Goal: Task Accomplishment & Management: Use online tool/utility

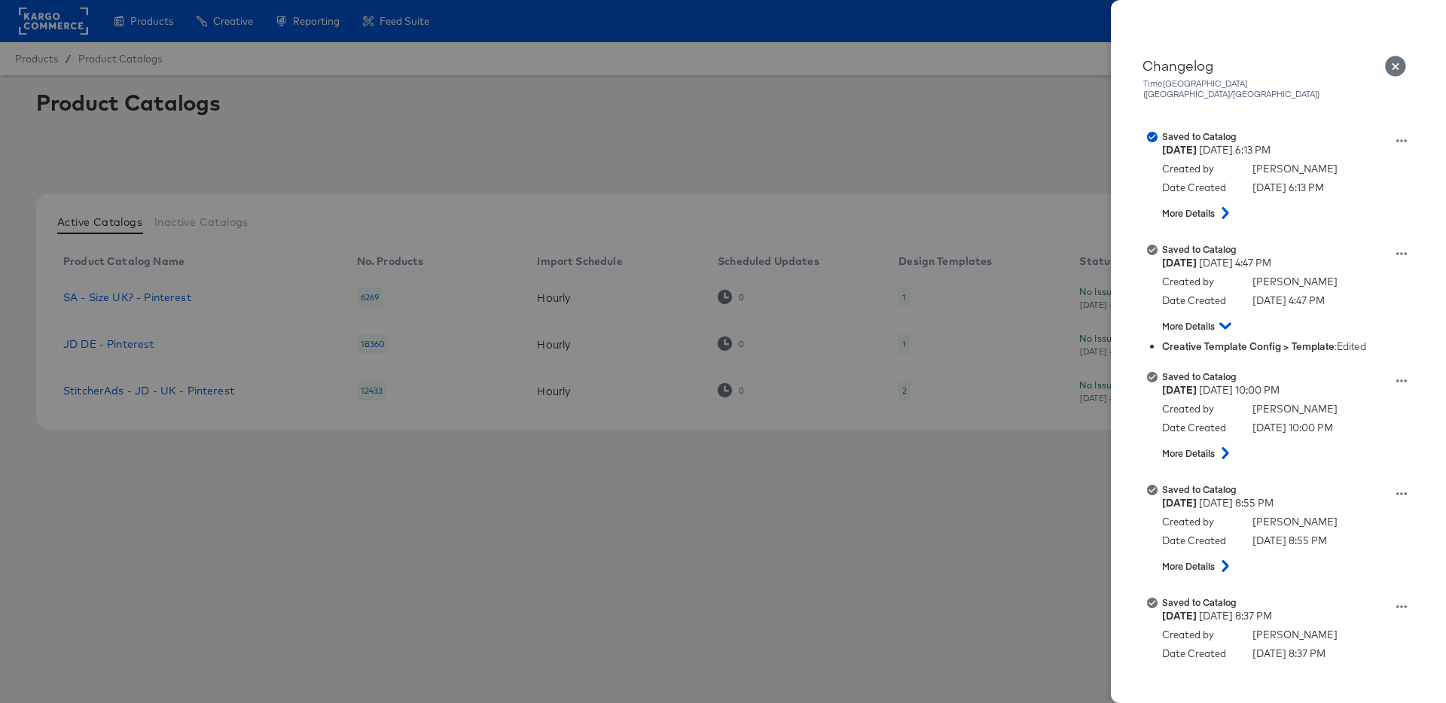
click at [1396, 66] on icon "Close" at bounding box center [1396, 67] width 22 height 22
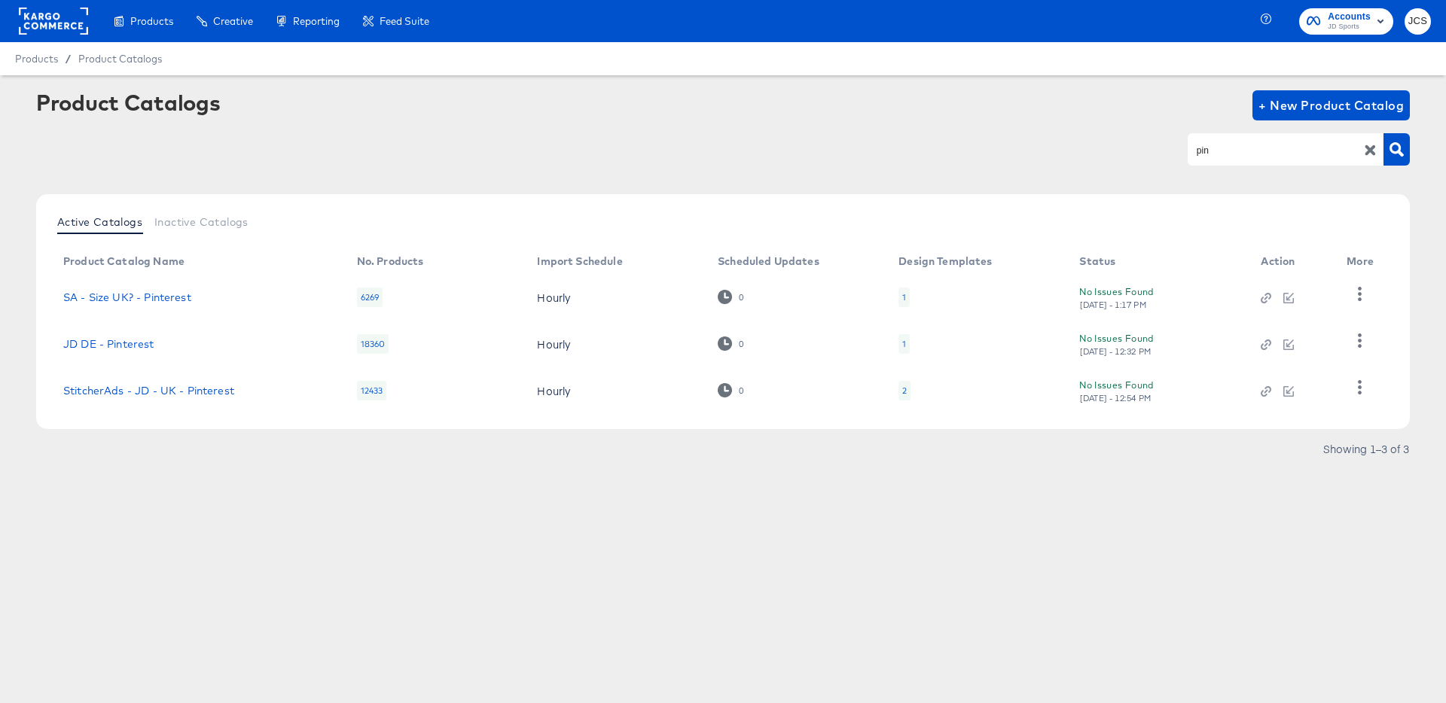
click at [42, 19] on rect at bounding box center [53, 21] width 69 height 27
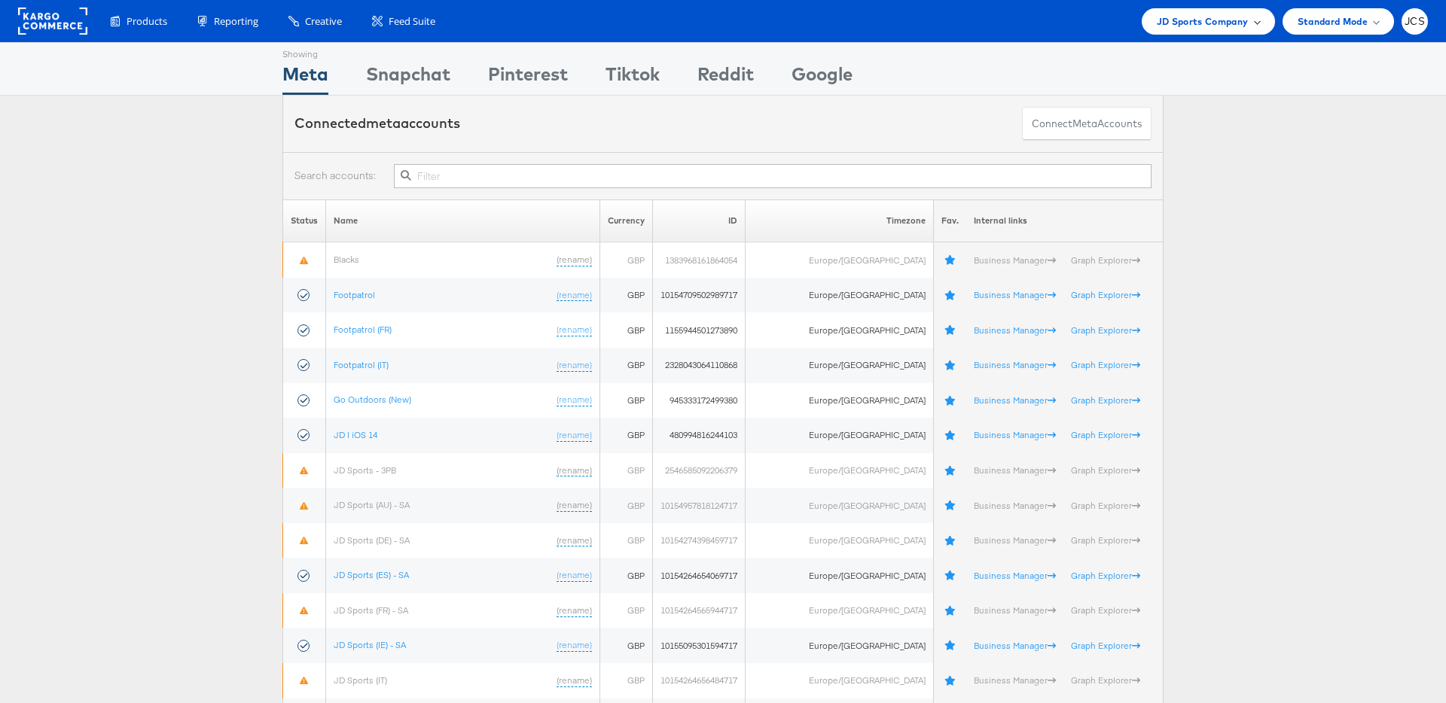
click at [1195, 18] on span "JD Sports Company" at bounding box center [1203, 22] width 92 height 16
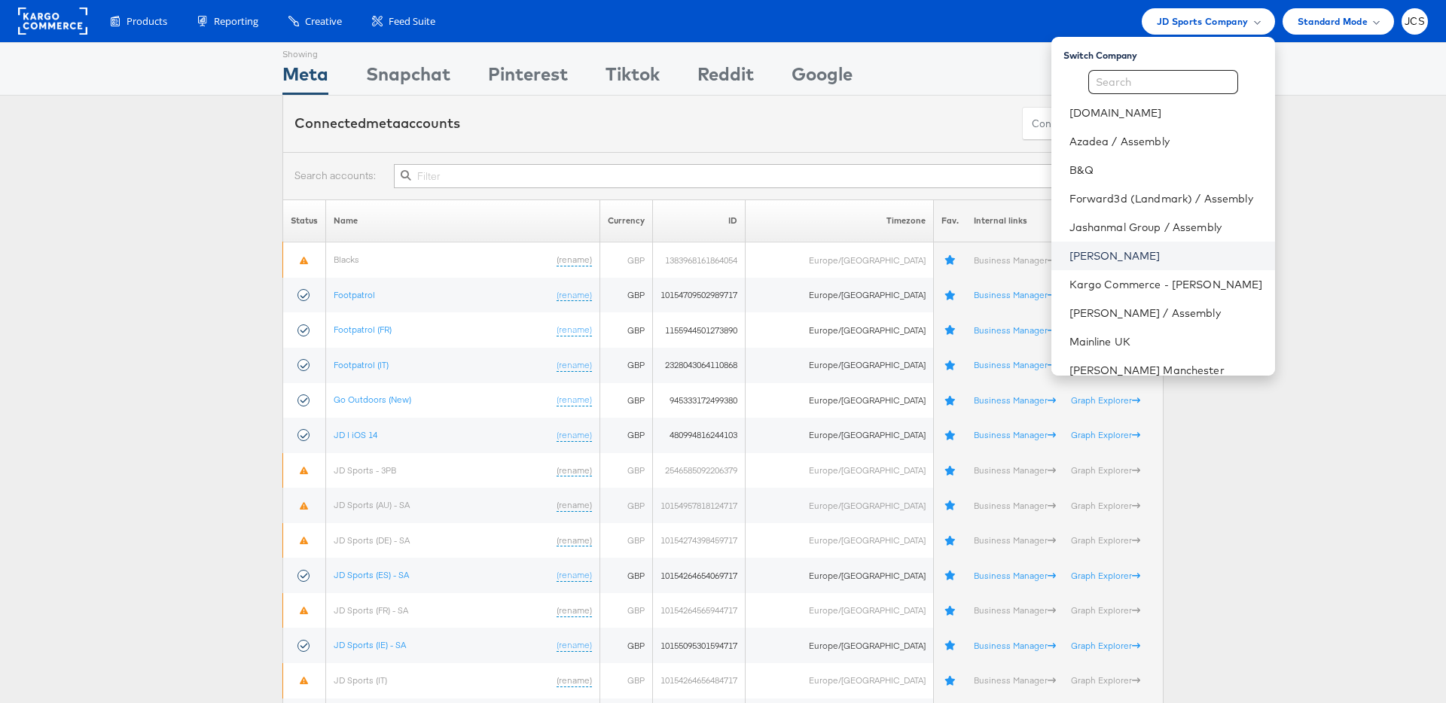
click at [1080, 255] on link "John Lewis" at bounding box center [1166, 256] width 194 height 15
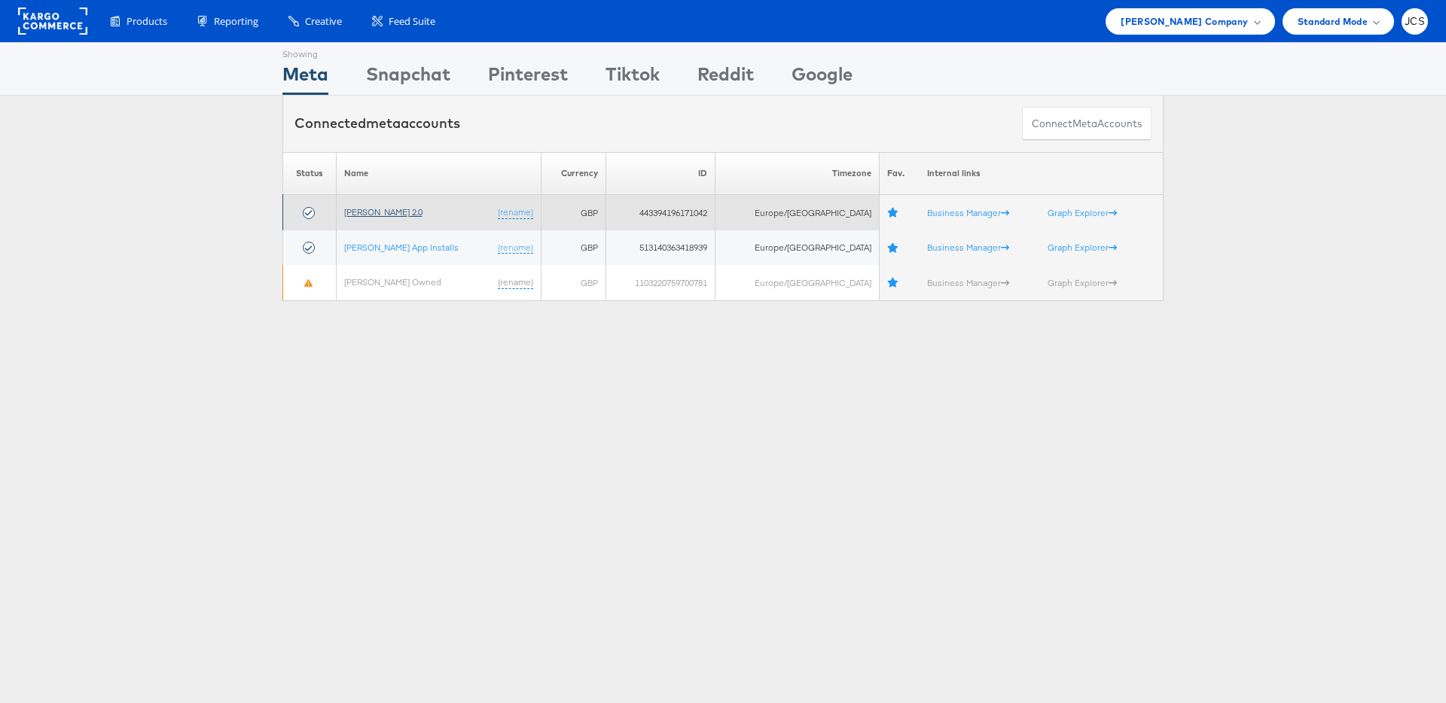
click at [370, 215] on link "[PERSON_NAME] 2.0" at bounding box center [383, 211] width 78 height 11
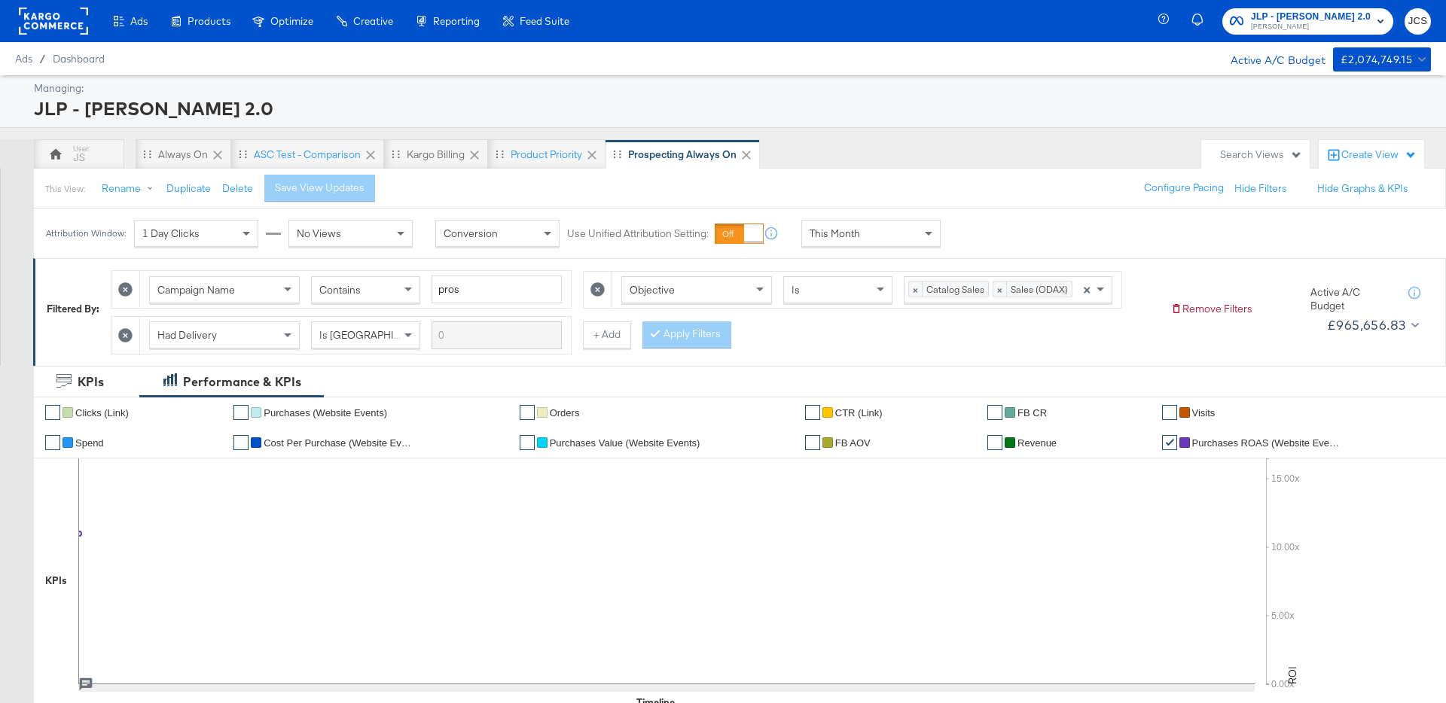
click at [1237, 154] on div "Search Views" at bounding box center [1261, 155] width 82 height 14
click at [1189, 343] on div "Retargeting Always On" at bounding box center [1192, 345] width 106 height 11
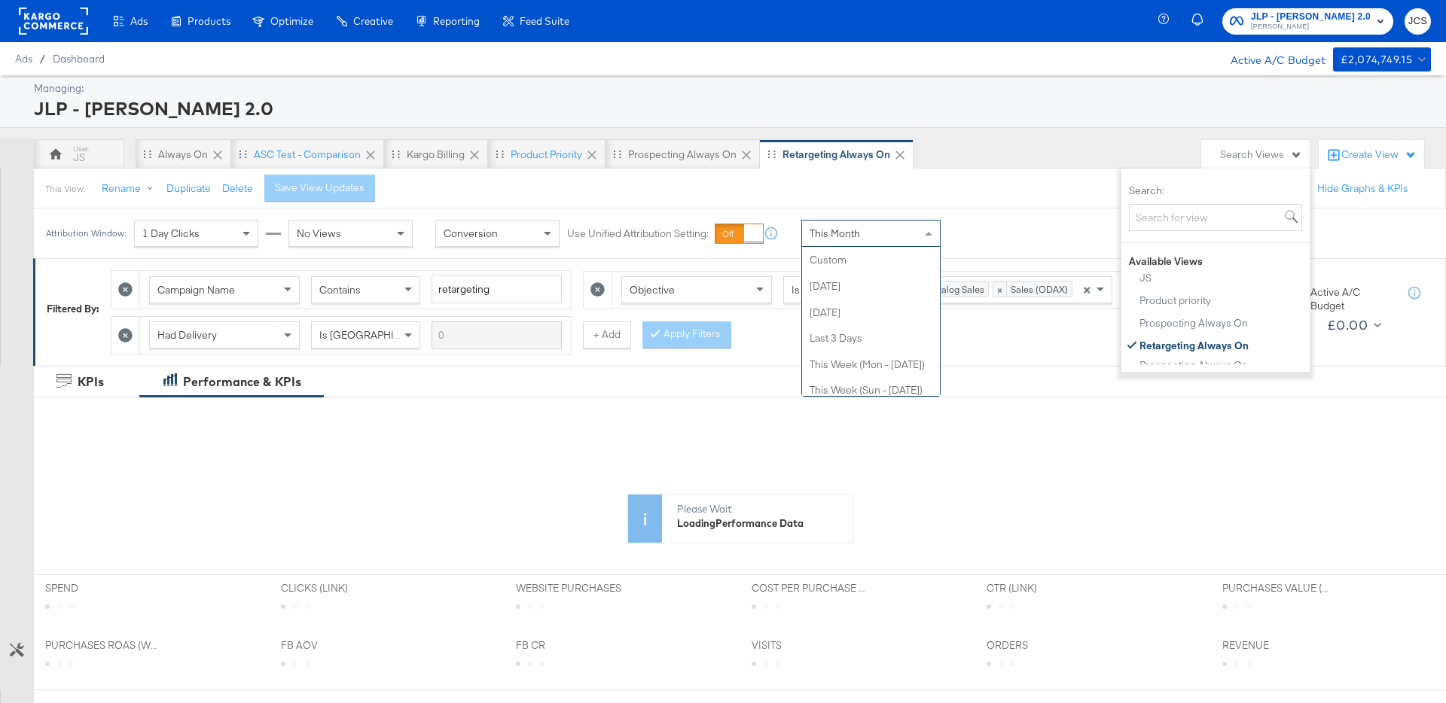
click at [889, 236] on div "This Month" at bounding box center [871, 234] width 138 height 26
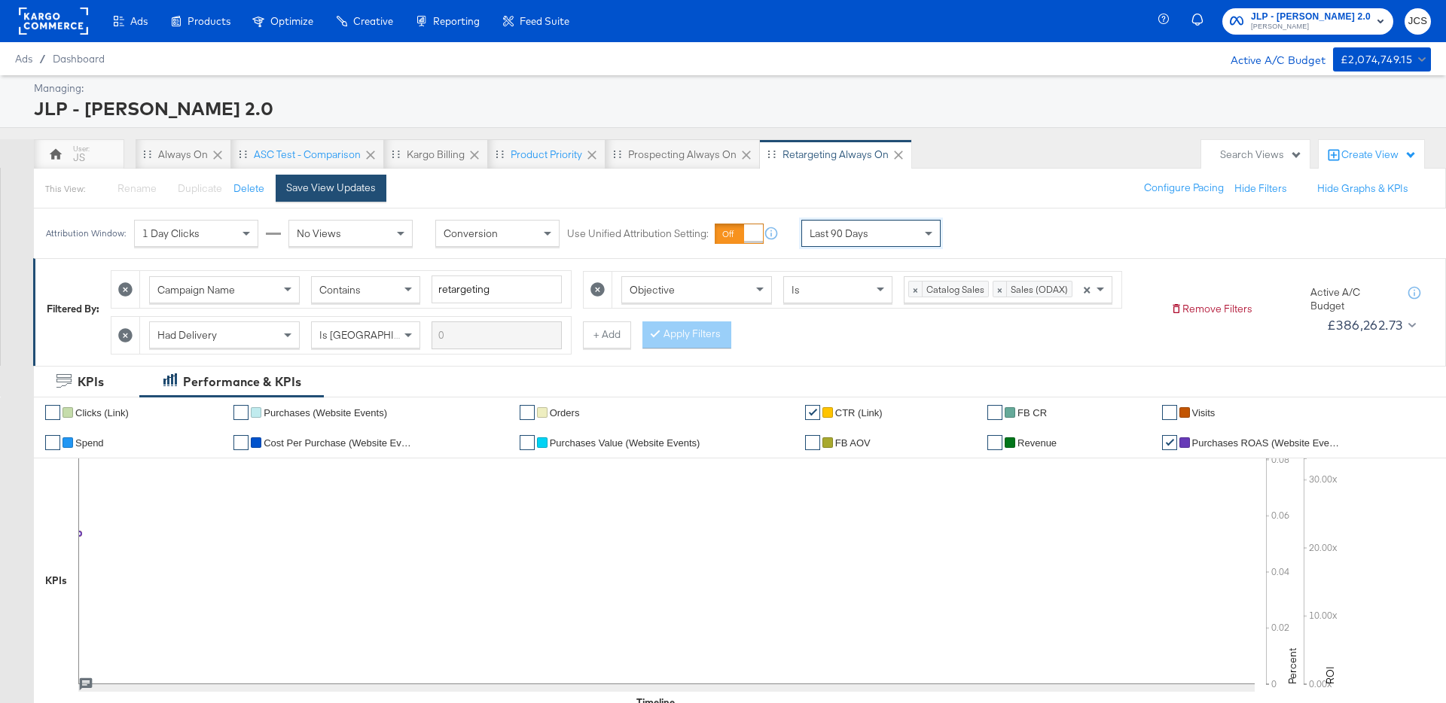
click at [332, 200] on button "Save View Updates" at bounding box center [331, 188] width 111 height 27
click at [885, 233] on div "Last 90 Days" at bounding box center [871, 234] width 138 height 26
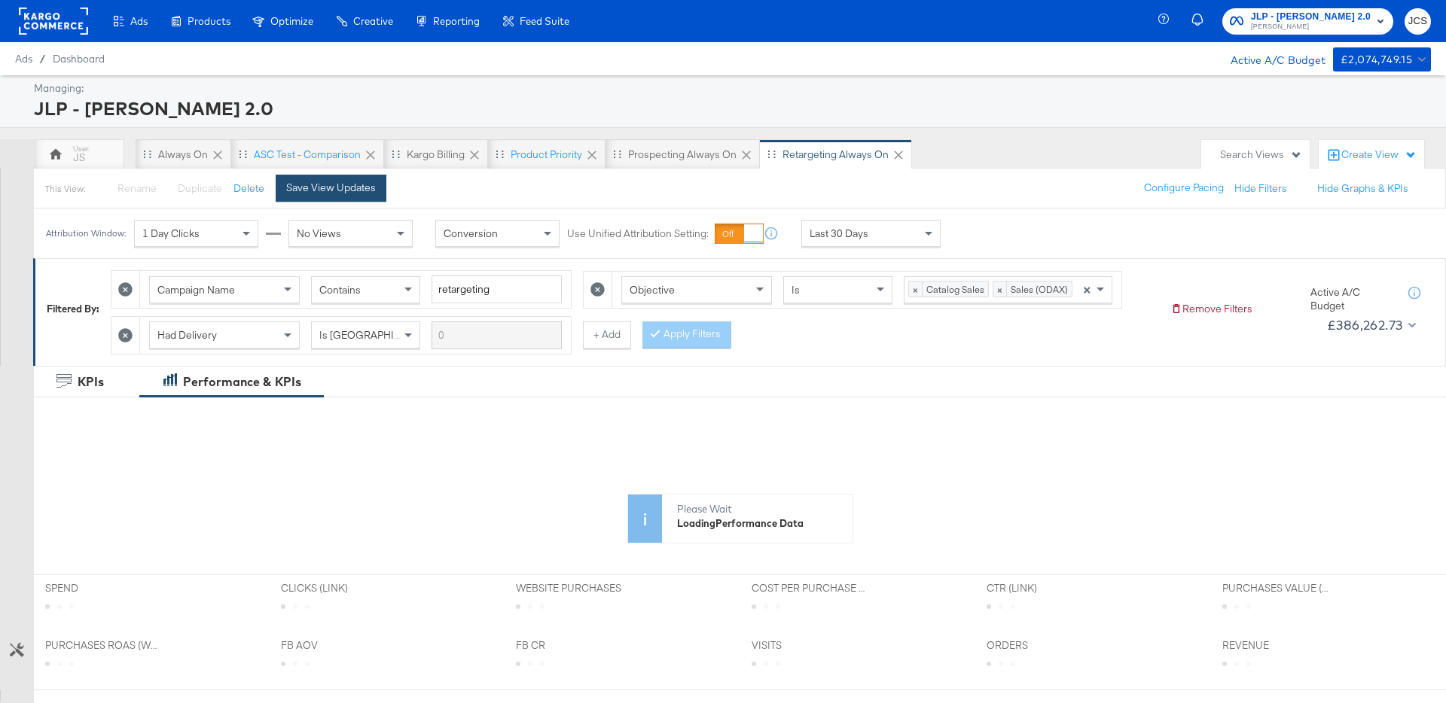
click at [340, 195] on button "Save View Updates" at bounding box center [331, 188] width 111 height 27
click at [641, 155] on div "Prospecting Always On" at bounding box center [682, 155] width 108 height 14
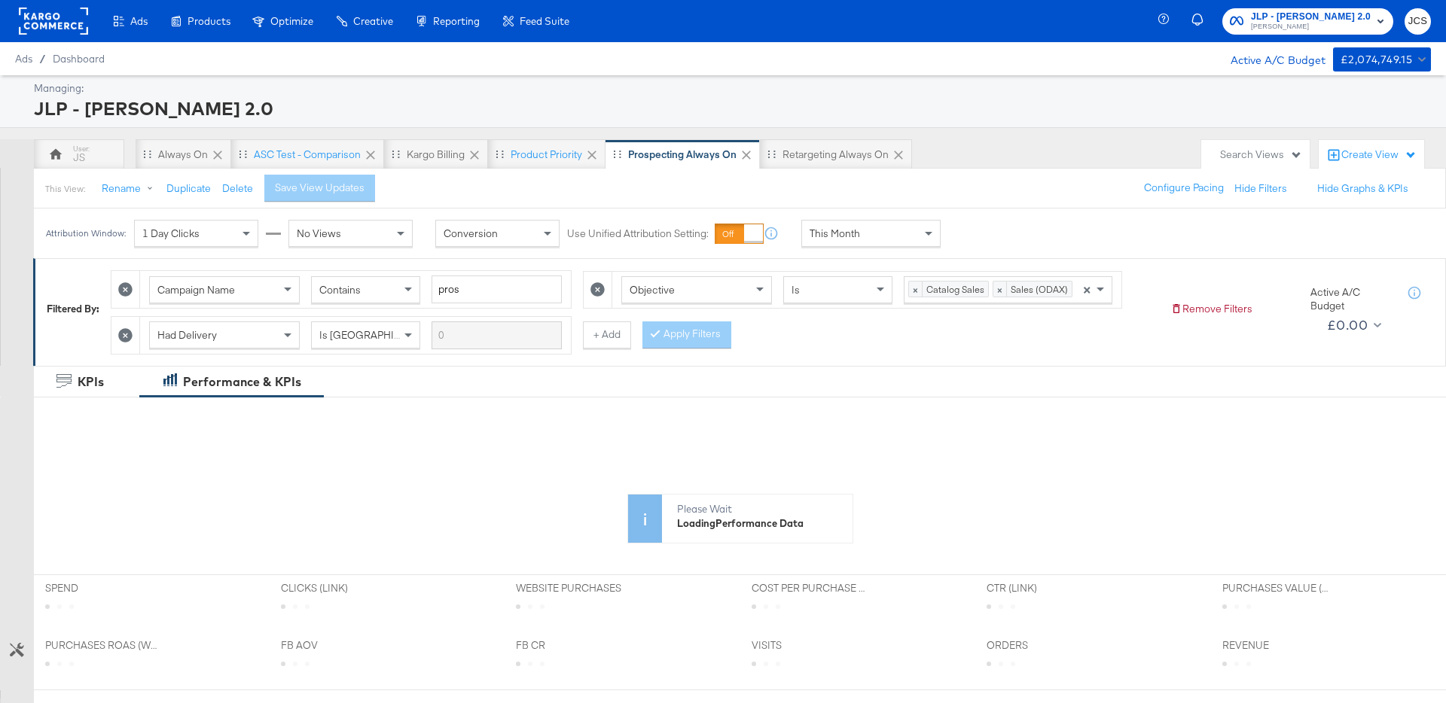
click at [840, 228] on span "This Month" at bounding box center [835, 234] width 50 height 14
click at [370, 200] on button "Save View Updates" at bounding box center [331, 188] width 111 height 27
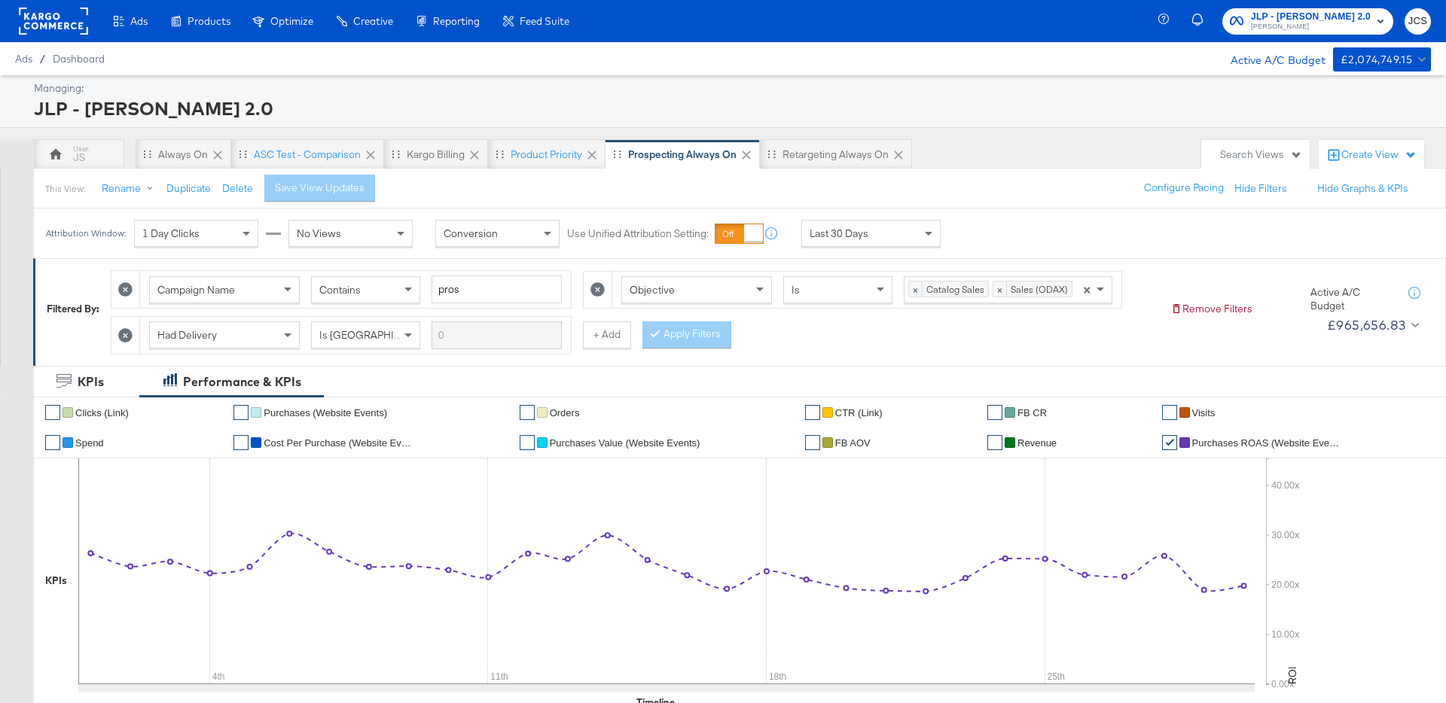
click at [1021, 171] on div "This View: Rename Duplicate Delete Save View Updates Configure Pacing Hide Filt…" at bounding box center [739, 188] width 1413 height 41
click at [1249, 161] on div "Search Views" at bounding box center [1261, 155] width 82 height 14
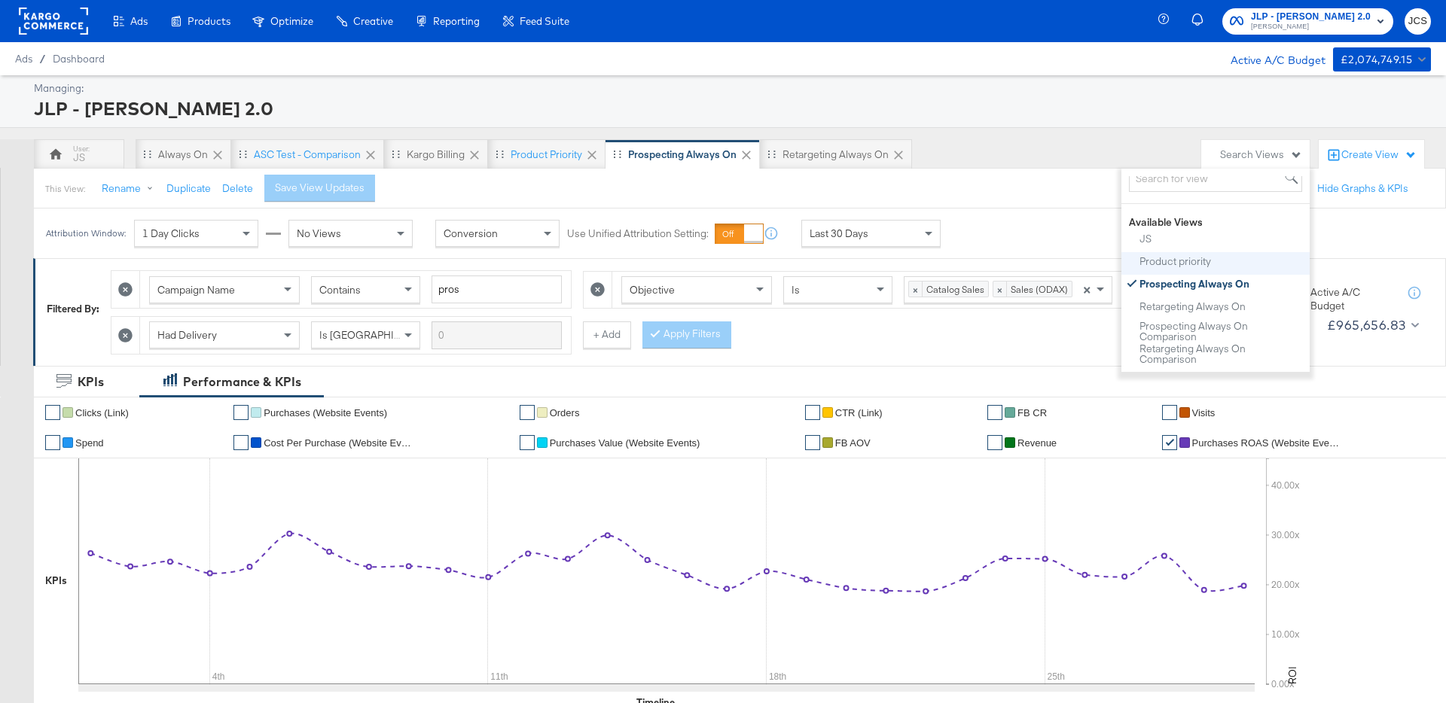
scroll to position [49, 0]
click at [1170, 322] on div "Prospecting Always On Comparison" at bounding box center [1220, 322] width 163 height 22
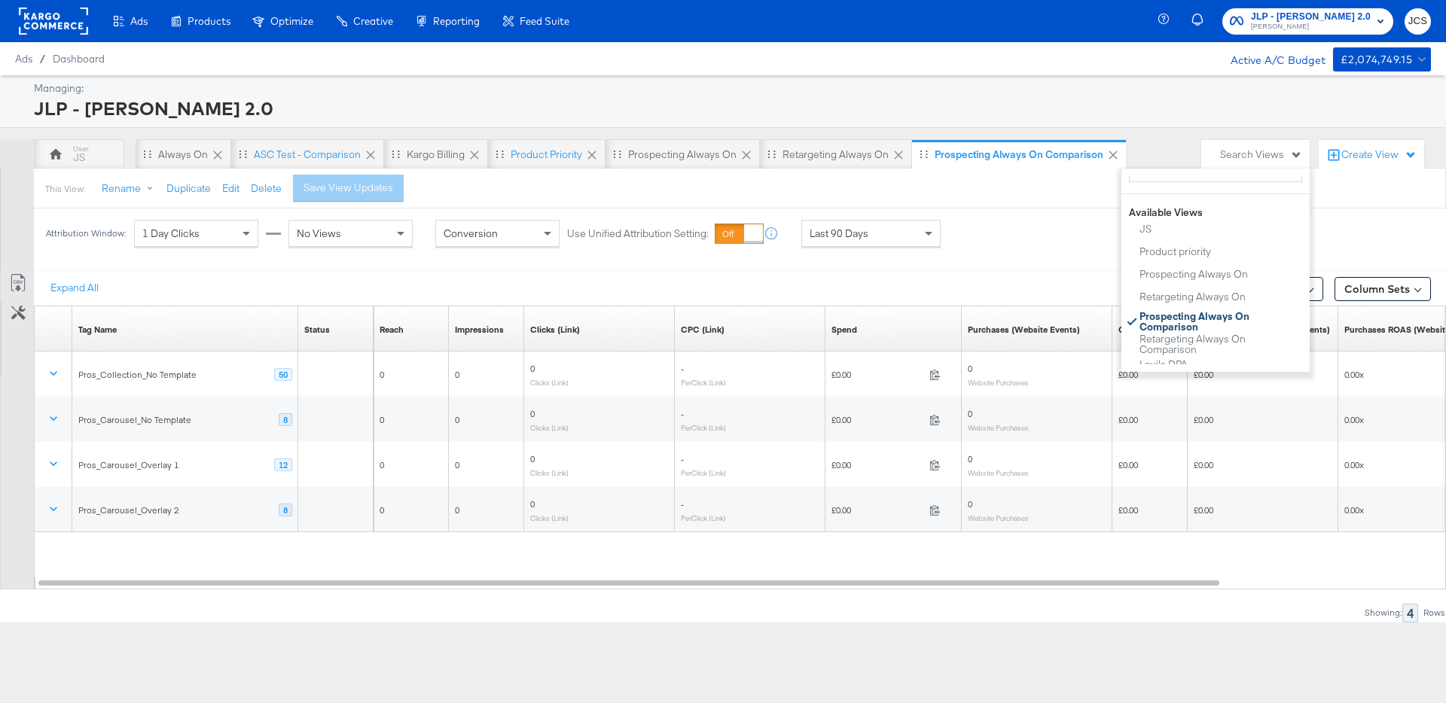
click at [901, 230] on div "Last 90 Days" at bounding box center [871, 234] width 138 height 26
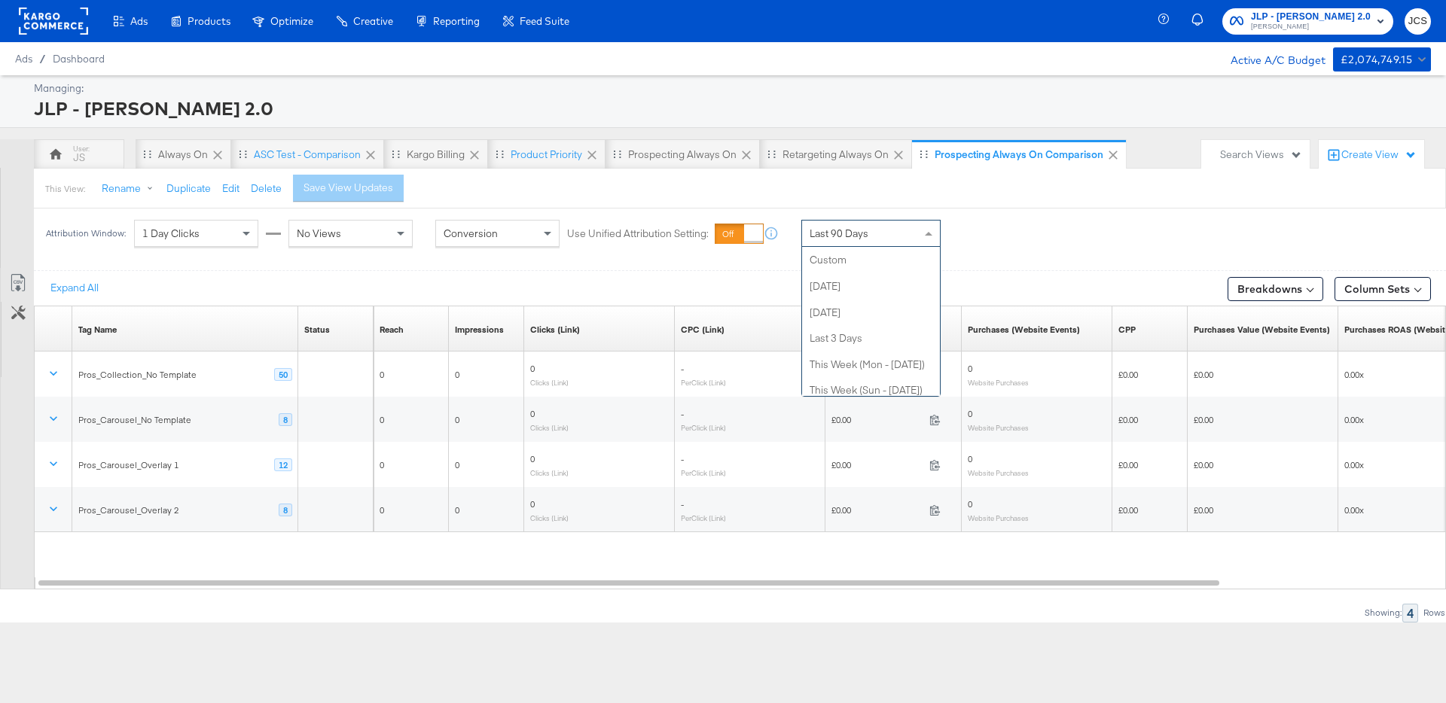
scroll to position [294, 0]
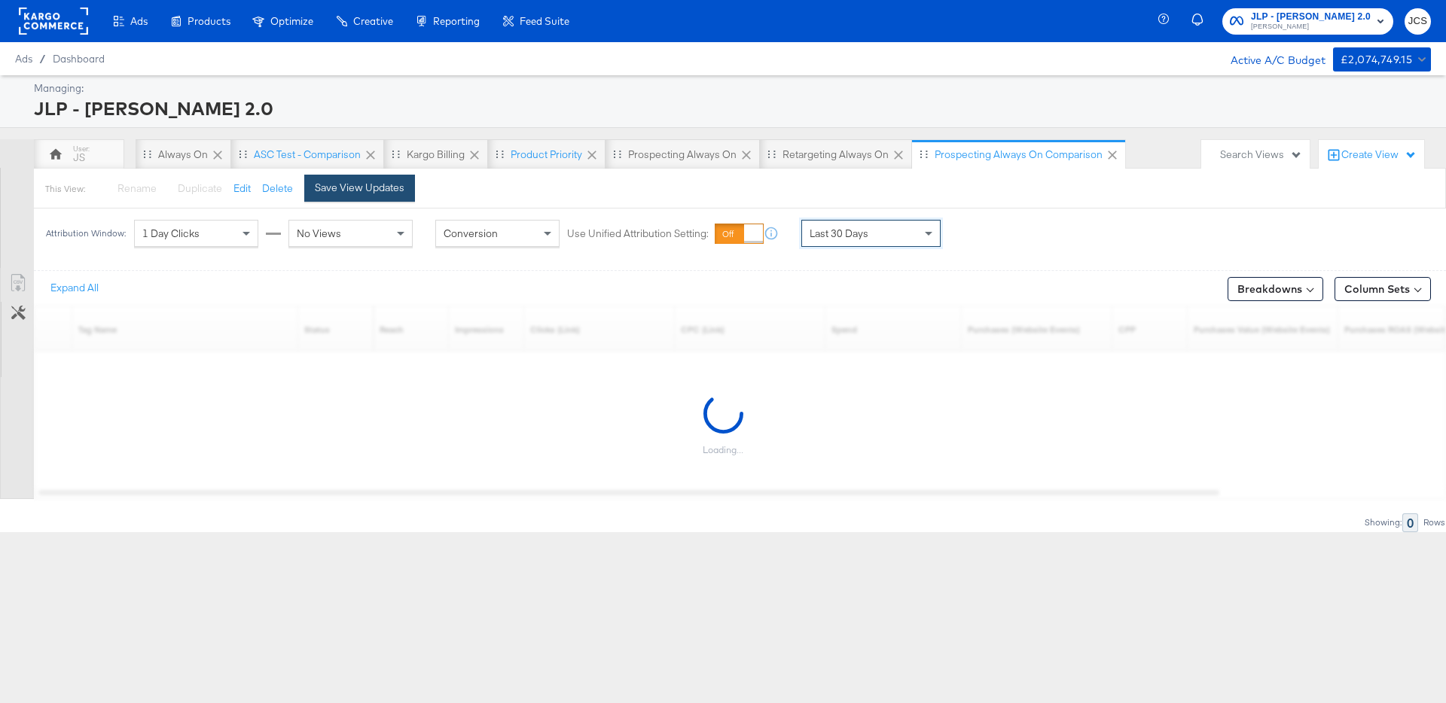
click at [394, 185] on div "Save View Updates" at bounding box center [360, 188] width 90 height 14
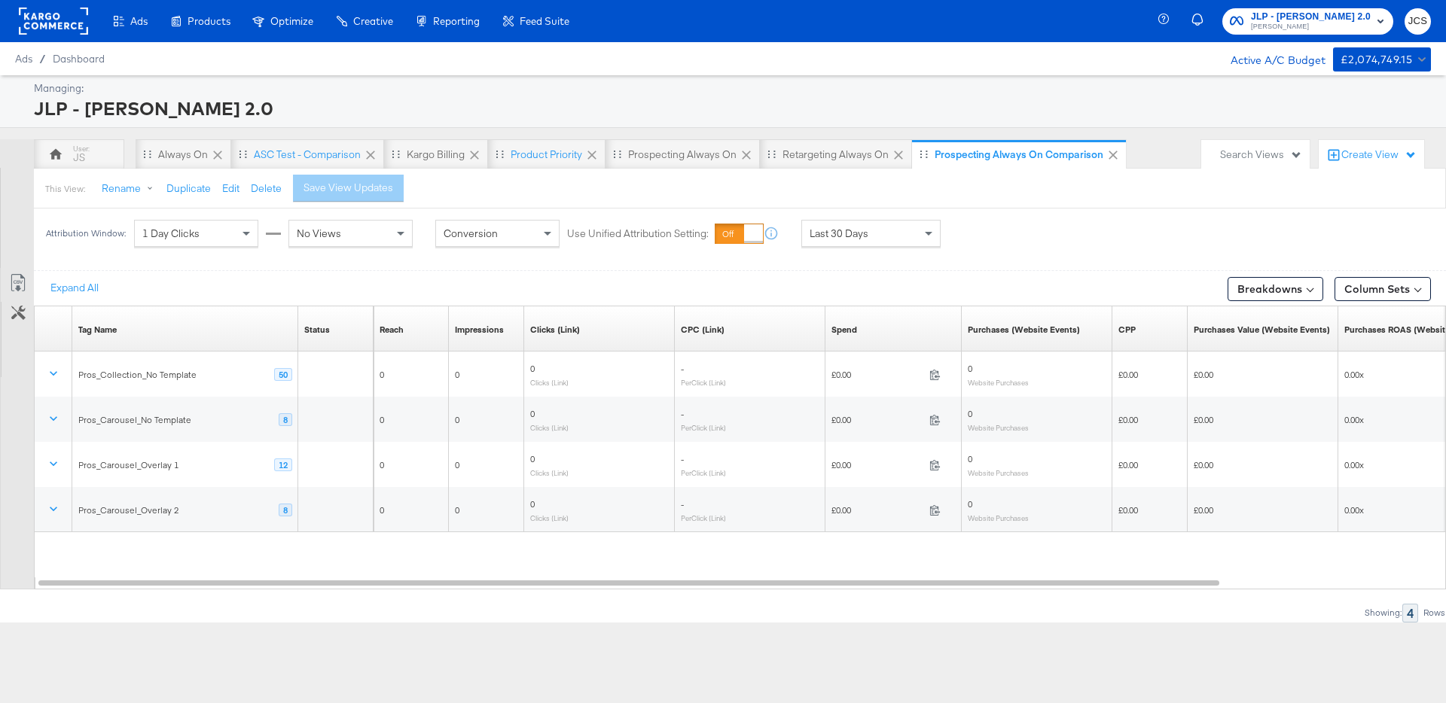
click at [593, 198] on div "This View: Rename Duplicate Edit Delete Save View Updates" at bounding box center [739, 188] width 1413 height 41
click at [66, 19] on rect at bounding box center [53, 21] width 69 height 27
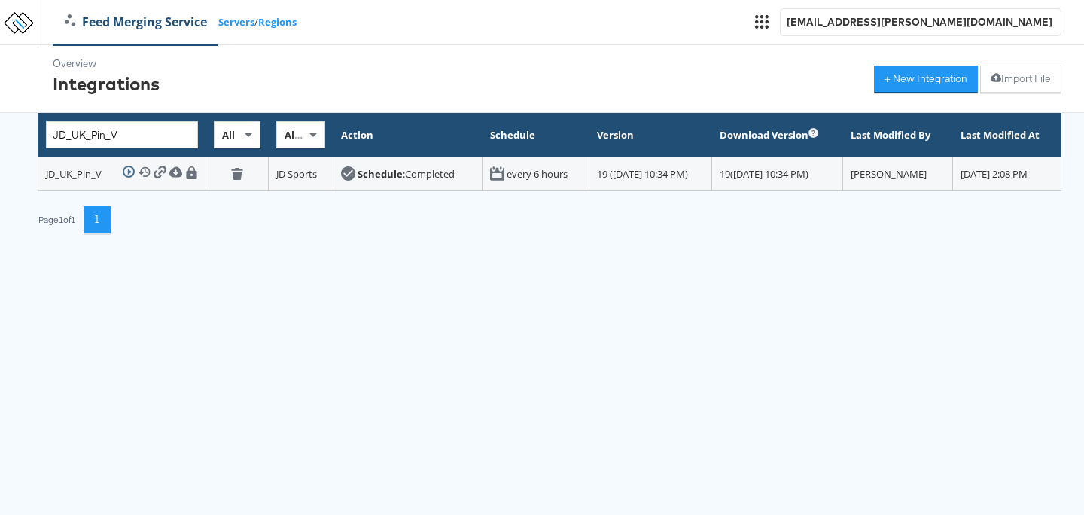
click at [498, 244] on html "Feed Merging Service Servers / Regions jc.santamaria@kargo.com Overview Integra…" at bounding box center [542, 128] width 1084 height 256
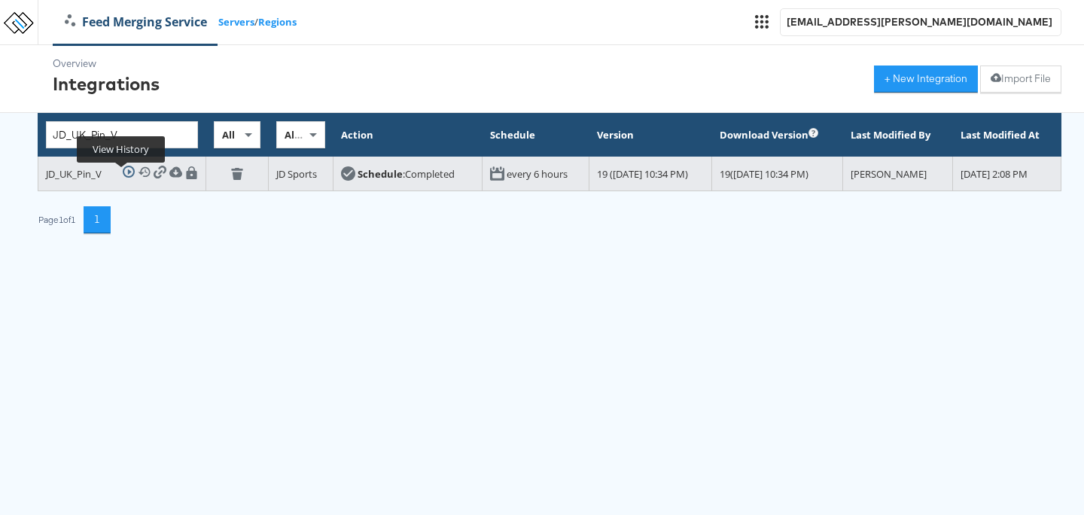
click at [138, 175] on icon at bounding box center [144, 172] width 13 height 13
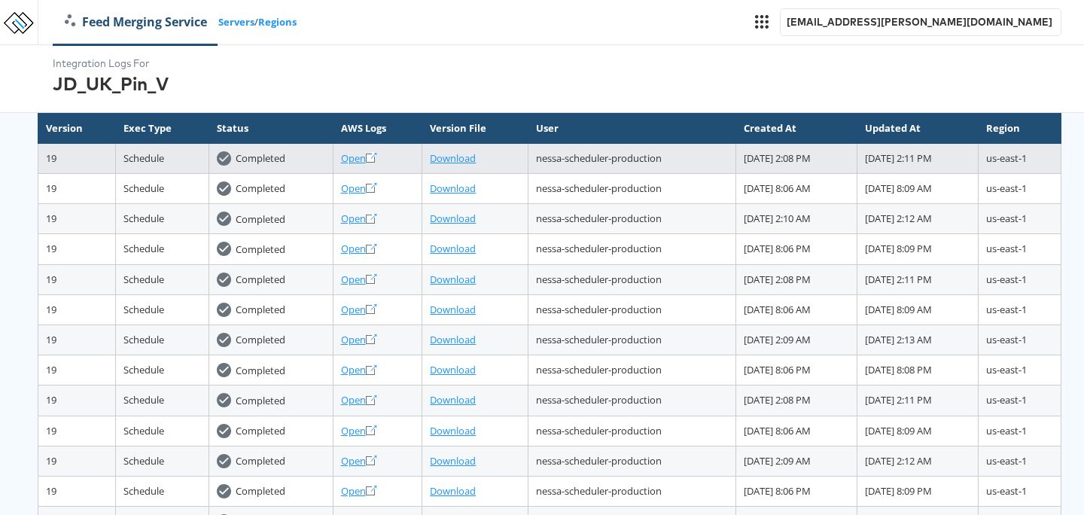
click at [341, 154] on div "Open" at bounding box center [378, 158] width 74 height 14
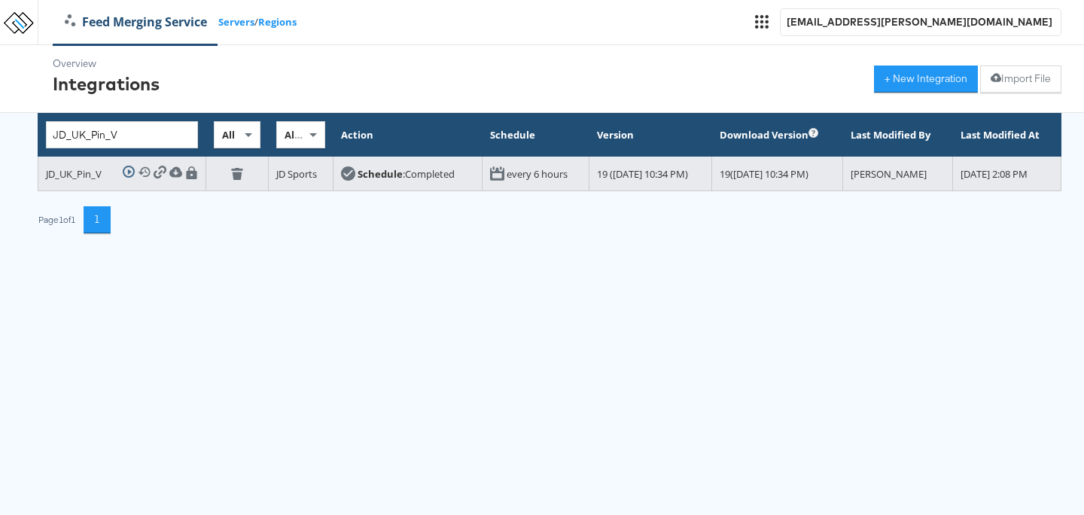
click at [358, 181] on div "Schedule : Completed" at bounding box center [406, 174] width 97 height 14
click at [358, 172] on strong "Schedule" at bounding box center [380, 174] width 45 height 14
click at [482, 175] on td "every 6 hours" at bounding box center [535, 174] width 107 height 35
click at [597, 174] on td "19 (November 10, 2022 10:34 PM)" at bounding box center [650, 174] width 123 height 35
click at [752, 180] on div "19 ( November 10, 2022 10:34 PM )" at bounding box center [777, 174] width 115 height 14
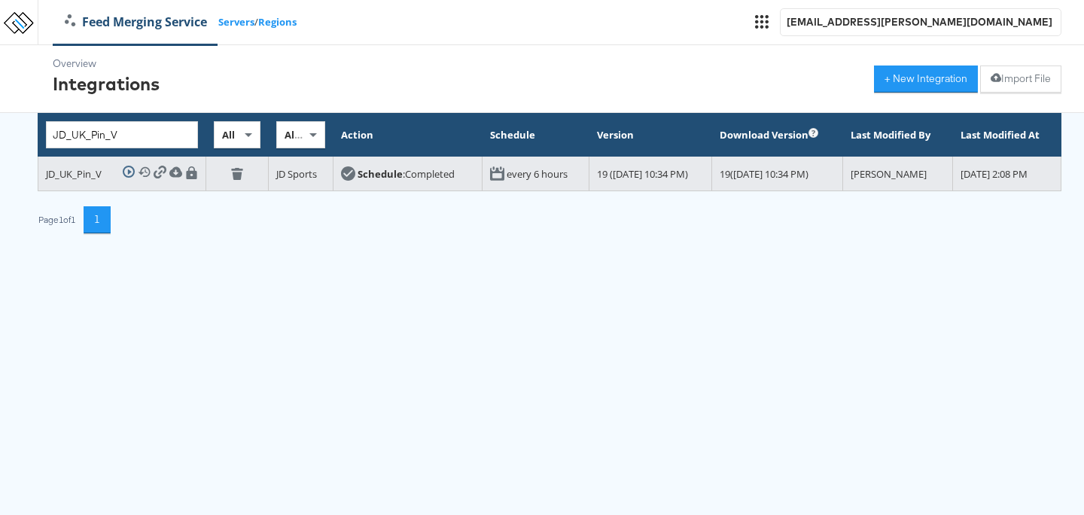
click at [59, 176] on div "JD_UK_Pin_V" at bounding box center [74, 174] width 56 height 14
click at [154, 177] on icon at bounding box center [160, 172] width 13 height 13
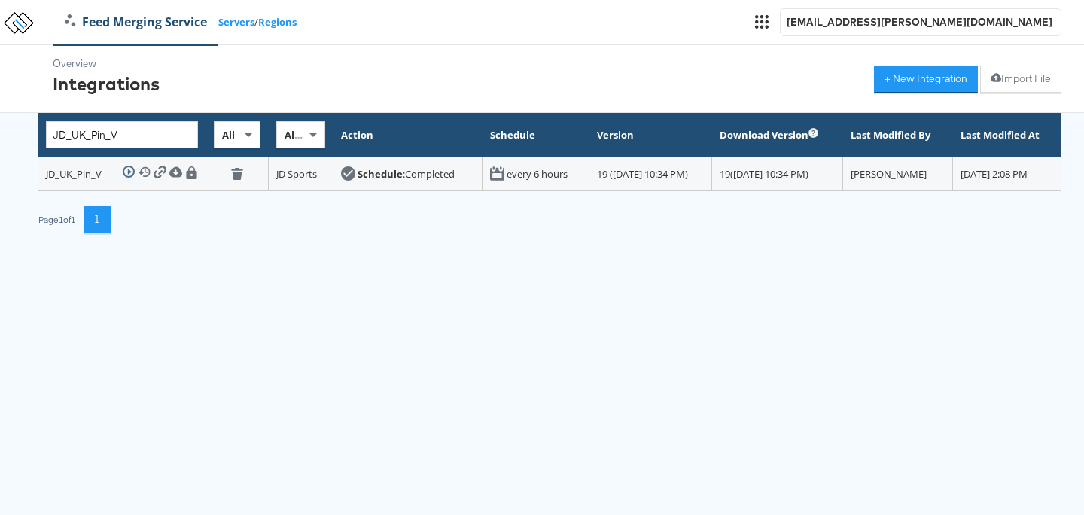
drag, startPoint x: 401, startPoint y: 252, endPoint x: 246, endPoint y: 233, distance: 156.3
click at [401, 252] on html "Feed Merging Service Servers / Regions jc.santamaria@kargo.com Overview Integra…" at bounding box center [542, 128] width 1084 height 256
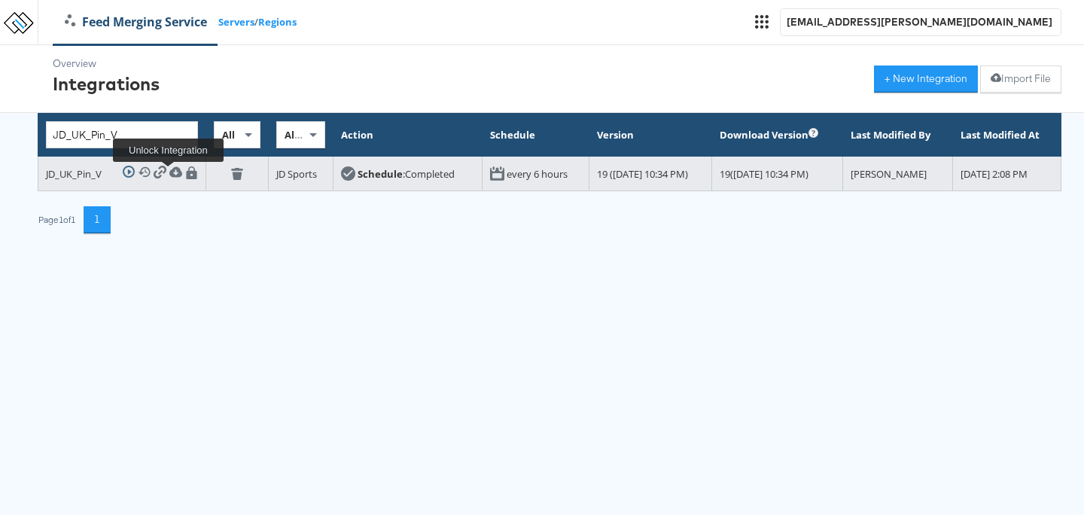
click at [186, 177] on icon at bounding box center [191, 172] width 11 height 13
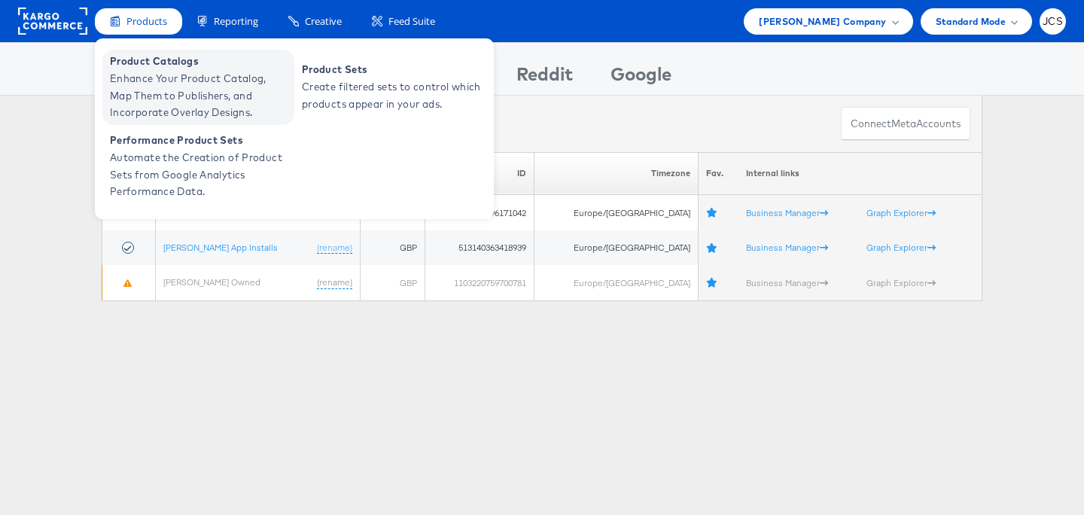
click at [122, 78] on span "Enhance Your Product Catalog, Map Them to Publishers, and Incorporate Overlay D…" at bounding box center [200, 95] width 181 height 51
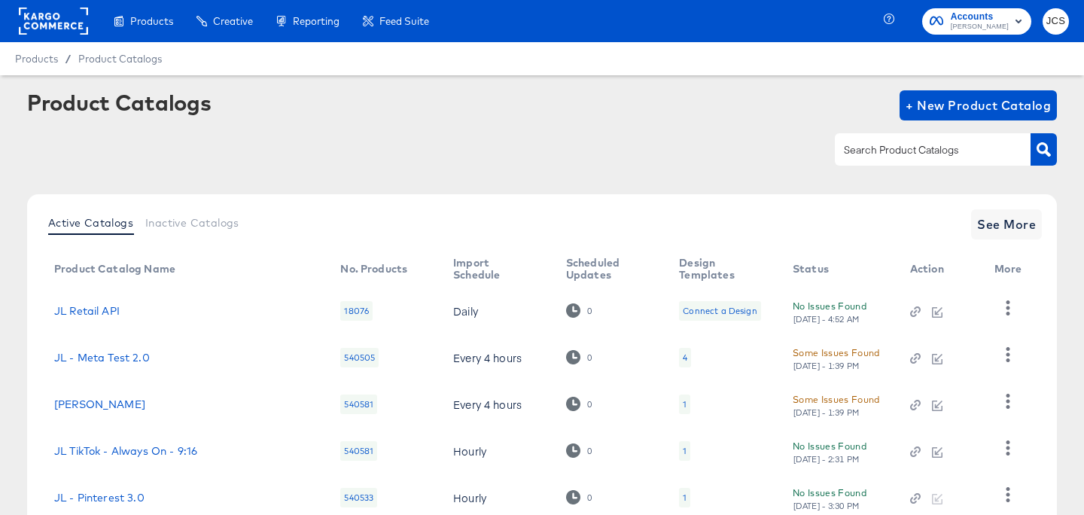
click at [895, 139] on div at bounding box center [933, 149] width 196 height 32
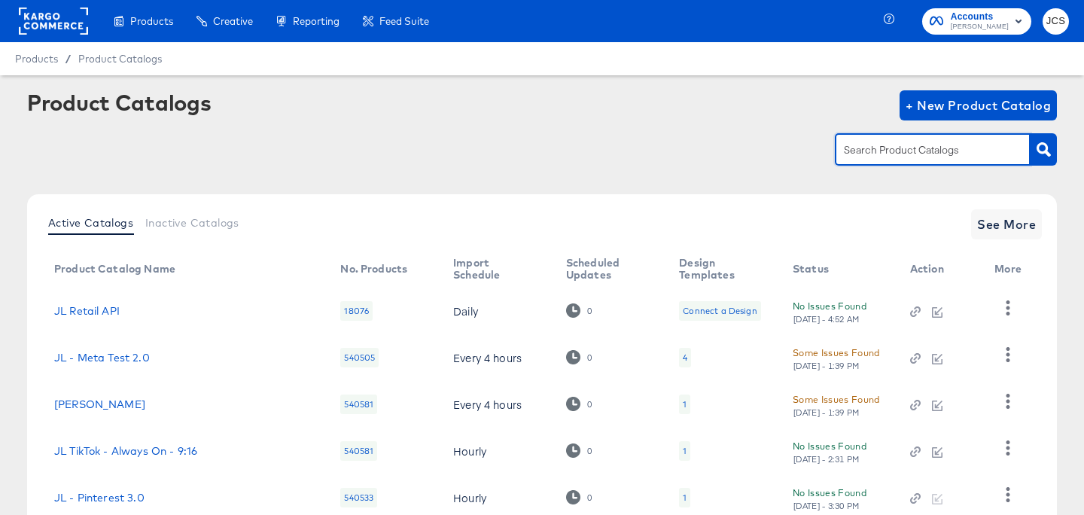
paste input "StitcherAds - JD - UK - Test"
type input "StitcherAds - JD - UK - Test"
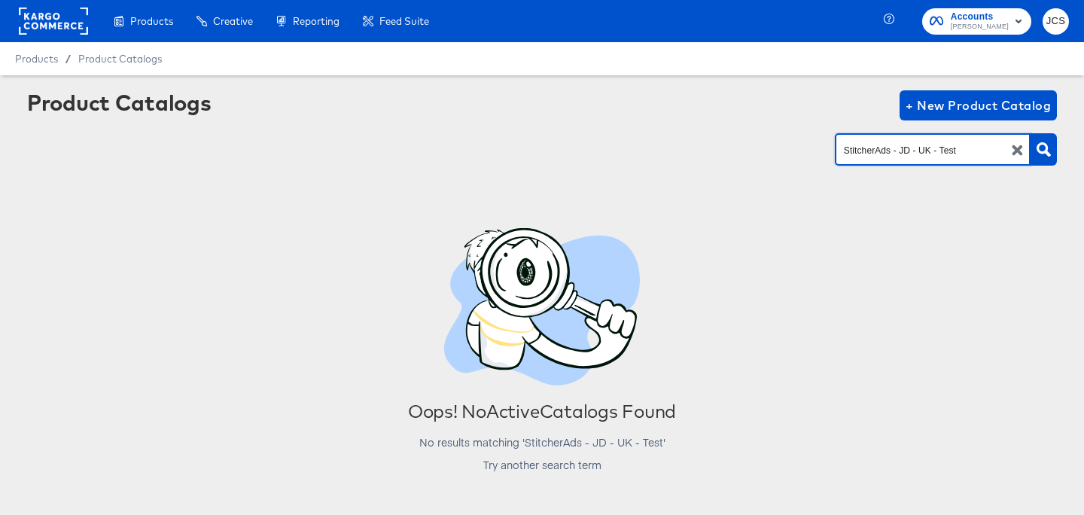
click at [41, 22] on rect at bounding box center [53, 21] width 69 height 27
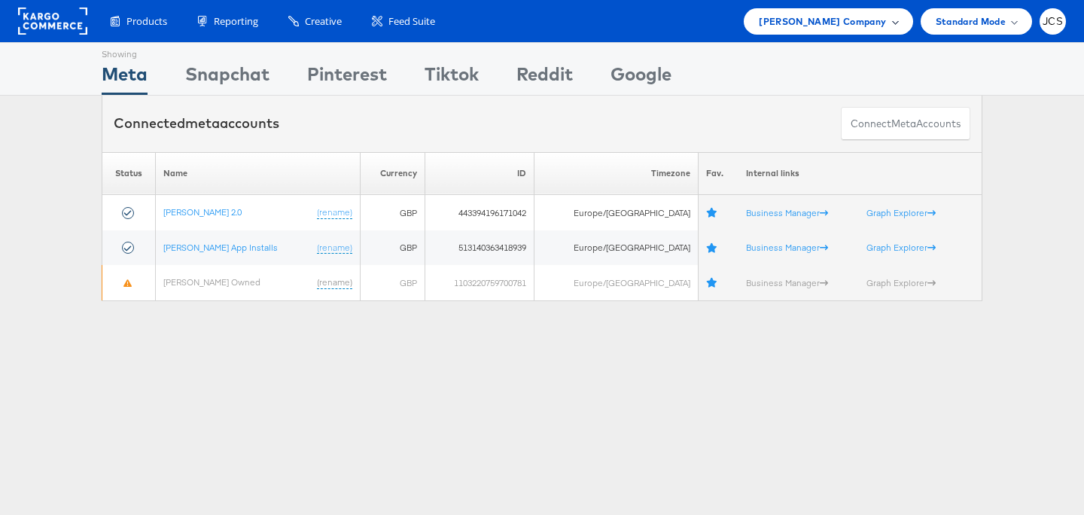
click at [884, 17] on span "John Lewis Company" at bounding box center [822, 22] width 127 height 16
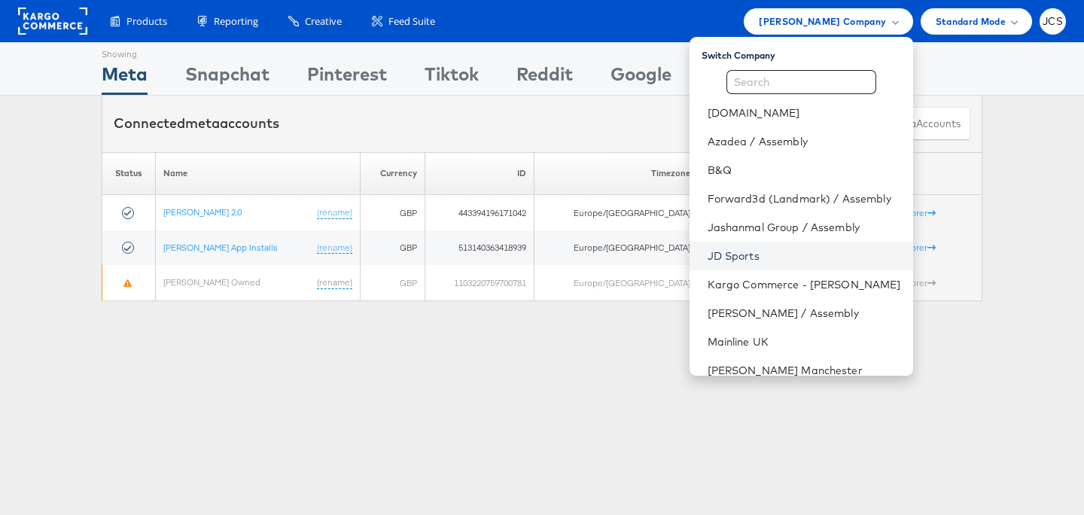
click at [708, 252] on link "JD Sports" at bounding box center [805, 256] width 194 height 15
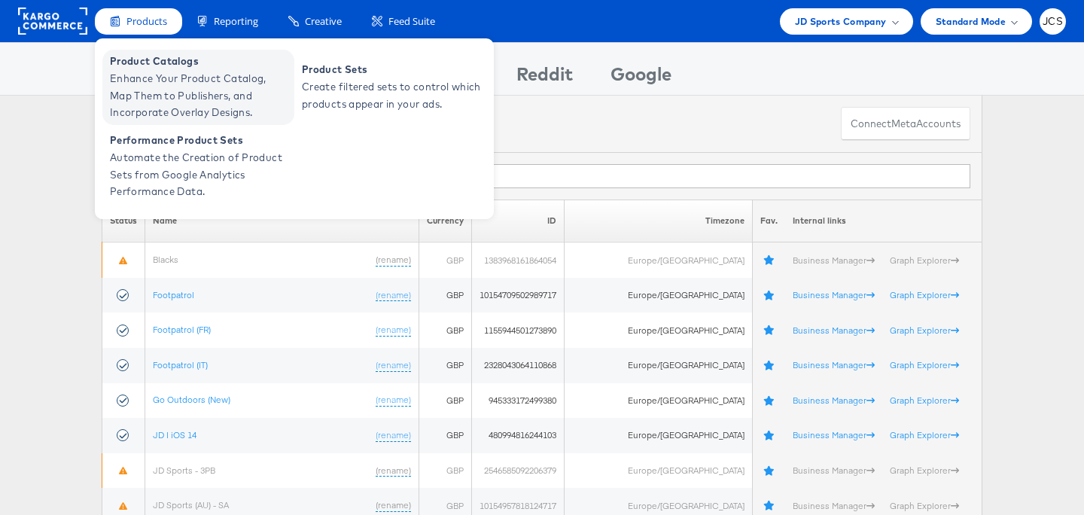
click at [148, 70] on span "Enhance Your Product Catalog, Map Them to Publishers, and Incorporate Overlay D…" at bounding box center [200, 95] width 181 height 51
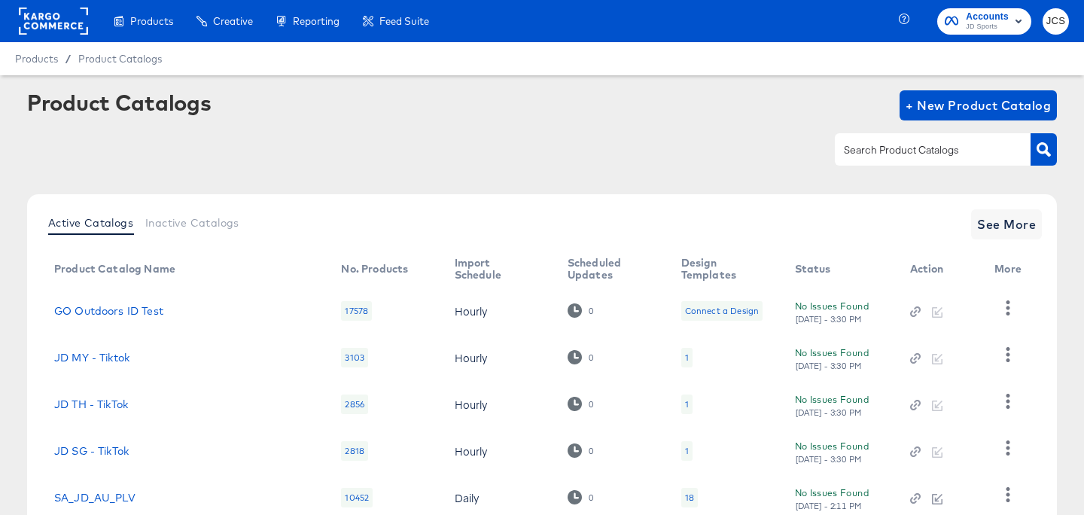
click at [923, 150] on input "text" at bounding box center [921, 150] width 160 height 17
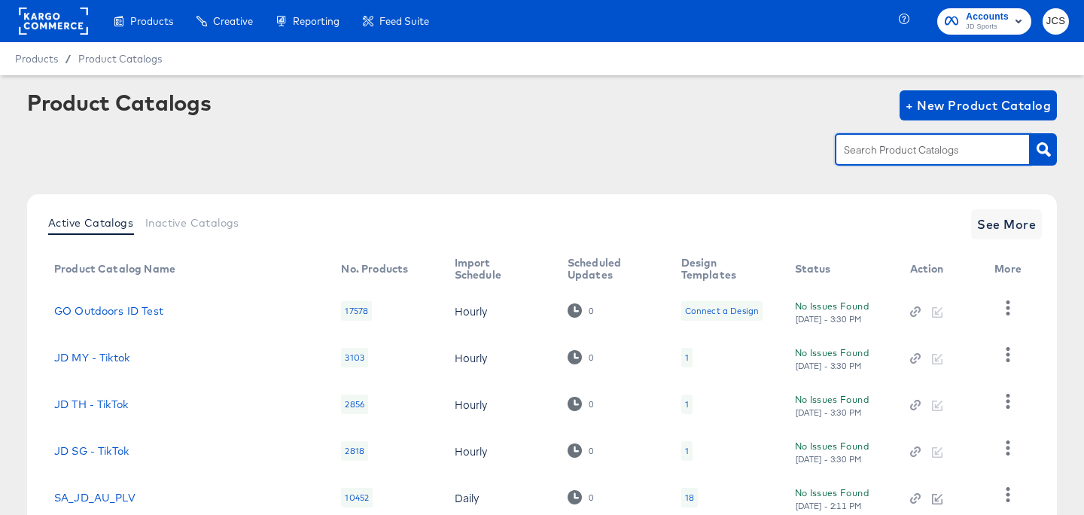
paste input "StitcherAds - JD - UK - Test"
type input "StitcherAds - JD - UK - Test"
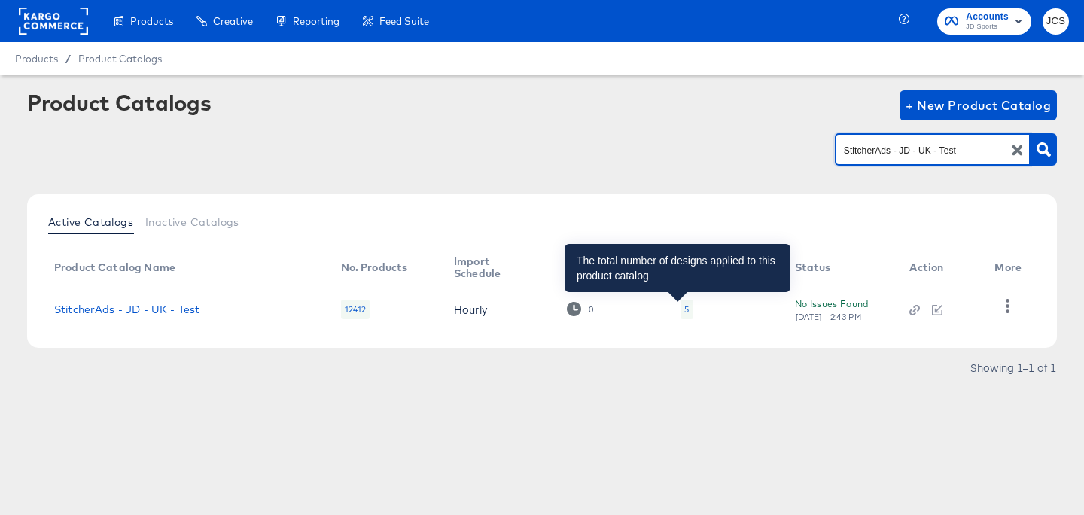
click at [685, 310] on div "5" at bounding box center [687, 309] width 5 height 12
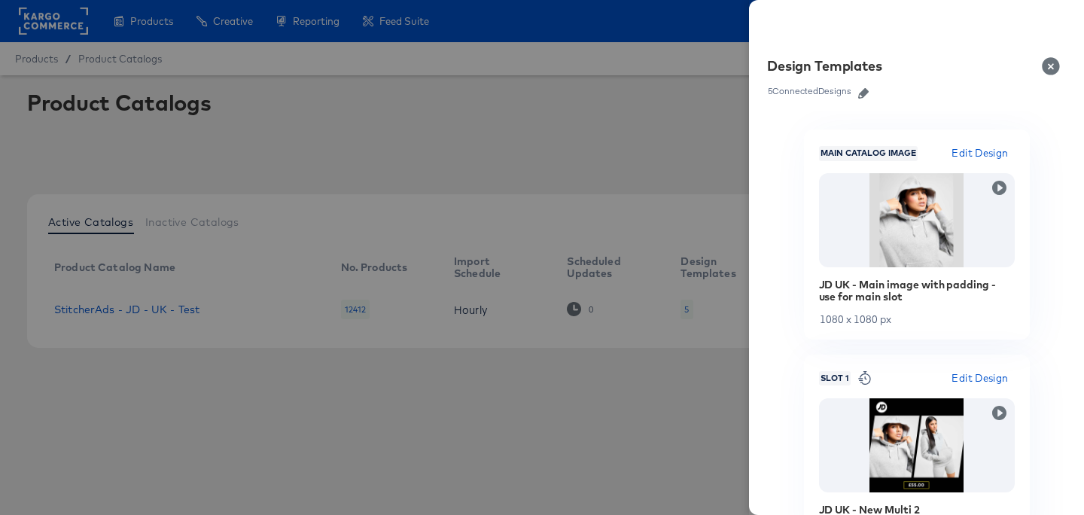
click at [862, 90] on icon "button" at bounding box center [863, 93] width 11 height 11
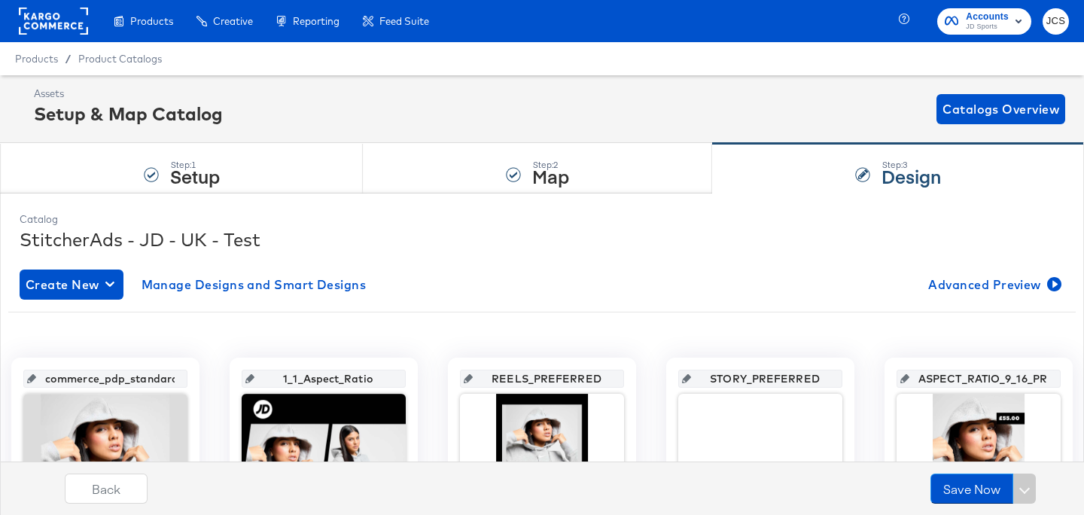
click at [65, 35] on div at bounding box center [53, 21] width 69 height 42
click at [78, 27] on rect at bounding box center [53, 21] width 69 height 27
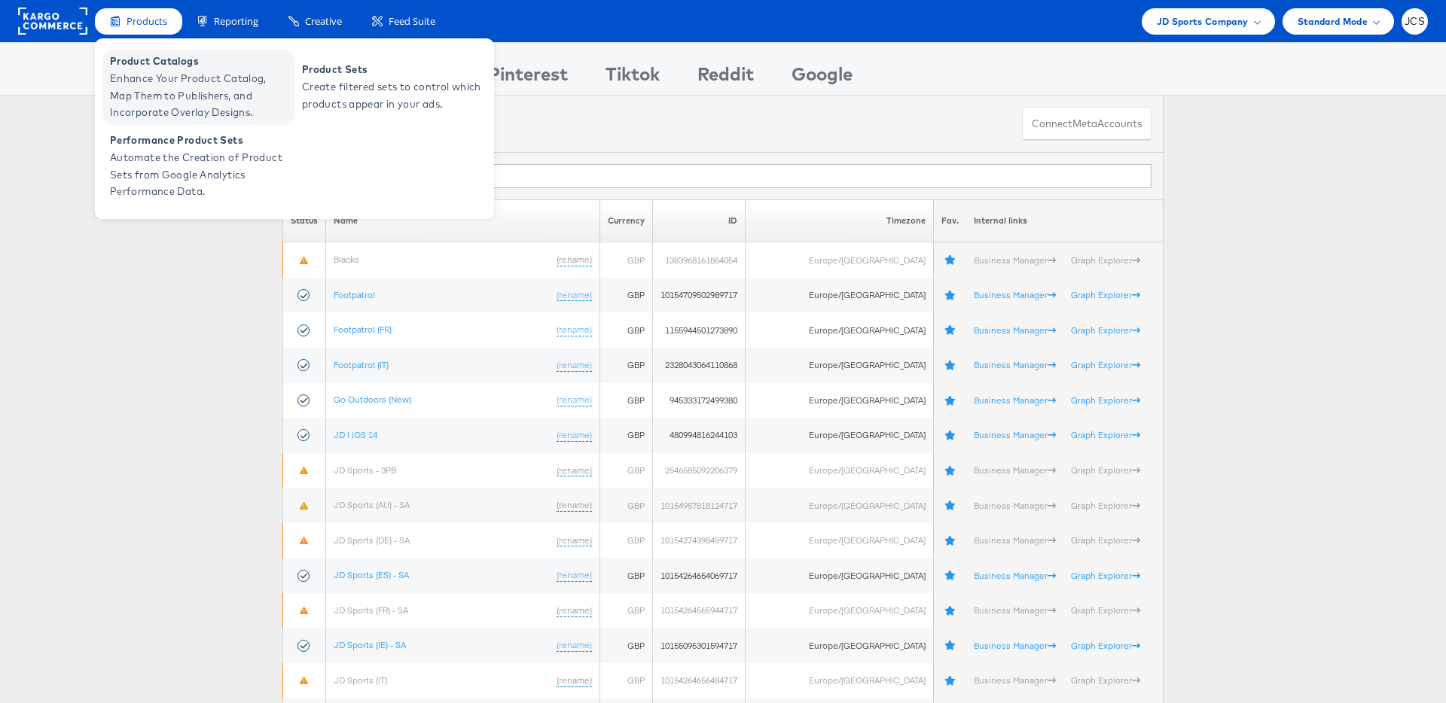
click at [165, 71] on span "Enhance Your Product Catalog, Map Them to Publishers, and Incorporate Overlay D…" at bounding box center [200, 95] width 181 height 51
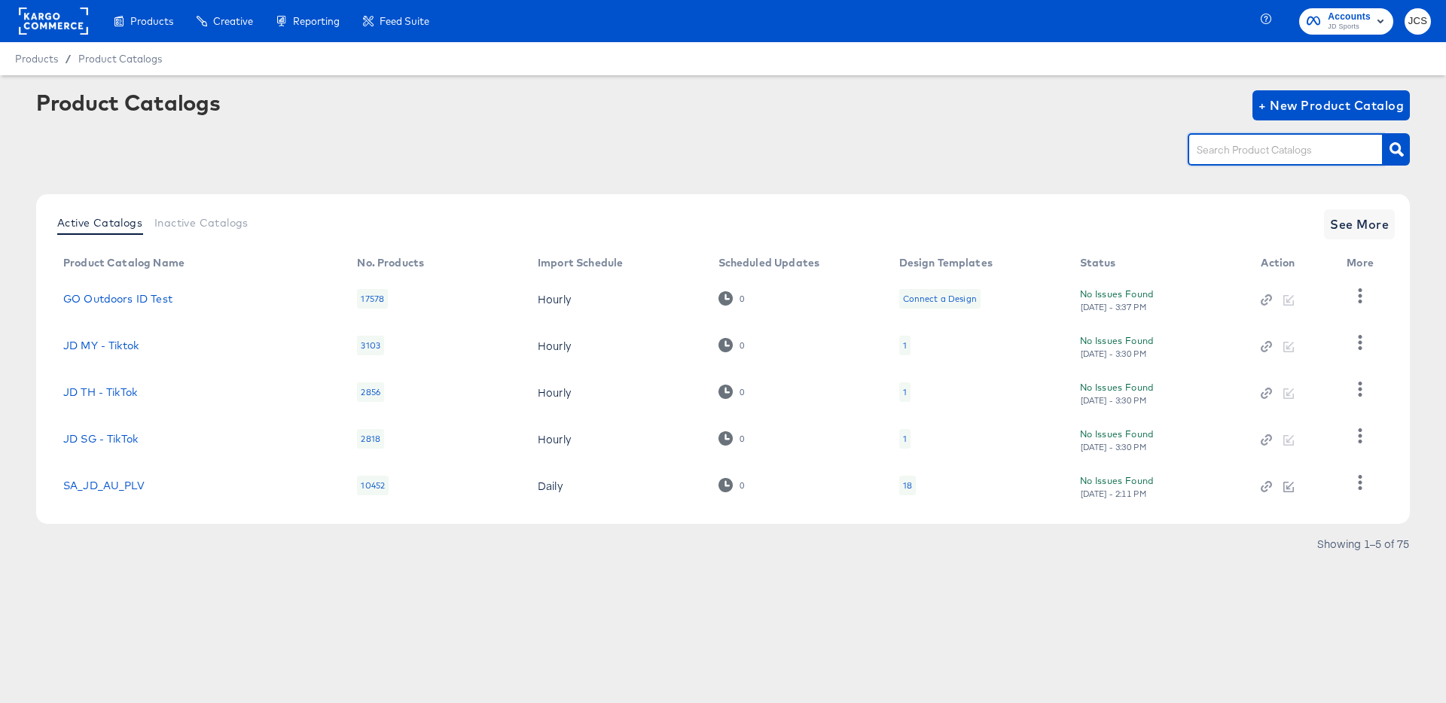
click at [1233, 154] on input "text" at bounding box center [1274, 150] width 160 height 17
type input "pin"
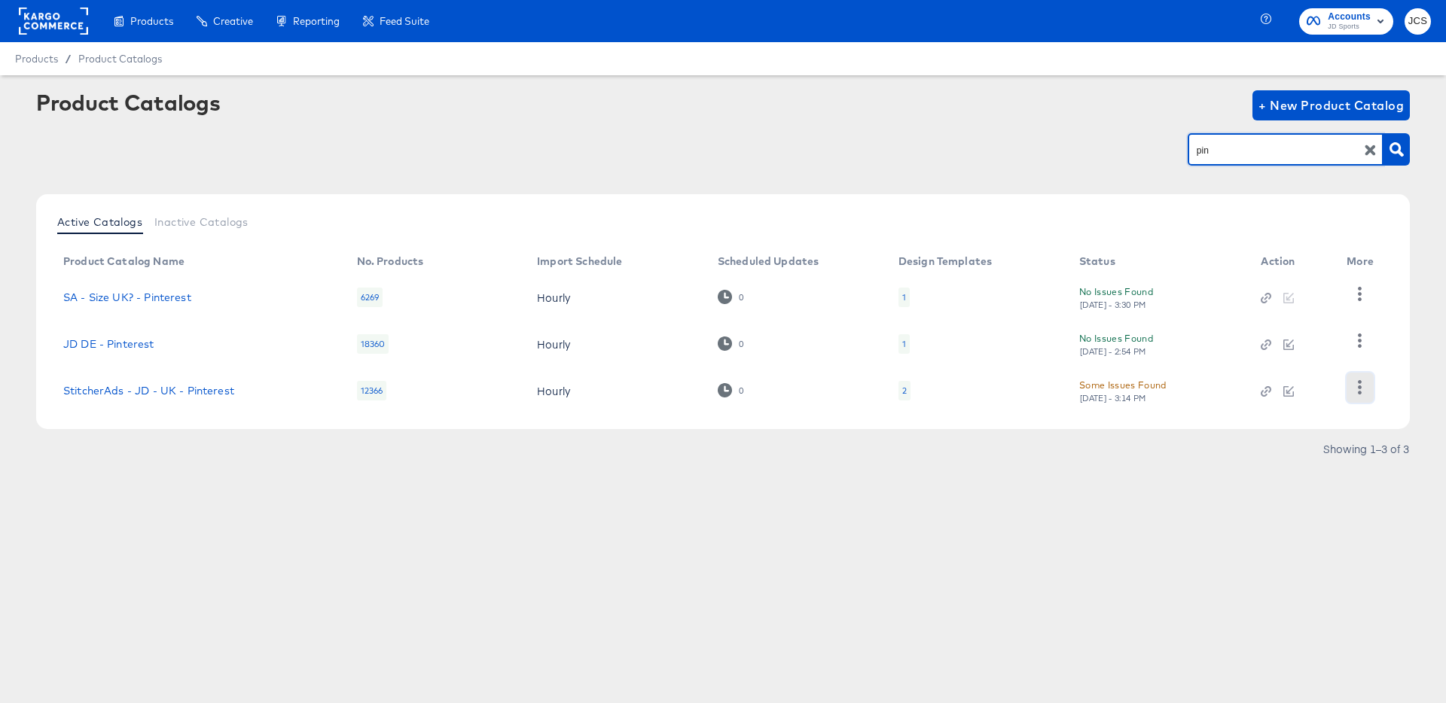
click at [1364, 386] on icon "button" at bounding box center [1360, 387] width 14 height 14
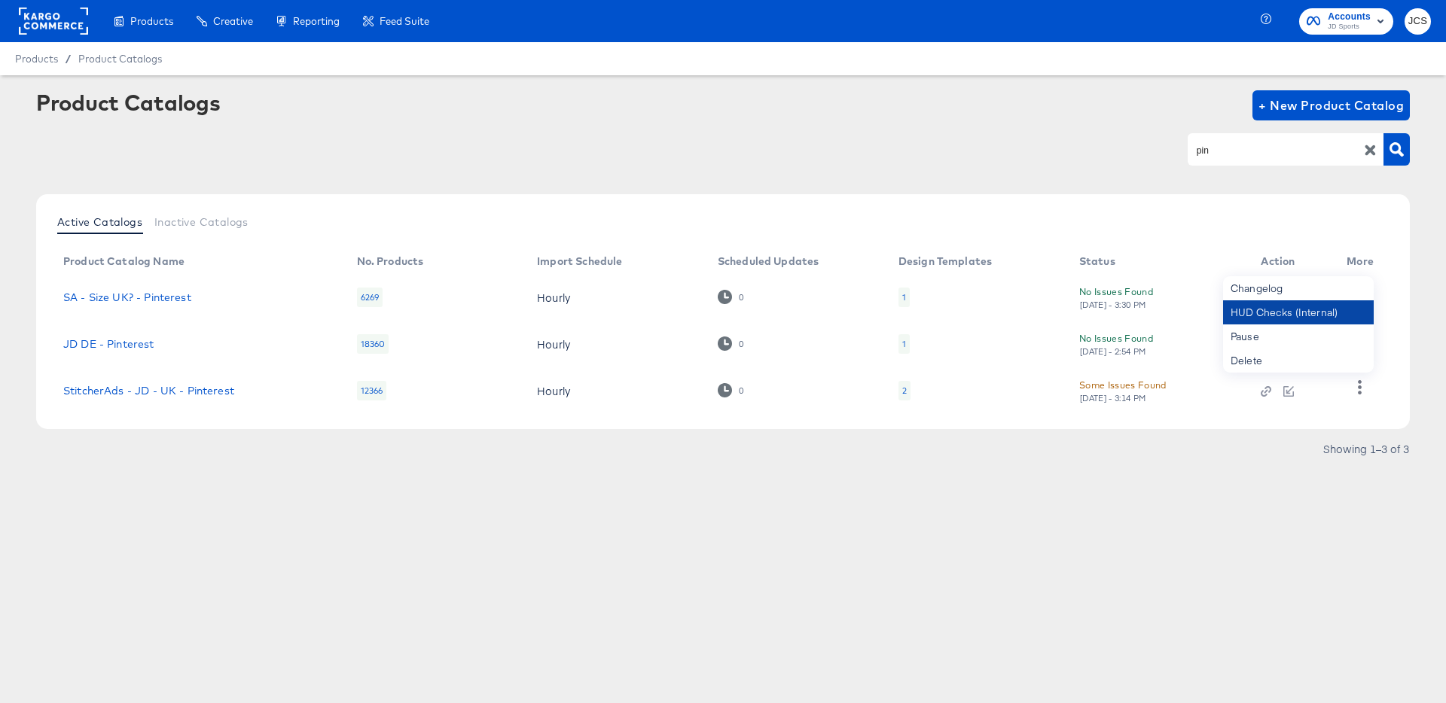
click at [1309, 313] on div "HUD Checks (Internal)" at bounding box center [1298, 312] width 151 height 24
click at [228, 392] on link "StitcherAds - JD - UK - Pinterest" at bounding box center [148, 391] width 171 height 12
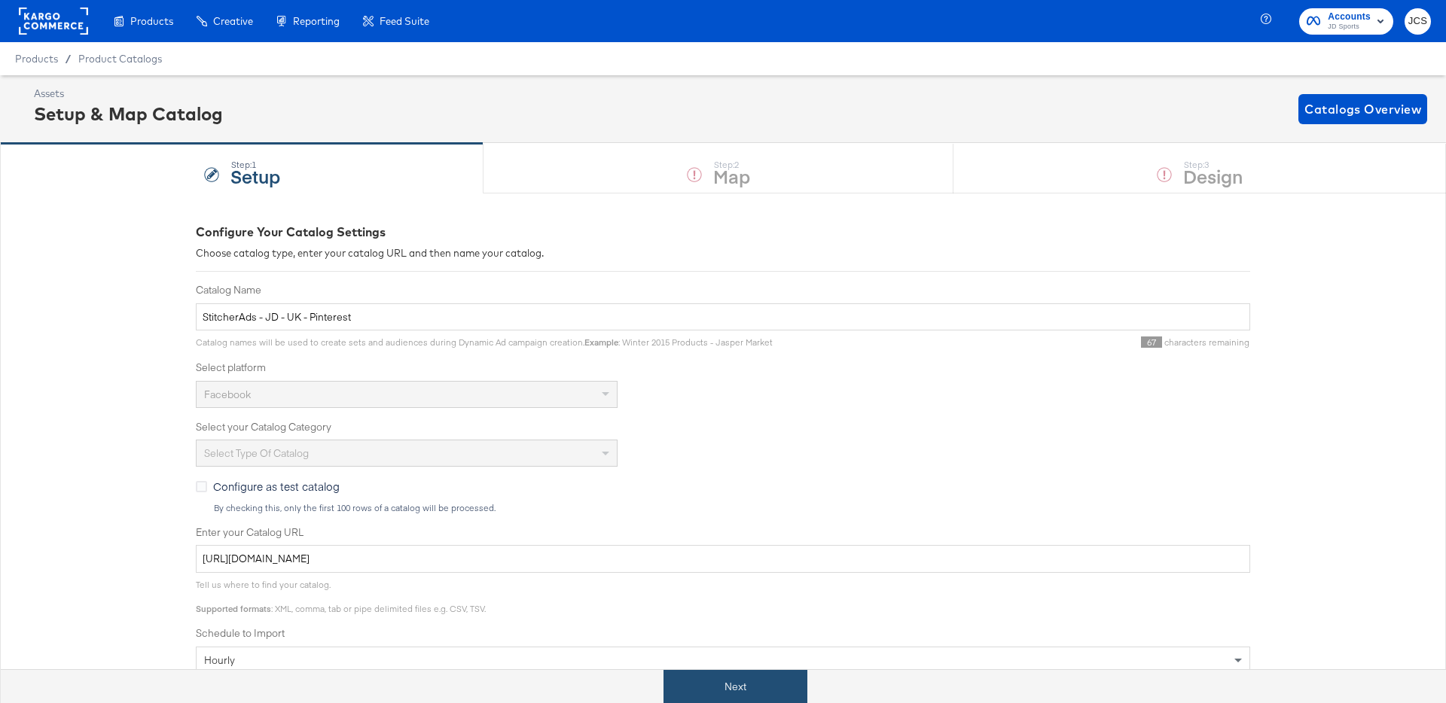
click at [711, 688] on button "Next" at bounding box center [735, 687] width 144 height 34
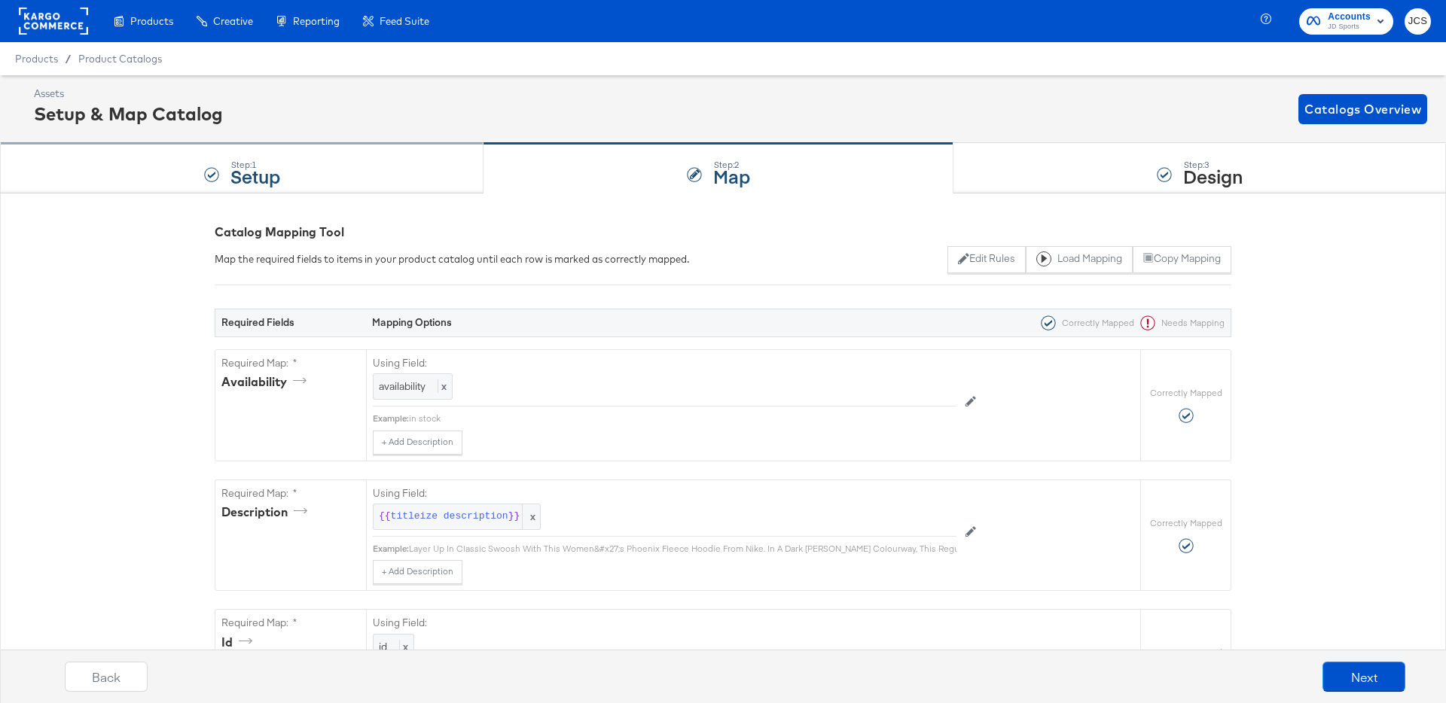
click at [377, 168] on div "Step: 1 Setup" at bounding box center [241, 169] width 483 height 50
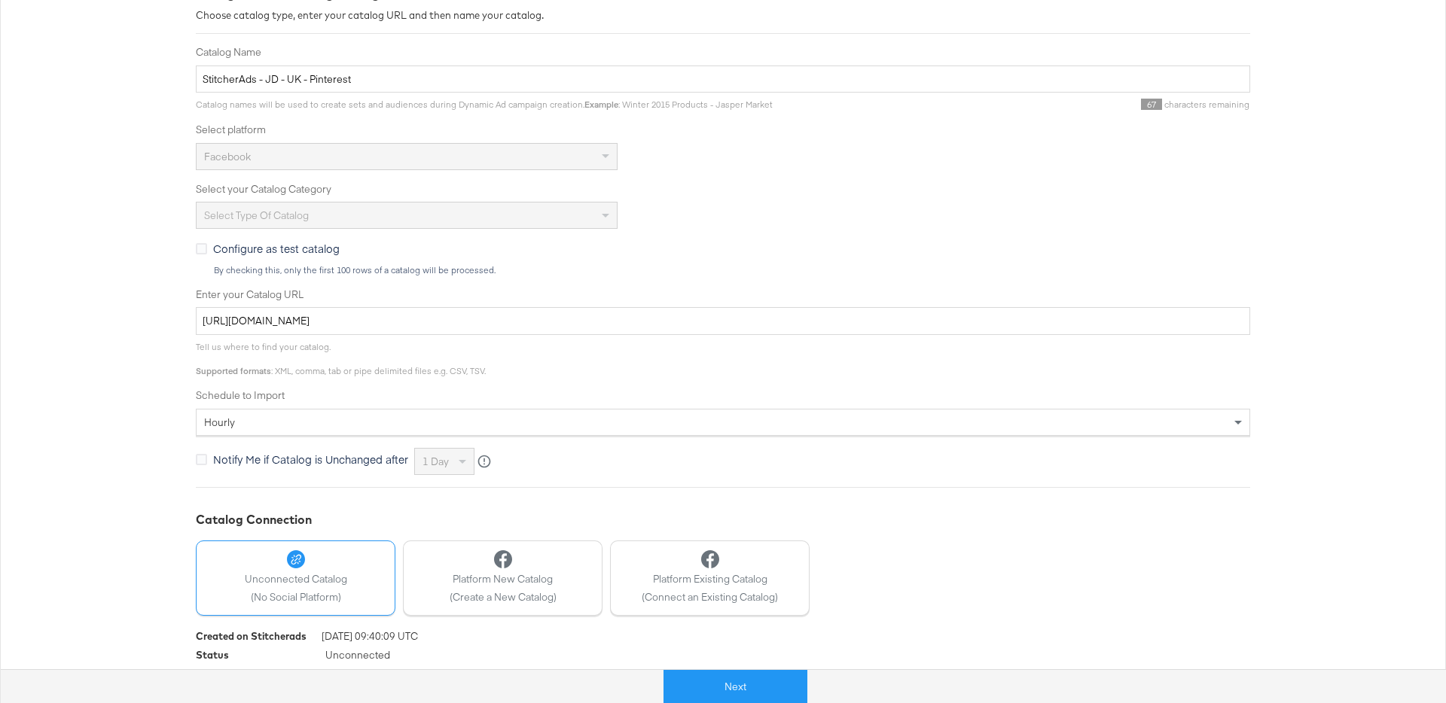
scroll to position [244, 0]
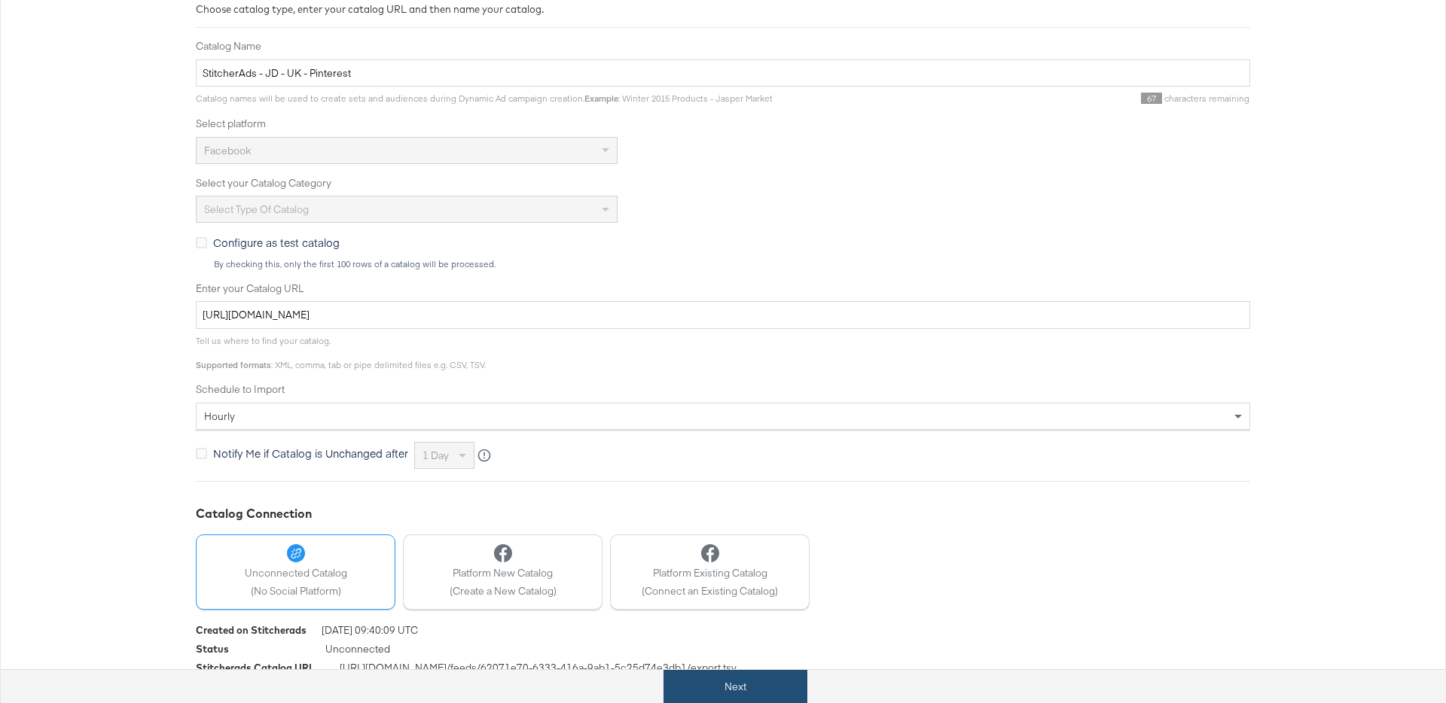
click at [757, 685] on button "Next" at bounding box center [735, 687] width 144 height 34
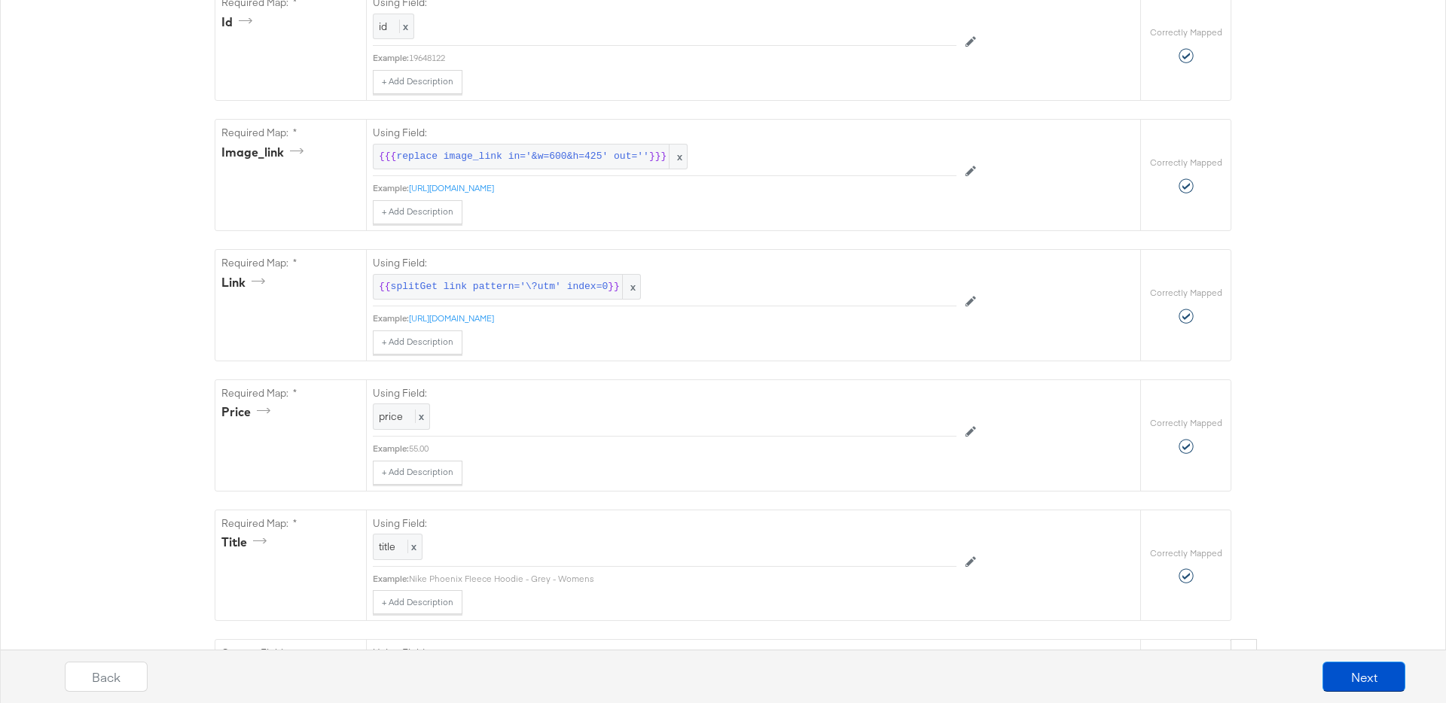
scroll to position [621, 0]
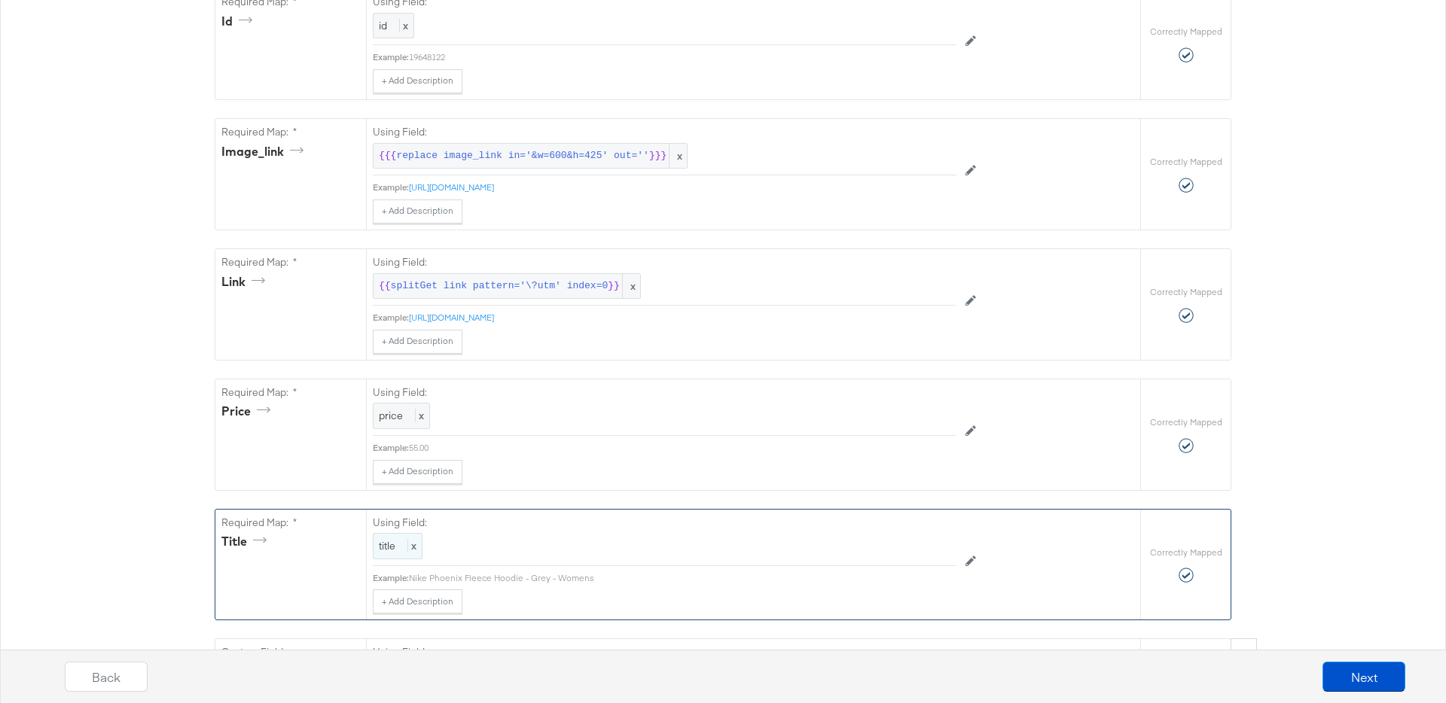
click at [407, 546] on span "x" at bounding box center [411, 546] width 9 height 14
click at [914, 552] on div at bounding box center [922, 548] width 56 height 23
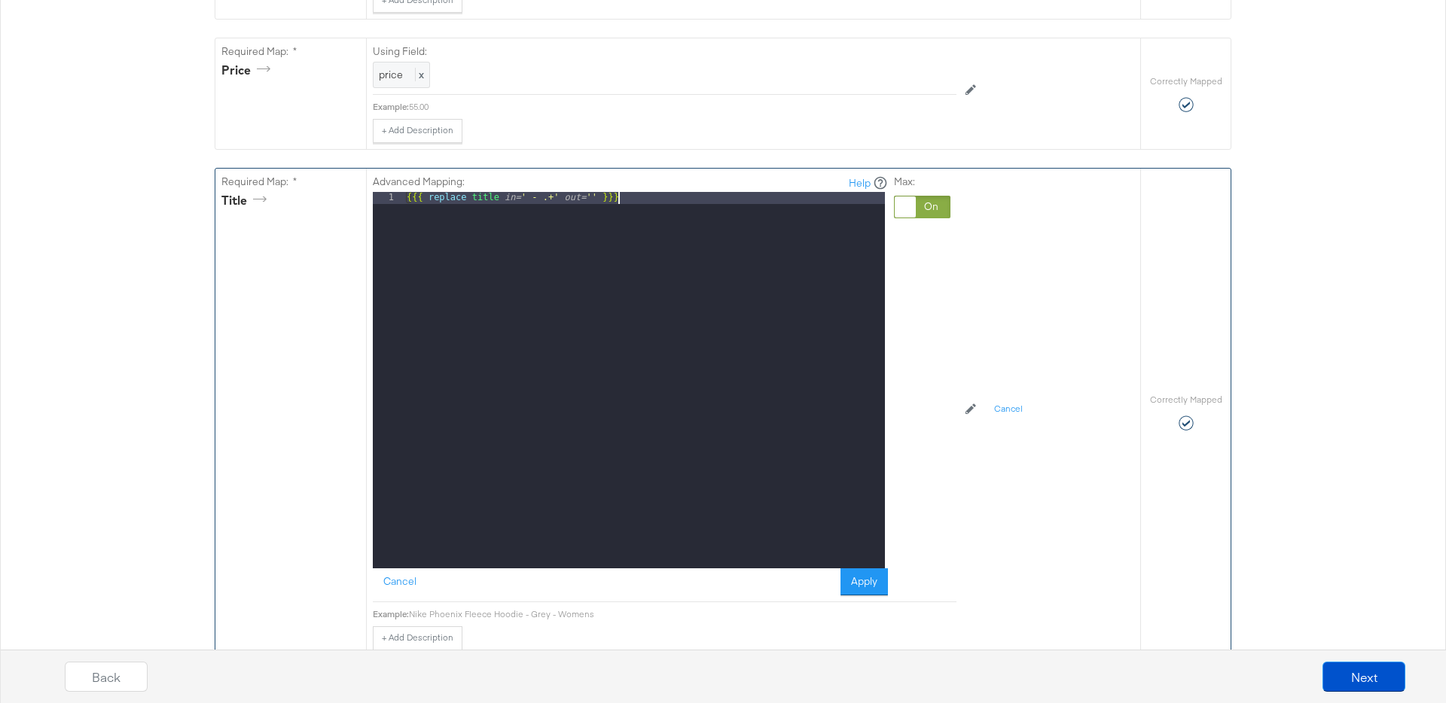
scroll to position [1063, 0]
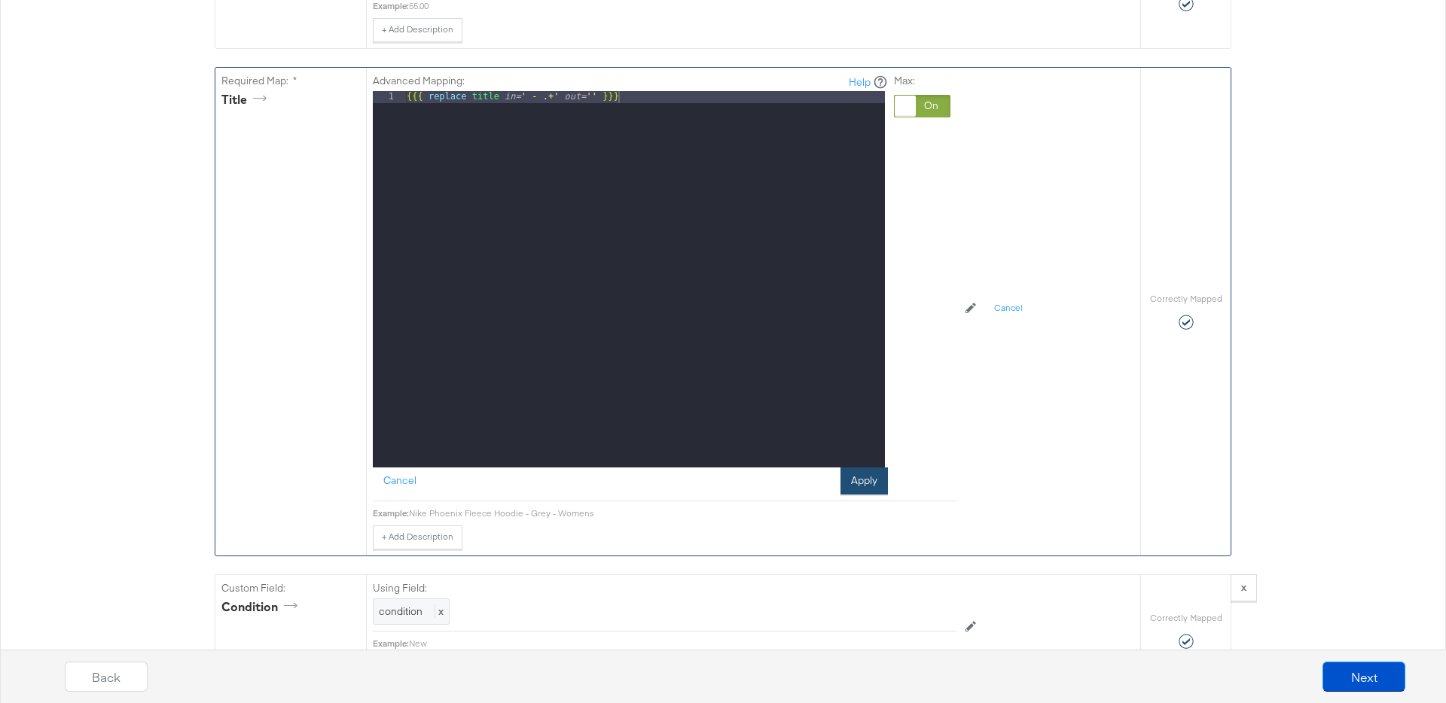
click at [862, 478] on button "Apply" at bounding box center [863, 481] width 47 height 27
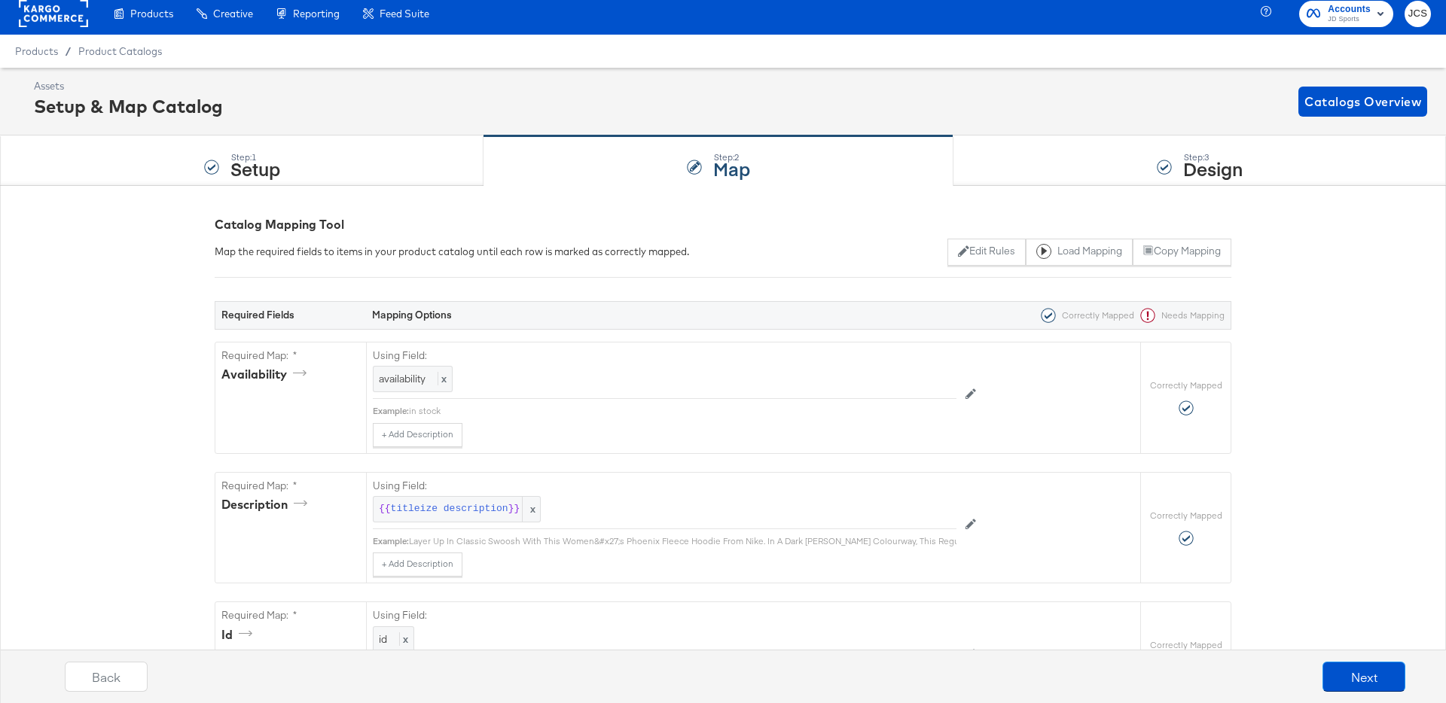
scroll to position [0, 0]
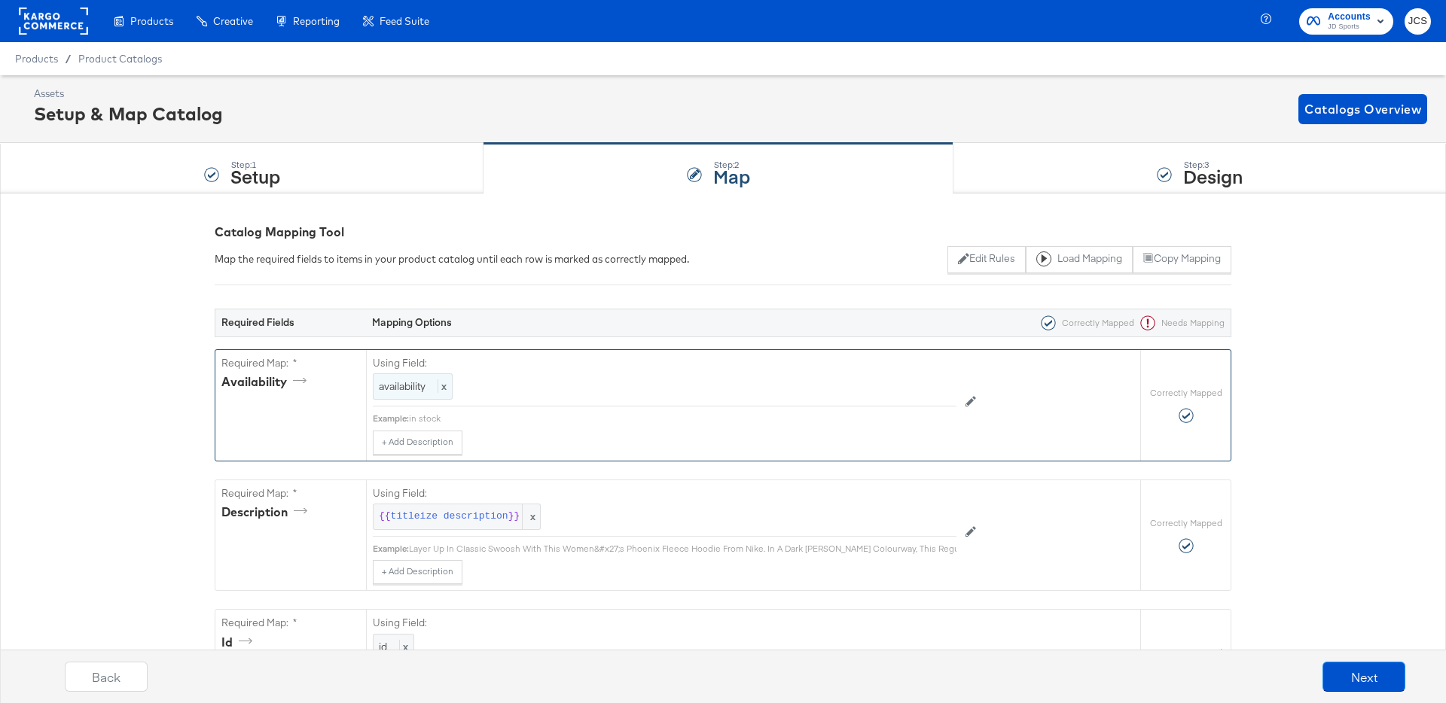
click at [399, 392] on span "availability" at bounding box center [402, 387] width 47 height 14
click at [941, 392] on div at bounding box center [939, 388] width 21 height 21
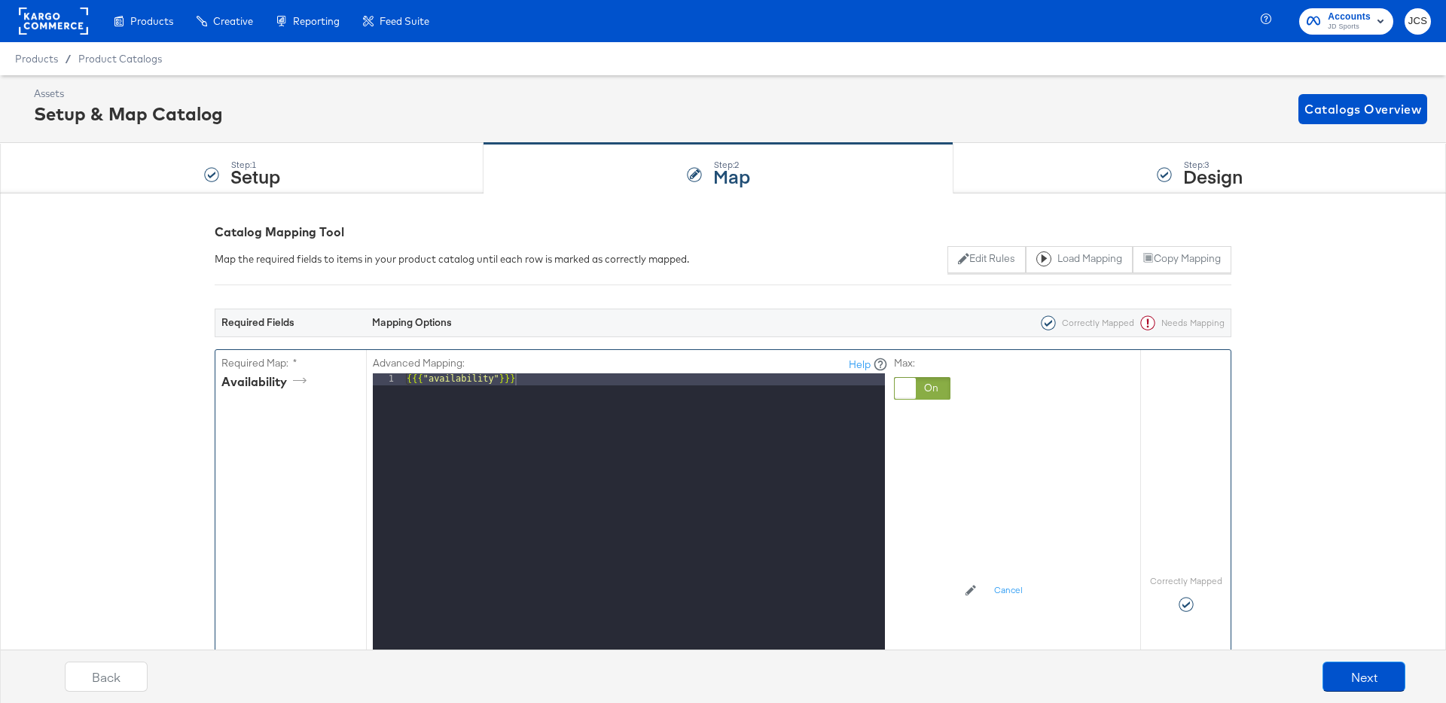
click at [687, 378] on div "{{{ "availability" }}}" at bounding box center [644, 574] width 481 height 401
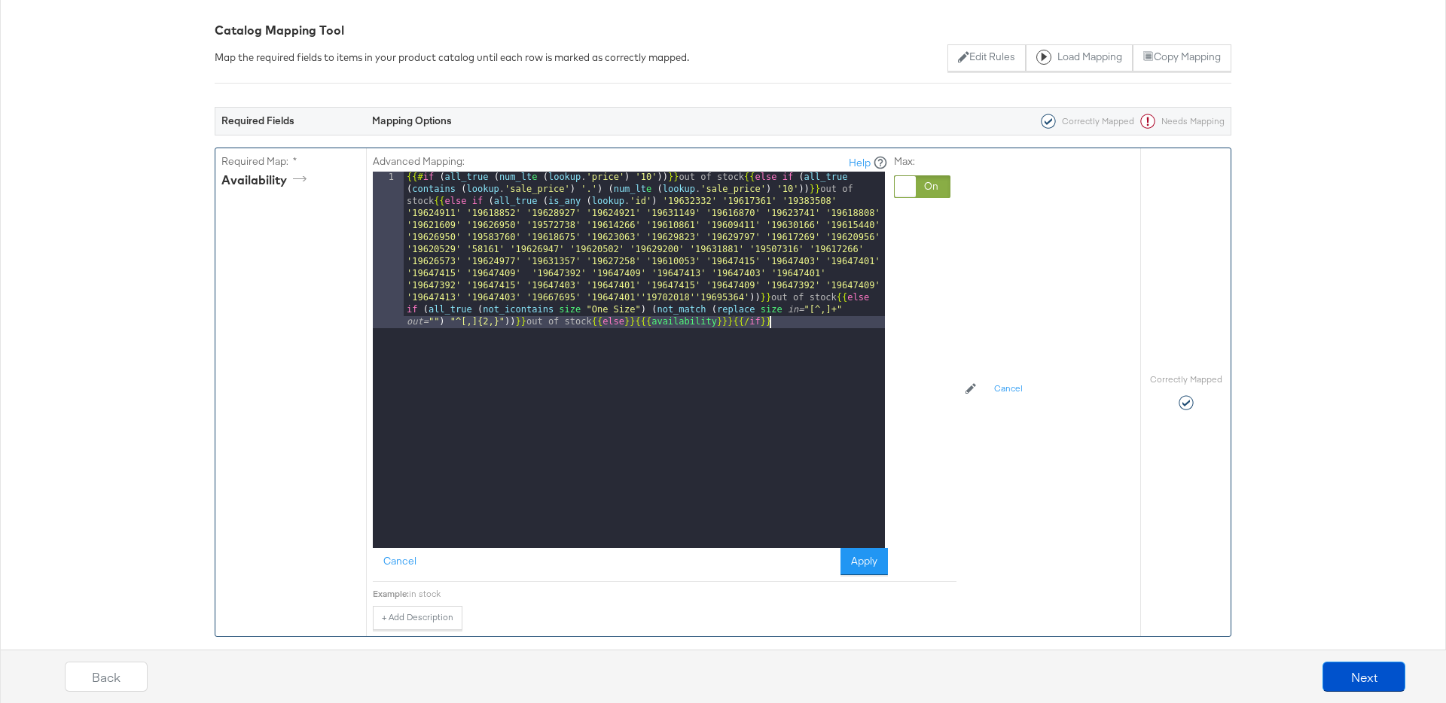
scroll to position [204, 0]
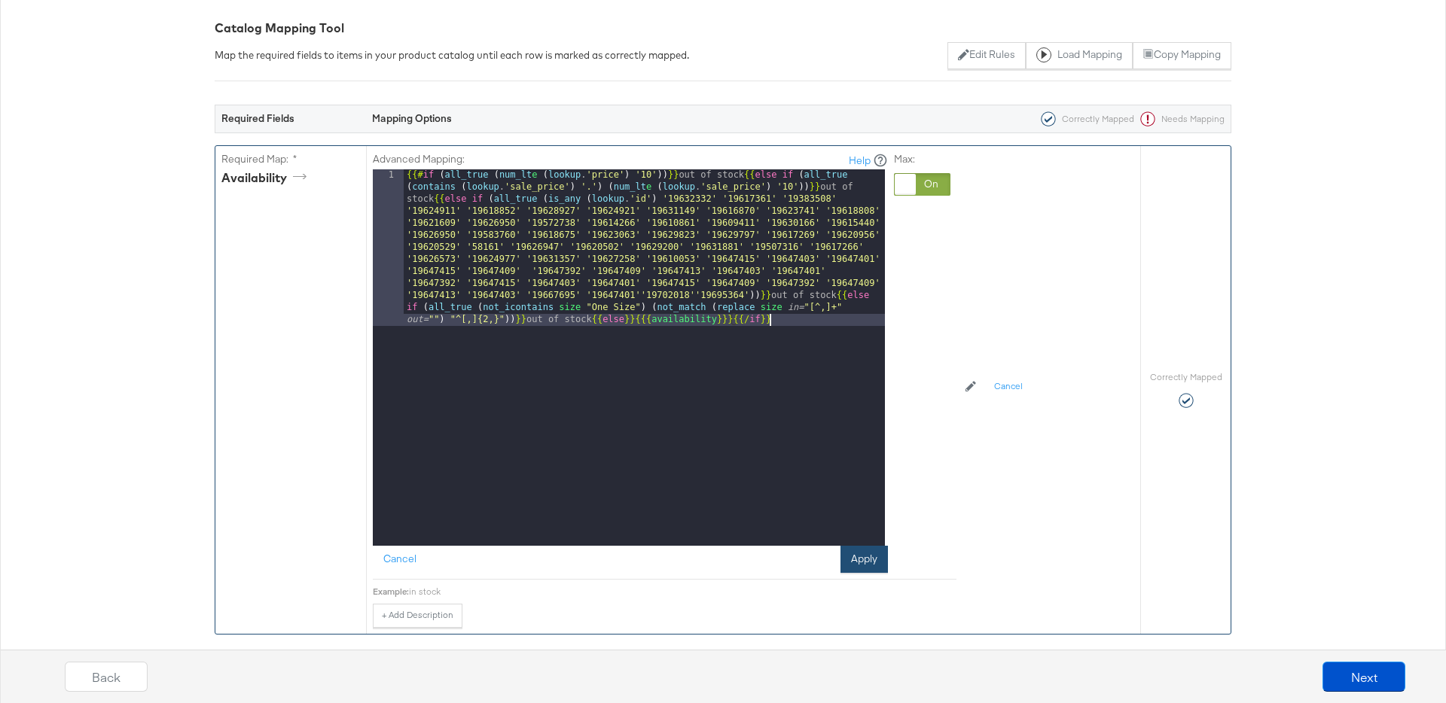
click at [870, 566] on button "Apply" at bounding box center [863, 559] width 47 height 27
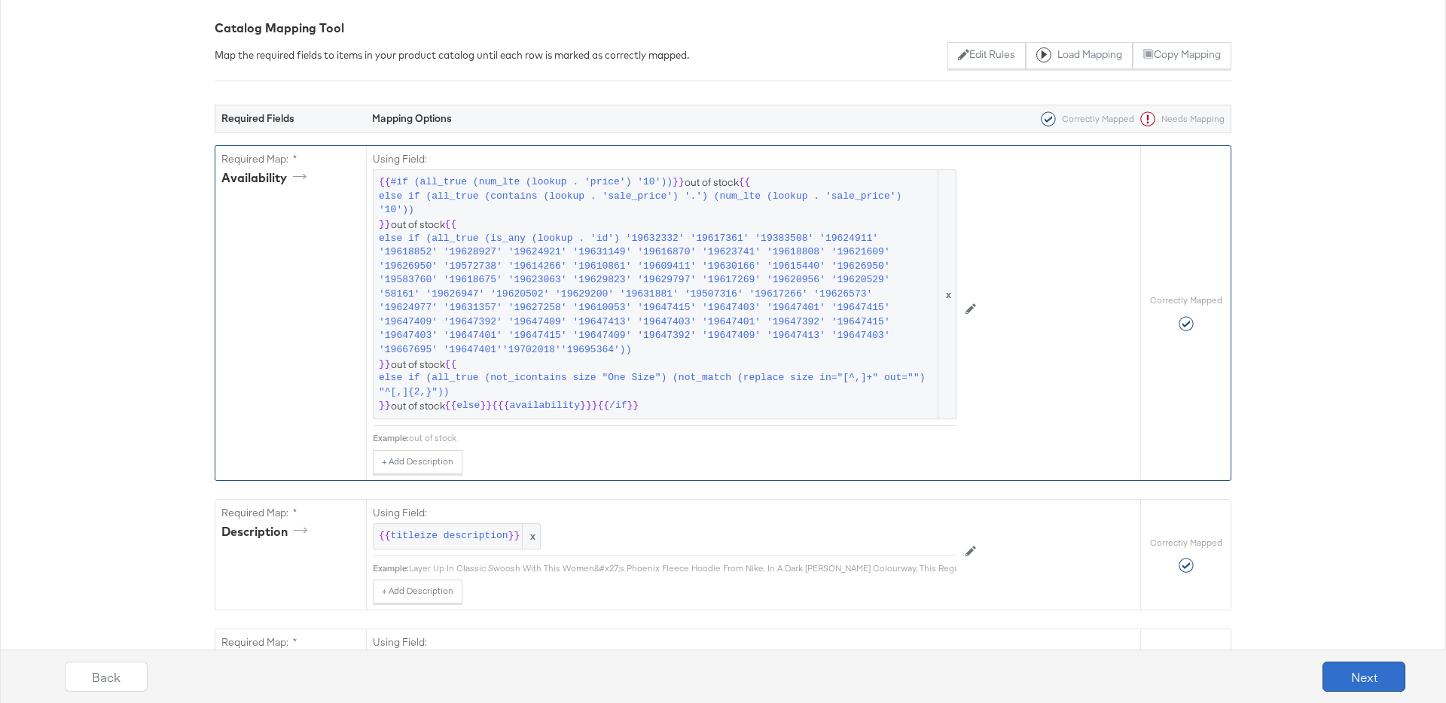
click at [1338, 672] on button "Next" at bounding box center [1363, 677] width 83 height 30
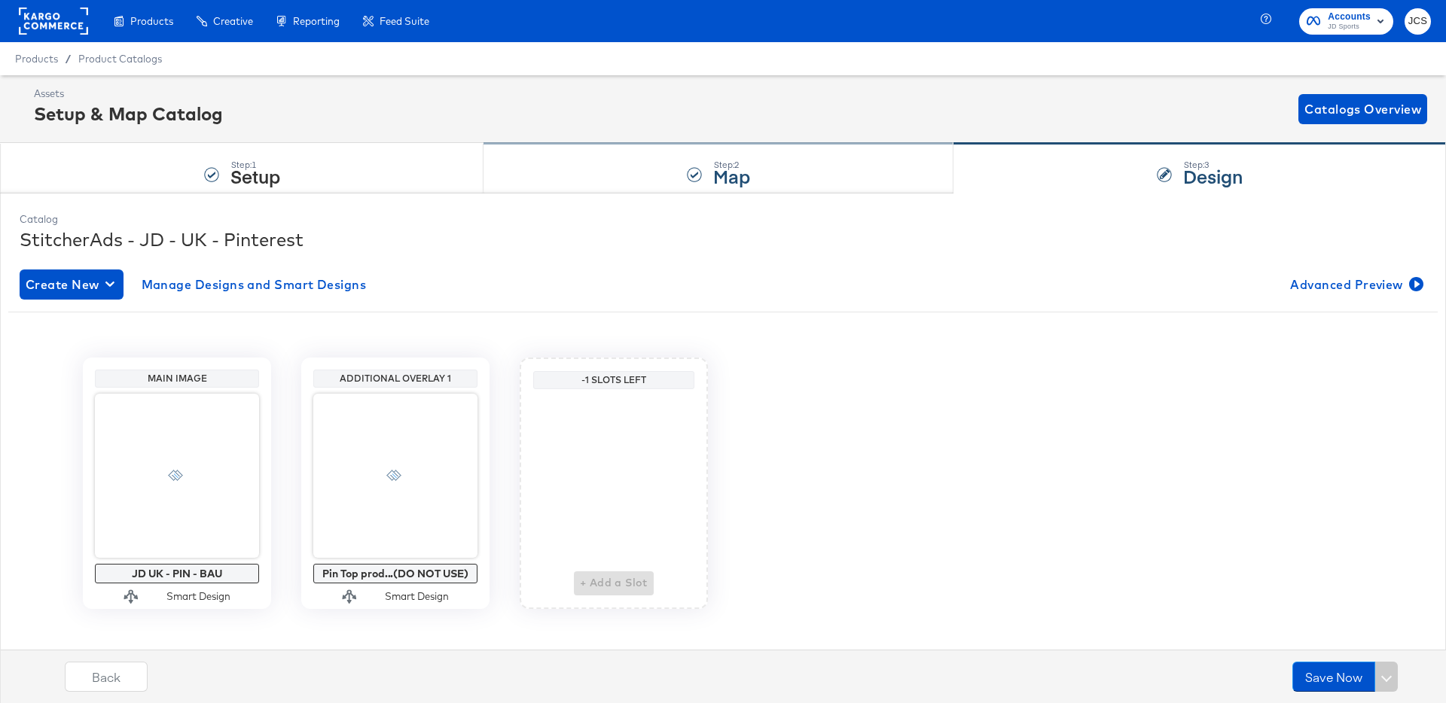
click at [520, 166] on div "Step: 2 Map" at bounding box center [718, 169] width 470 height 50
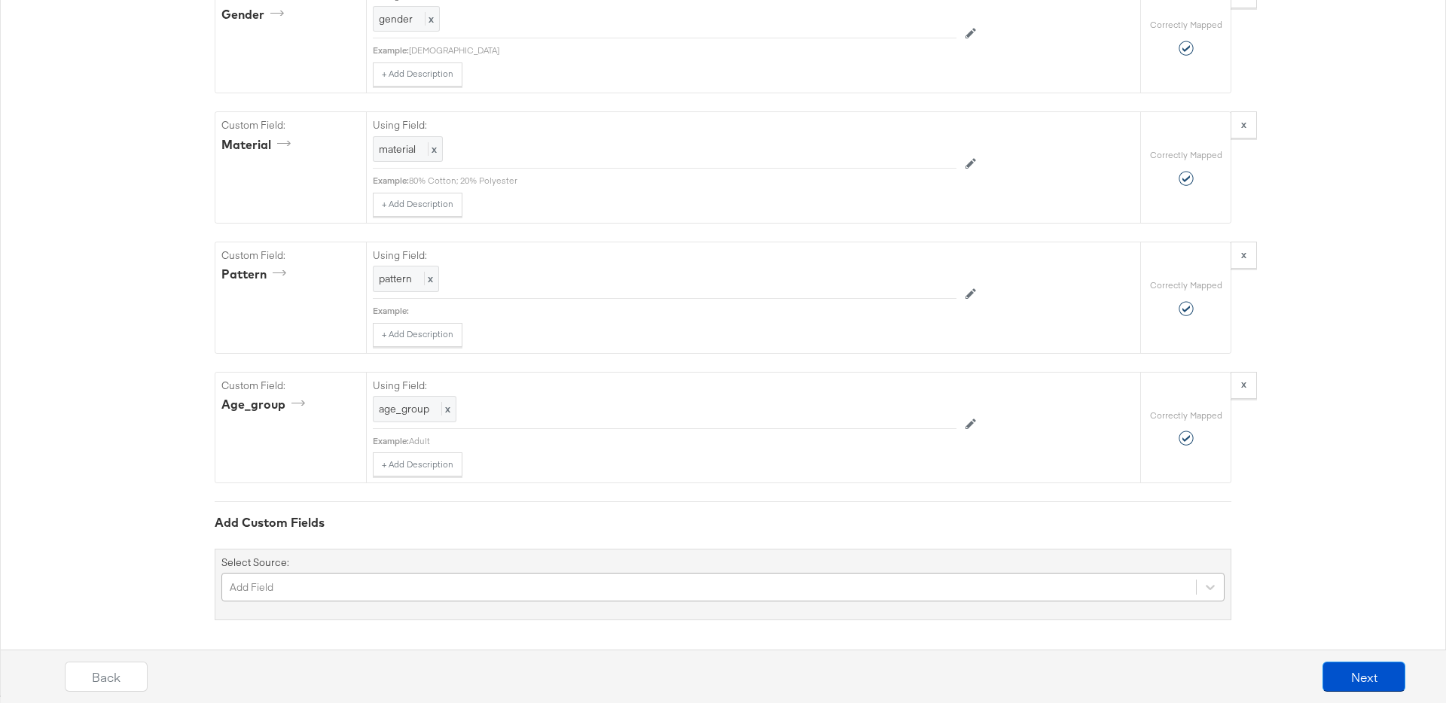
scroll to position [6717, 0]
click at [279, 578] on div "Add Field" at bounding box center [722, 583] width 1003 height 29
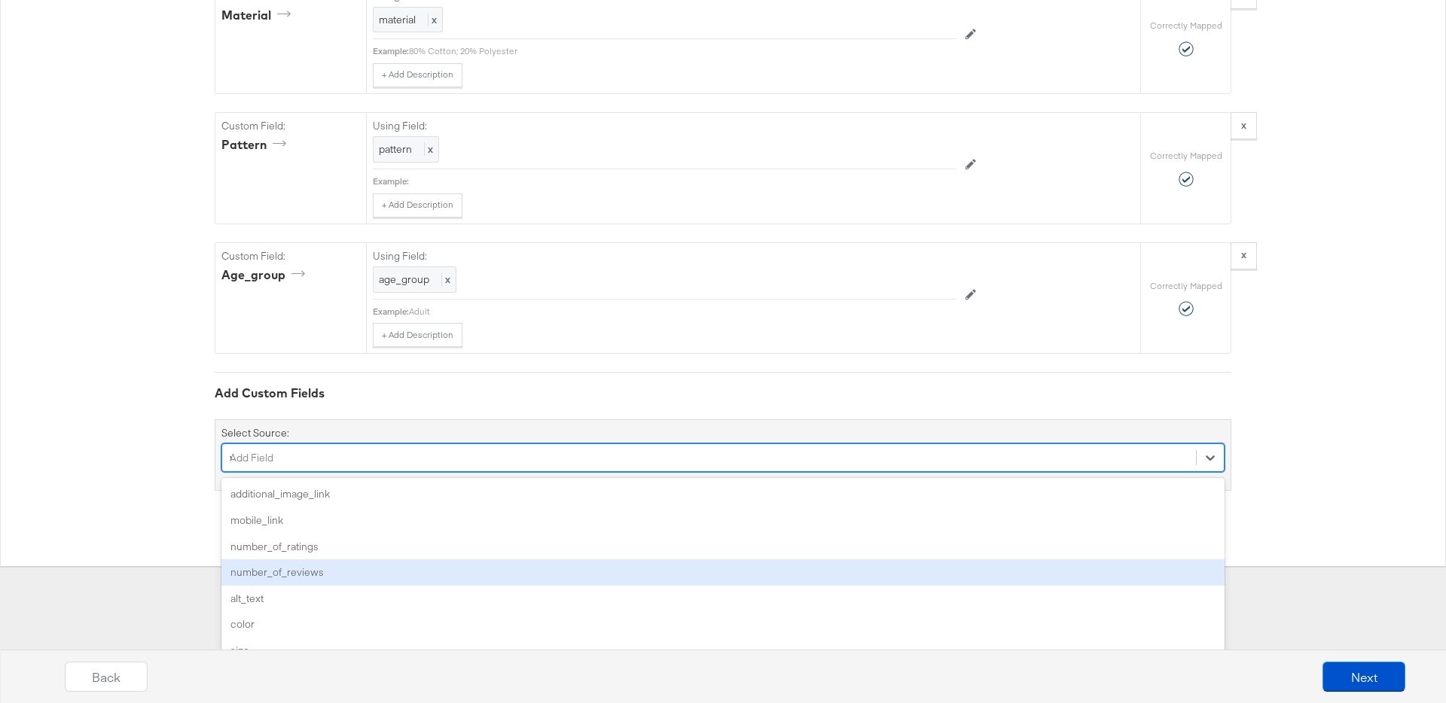
scroll to position [6591, 0]
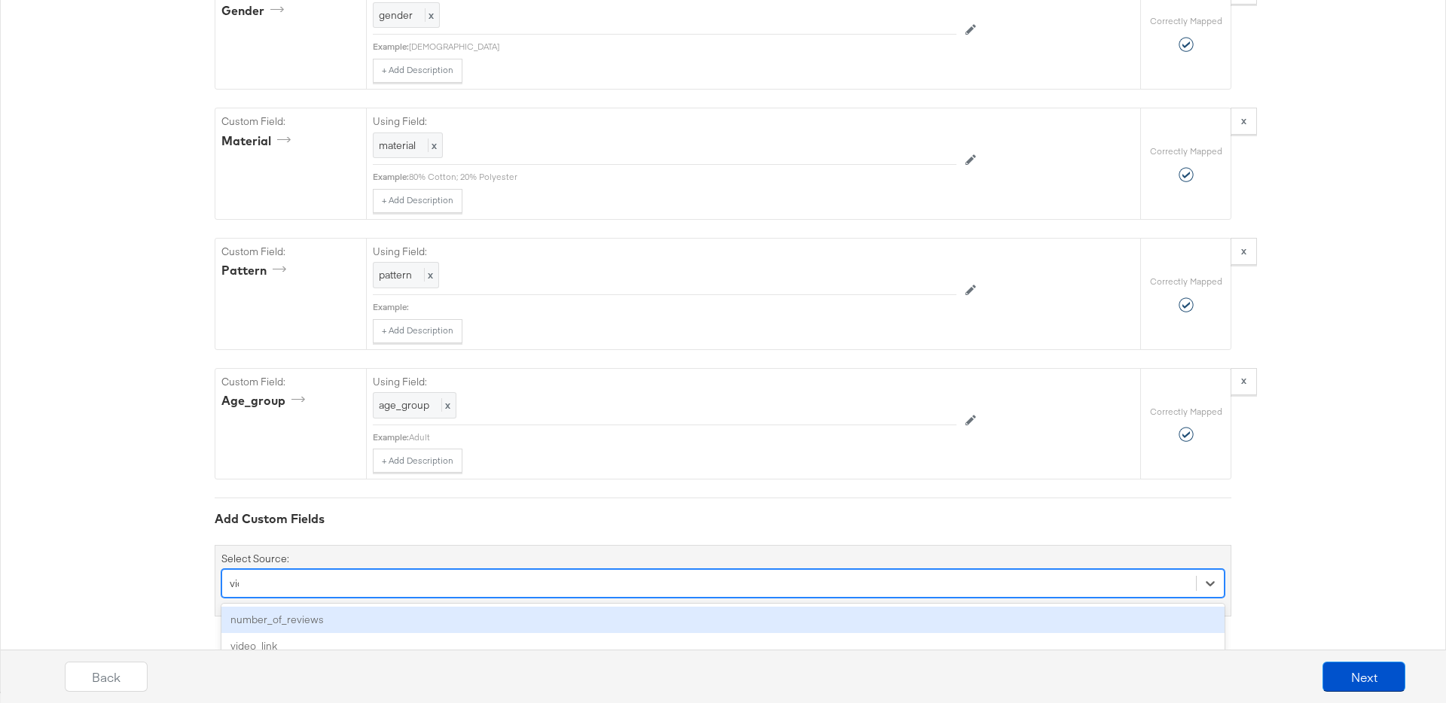
type input "video"
click at [238, 616] on div "video_link" at bounding box center [722, 620] width 1003 height 26
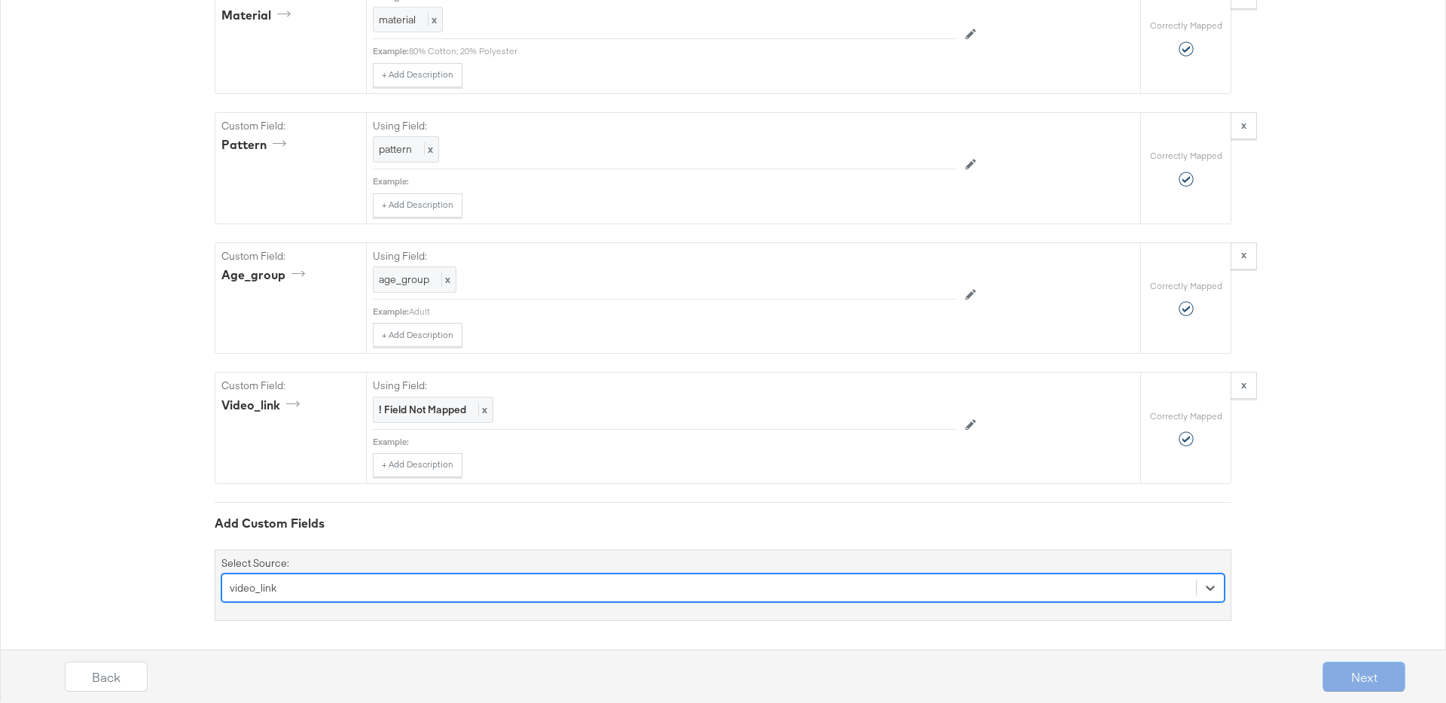
scroll to position [6721, 0]
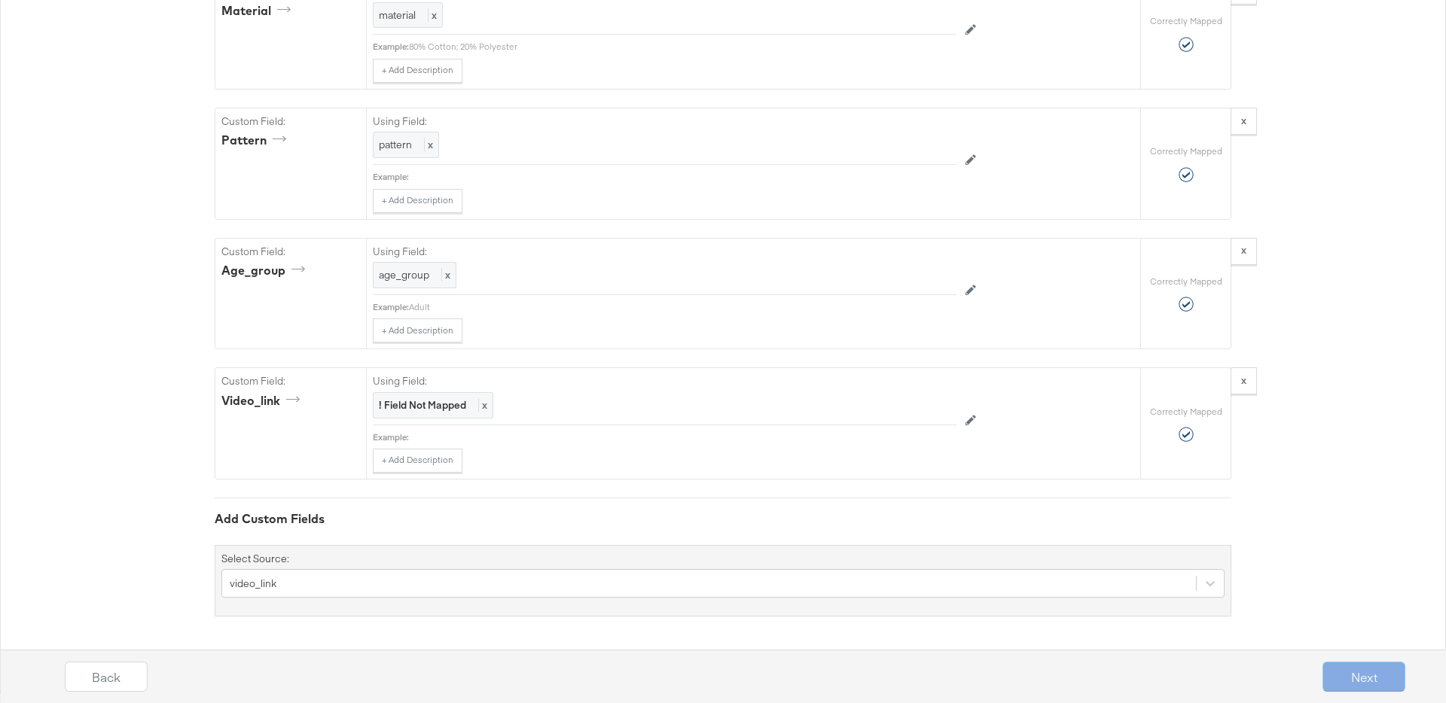
click at [425, 406] on strong "! Field Not Mapped" at bounding box center [422, 405] width 87 height 14
click at [543, 406] on div "Select..." at bounding box center [631, 406] width 514 height 26
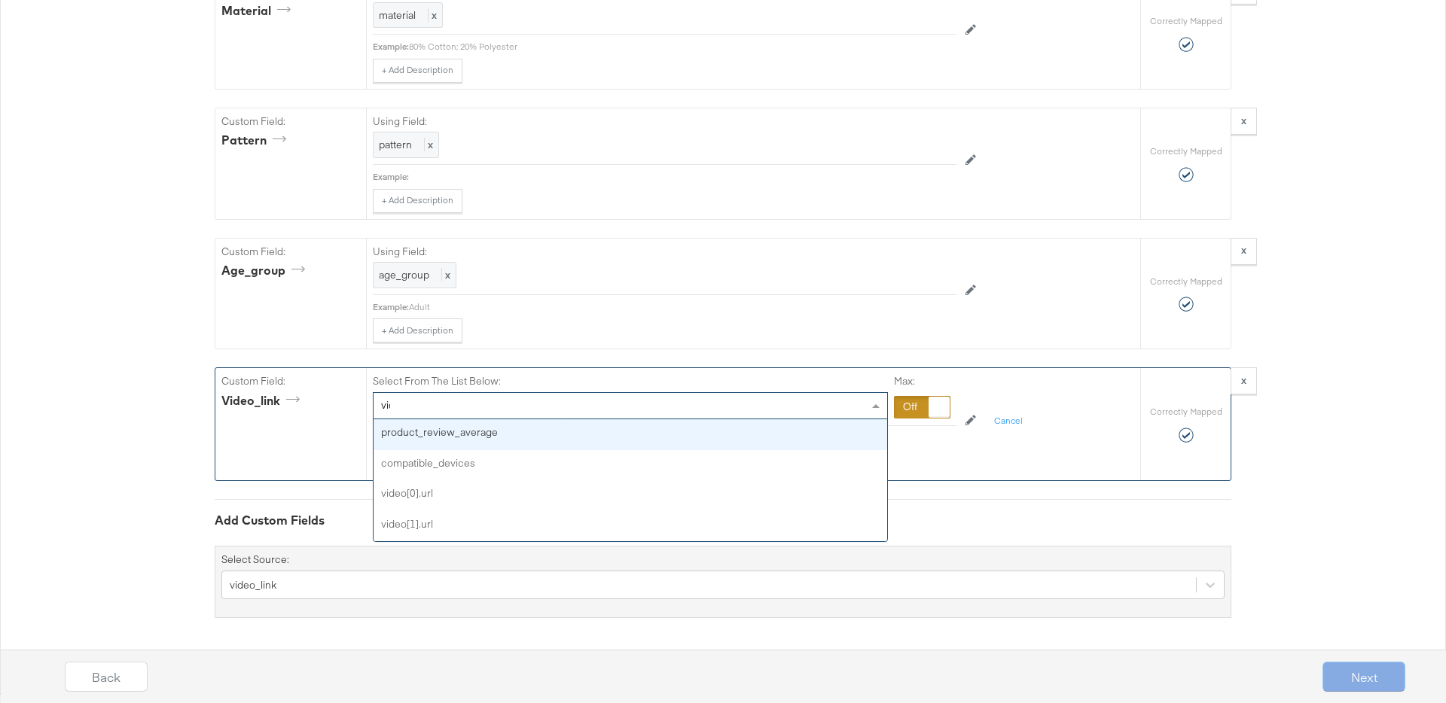
type input "video"
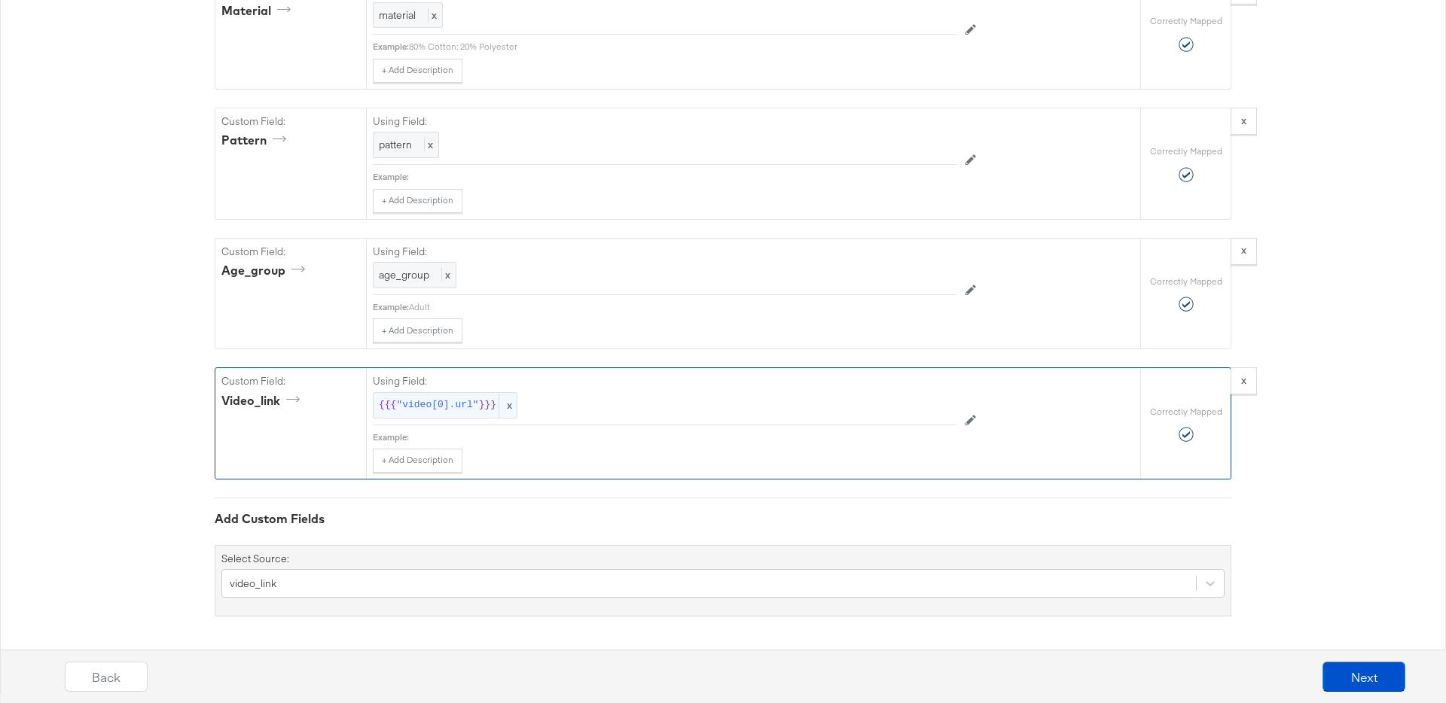
click at [504, 403] on span "x" at bounding box center [508, 405] width 18 height 25
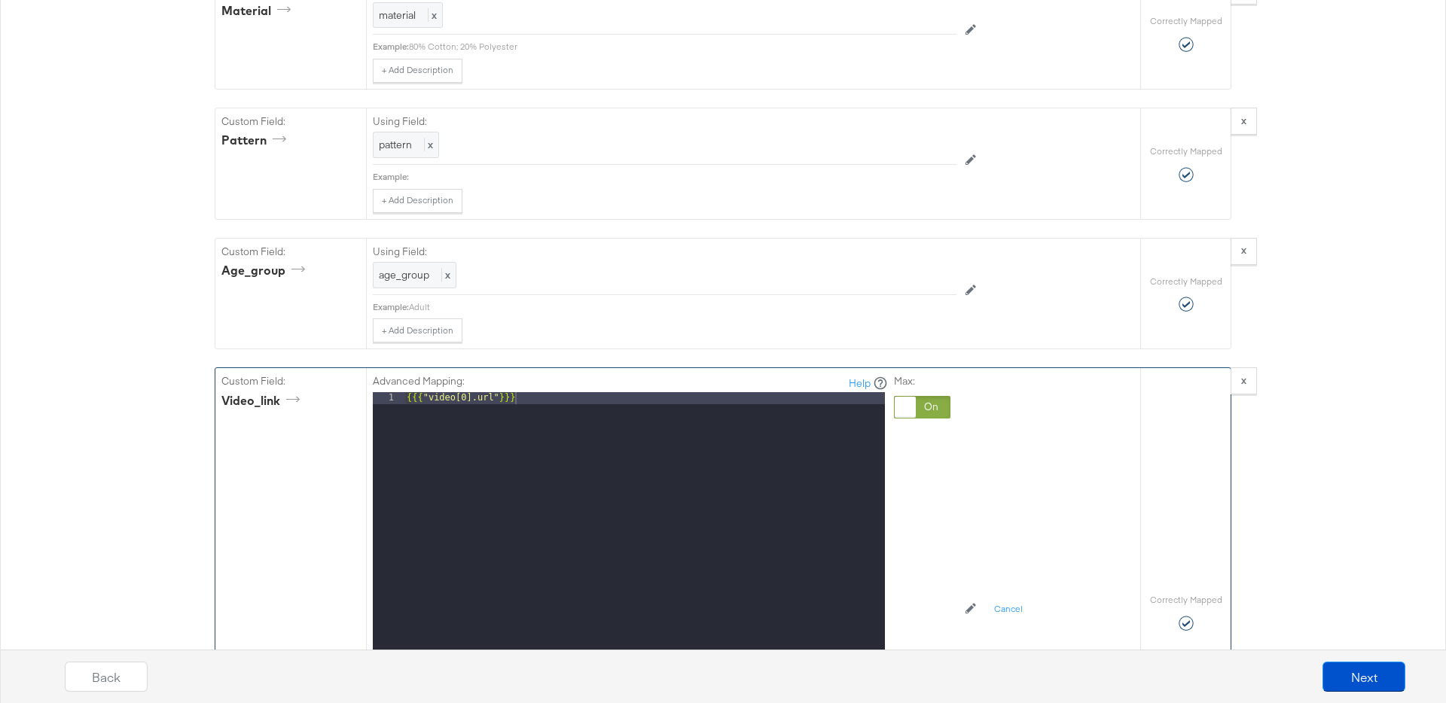
click at [467, 401] on div "{{{ "video[0].url" }}}" at bounding box center [644, 592] width 481 height 401
click at [936, 410] on div at bounding box center [922, 407] width 56 height 23
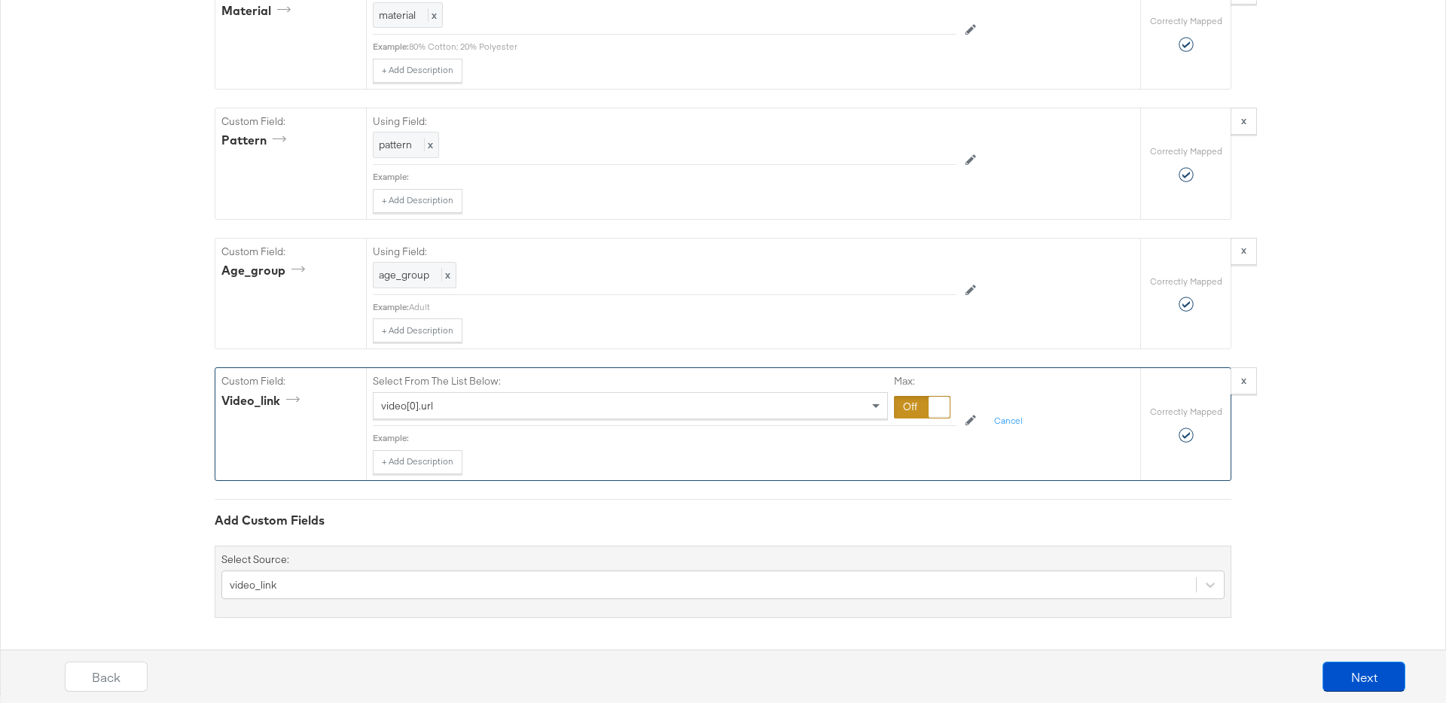
click at [850, 404] on div "video[0].url" at bounding box center [631, 406] width 514 height 26
click at [587, 404] on div "{{{ "status" }}} x" at bounding box center [665, 405] width 584 height 26
click at [472, 404] on span "x" at bounding box center [472, 405] width 18 height 25
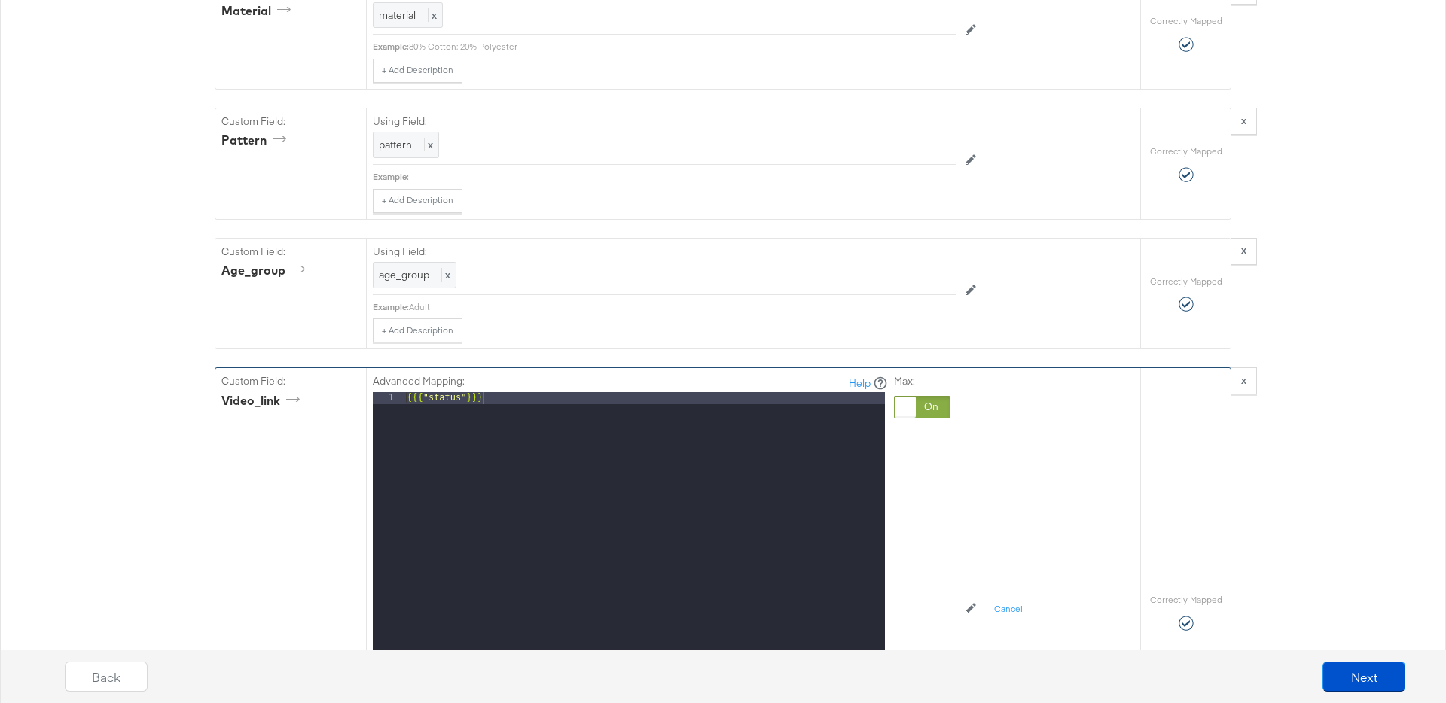
click at [934, 407] on div at bounding box center [922, 407] width 56 height 23
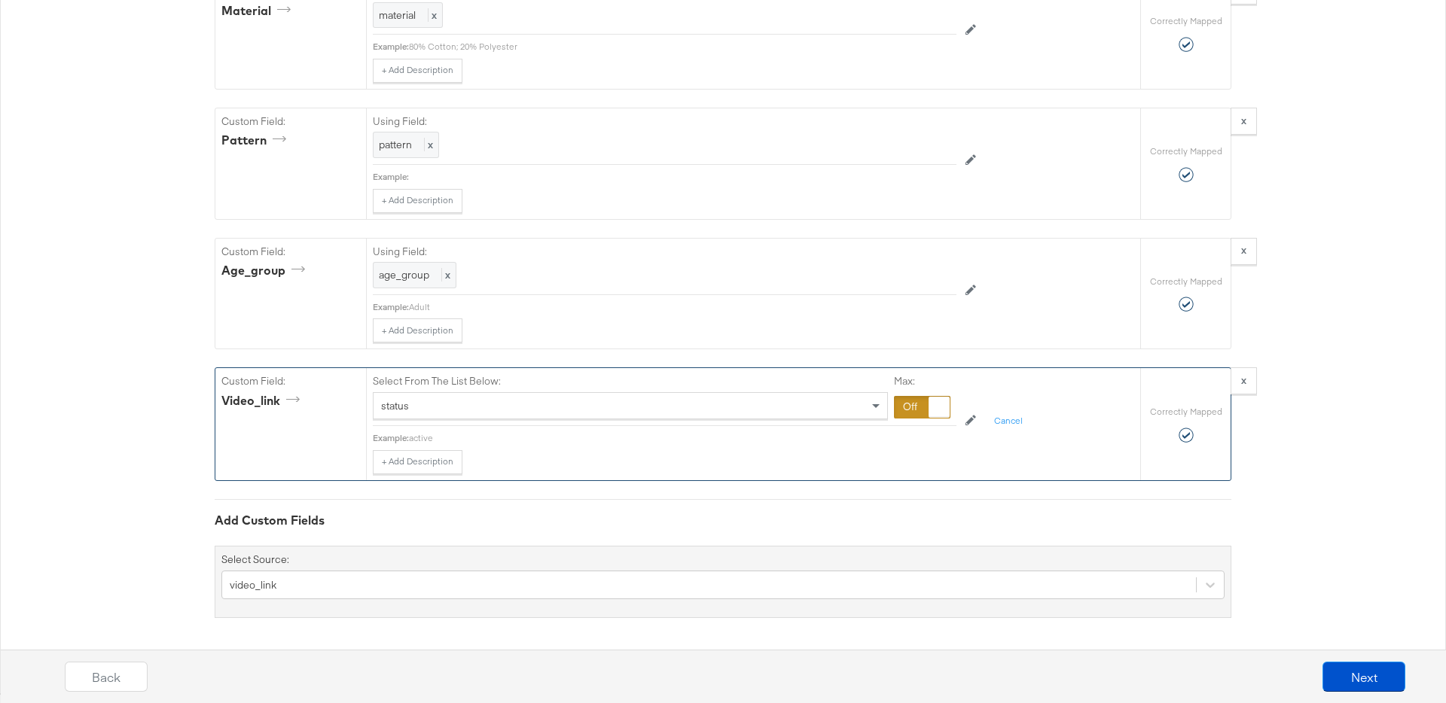
click at [820, 406] on div "status" at bounding box center [631, 406] width 514 height 26
click at [474, 409] on span ""video[1].url"" at bounding box center [437, 405] width 82 height 14
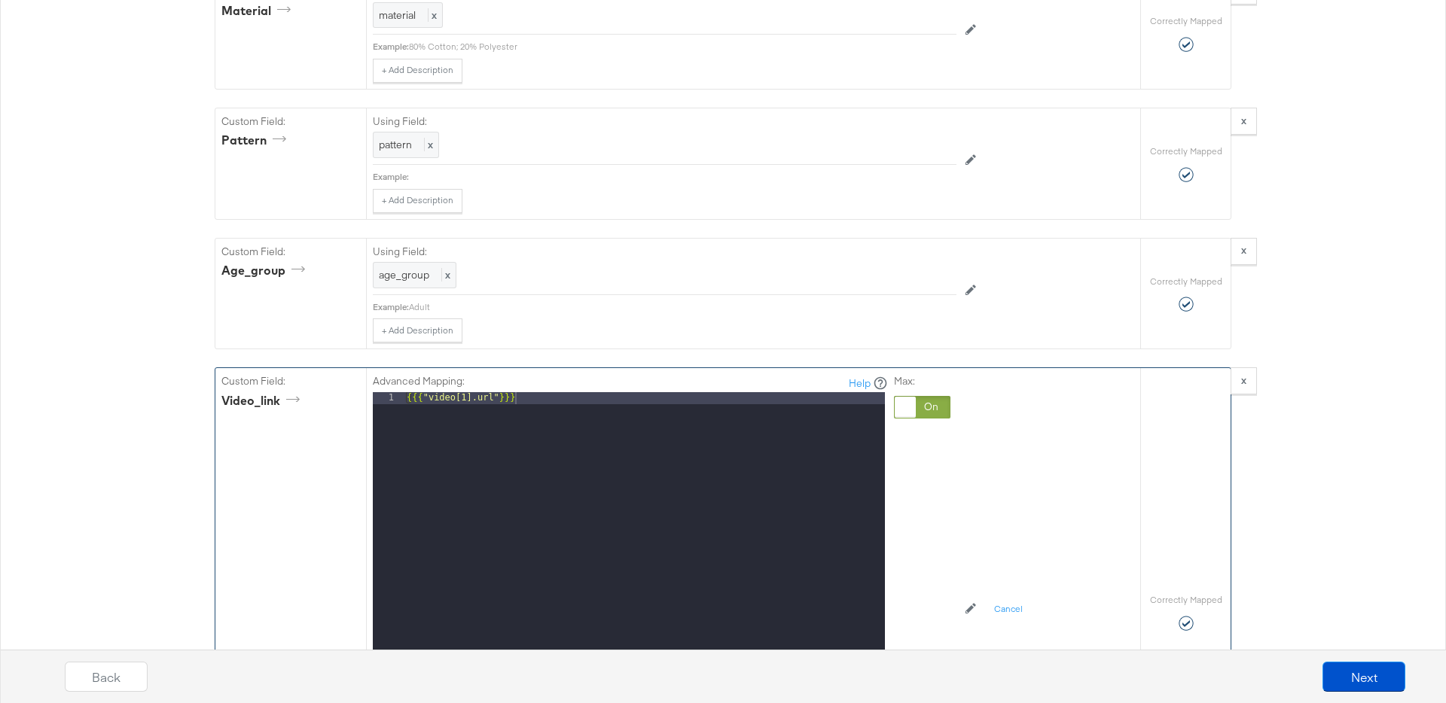
click at [463, 399] on div "{{{ "video[1].url" }}}" at bounding box center [644, 592] width 481 height 401
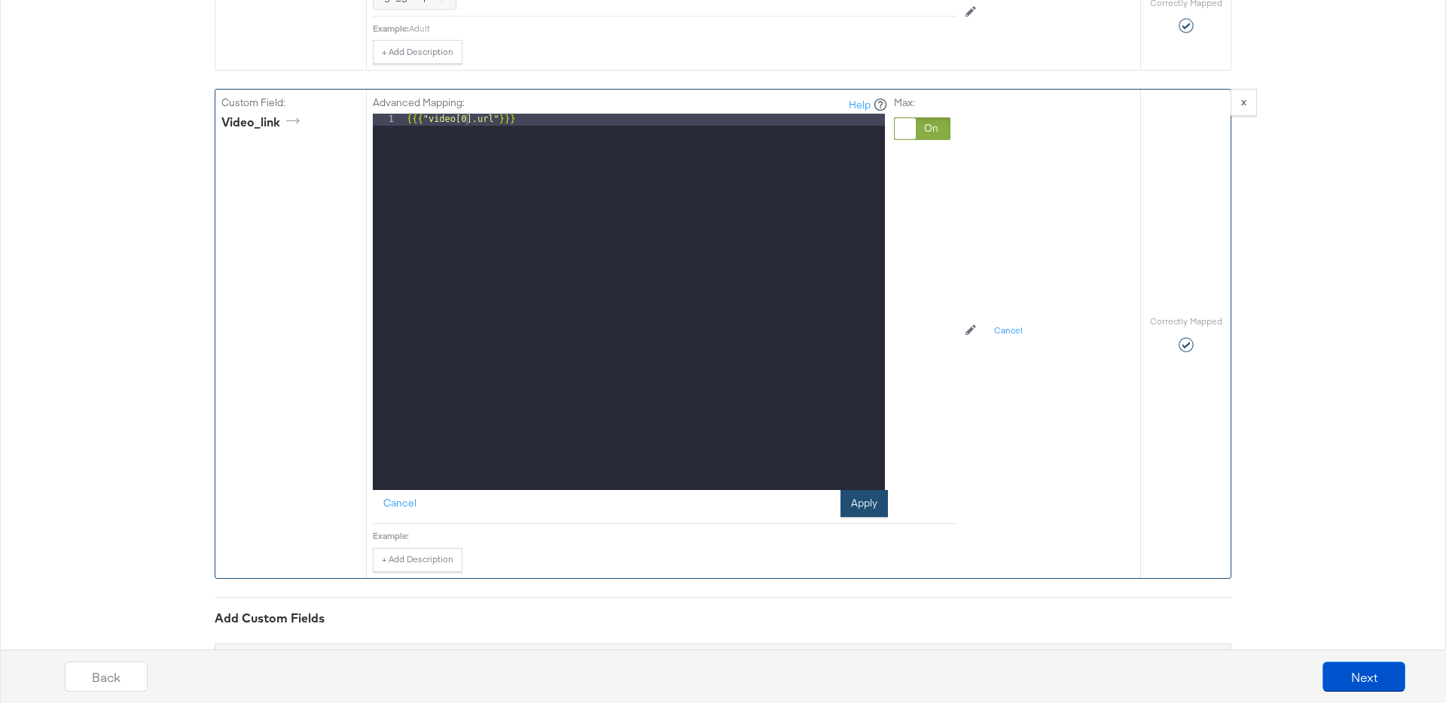
click at [874, 507] on button "Apply" at bounding box center [863, 503] width 47 height 27
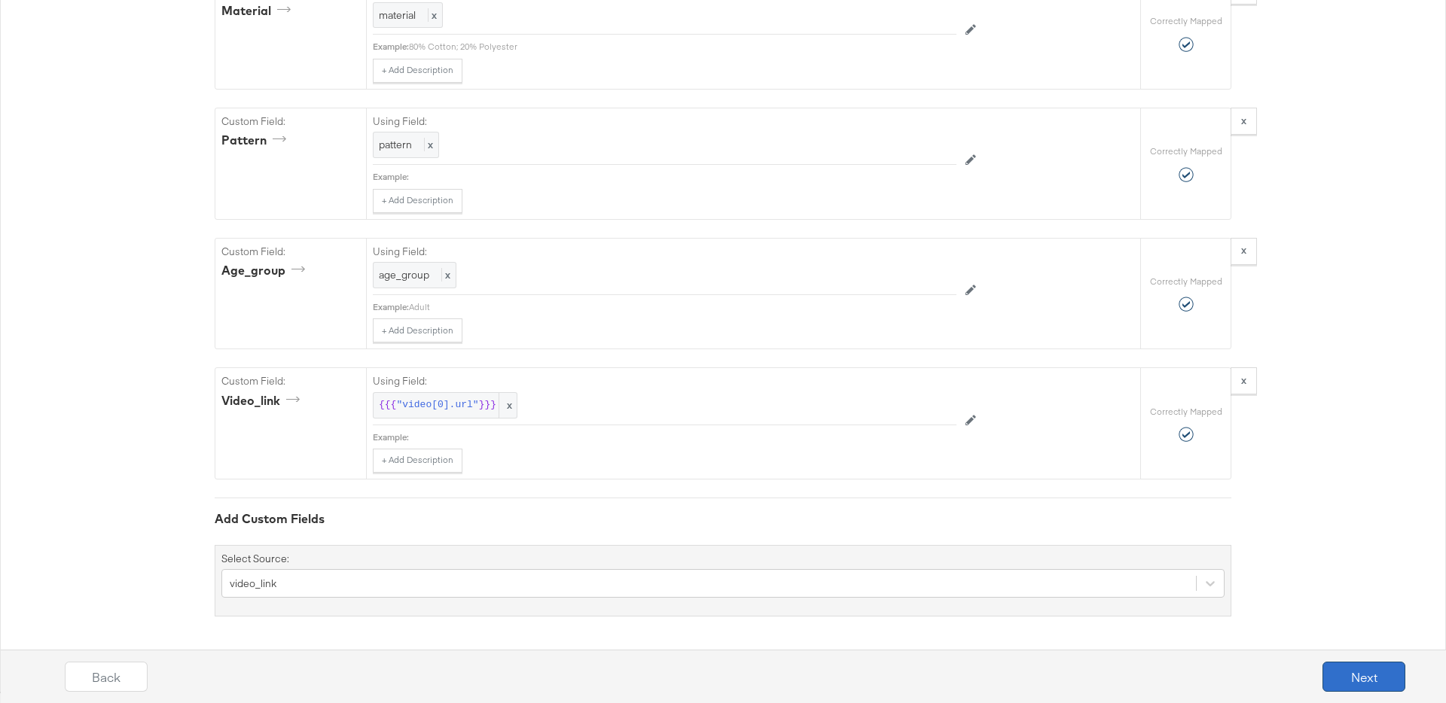
click at [1361, 672] on button "Next" at bounding box center [1363, 677] width 83 height 30
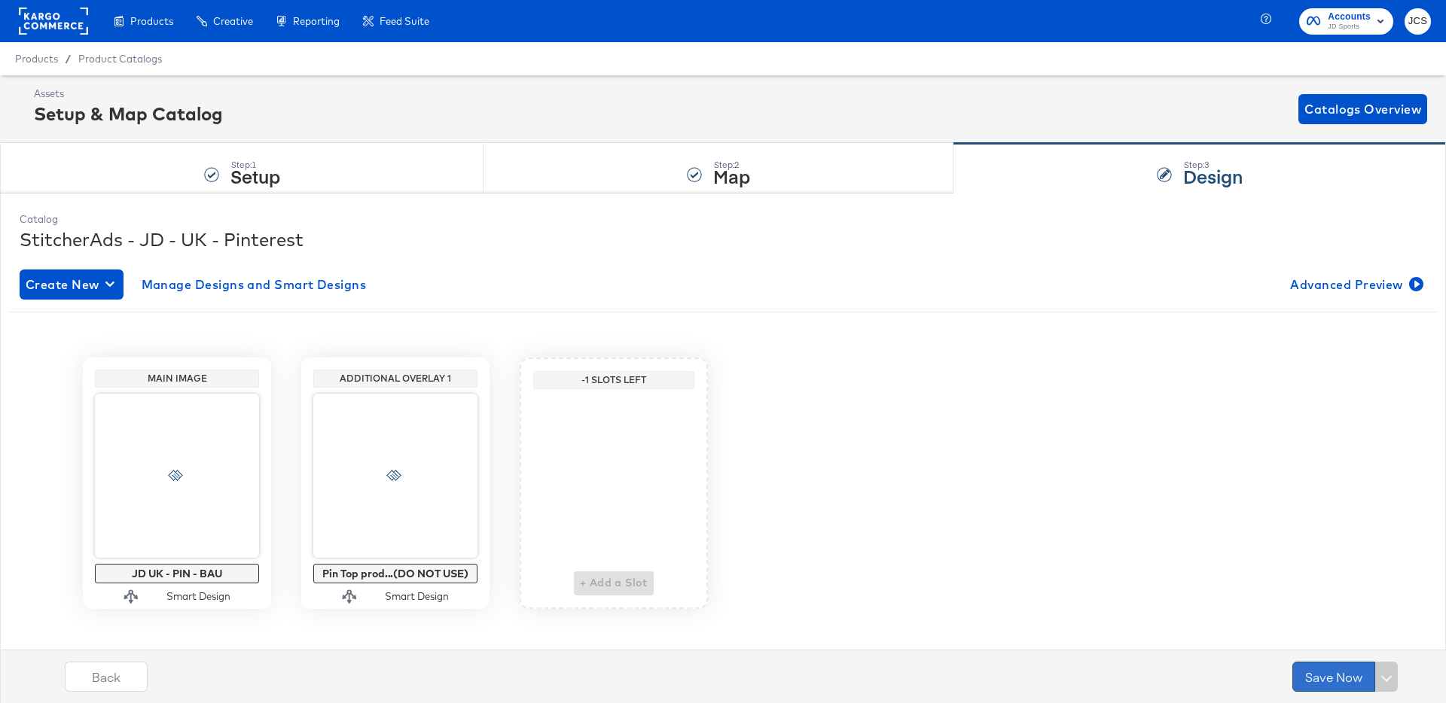
click at [1341, 678] on button "Save Now" at bounding box center [1333, 677] width 83 height 30
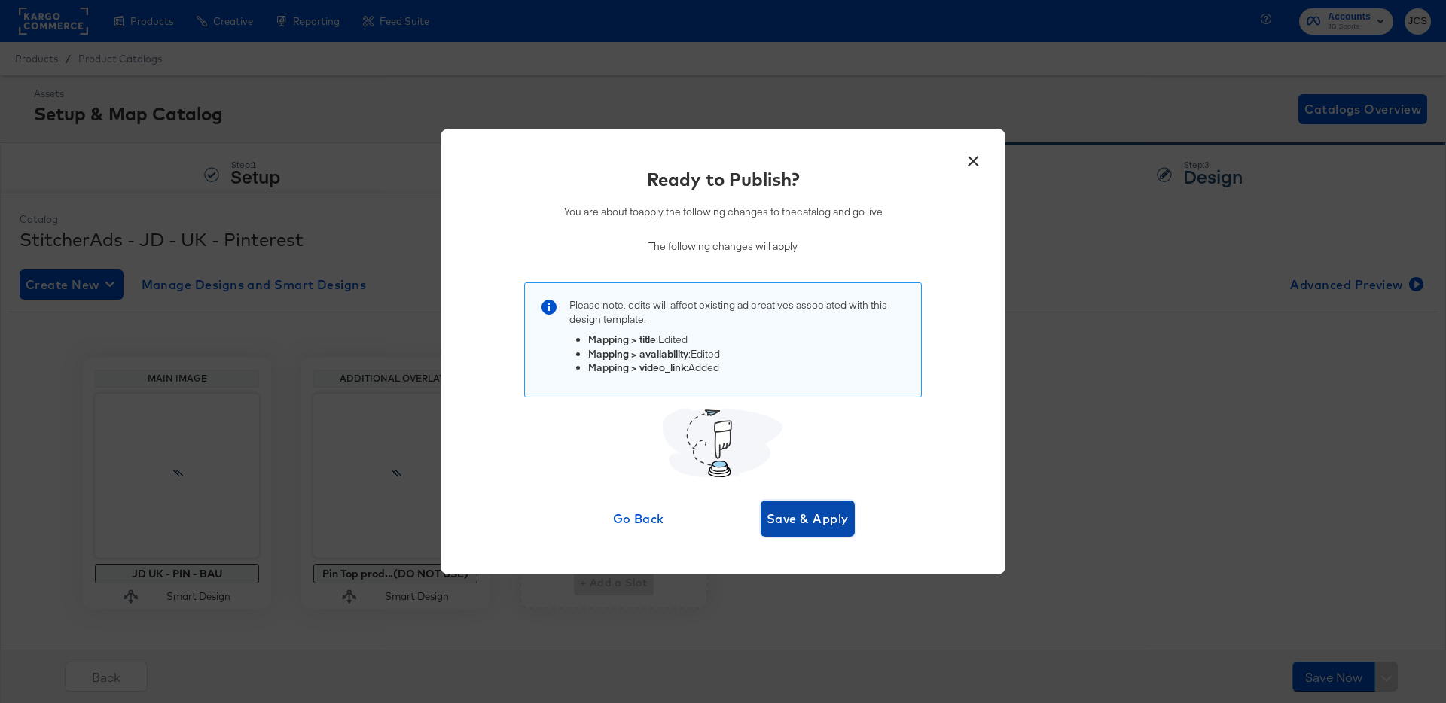
click at [802, 526] on span "Save & Apply" at bounding box center [808, 518] width 82 height 21
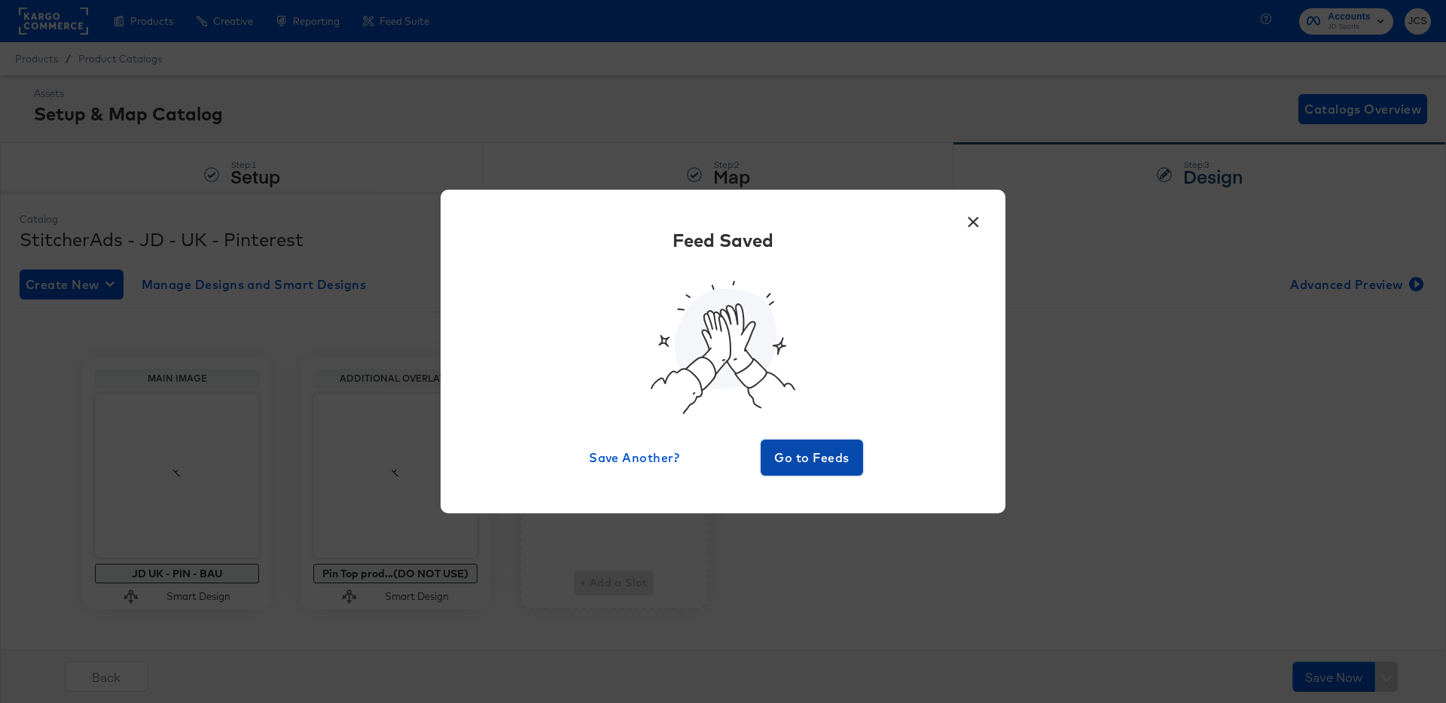
click at [825, 456] on span "Go to Feeds" at bounding box center [812, 457] width 90 height 21
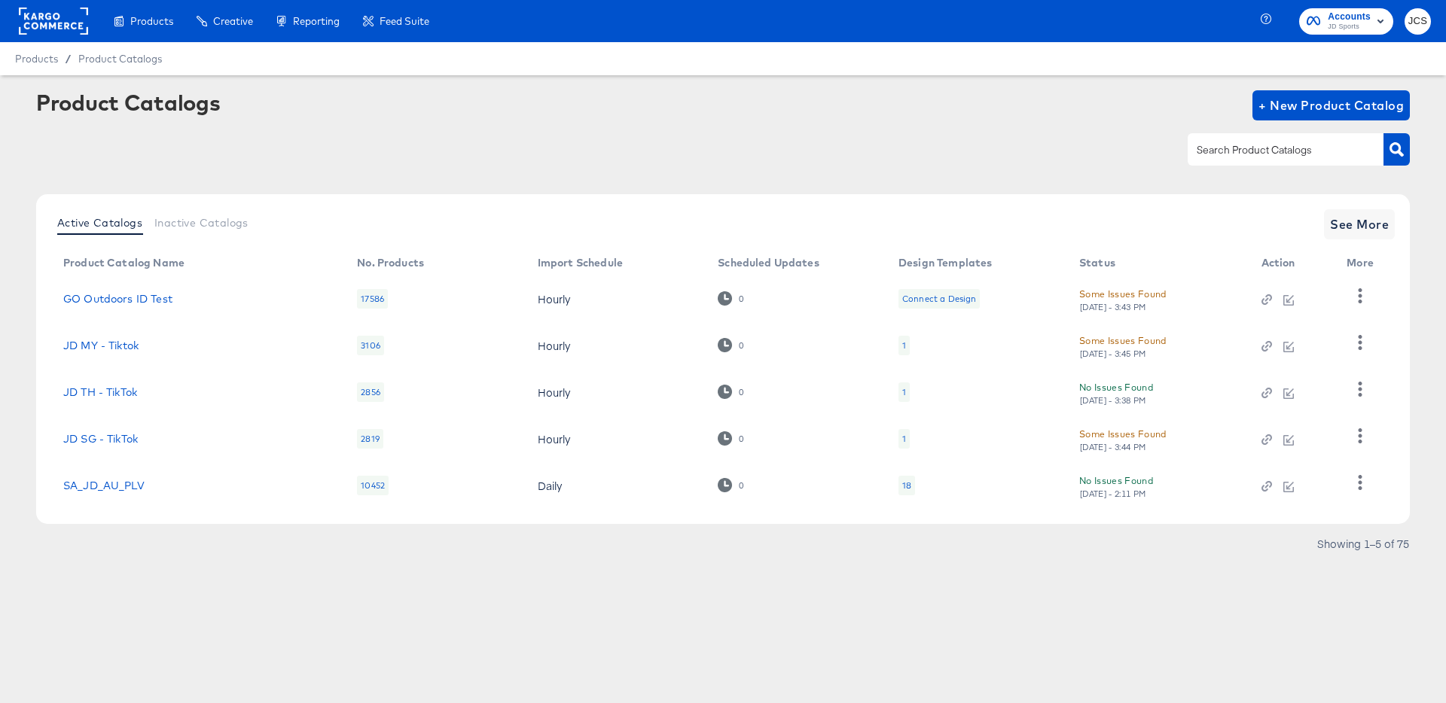
click at [1245, 150] on input "text" at bounding box center [1274, 150] width 160 height 17
type input "pin"
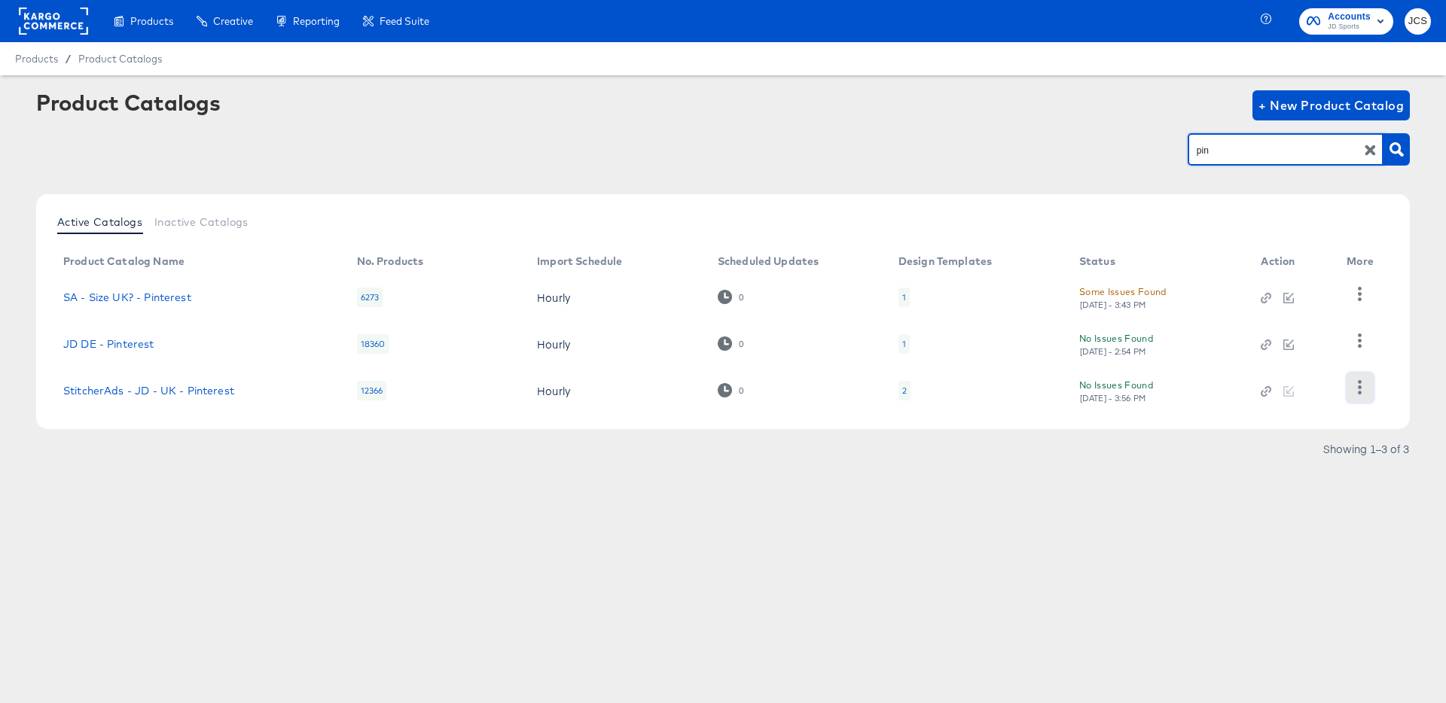
click at [1352, 386] on button "button" at bounding box center [1359, 388] width 26 height 30
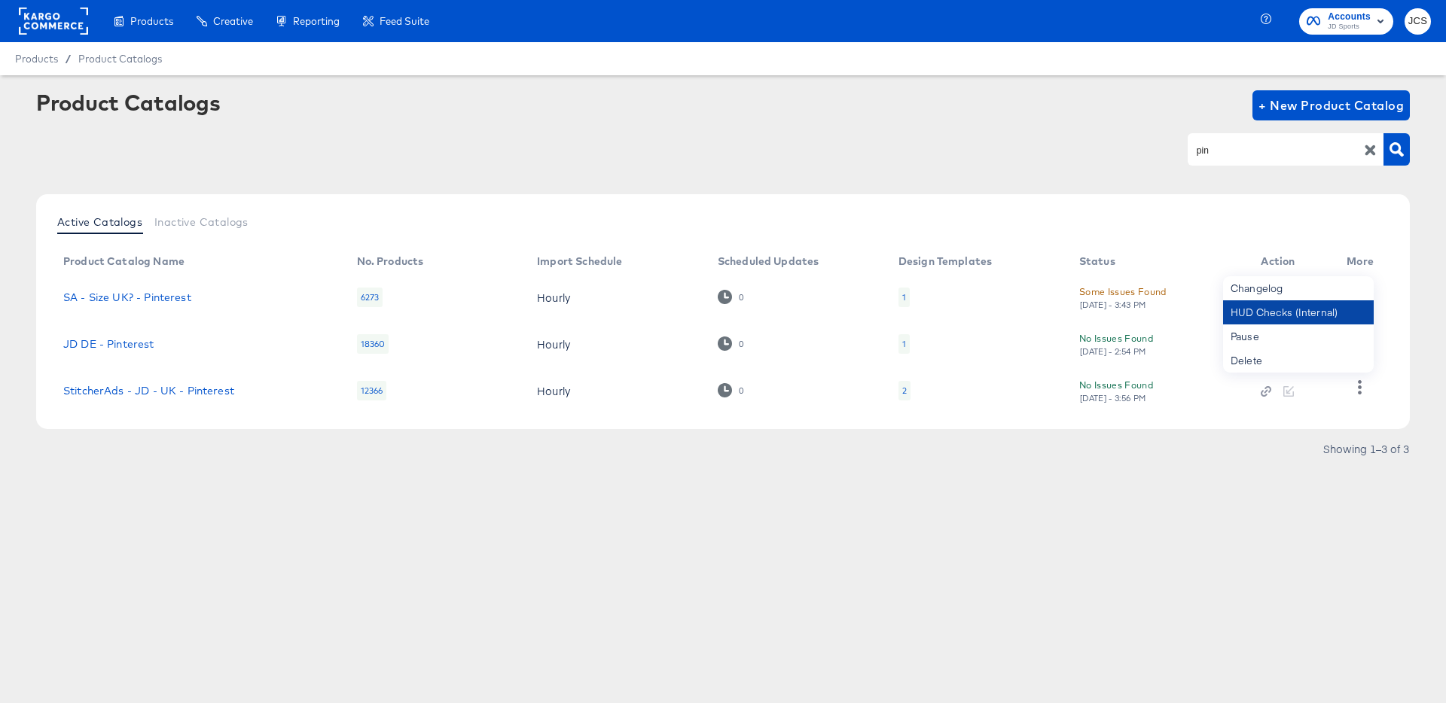
click at [1263, 309] on div "HUD Checks (Internal)" at bounding box center [1298, 312] width 151 height 24
click at [197, 387] on link "StitcherAds - JD - UK - Pinterest" at bounding box center [148, 391] width 171 height 12
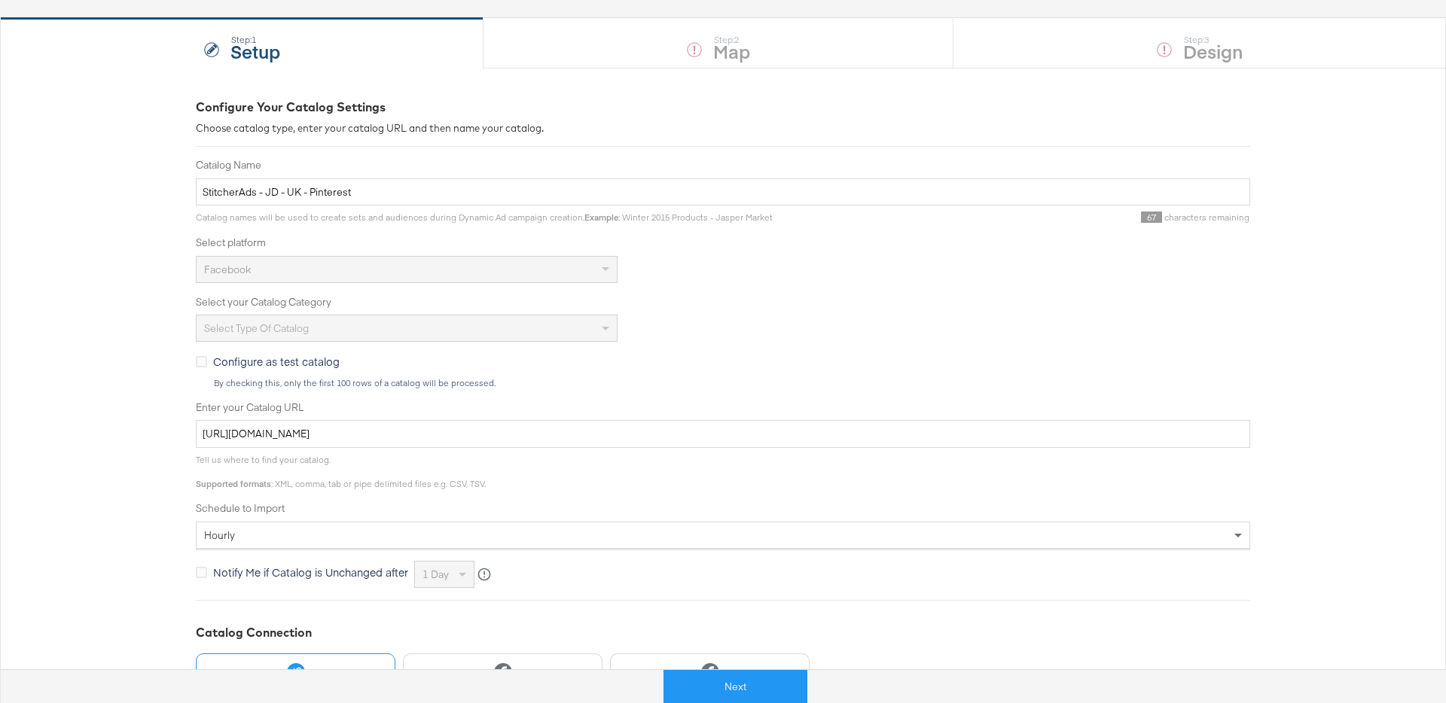
scroll to position [139, 0]
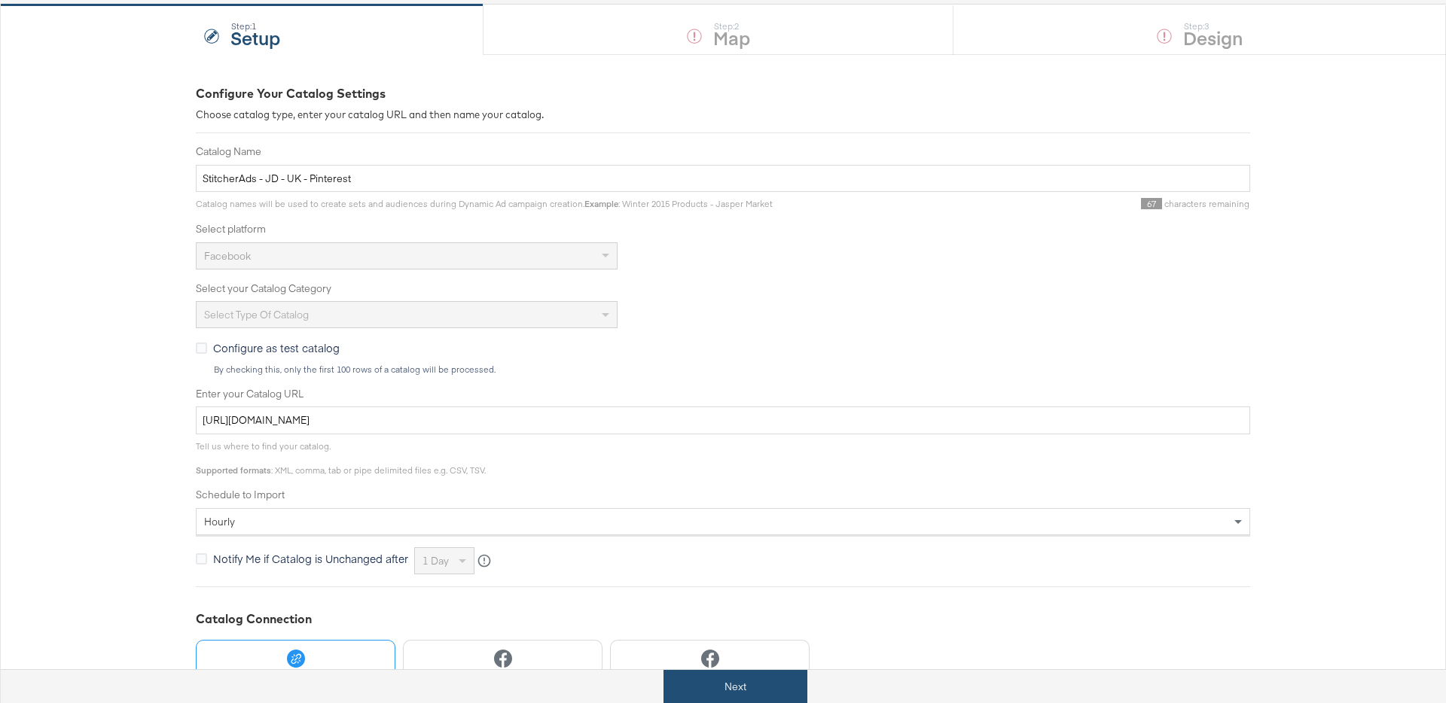
click at [718, 690] on button "Next" at bounding box center [735, 687] width 144 height 34
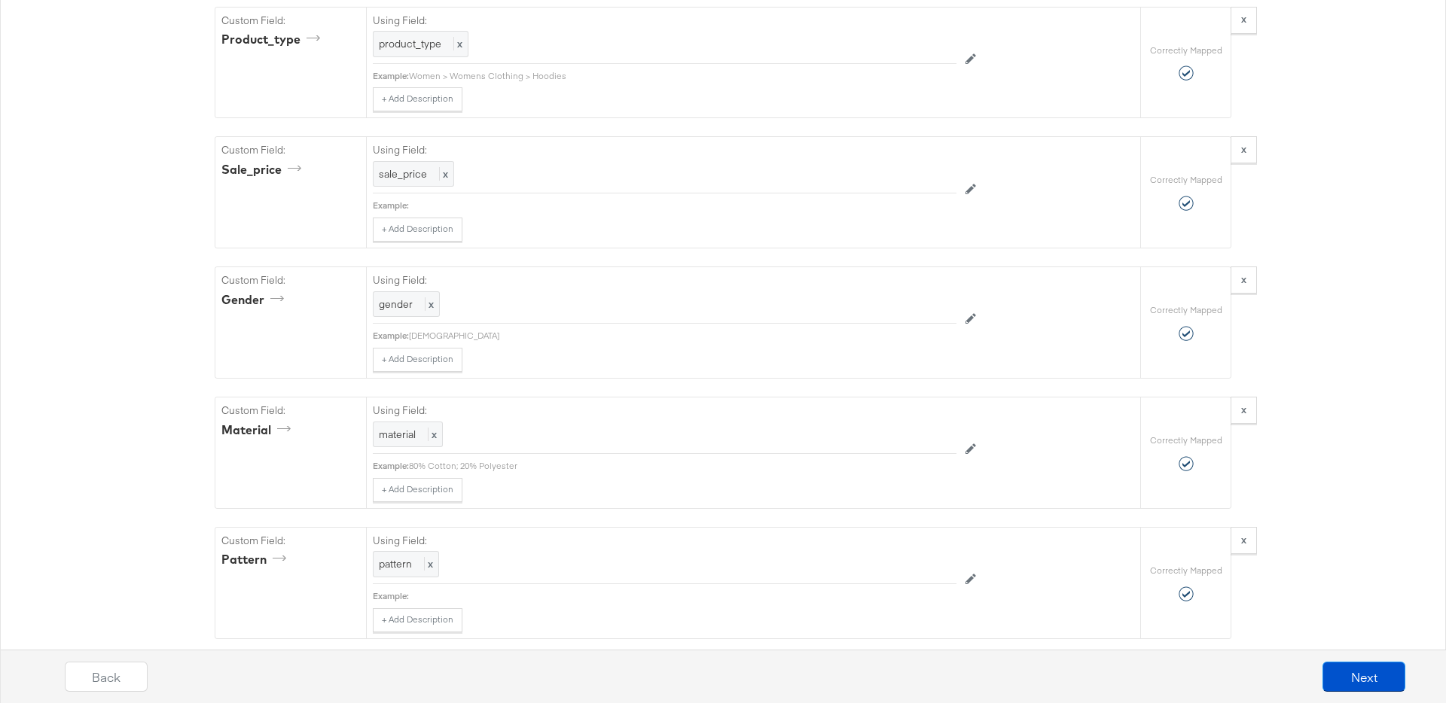
scroll to position [6721, 0]
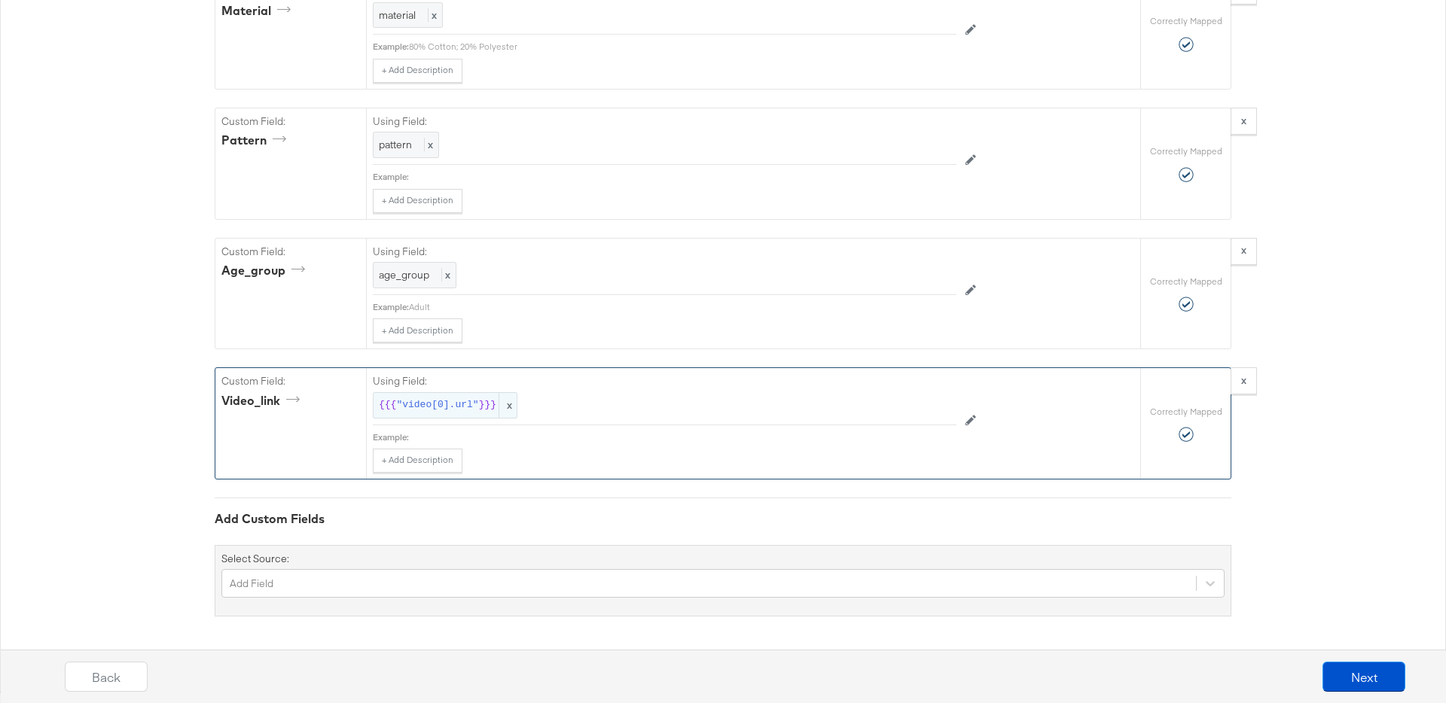
click at [479, 404] on span "}}}" at bounding box center [487, 405] width 17 height 14
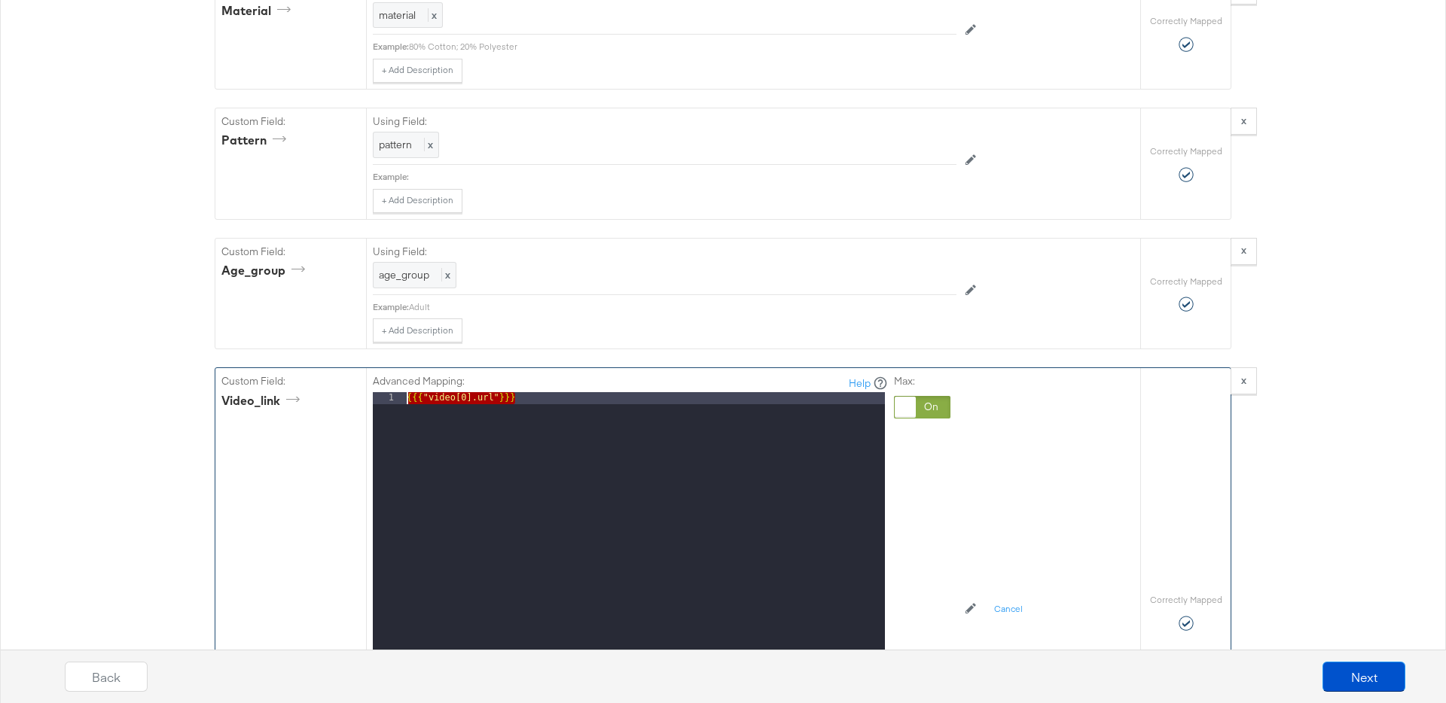
drag, startPoint x: 545, startPoint y: 403, endPoint x: 364, endPoint y: 403, distance: 180.7
click at [364, 403] on div "Custom Field: video_link Advanced Mapping: Help 1 {{{ "video[0].url" }}} XXXXXX…" at bounding box center [677, 612] width 925 height 488
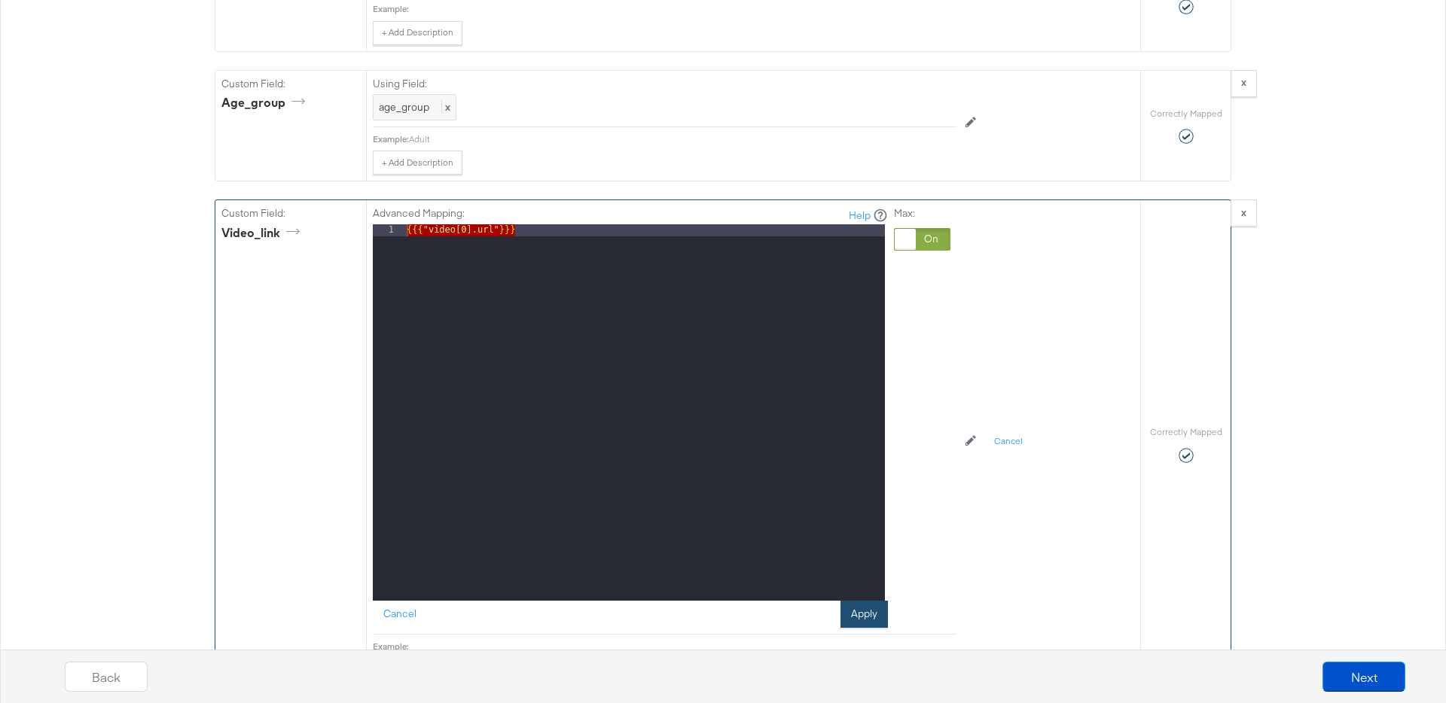
click at [864, 618] on button "Apply" at bounding box center [863, 614] width 47 height 27
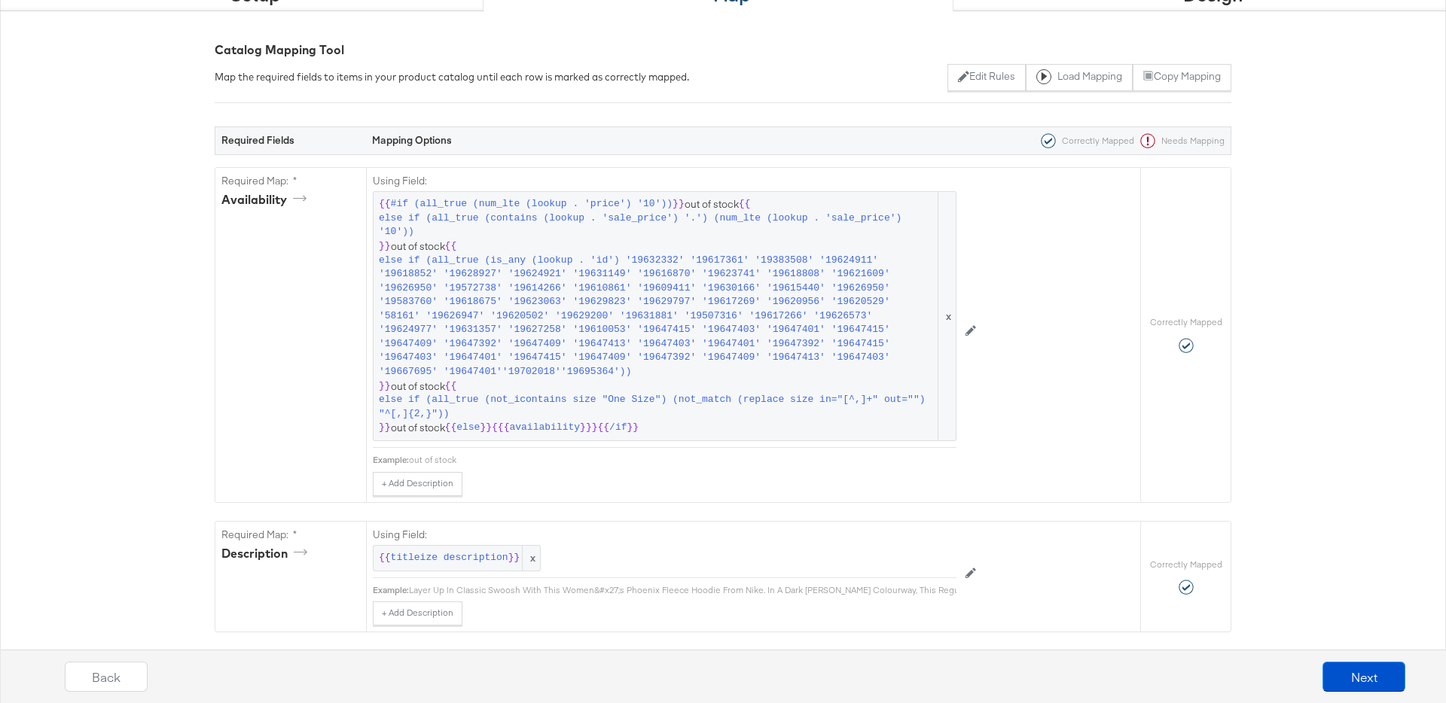
scroll to position [0, 0]
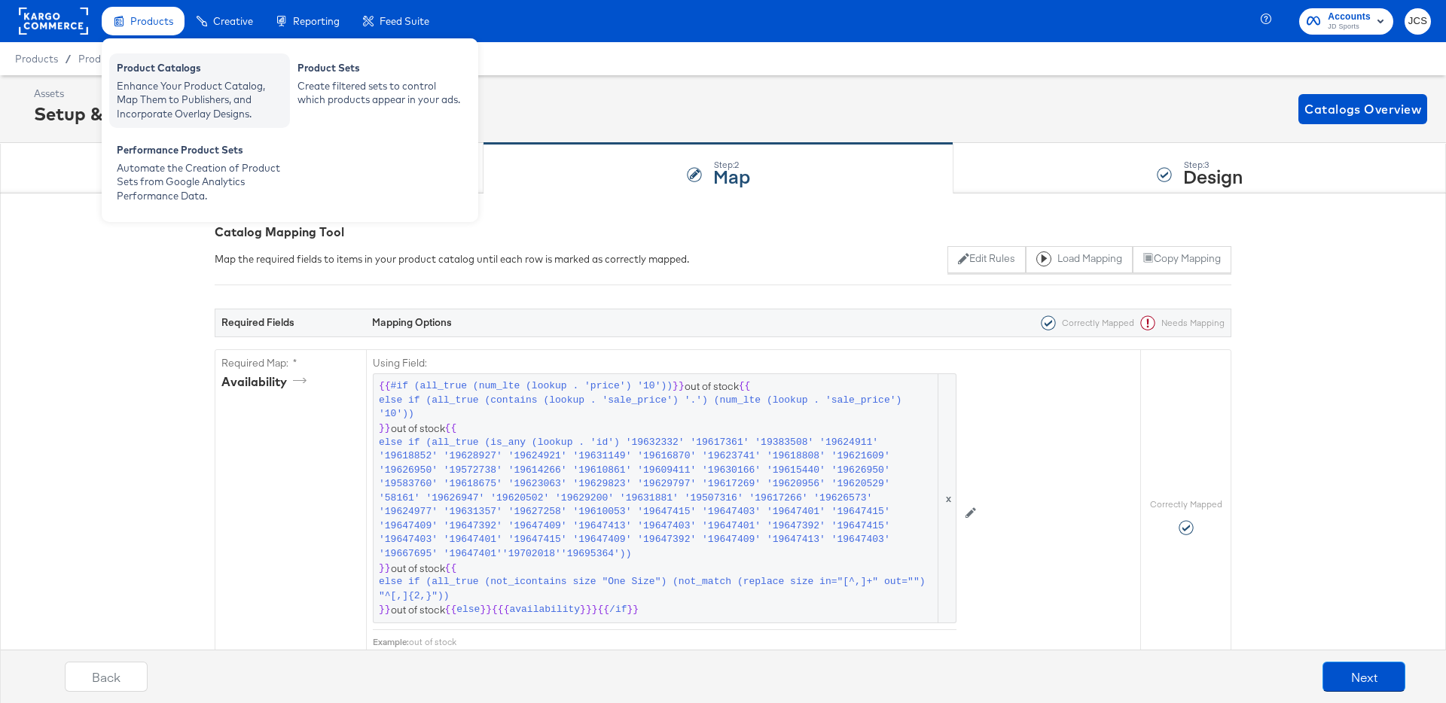
click at [154, 70] on div "Product Catalogs" at bounding box center [200, 70] width 166 height 18
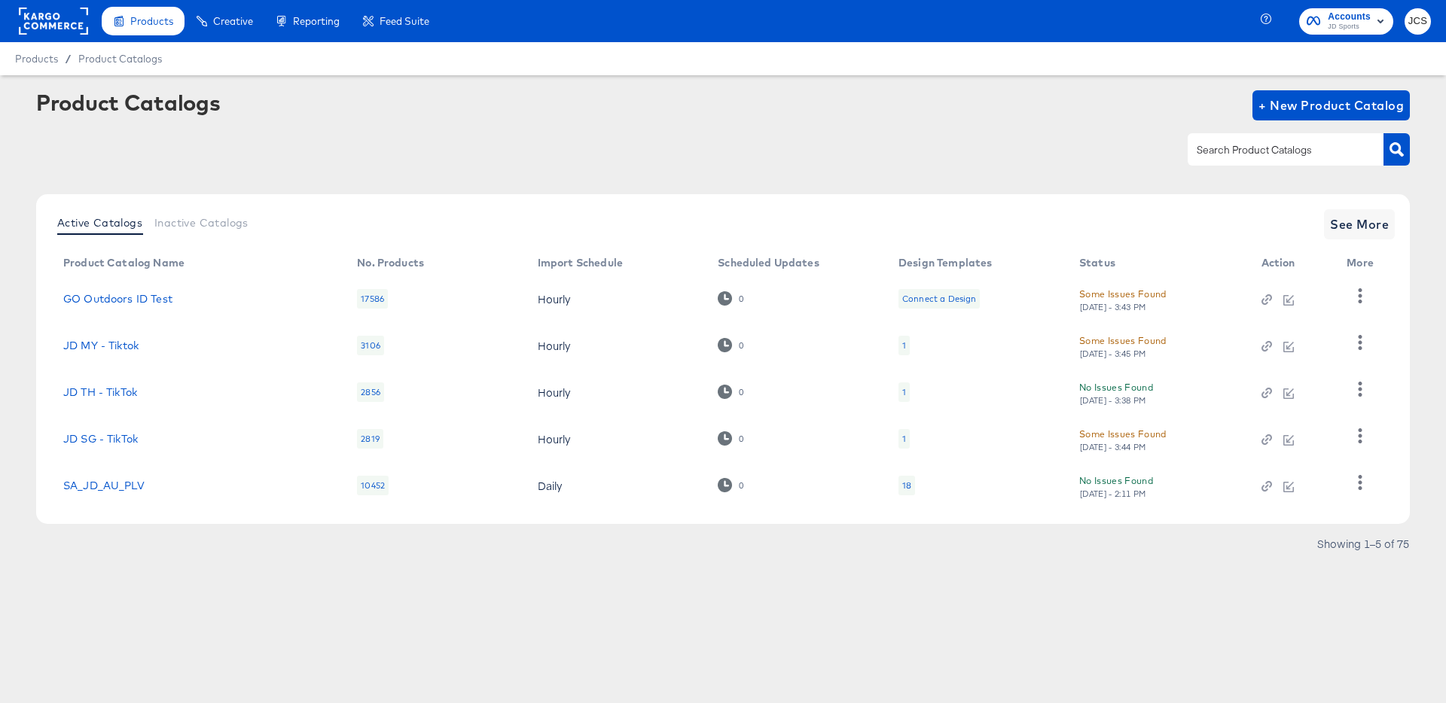
click at [1185, 152] on div at bounding box center [723, 150] width 1374 height 34
click at [1197, 152] on input "text" at bounding box center [1274, 150] width 160 height 17
type input "pin"
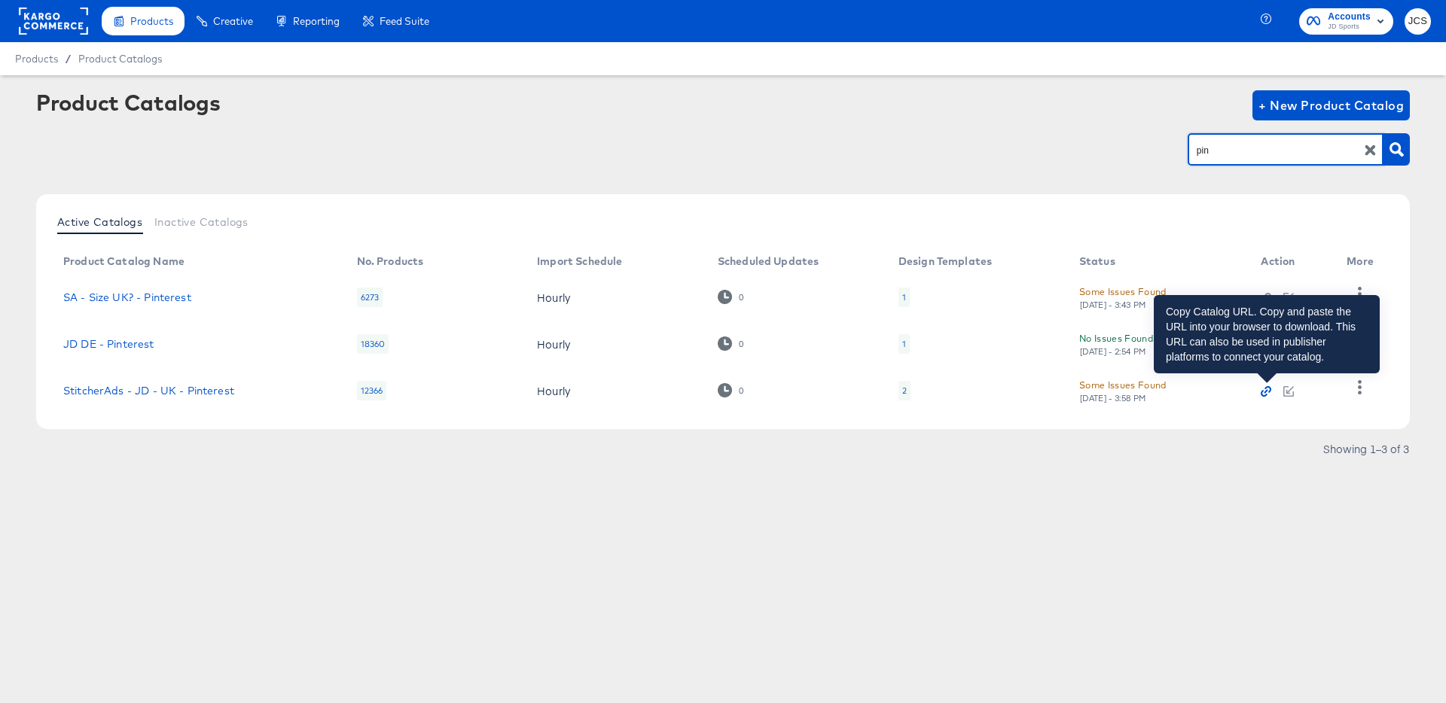
click at [1267, 393] on icon "button" at bounding box center [1266, 391] width 11 height 11
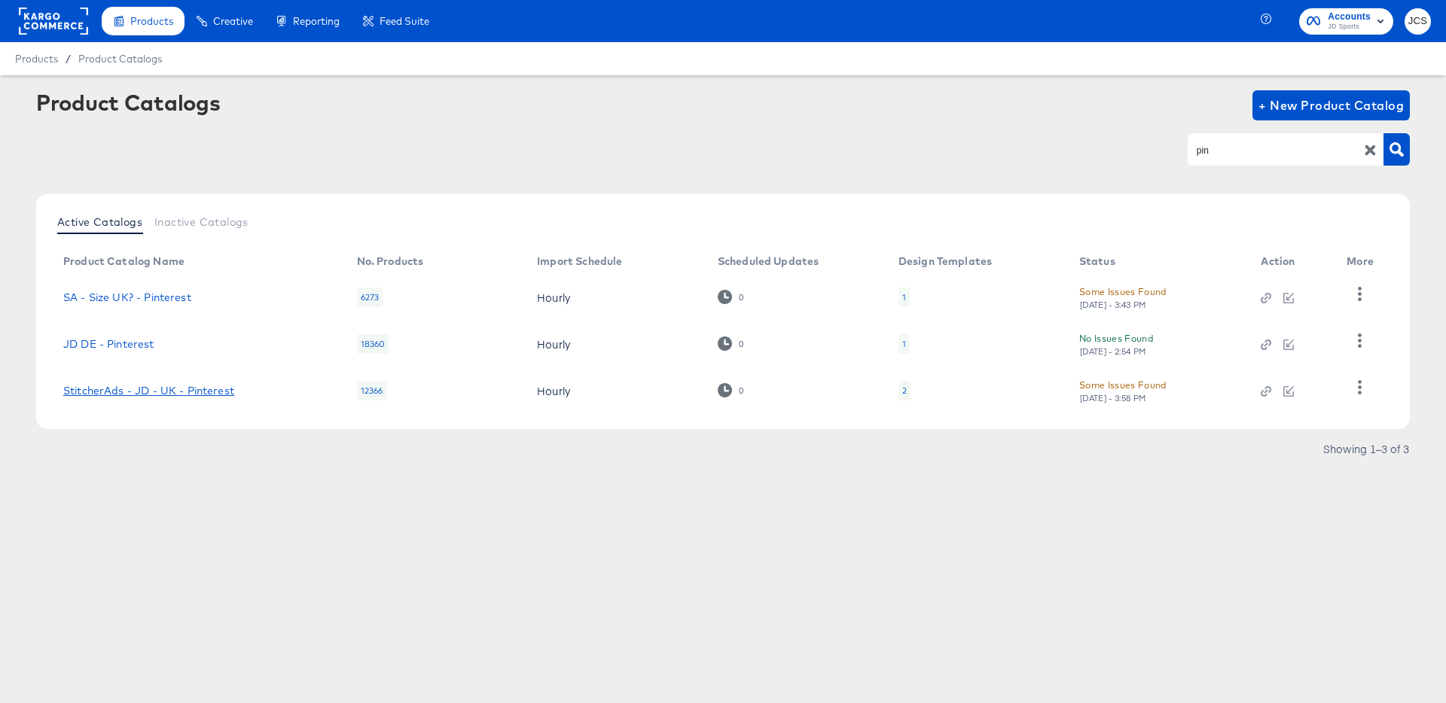
click at [210, 387] on link "StitcherAds - JD - UK - Pinterest" at bounding box center [148, 391] width 171 height 12
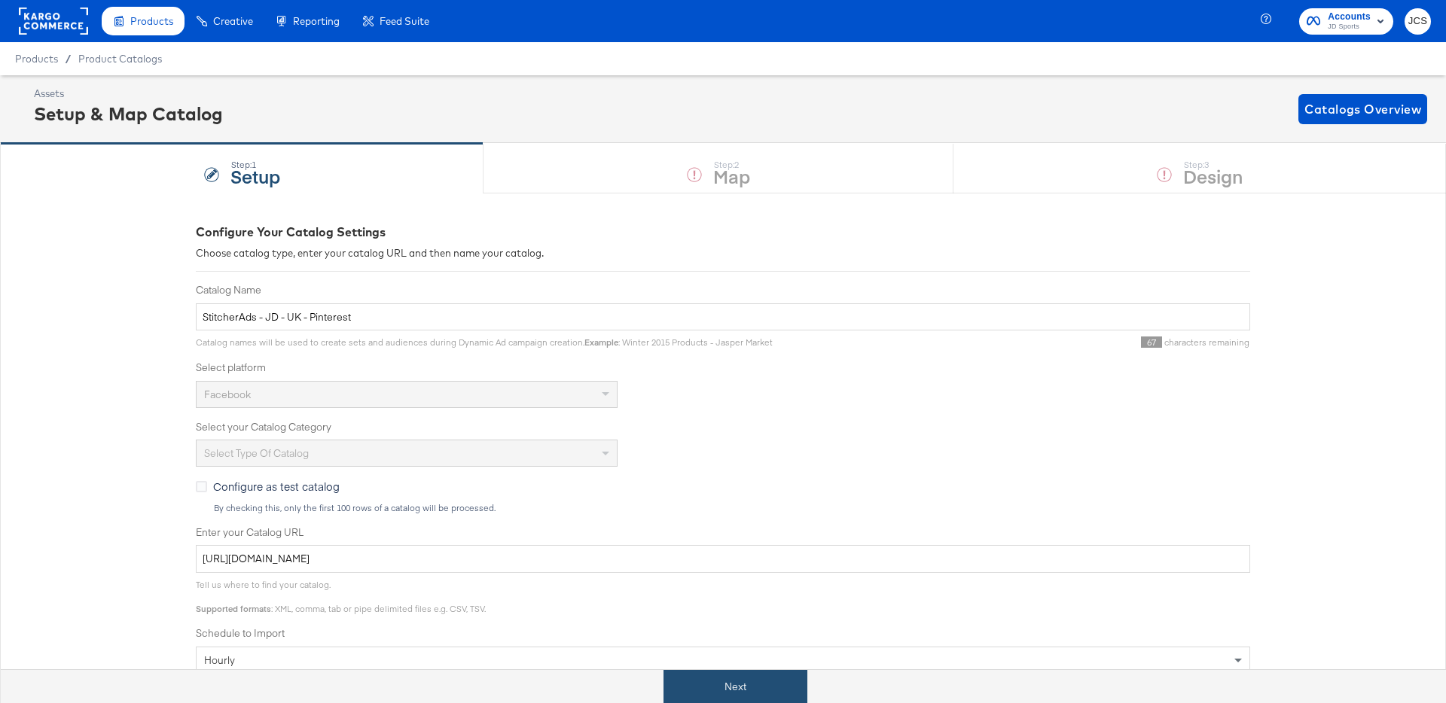
click at [731, 688] on button "Next" at bounding box center [735, 687] width 144 height 34
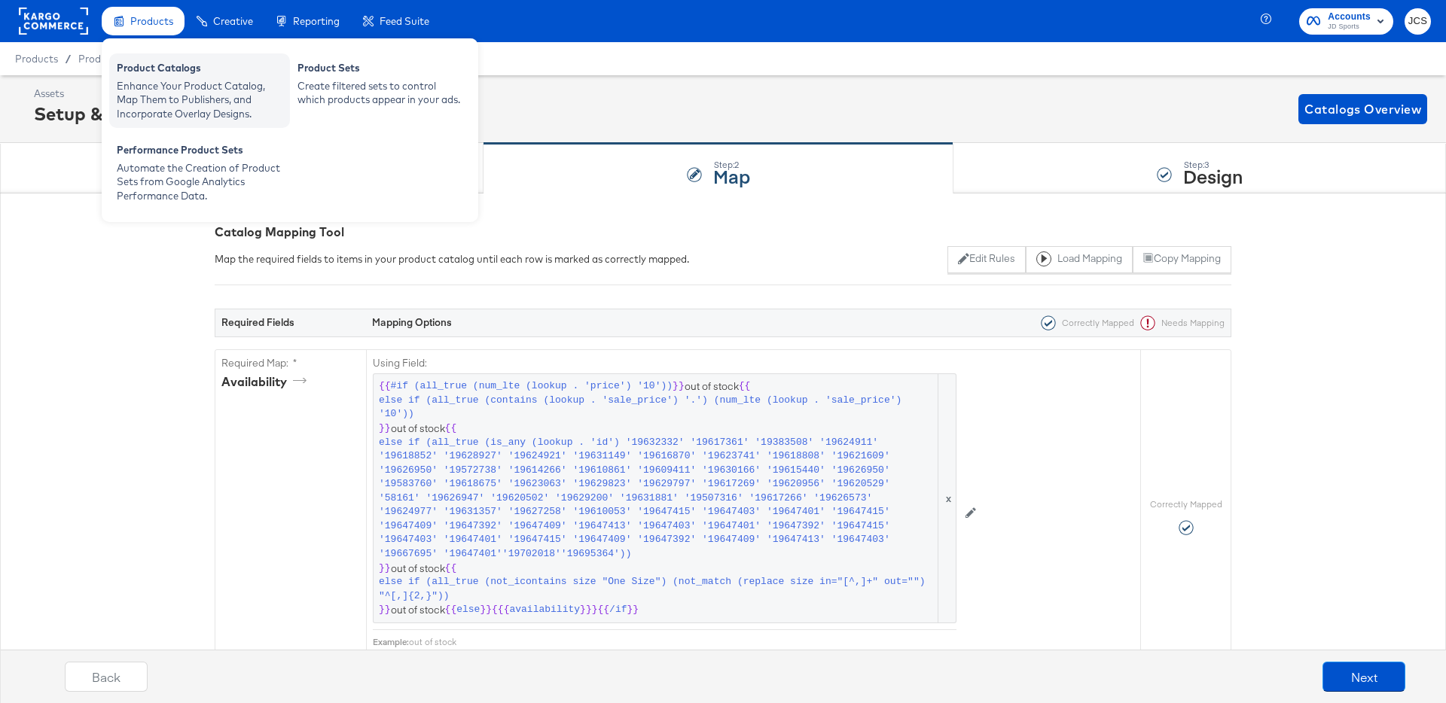
click at [157, 75] on div "Product Catalogs" at bounding box center [200, 70] width 166 height 18
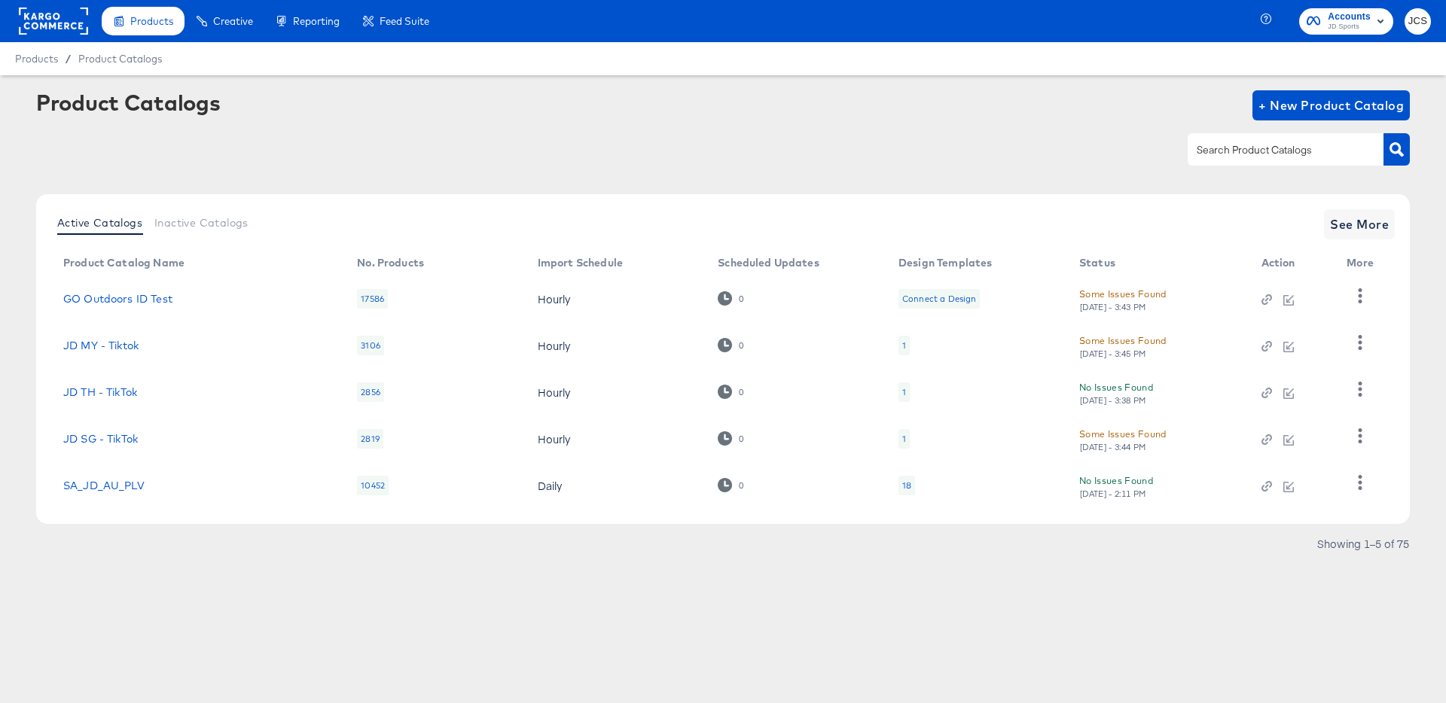
click at [1325, 160] on div at bounding box center [1286, 149] width 196 height 32
type input "tiktok"
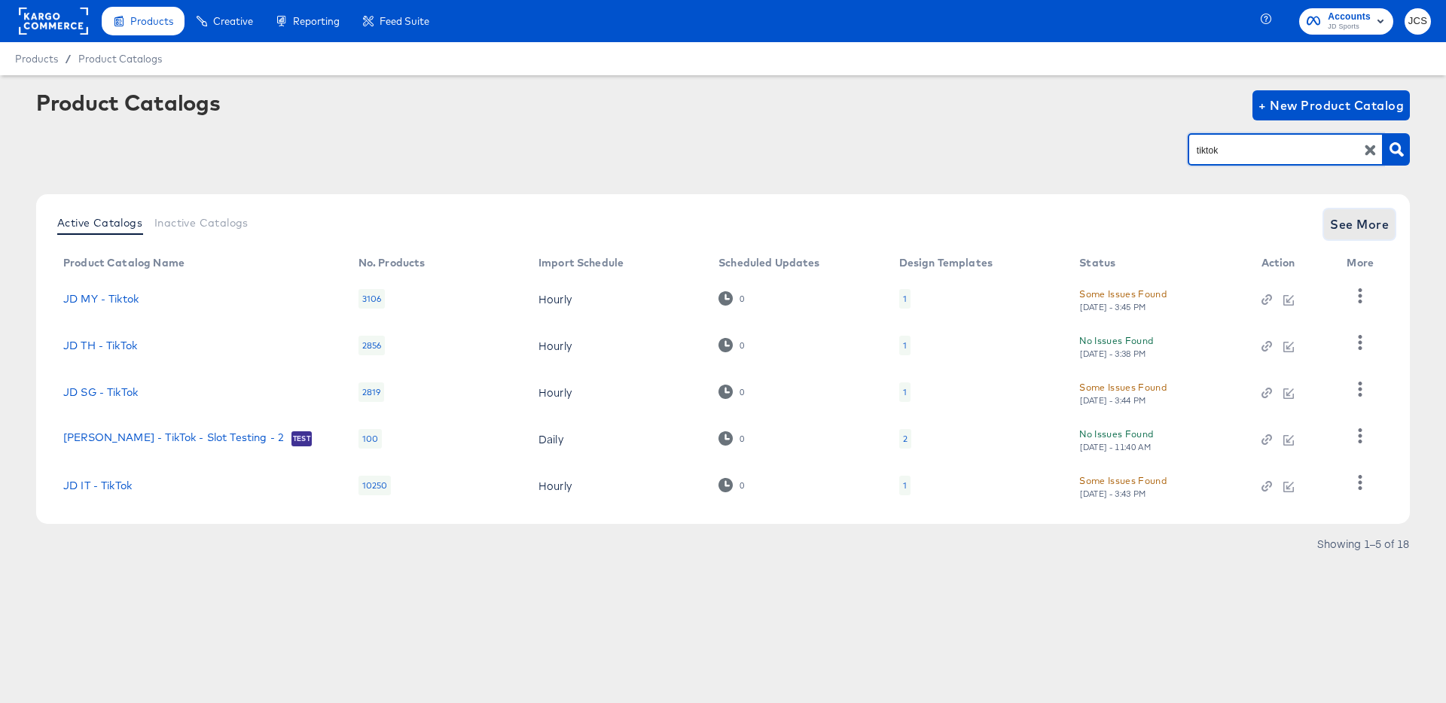
click at [1350, 237] on button "See More" at bounding box center [1359, 224] width 71 height 30
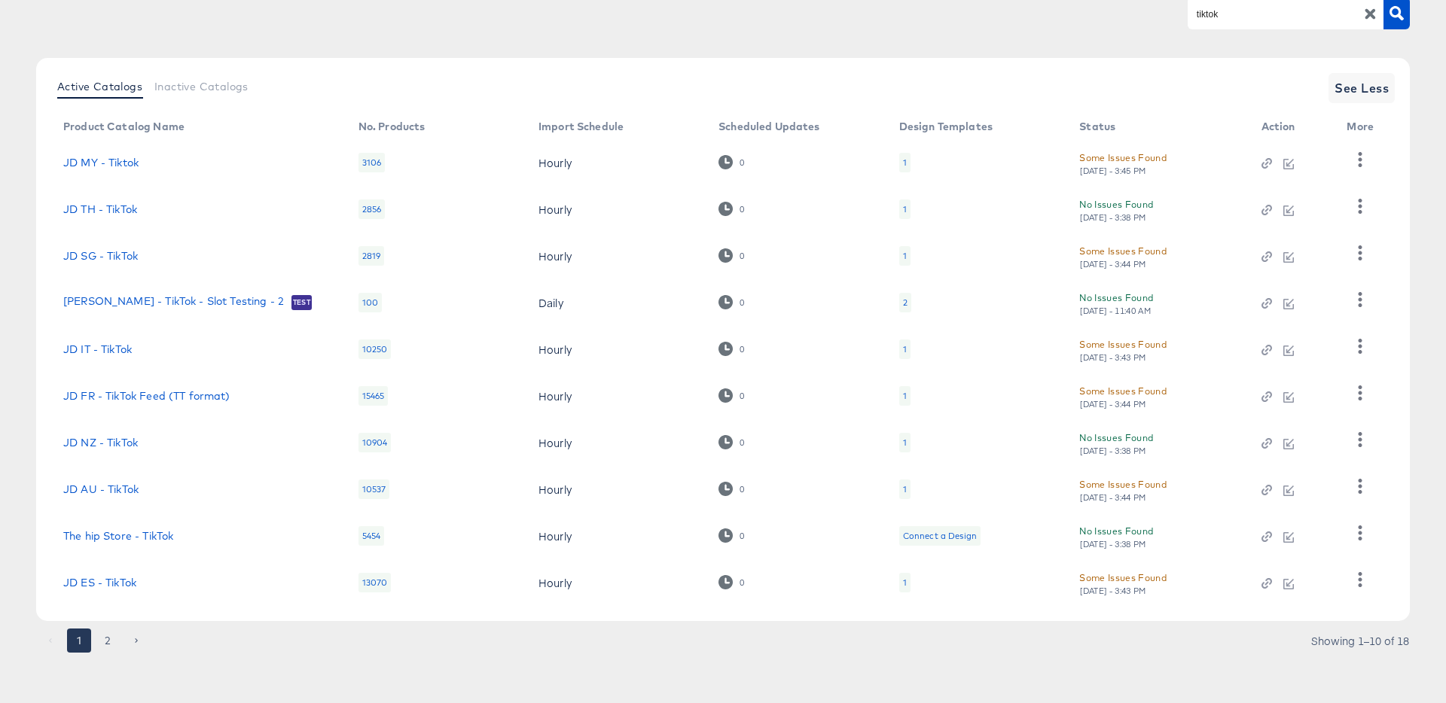
scroll to position [137, 0]
click at [106, 638] on button "2" at bounding box center [108, 640] width 24 height 24
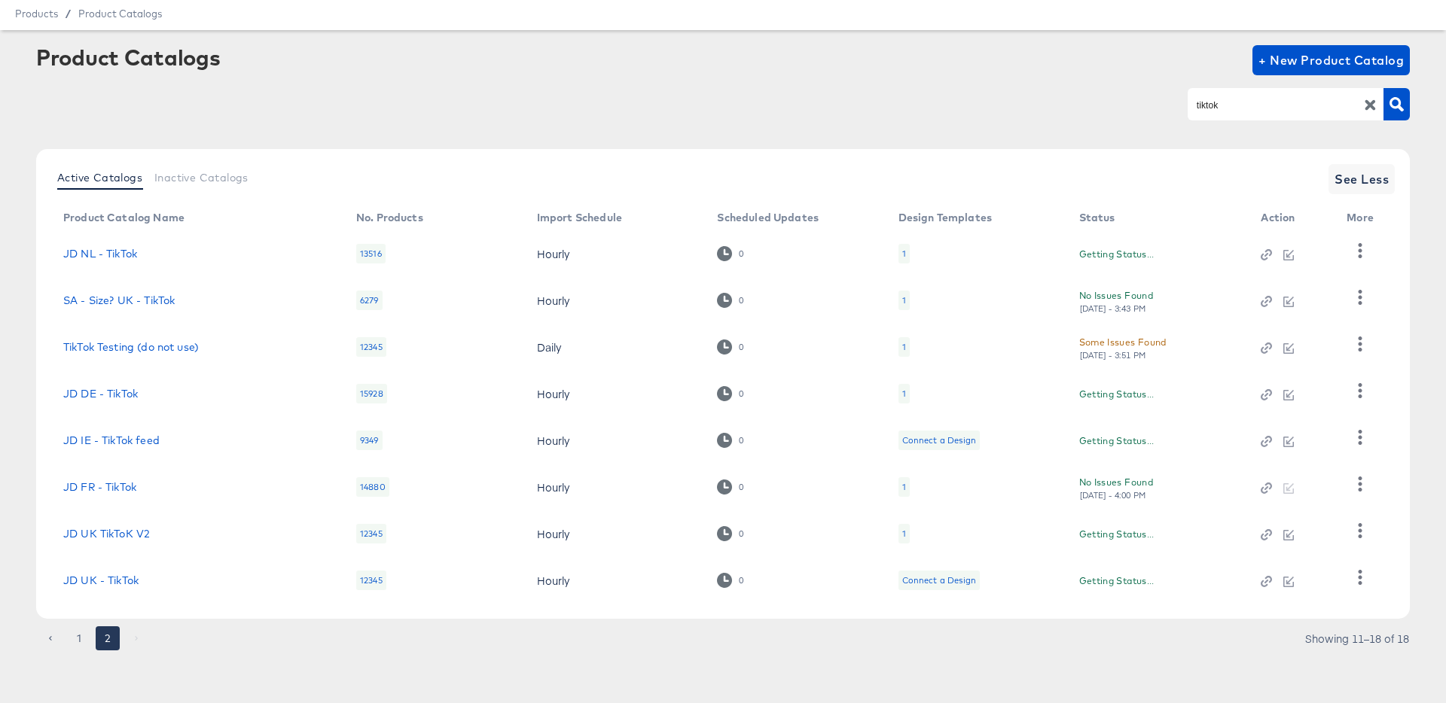
scroll to position [45, 0]
click at [135, 532] on link "JD UK TikToK V2" at bounding box center [106, 534] width 87 height 12
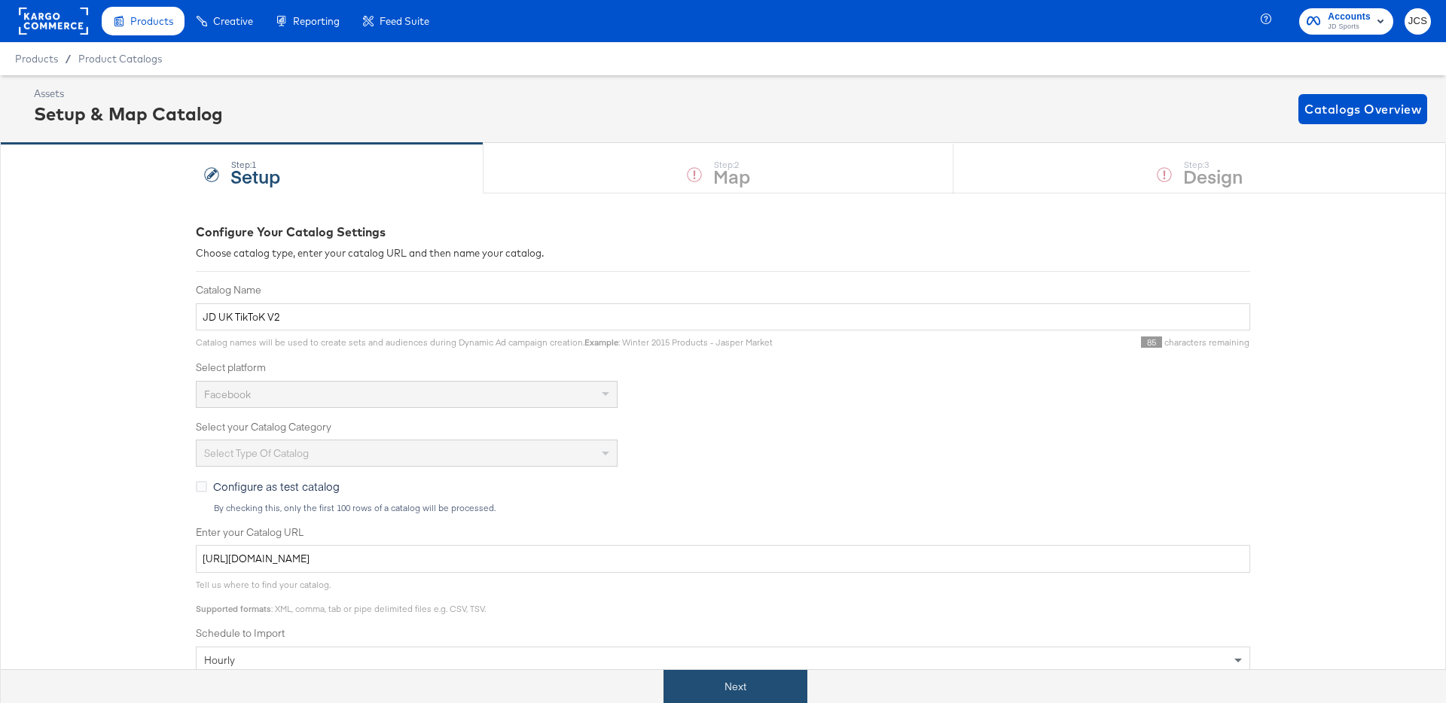
click at [718, 688] on button "Next" at bounding box center [735, 687] width 144 height 34
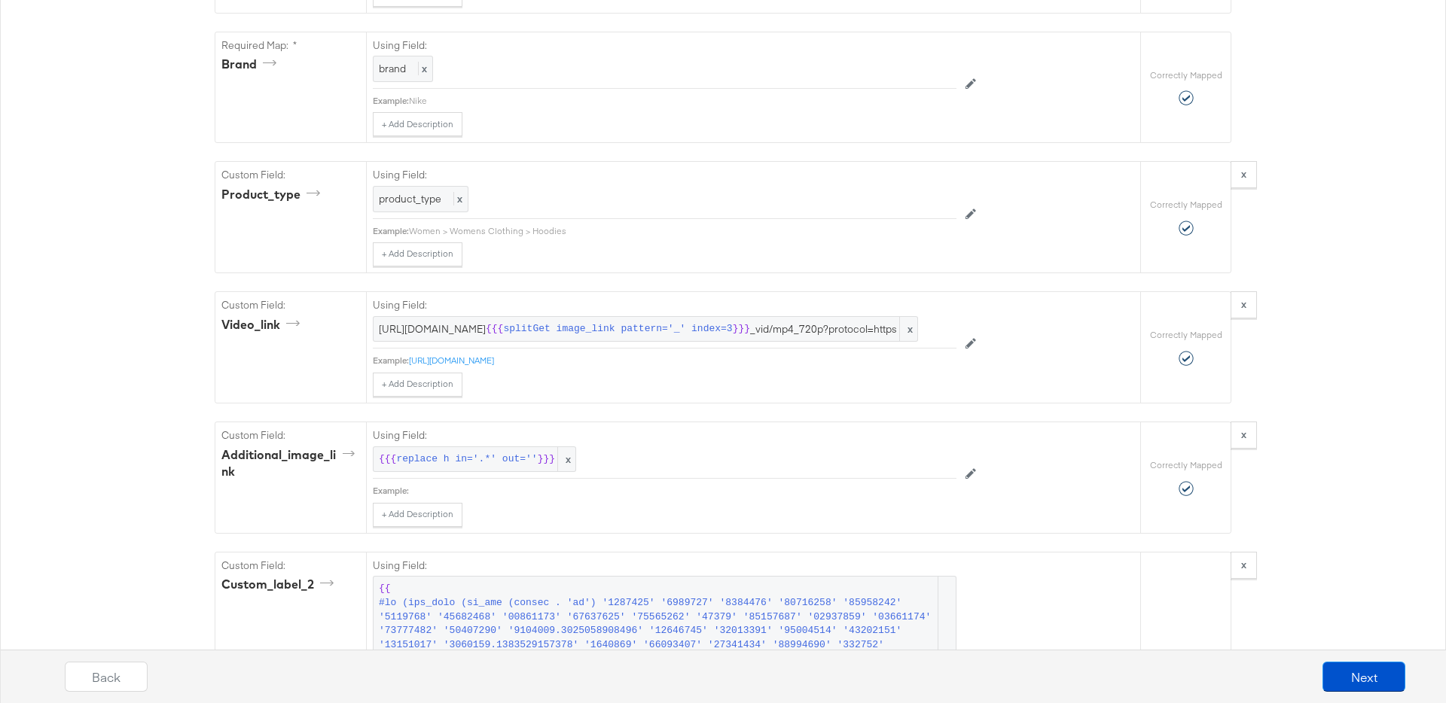
scroll to position [1621, 0]
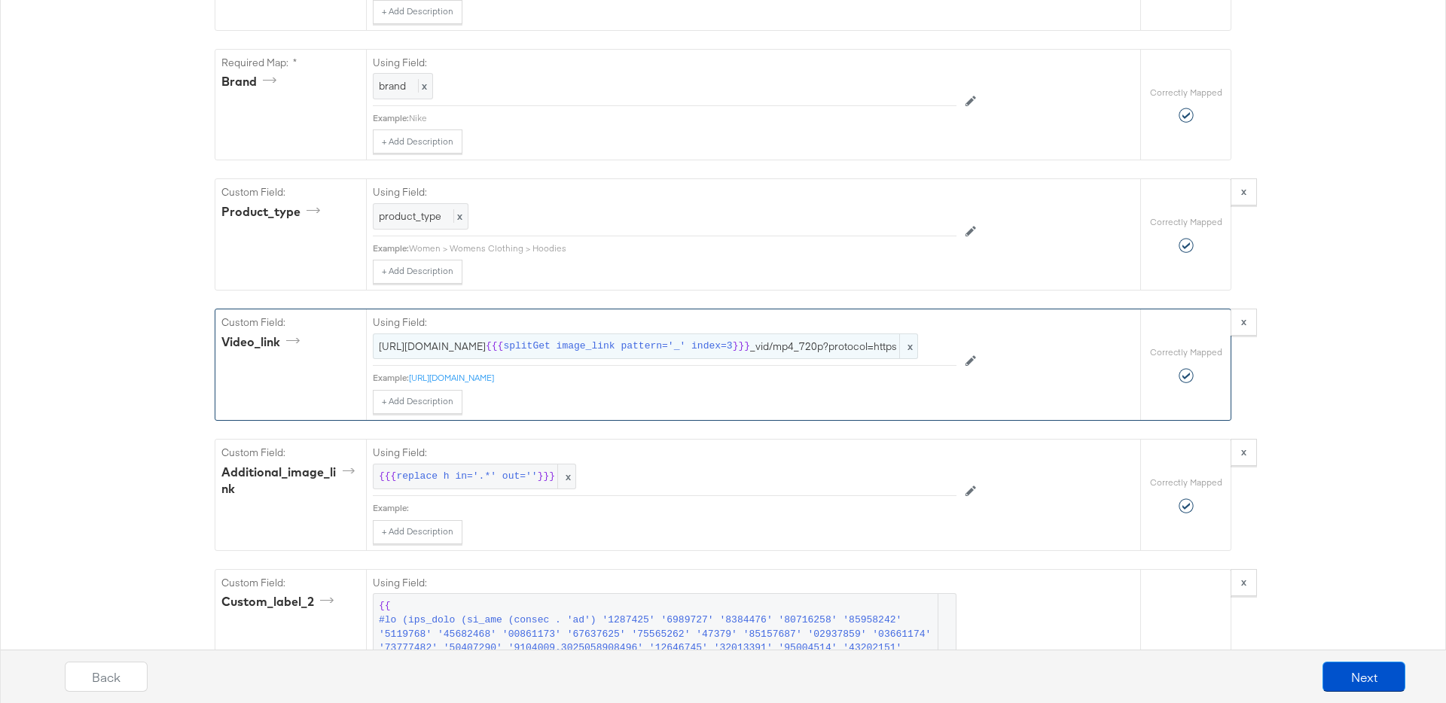
click at [535, 354] on span "https://i8.amplience.net/v/jpl/jd_ {{{ splitGet image_link pattern='_' index=3 …" at bounding box center [645, 347] width 533 height 14
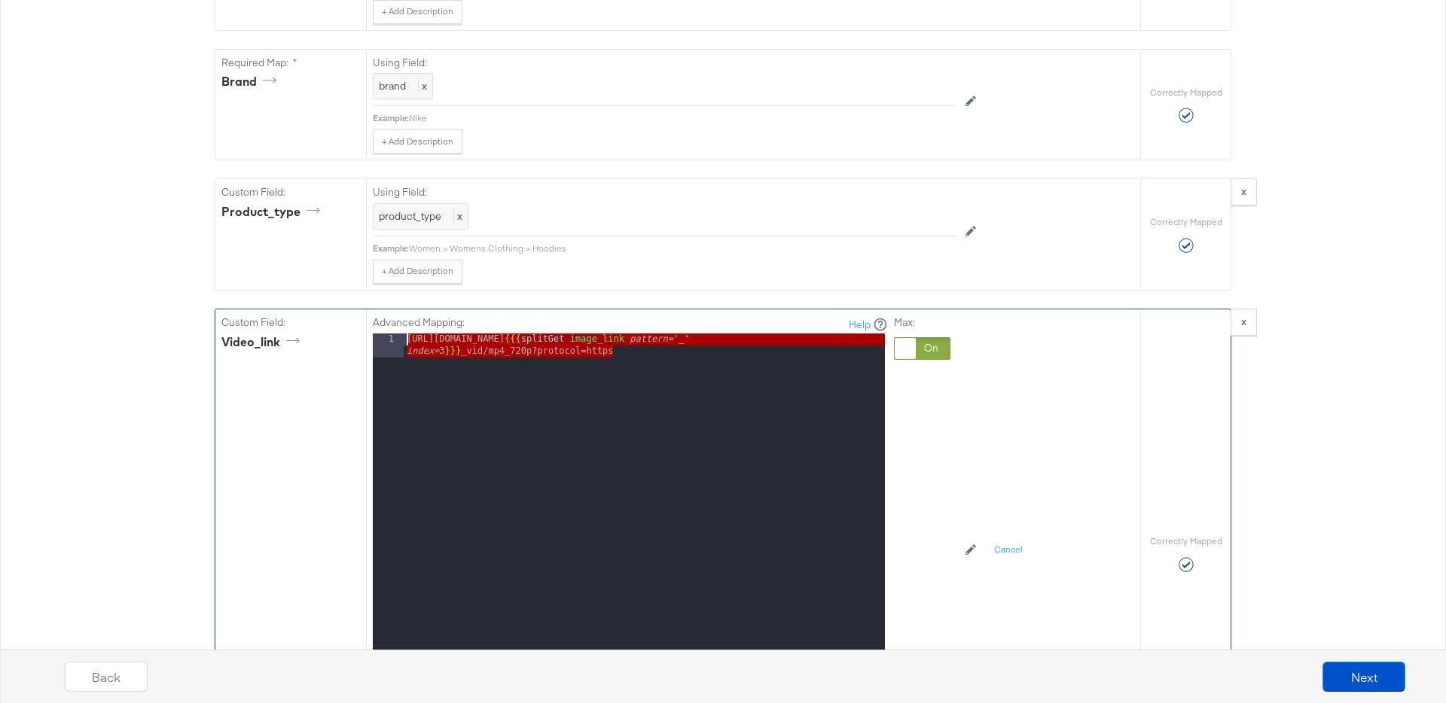
drag, startPoint x: 633, startPoint y: 355, endPoint x: 381, endPoint y: 334, distance: 253.1
click at [381, 334] on div "1 https://i8.amplience.net/v/jpl/jd_ {{{ splitGet image_link pattern= '_' index…" at bounding box center [629, 522] width 512 height 377
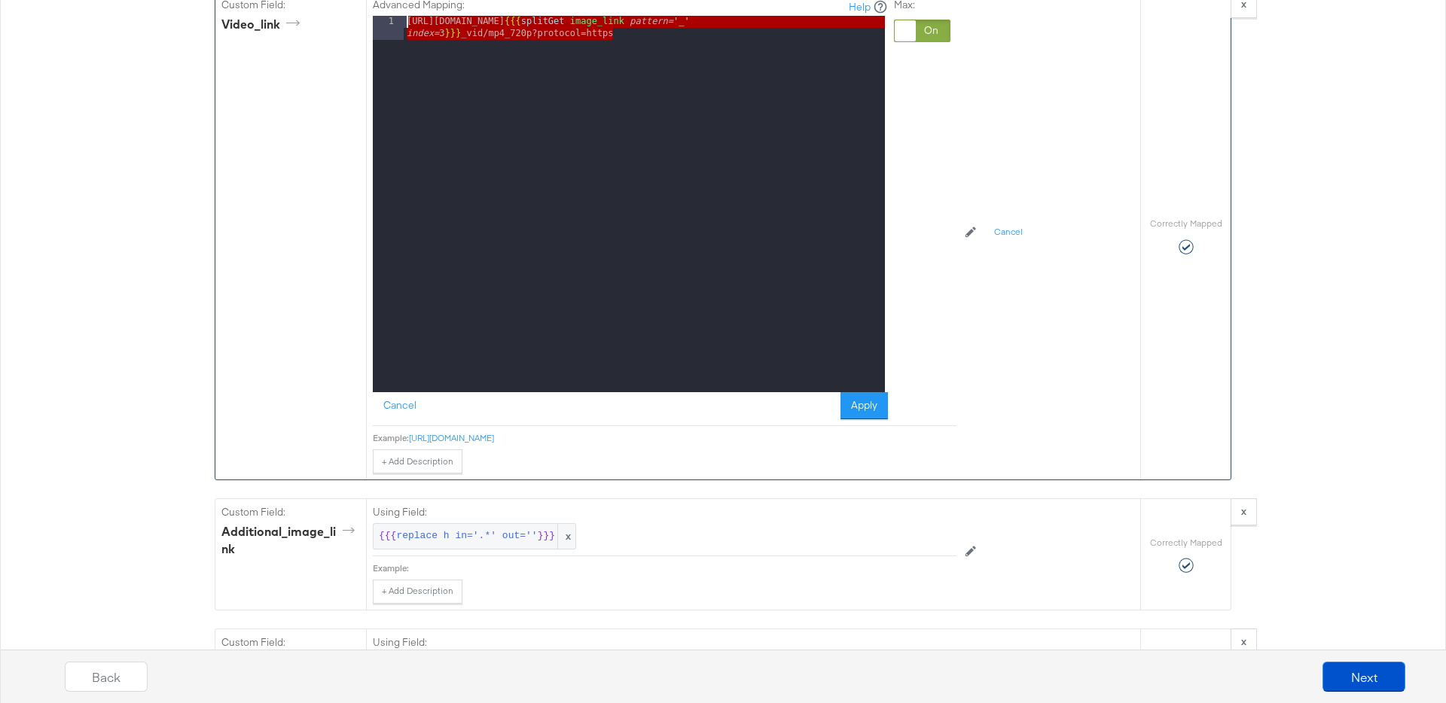
scroll to position [2074, 0]
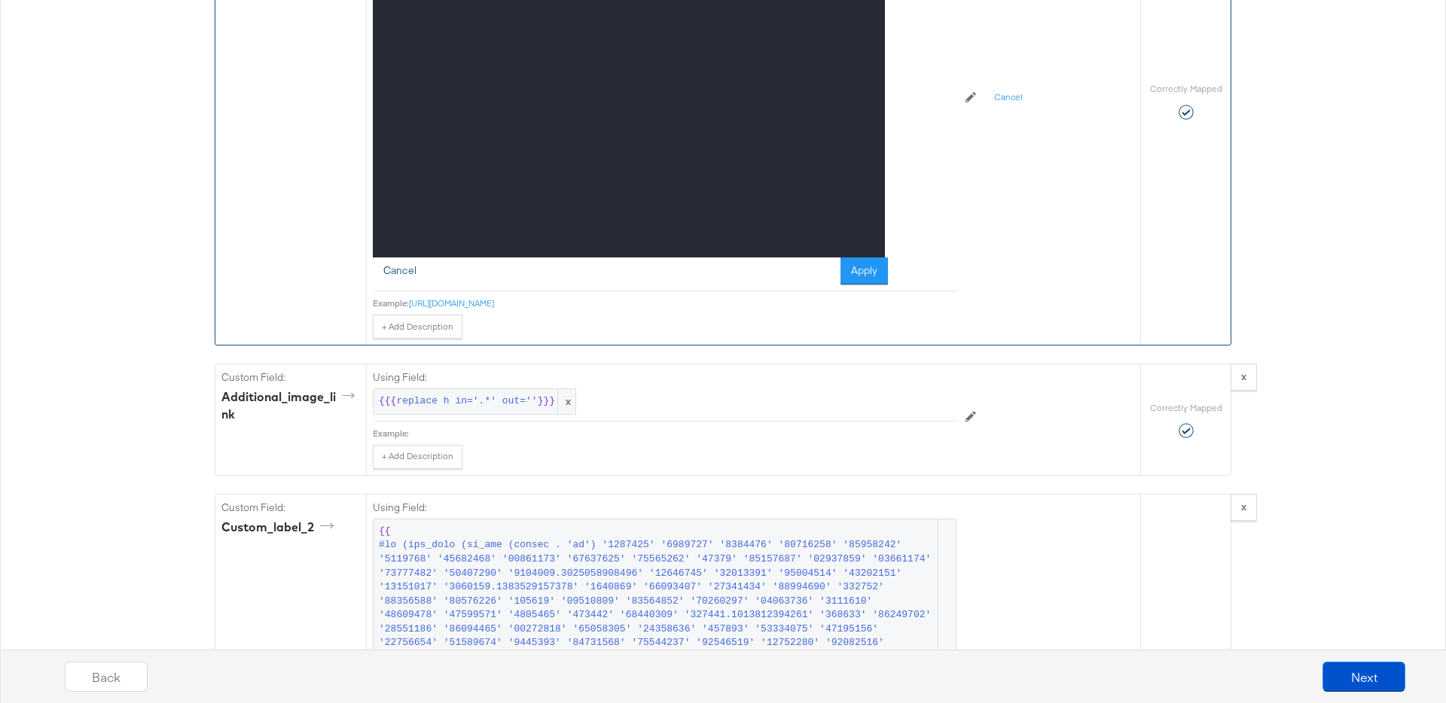
click at [392, 270] on button "Cancel" at bounding box center [400, 271] width 54 height 27
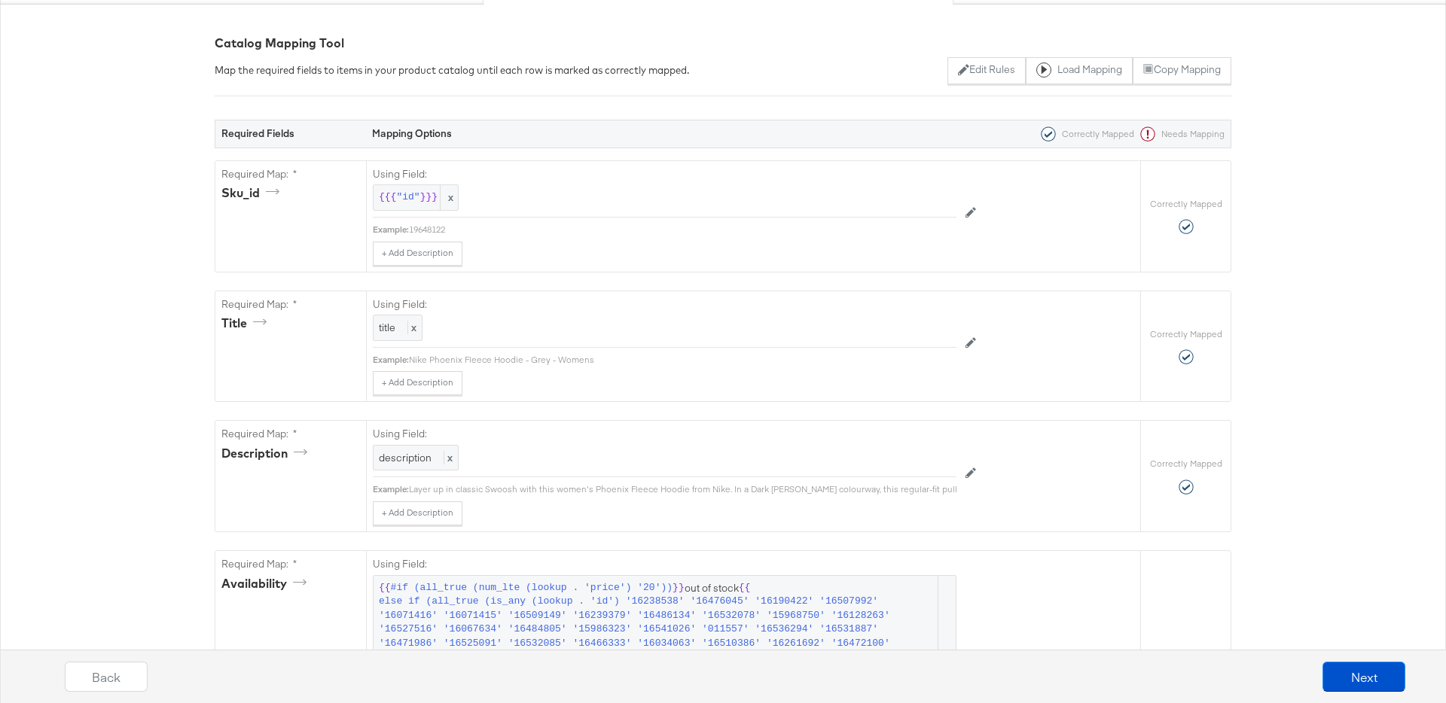
scroll to position [0, 0]
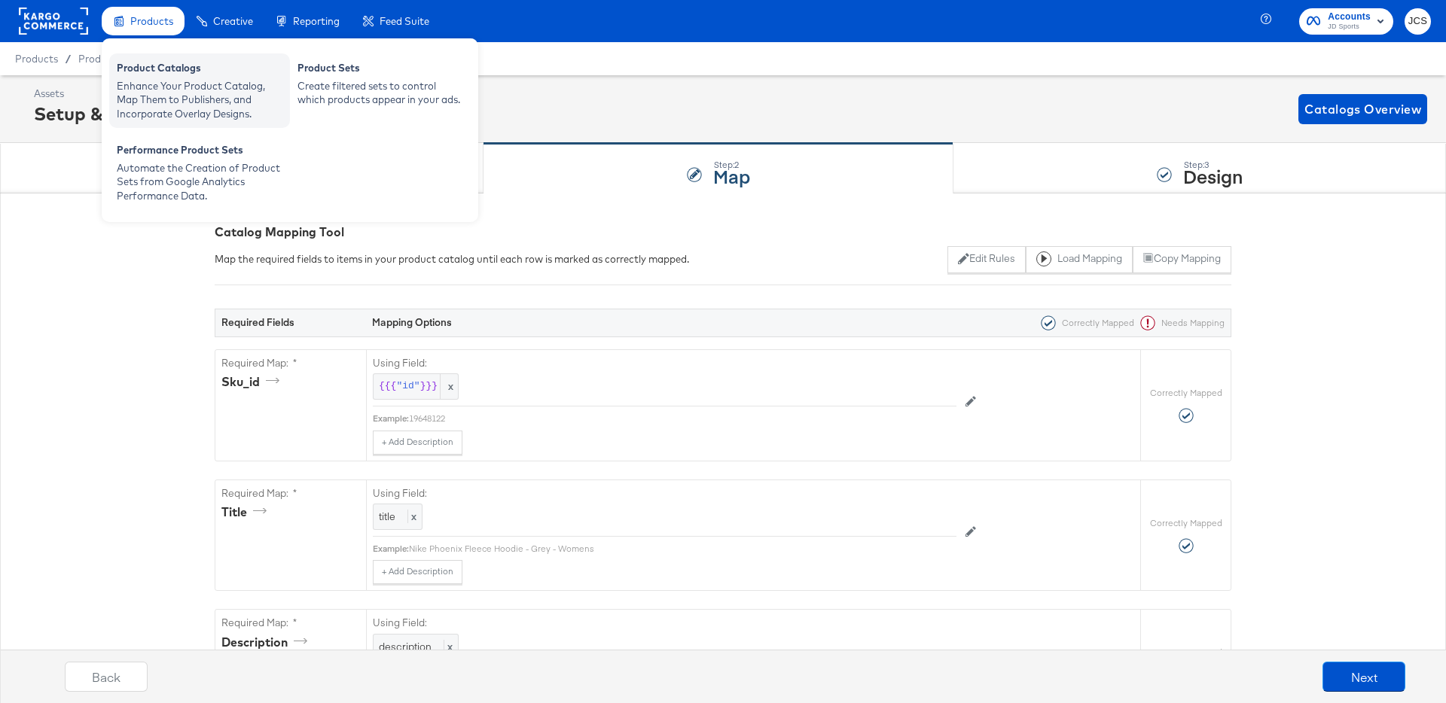
click at [150, 69] on div "Product Catalogs" at bounding box center [200, 70] width 166 height 18
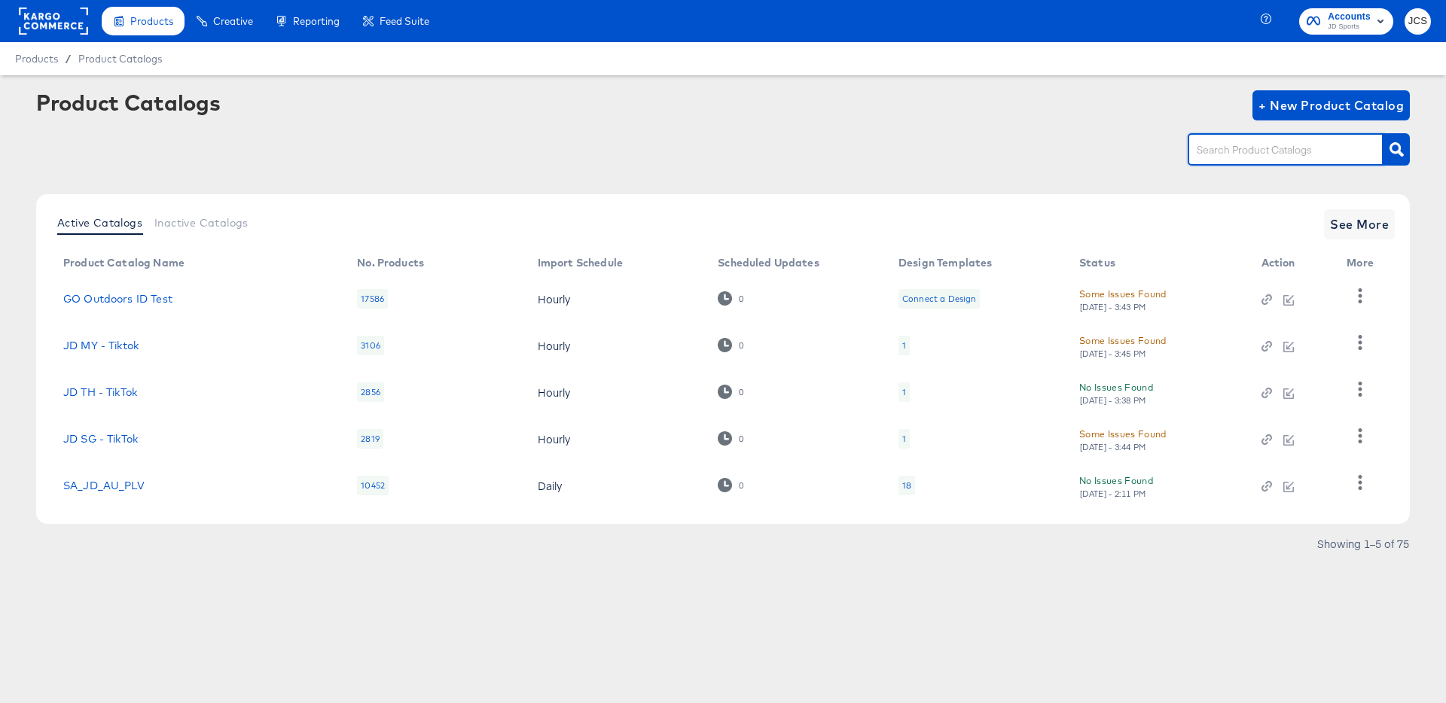
click at [1285, 147] on input "text" at bounding box center [1274, 150] width 160 height 17
type input "pin"
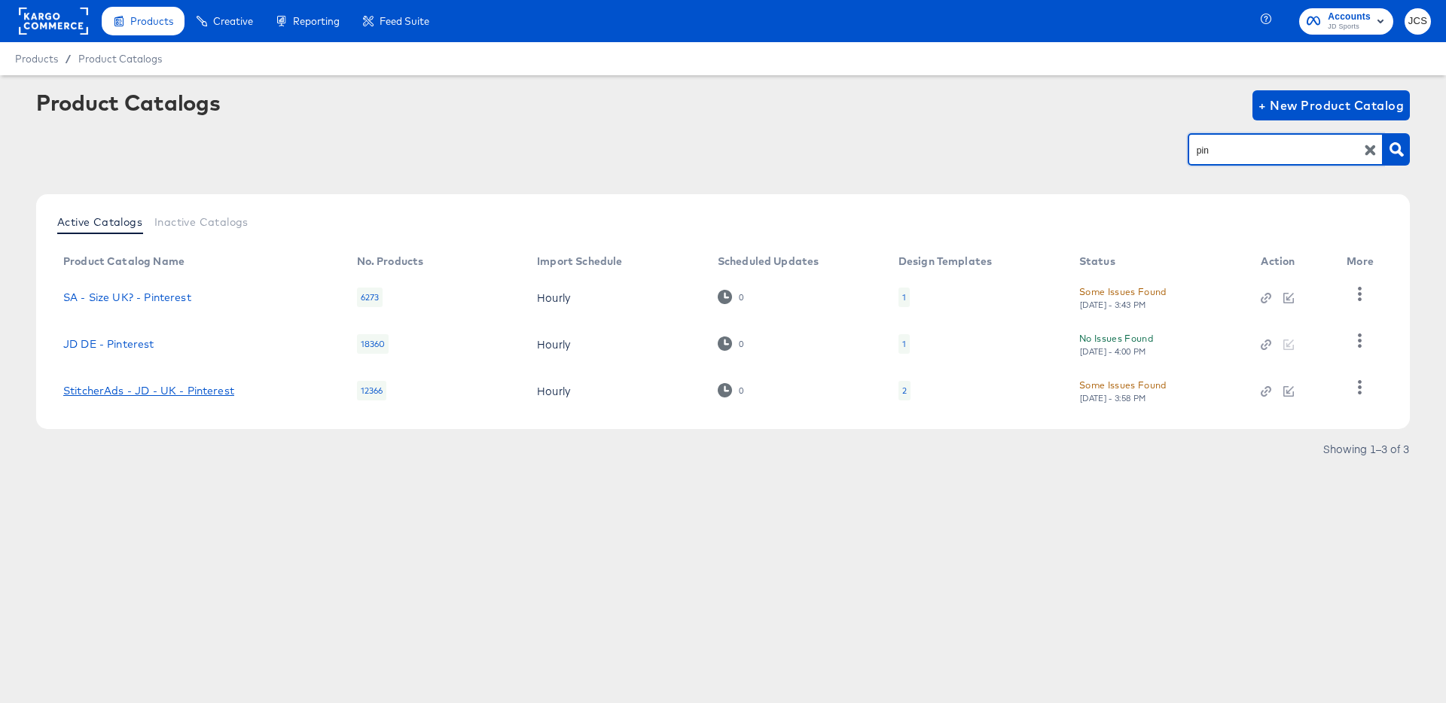
click at [171, 394] on link "StitcherAds - JD - UK - Pinterest" at bounding box center [148, 391] width 171 height 12
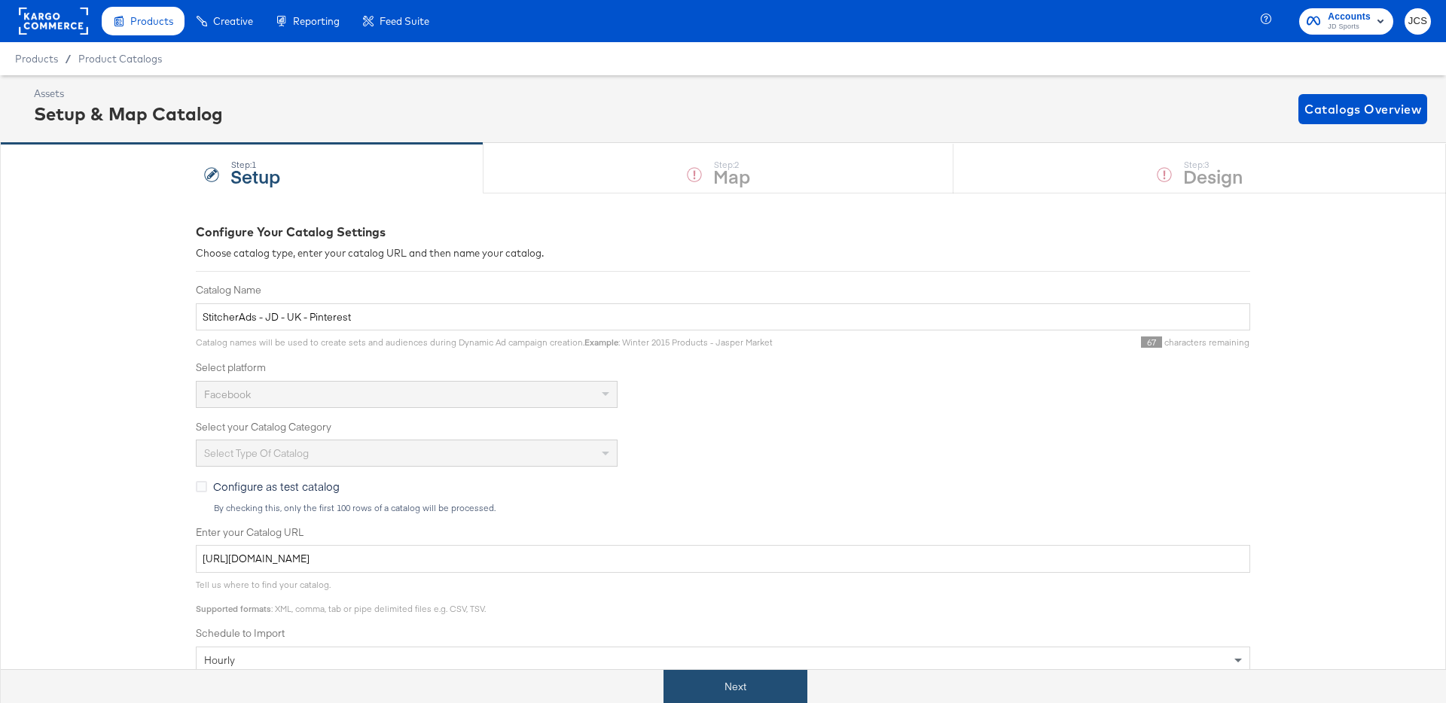
click at [740, 697] on button "Next" at bounding box center [735, 687] width 144 height 34
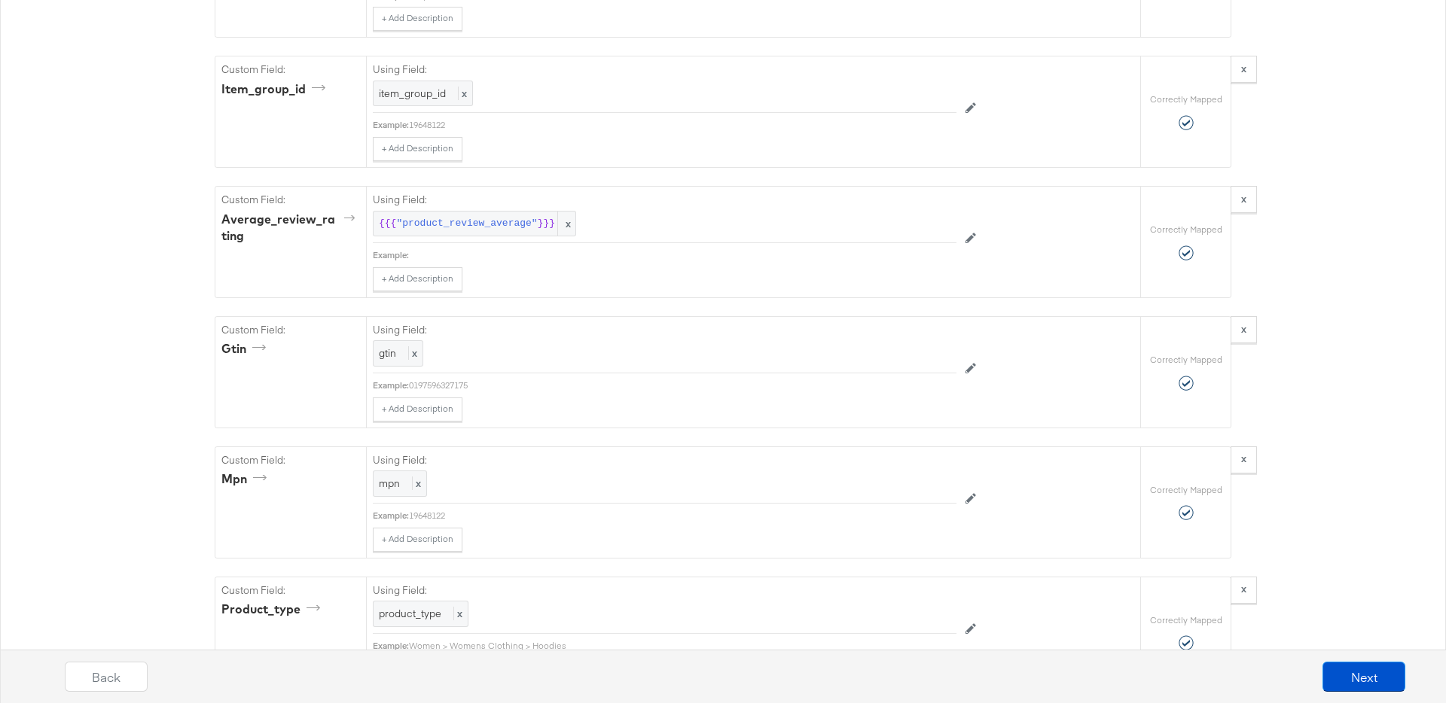
scroll to position [6721, 0]
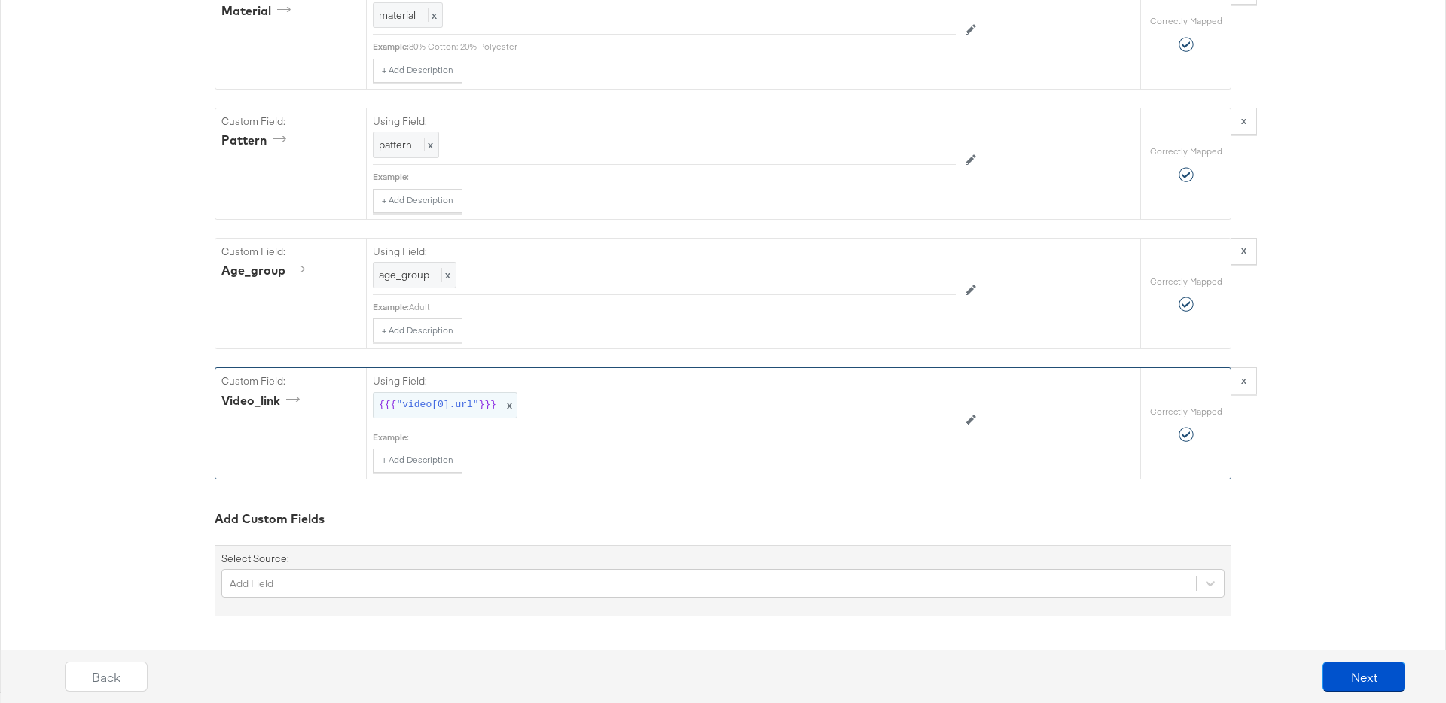
click at [445, 409] on span ""video[0].url"" at bounding box center [437, 405] width 82 height 14
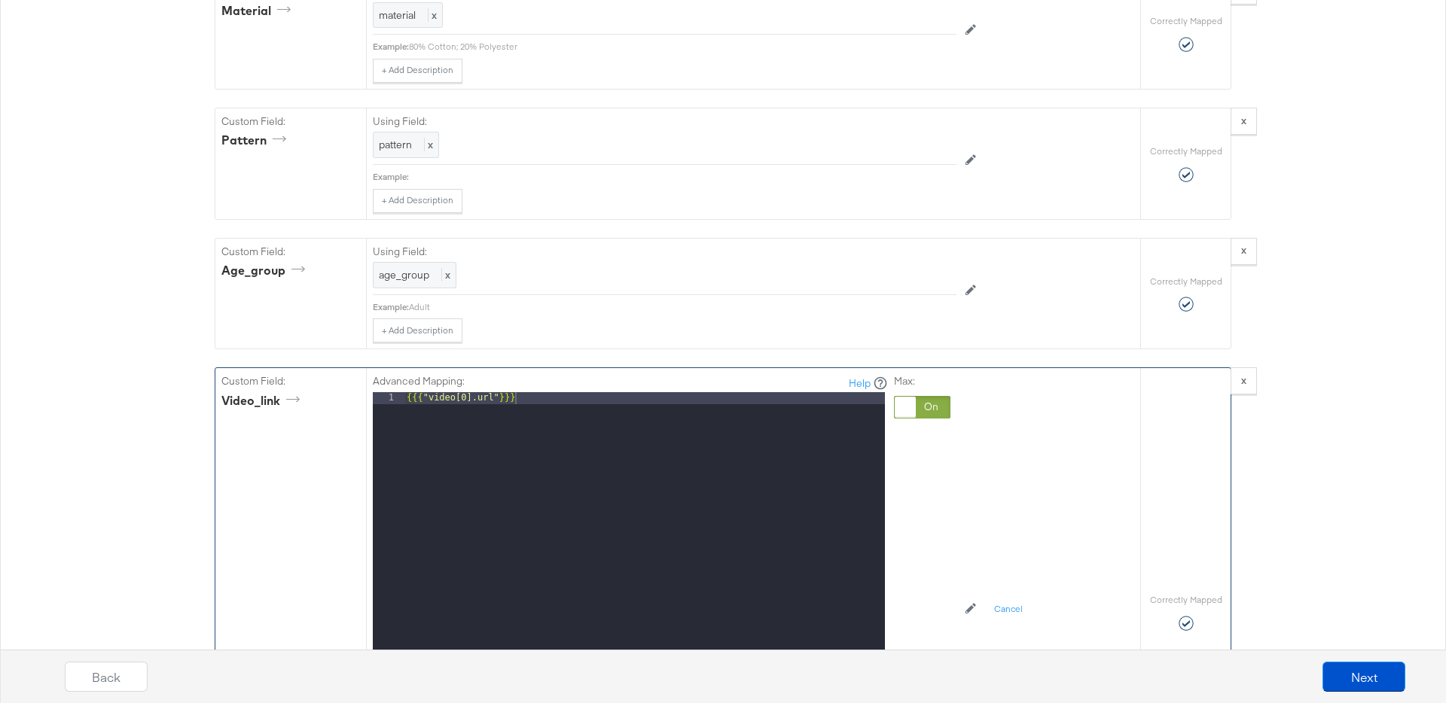
click at [547, 399] on div "{{{ "video[0].url" }}}" at bounding box center [644, 592] width 481 height 401
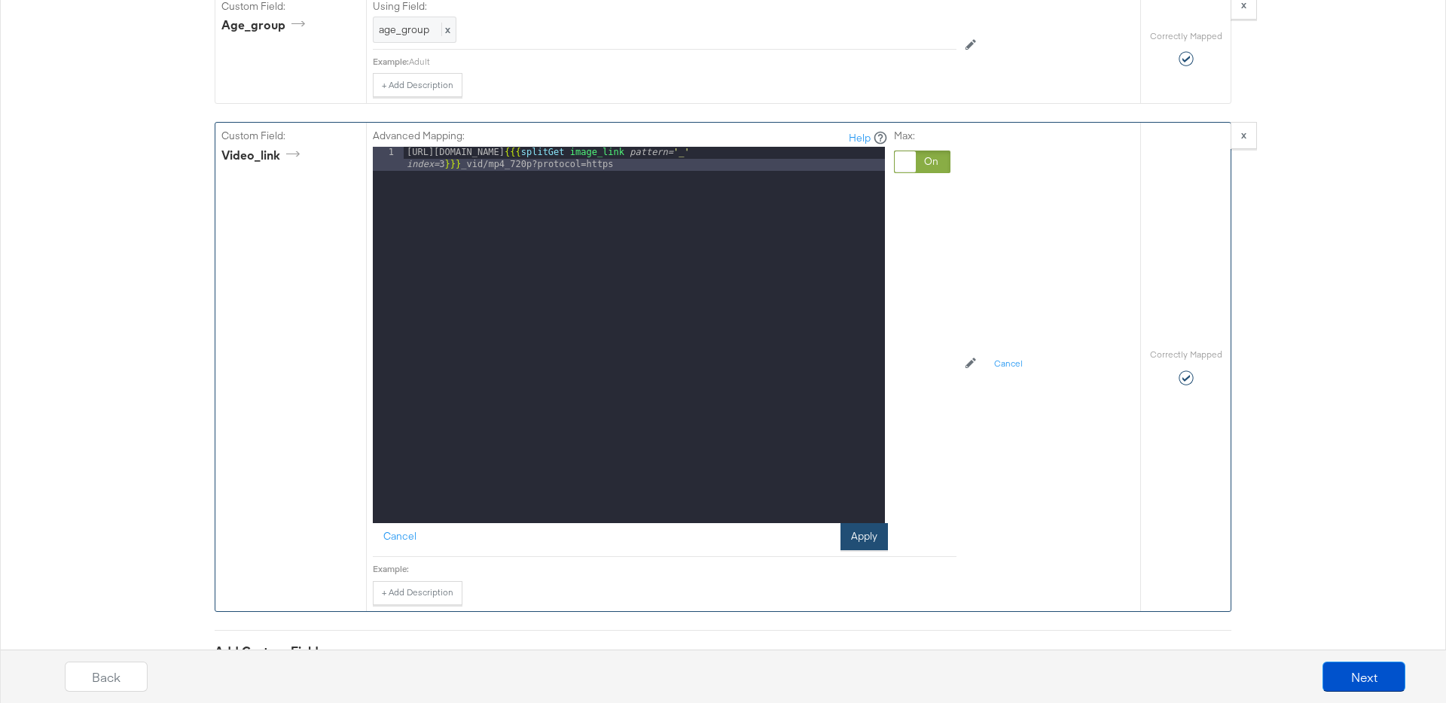
click at [855, 538] on button "Apply" at bounding box center [863, 536] width 47 height 27
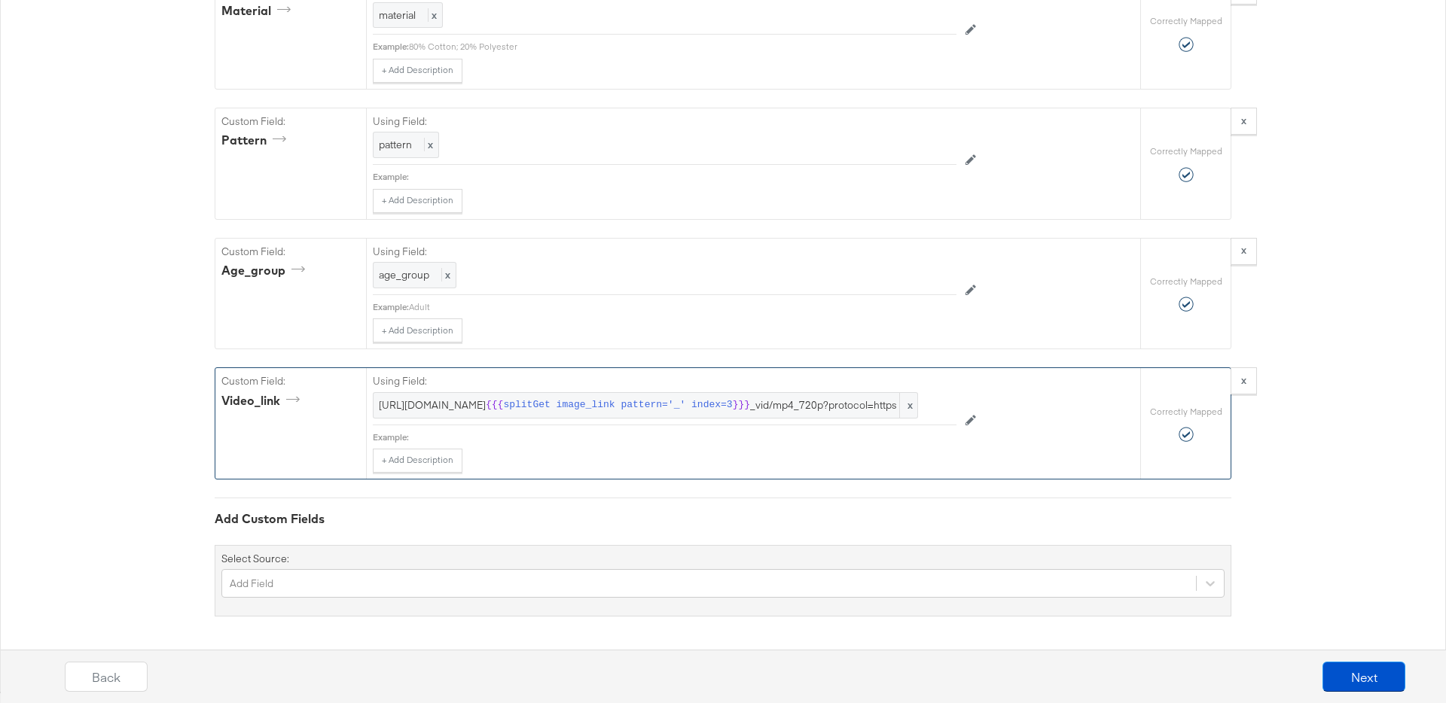
scroll to position [6735, 0]
click at [494, 438] on link "https://i8.amplience.net/v/jpl/jd_709106_vid/mp4_720p?protocol=https" at bounding box center [451, 437] width 85 height 11
click at [1363, 678] on button "Next" at bounding box center [1363, 677] width 83 height 30
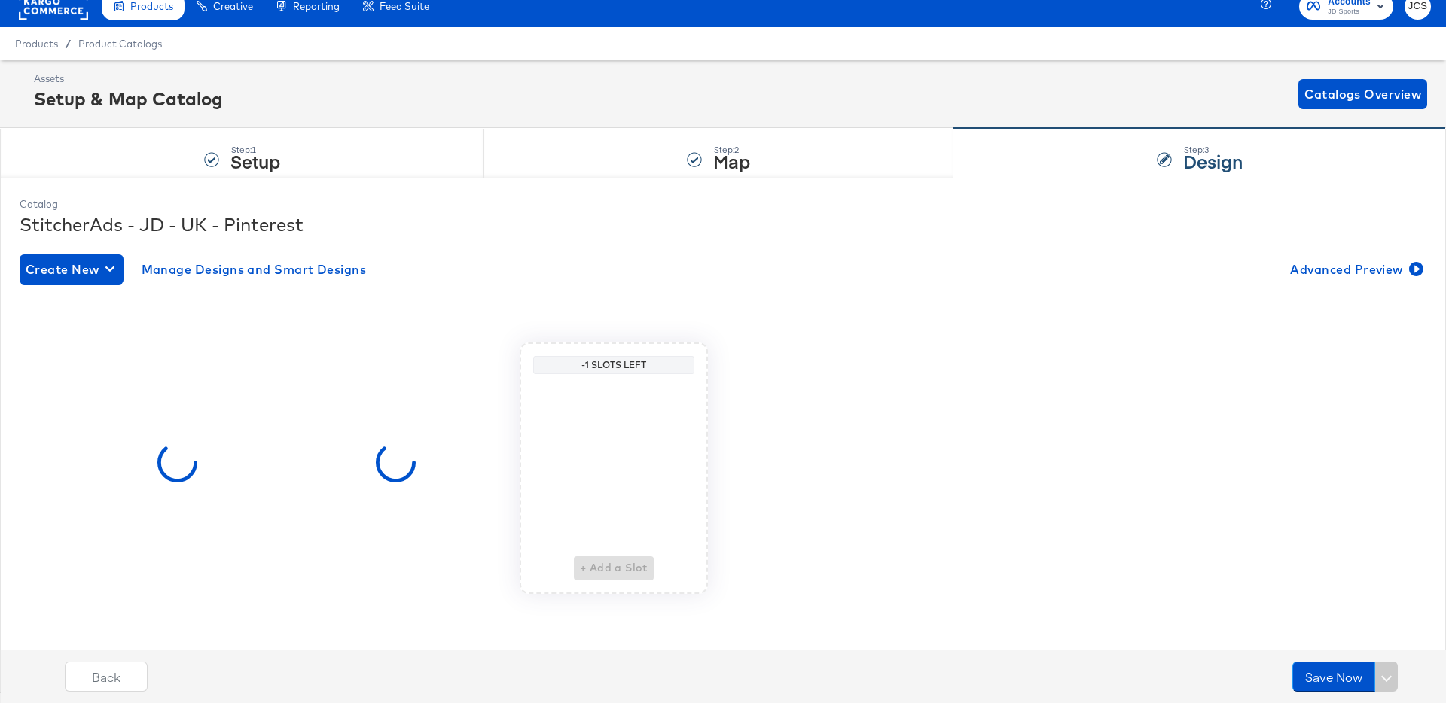
scroll to position [0, 0]
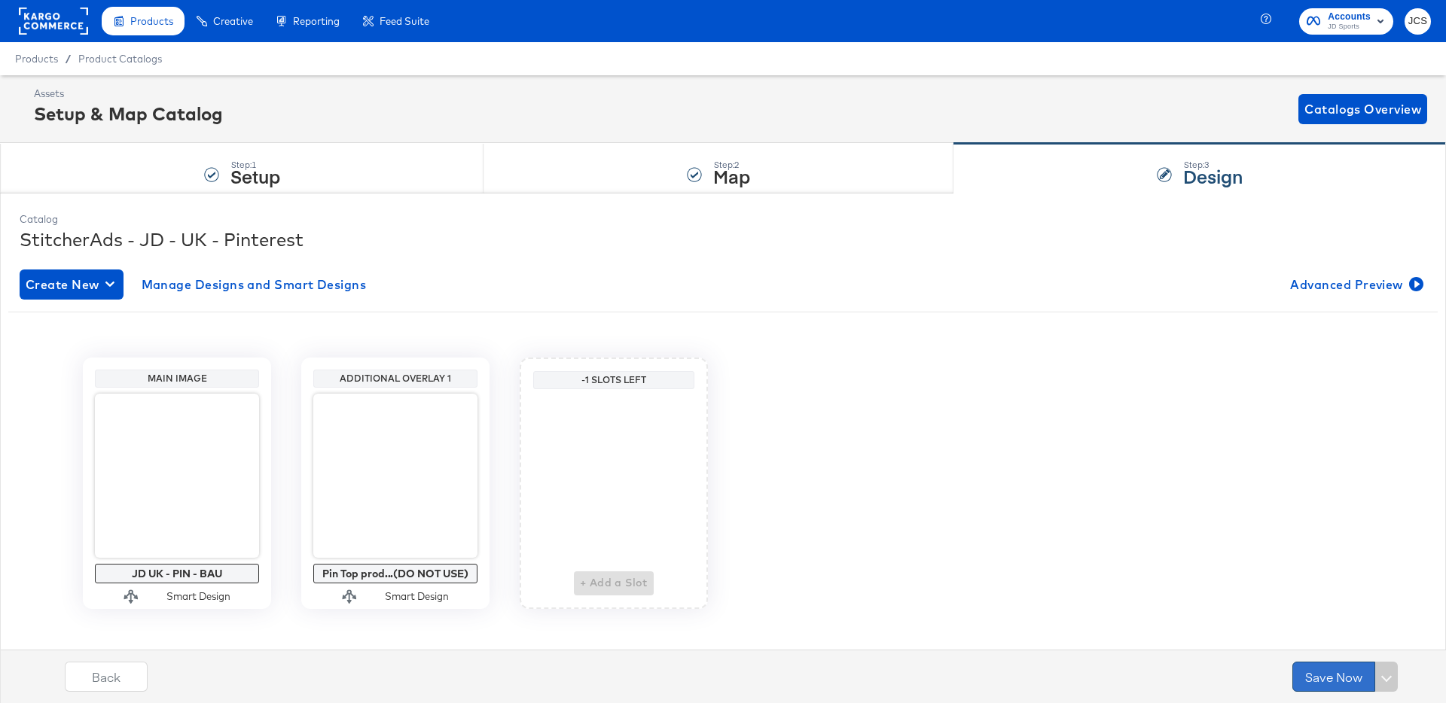
click at [1333, 673] on button "Save Now" at bounding box center [1333, 677] width 83 height 30
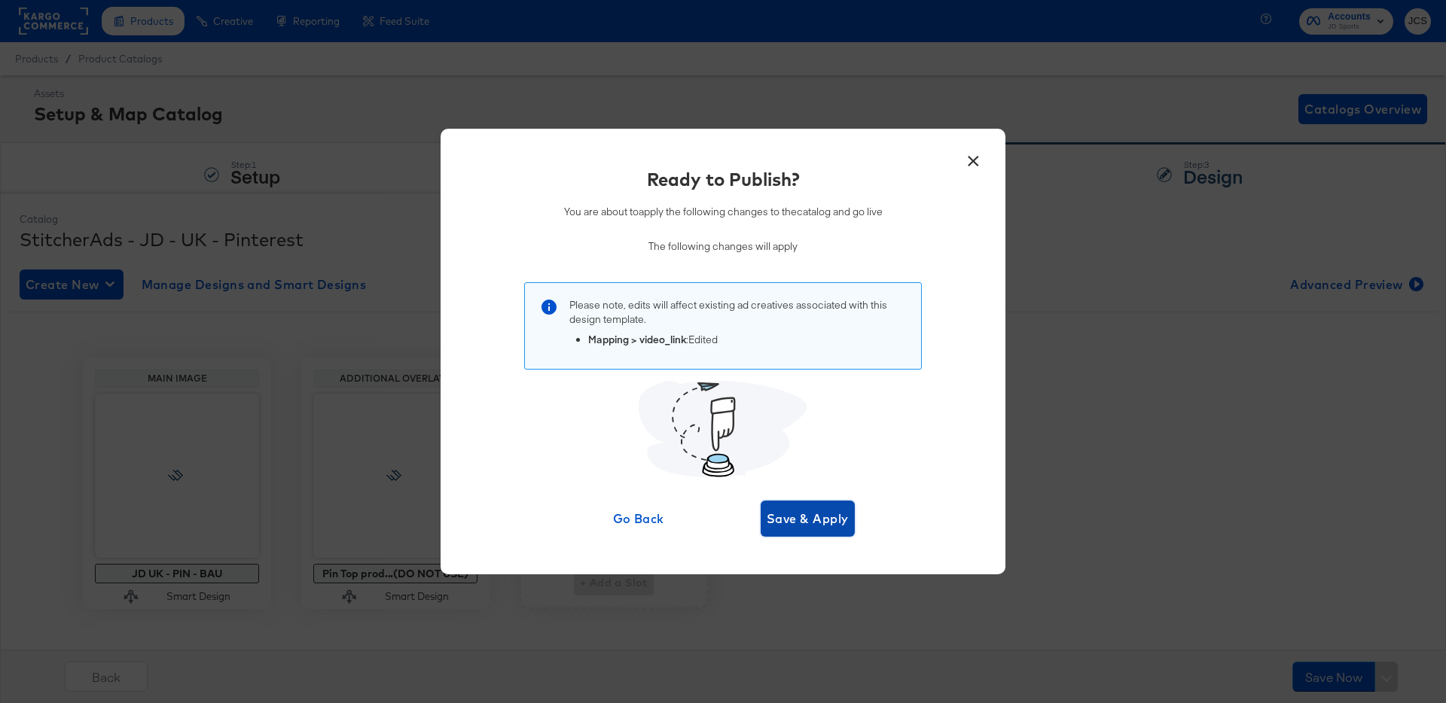
click at [809, 512] on span "Save & Apply" at bounding box center [808, 518] width 82 height 21
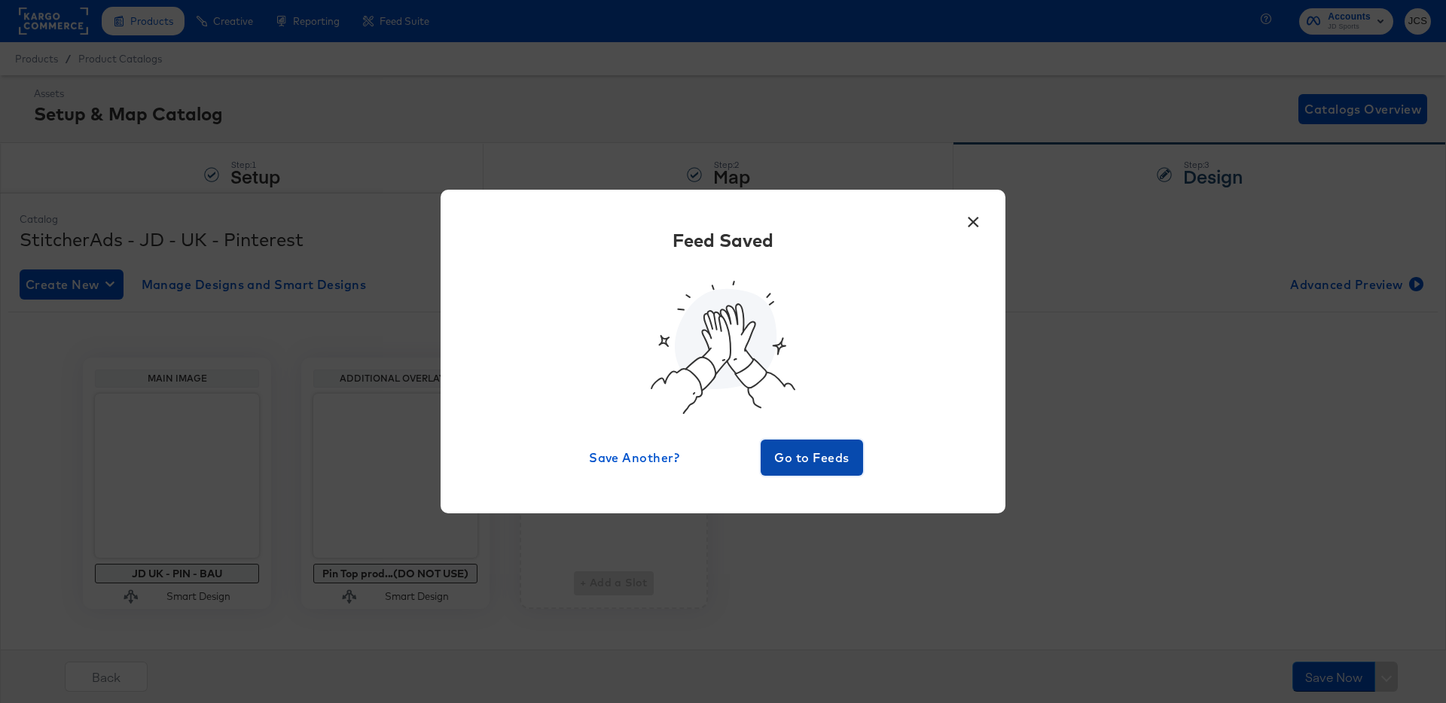
click at [801, 448] on span "Go to Feeds" at bounding box center [812, 457] width 90 height 21
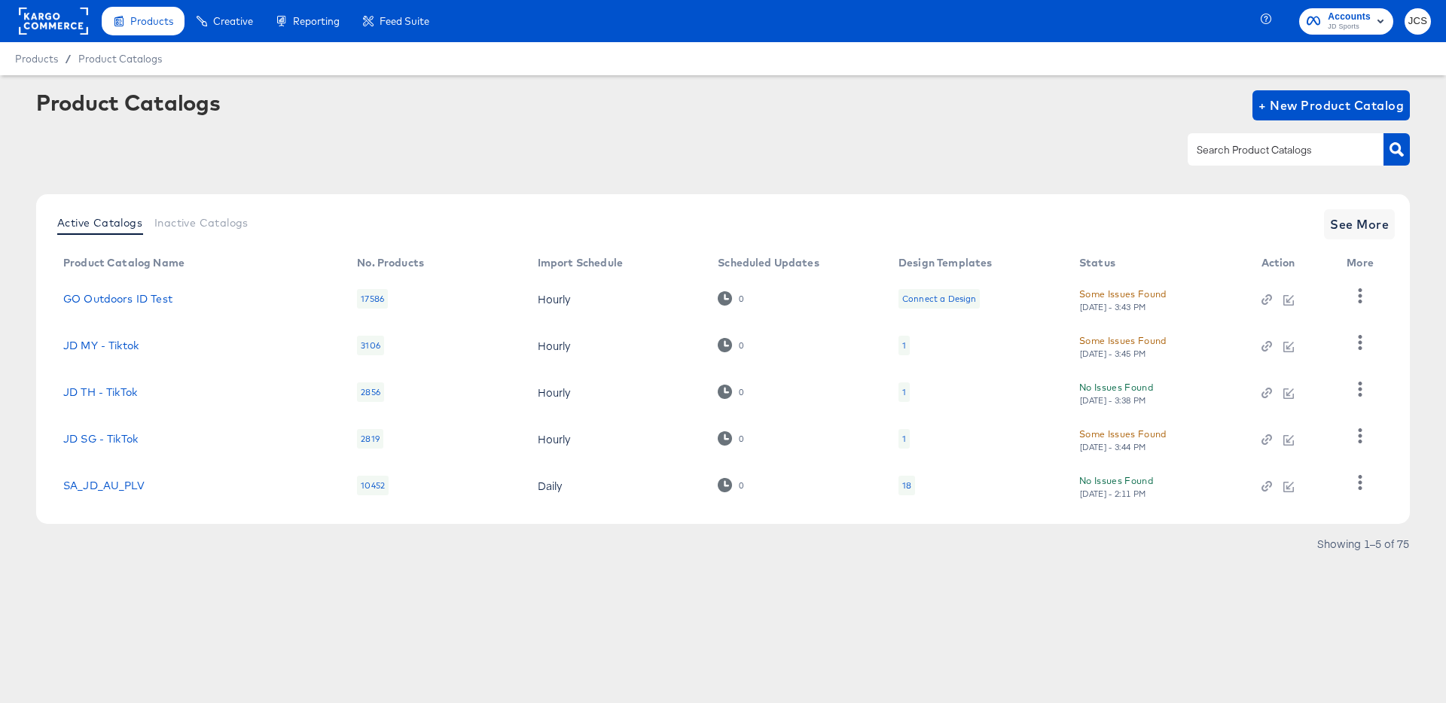
click at [1231, 158] on input "text" at bounding box center [1274, 150] width 160 height 17
type input "pin"
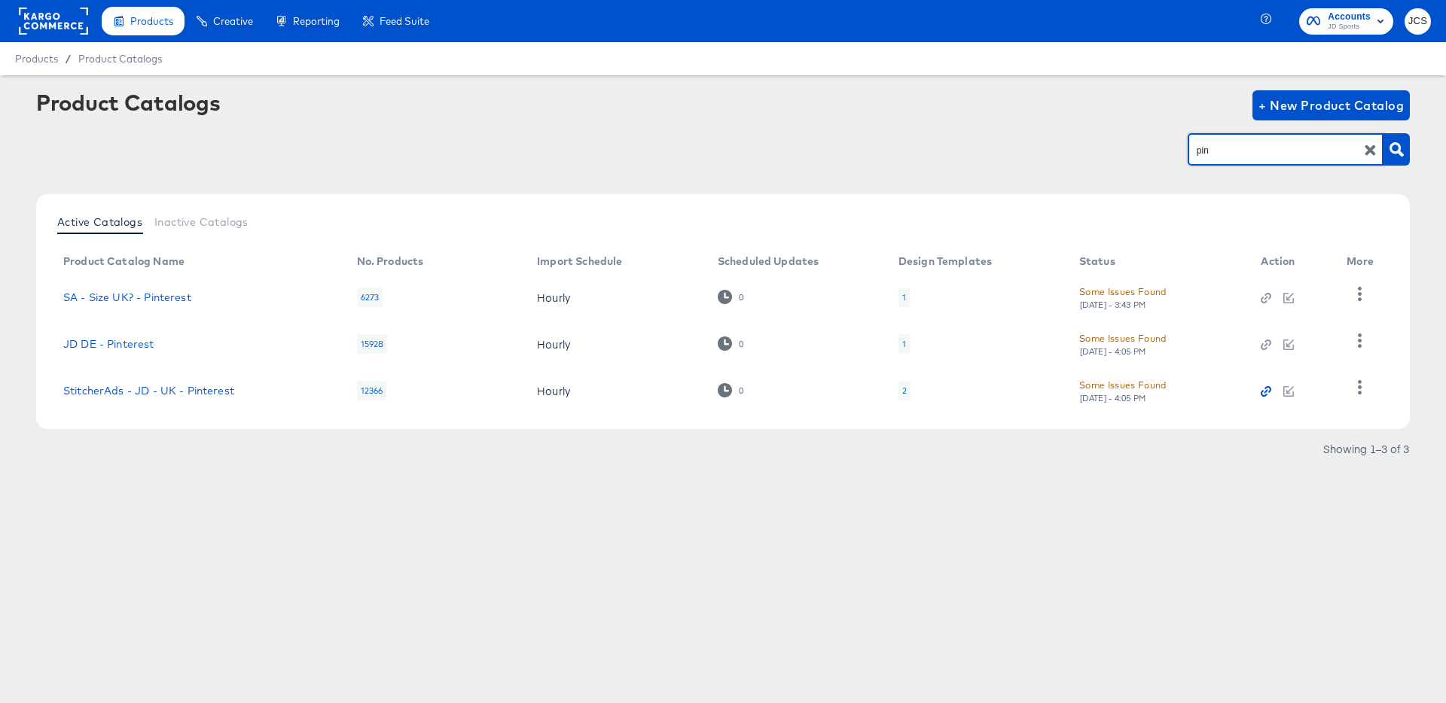
click at [1267, 389] on icon "button" at bounding box center [1266, 391] width 11 height 11
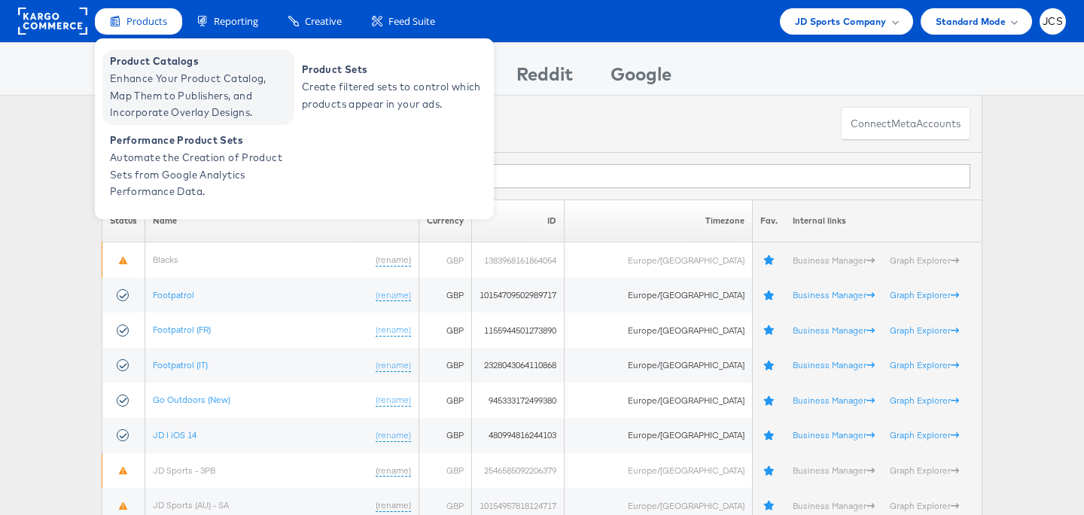
click at [141, 72] on span "Enhance Your Product Catalog, Map Them to Publishers, and Incorporate Overlay D…" at bounding box center [200, 95] width 181 height 51
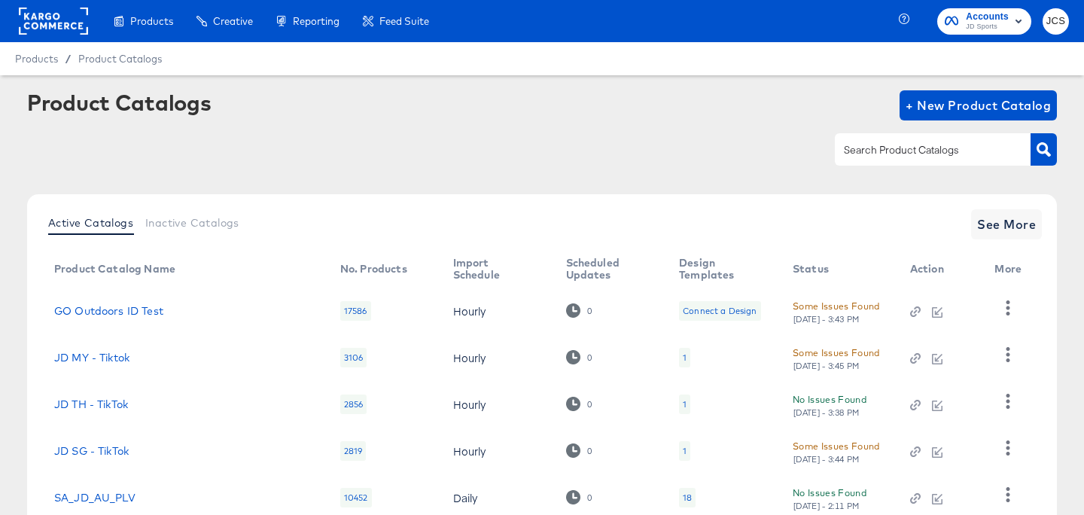
click at [880, 153] on input "text" at bounding box center [921, 150] width 160 height 17
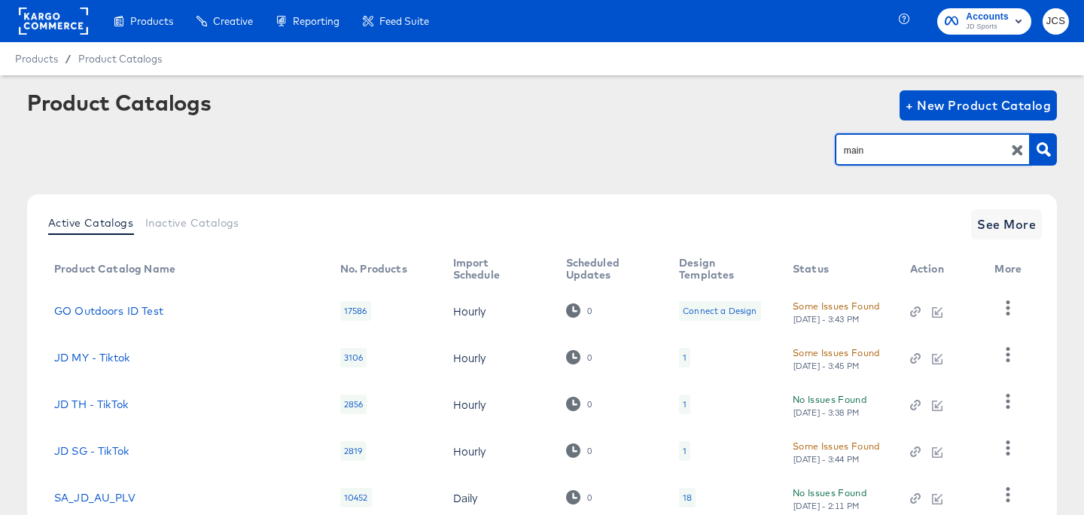
type input "main"
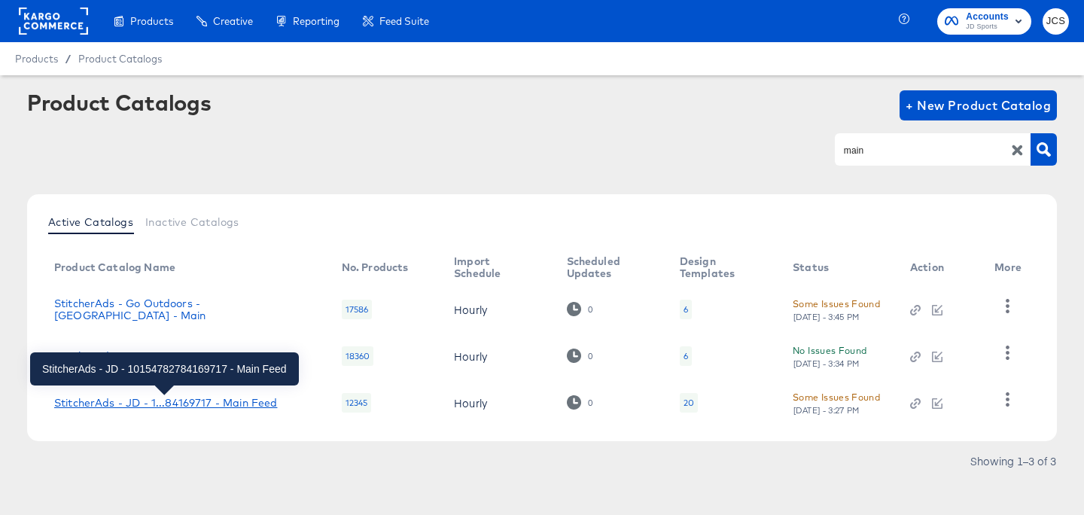
click at [252, 397] on div "StitcherAds - JD - 1...84169717 - Main Feed" at bounding box center [165, 403] width 223 height 12
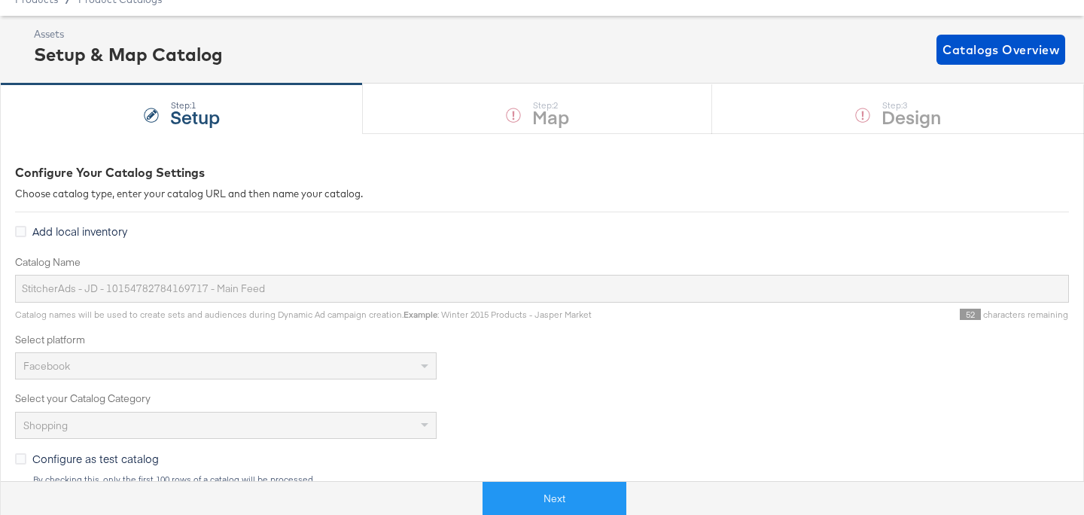
scroll to position [66, 0]
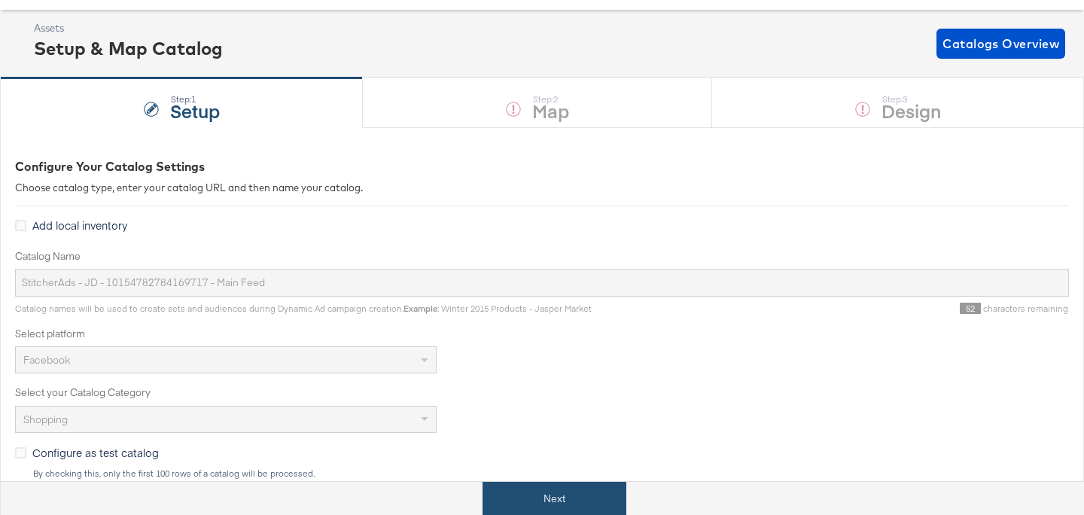
click at [547, 499] on button "Next" at bounding box center [555, 499] width 144 height 34
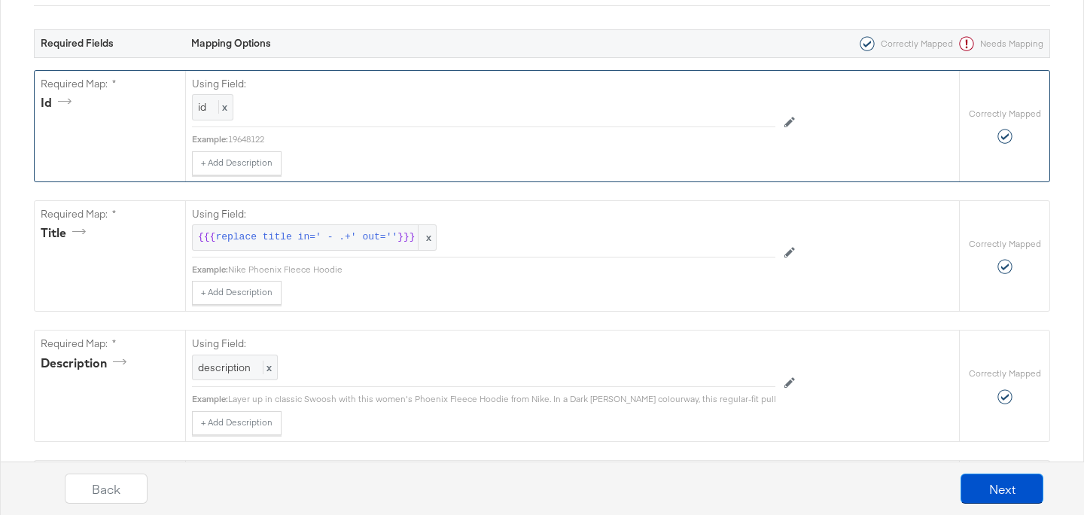
scroll to position [295, 0]
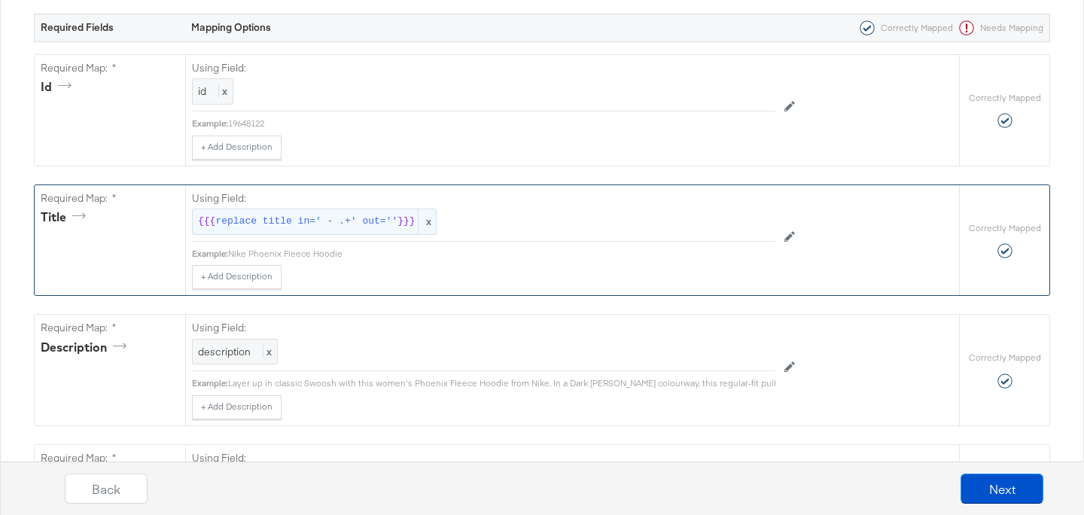
click at [358, 224] on span "replace title in=' - .+' out=''" at bounding box center [306, 222] width 182 height 14
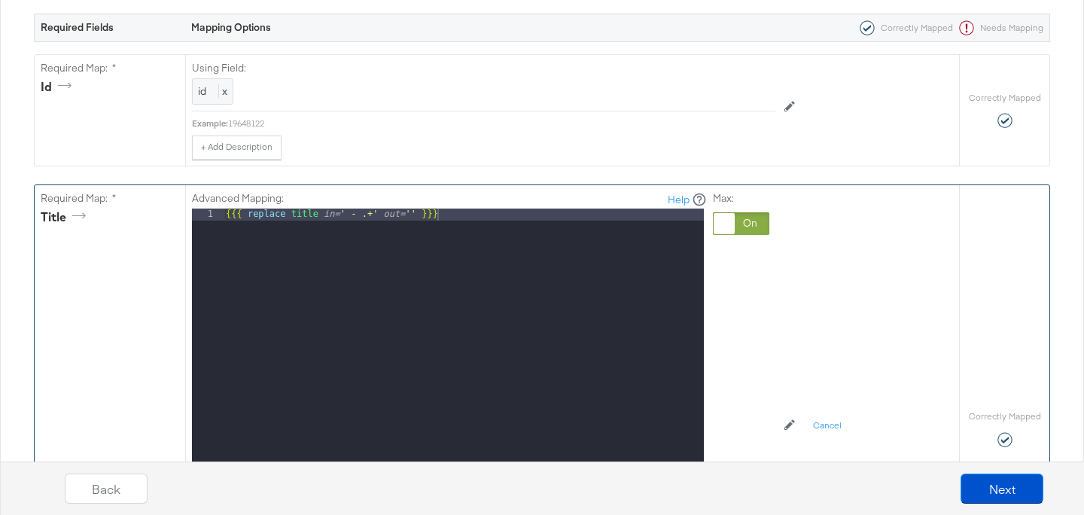
click at [499, 219] on div "{{{ replace title in= ' - .+' out= '' }}}" at bounding box center [463, 409] width 481 height 401
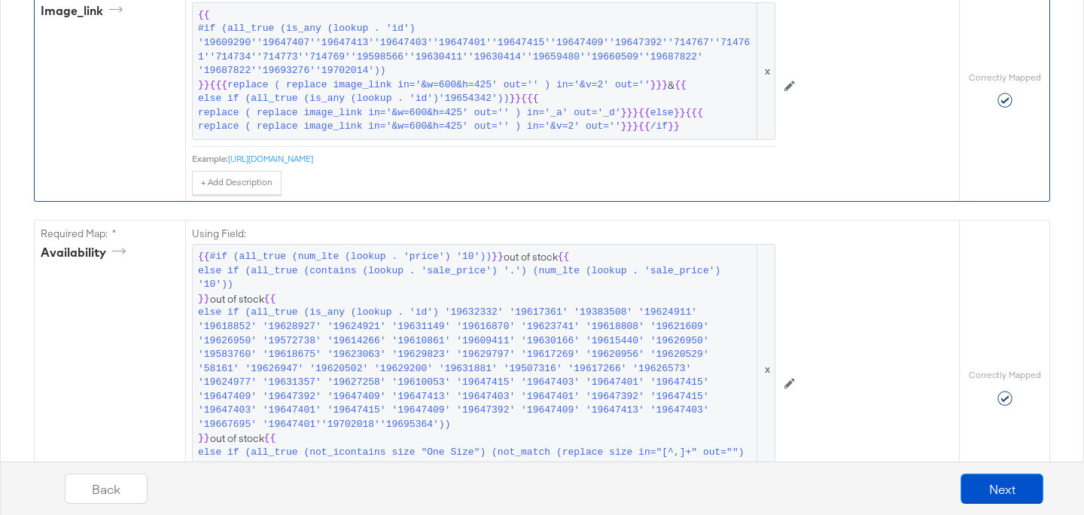
scroll to position [1593, 0]
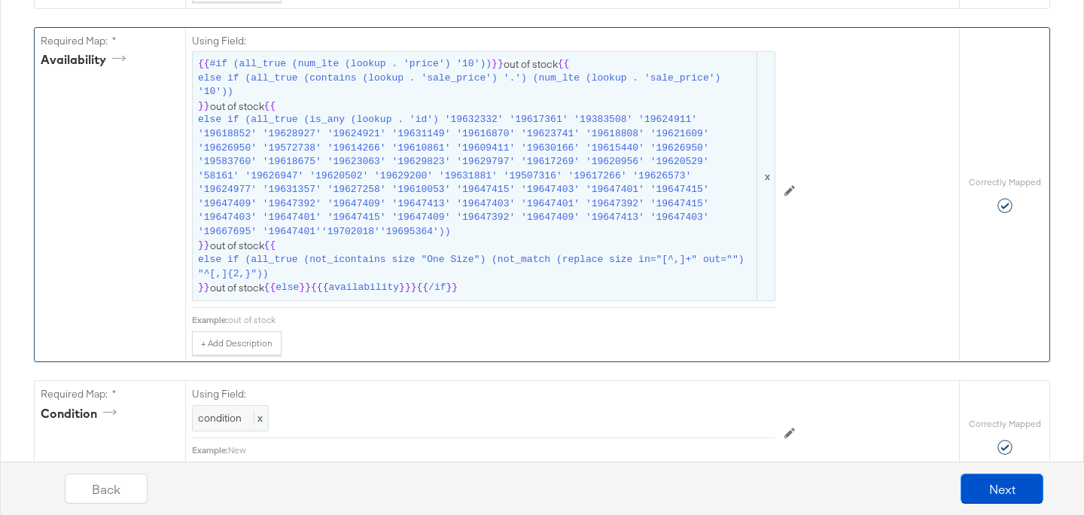
click at [499, 207] on span "else if (all_true (is_any (lookup . 'id') '19632332' '19617361' '19383508' '196…" at bounding box center [476, 176] width 557 height 126
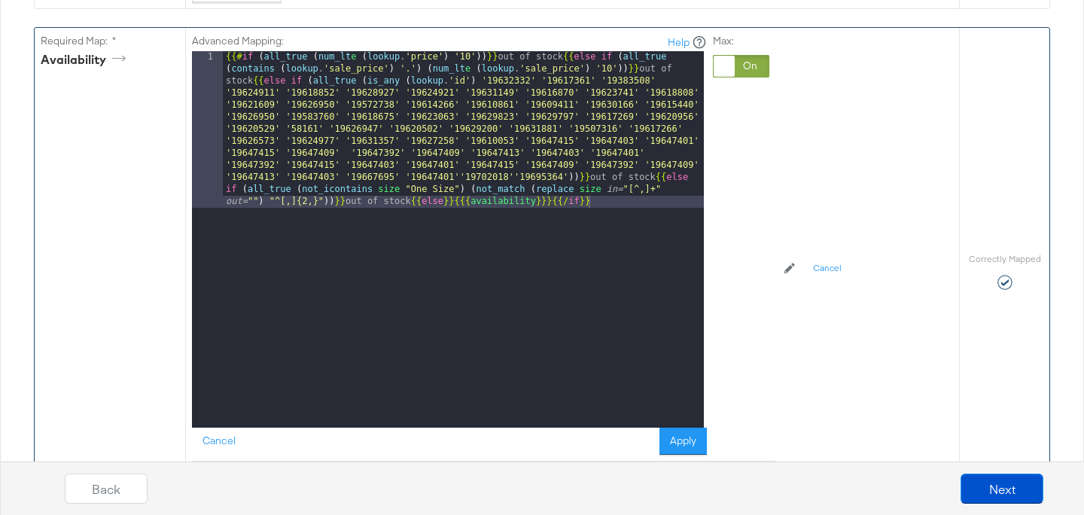
click at [499, 207] on div "{{# if ( all_true ( num_lt e ( lookup . 'price' ) '10' )) }} out of stock {{ el…" at bounding box center [463, 396] width 481 height 690
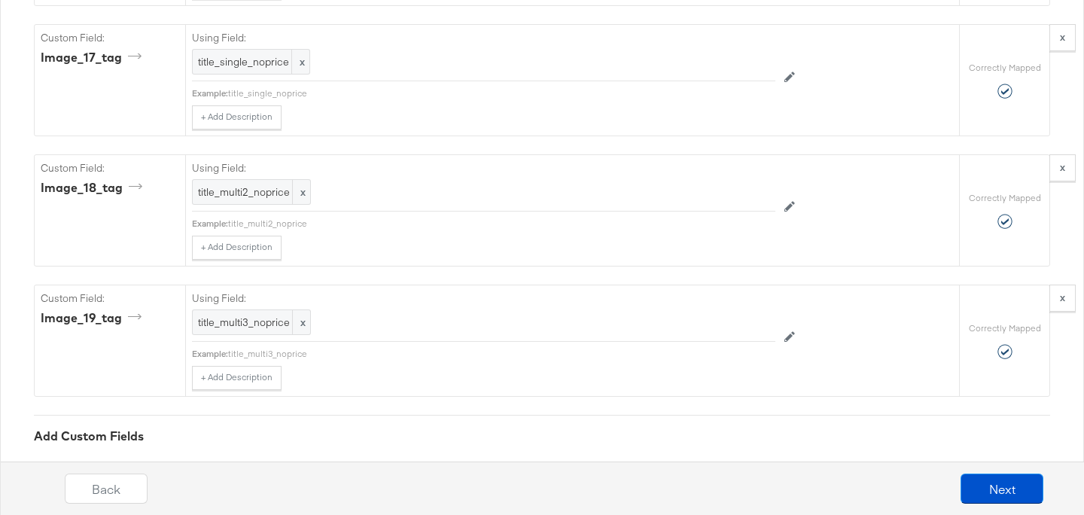
scroll to position [7415, 0]
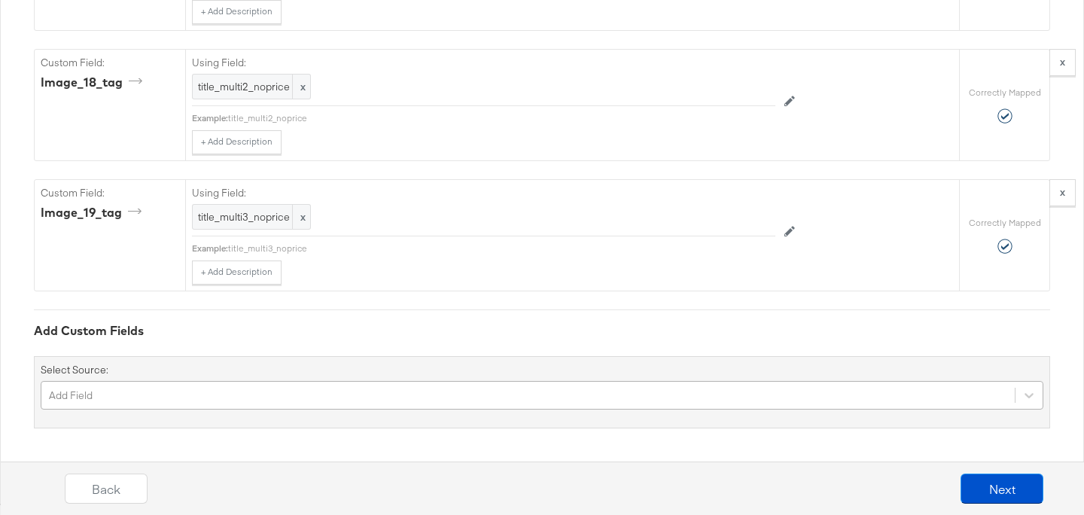
click at [159, 386] on div "Add Field" at bounding box center [542, 395] width 1003 height 29
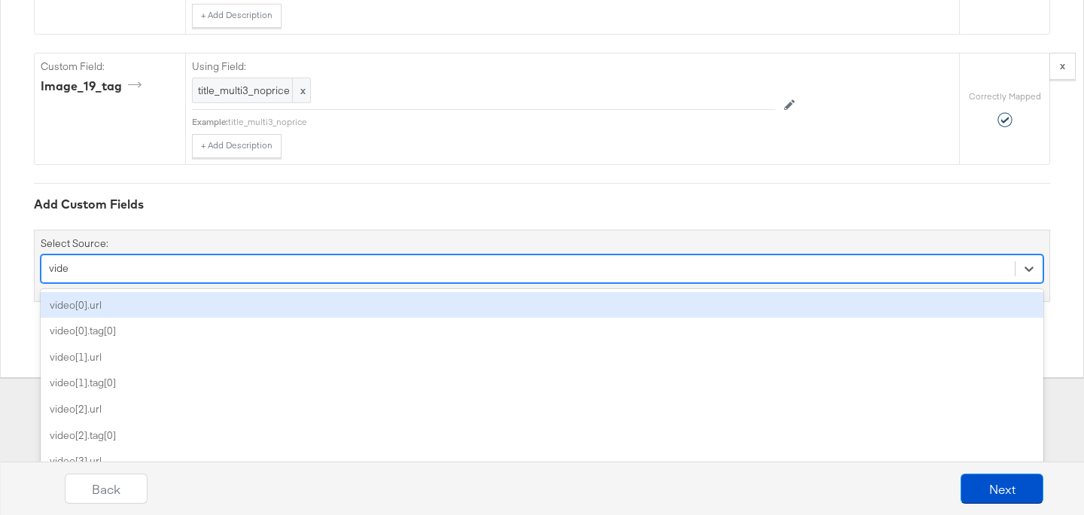
type input "video"
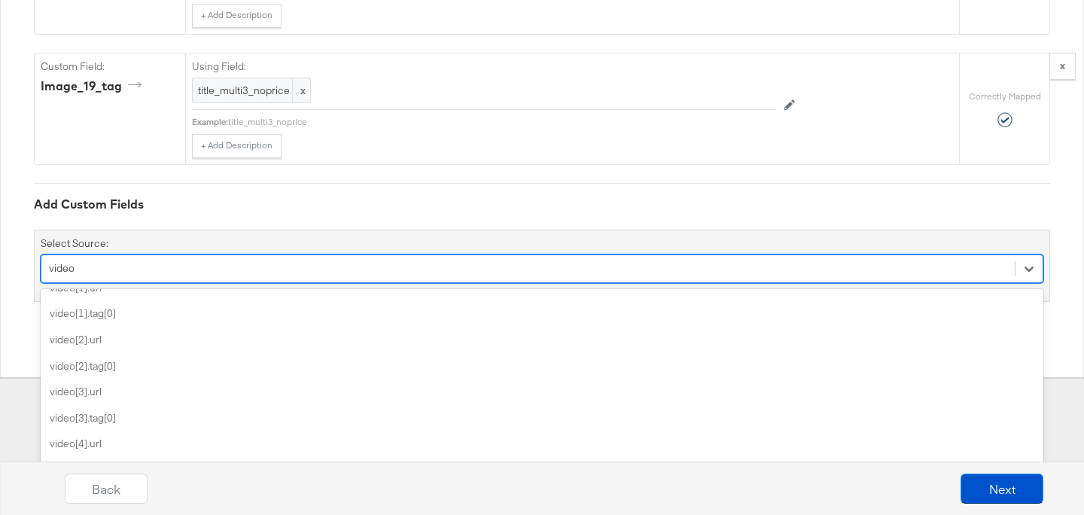
scroll to position [0, 0]
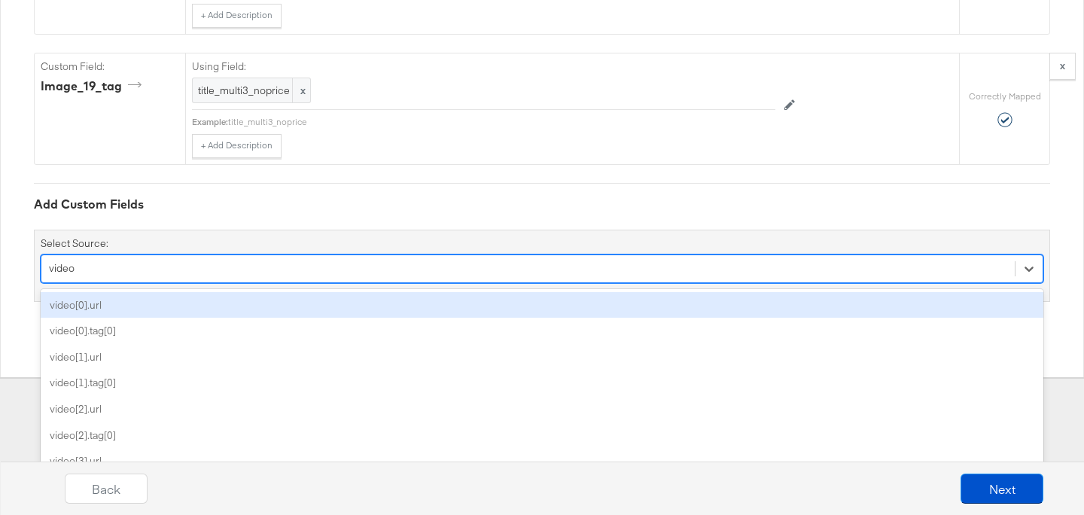
click at [129, 312] on div "video[0].url" at bounding box center [542, 305] width 1003 height 26
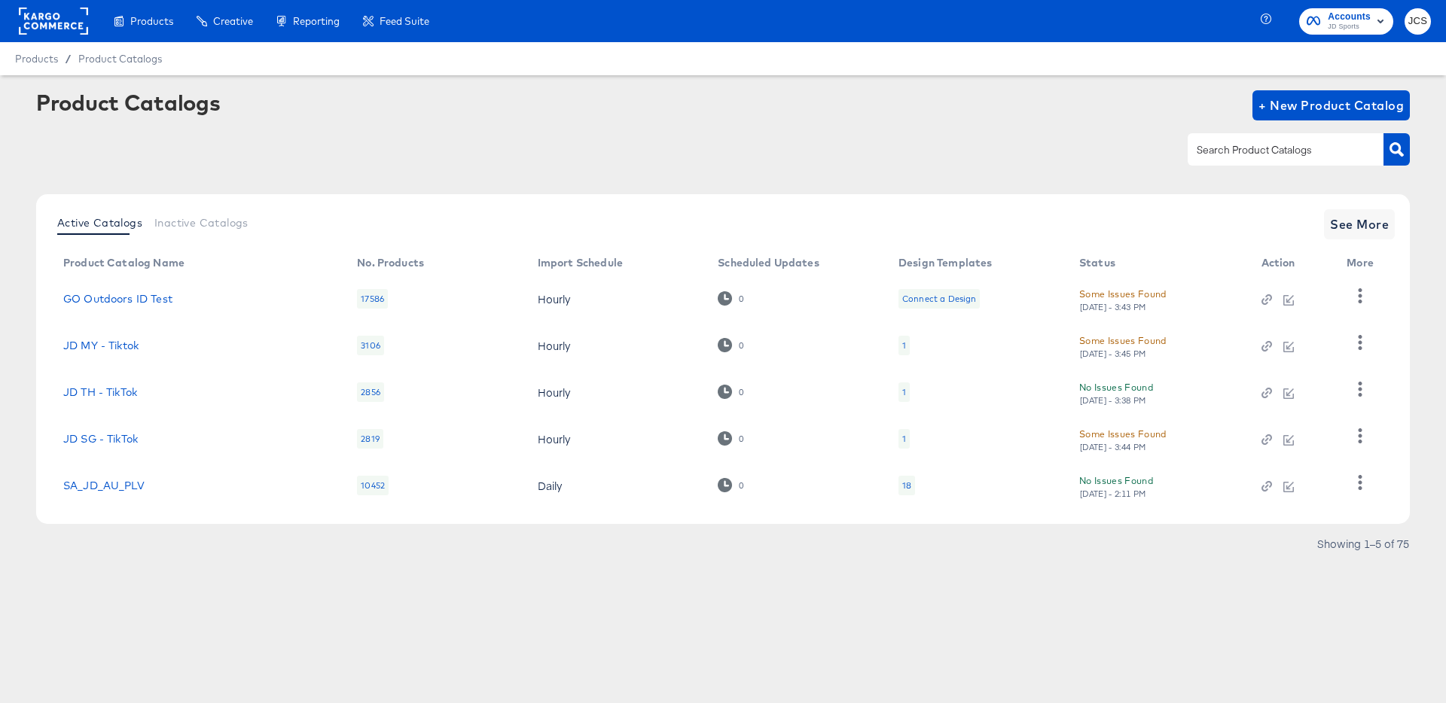
click at [1232, 145] on input "text" at bounding box center [1274, 150] width 160 height 17
type input "pin"
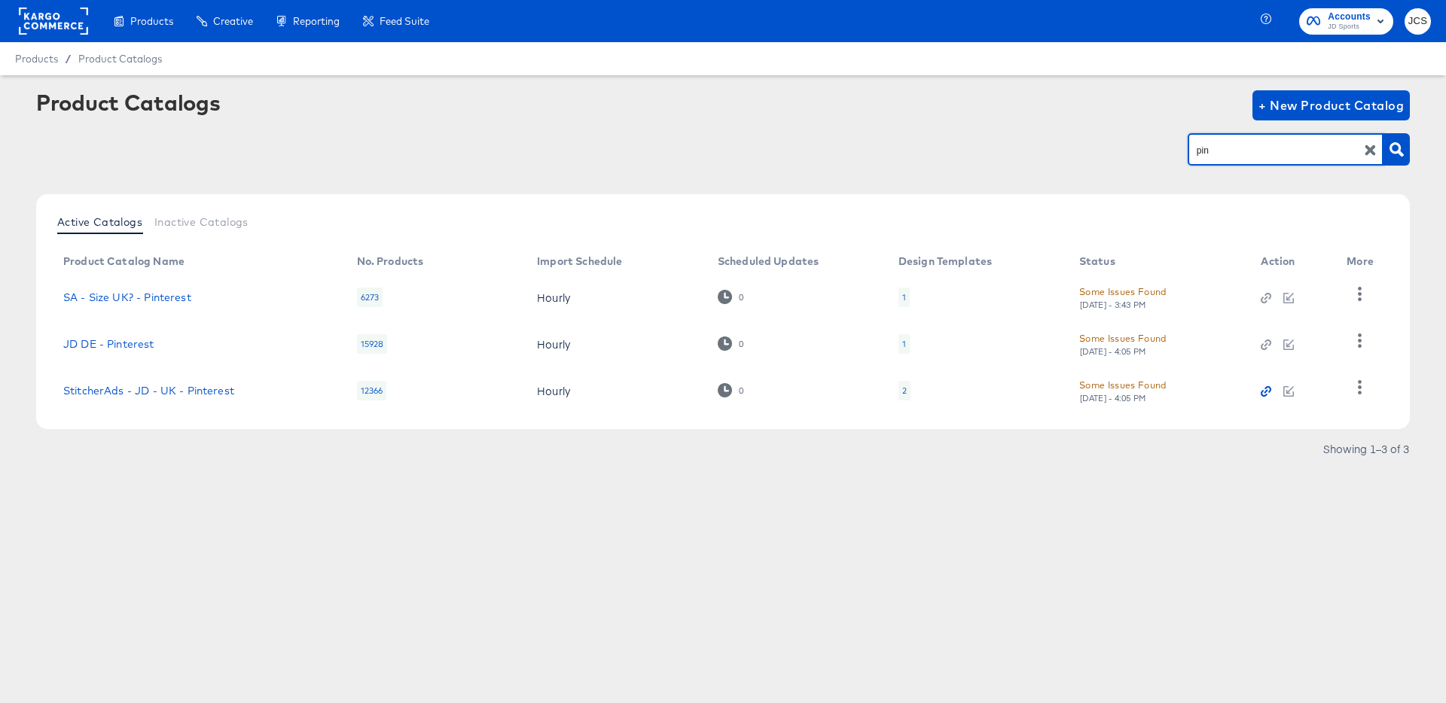
click at [1266, 392] on icon "button" at bounding box center [1266, 392] width 4 height 4
click at [172, 390] on link "StitcherAds - JD - UK - Pinterest" at bounding box center [148, 391] width 171 height 12
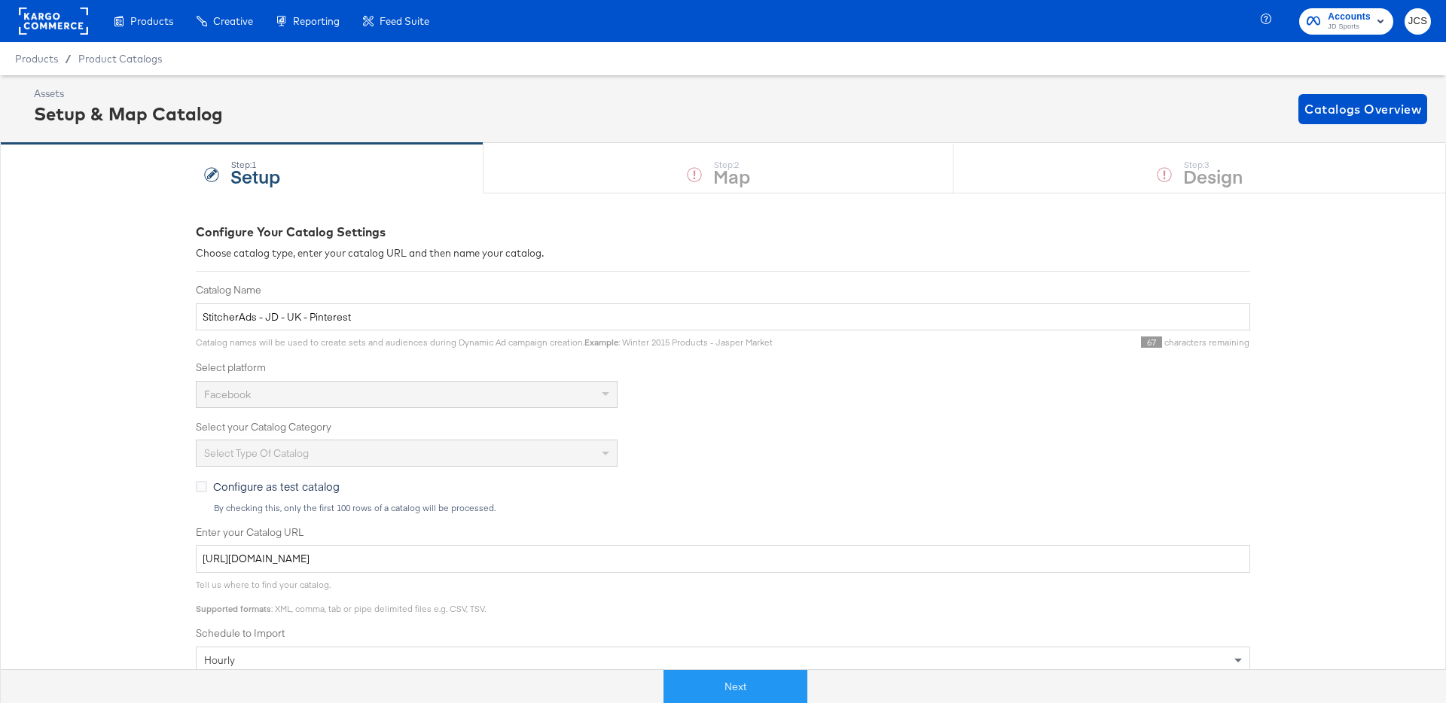
scroll to position [276, 0]
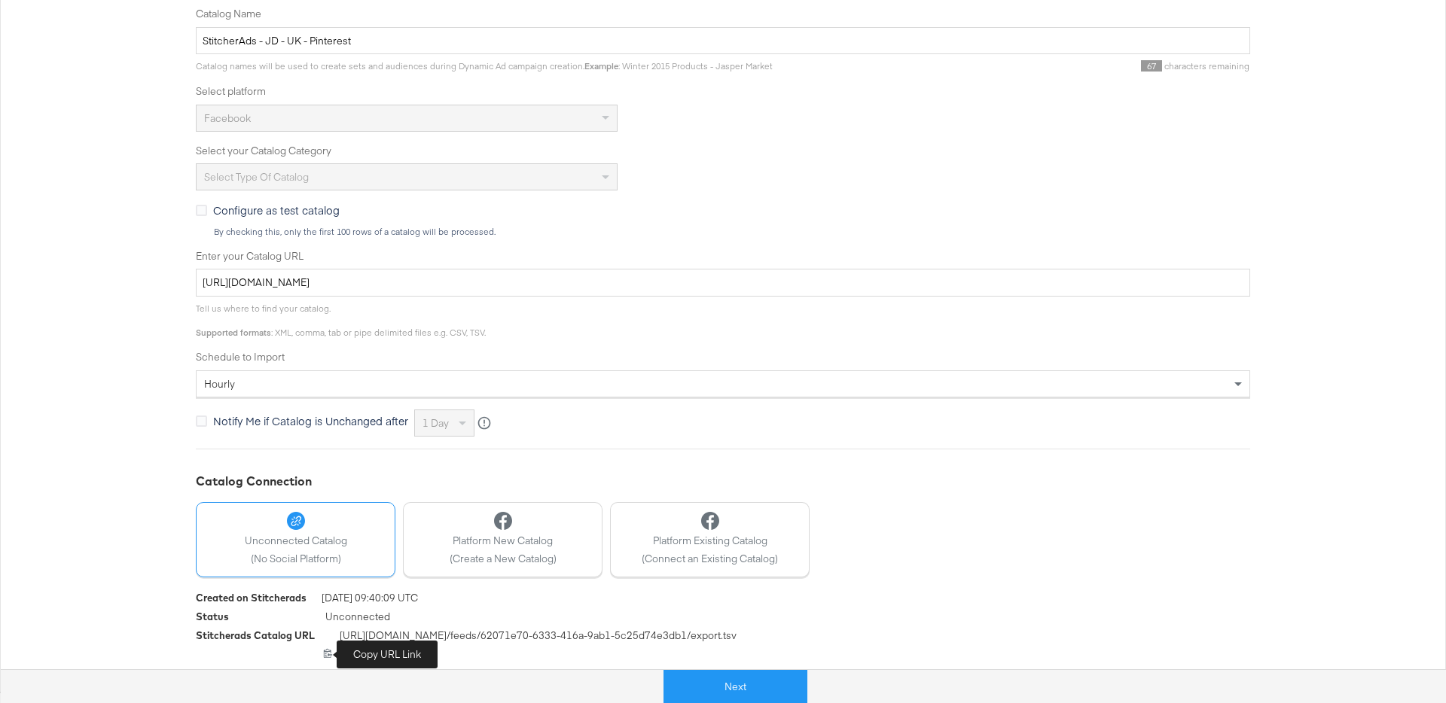
click at [325, 653] on icon at bounding box center [328, 653] width 8 height 9
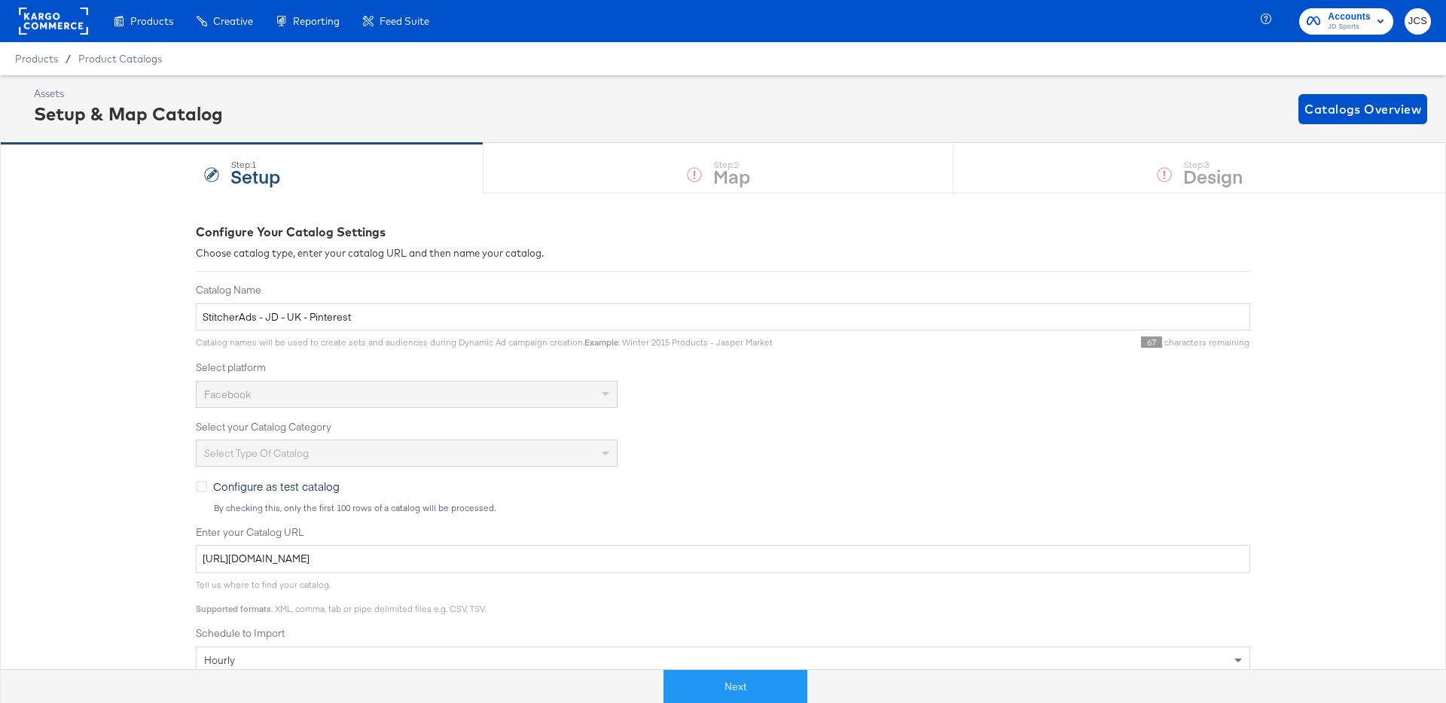
click at [59, 26] on rect at bounding box center [53, 21] width 69 height 27
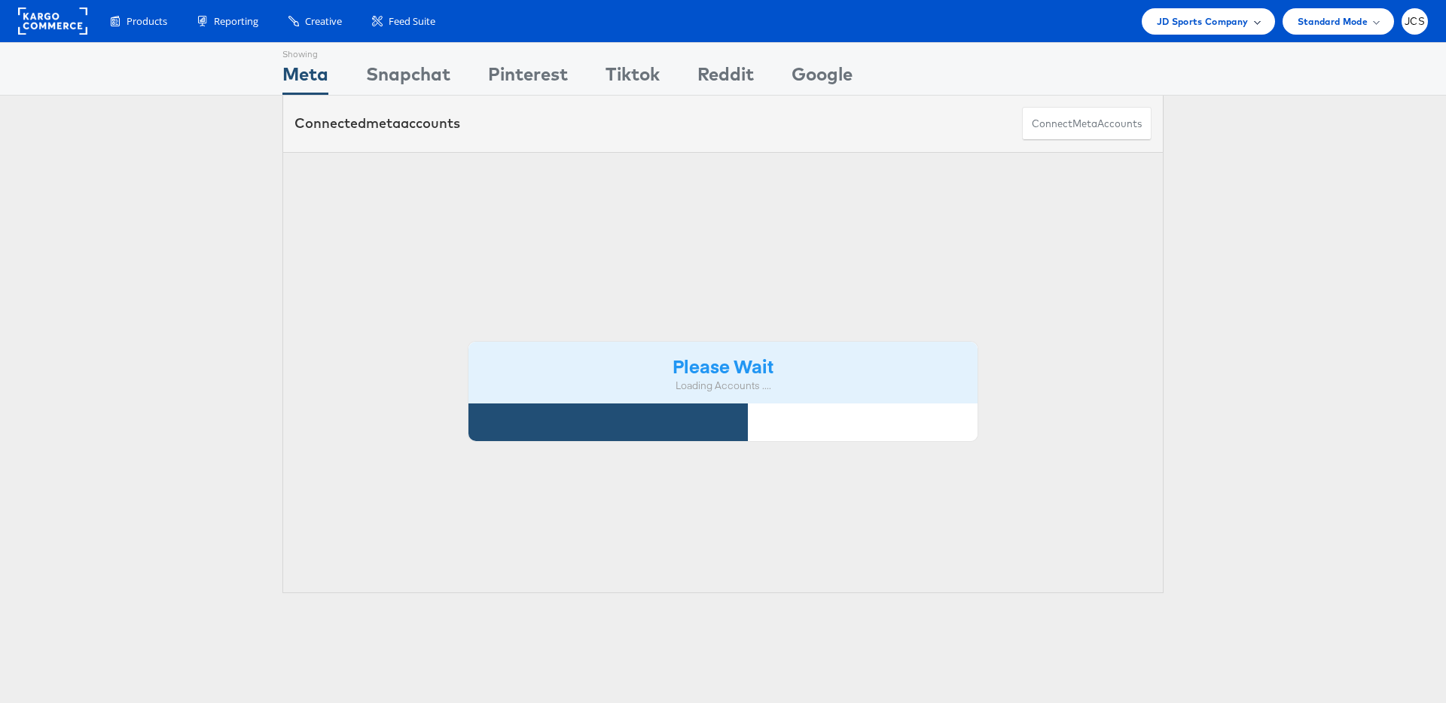
click at [1218, 26] on span "JD Sports Company" at bounding box center [1203, 22] width 92 height 16
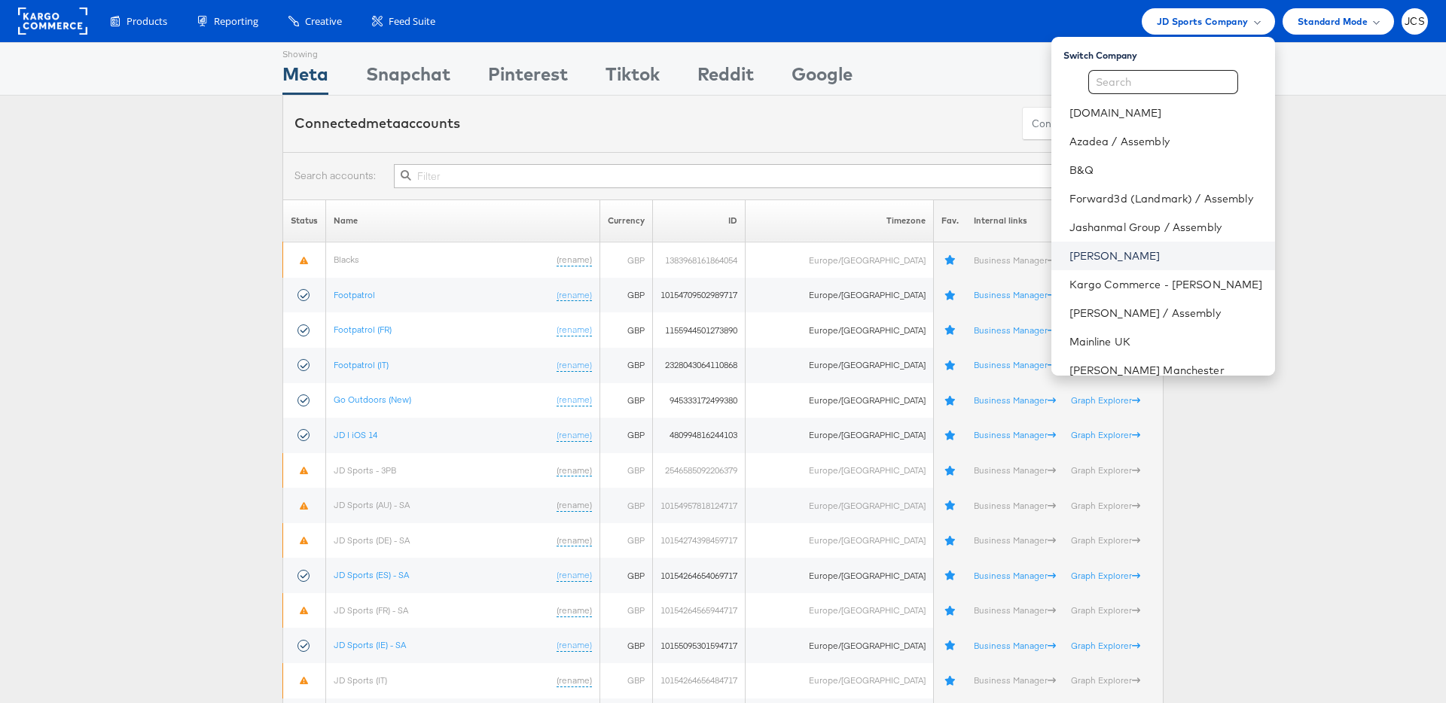
click at [1073, 255] on link "[PERSON_NAME]" at bounding box center [1166, 256] width 194 height 15
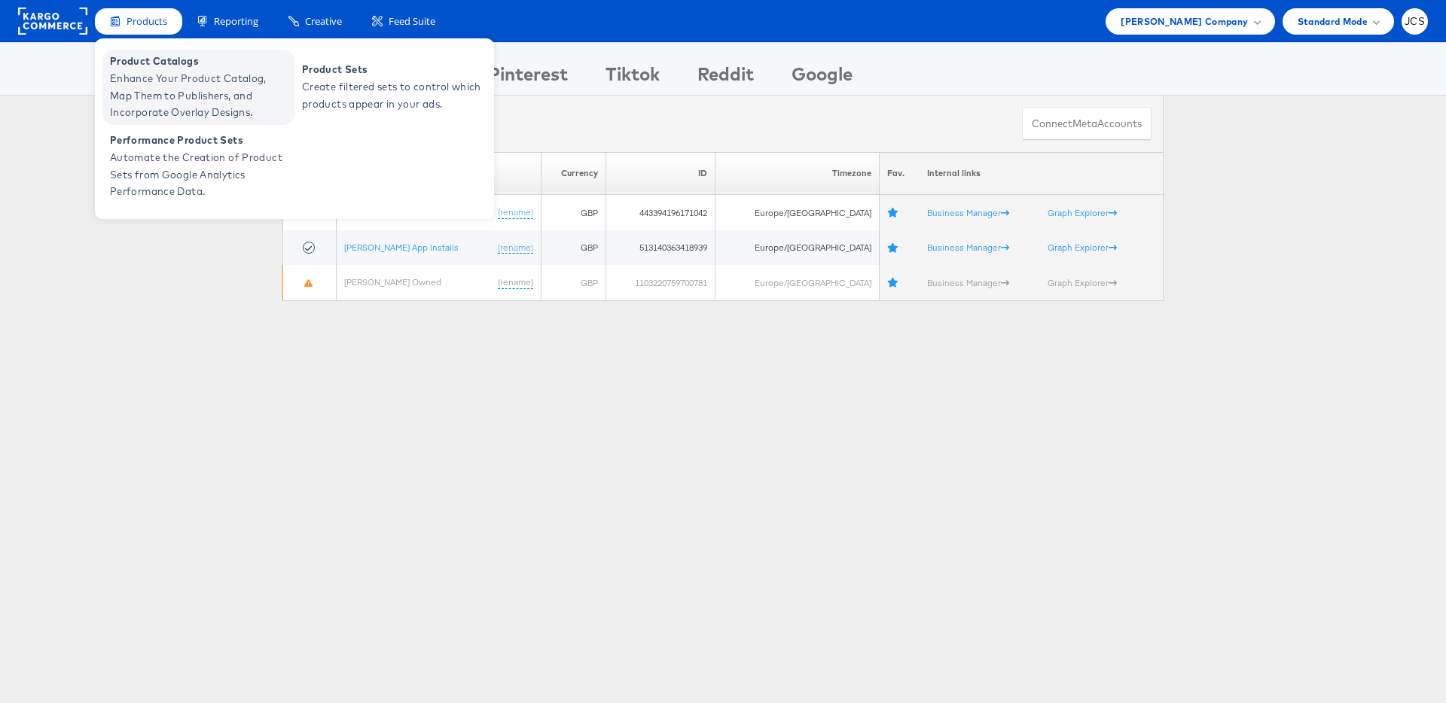
click at [148, 90] on span "Enhance Your Product Catalog, Map Them to Publishers, and Incorporate Overlay D…" at bounding box center [200, 95] width 181 height 51
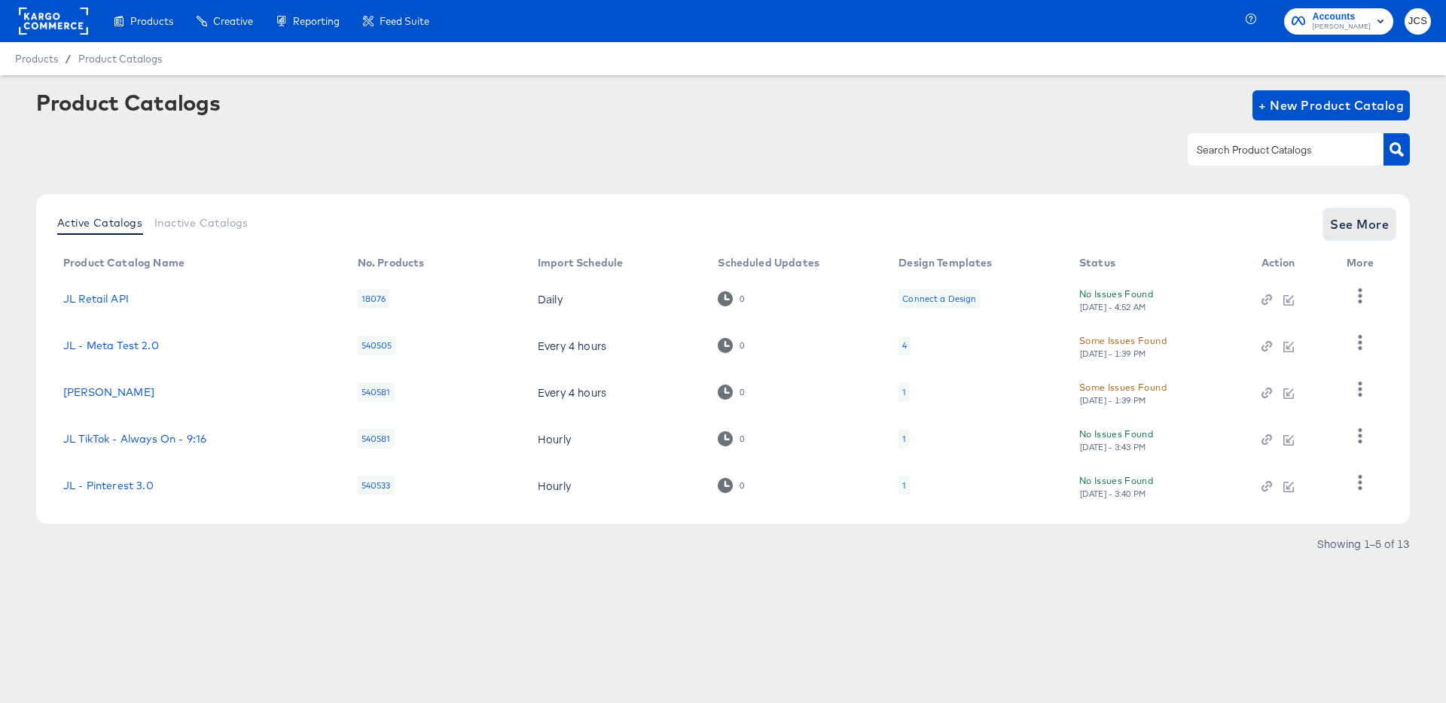
click at [1374, 222] on span "See More" at bounding box center [1359, 224] width 59 height 21
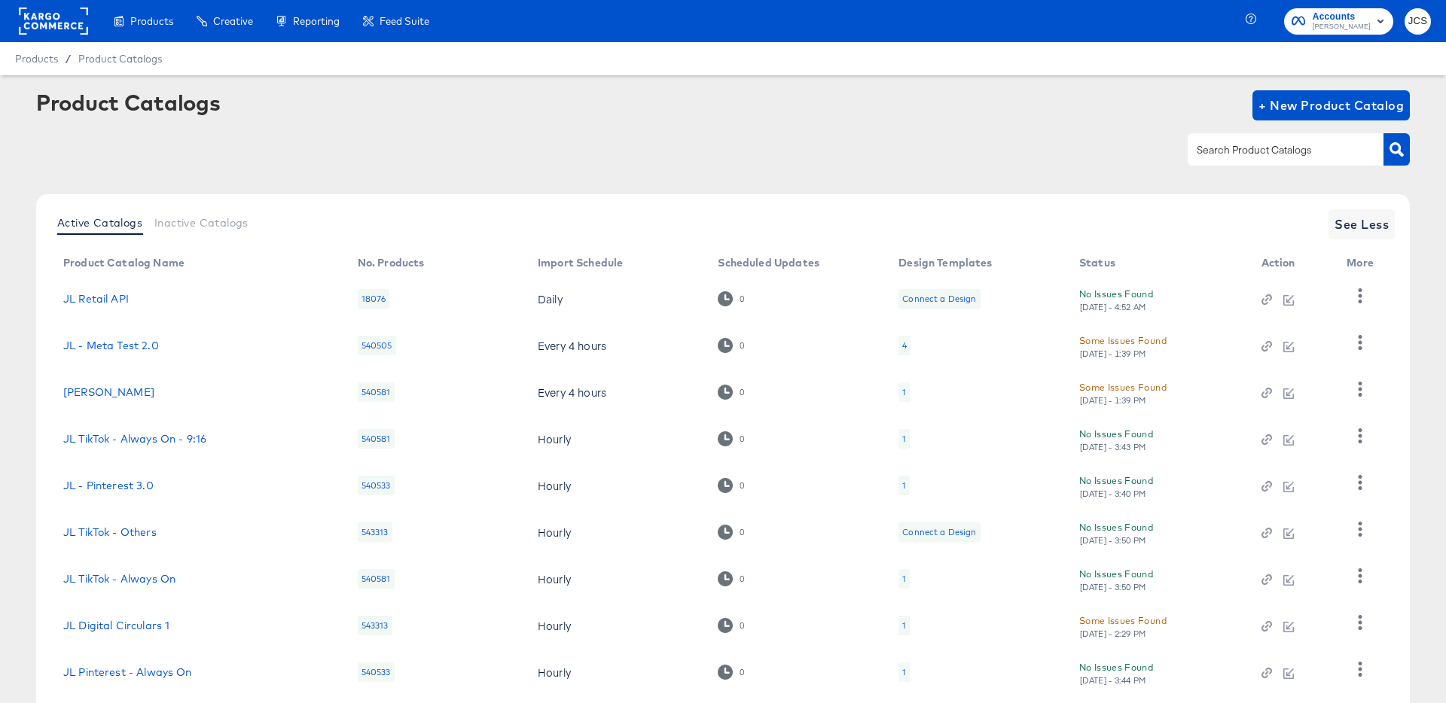
click at [901, 488] on div "1" at bounding box center [903, 486] width 11 height 20
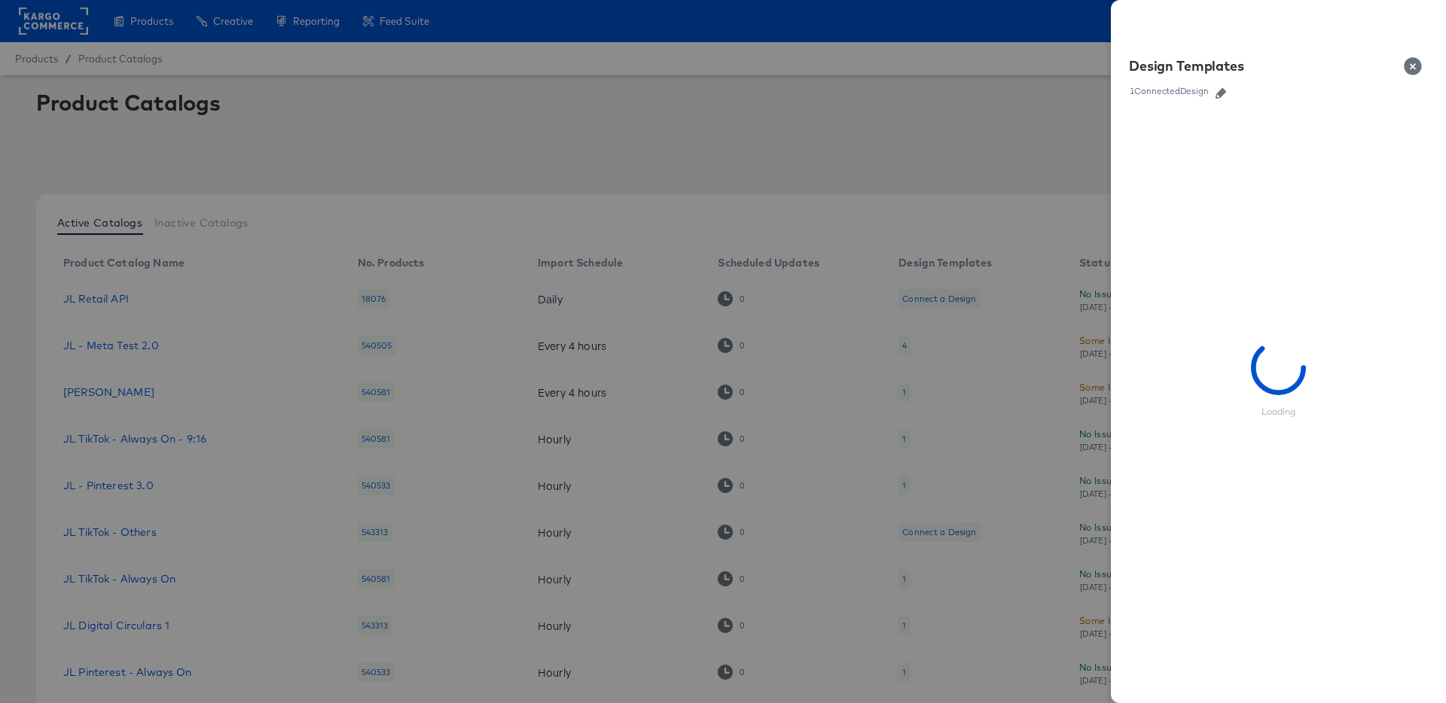
click at [1220, 94] on icon "button" at bounding box center [1220, 93] width 11 height 11
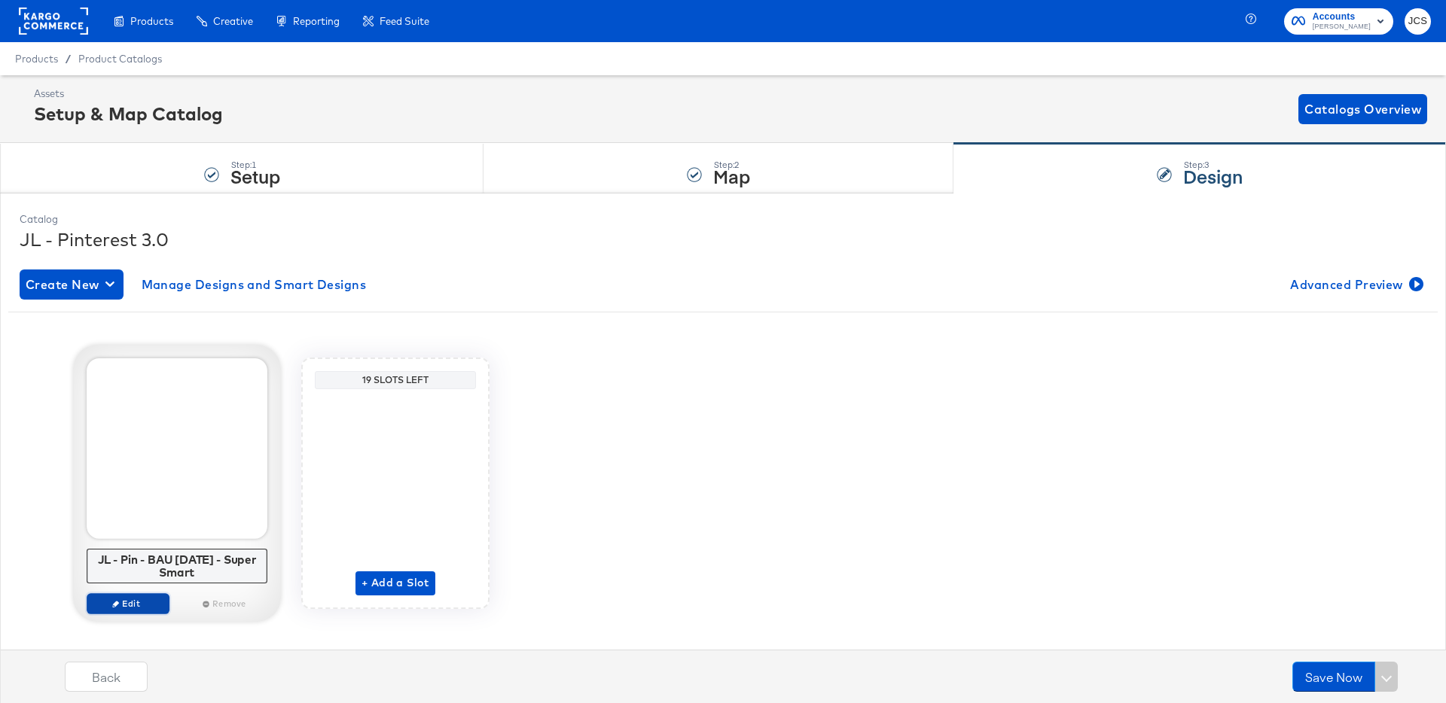
click at [151, 602] on span "Edit" at bounding box center [127, 603] width 69 height 11
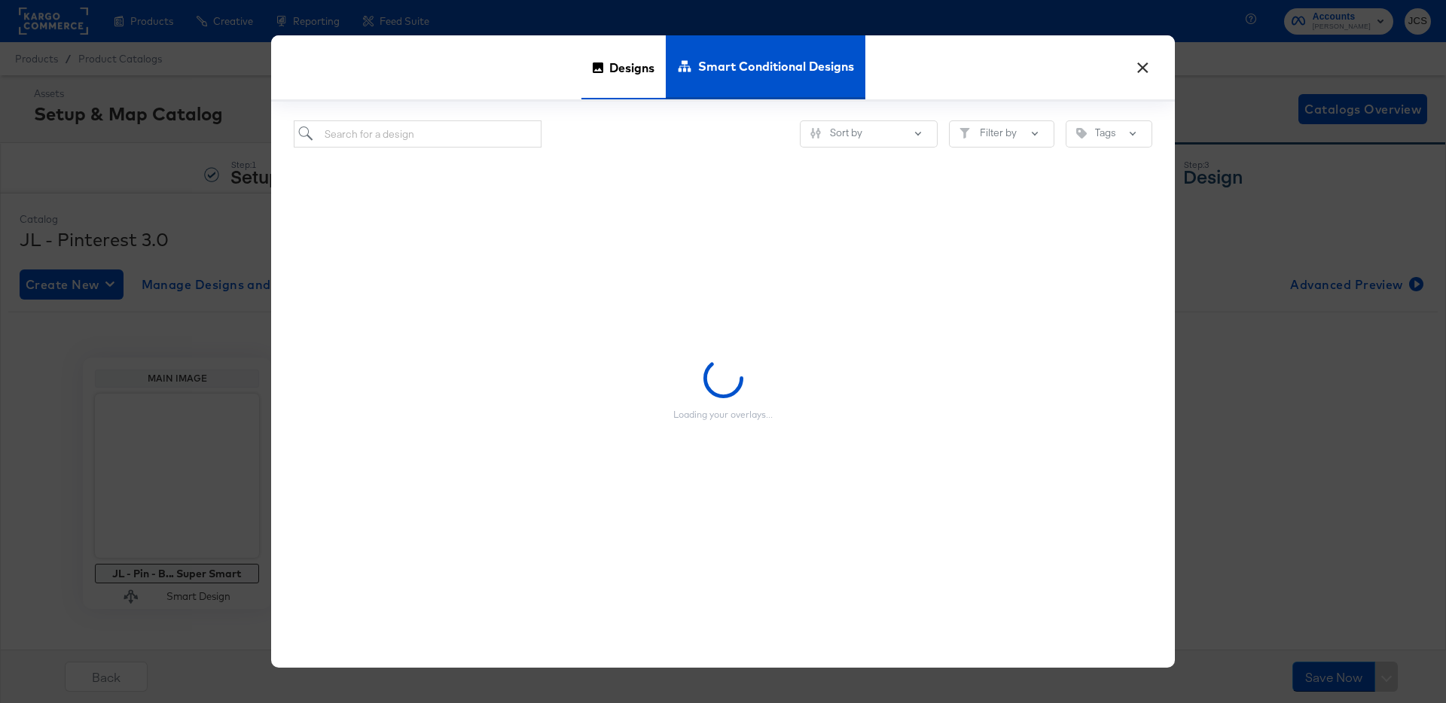
click at [611, 72] on span "Designs" at bounding box center [631, 67] width 45 height 66
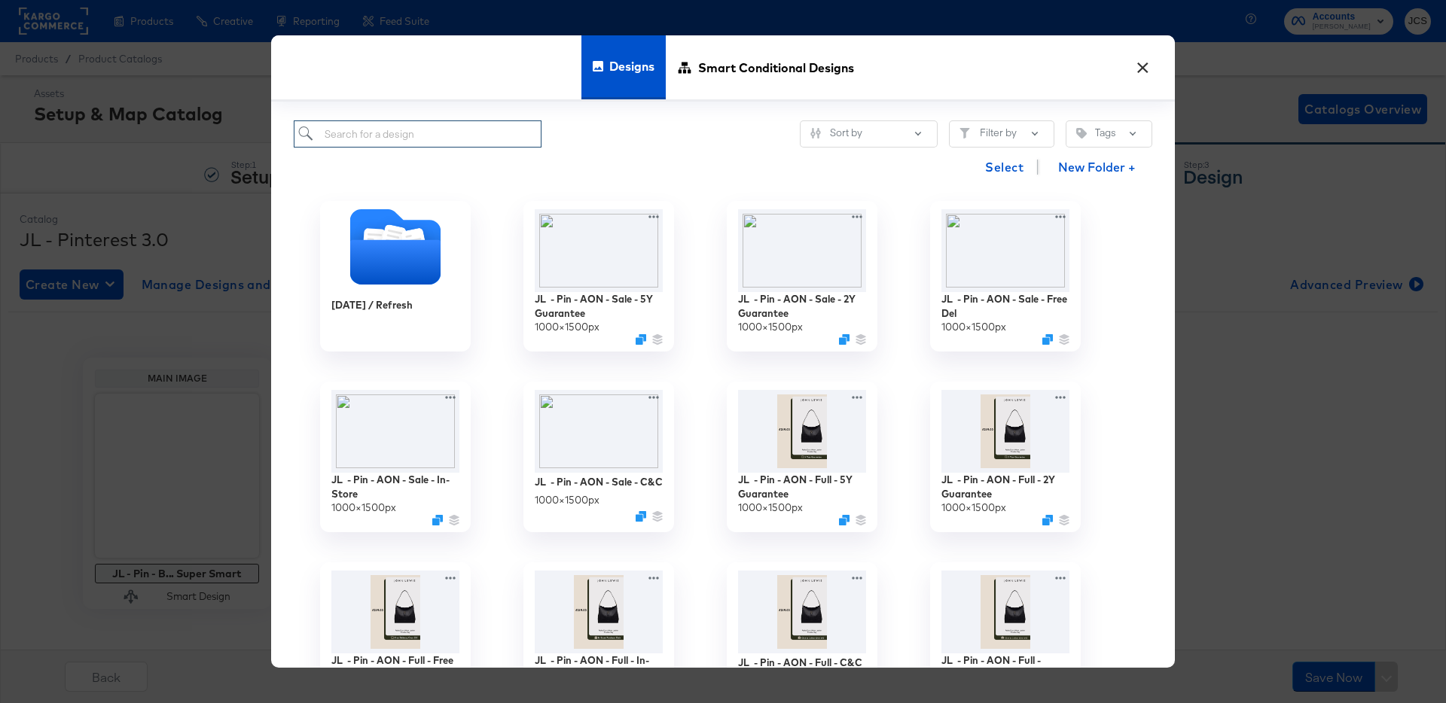
click at [458, 125] on input "search" at bounding box center [418, 134] width 248 height 28
click at [697, 165] on div "Select New Folder +" at bounding box center [723, 167] width 858 height 38
click at [660, 213] on icon at bounding box center [656, 214] width 19 height 16
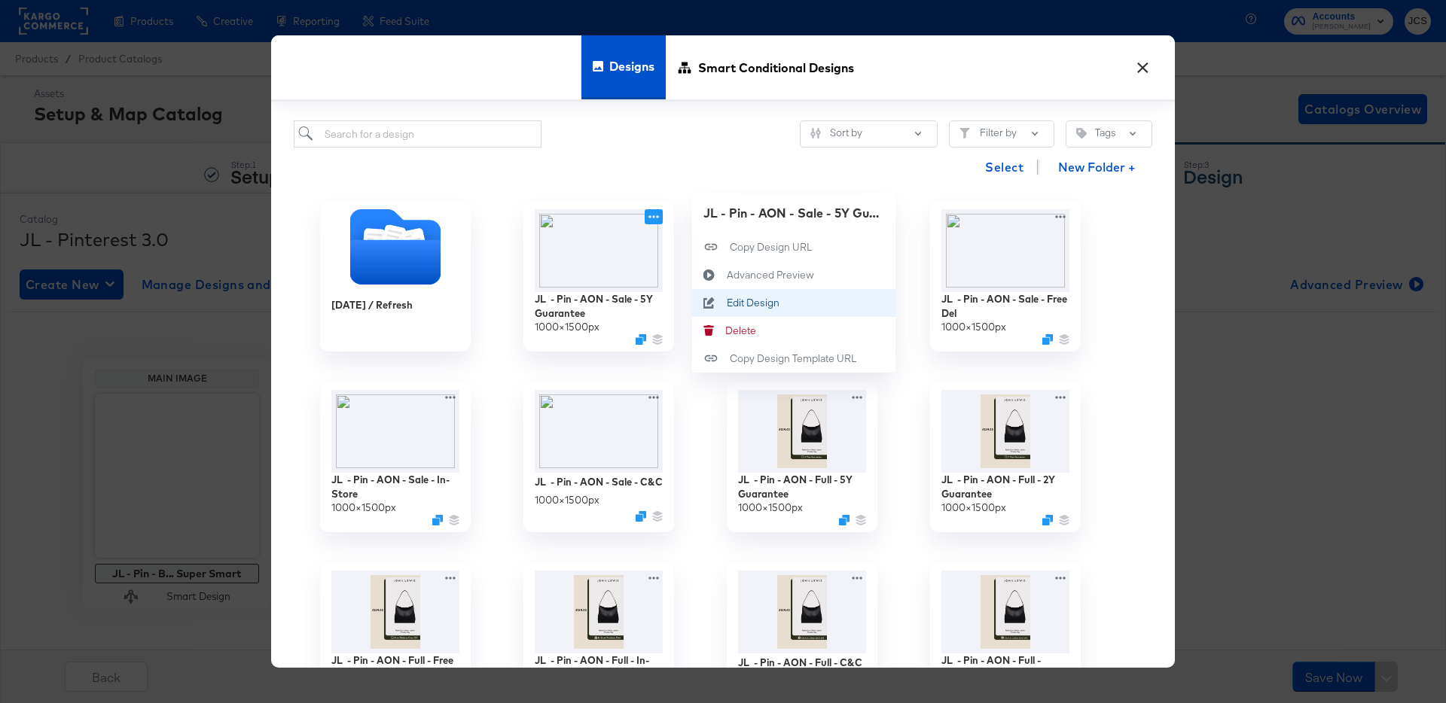
click at [727, 303] on div "Edit Design Edit Design" at bounding box center [727, 303] width 0 height 0
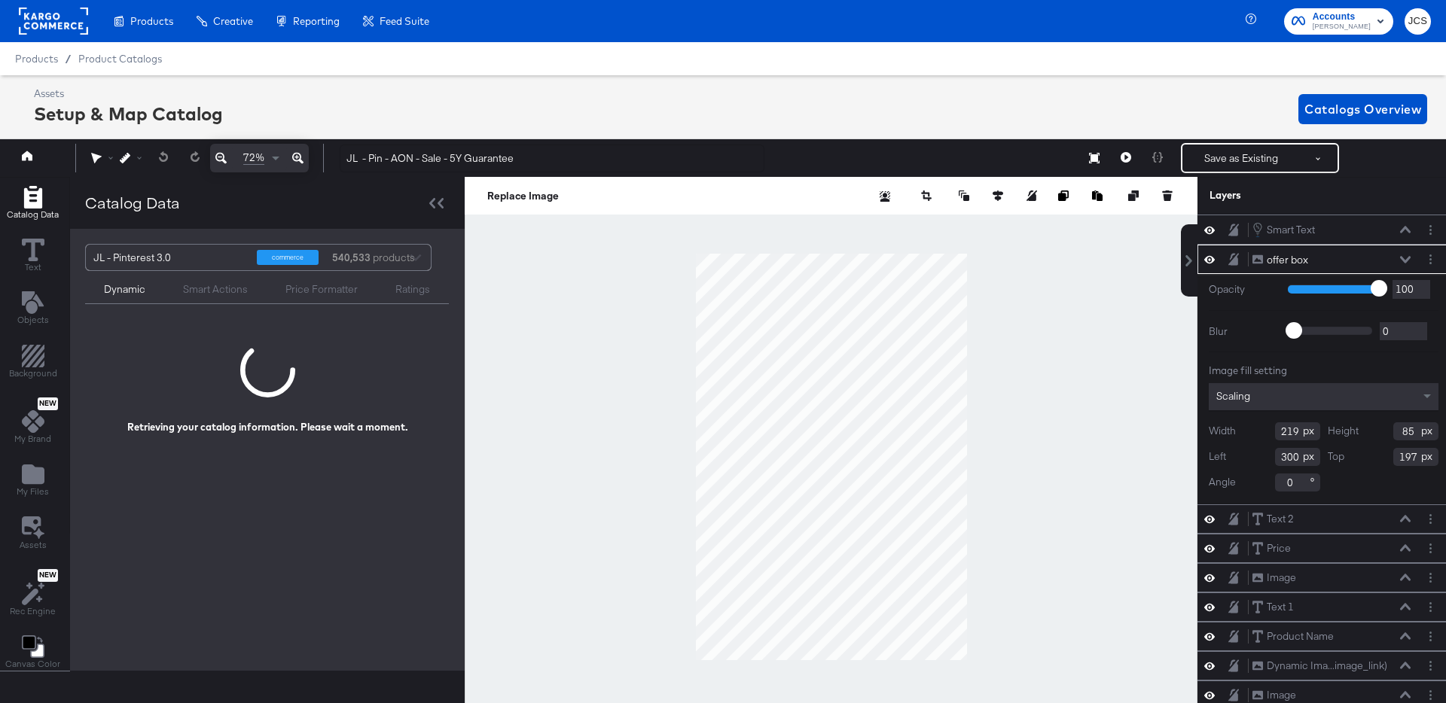
scroll to position [0, 4]
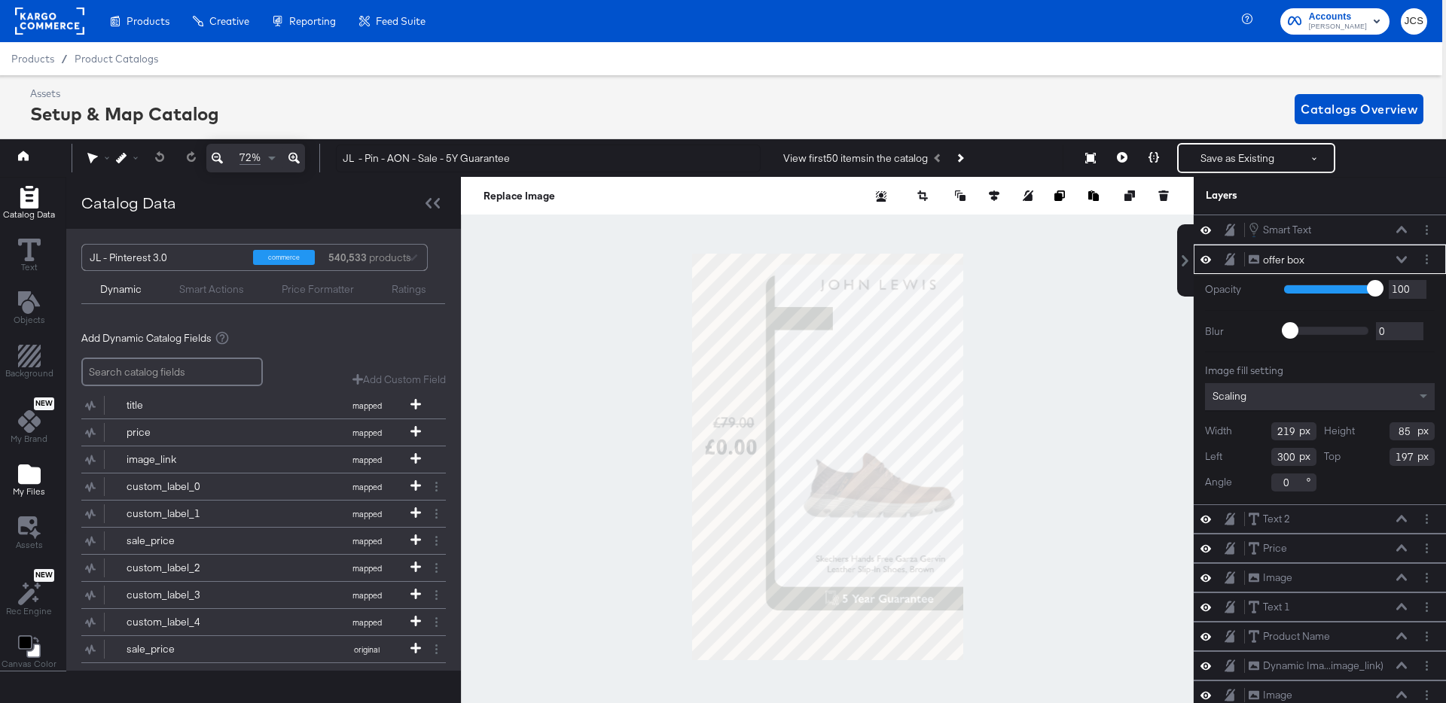
click at [24, 486] on span "My Files" at bounding box center [29, 492] width 32 height 12
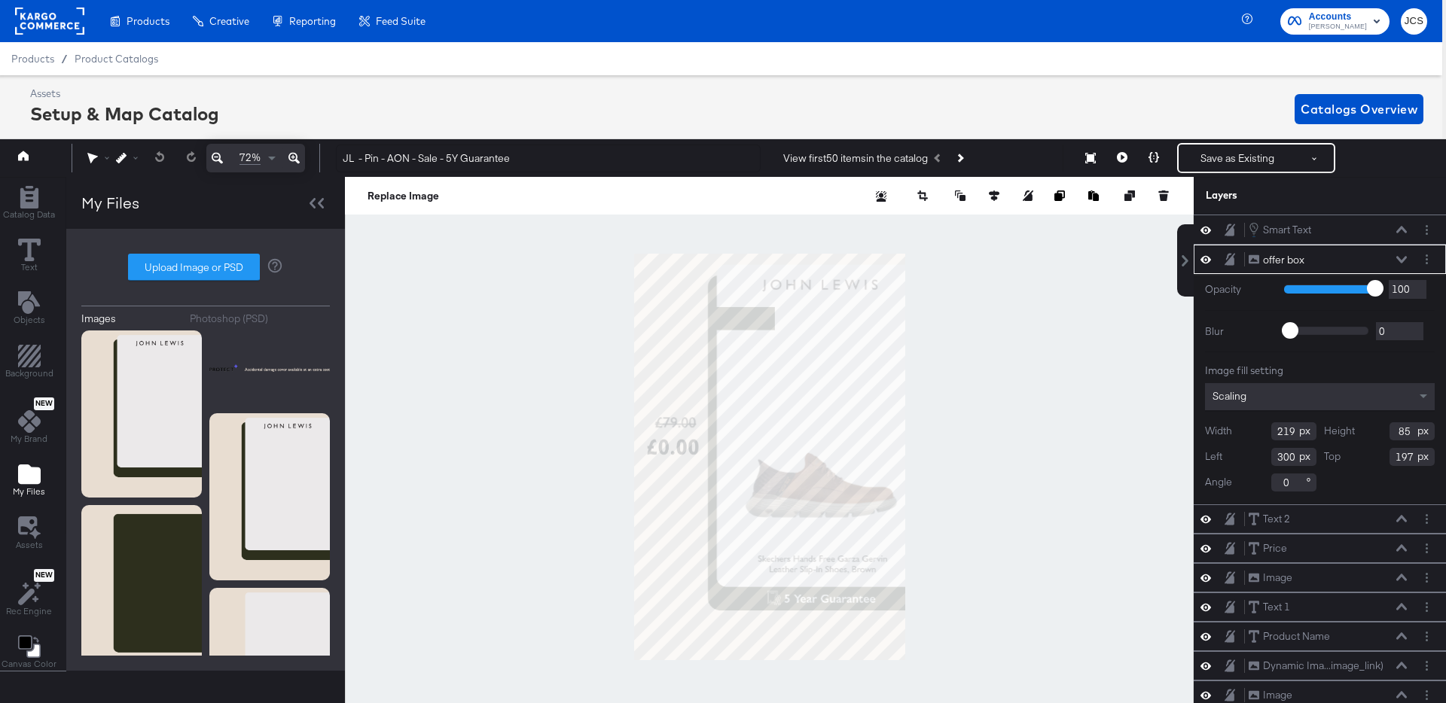
click at [242, 317] on div "Photoshop (PSD)" at bounding box center [229, 319] width 78 height 14
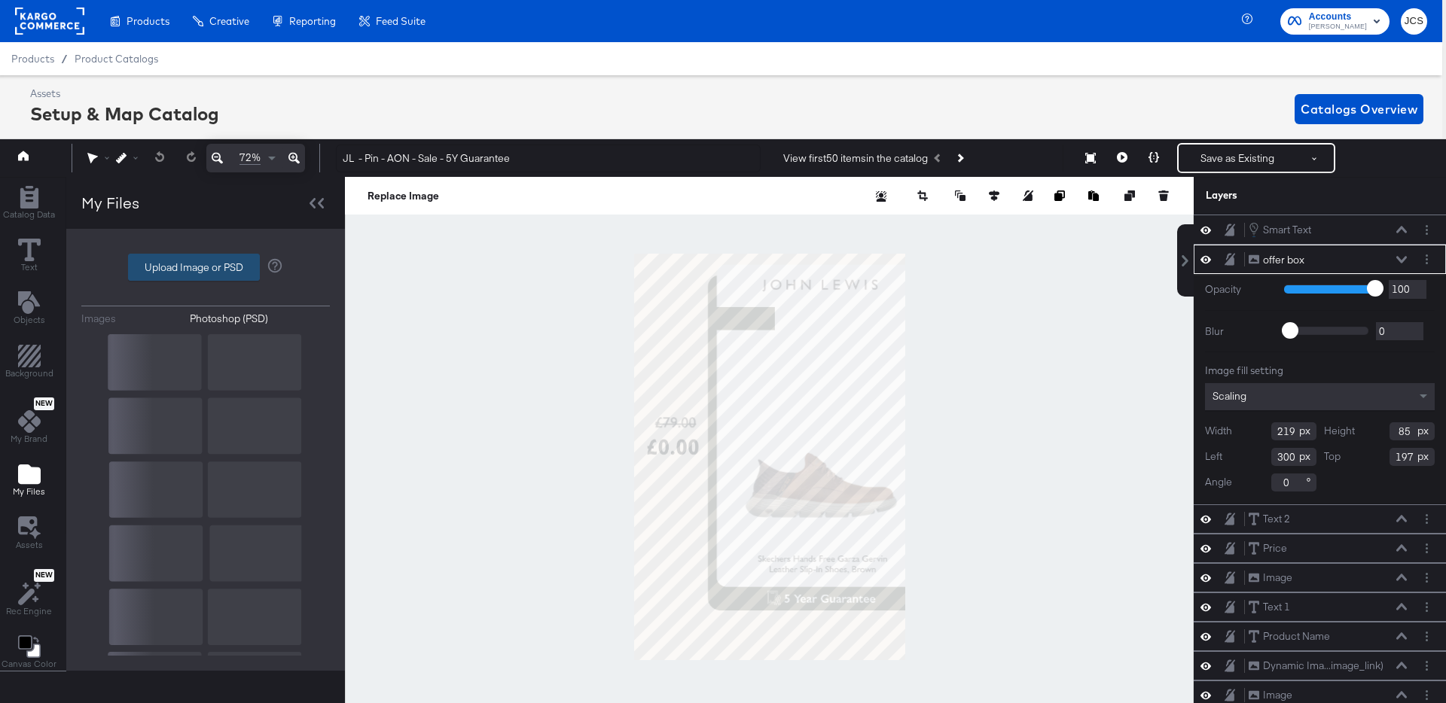
click at [212, 276] on label "Upload Image or PSD" at bounding box center [194, 268] width 130 height 26
click at [206, 267] on input "Upload Image or PSD" at bounding box center [206, 267] width 0 height 0
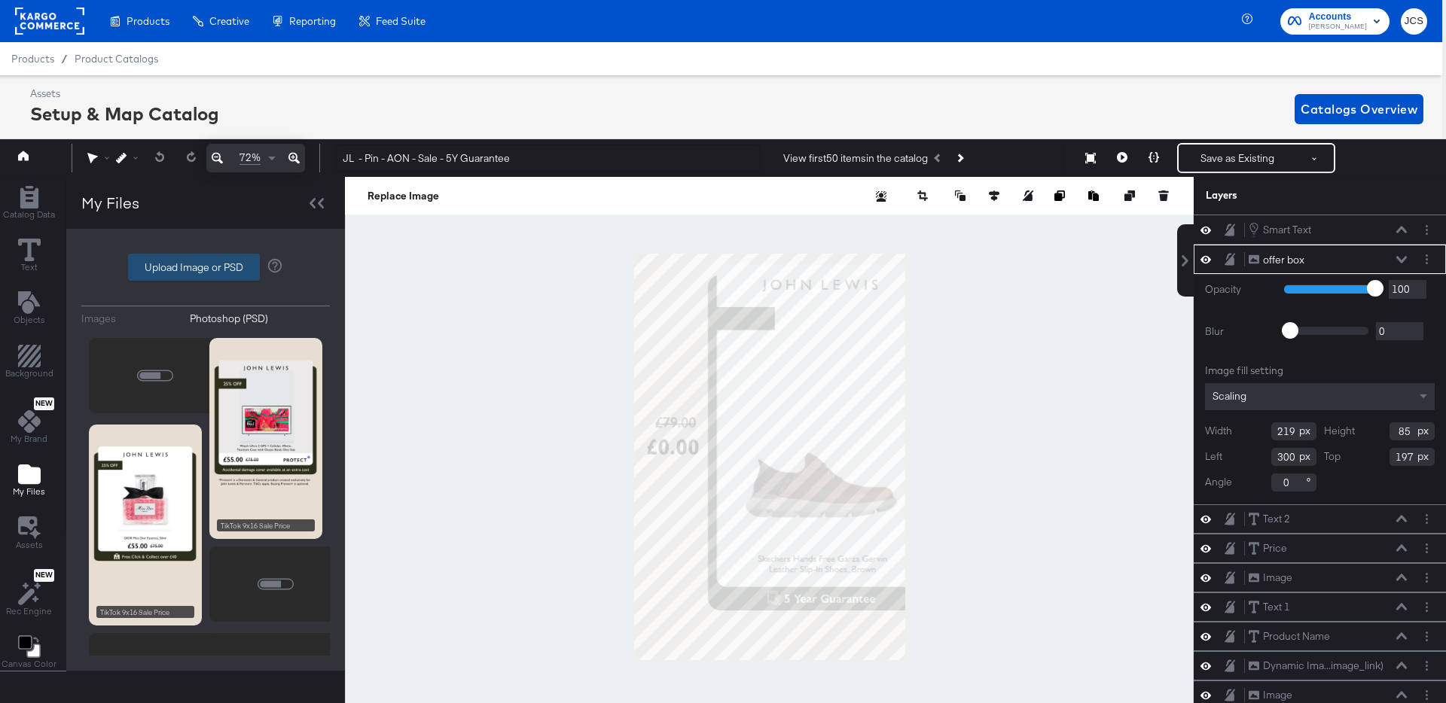
type input "C:\fakepath\JL Pinterest Frame.psd"
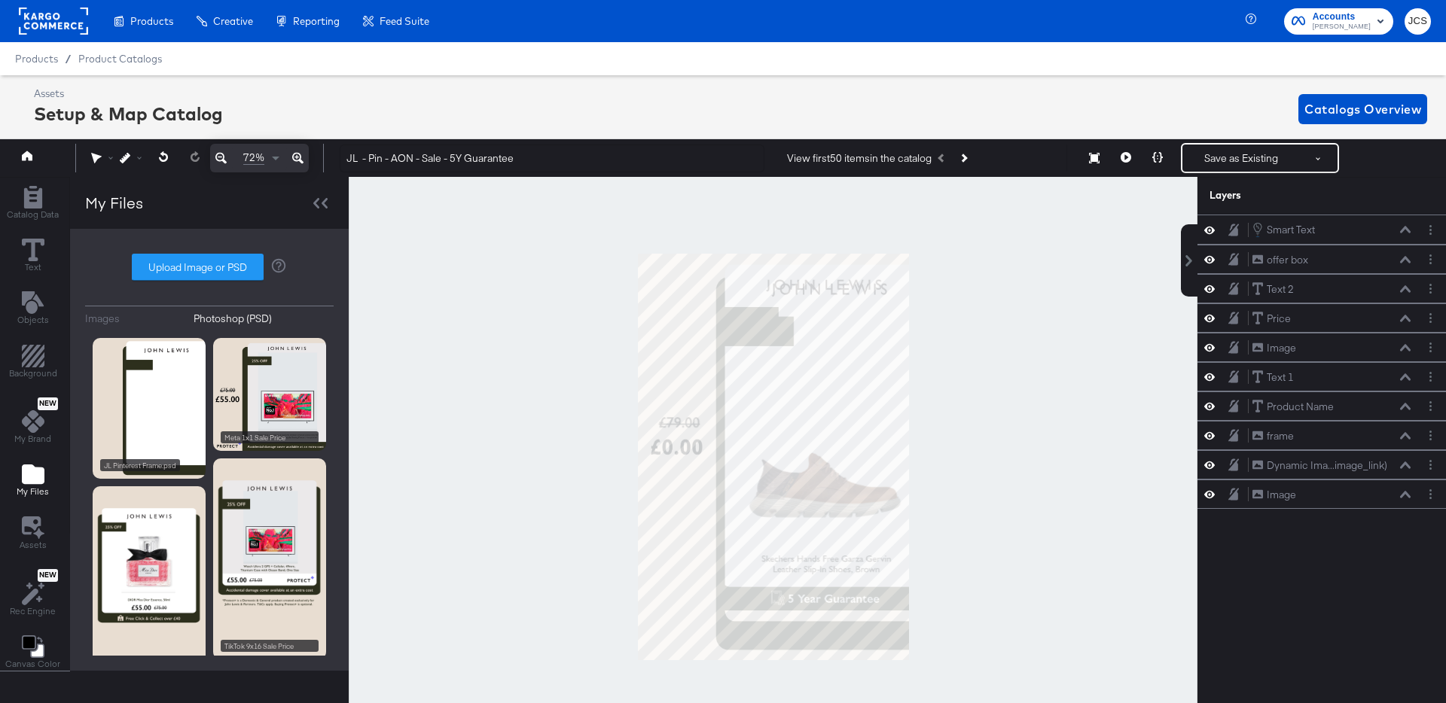
scroll to position [15, 4]
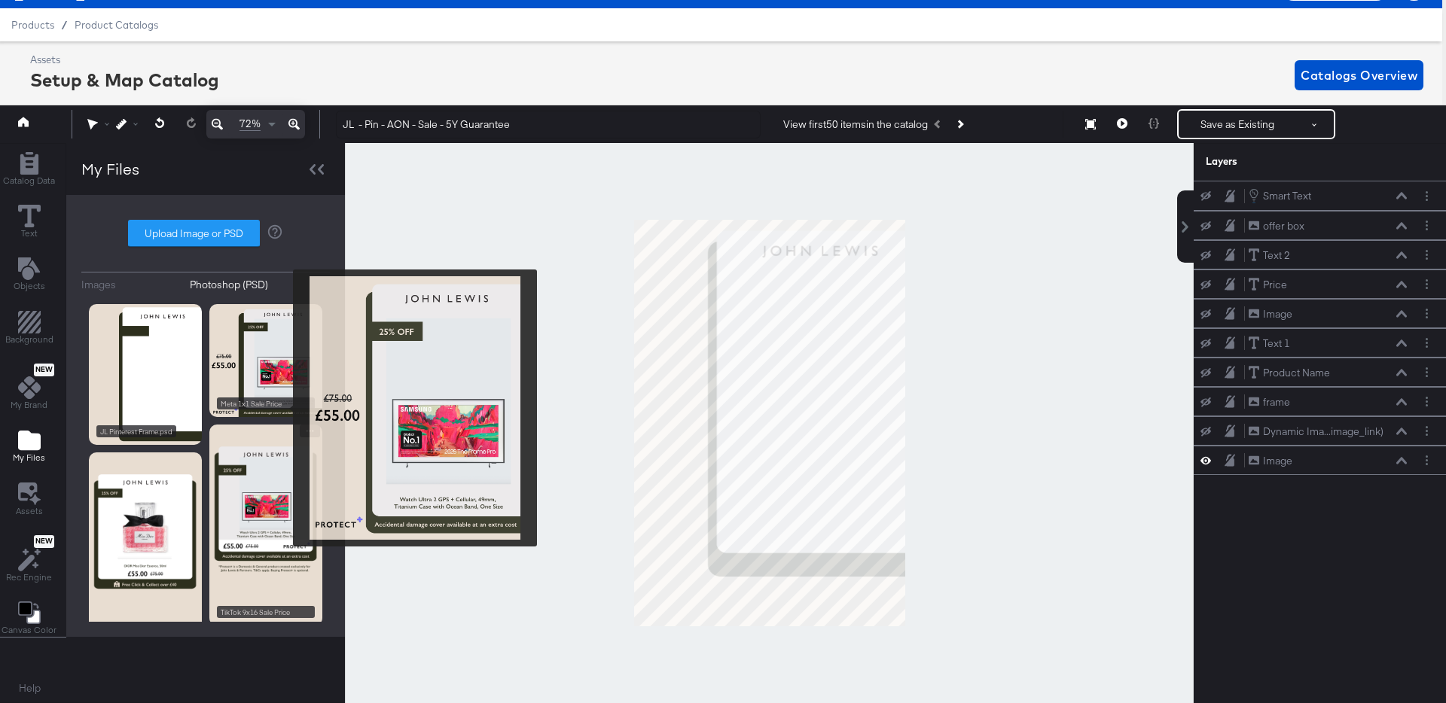
scroll to position [150, 0]
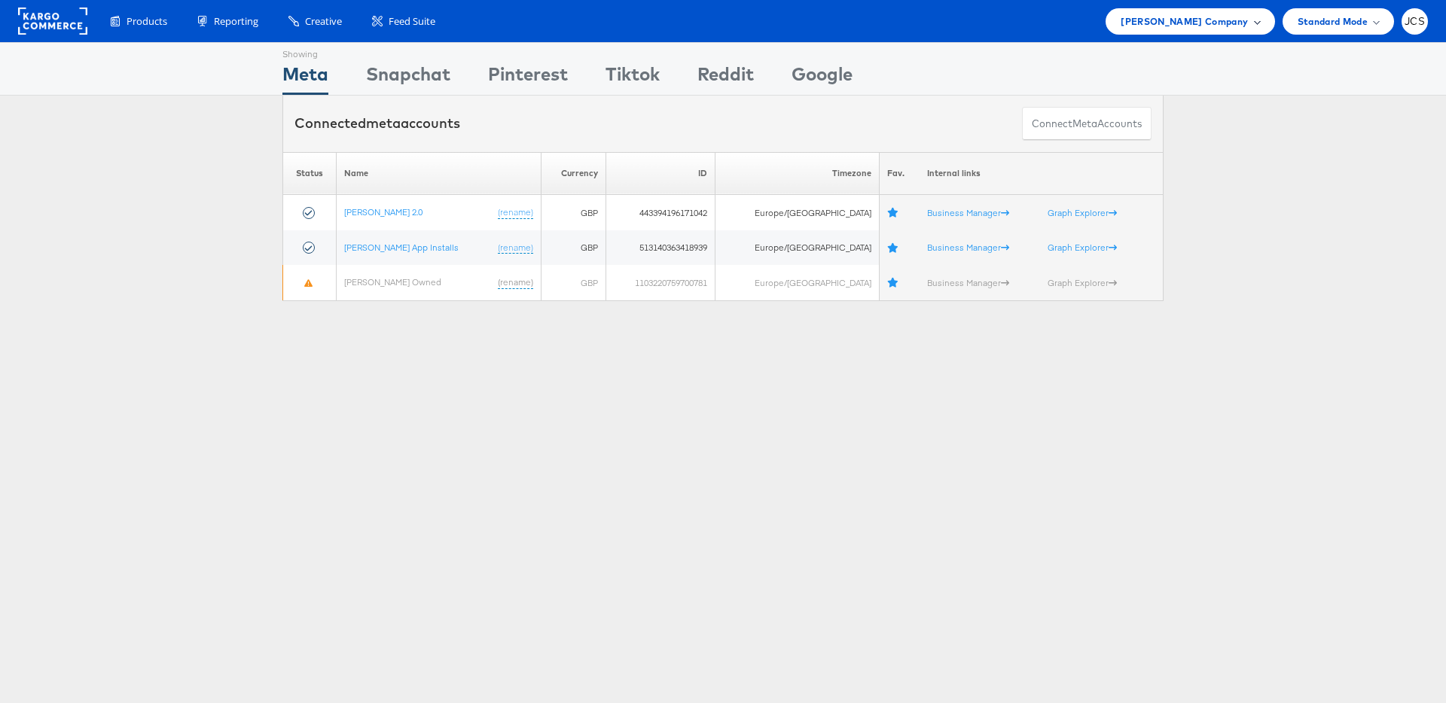
click at [1207, 24] on span "John Lewis Company" at bounding box center [1184, 22] width 127 height 16
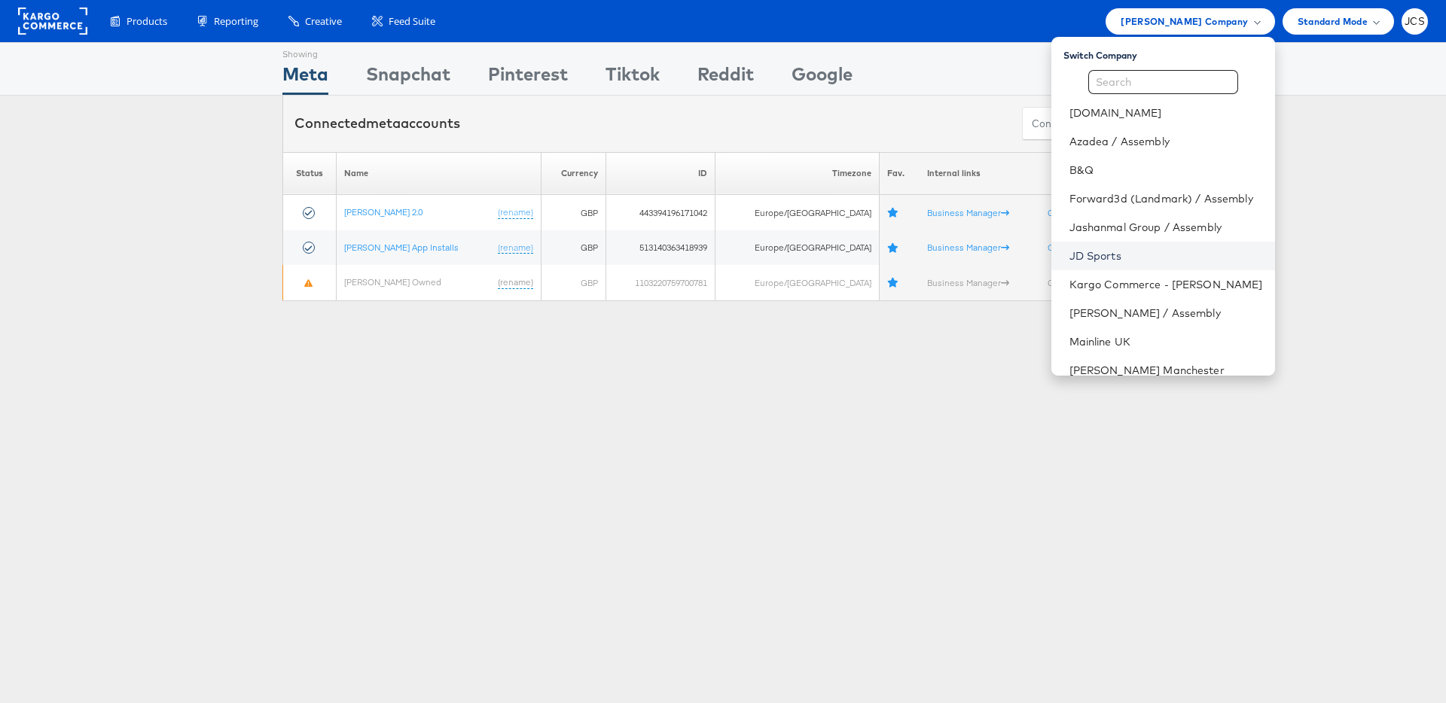
click at [1069, 251] on link "JD Sports" at bounding box center [1166, 256] width 194 height 15
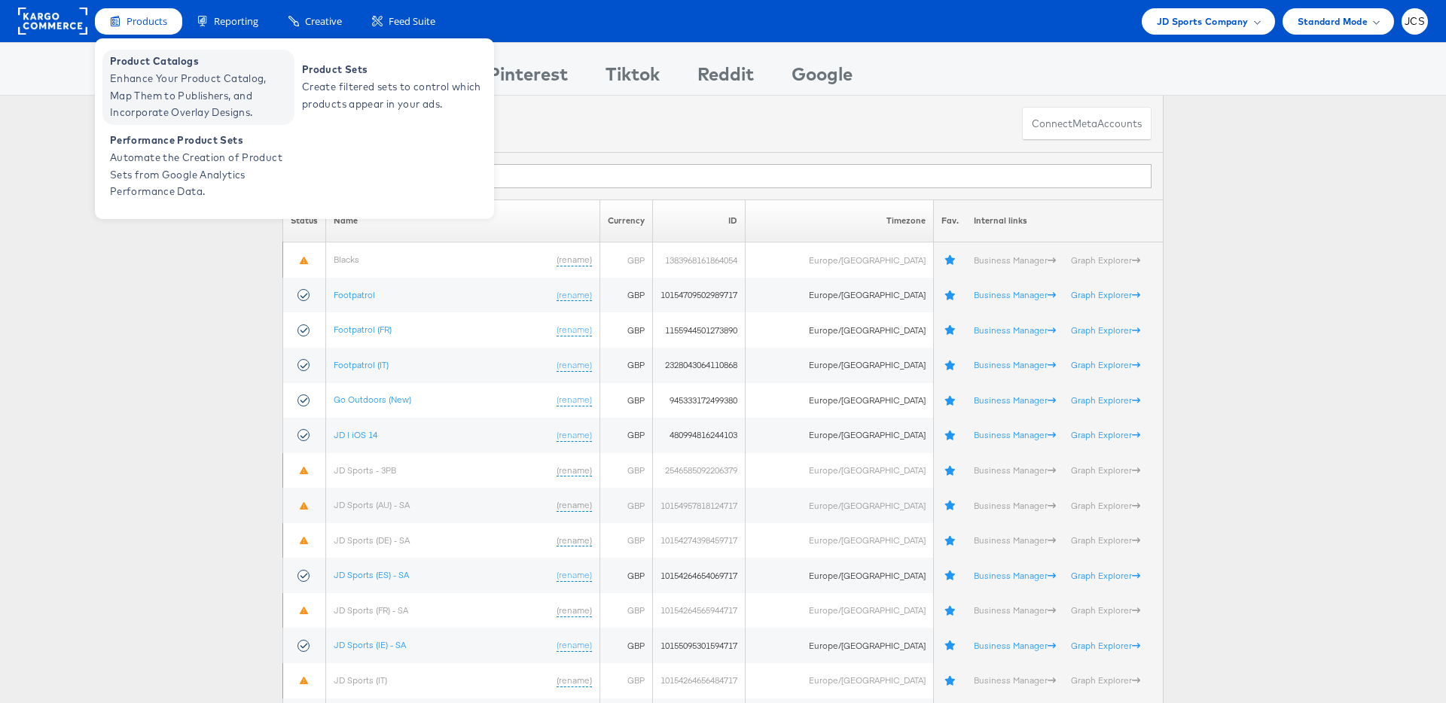
click at [145, 71] on span "Enhance Your Product Catalog, Map Them to Publishers, and Incorporate Overlay D…" at bounding box center [200, 95] width 181 height 51
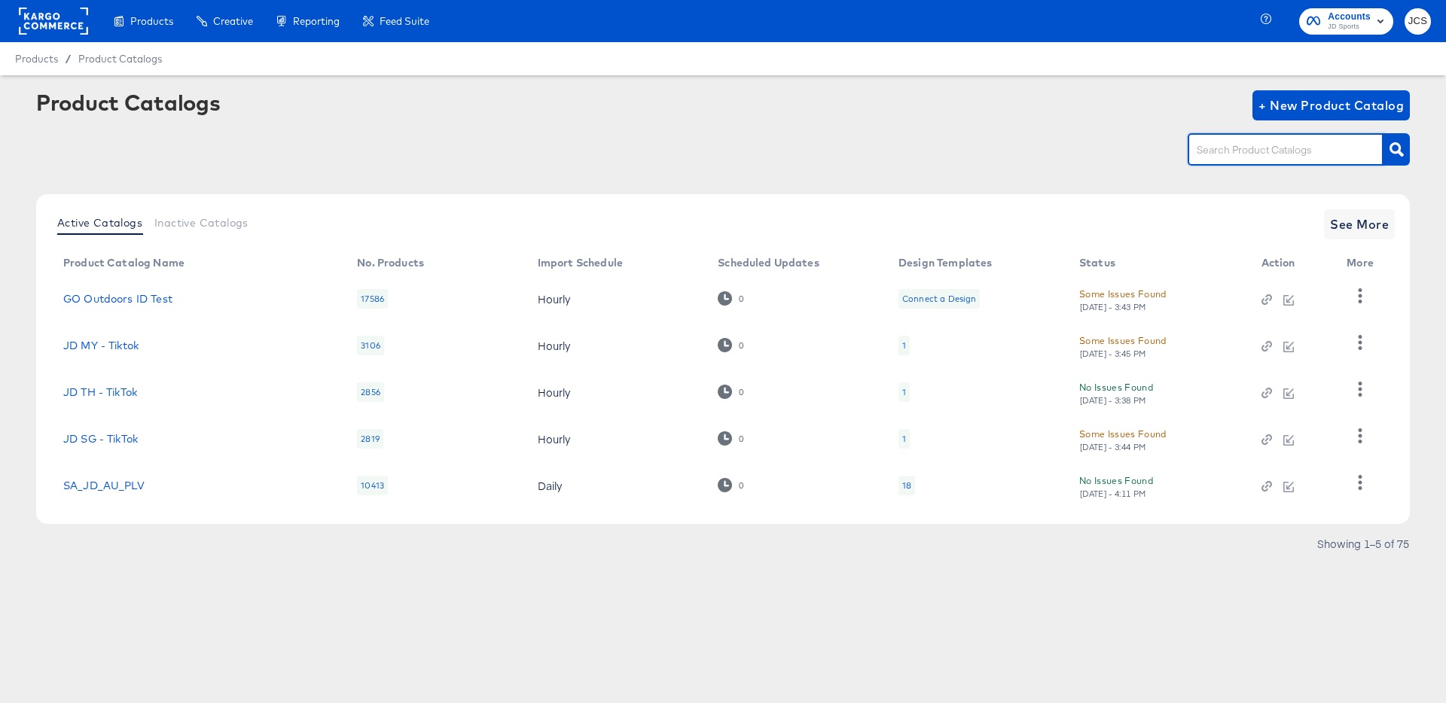
click at [1258, 150] on input "text" at bounding box center [1274, 150] width 160 height 17
type input "pin"
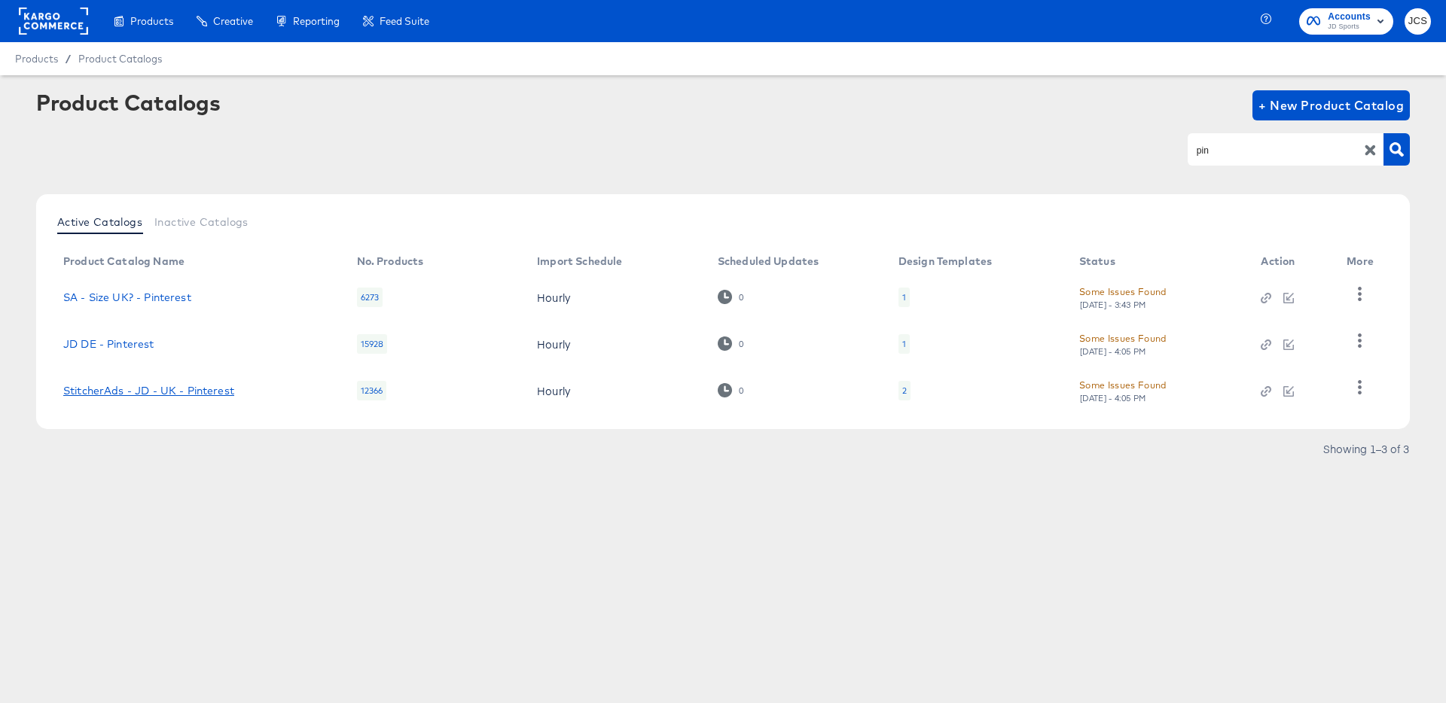
click at [136, 385] on link "StitcherAds - JD - UK - Pinterest" at bounding box center [148, 391] width 171 height 12
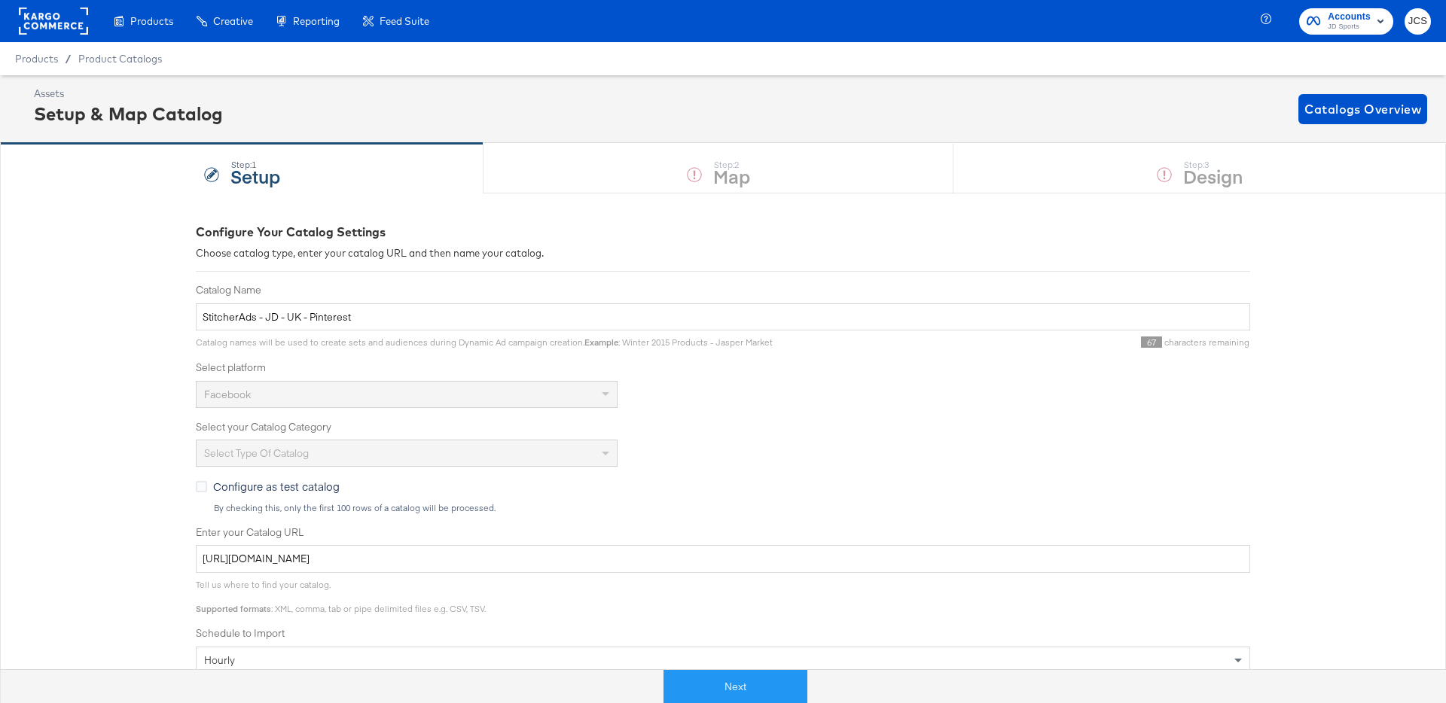
scroll to position [276, 0]
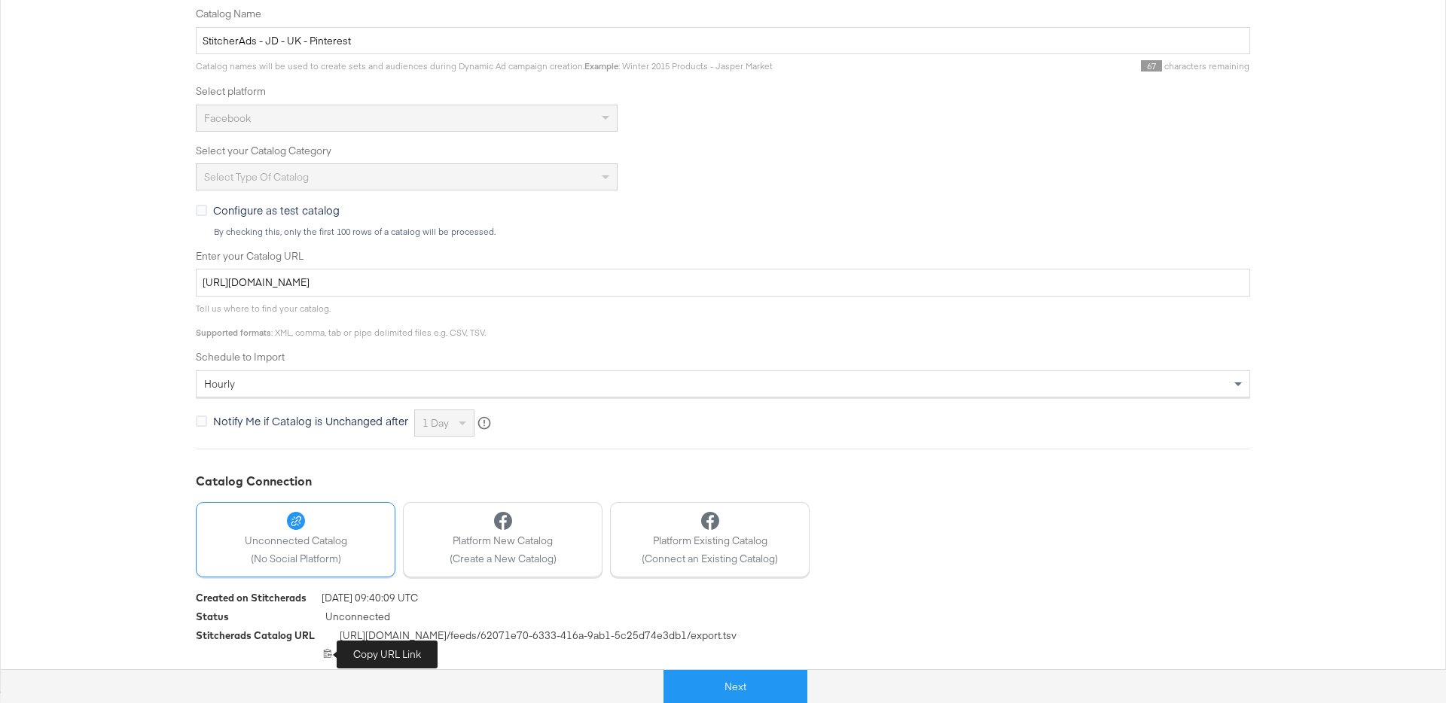
click at [329, 656] on icon at bounding box center [328, 653] width 8 height 9
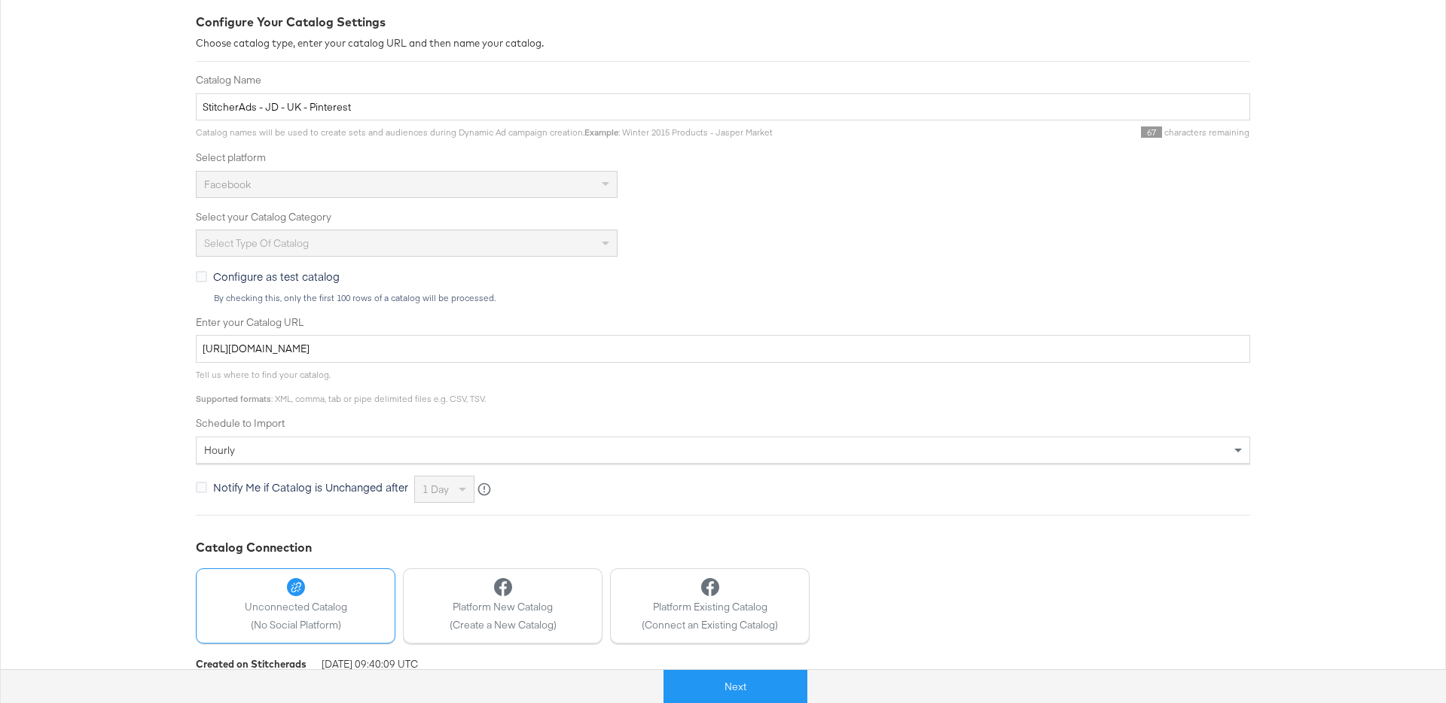
scroll to position [0, 0]
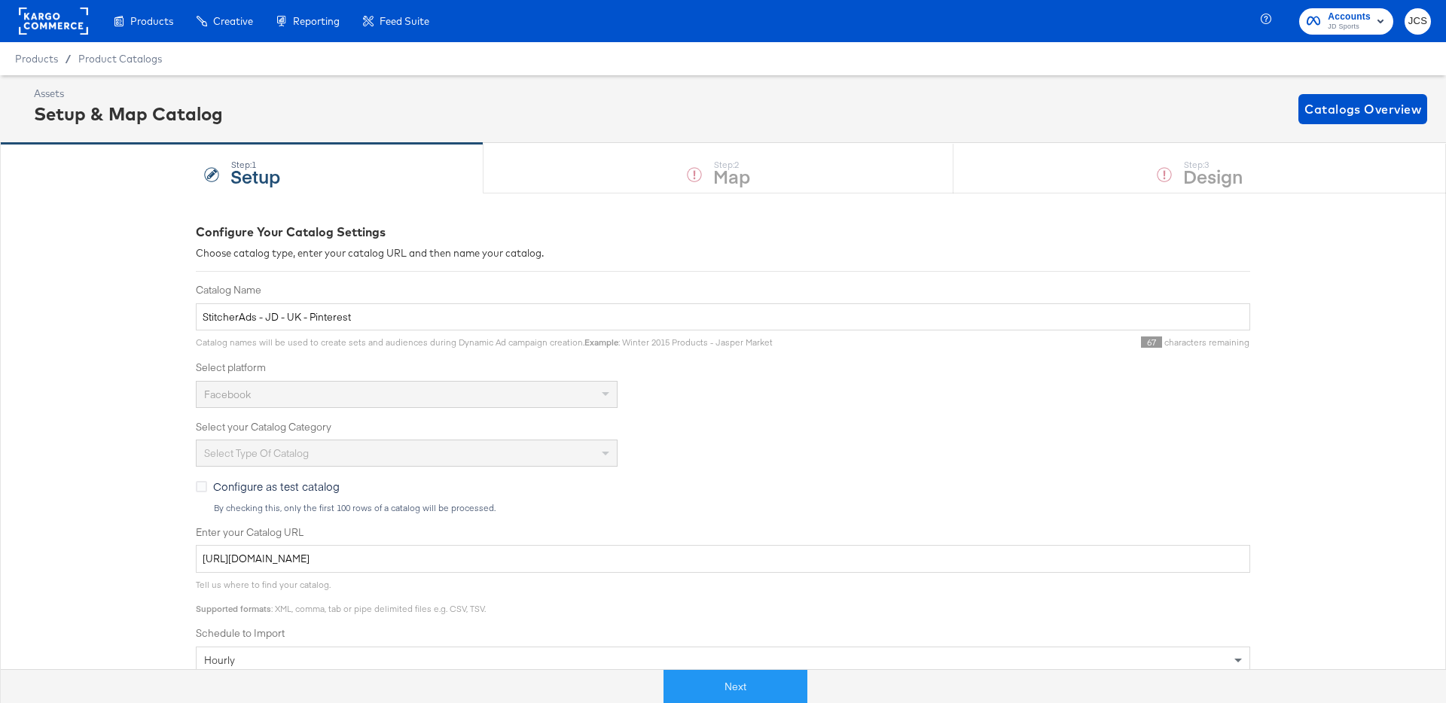
click at [68, 19] on rect at bounding box center [53, 21] width 69 height 27
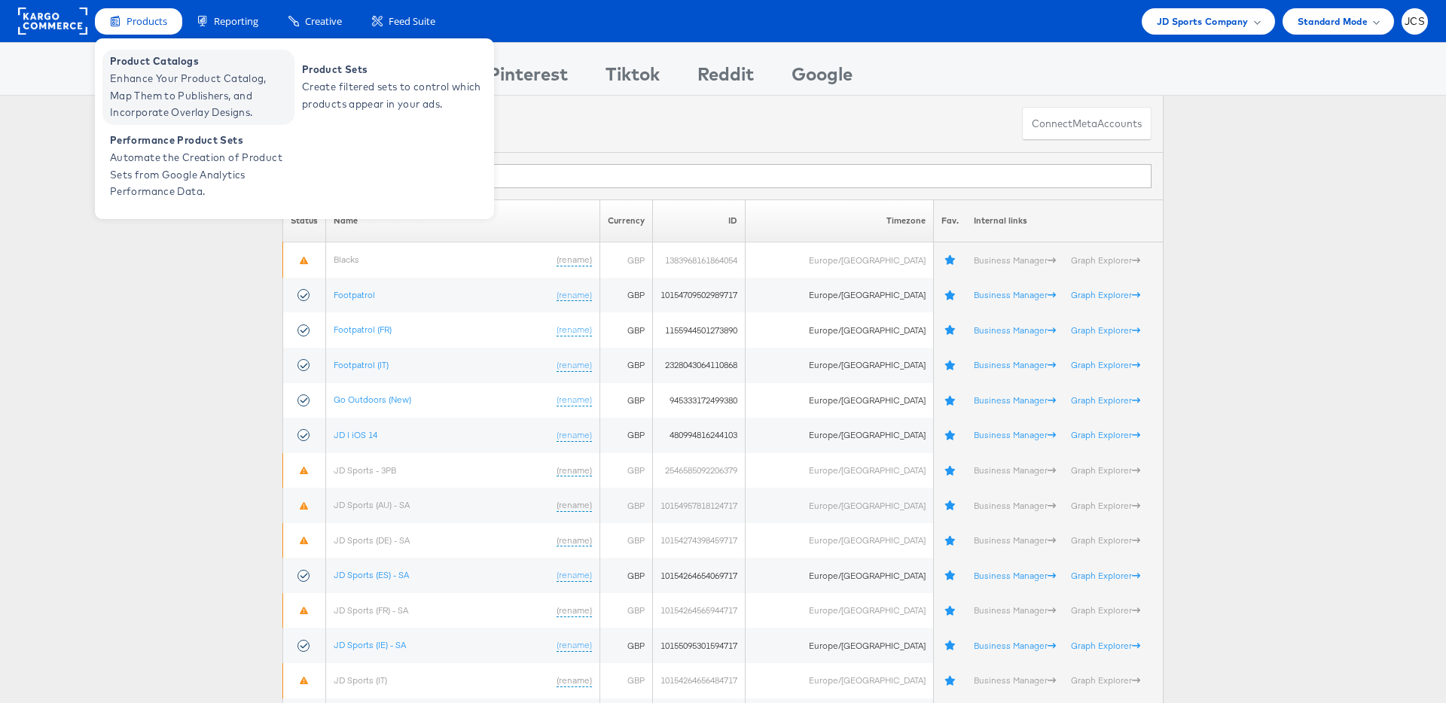
click at [145, 87] on span "Enhance Your Product Catalog, Map Them to Publishers, and Incorporate Overlay D…" at bounding box center [200, 95] width 181 height 51
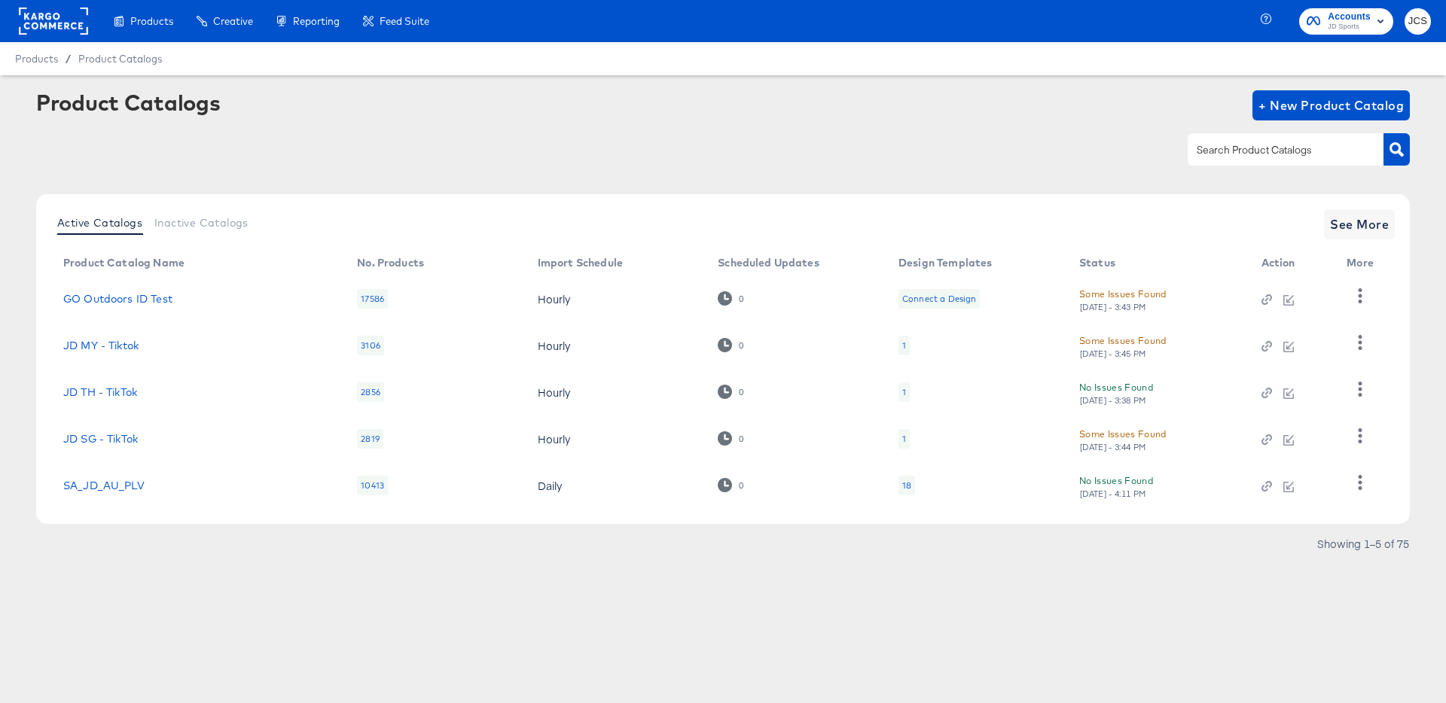
click at [63, 29] on rect at bounding box center [53, 21] width 69 height 27
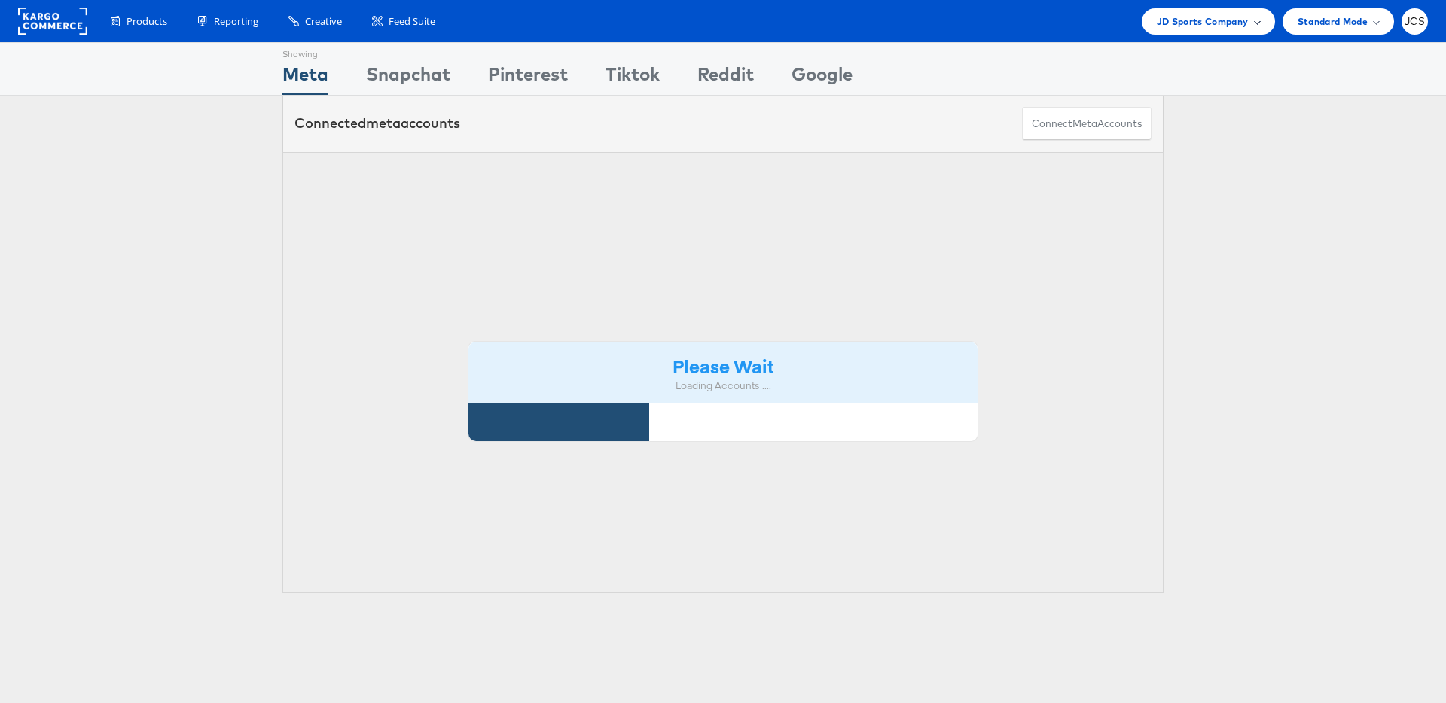
click at [1216, 17] on span "JD Sports Company" at bounding box center [1203, 22] width 92 height 16
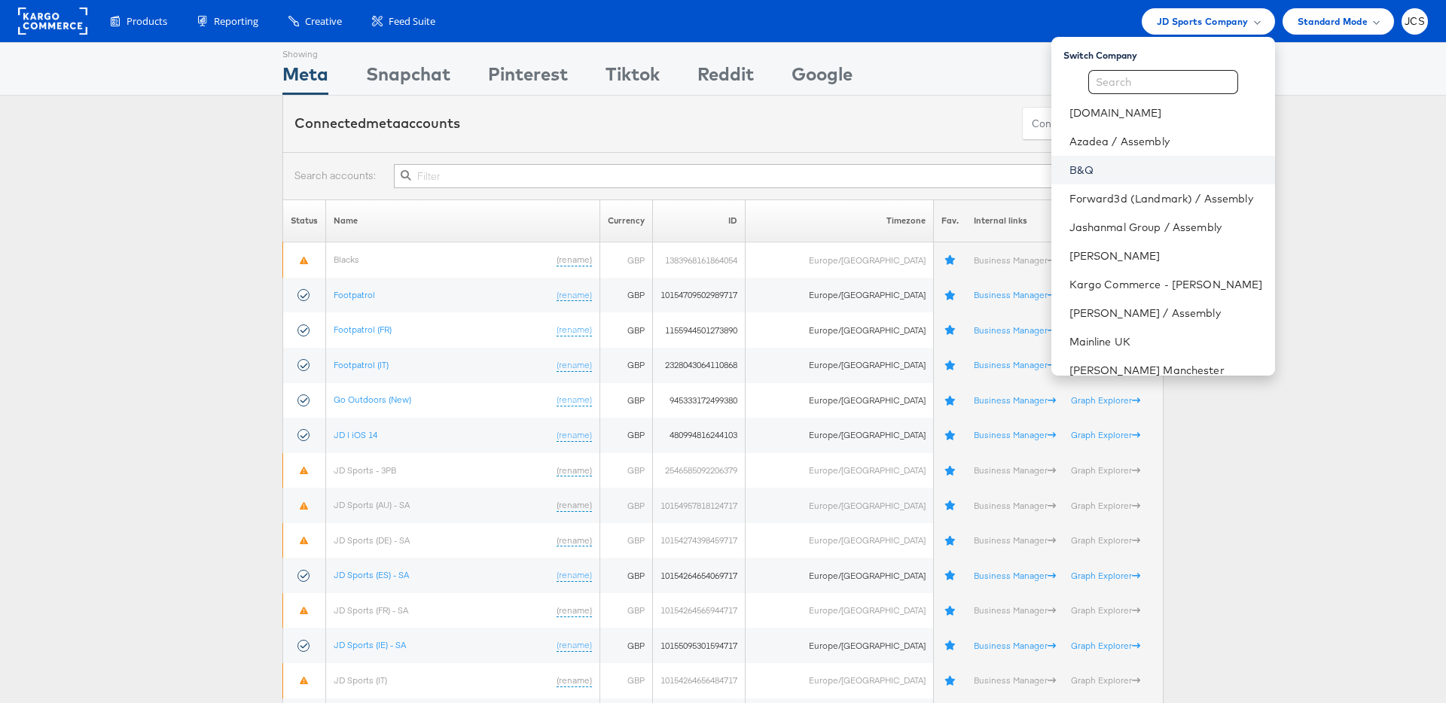
click at [1069, 169] on link "B&Q" at bounding box center [1166, 170] width 194 height 15
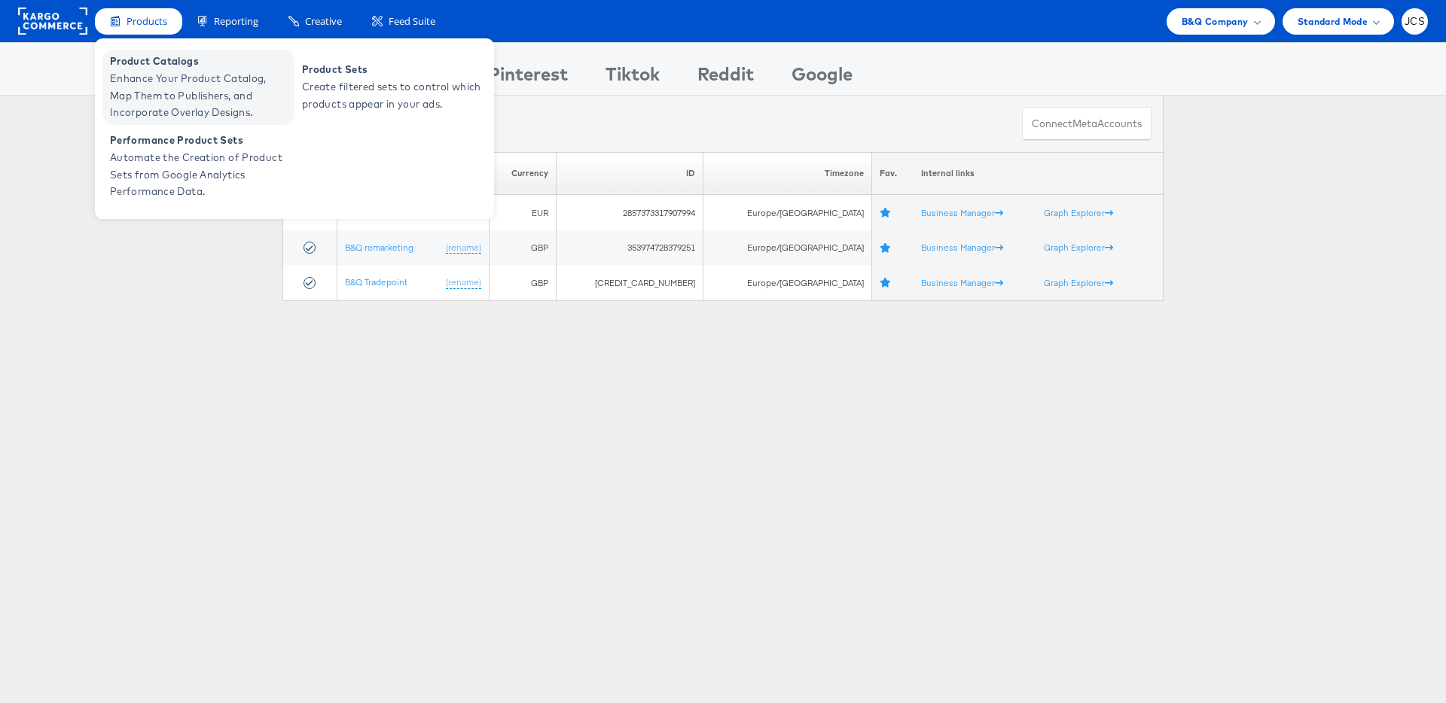
click at [130, 59] on span "Product Catalogs" at bounding box center [200, 61] width 181 height 17
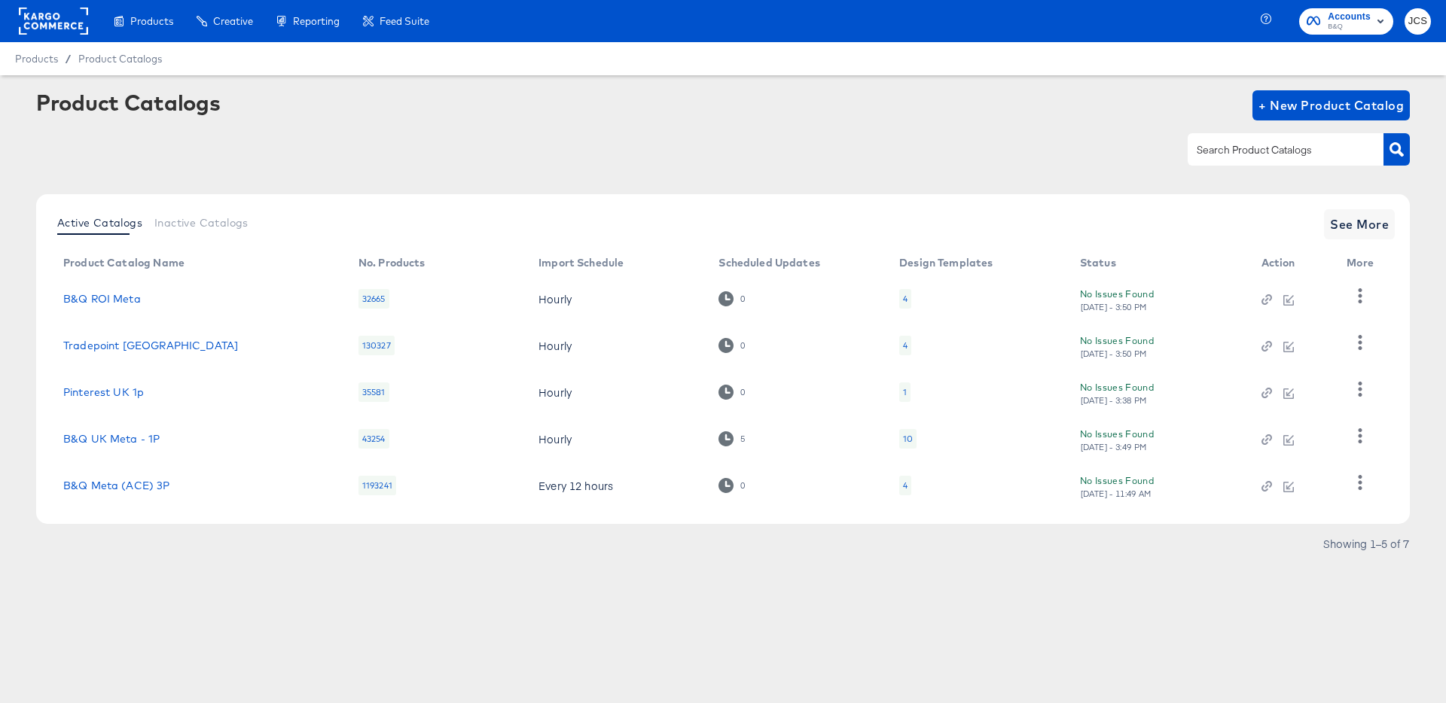
click at [24, 22] on rect at bounding box center [53, 21] width 69 height 27
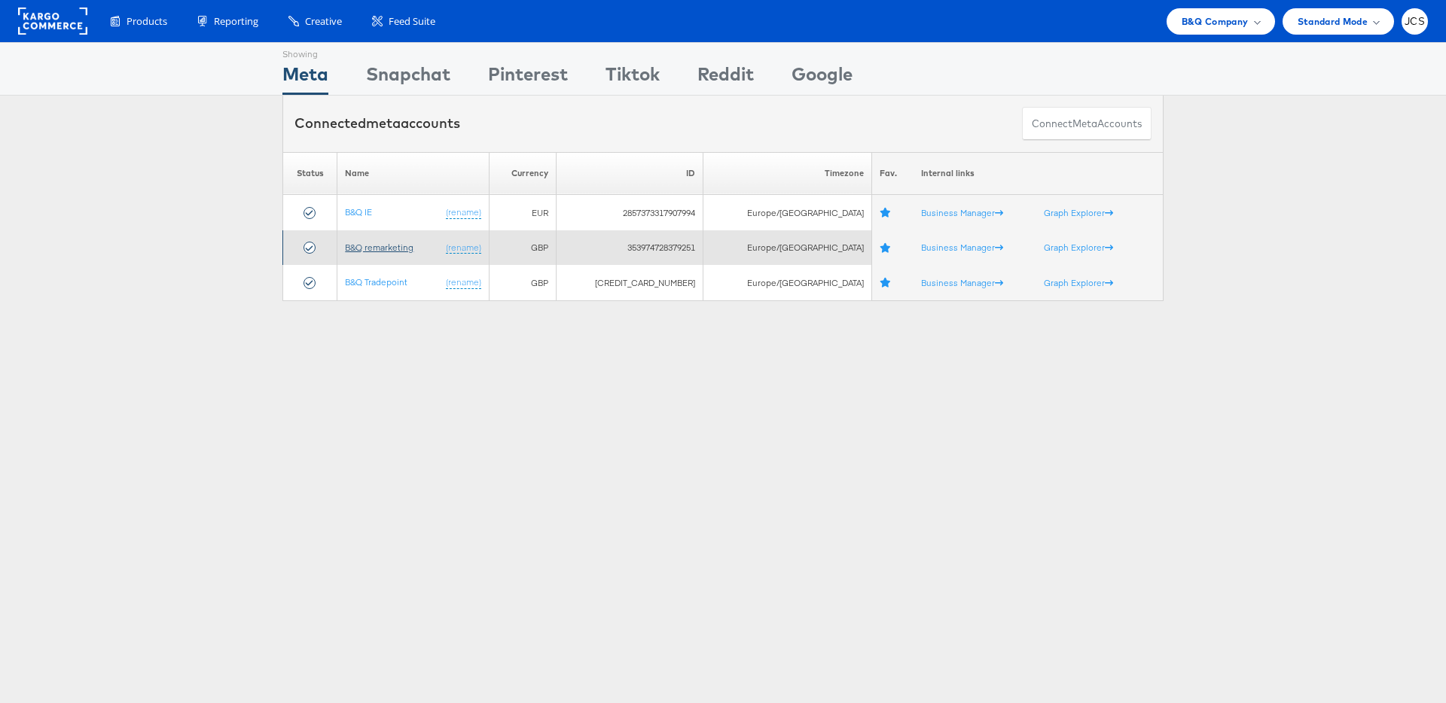
click at [387, 251] on link "B&Q remarketing" at bounding box center [379, 247] width 69 height 11
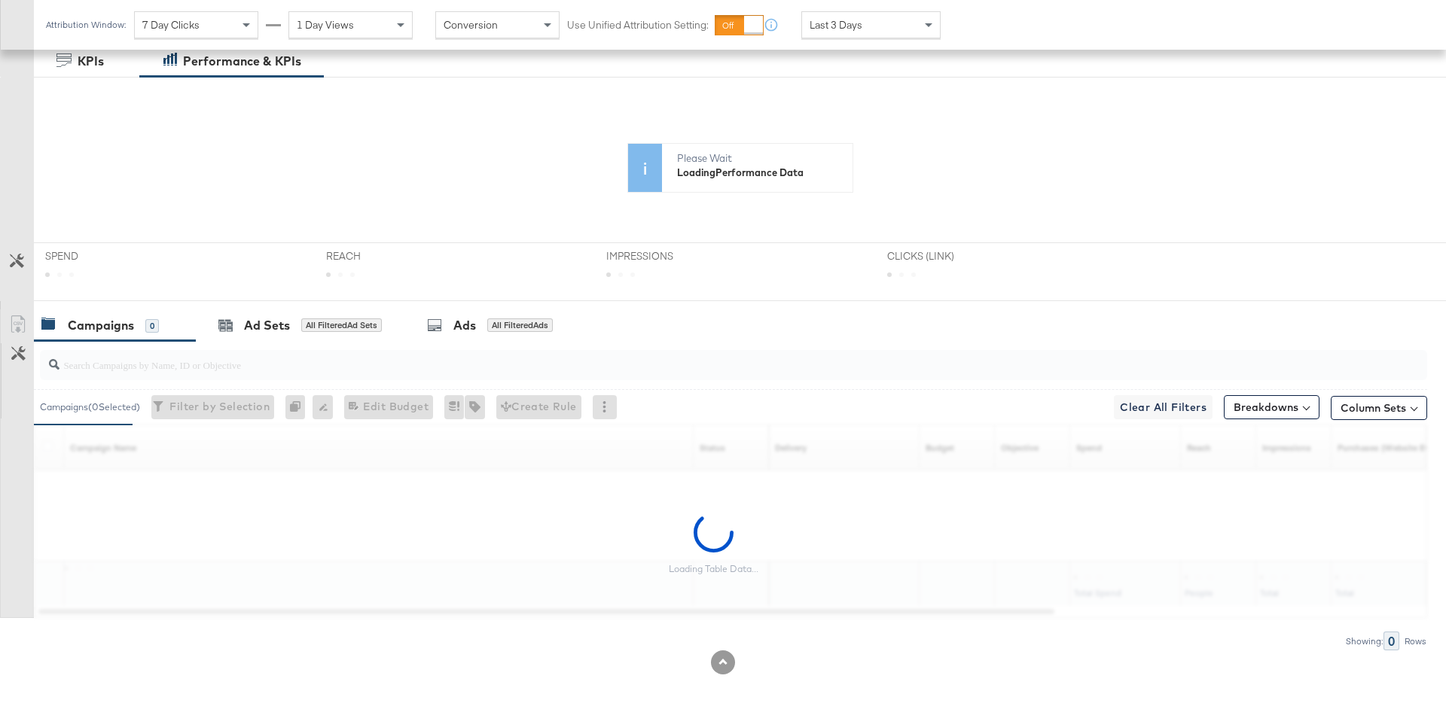
scroll to position [325, 0]
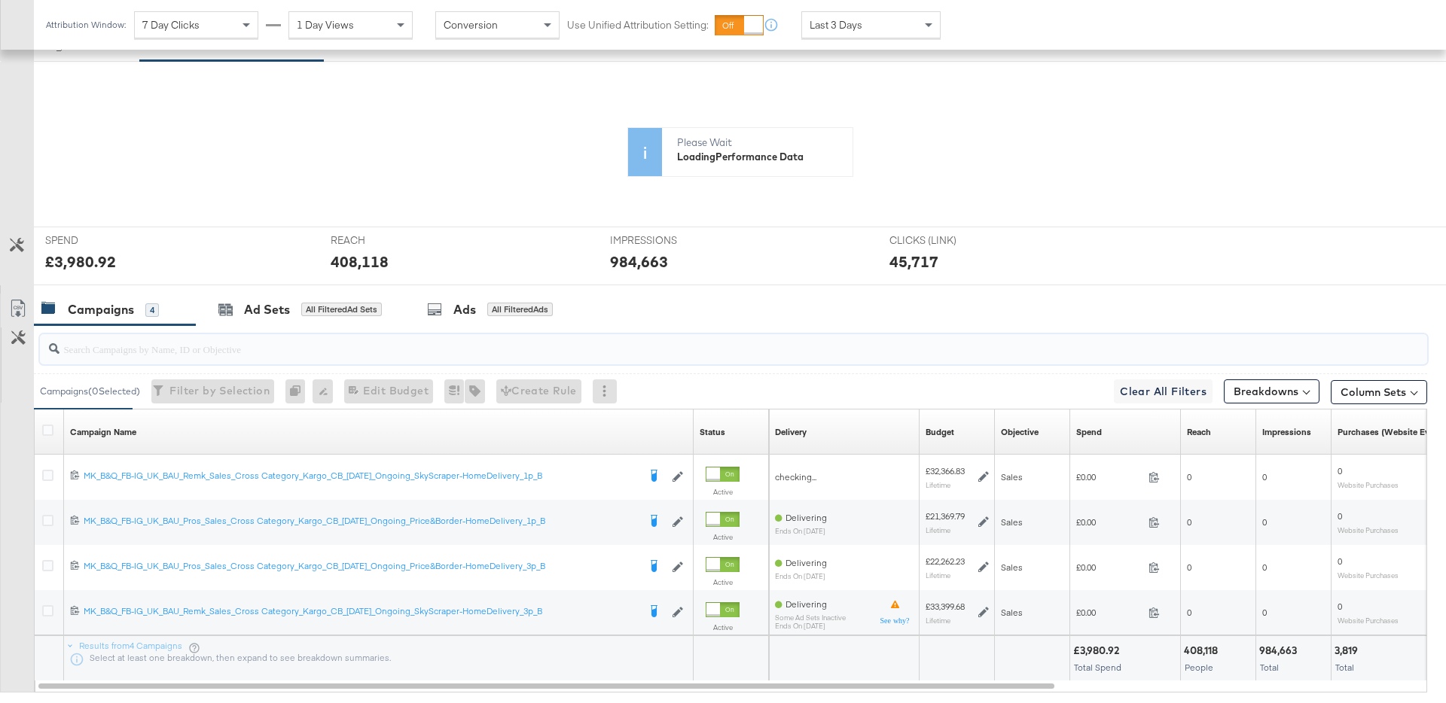
click at [236, 352] on input "search" at bounding box center [679, 342] width 1240 height 29
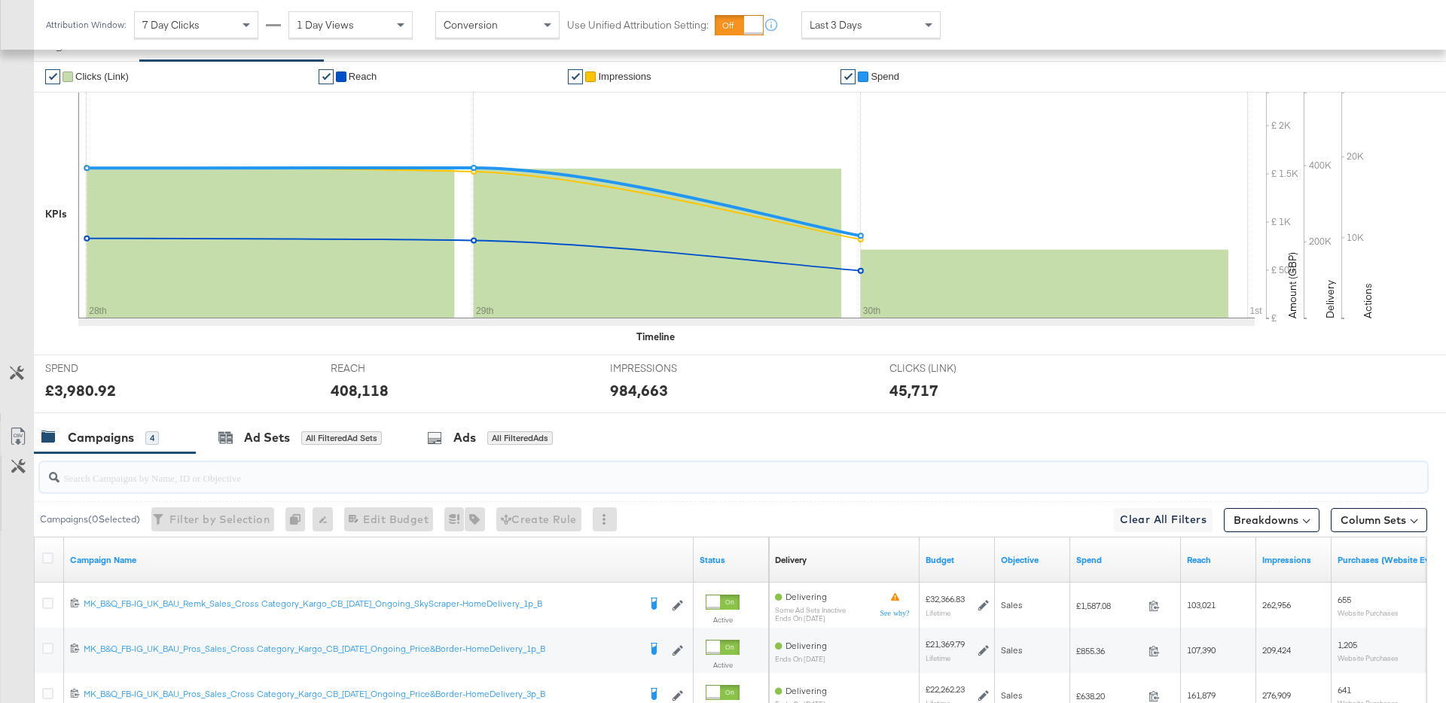
paste input "BAU_DPA_Generic"
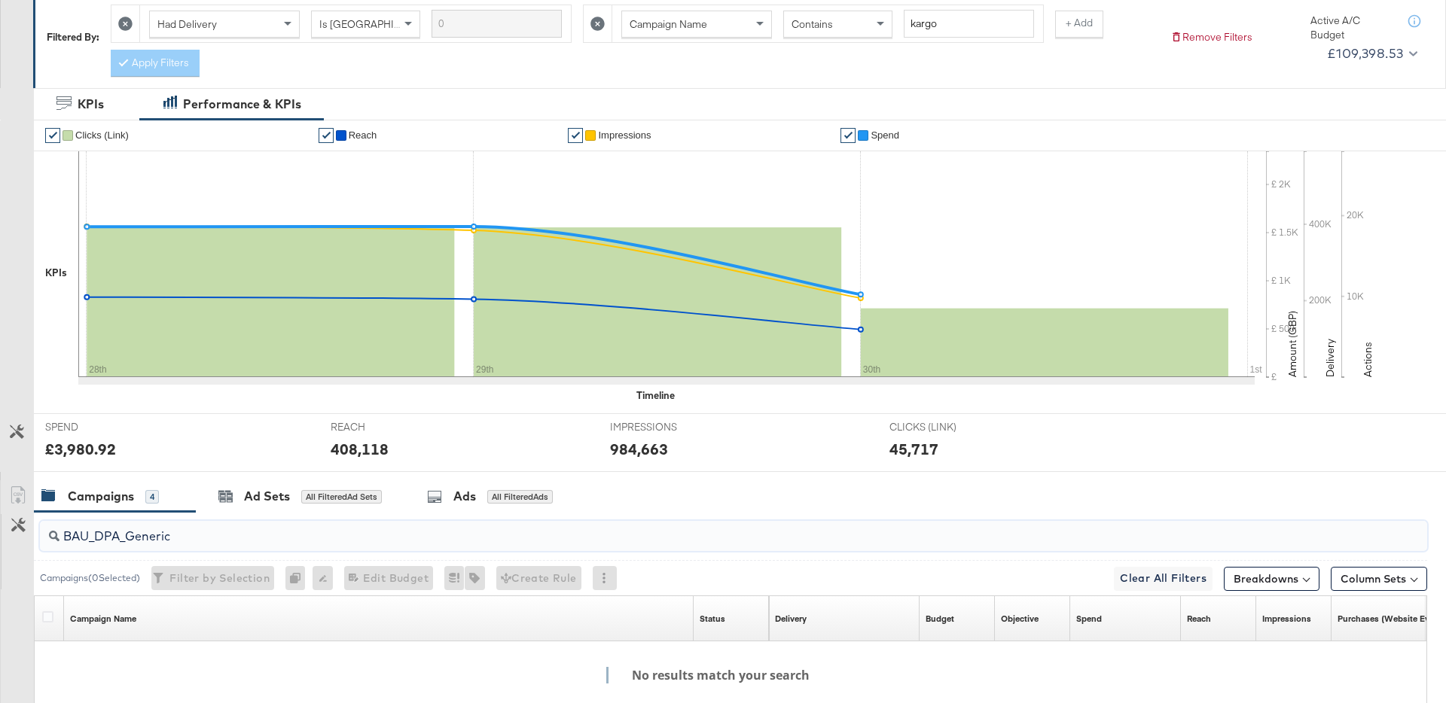
scroll to position [0, 0]
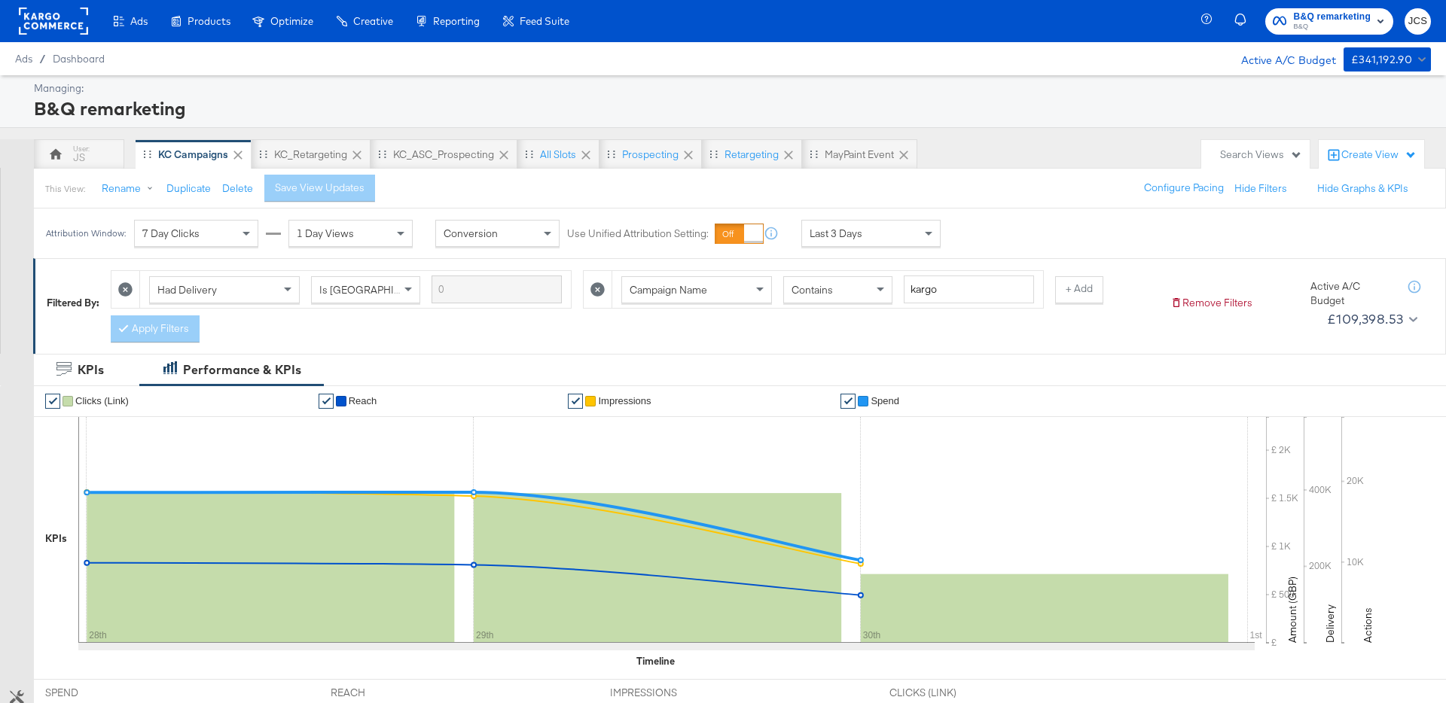
type input "BAU_DPA_Generic"
click at [128, 288] on icon at bounding box center [125, 289] width 14 height 14
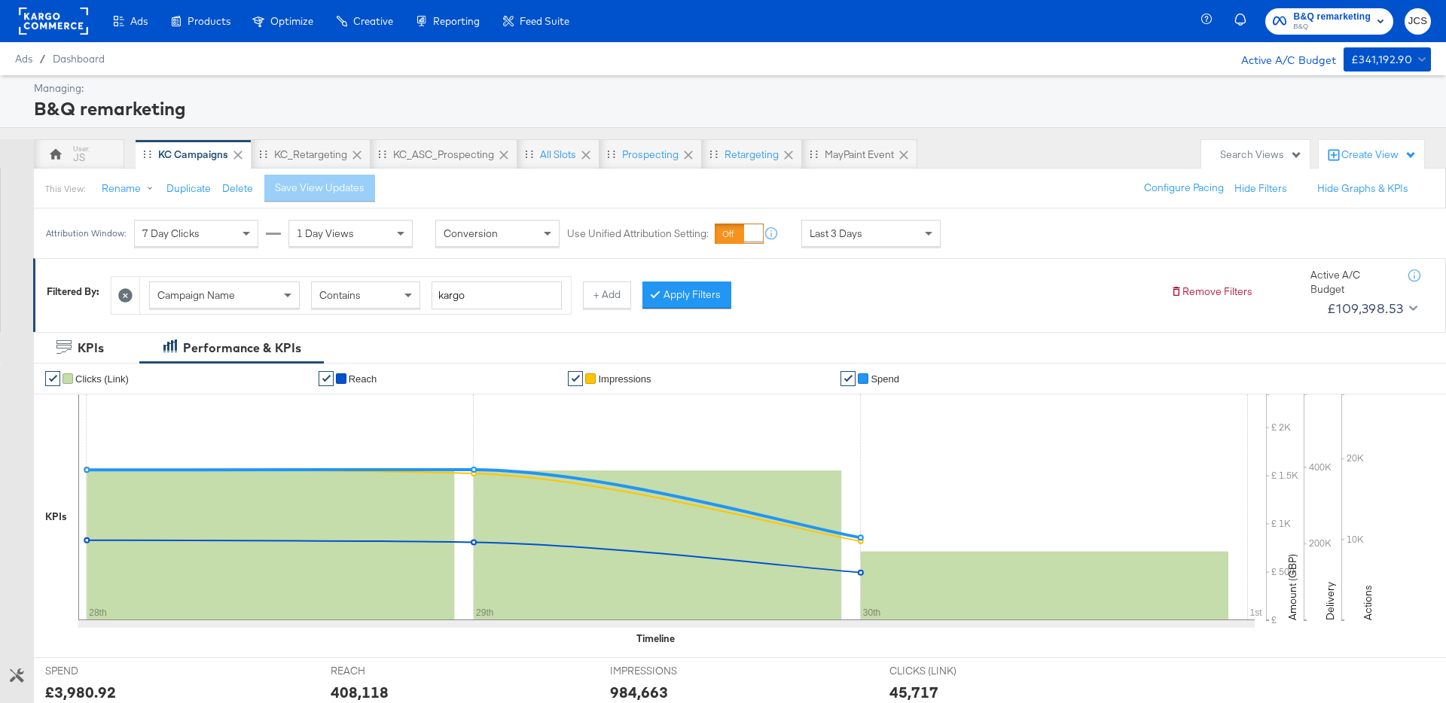
click at [128, 288] on button at bounding box center [125, 296] width 16 height 16
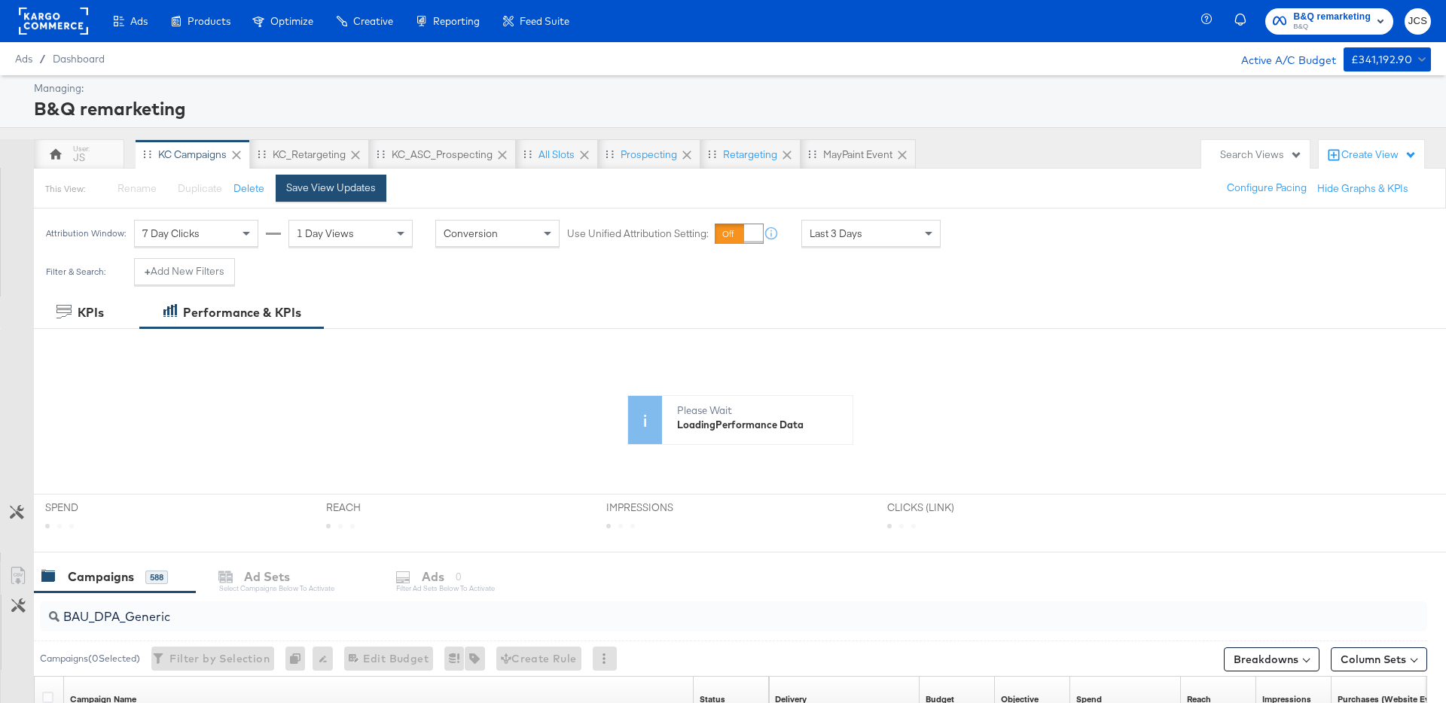
click at [325, 189] on div "Save View Updates" at bounding box center [331, 188] width 90 height 14
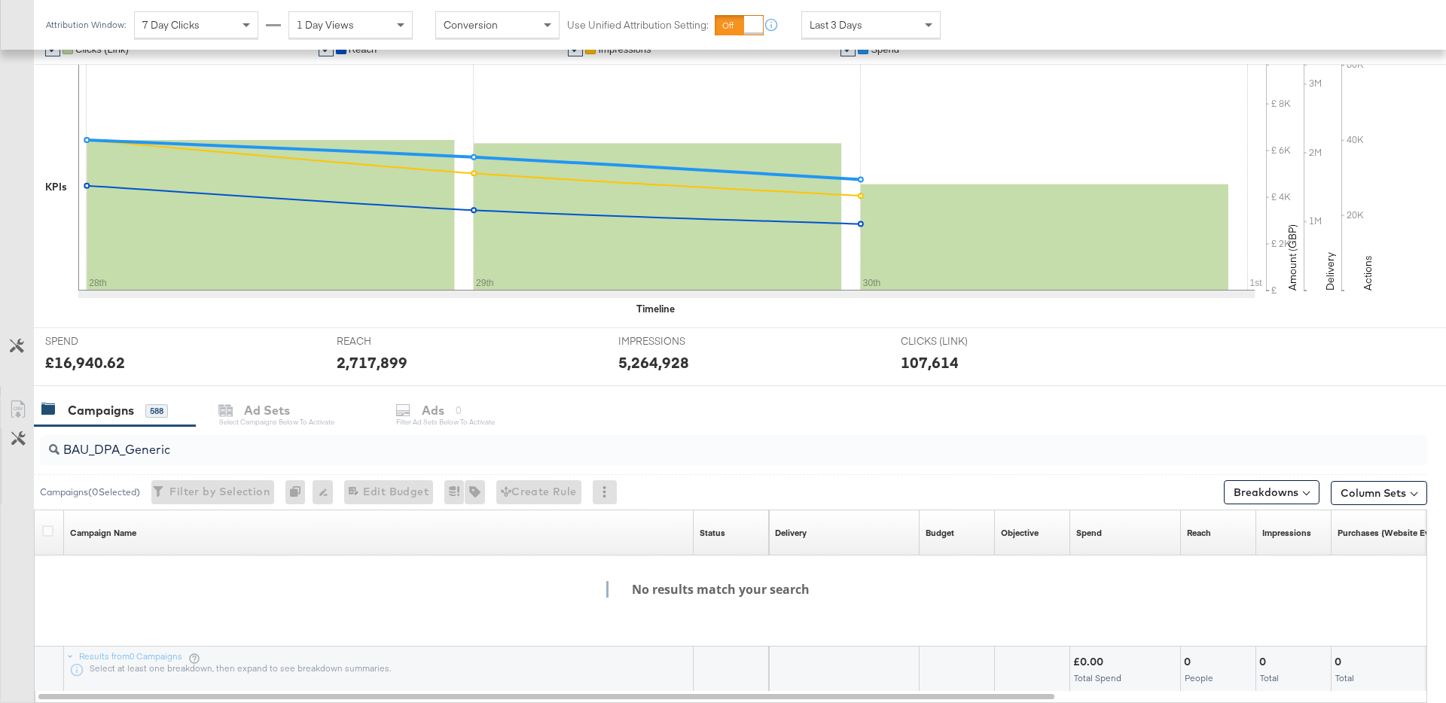
scroll to position [299, 0]
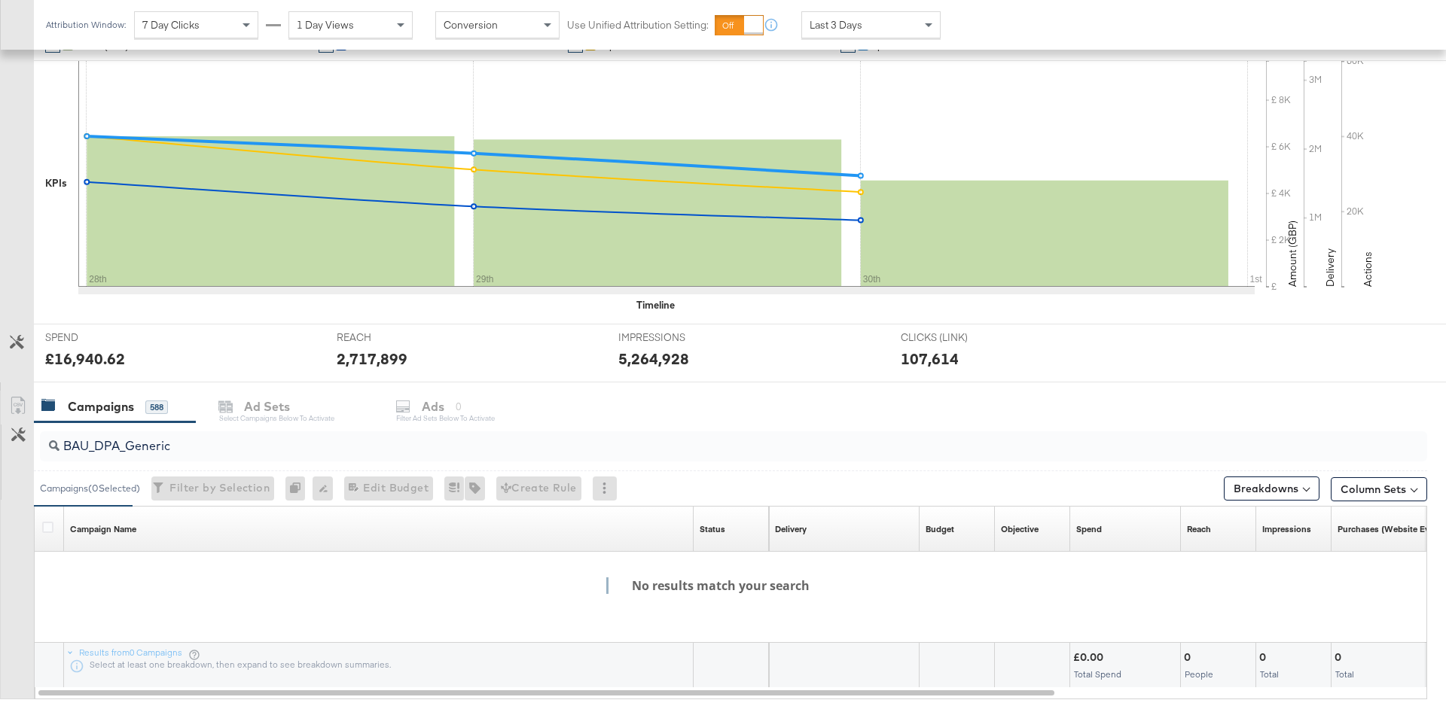
click at [224, 448] on input "BAU_DPA_Generic" at bounding box center [679, 439] width 1240 height 29
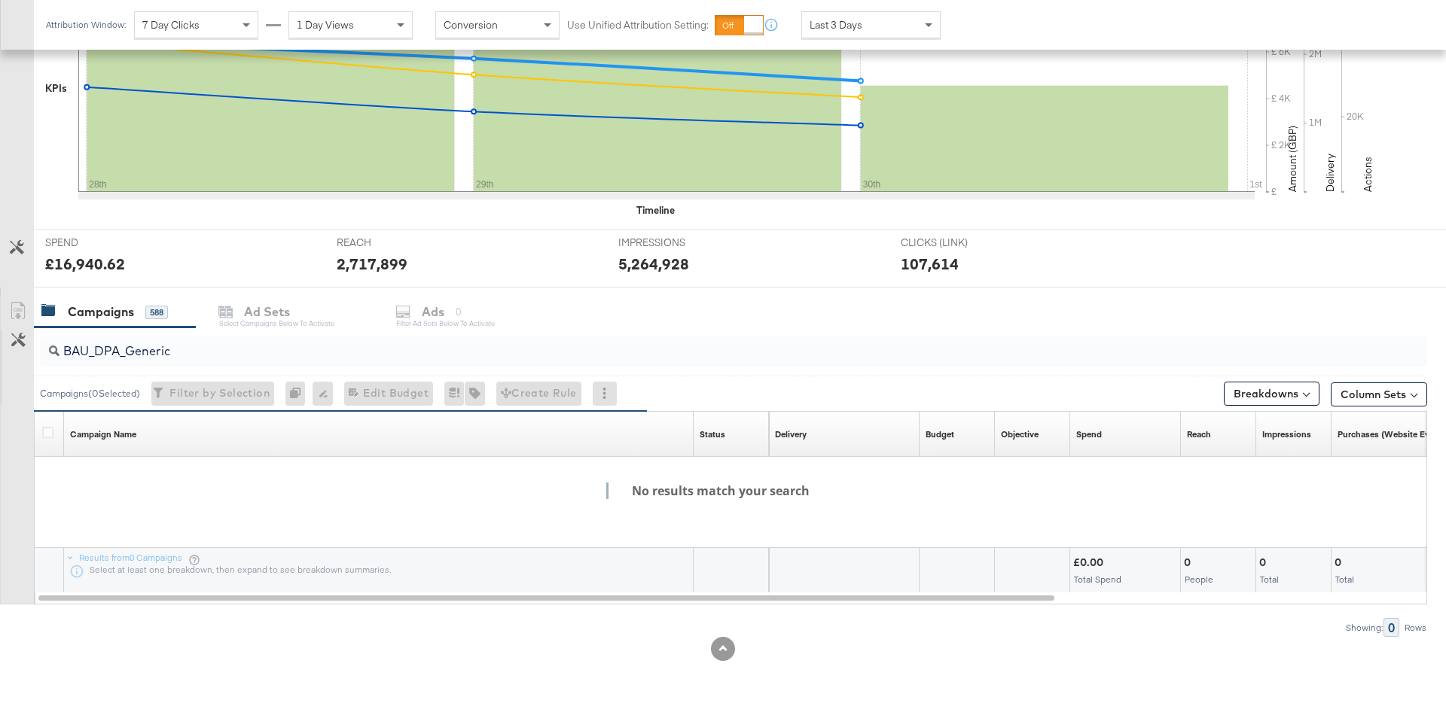
scroll to position [0, 0]
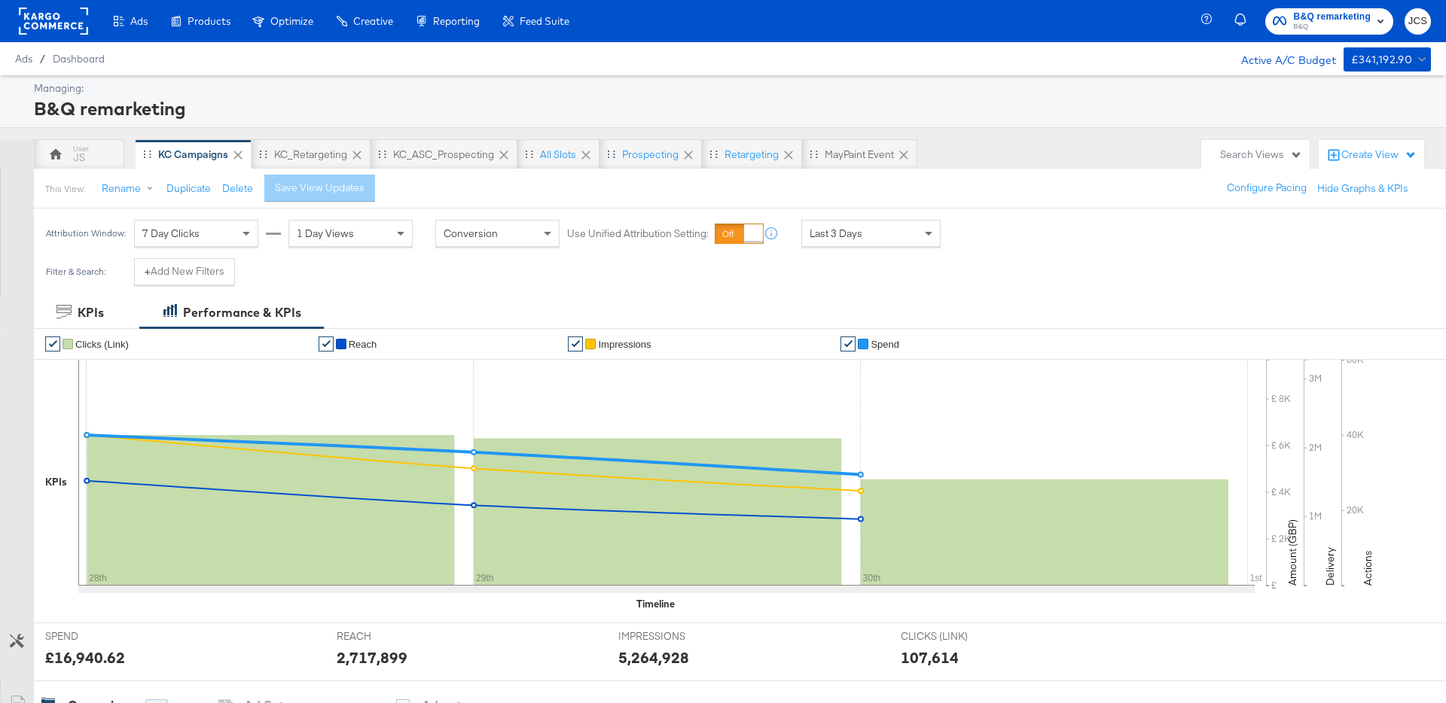
click at [75, 23] on rect at bounding box center [53, 21] width 69 height 27
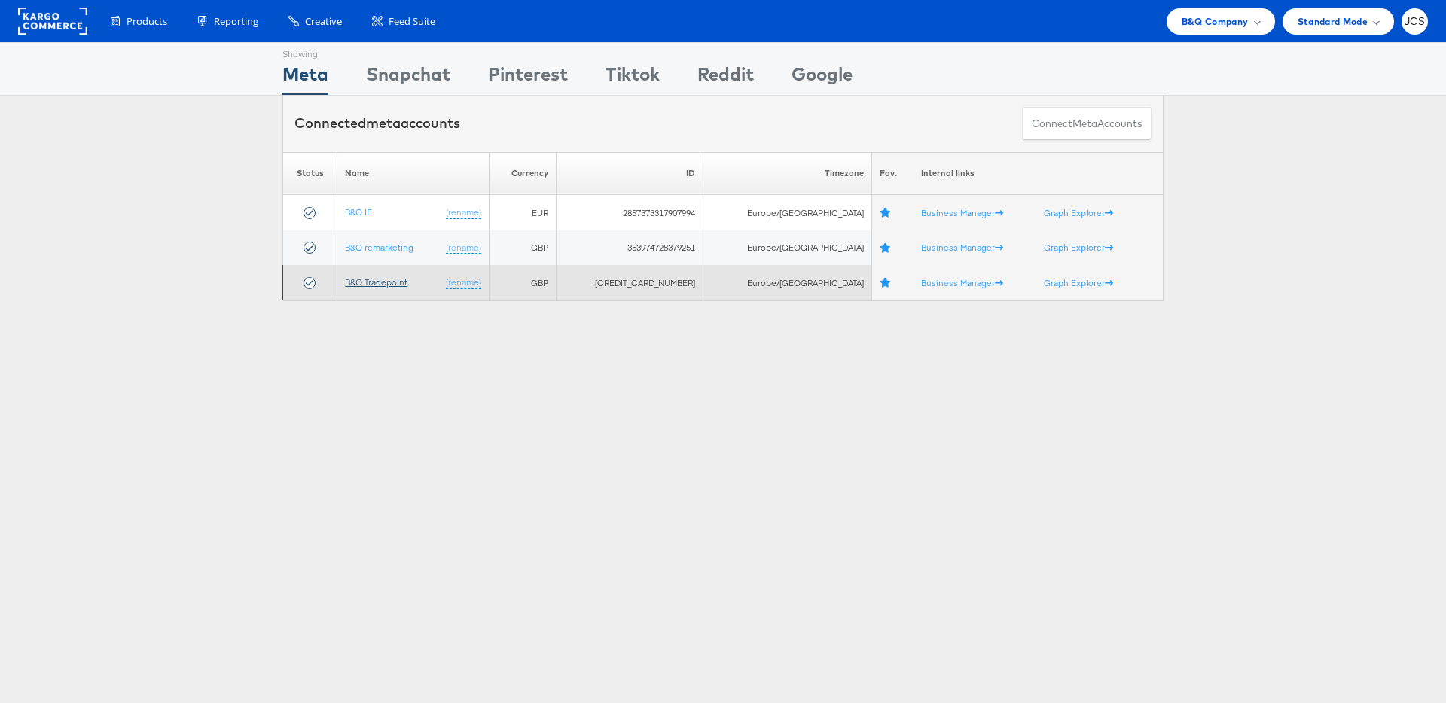
click at [393, 285] on link "B&Q Tradepoint" at bounding box center [376, 281] width 63 height 11
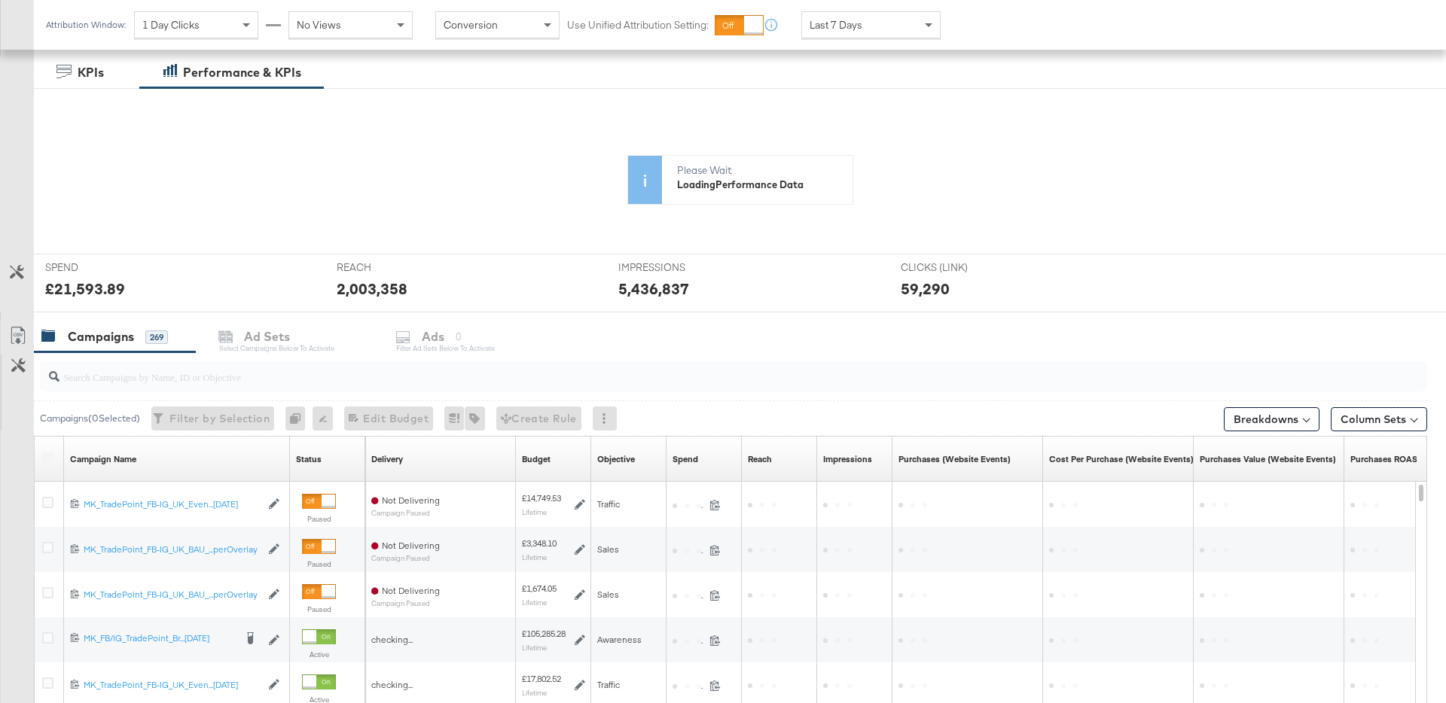
scroll to position [265, 0]
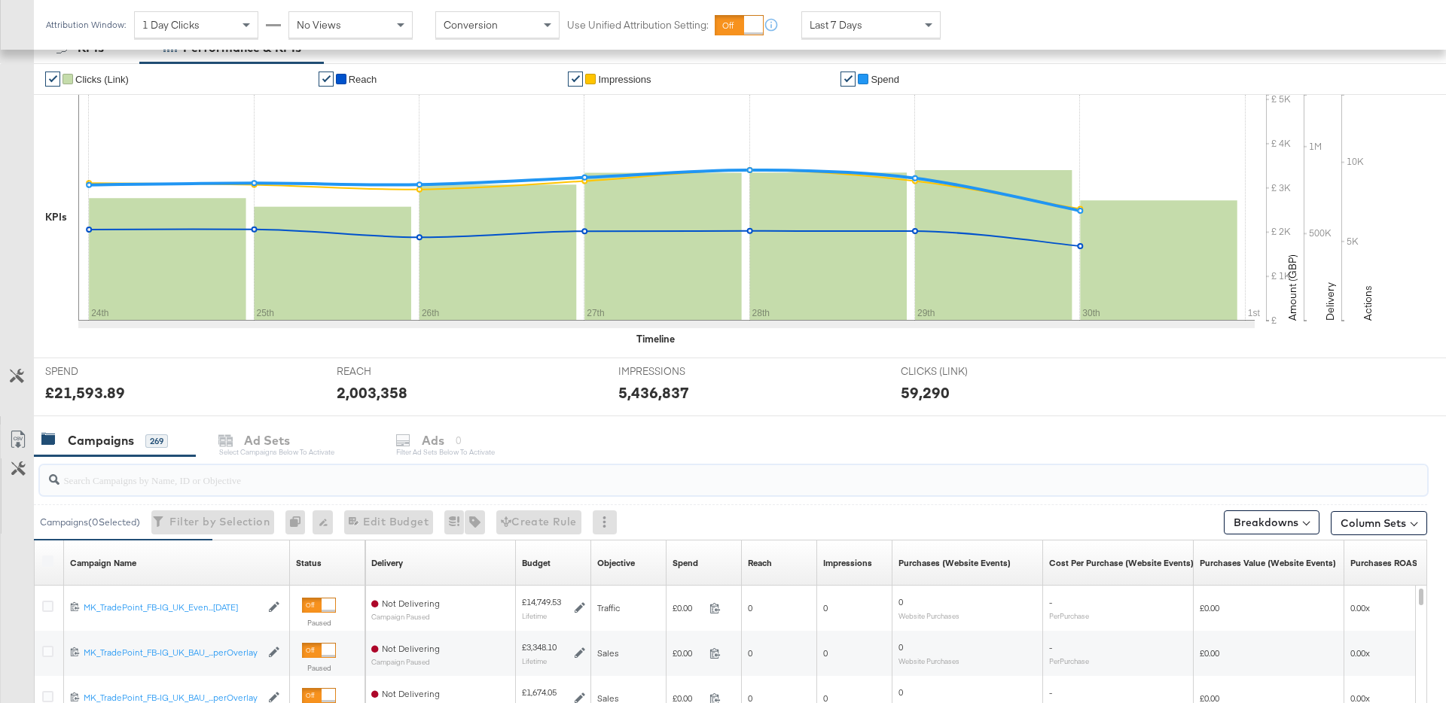
click at [122, 478] on input "search" at bounding box center [679, 473] width 1240 height 29
paste input "BAU_DPA_Generic"
type input "BAU_DPA_Generic"
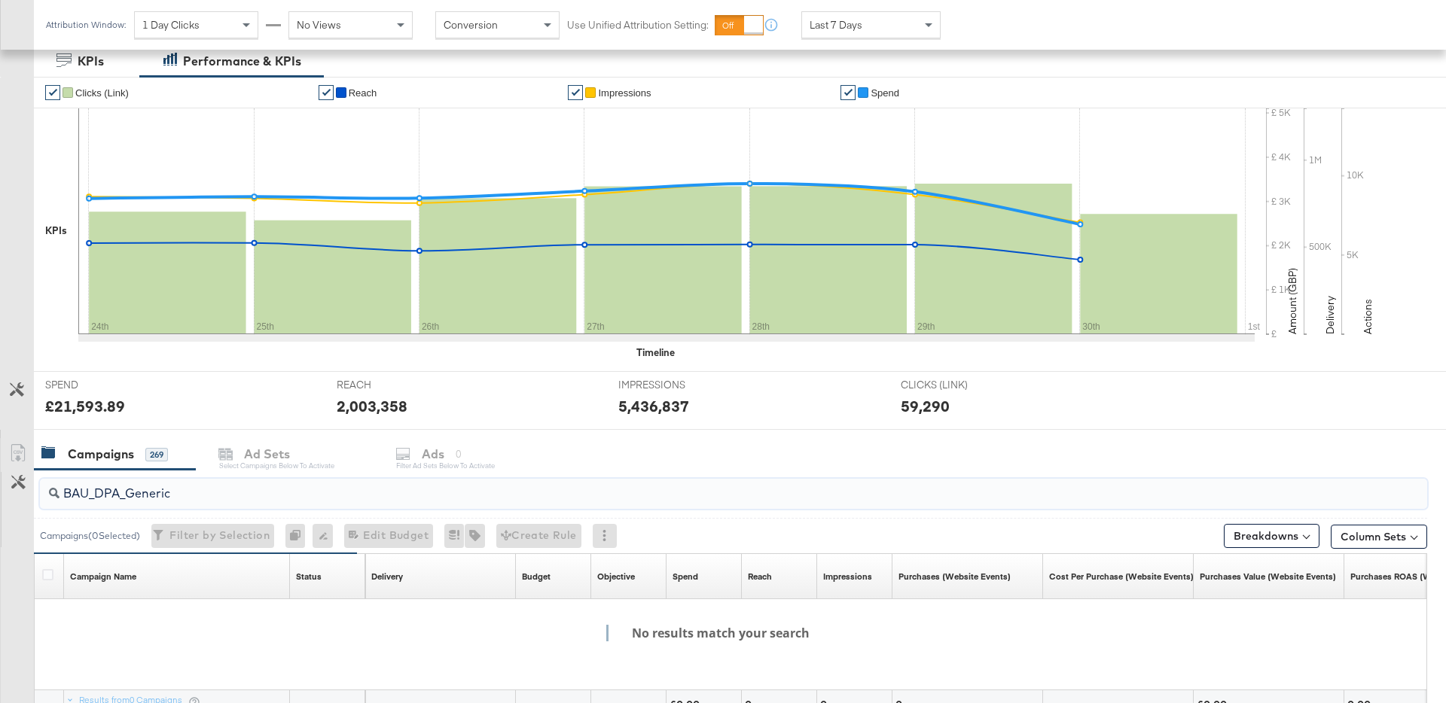
scroll to position [394, 0]
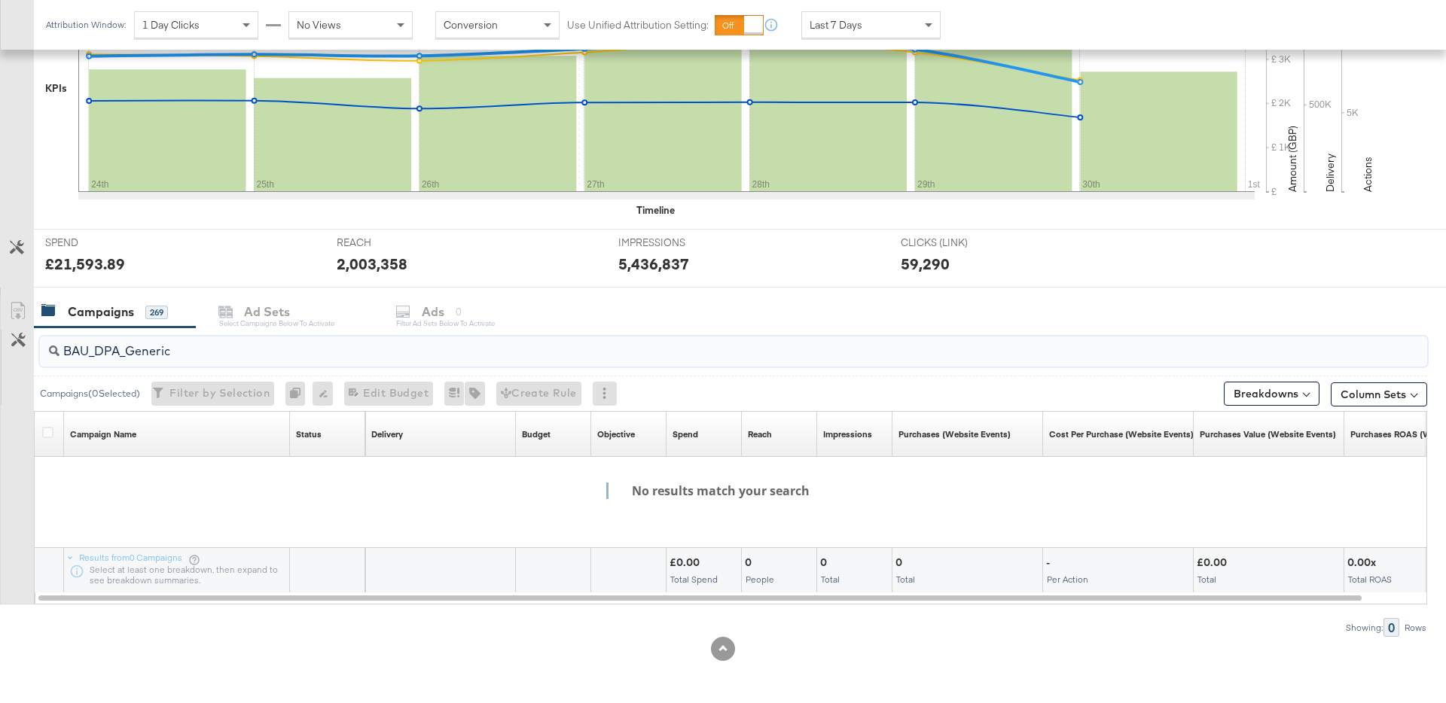
click at [154, 354] on input "BAU_DPA_Generic" at bounding box center [679, 345] width 1240 height 29
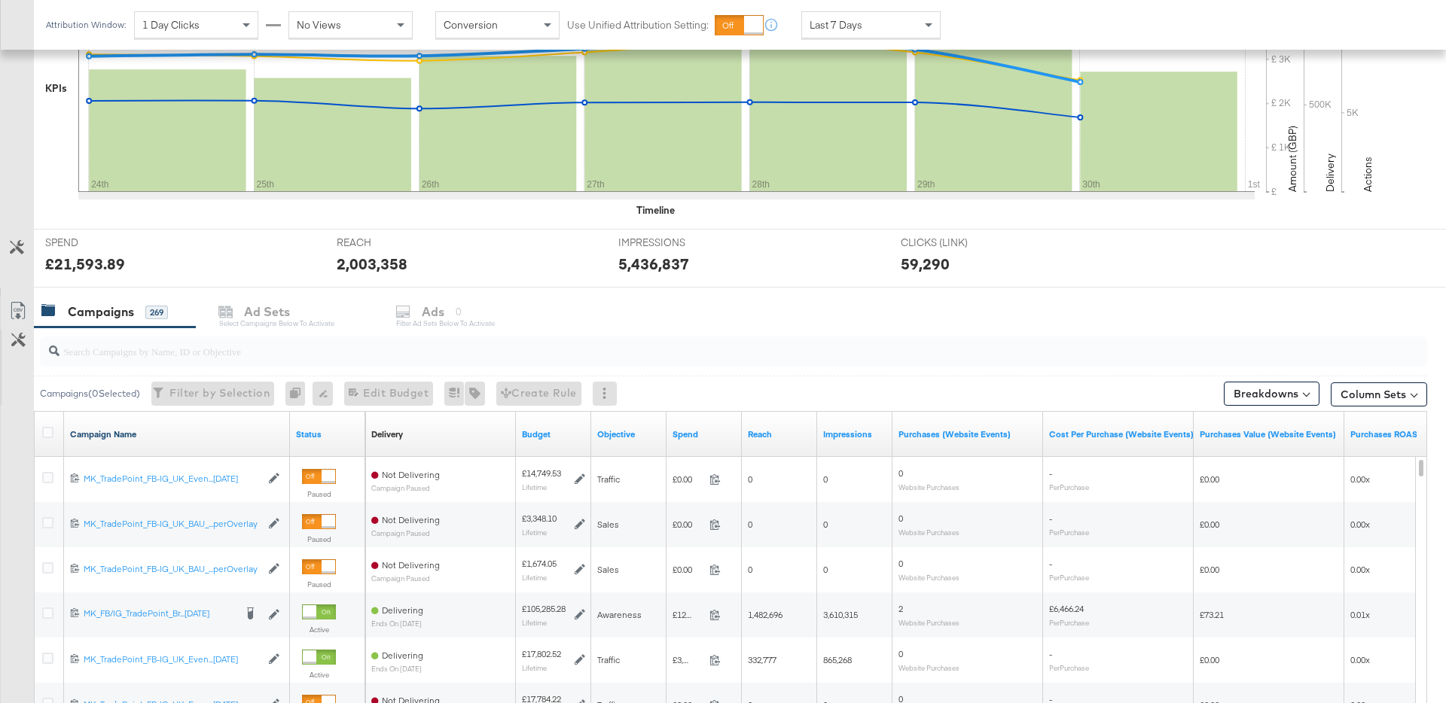
click at [102, 435] on link "Campaign Name" at bounding box center [177, 434] width 214 height 12
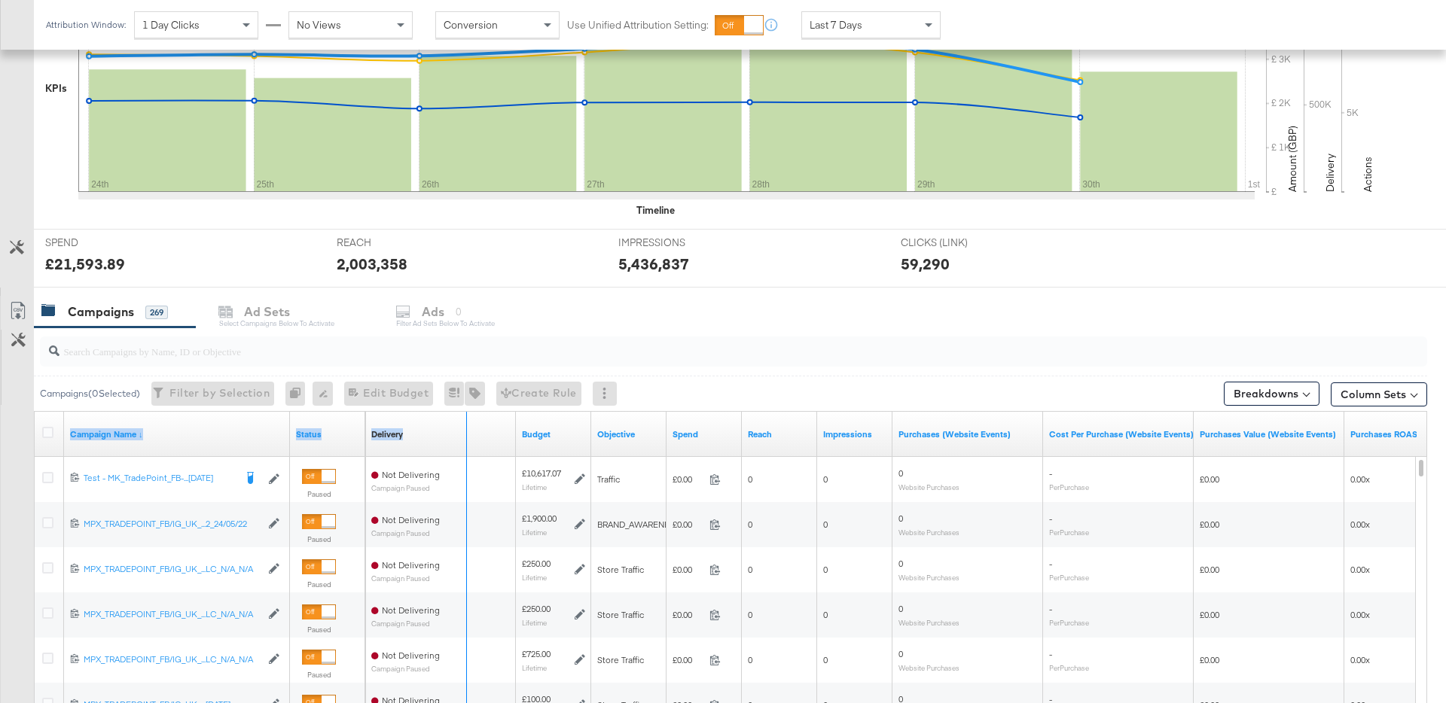
drag, startPoint x: 288, startPoint y: 444, endPoint x: 485, endPoint y: 429, distance: 197.8
click at [35, 412] on div "Campaign Name ↓ Status Delivery Sorting Unavailable Budget Objective Spend Reac…" at bounding box center [35, 412] width 0 height 0
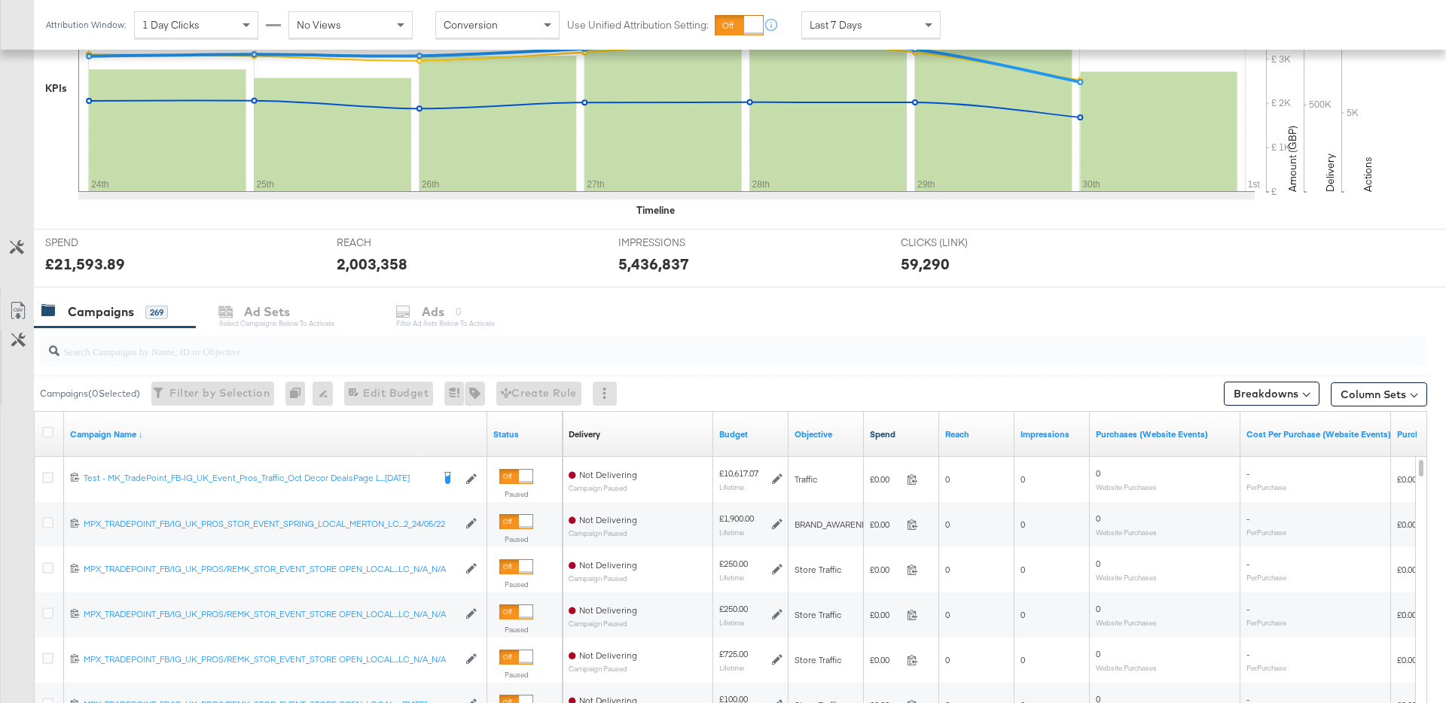
click at [883, 434] on link "Spend" at bounding box center [901, 434] width 63 height 12
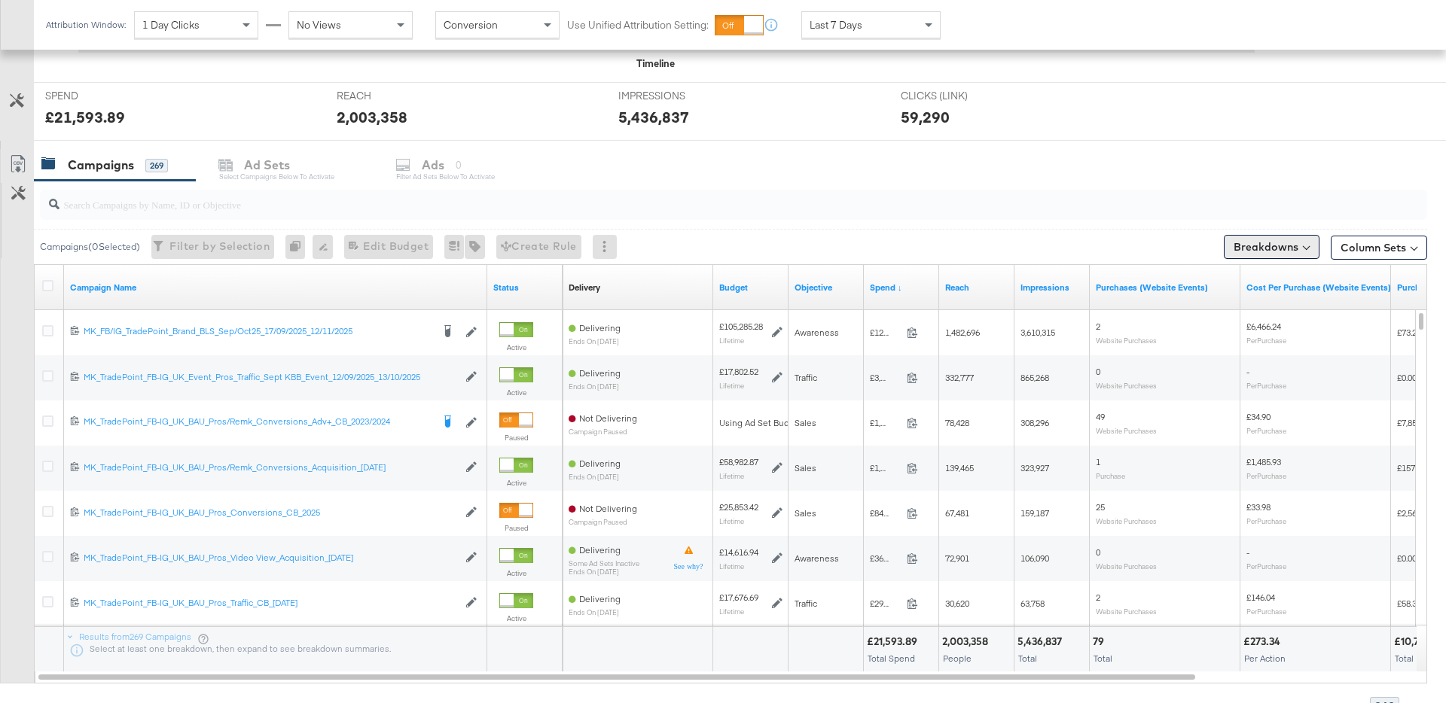
scroll to position [0, 0]
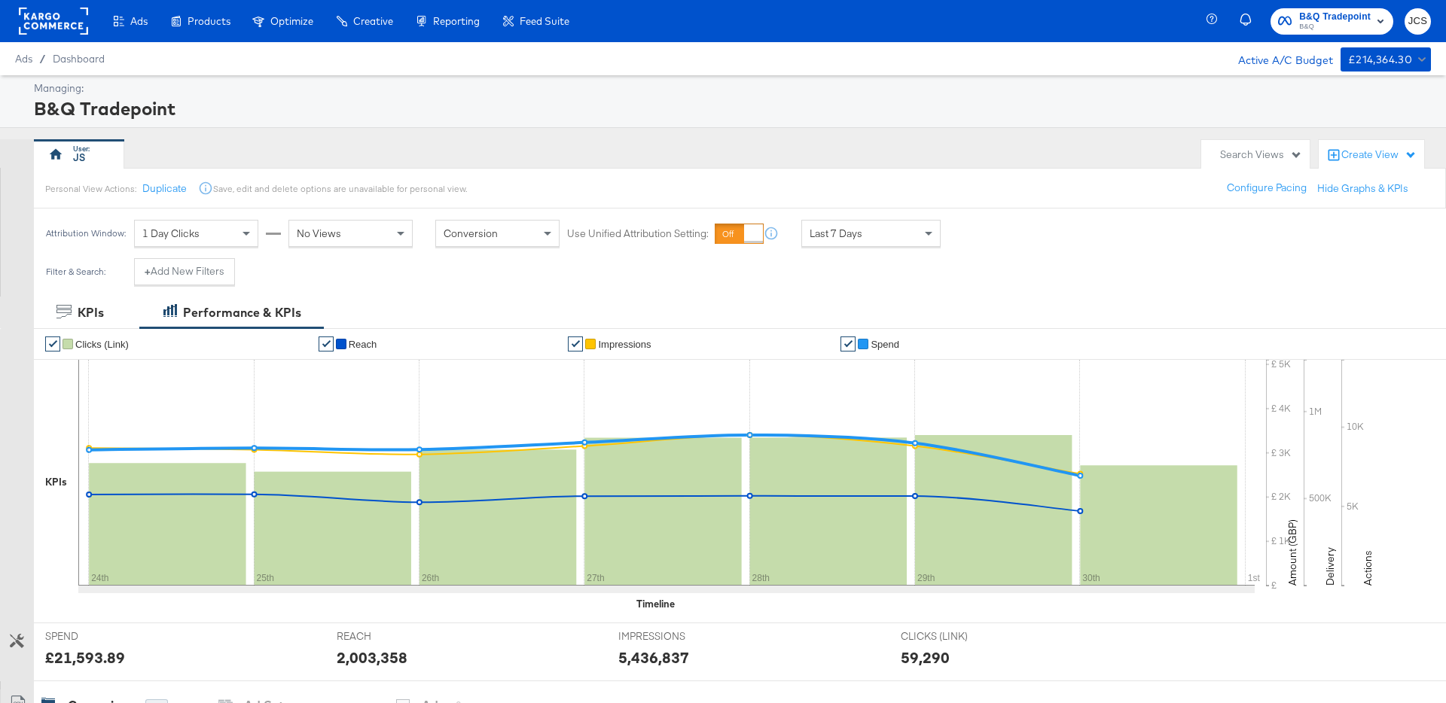
click at [51, 21] on rect at bounding box center [53, 21] width 69 height 27
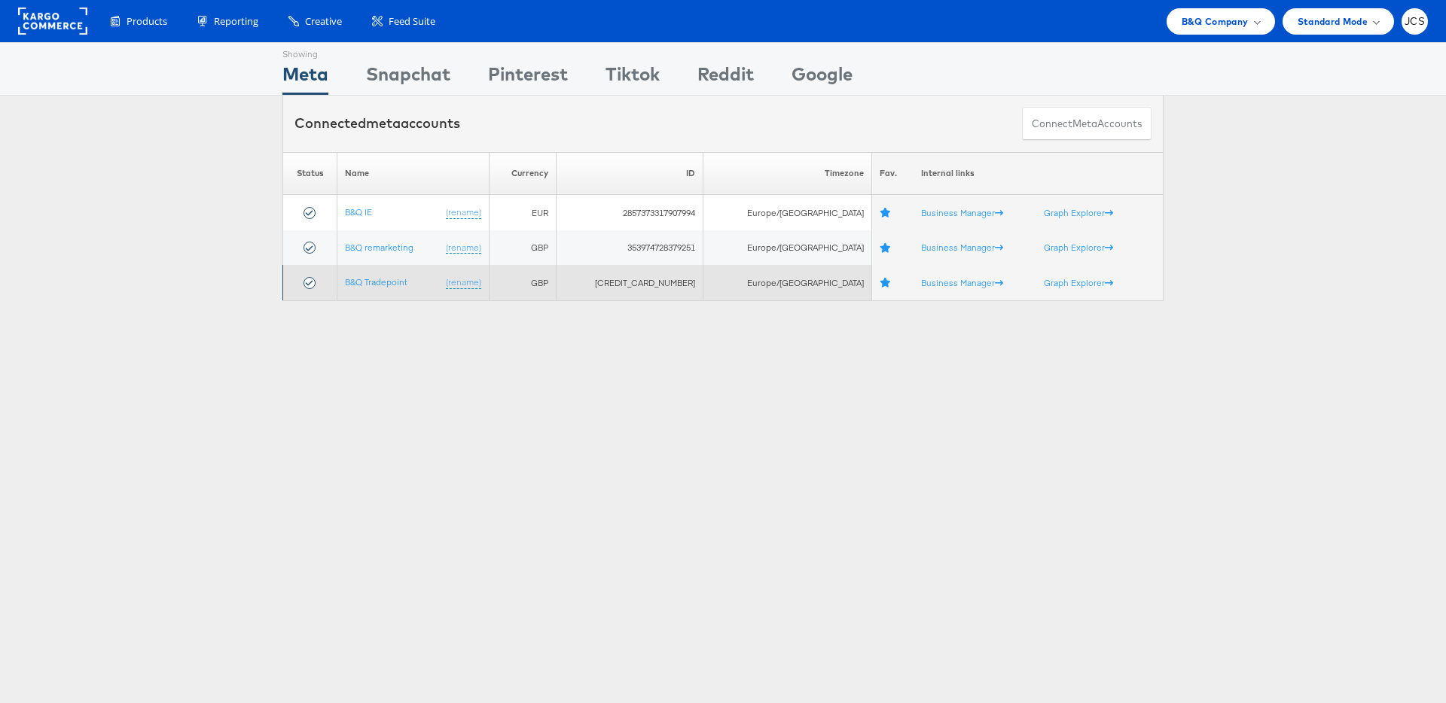
click at [385, 274] on td "B&Q Tradepoint (rename)" at bounding box center [413, 282] width 152 height 35
click at [385, 277] on link "B&Q Tradepoint" at bounding box center [376, 281] width 63 height 11
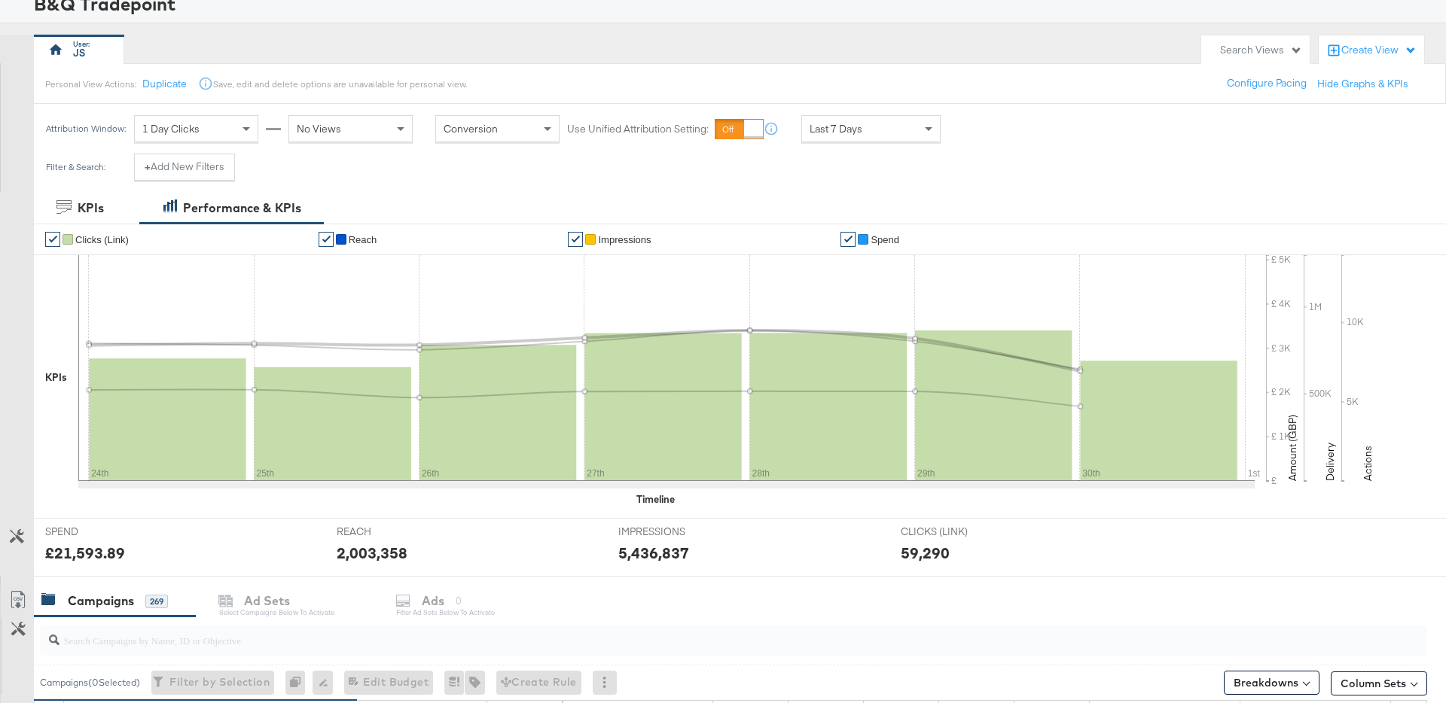
scroll to position [59, 0]
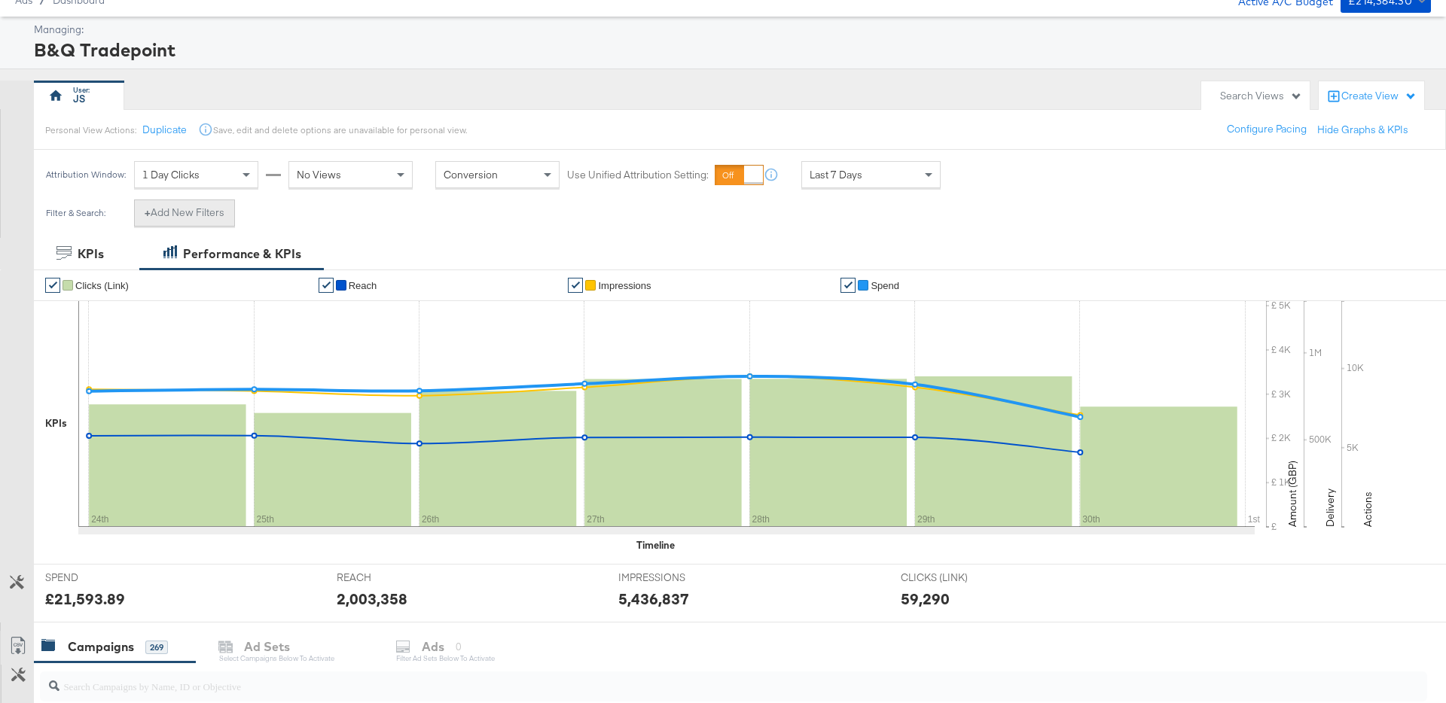
click at [192, 210] on button "+ Add New Filters" at bounding box center [184, 213] width 101 height 27
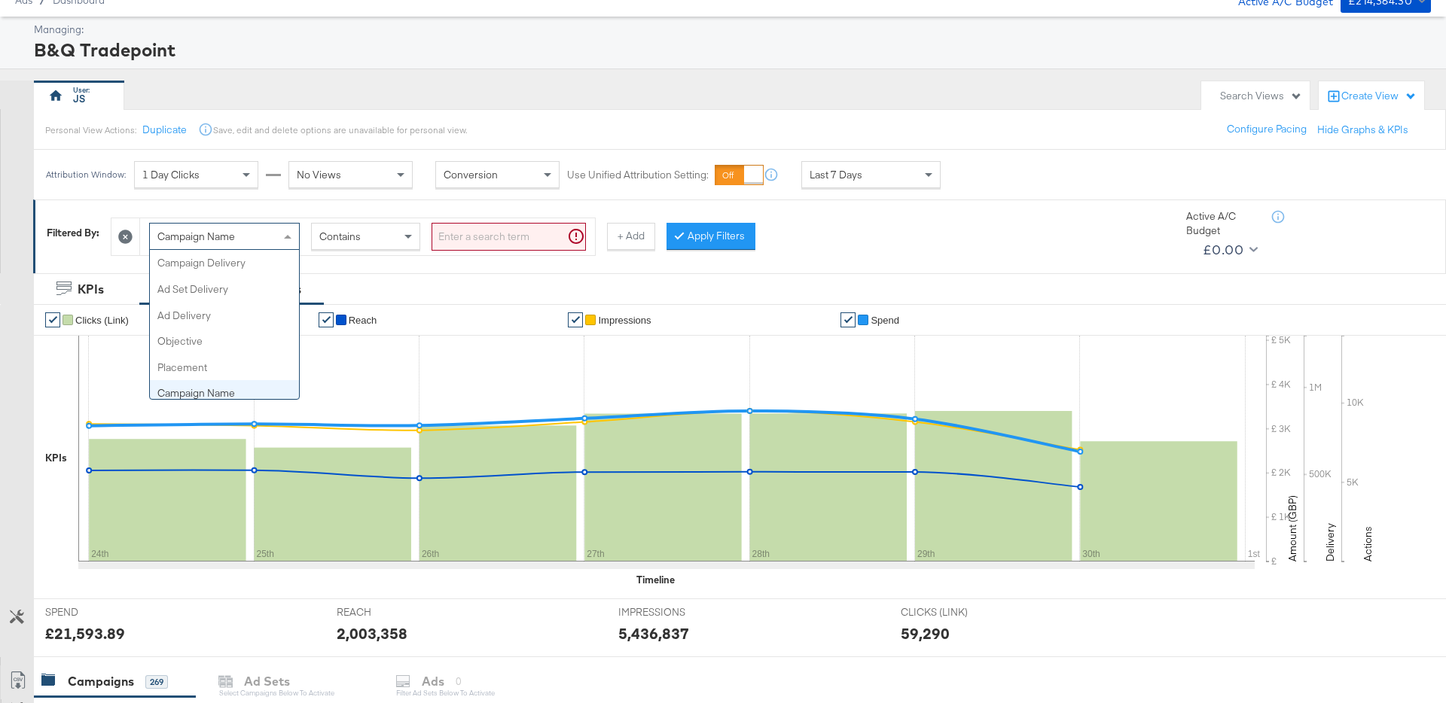
click at [228, 234] on span "Campaign Name" at bounding box center [196, 237] width 78 height 14
type input "had"
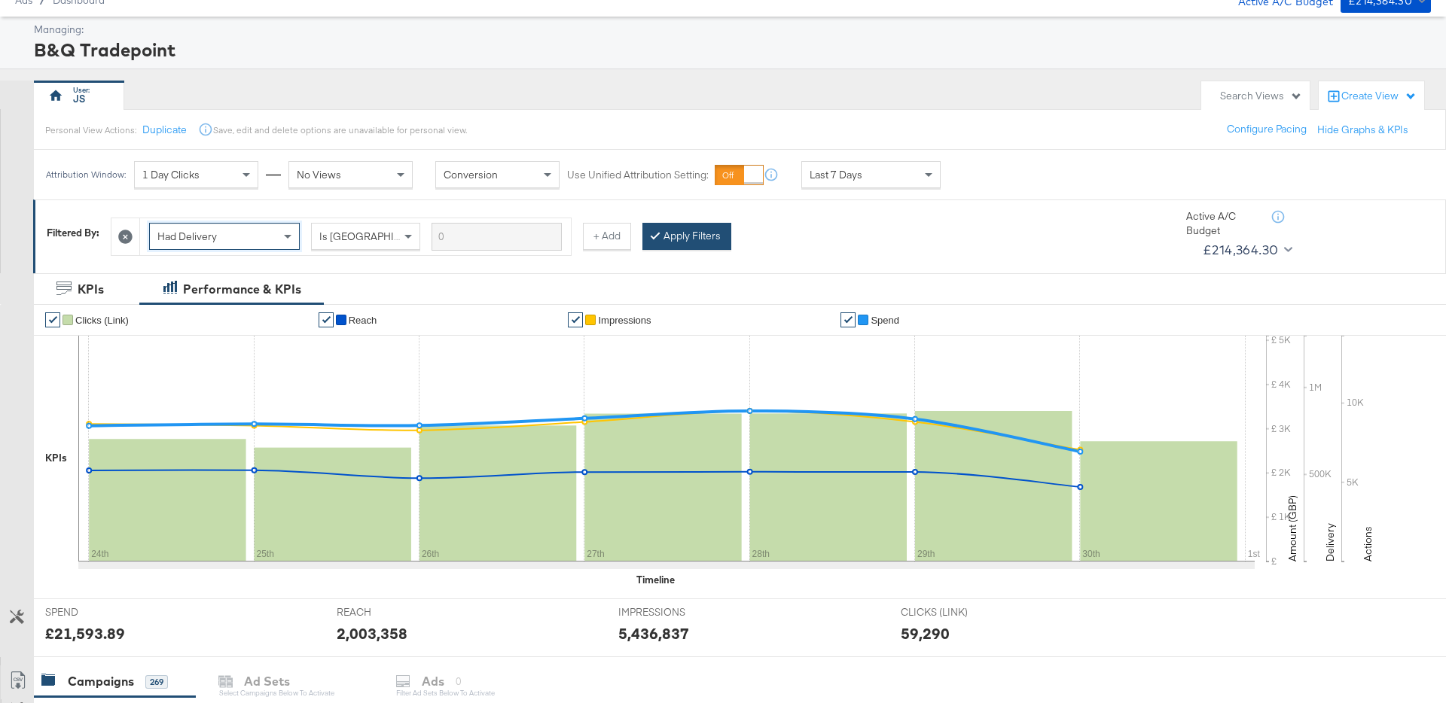
click at [691, 241] on button "Apply Filters" at bounding box center [686, 236] width 89 height 27
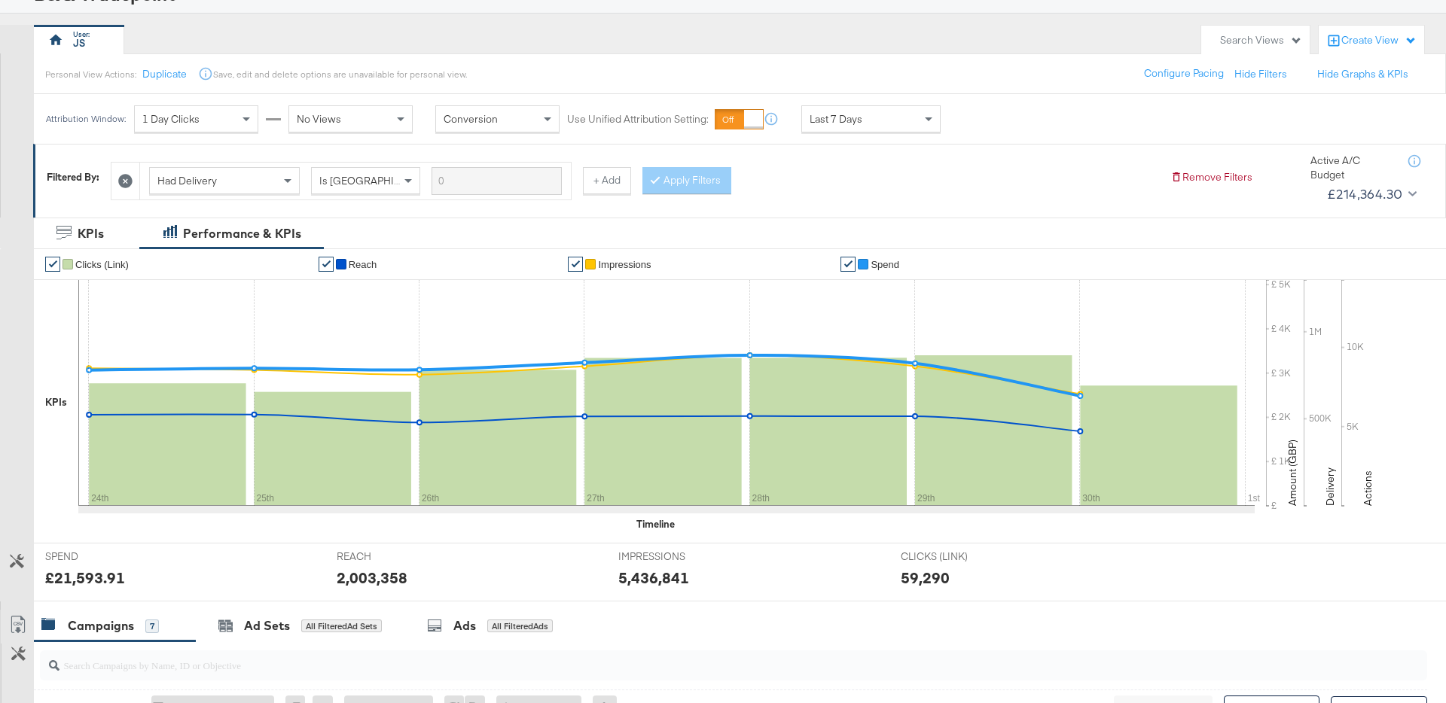
scroll to position [15, 0]
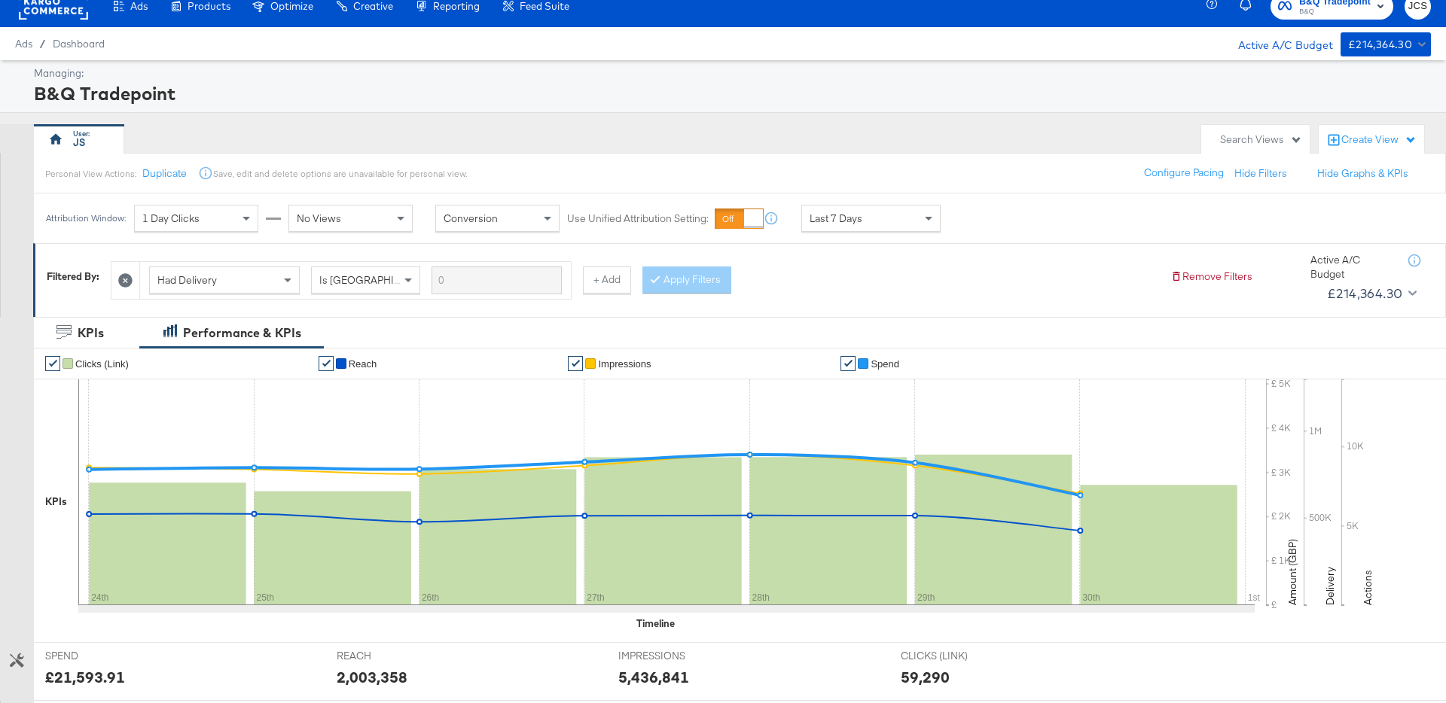
click at [124, 280] on icon at bounding box center [125, 280] width 14 height 14
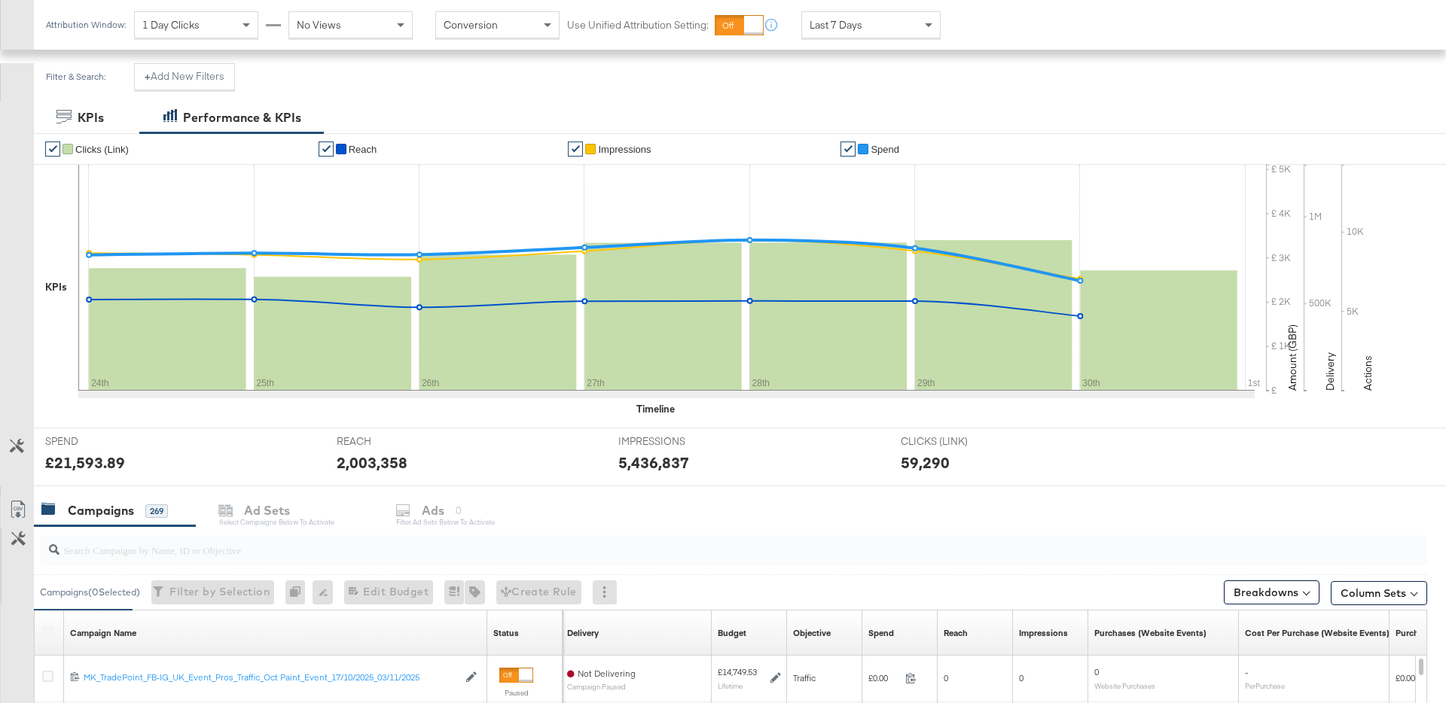
scroll to position [214, 0]
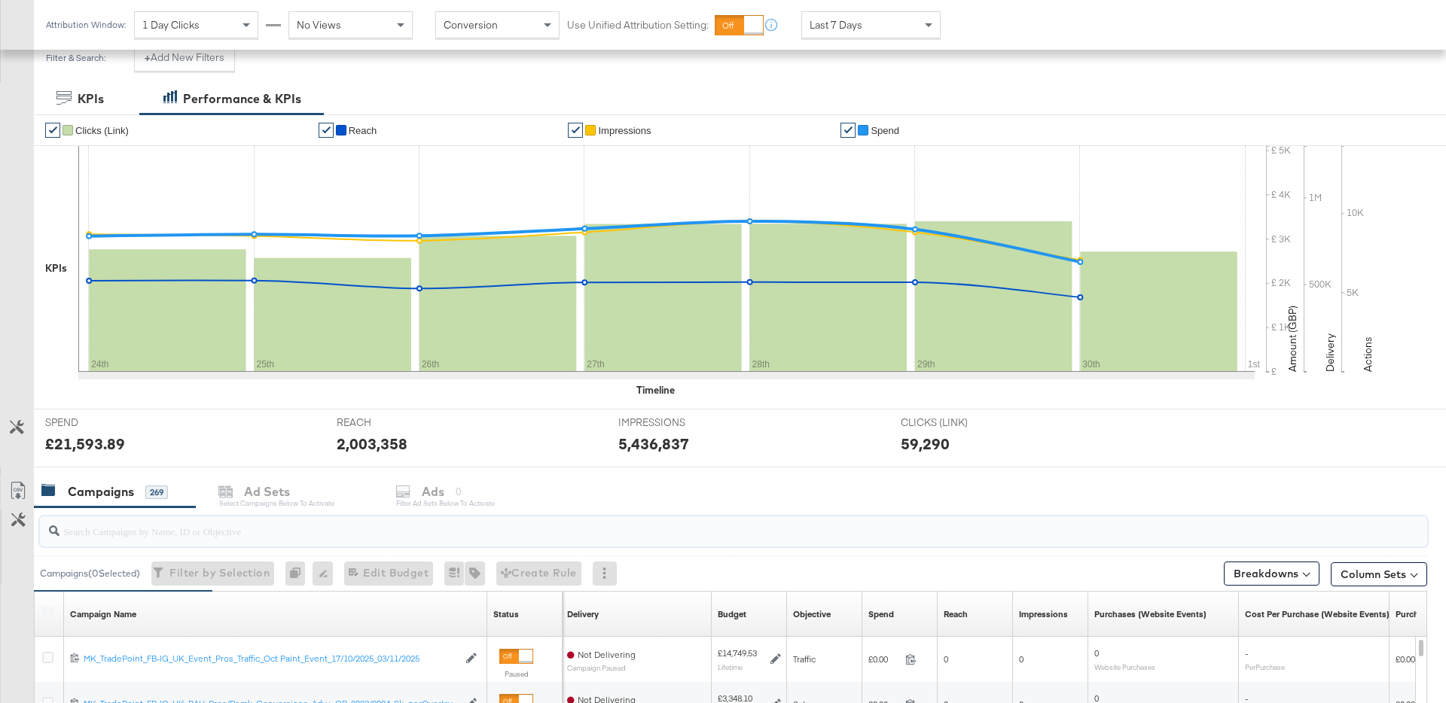
click at [140, 519] on input "search" at bounding box center [679, 525] width 1240 height 29
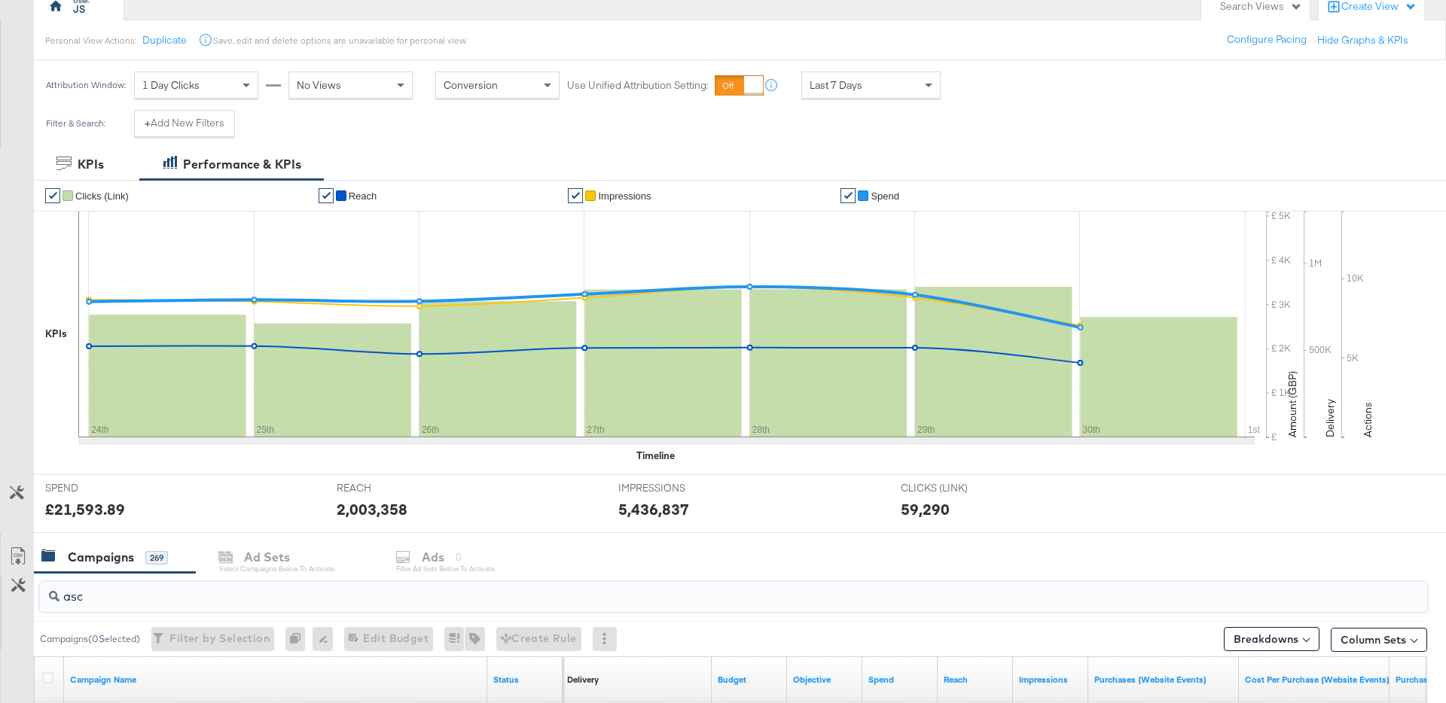
scroll to position [0, 0]
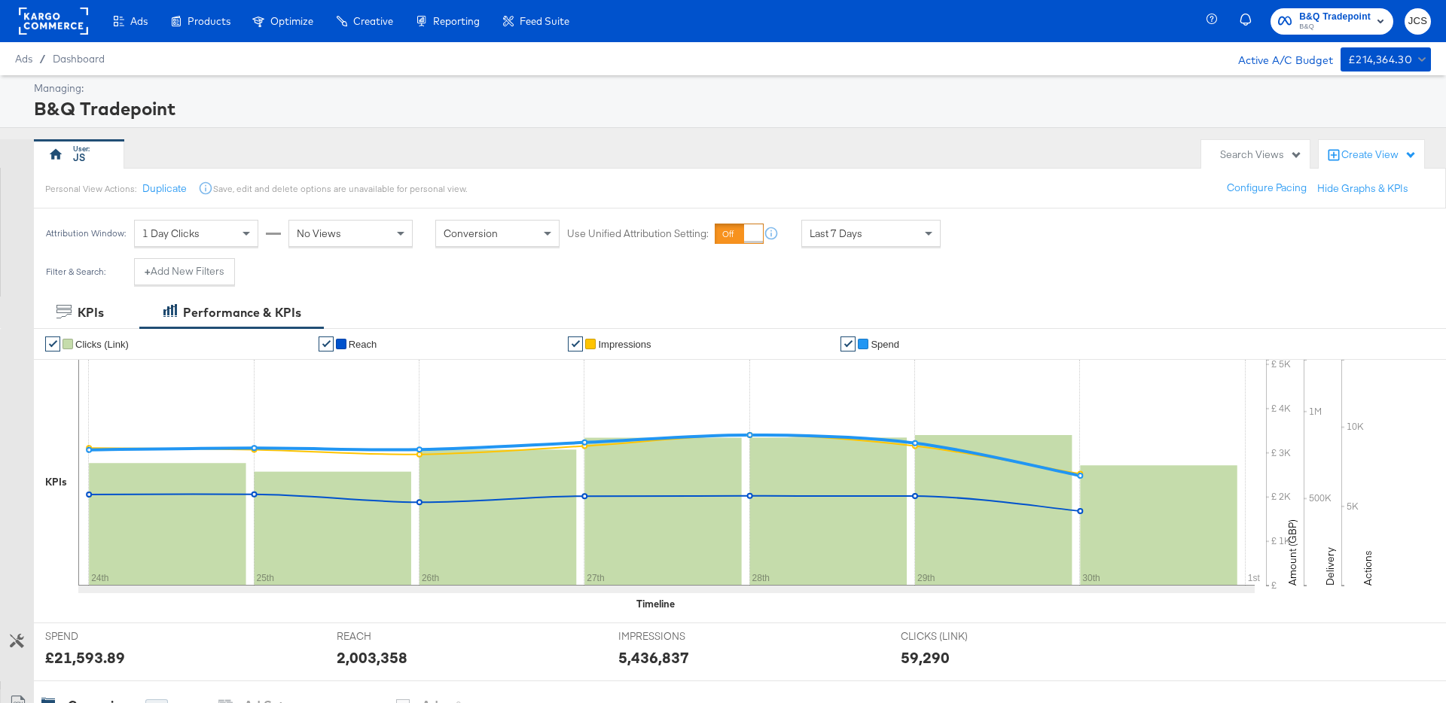
type input "asc"
click at [19, 32] on icon at bounding box center [53, 21] width 69 height 27
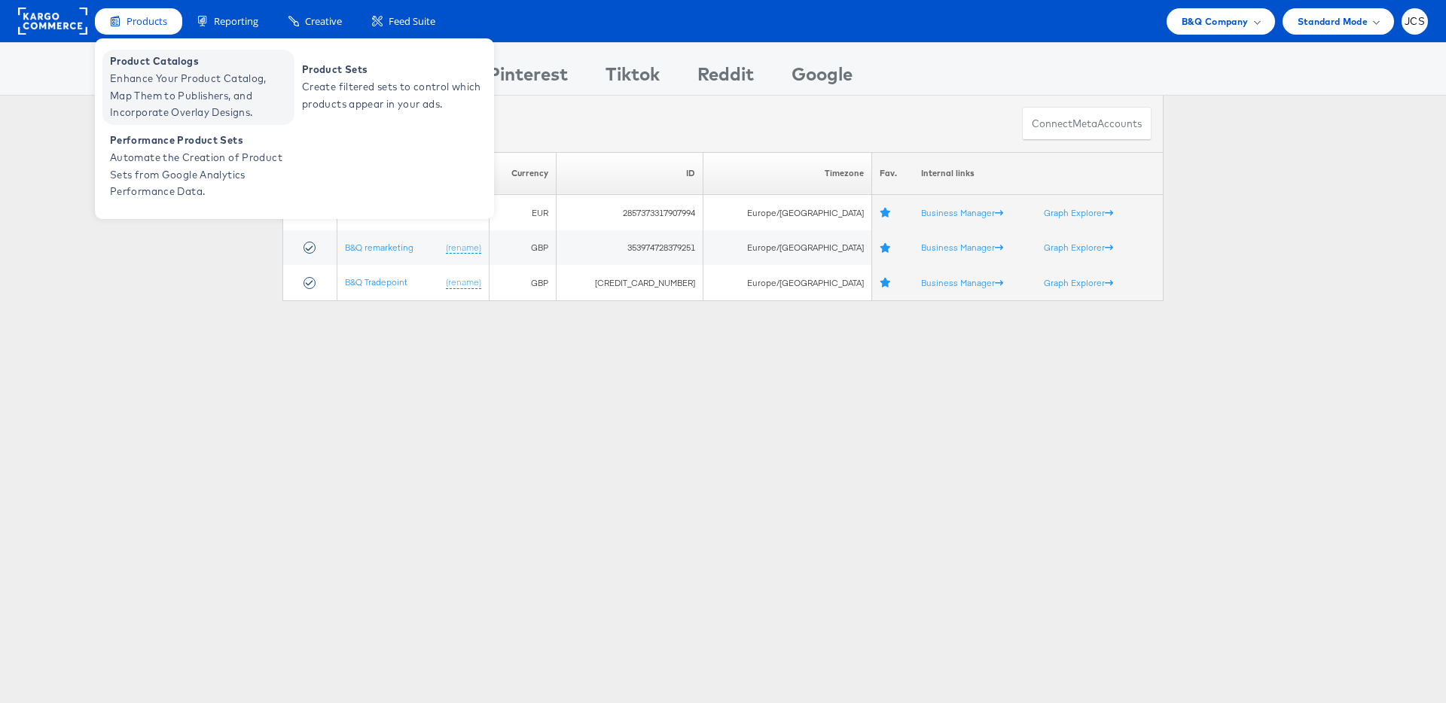
click at [165, 70] on span "Enhance Your Product Catalog, Map Them to Publishers, and Incorporate Overlay D…" at bounding box center [200, 95] width 181 height 51
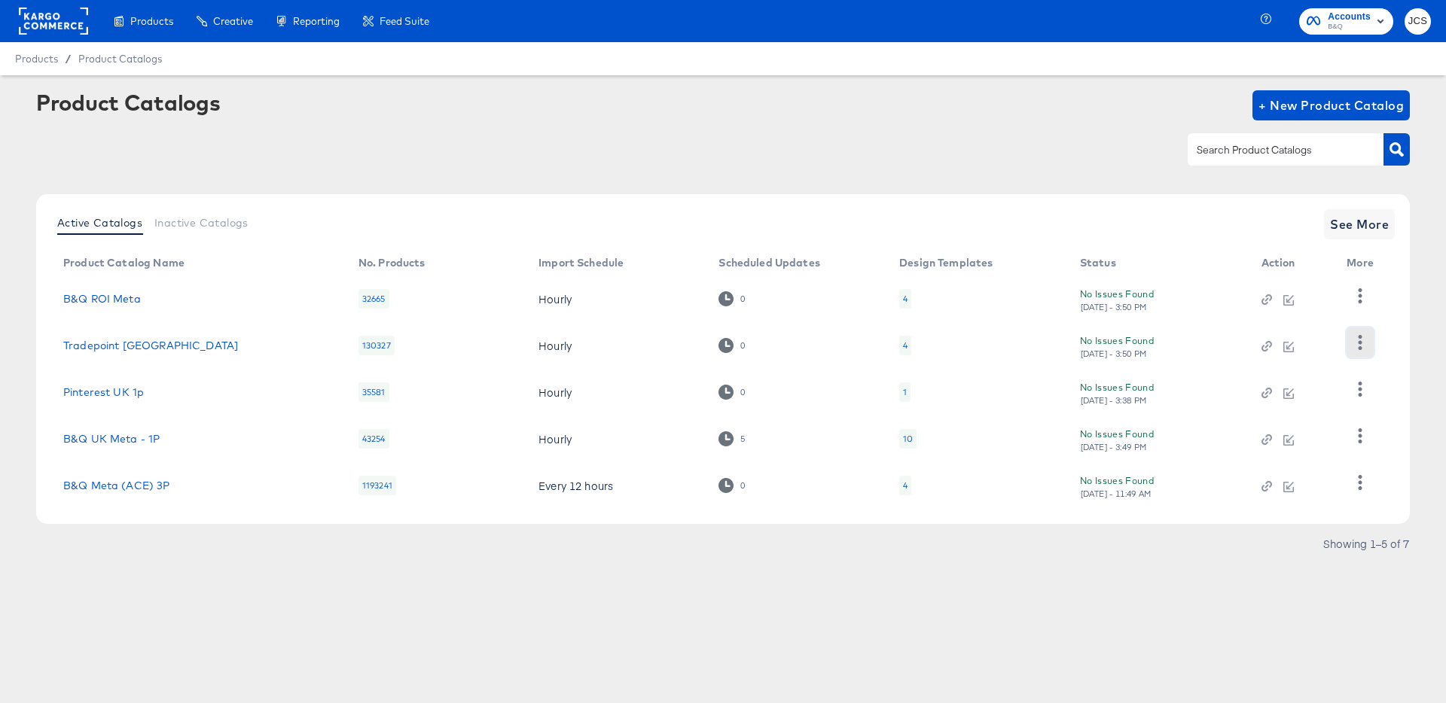
click at [1360, 344] on icon "button" at bounding box center [1361, 342] width 4 height 14
click at [1282, 395] on div "HUD Checks (Internal)" at bounding box center [1298, 398] width 151 height 24
click at [900, 340] on div "4" at bounding box center [905, 346] width 12 height 20
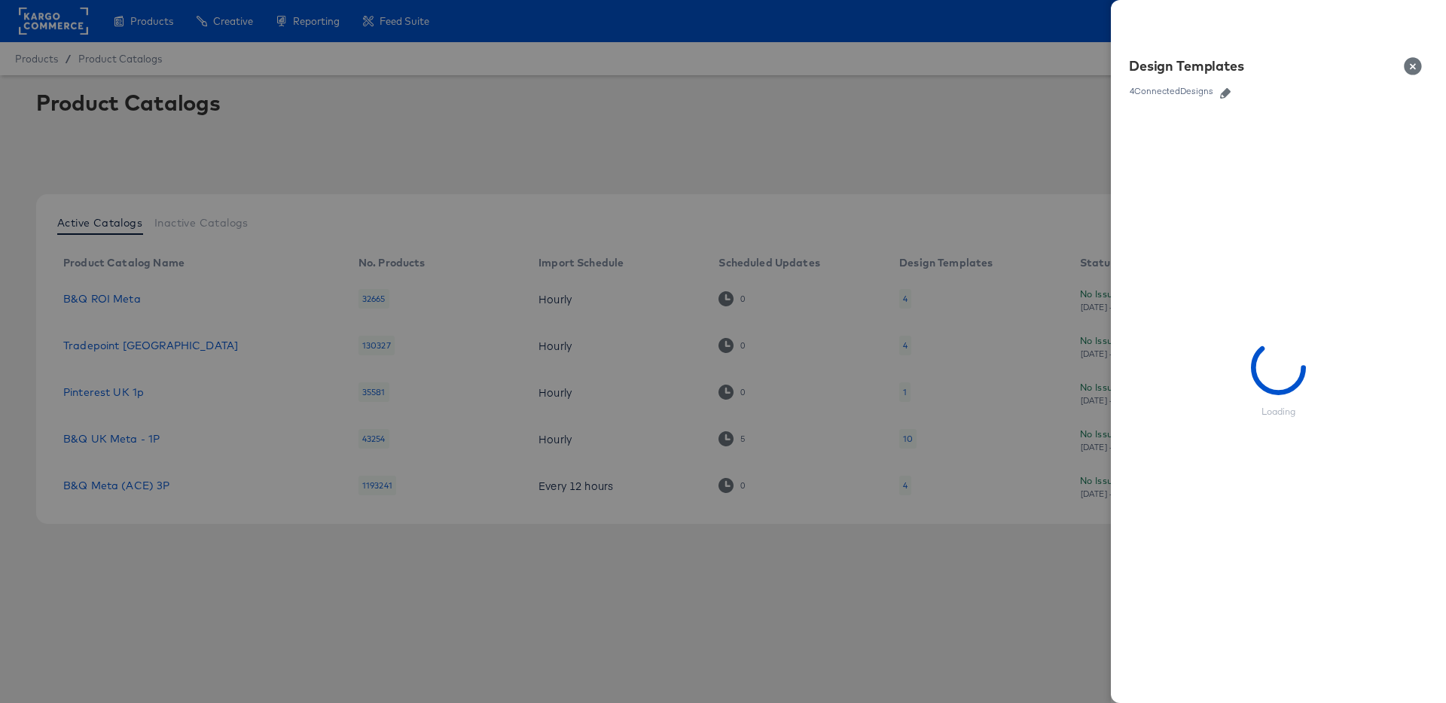
click at [1223, 90] on icon "button" at bounding box center [1225, 93] width 11 height 11
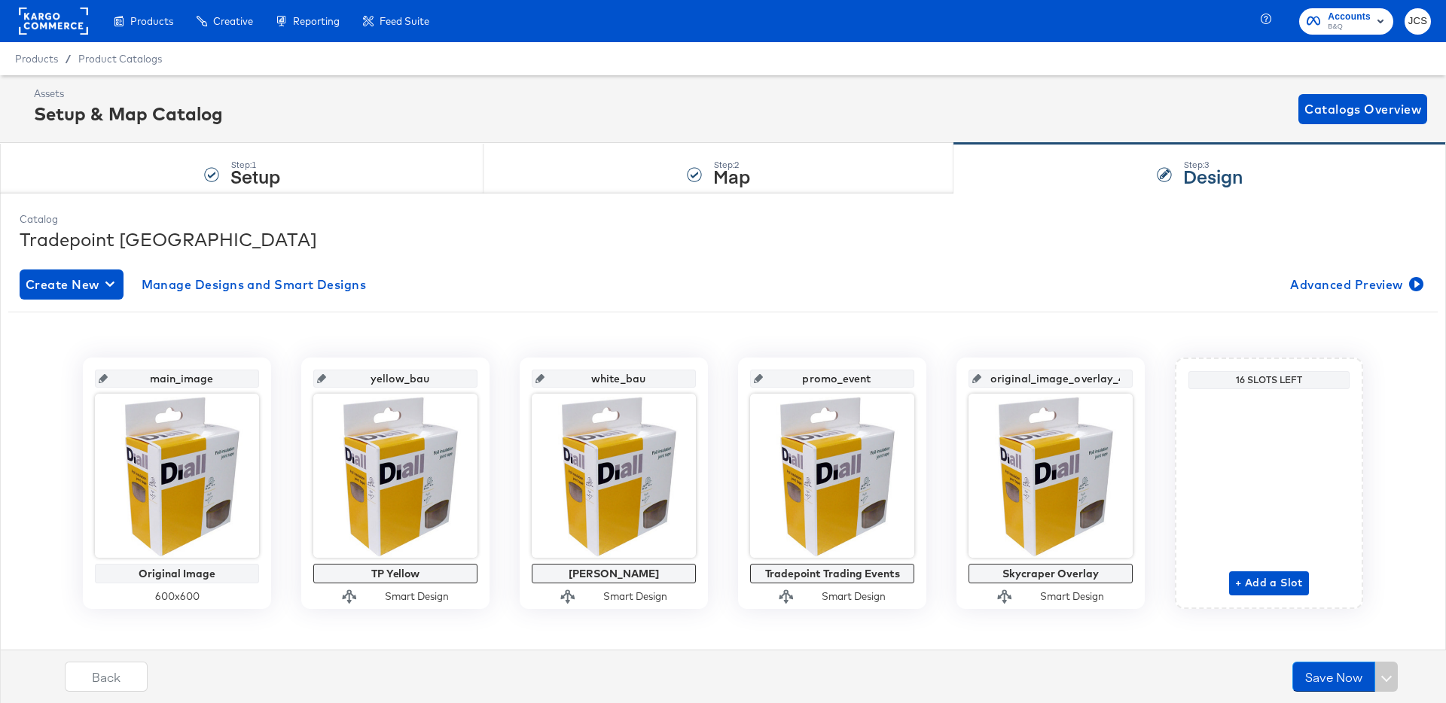
scroll to position [15, 0]
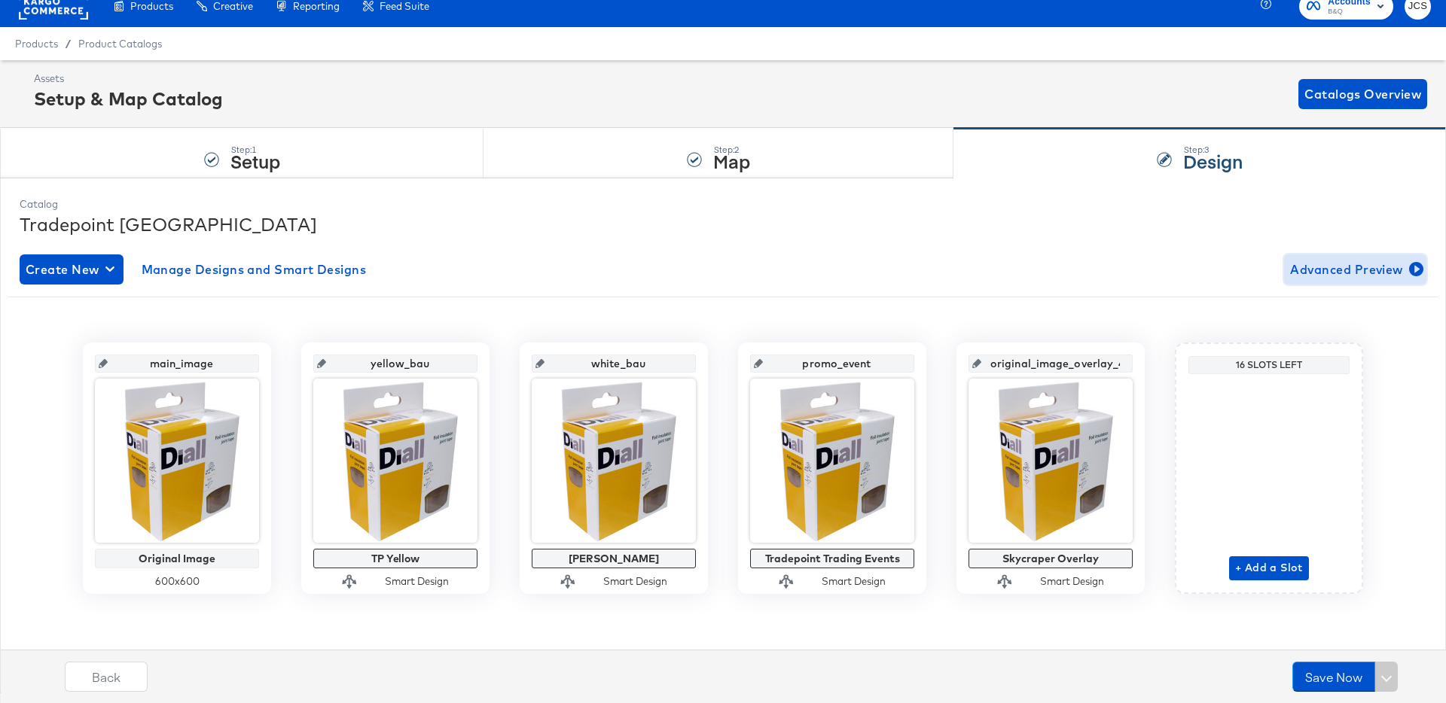
click at [1331, 274] on span "Advanced Preview" at bounding box center [1355, 269] width 130 height 21
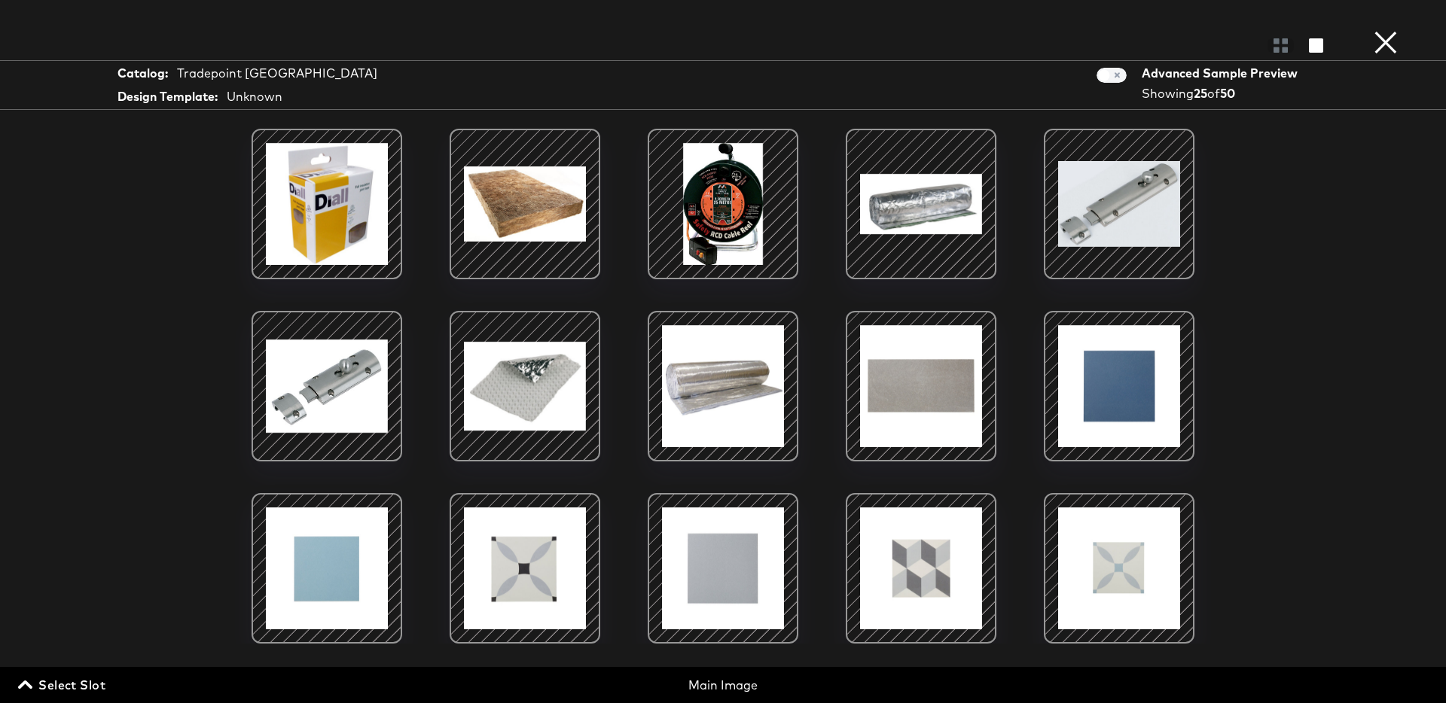
click at [86, 687] on span "Select Slot" at bounding box center [63, 685] width 84 height 21
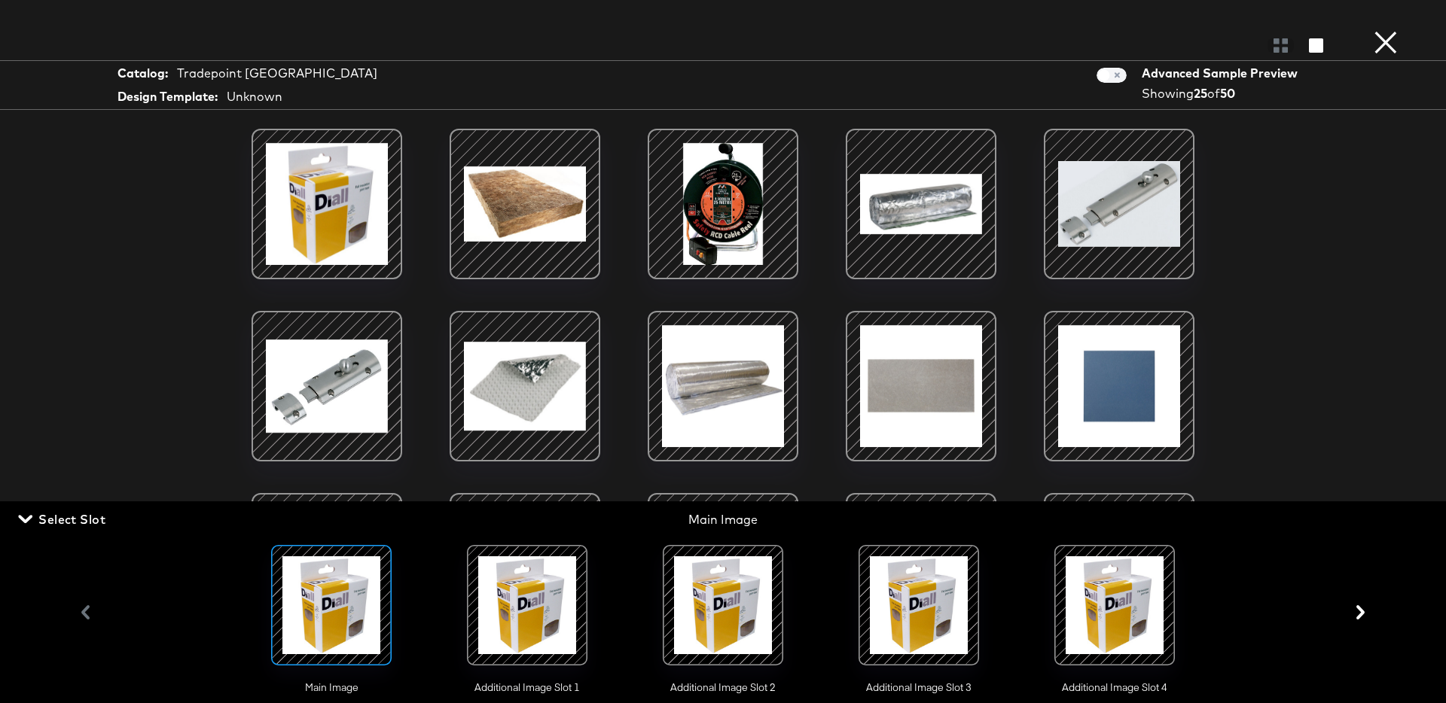
click at [585, 623] on div at bounding box center [527, 605] width 120 height 120
click at [675, 621] on div at bounding box center [723, 605] width 102 height 102
click at [909, 618] on div at bounding box center [919, 605] width 102 height 102
click at [1079, 617] on div at bounding box center [1114, 605] width 102 height 102
click at [49, 522] on span "Select Slot" at bounding box center [63, 519] width 84 height 21
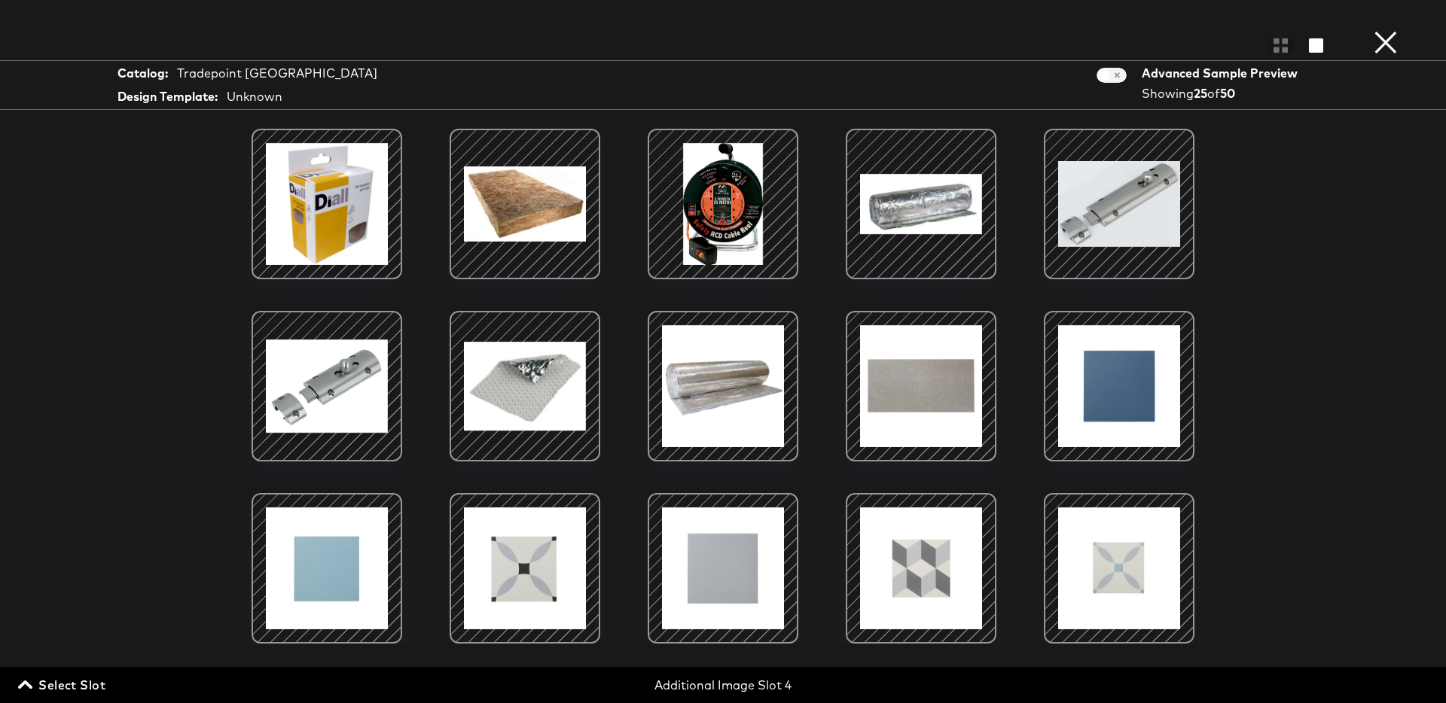
click at [1386, 30] on button "×" at bounding box center [1386, 15] width 30 height 30
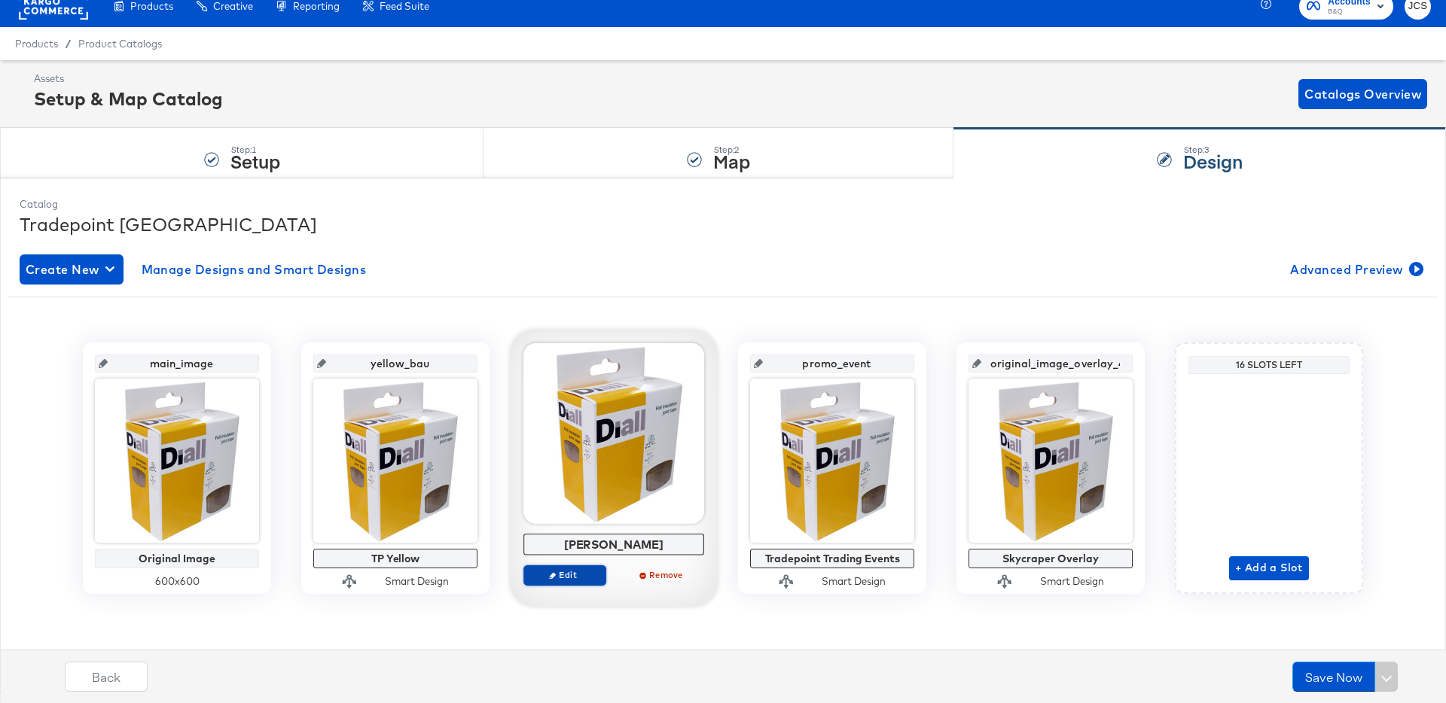
click at [563, 578] on span "Edit" at bounding box center [564, 574] width 69 height 11
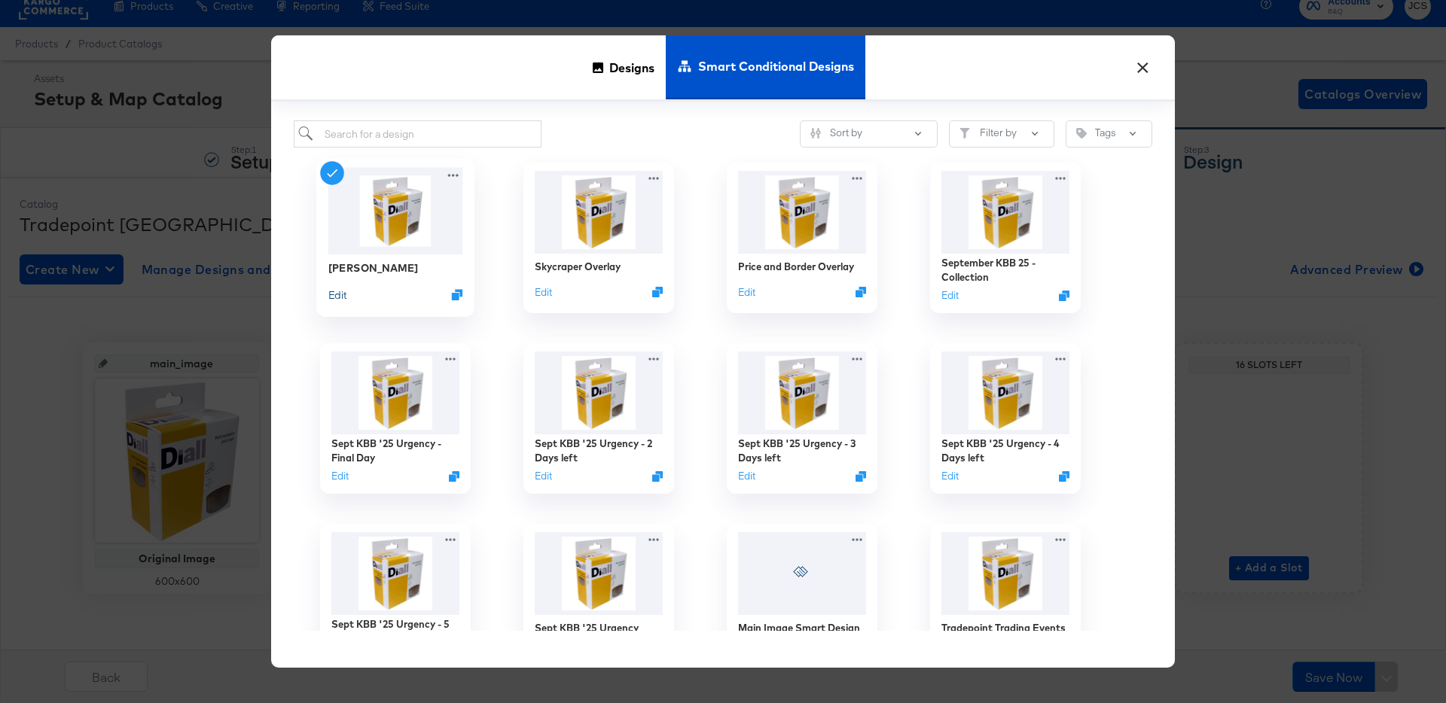
click at [342, 291] on button "Edit" at bounding box center [337, 295] width 18 height 14
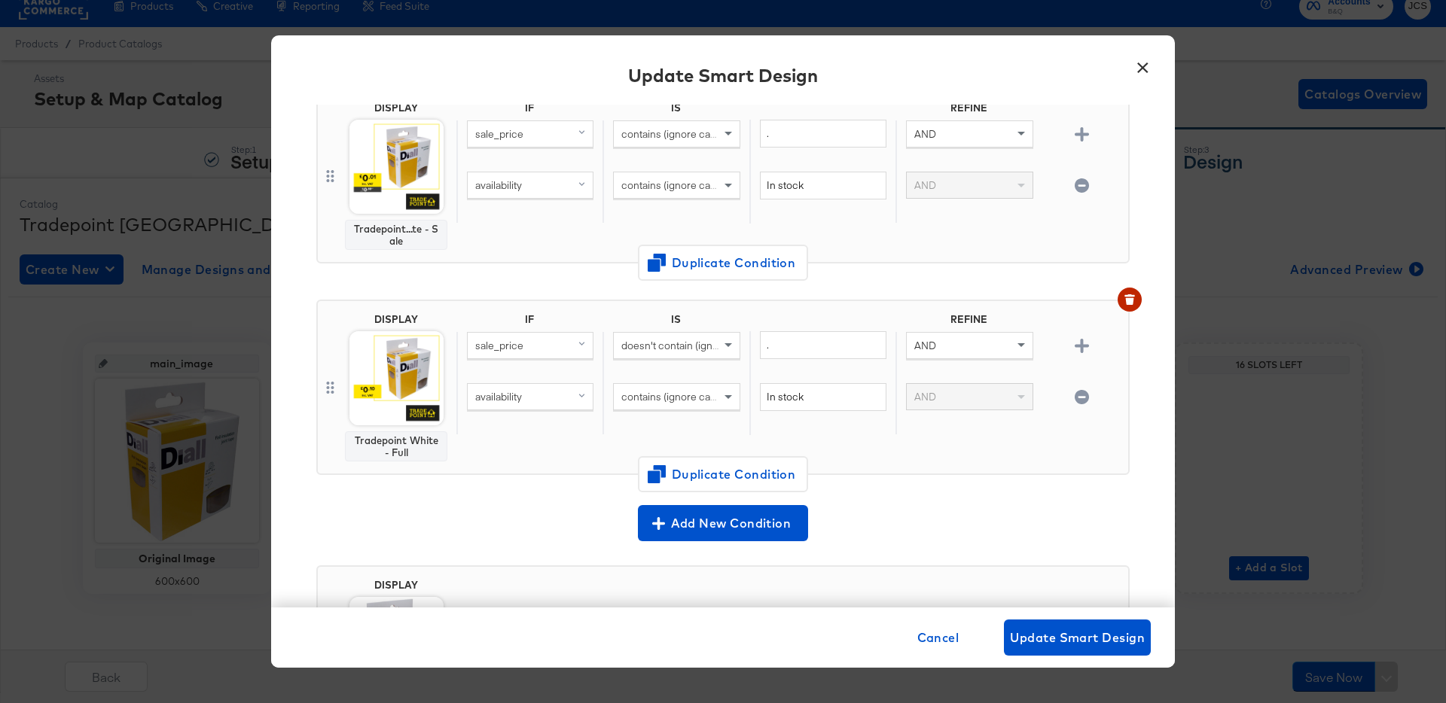
scroll to position [139, 0]
click at [1141, 69] on button "×" at bounding box center [1142, 63] width 27 height 27
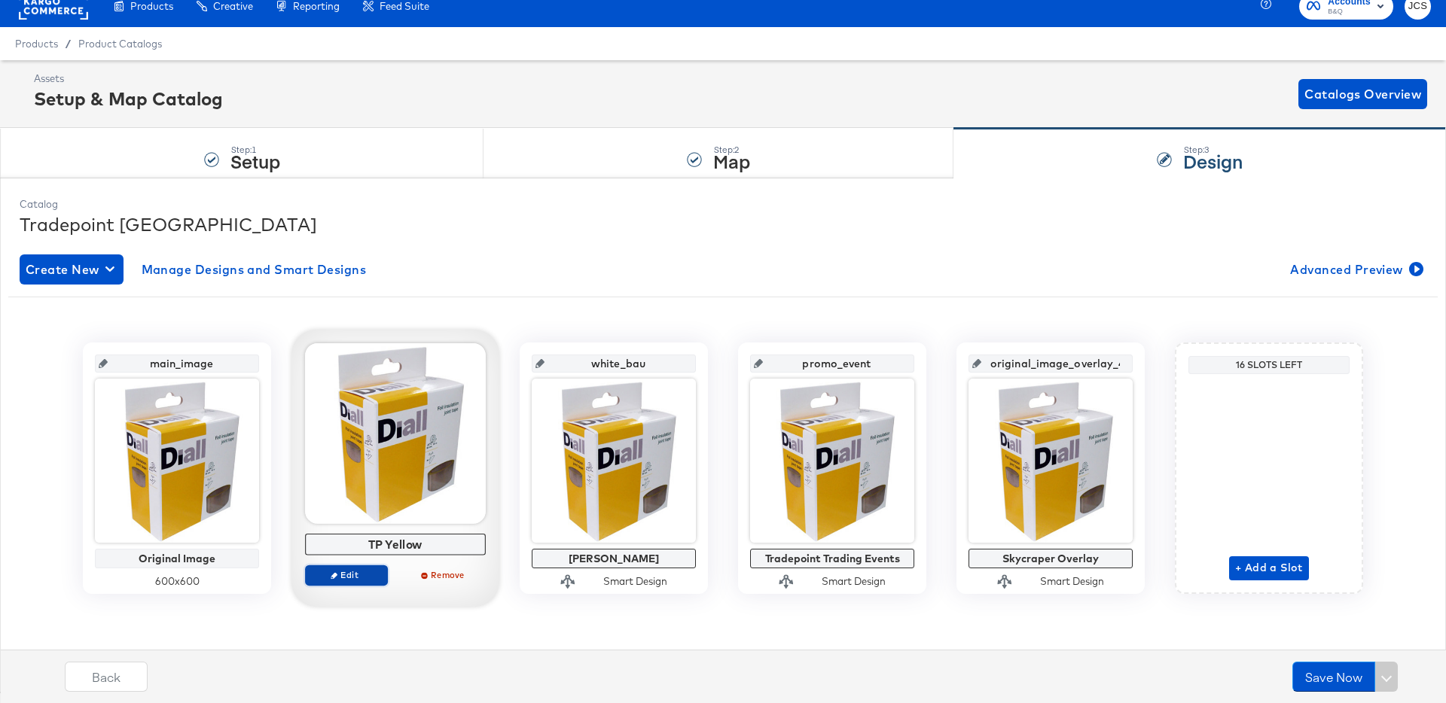
click at [352, 578] on span "Edit" at bounding box center [346, 574] width 69 height 11
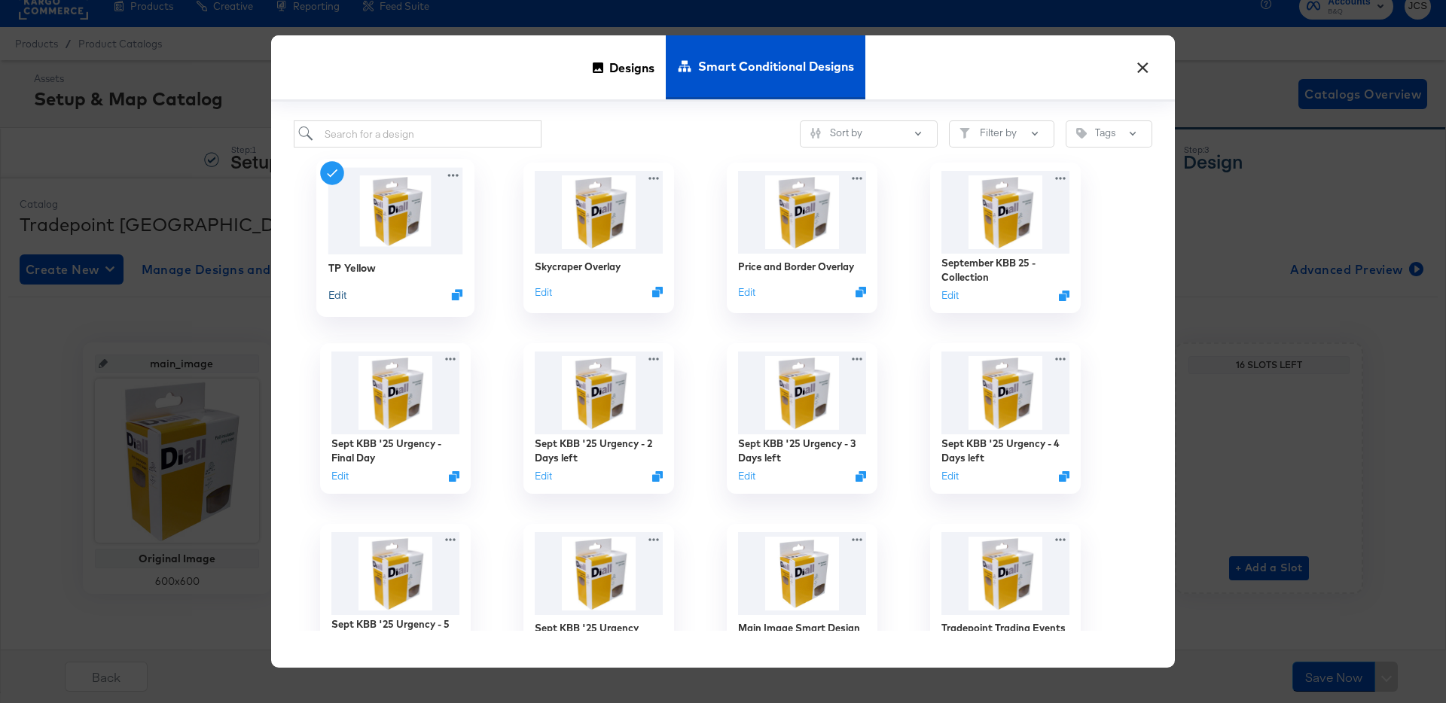
click at [331, 298] on button "Edit" at bounding box center [337, 295] width 18 height 14
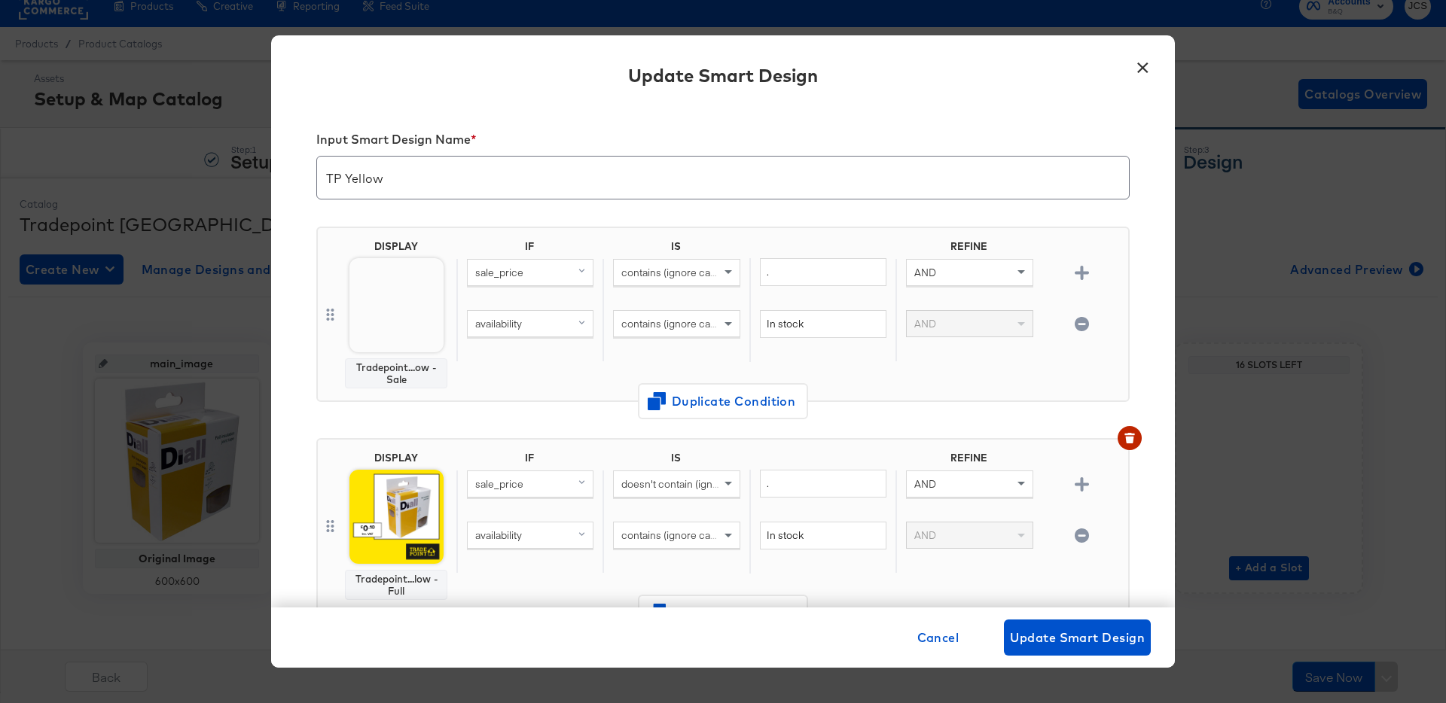
scroll to position [6, 0]
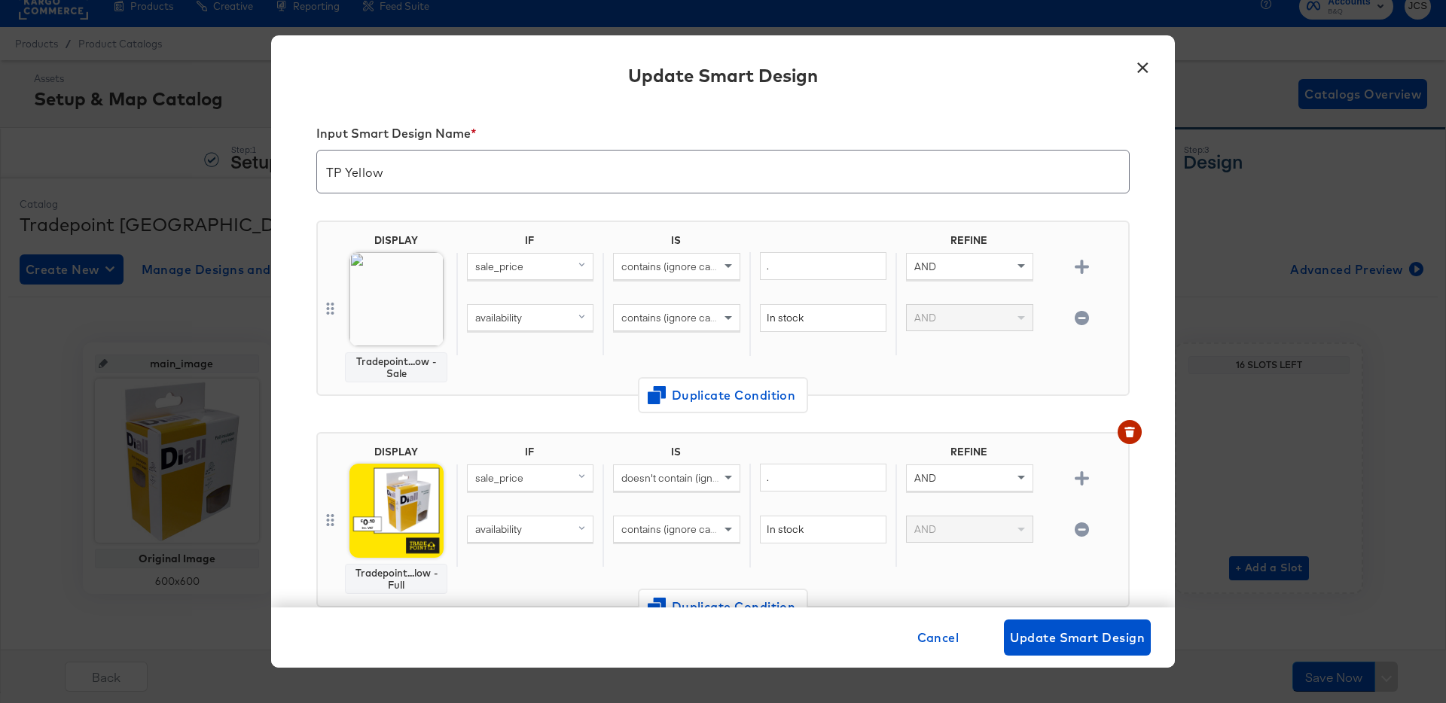
click at [1143, 60] on button "×" at bounding box center [1142, 63] width 27 height 27
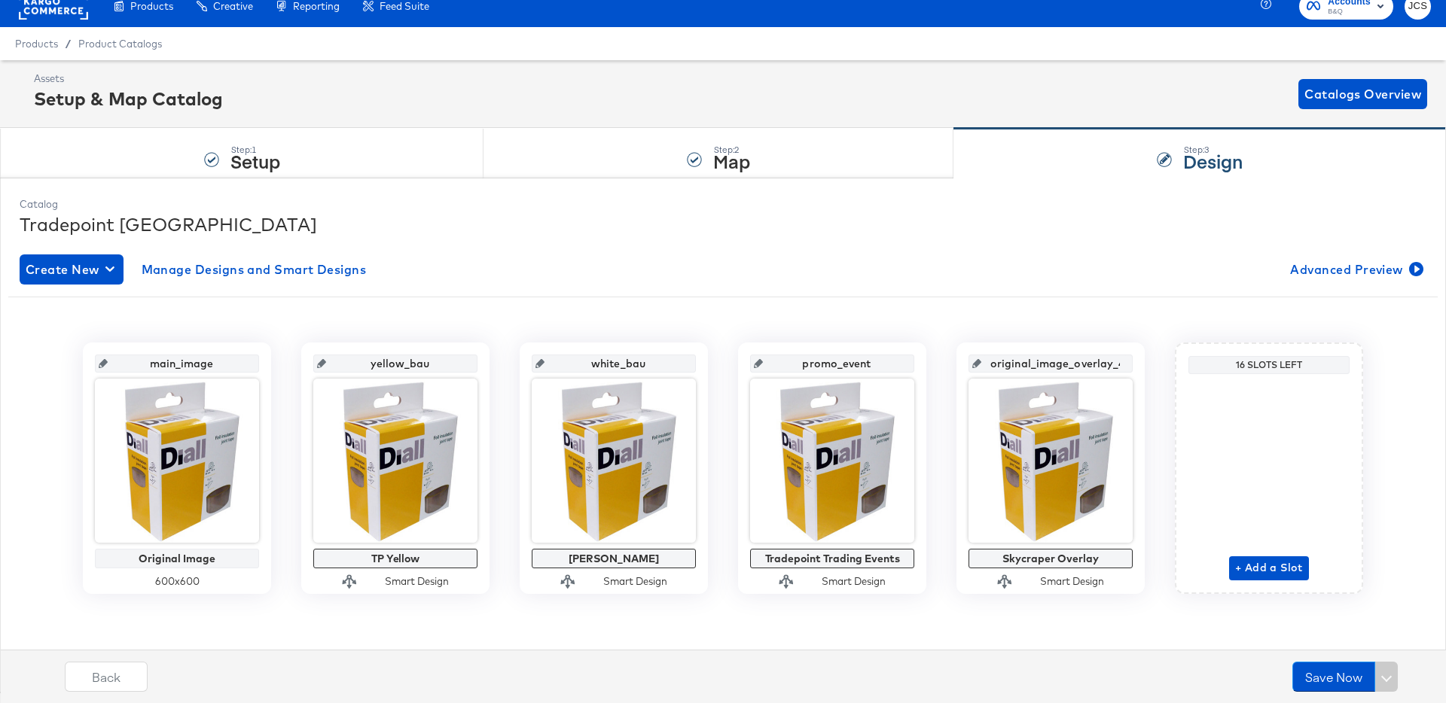
scroll to position [0, 0]
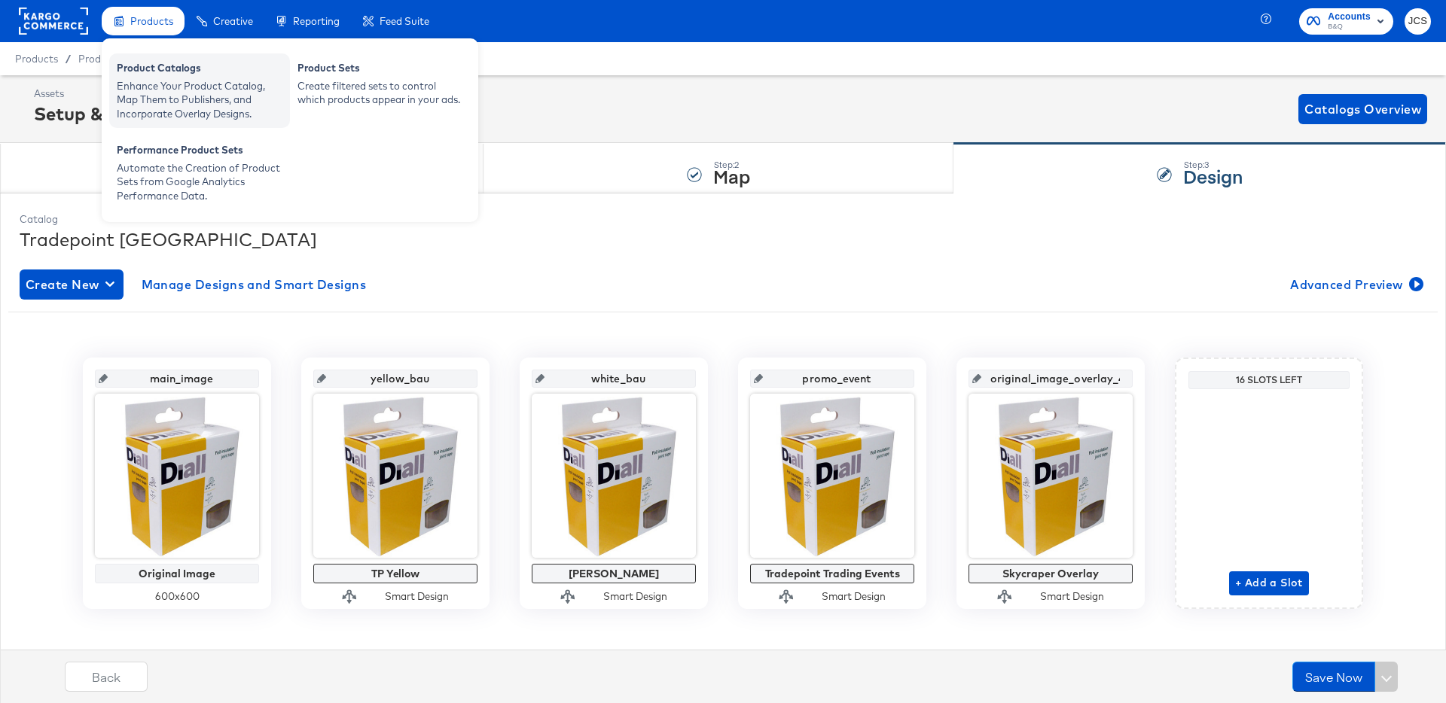
click at [136, 71] on div "Product Catalogs" at bounding box center [200, 70] width 166 height 18
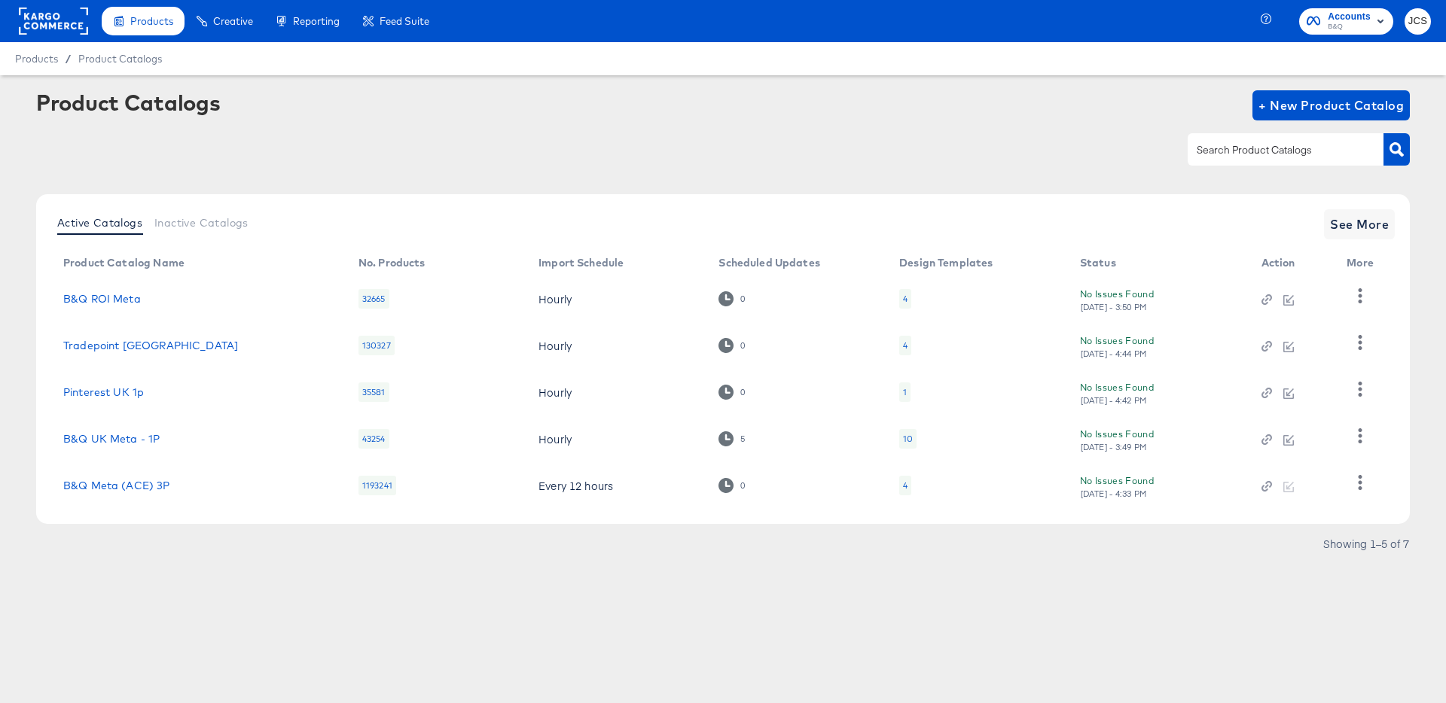
click at [227, 529] on div "Active Catalogs Inactive Catalogs See More Product Catalog Name No. Products Im…" at bounding box center [723, 378] width 1374 height 369
click at [90, 439] on link "B&Q UK Meta - 1P" at bounding box center [111, 439] width 96 height 12
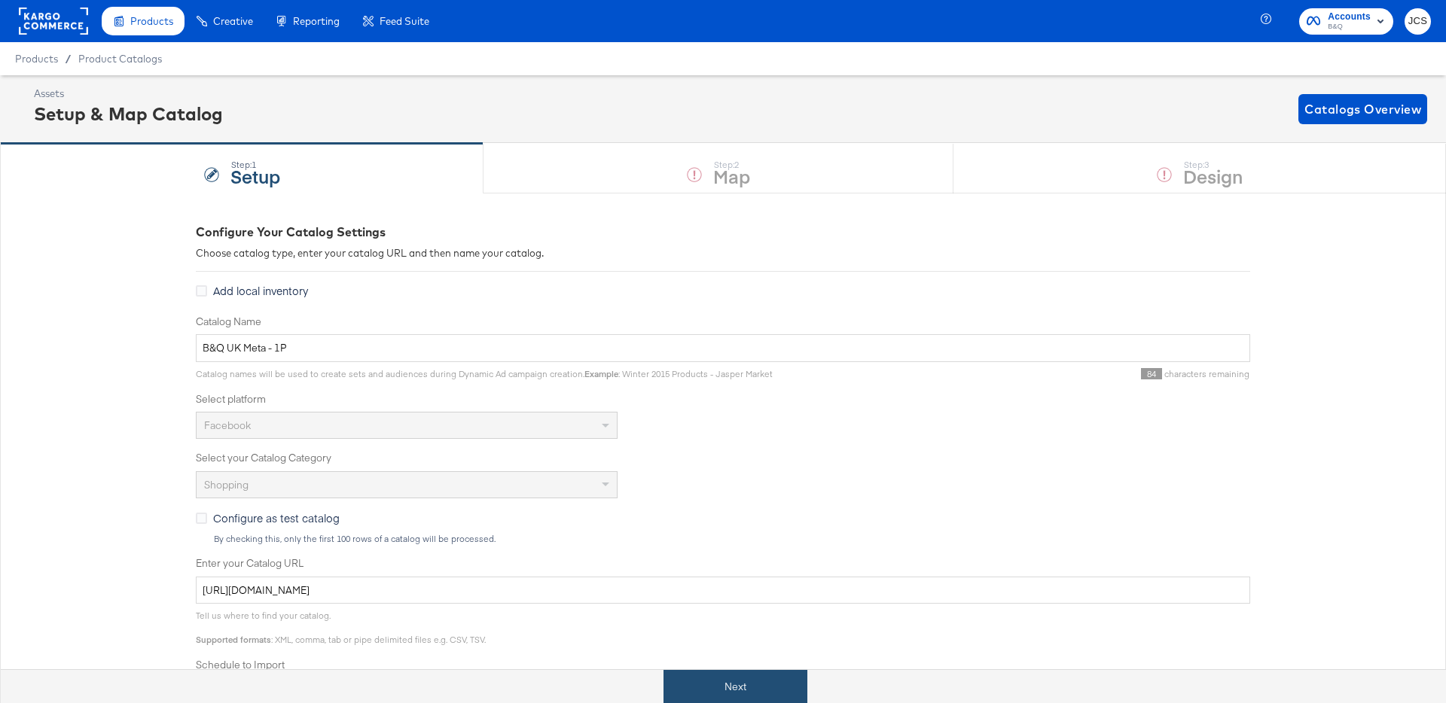
click at [717, 682] on button "Next" at bounding box center [735, 687] width 144 height 34
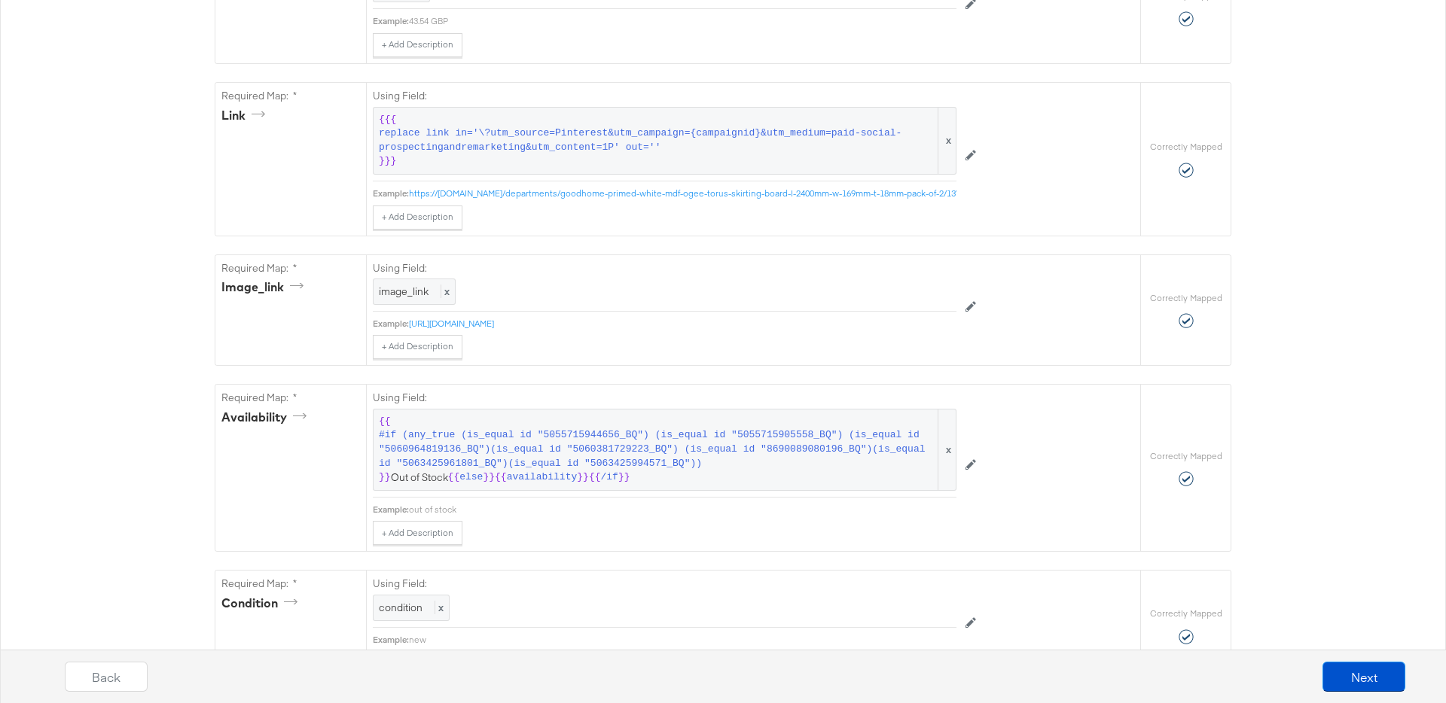
scroll to position [788, 0]
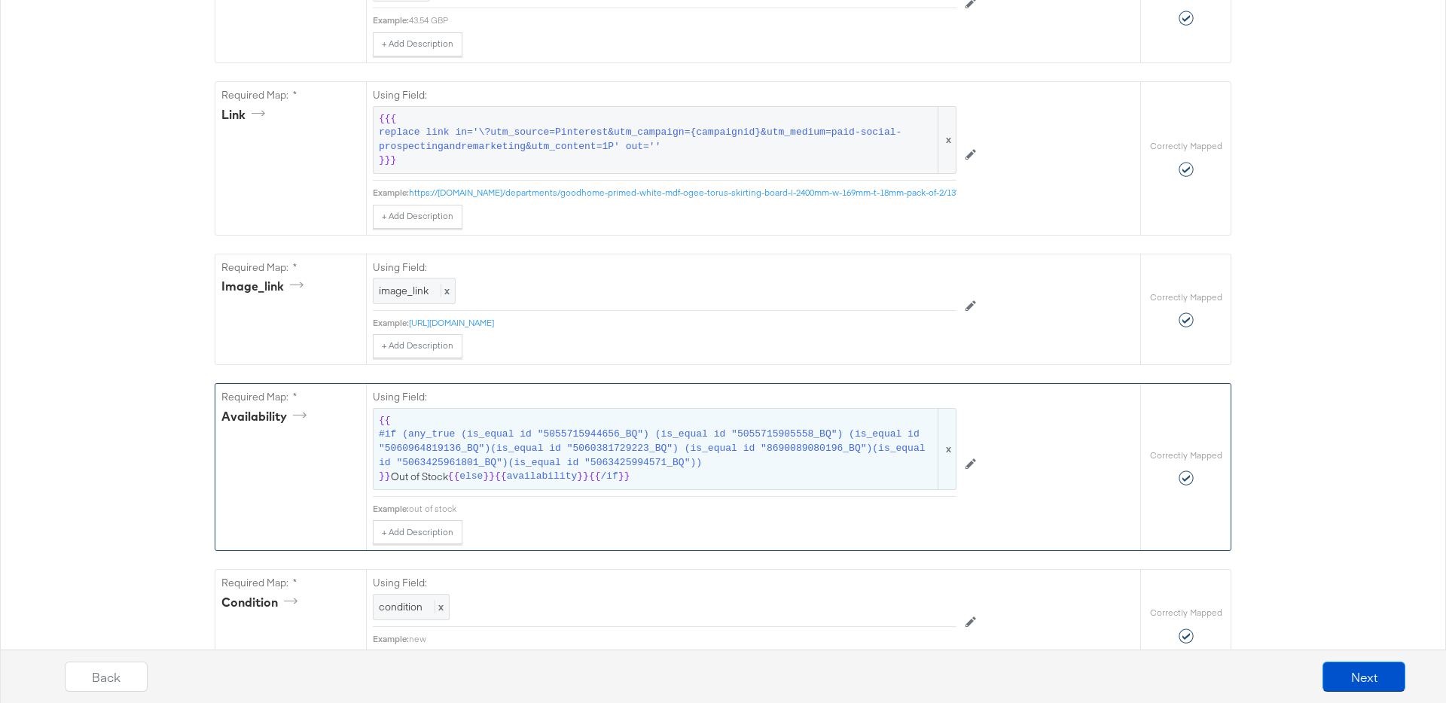
click at [492, 450] on span "#if (any_true (is_equal id "5055715944656_BQ") (is_equal id "5055715905558_BQ")…" at bounding box center [657, 449] width 557 height 42
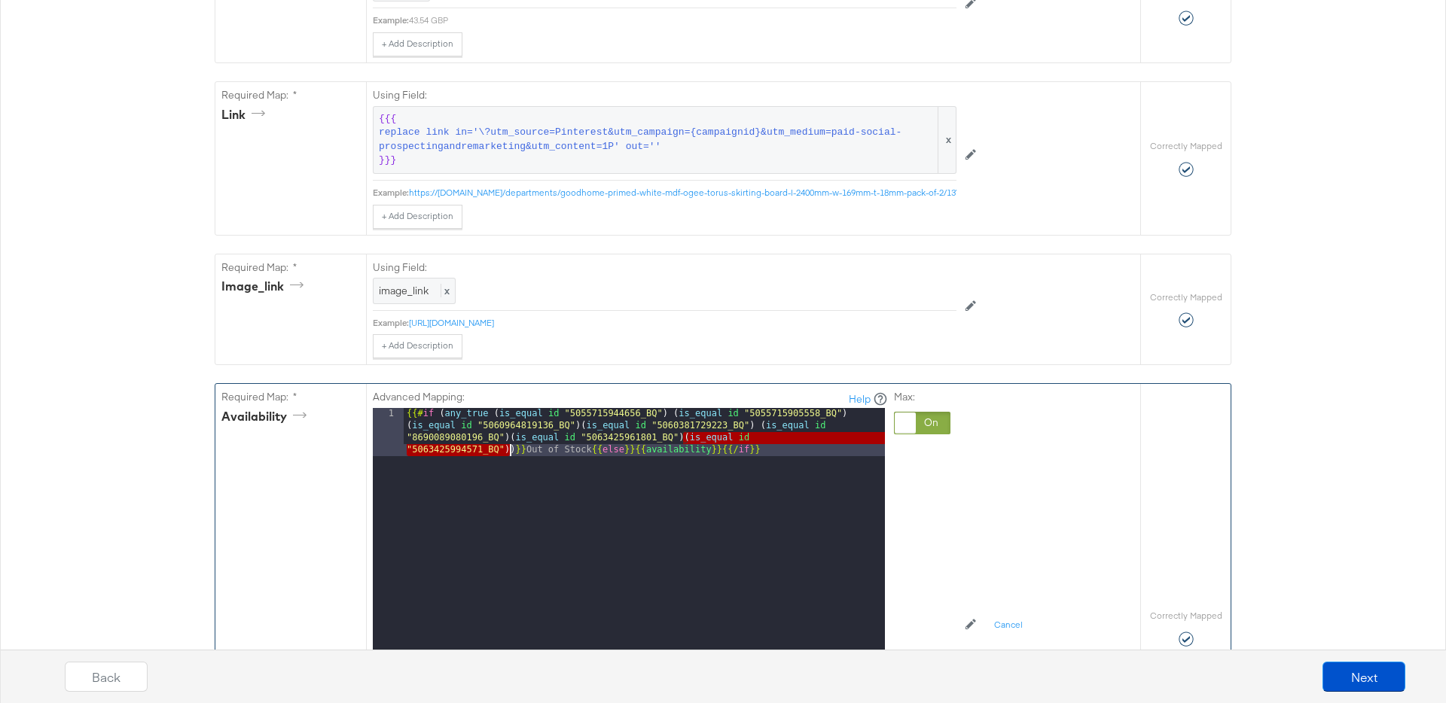
drag, startPoint x: 684, startPoint y: 438, endPoint x: 510, endPoint y: 452, distance: 174.5
click at [510, 452] on div "{{# if ( any_true ( is_equal id "5055715944656_BQ" ) ( is_equal id "50557159055…" at bounding box center [644, 644] width 481 height 473
click at [682, 438] on div "{{# if ( any_true ( is_equal id "5055715944656_BQ" ) ( is_equal id "50557159055…" at bounding box center [644, 644] width 481 height 473
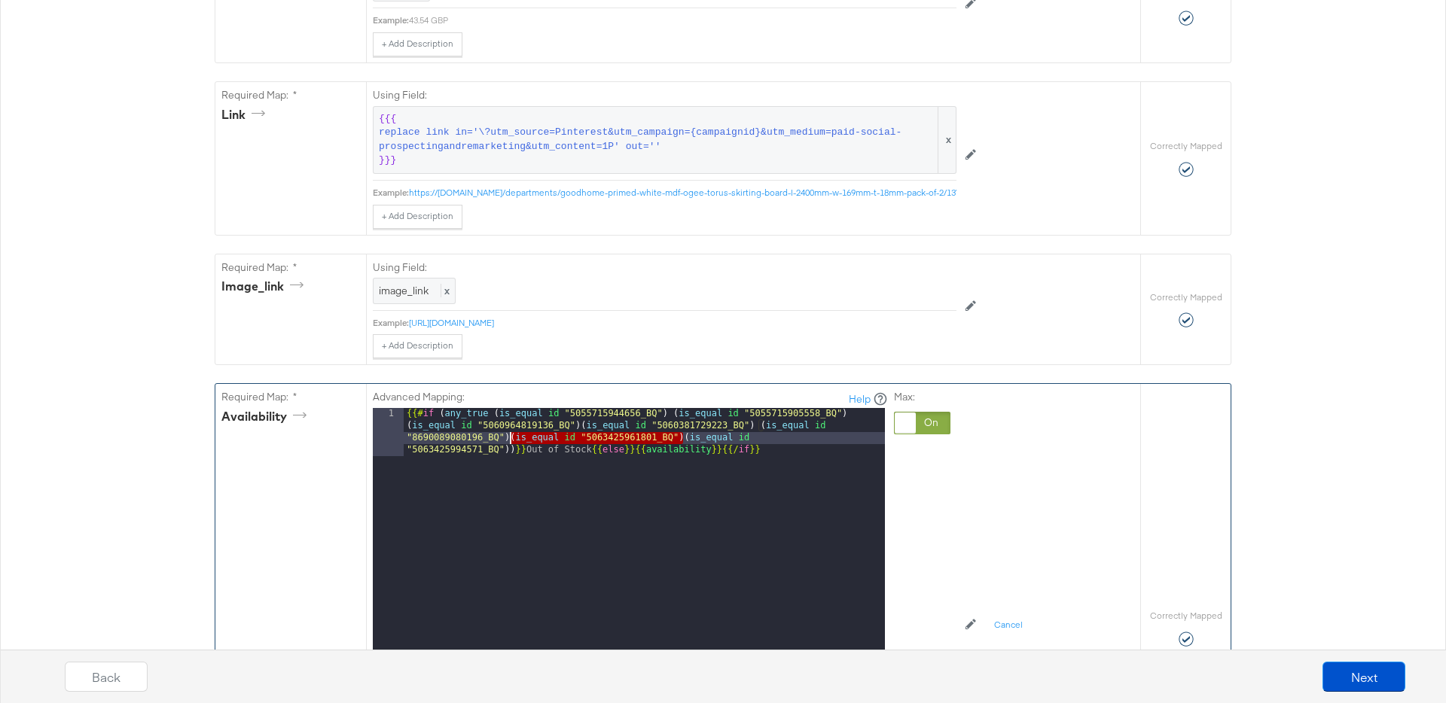
drag, startPoint x: 684, startPoint y: 438, endPoint x: 512, endPoint y: 437, distance: 171.7
click at [512, 437] on div "{{# if ( any_true ( is_equal id "5055715944656_BQ" ) ( is_equal id "50557159055…" at bounding box center [644, 644] width 481 height 473
click at [508, 449] on div "{{# if ( any_true ( is_equal id "5055715944656_BQ" ) ( is_equal id "50557159055…" at bounding box center [644, 644] width 481 height 473
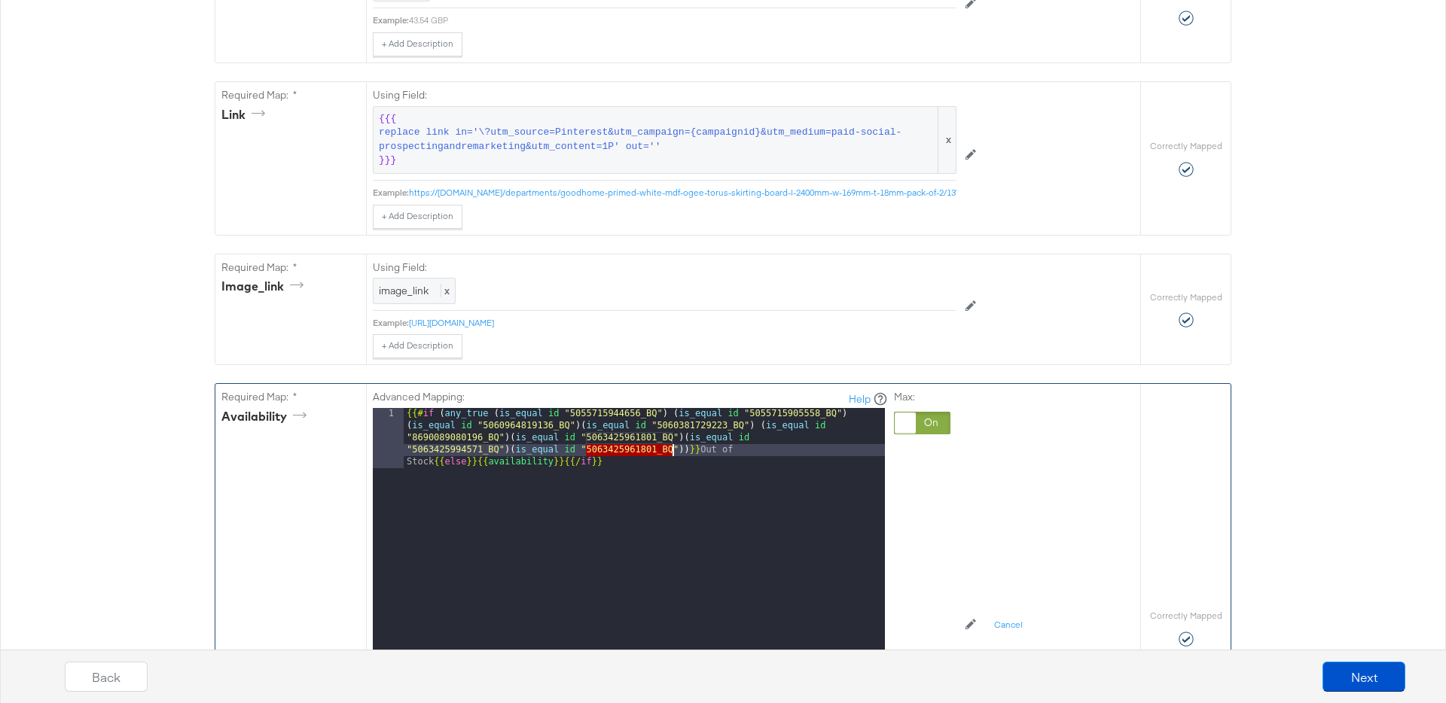
drag, startPoint x: 587, startPoint y: 452, endPoint x: 672, endPoint y: 449, distance: 85.1
click at [672, 449] on div "{{# if ( any_true ( is_equal id "5055715944656_BQ" ) ( is_equal id "50557159055…" at bounding box center [644, 656] width 481 height 497
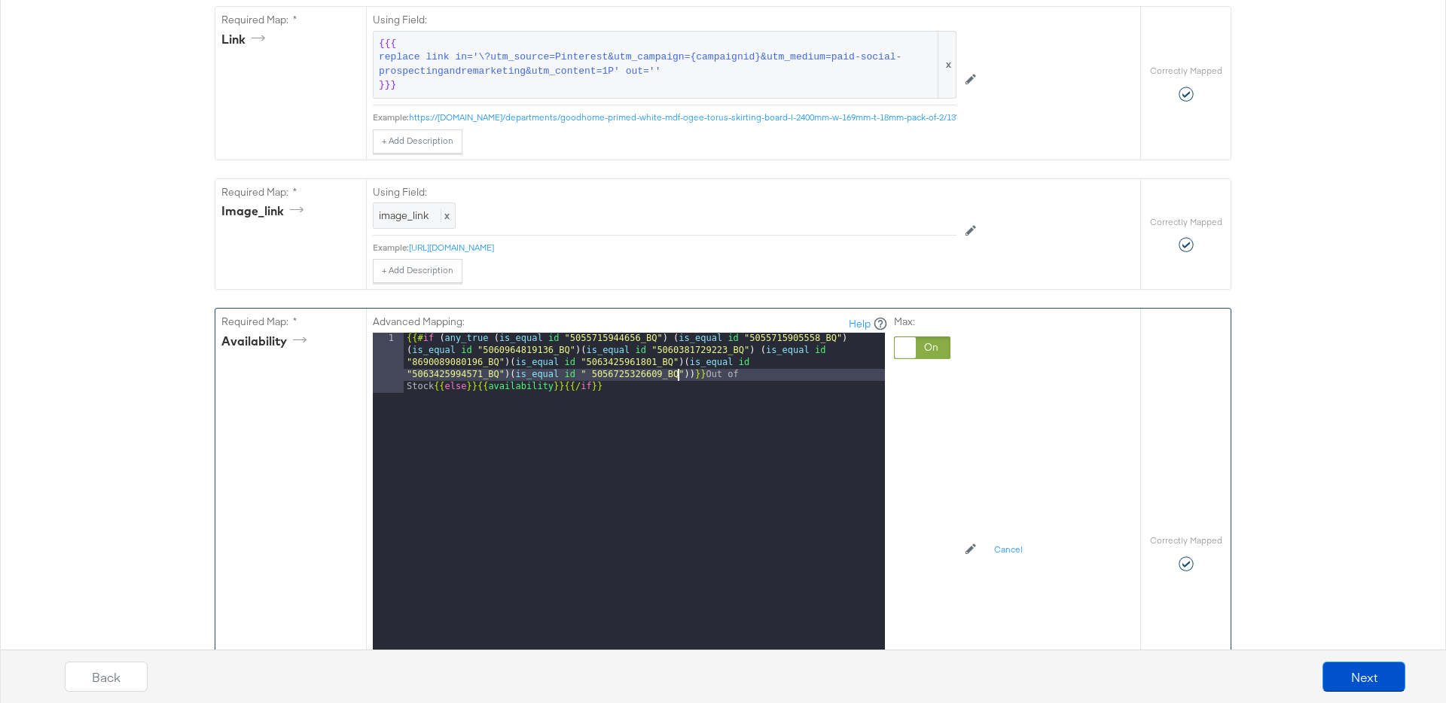
scroll to position [888, 0]
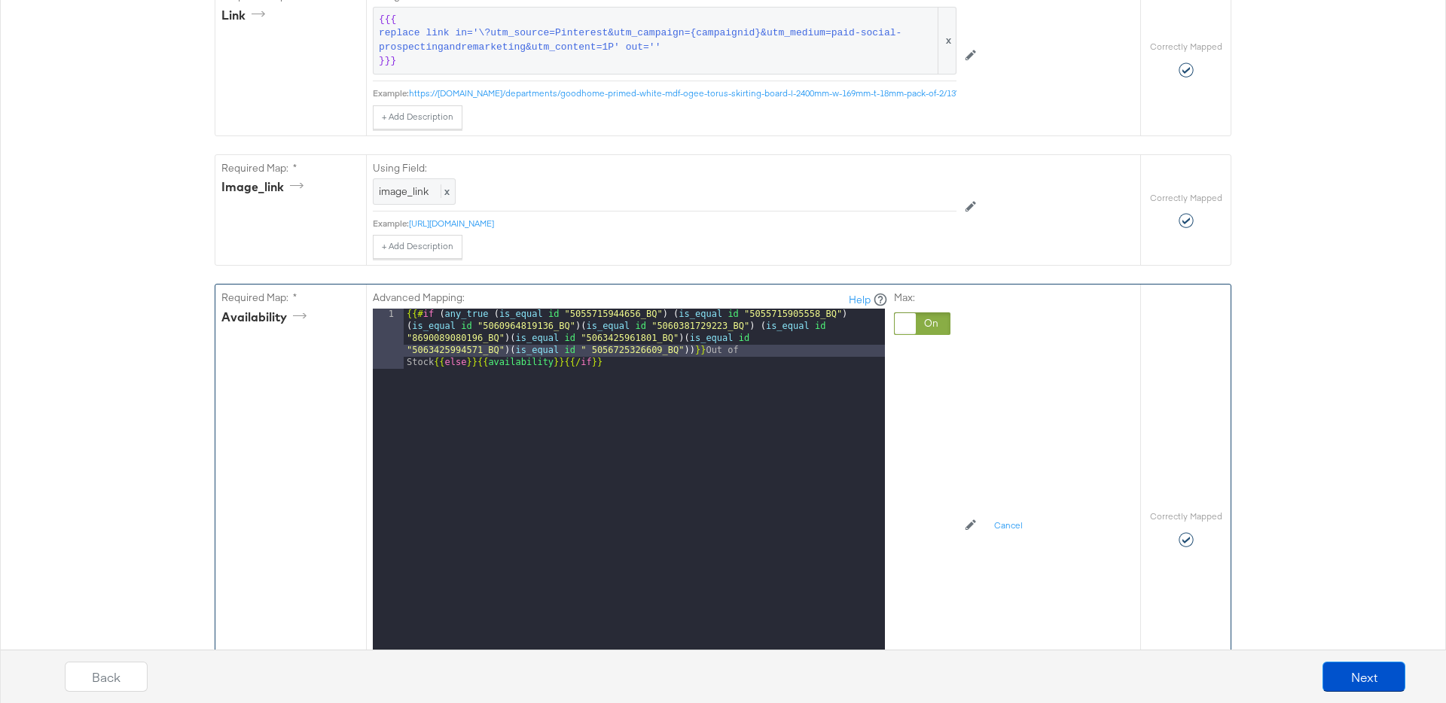
click at [593, 350] on div "{{# if ( any_true ( is_equal id "5055715944656_BQ" ) ( is_equal id "50557159055…" at bounding box center [644, 557] width 481 height 497
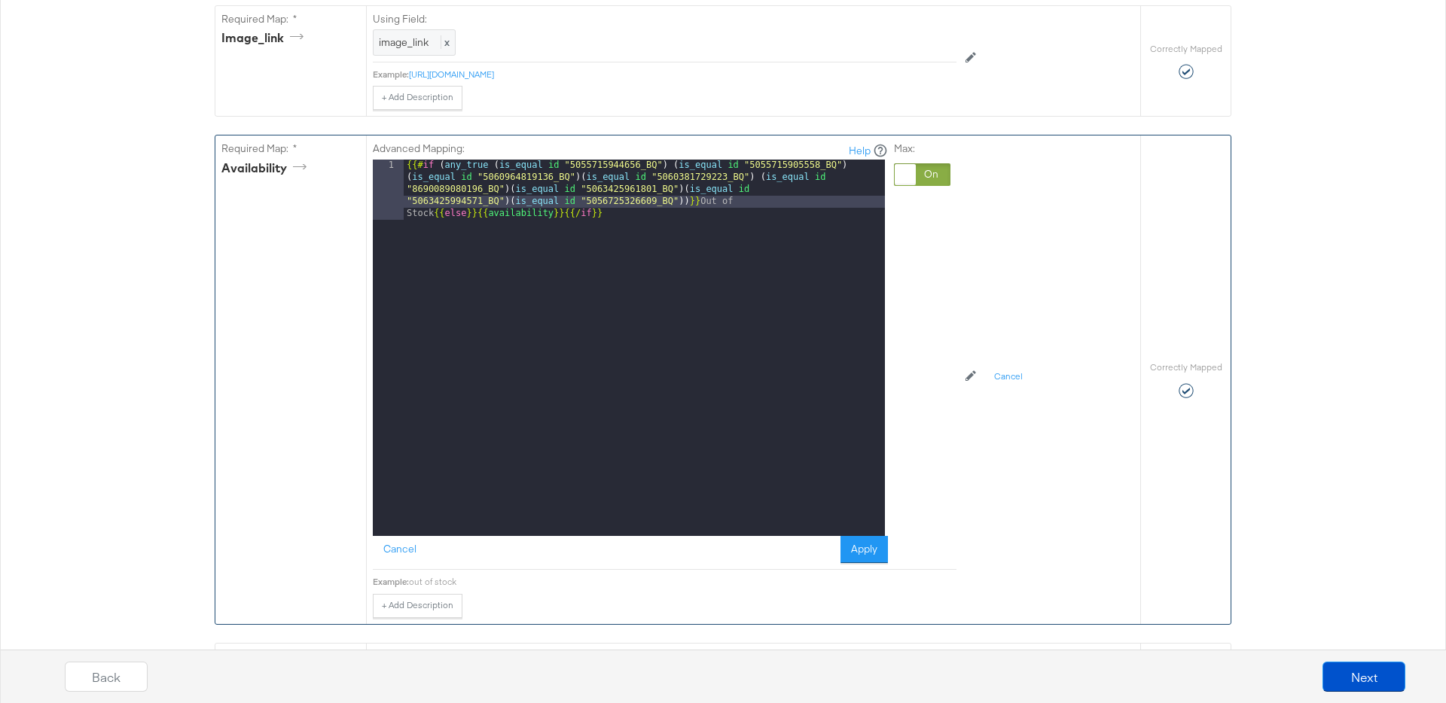
scroll to position [1038, 0]
click at [879, 558] on button "Apply" at bounding box center [863, 548] width 47 height 27
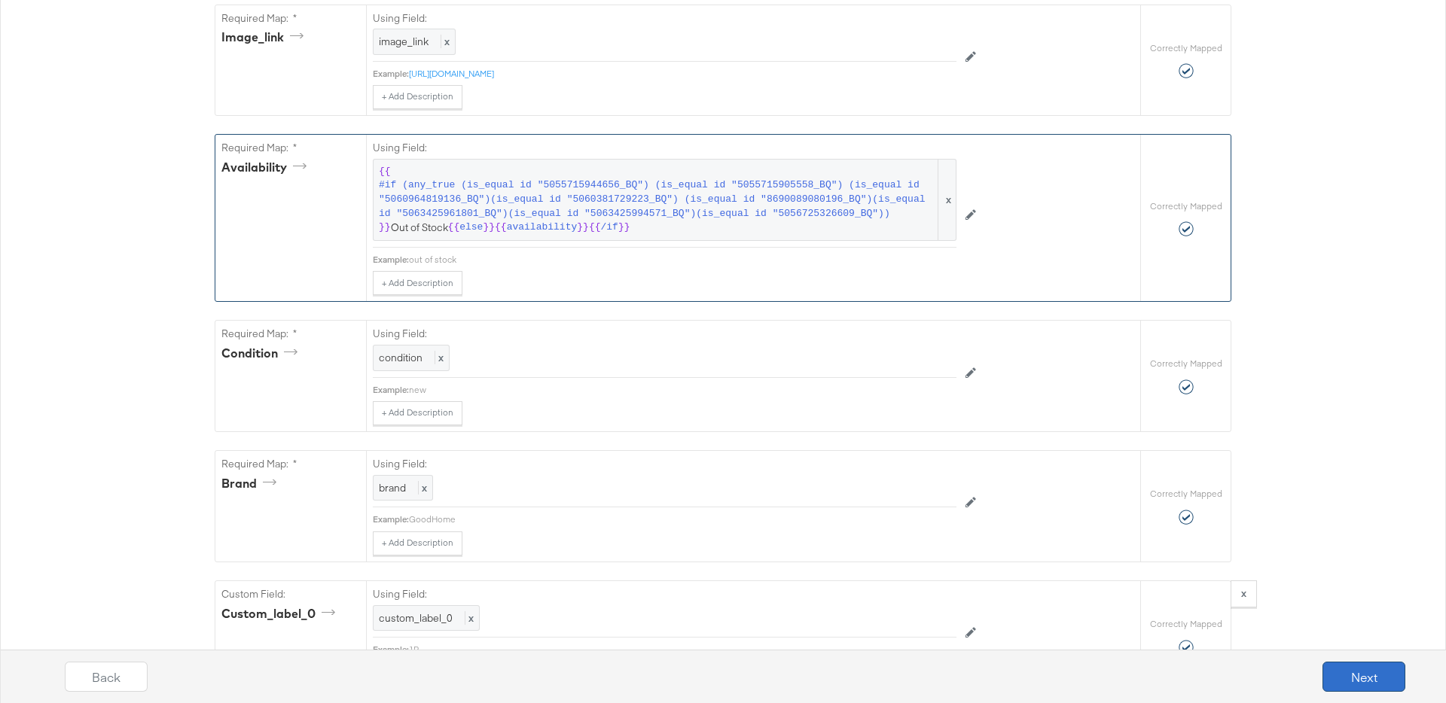
click at [1344, 677] on button "Next" at bounding box center [1363, 677] width 83 height 30
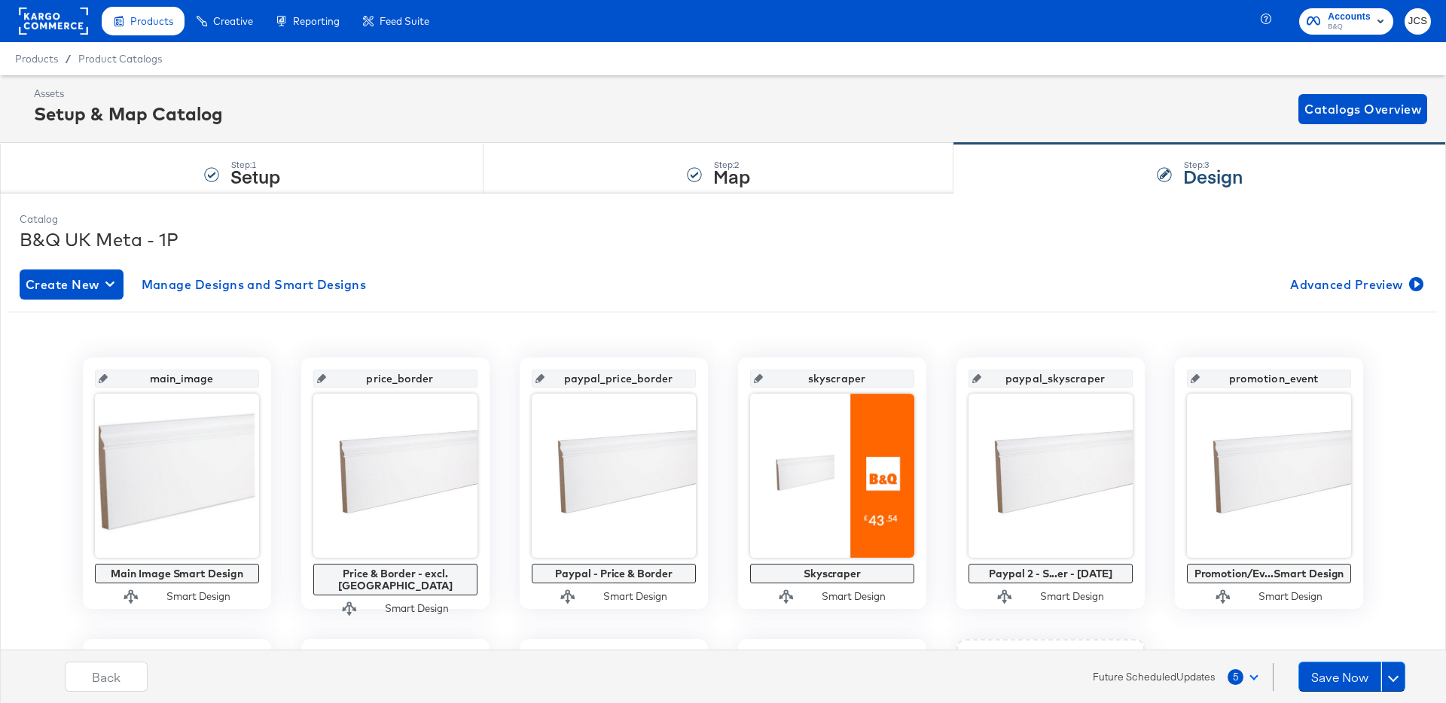
click at [1252, 674] on span at bounding box center [1253, 676] width 8 height 8
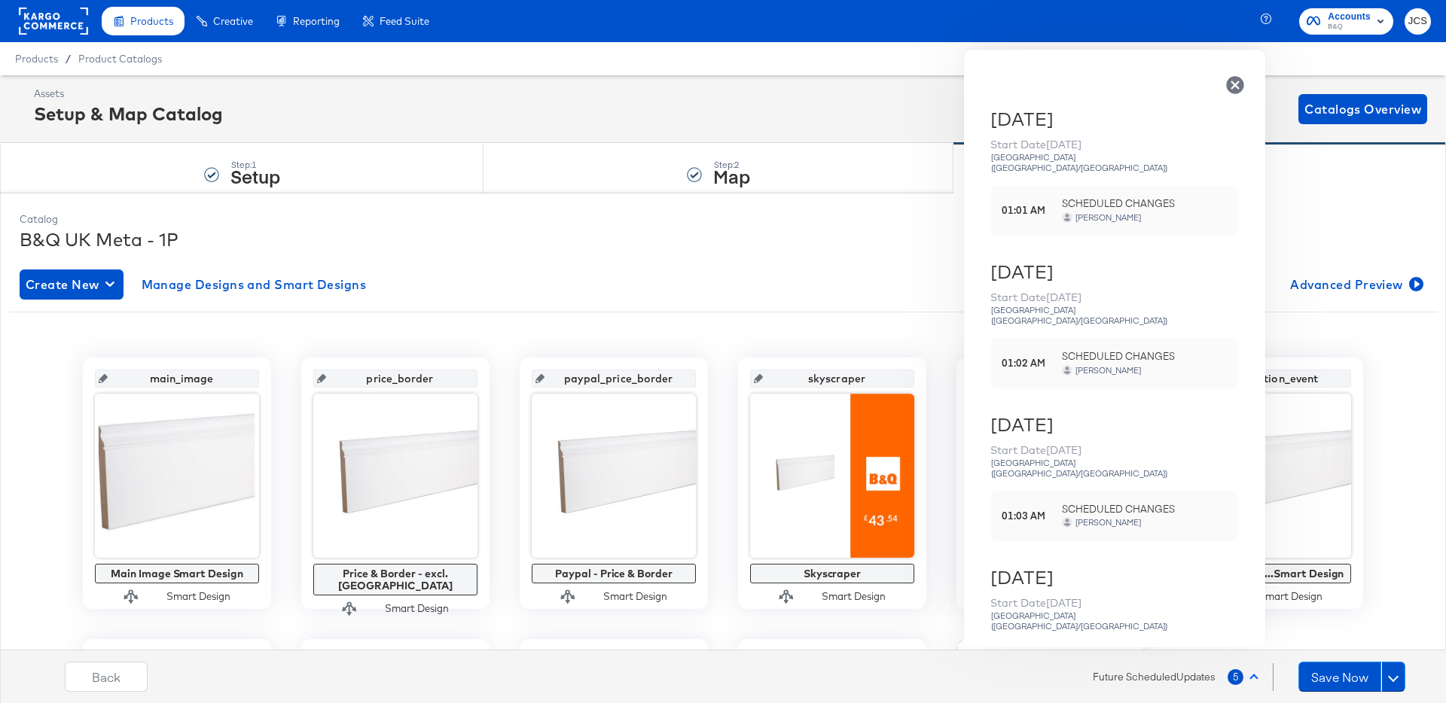
click at [1252, 674] on button "5" at bounding box center [1246, 676] width 38 height 27
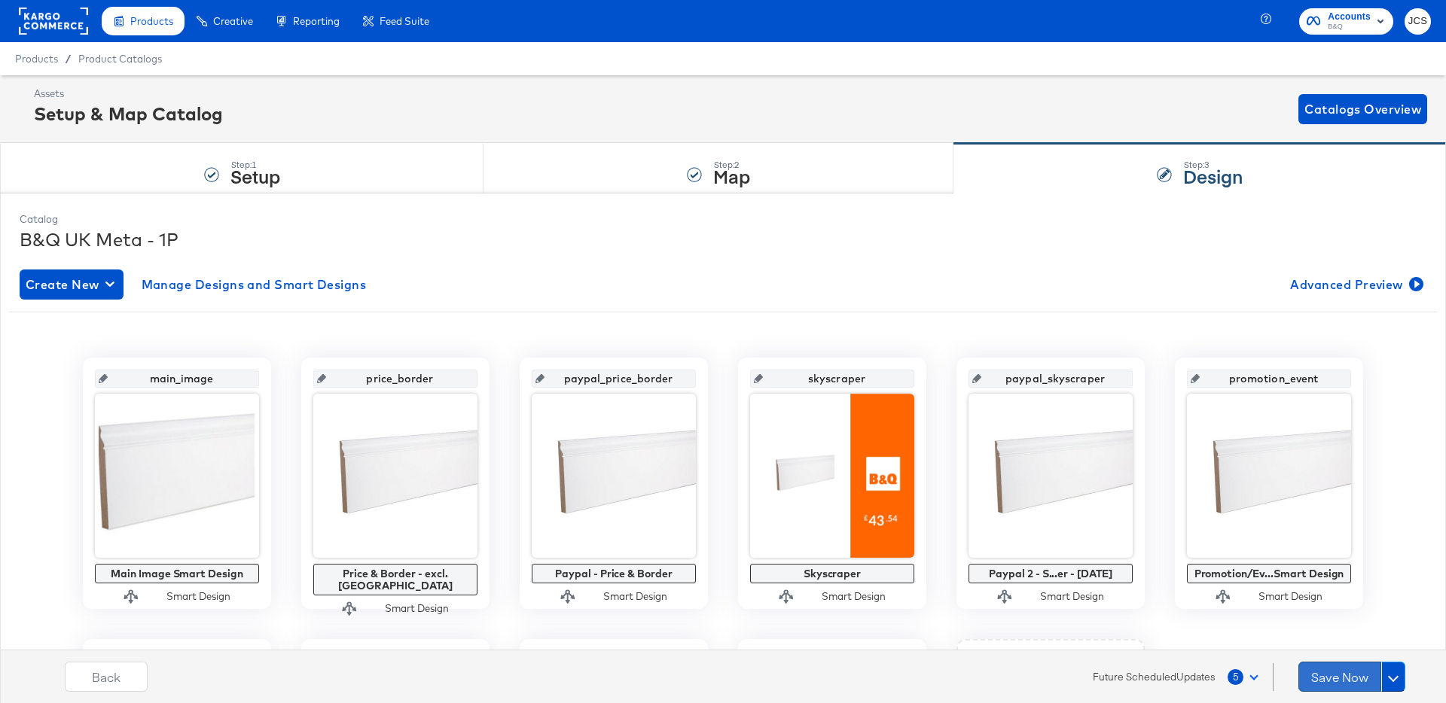
click at [1328, 675] on button "Save Now" at bounding box center [1339, 677] width 83 height 30
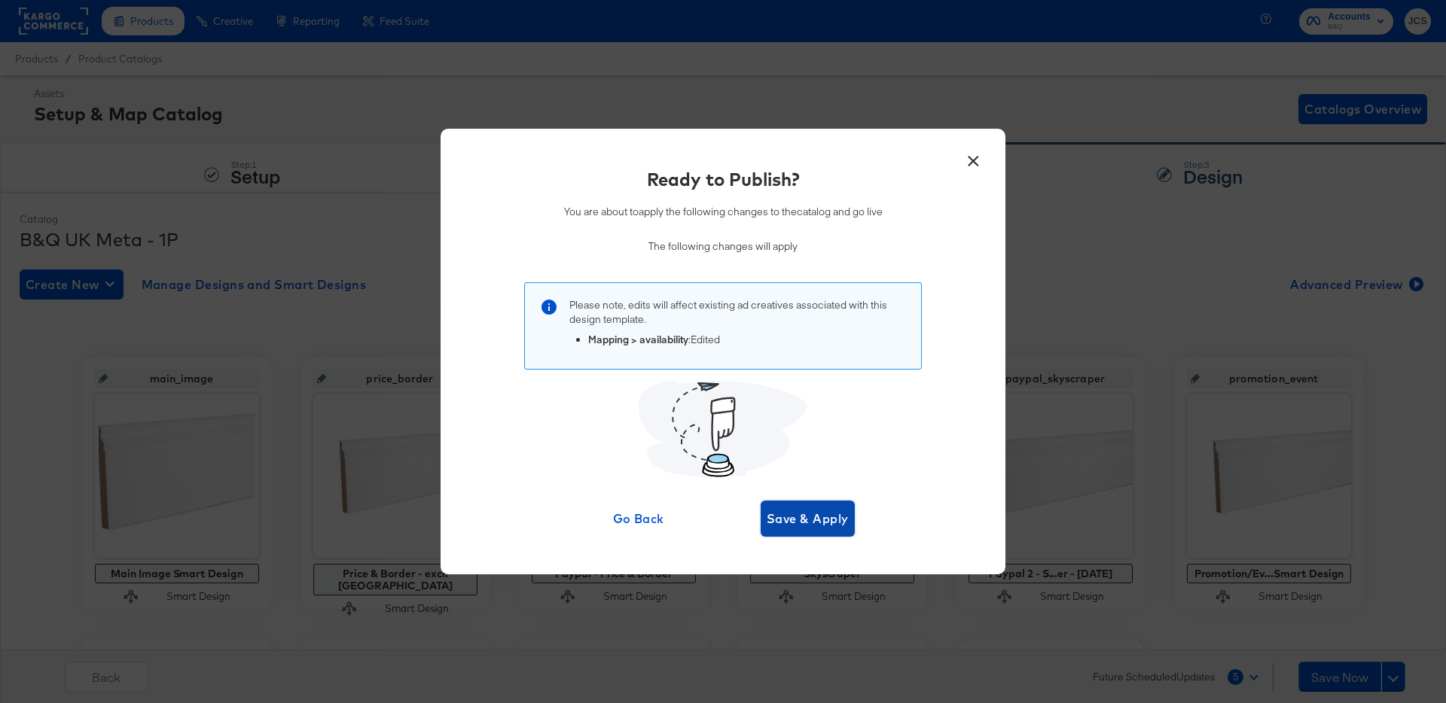
click at [825, 520] on span "Save & Apply" at bounding box center [808, 518] width 82 height 21
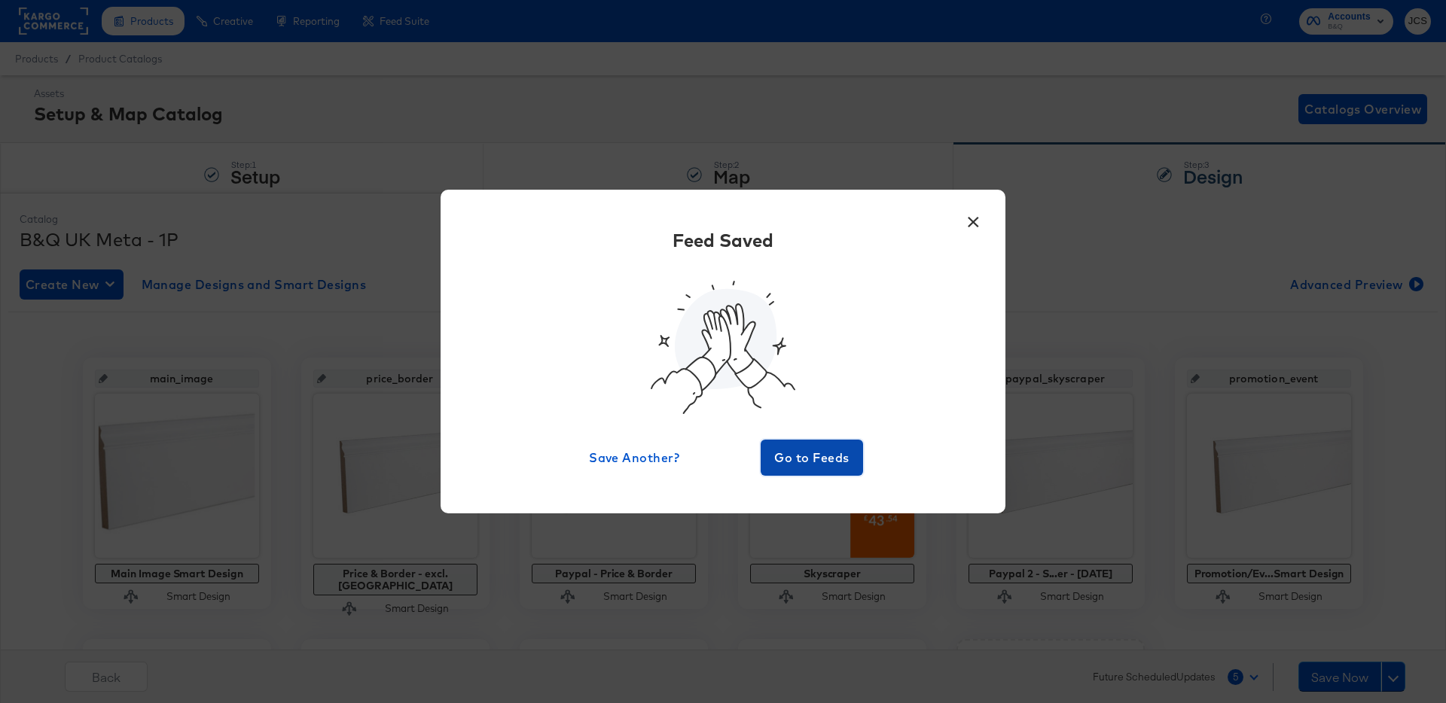
click at [810, 451] on span "Go to Feeds" at bounding box center [812, 457] width 90 height 21
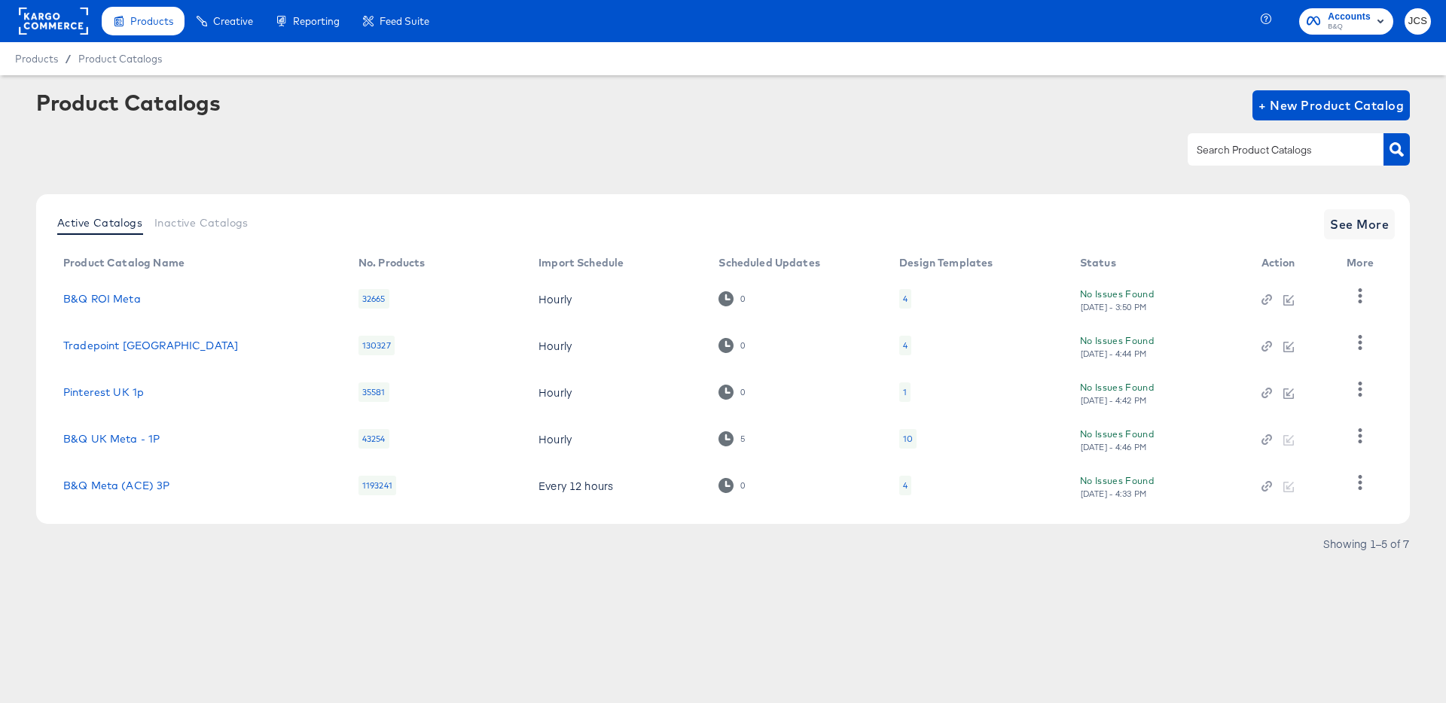
click at [81, 290] on td "B&Q ROI Meta" at bounding box center [198, 299] width 295 height 47
click at [95, 296] on link "B&Q ROI Meta" at bounding box center [102, 299] width 78 height 12
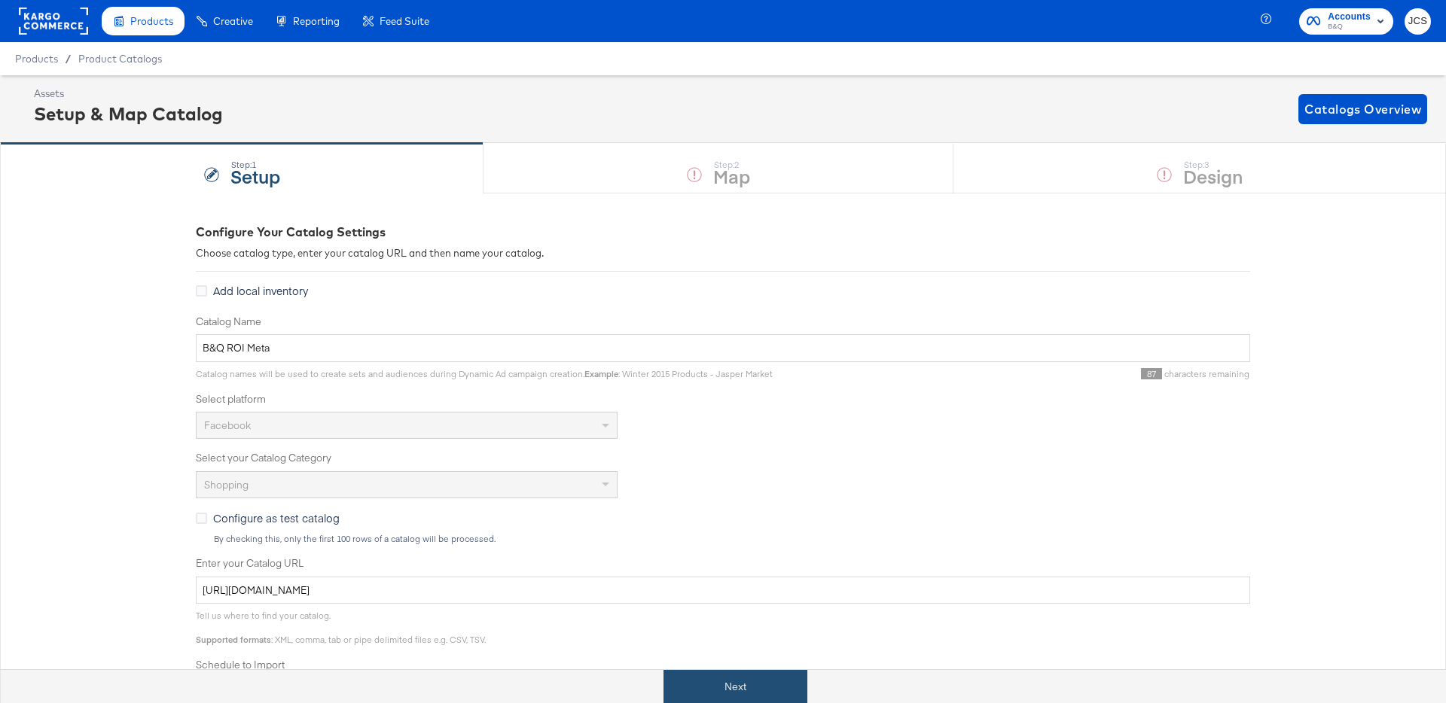
click at [717, 686] on button "Next" at bounding box center [735, 687] width 144 height 34
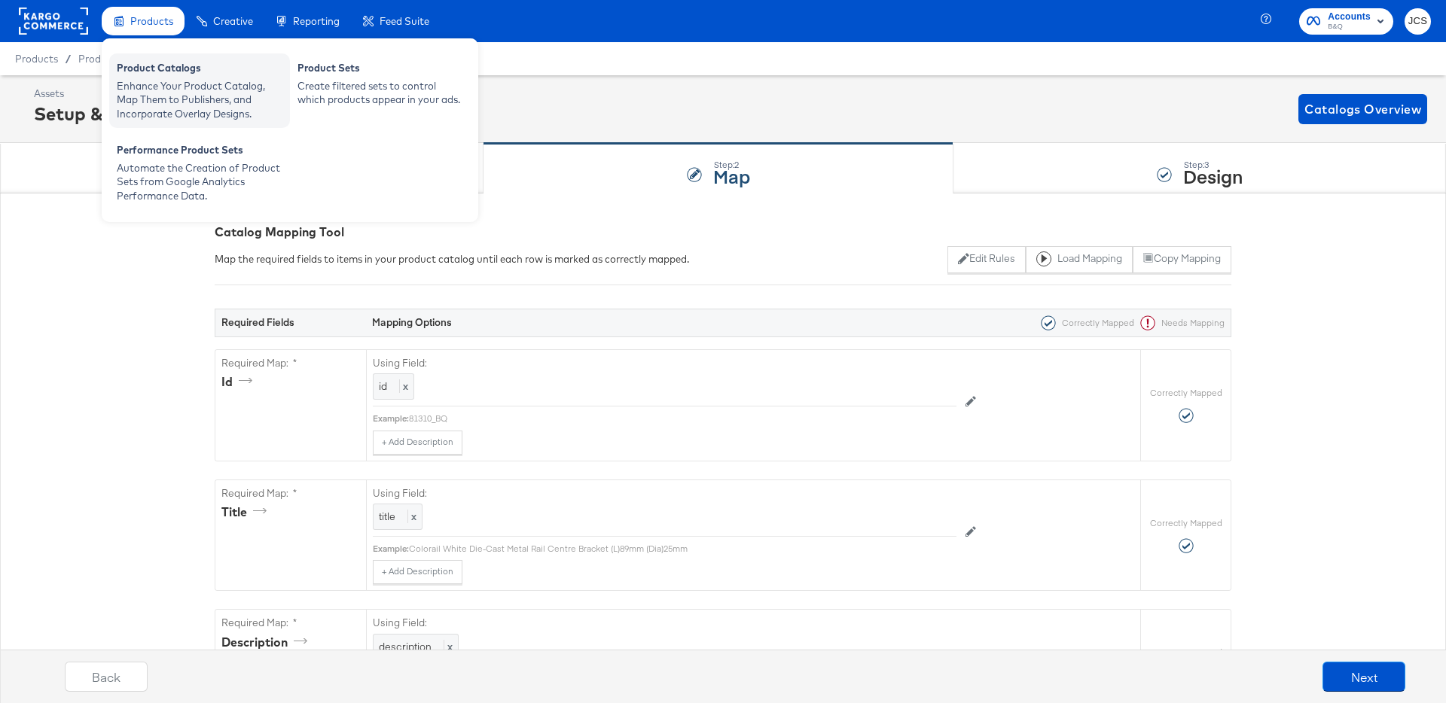
click at [146, 56] on div "Product Catalogs Enhance Your Product Catalog, Map Them to Publishers, and Inco…" at bounding box center [199, 90] width 181 height 75
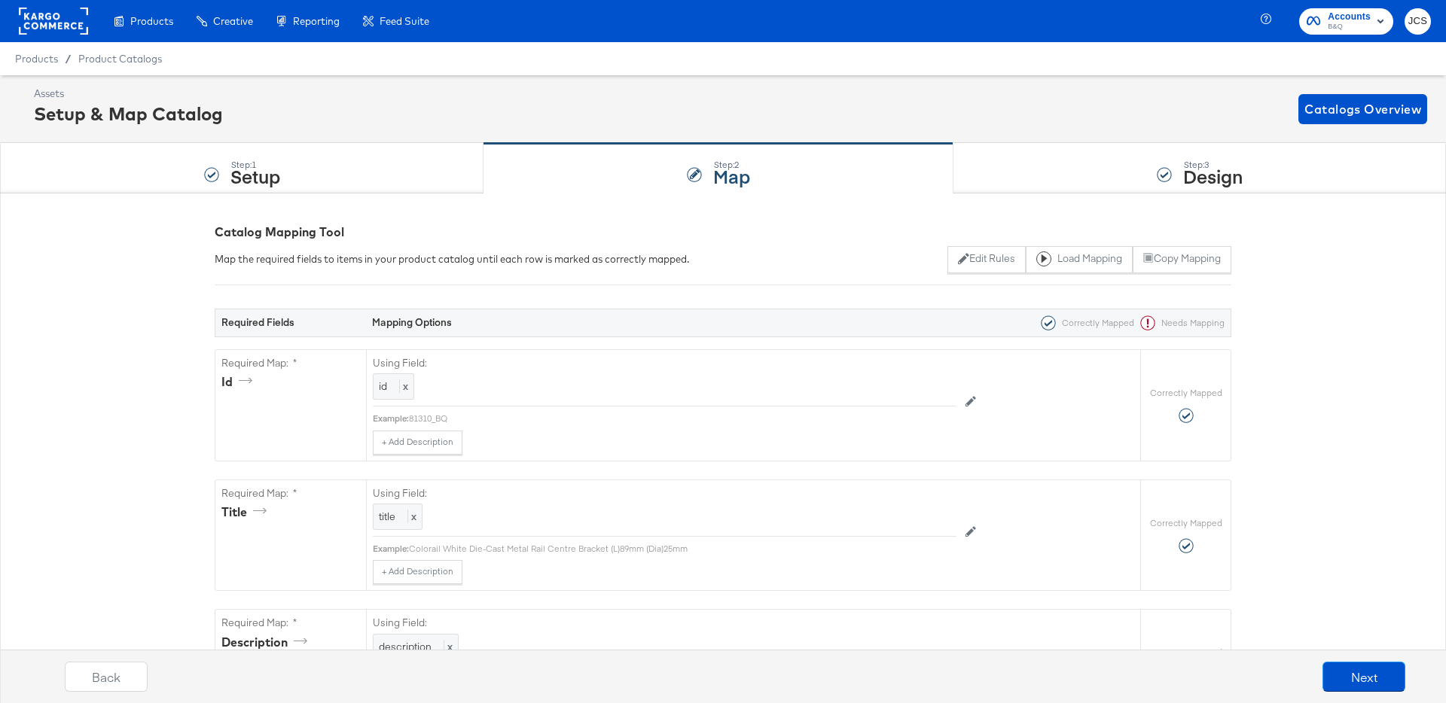
click at [66, 17] on rect at bounding box center [53, 21] width 69 height 27
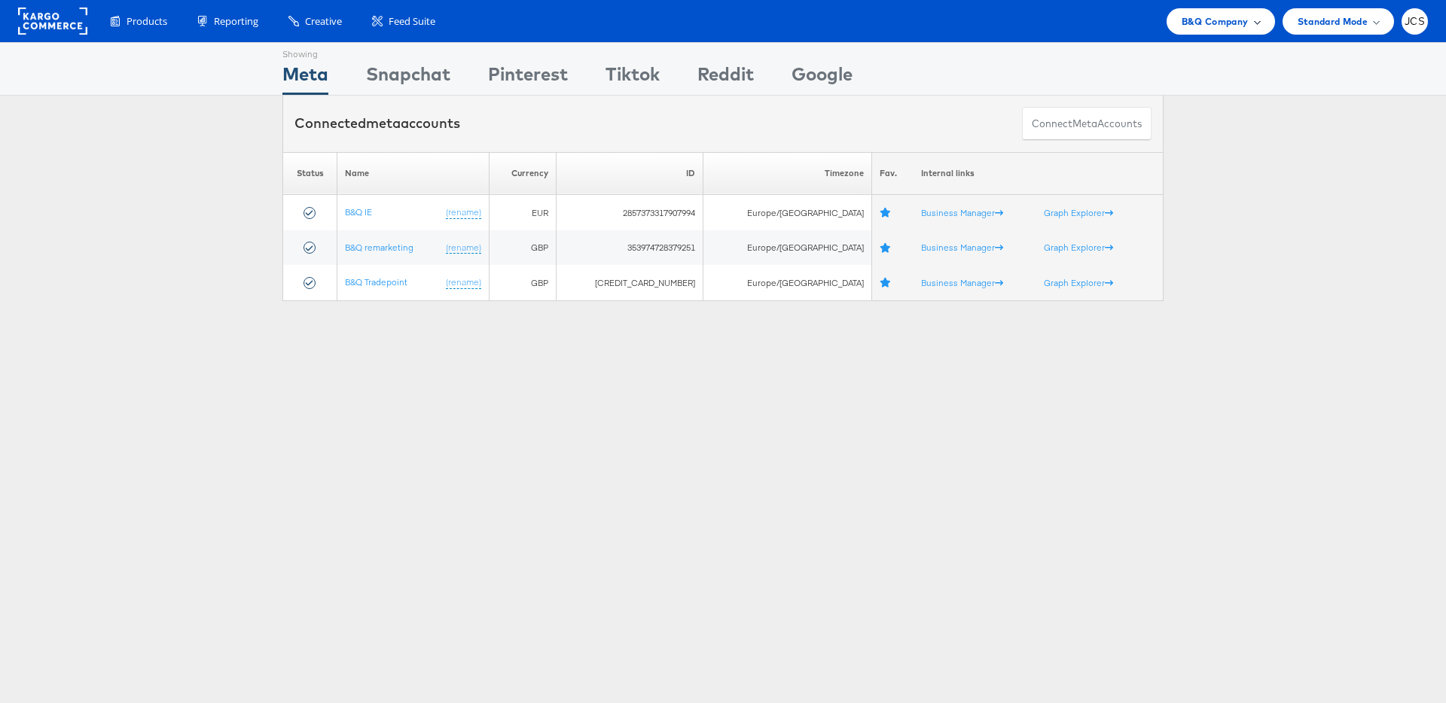
click at [1231, 18] on span "B&Q Company" at bounding box center [1215, 22] width 67 height 16
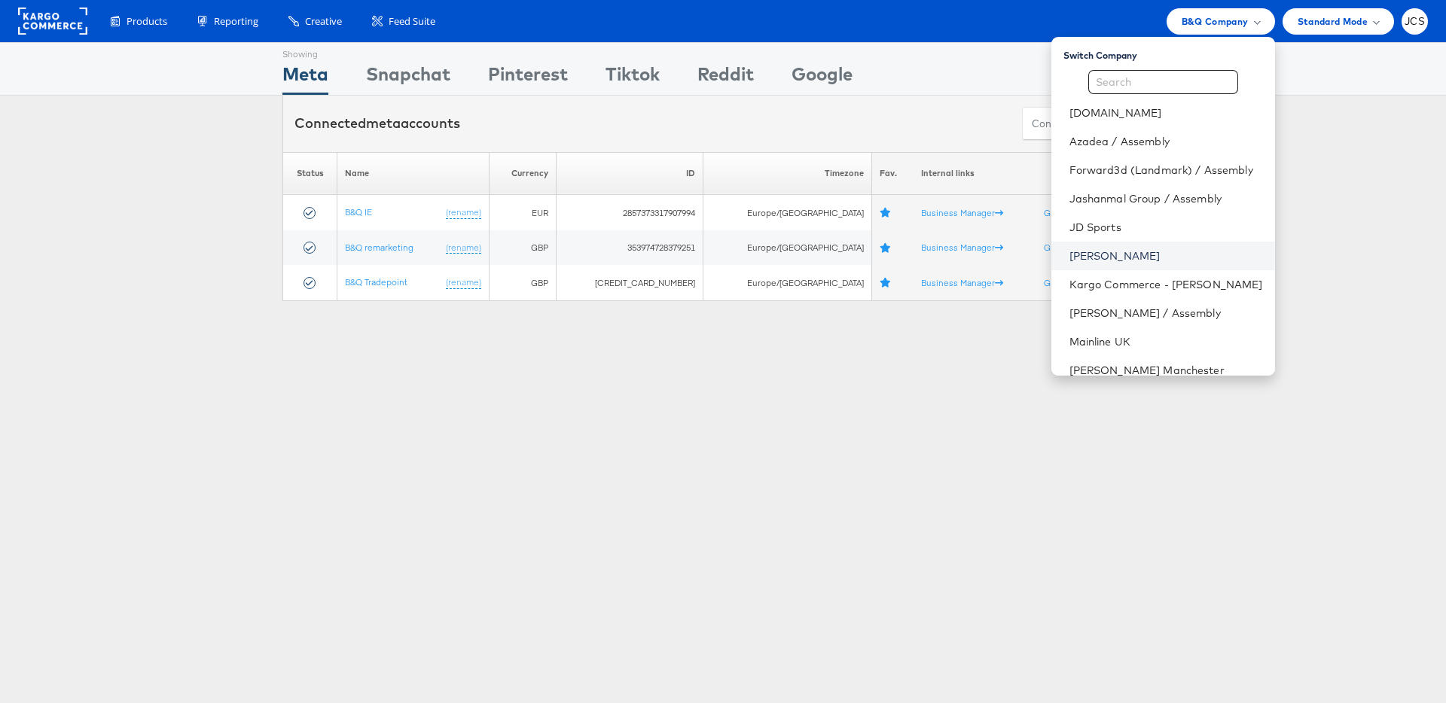
click at [1069, 256] on link "[PERSON_NAME]" at bounding box center [1166, 256] width 194 height 15
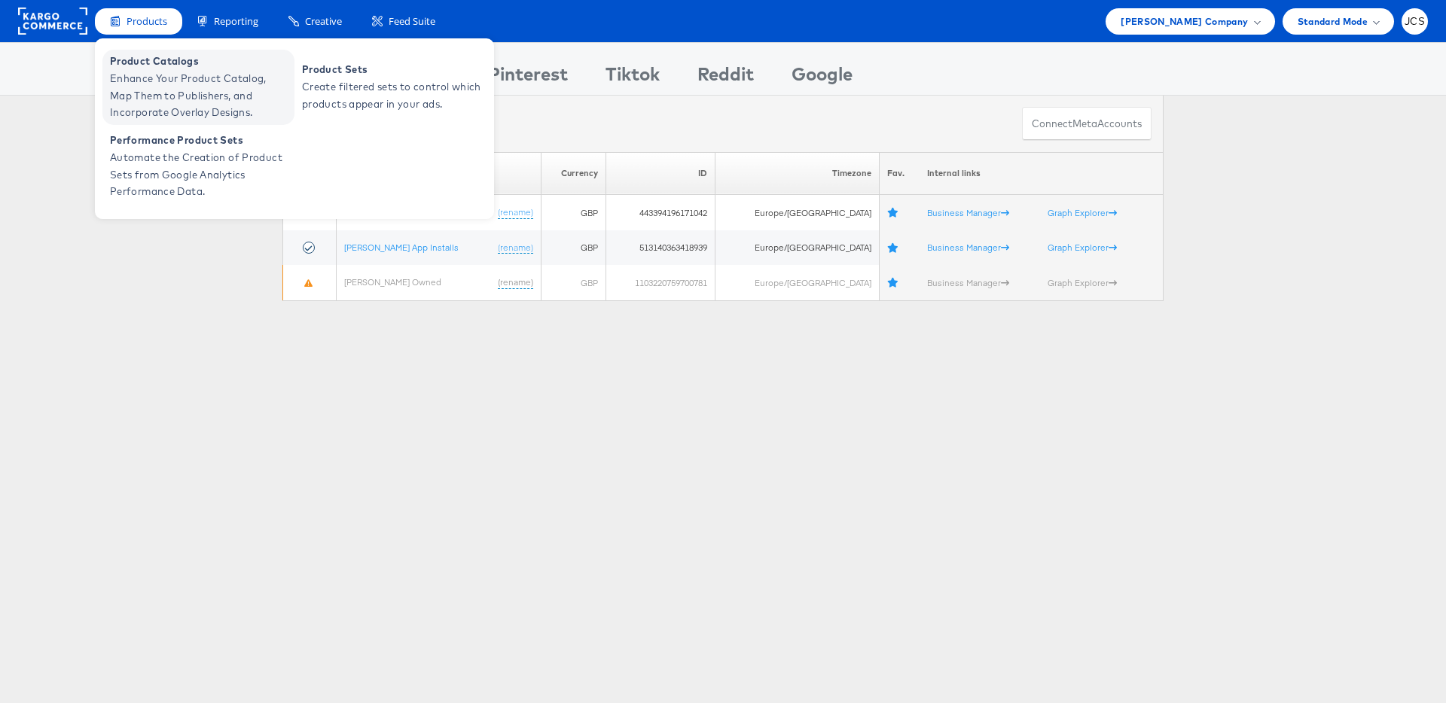
click at [152, 72] on span "Enhance Your Product Catalog, Map Them to Publishers, and Incorporate Overlay D…" at bounding box center [200, 95] width 181 height 51
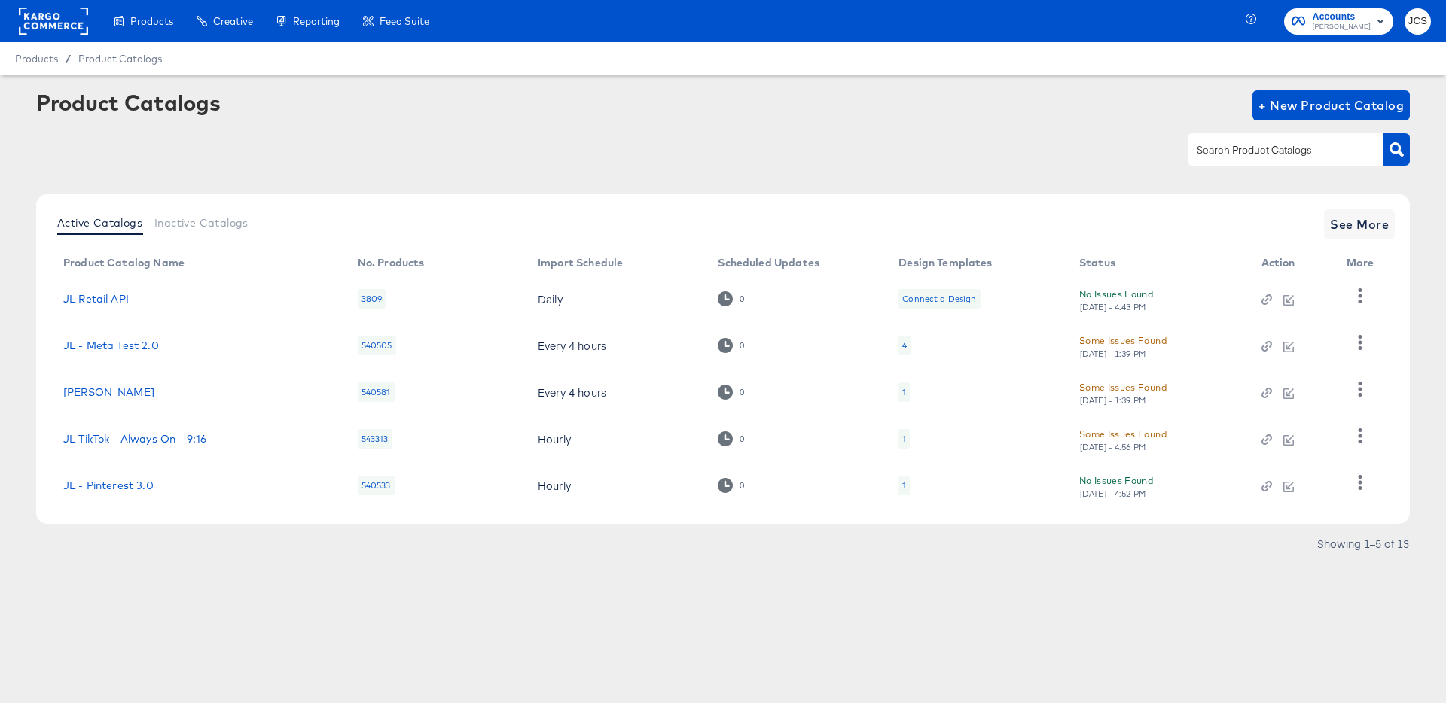
click at [907, 484] on div "1" at bounding box center [903, 486] width 11 height 20
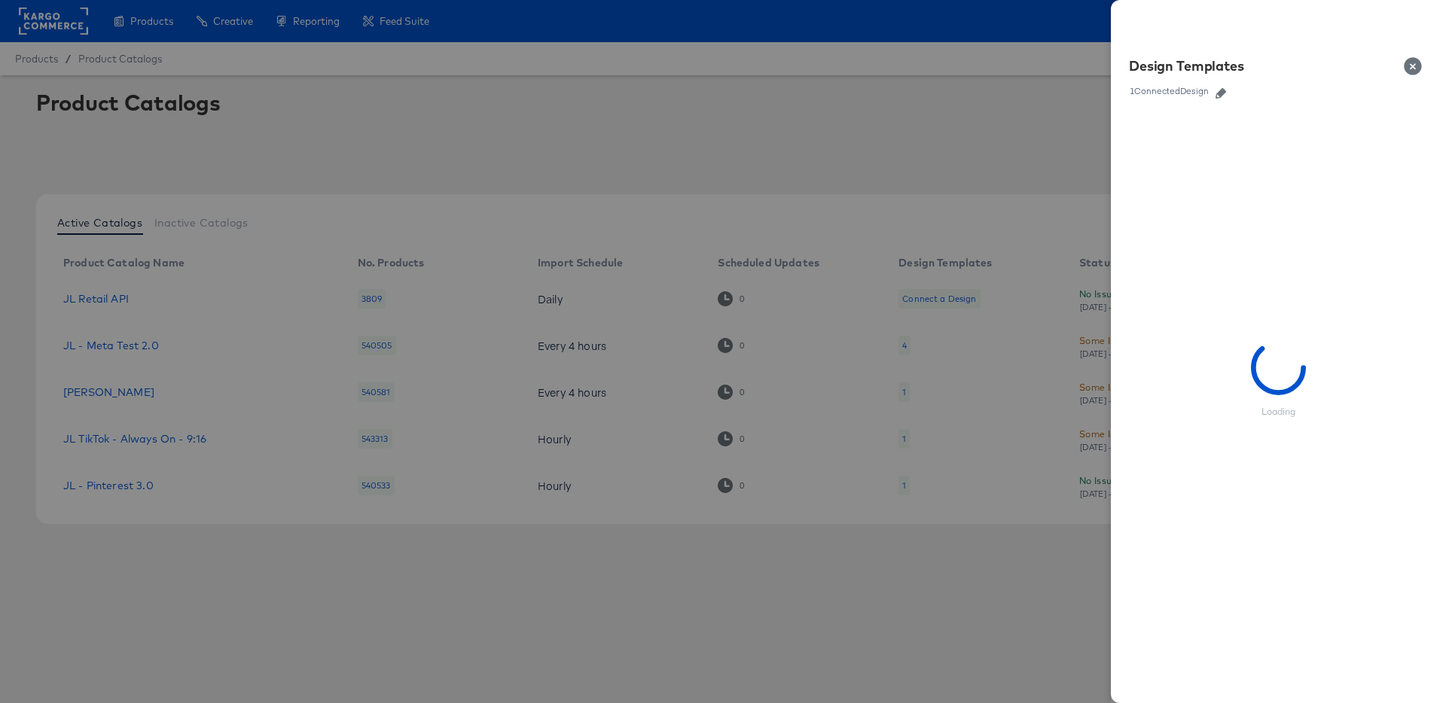
click at [1226, 93] on icon "button" at bounding box center [1220, 93] width 11 height 11
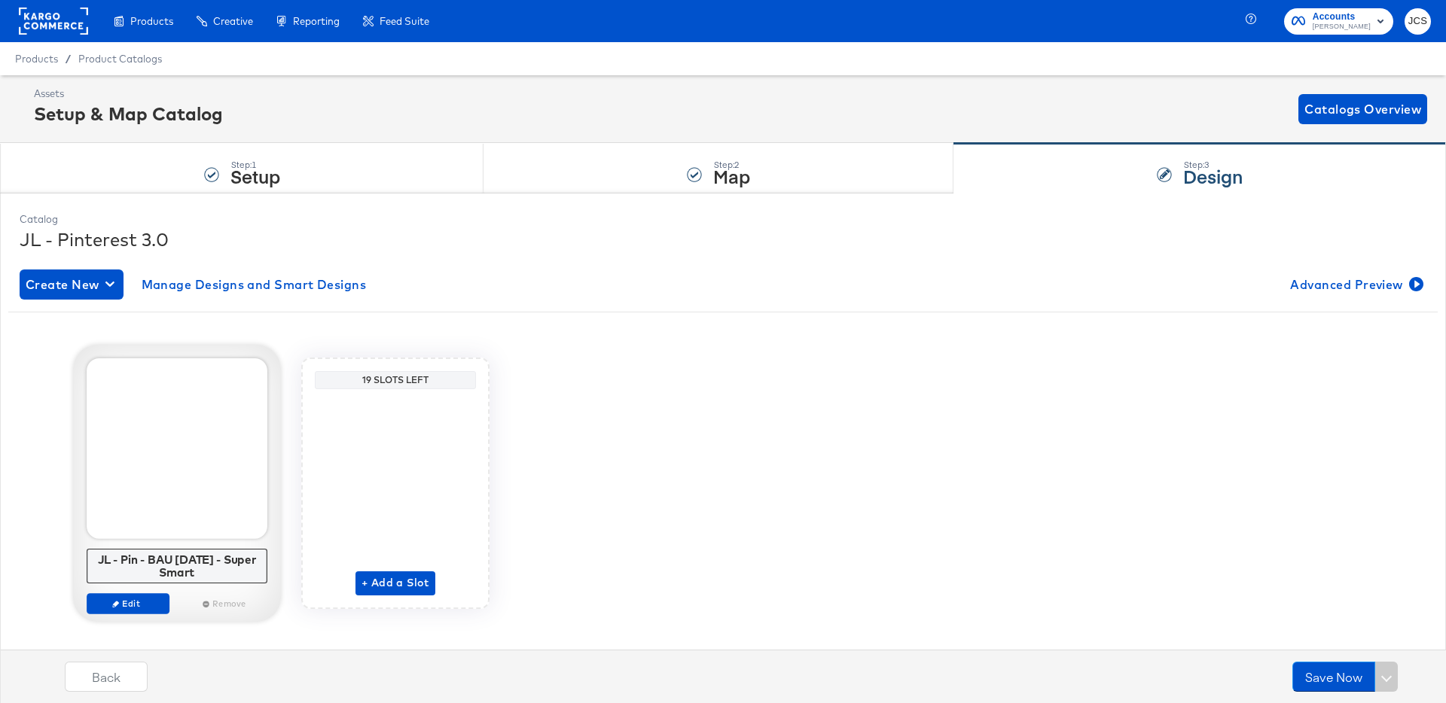
scroll to position [5, 0]
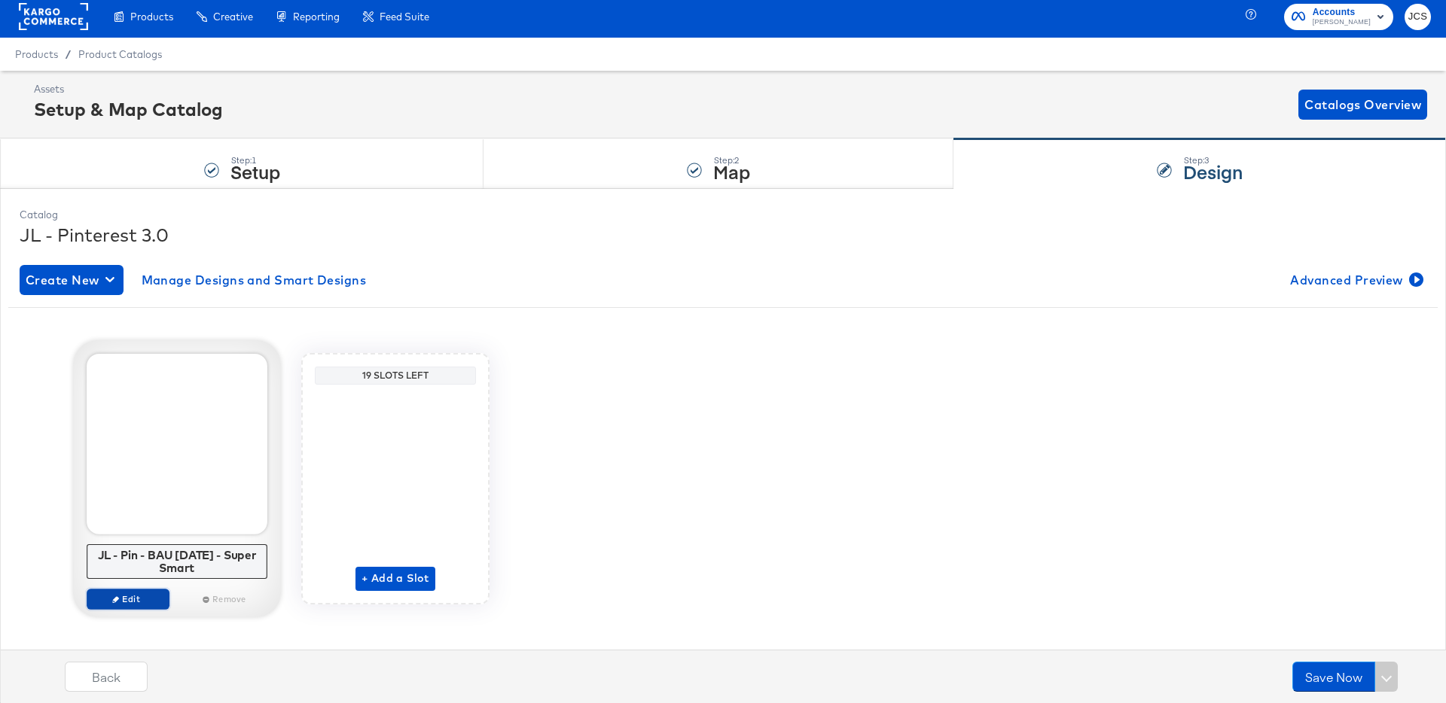
click at [128, 593] on span "Edit" at bounding box center [127, 598] width 69 height 11
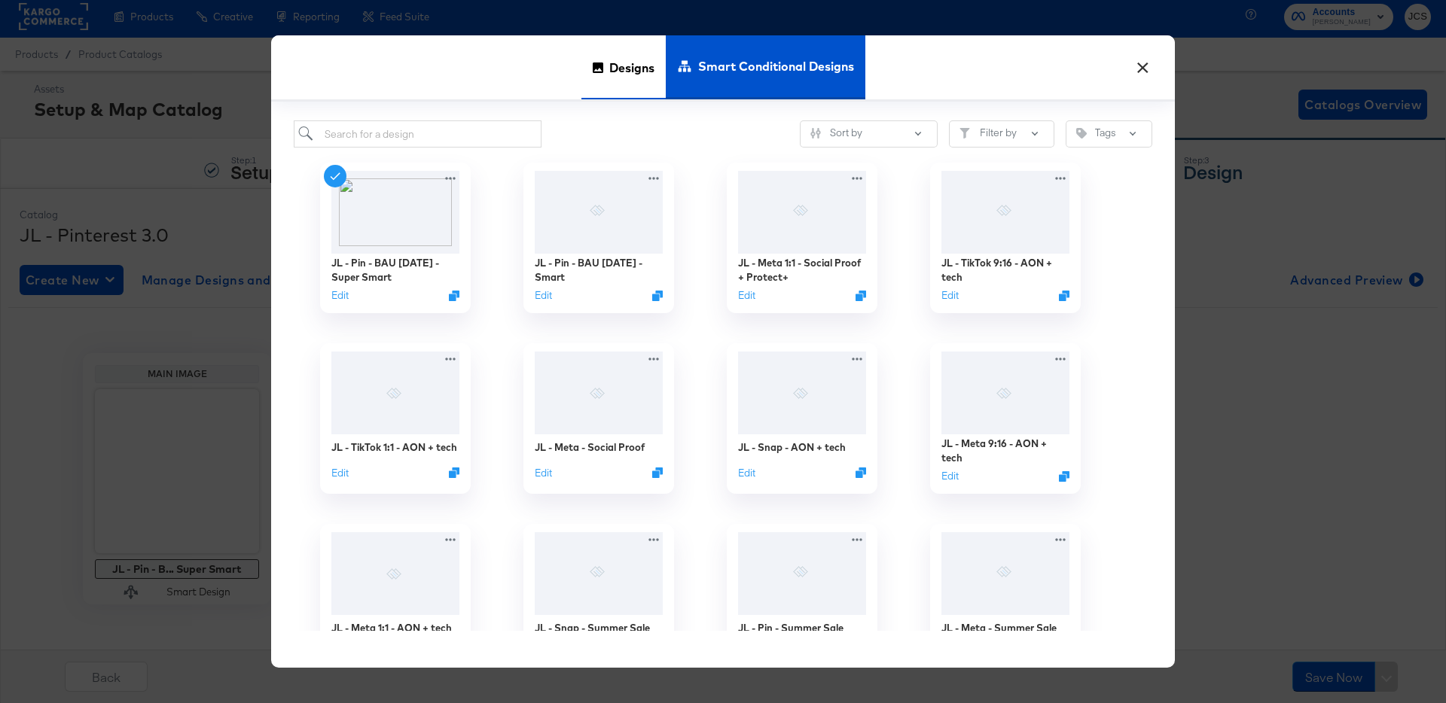
click at [614, 72] on span "Designs" at bounding box center [631, 67] width 45 height 66
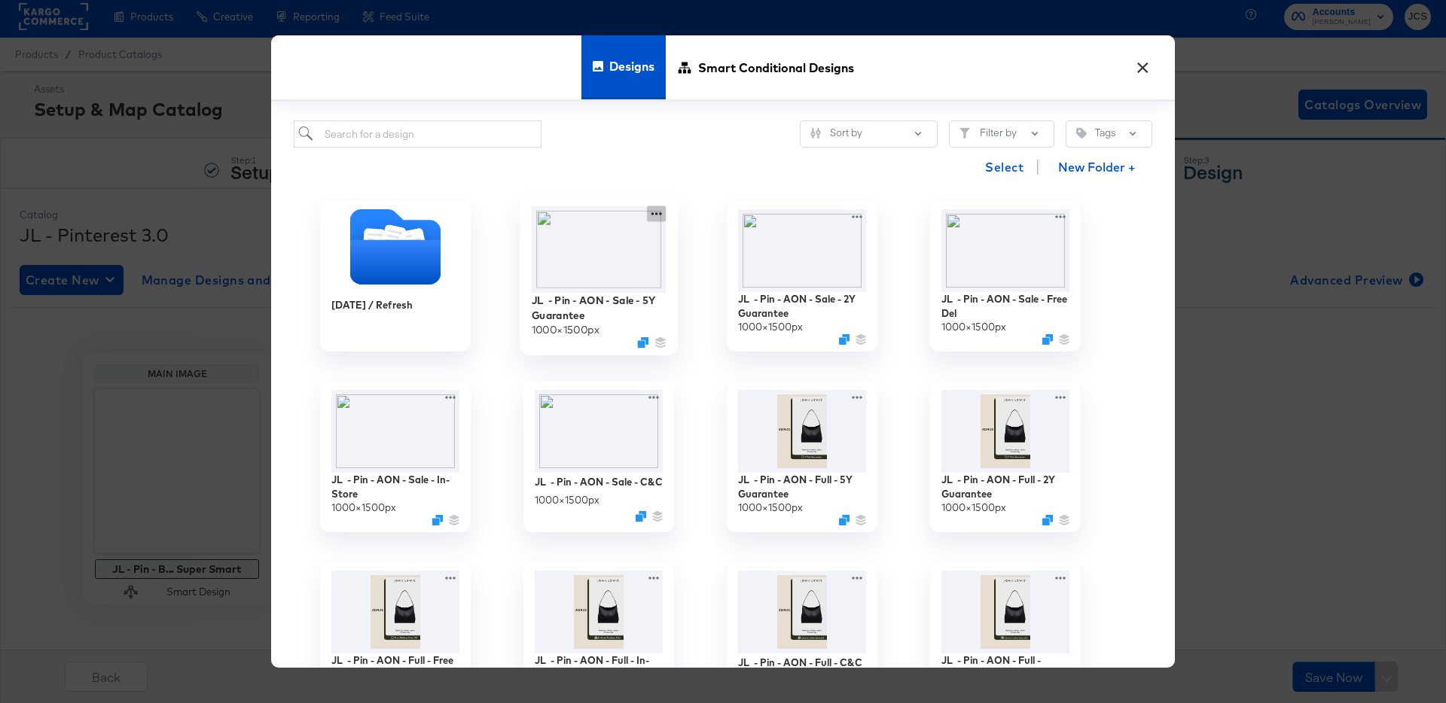
click at [655, 217] on icon at bounding box center [656, 214] width 19 height 16
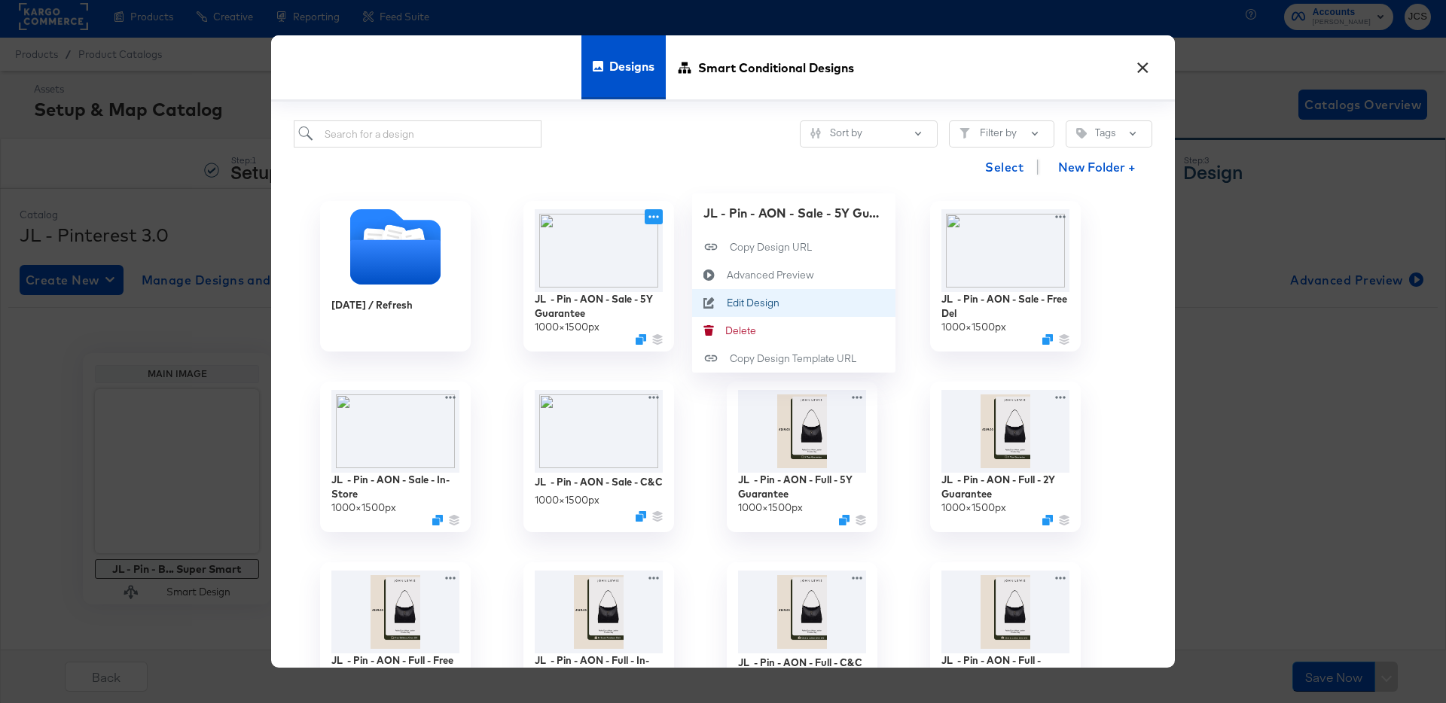
click at [727, 303] on div "Edit Design Edit Design" at bounding box center [727, 303] width 0 height 0
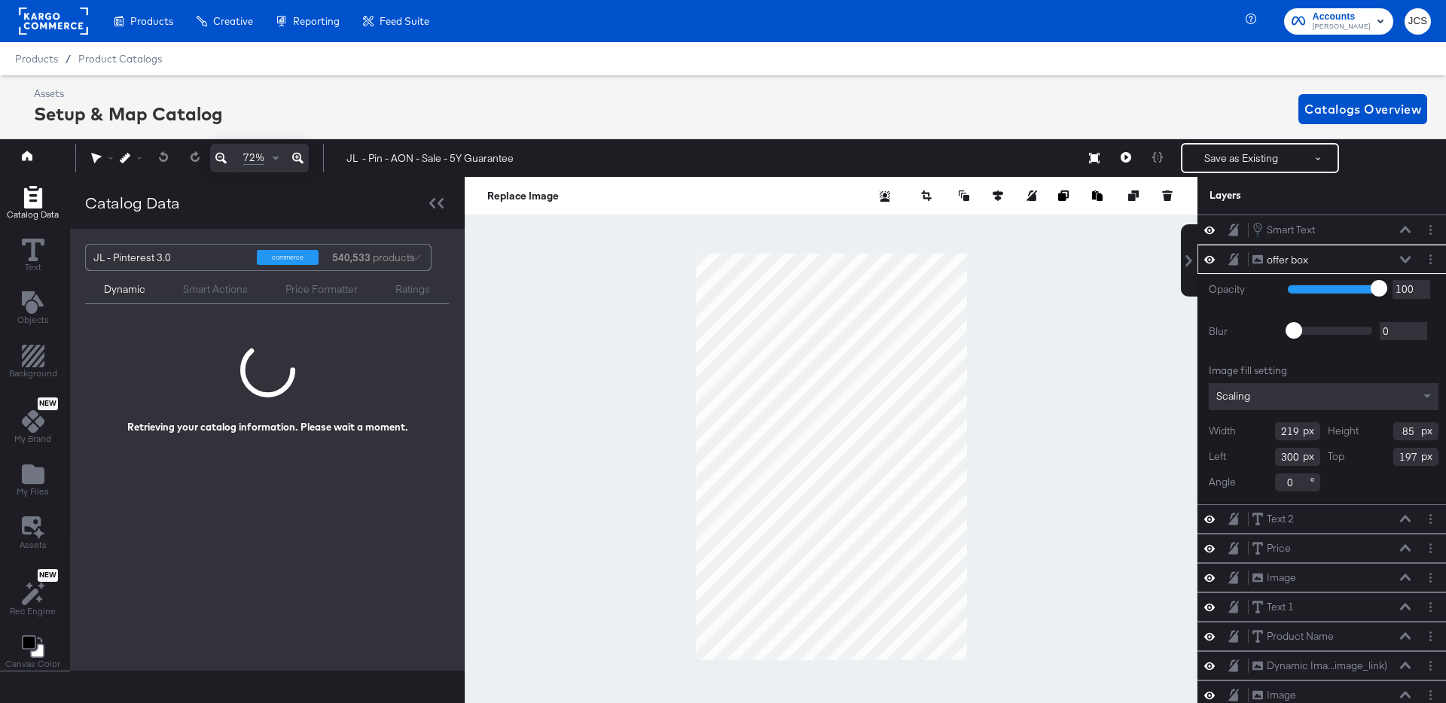
scroll to position [0, 4]
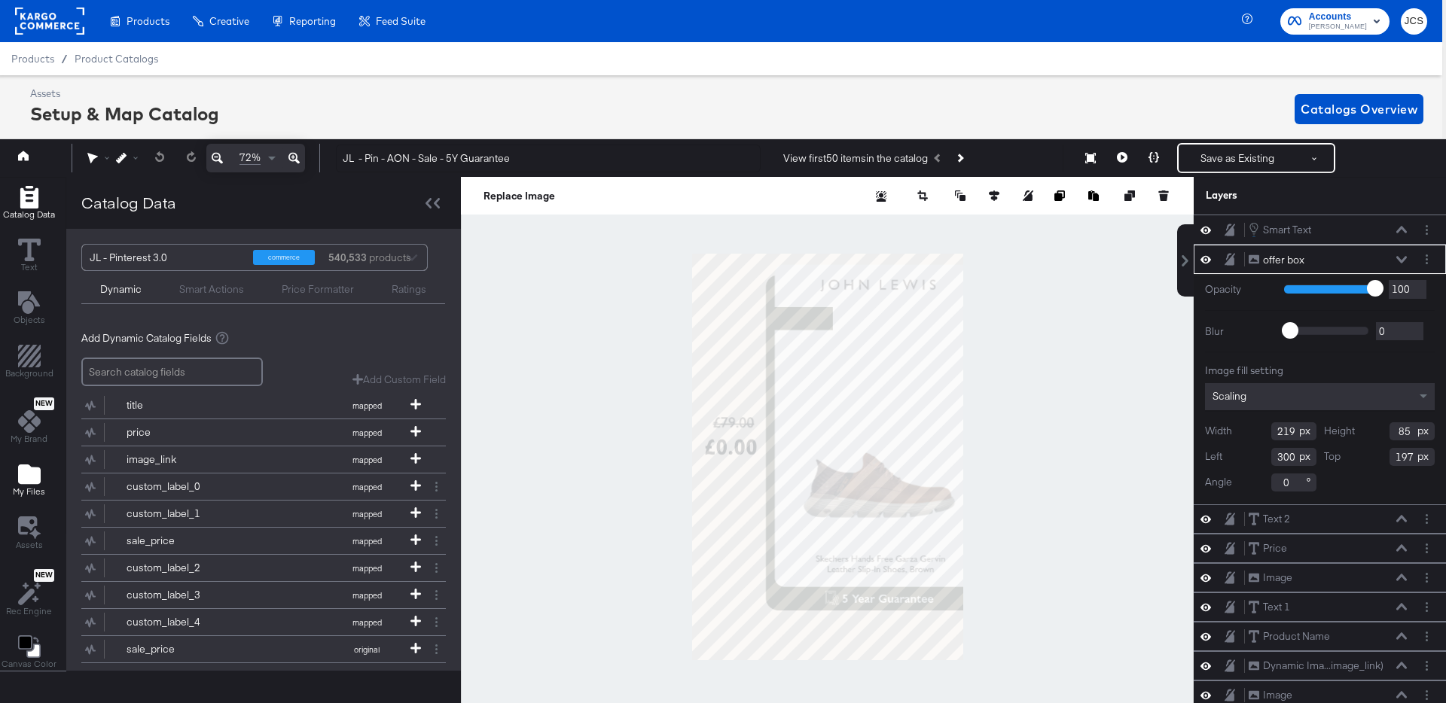
click at [23, 495] on span "My Files" at bounding box center [29, 492] width 32 height 12
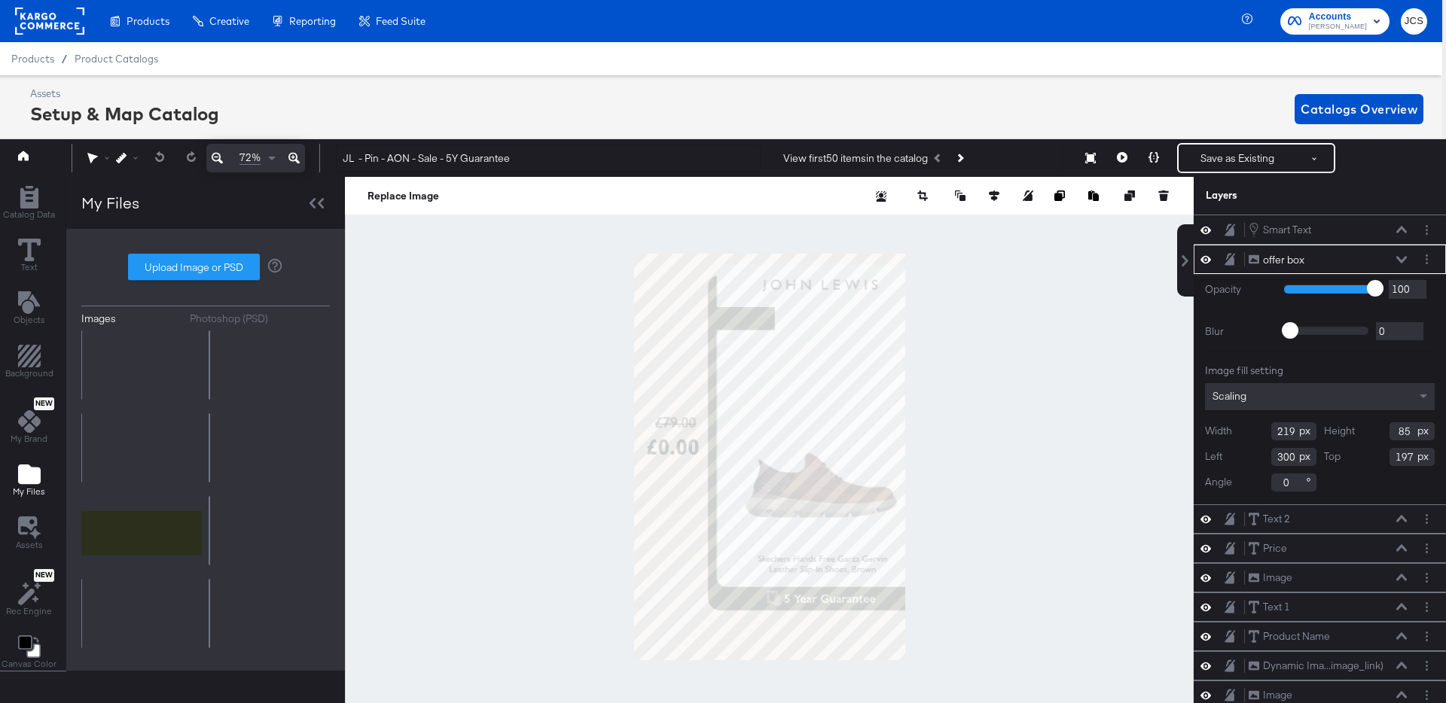
click at [244, 273] on label "Upload Image or PSD" at bounding box center [194, 268] width 130 height 26
click at [206, 267] on input "Upload Image or PSD" at bounding box center [206, 267] width 0 height 0
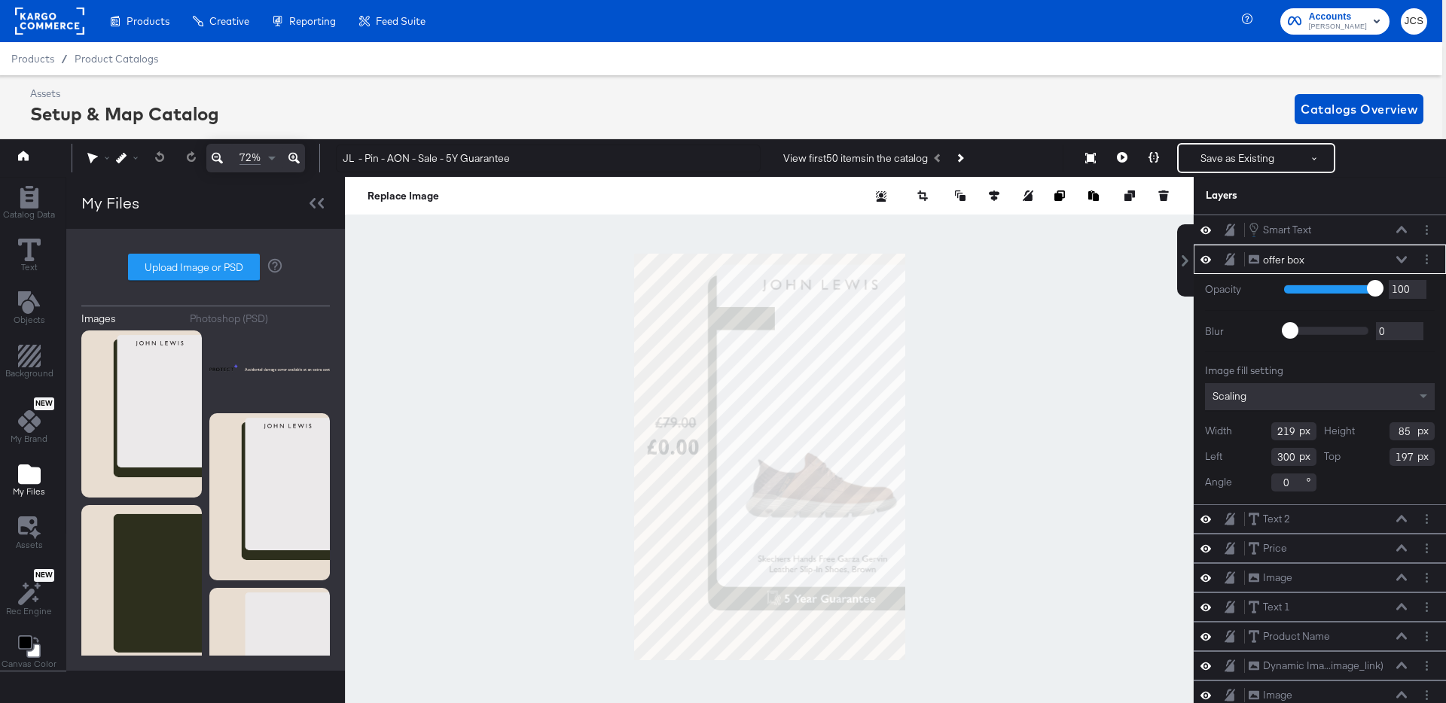
type input "C:\fakepath\JL Pinterest 898_1350 - Sale.png"
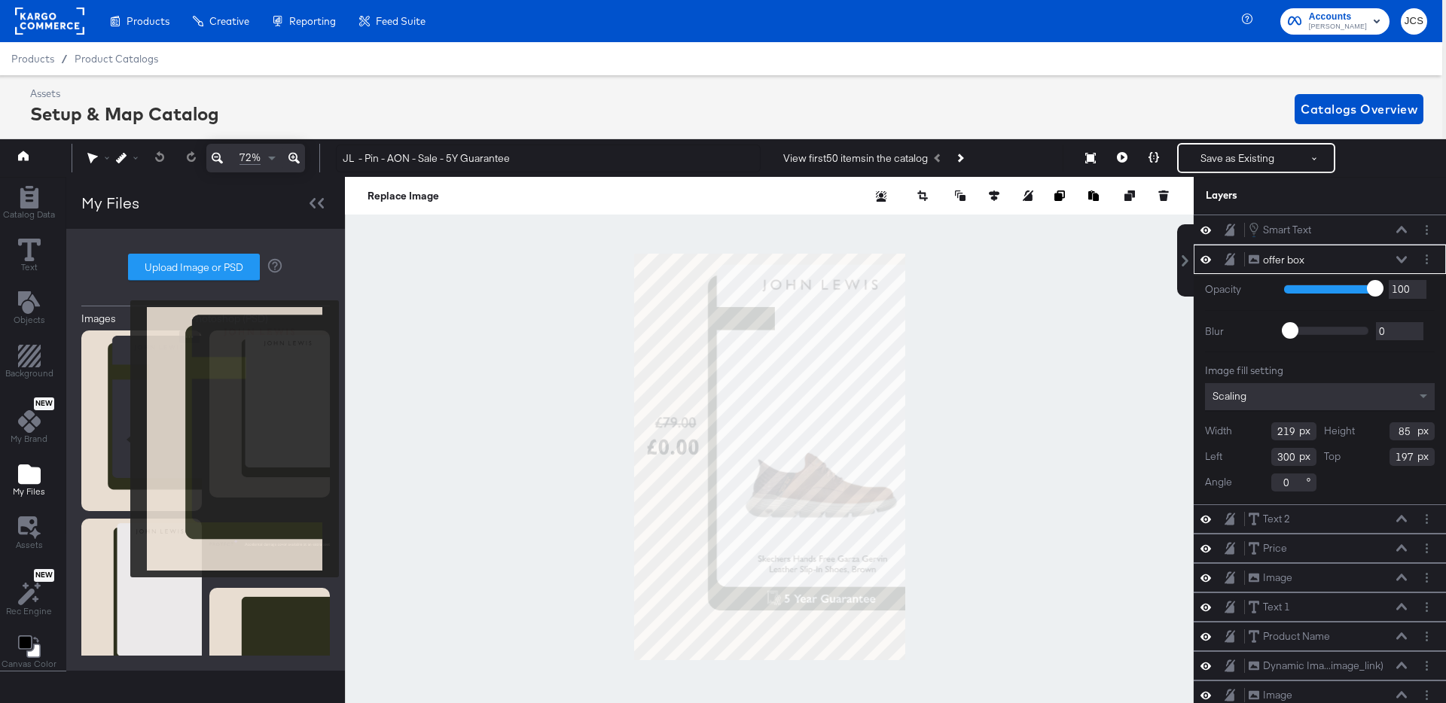
click at [120, 439] on img at bounding box center [141, 421] width 120 height 181
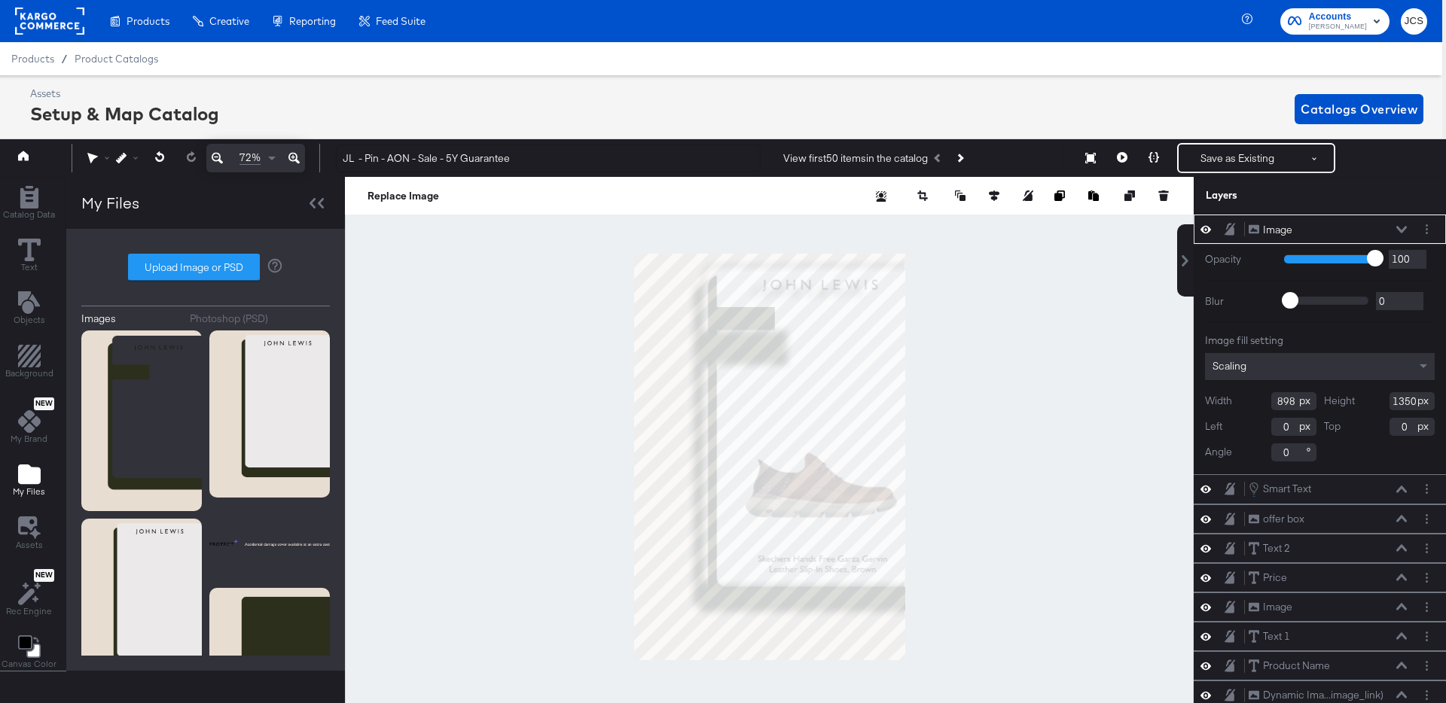
type input "997"
type input "1501"
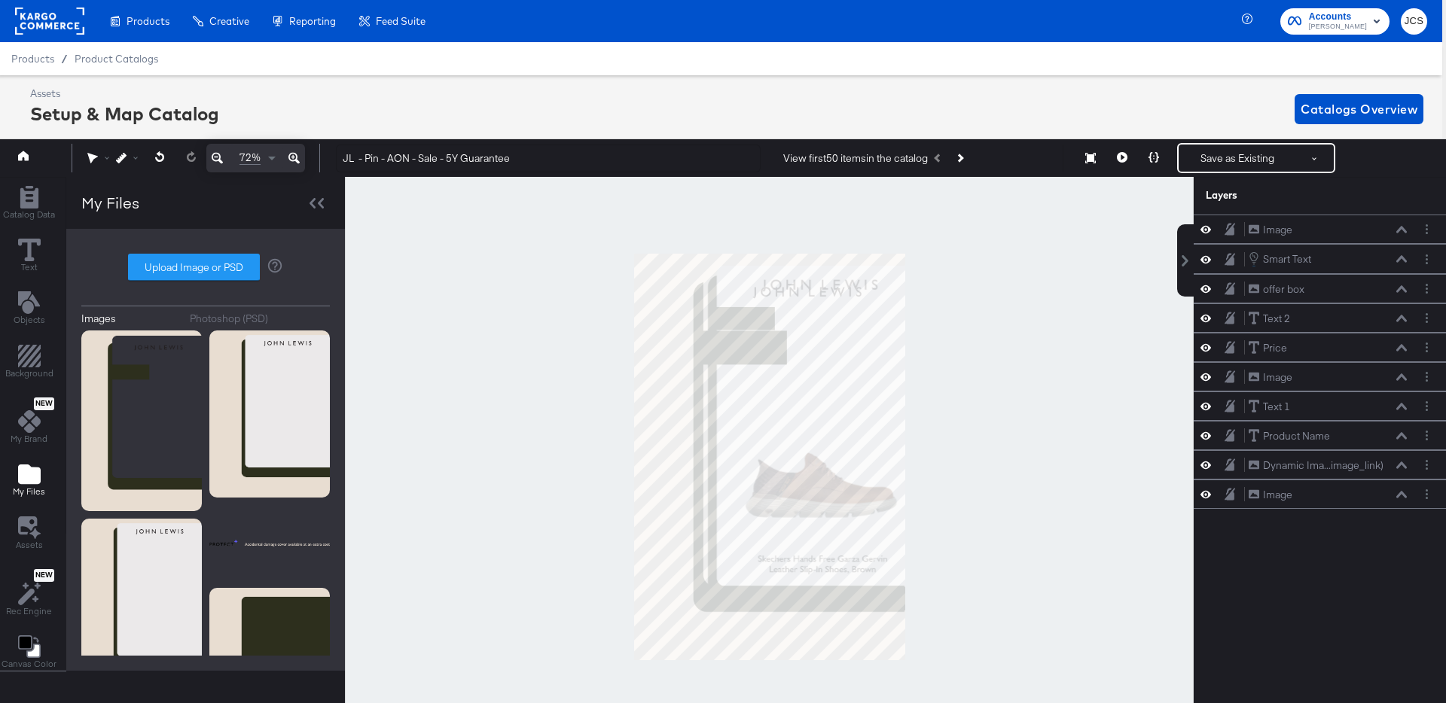
click at [1038, 240] on div at bounding box center [769, 457] width 849 height 560
click at [1154, 149] on button at bounding box center [1154, 158] width 32 height 30
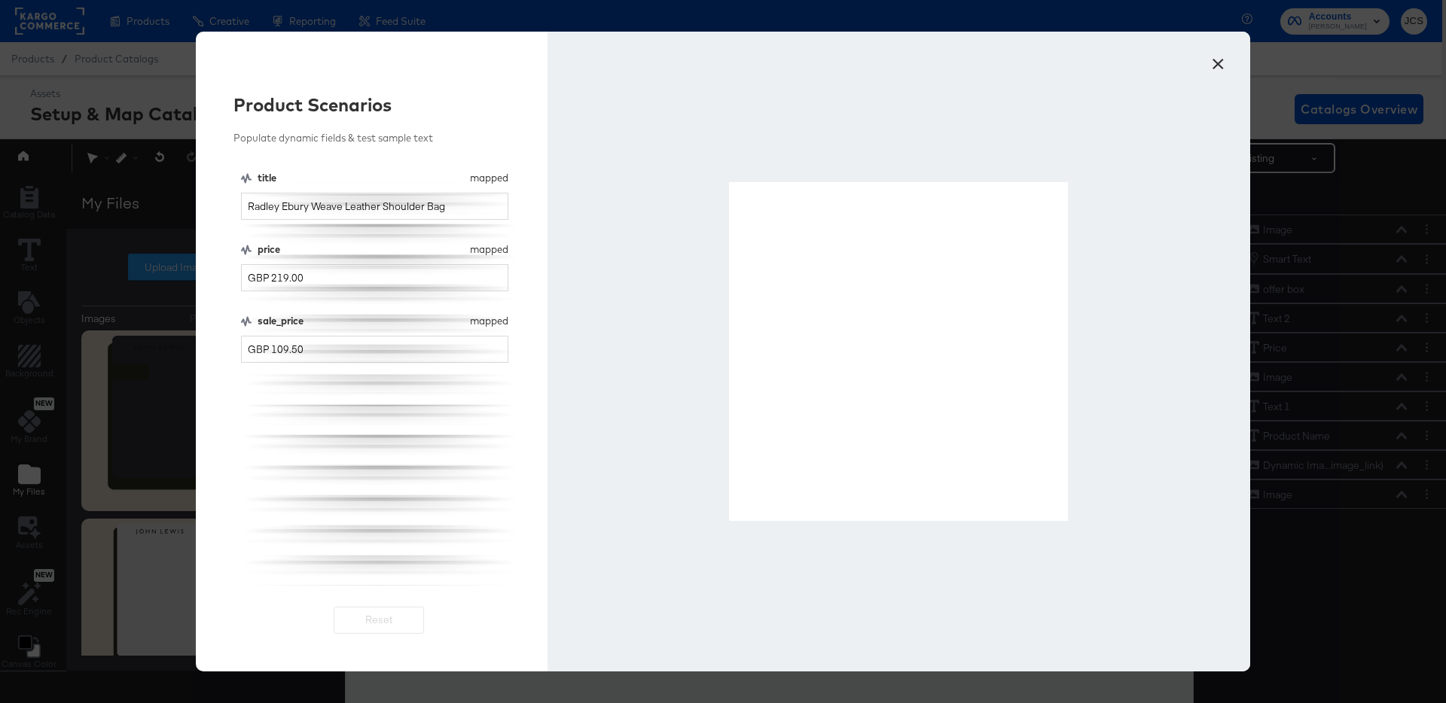
click at [1220, 59] on button "×" at bounding box center [1217, 60] width 27 height 27
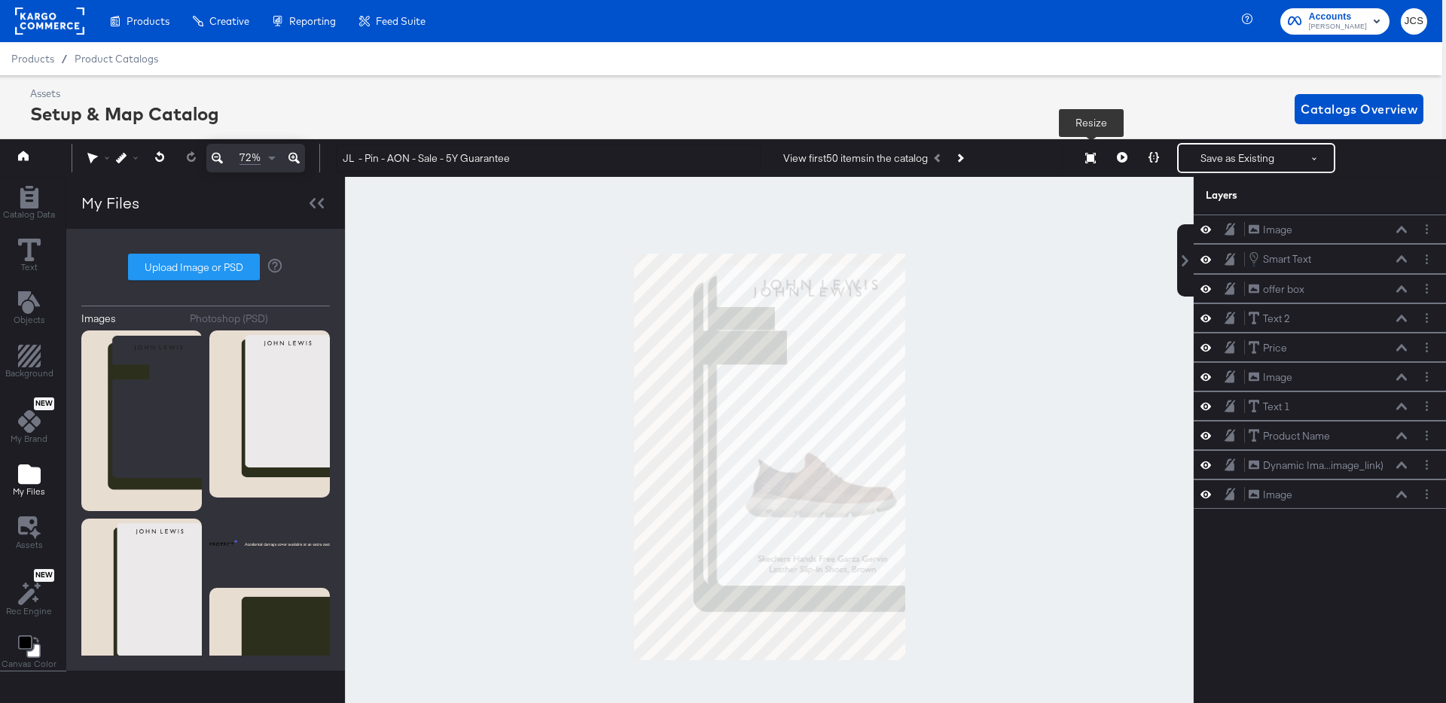
click at [1091, 160] on icon at bounding box center [1090, 158] width 11 height 11
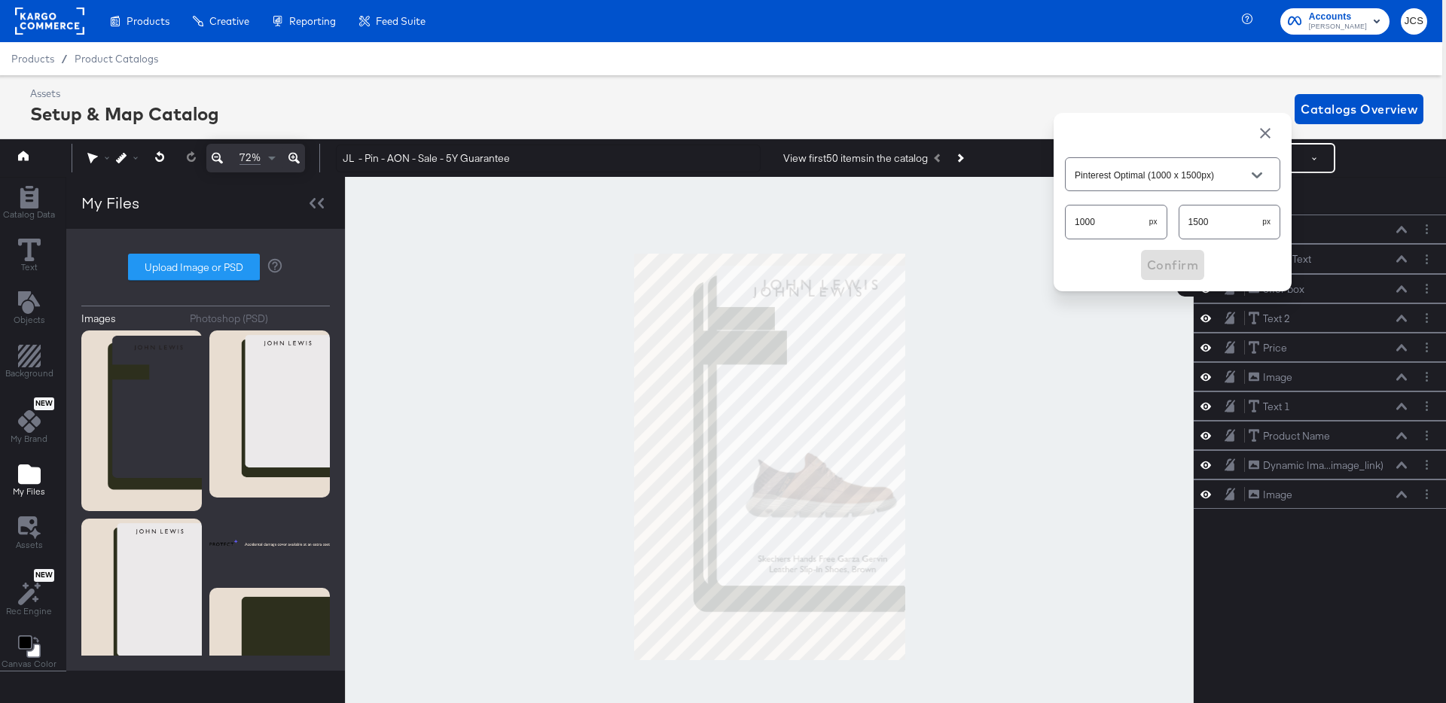
click at [1264, 133] on span "button" at bounding box center [1265, 133] width 18 height 18
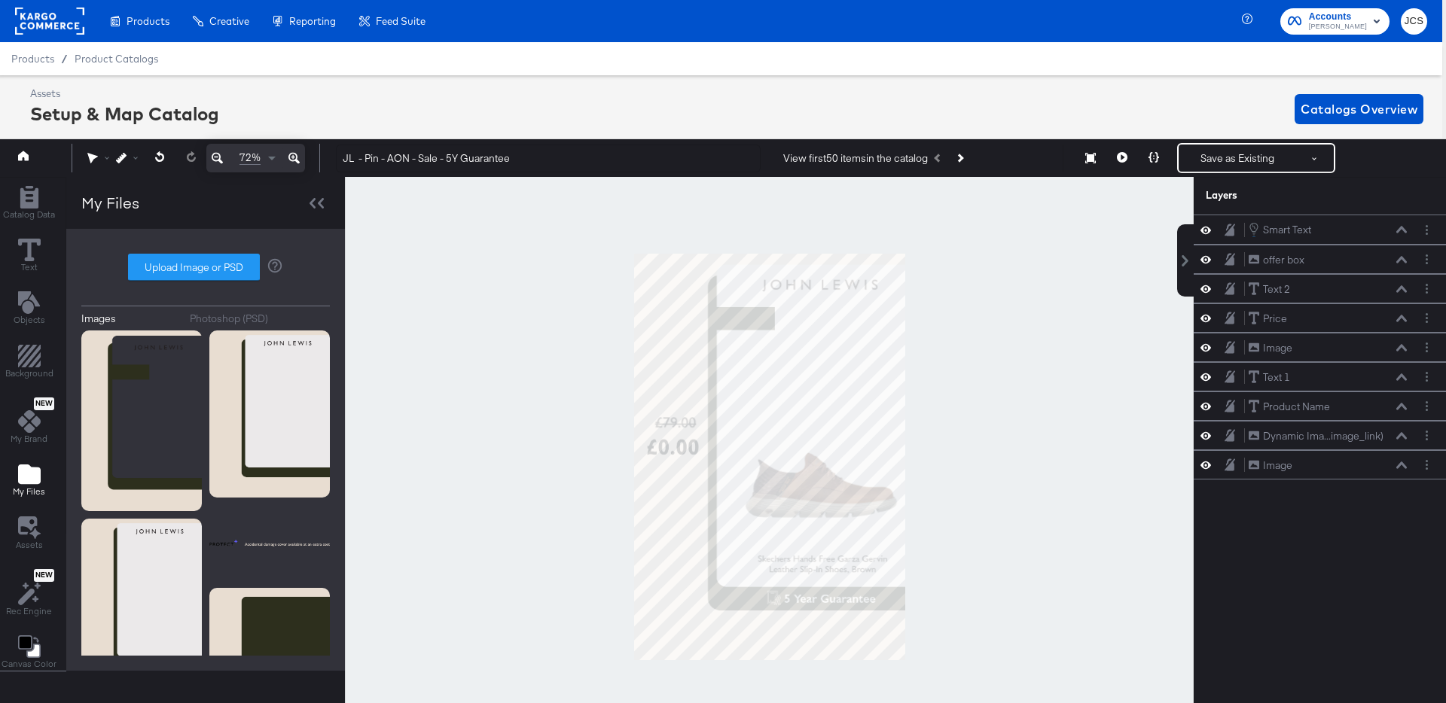
scroll to position [7, 4]
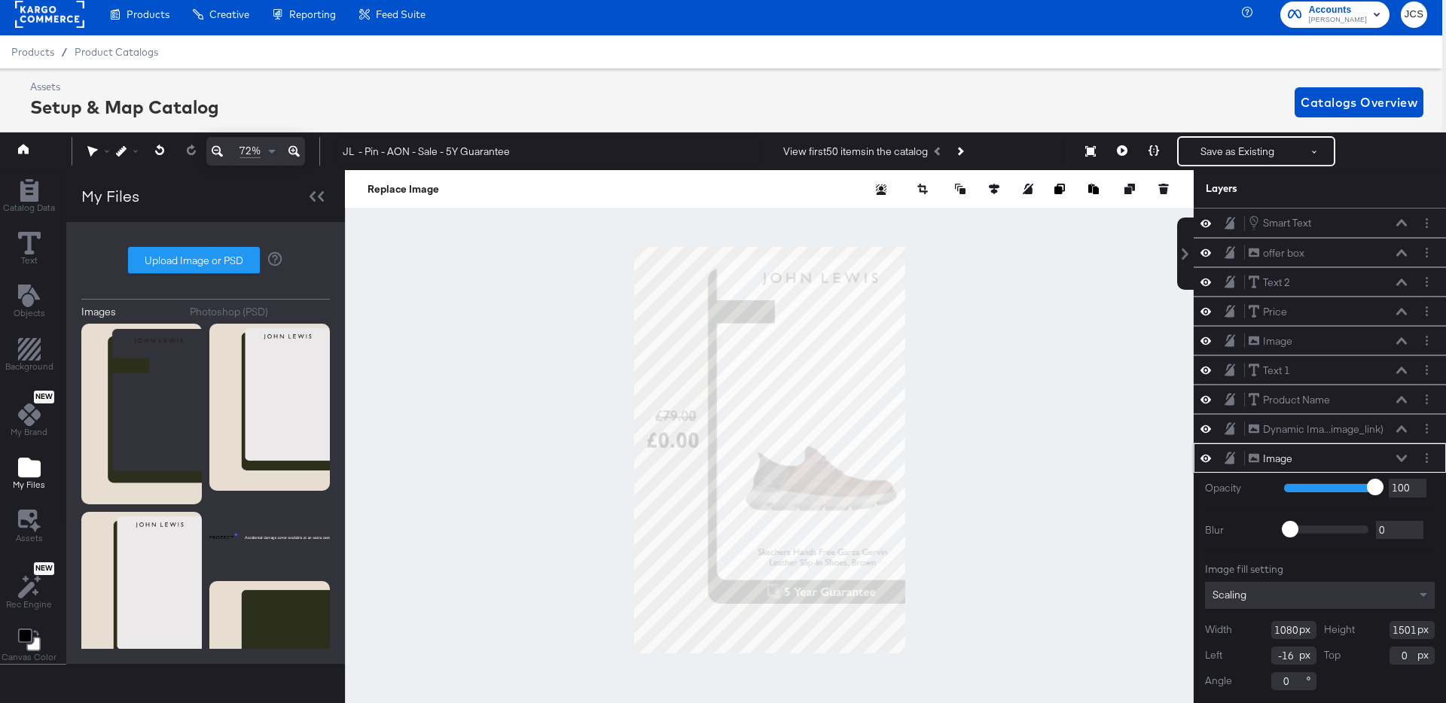
click at [1286, 626] on input "1080" at bounding box center [1293, 630] width 45 height 18
type input "1000"
click at [997, 188] on icon at bounding box center [994, 189] width 11 height 11
click at [884, 215] on icon at bounding box center [882, 217] width 11 height 11
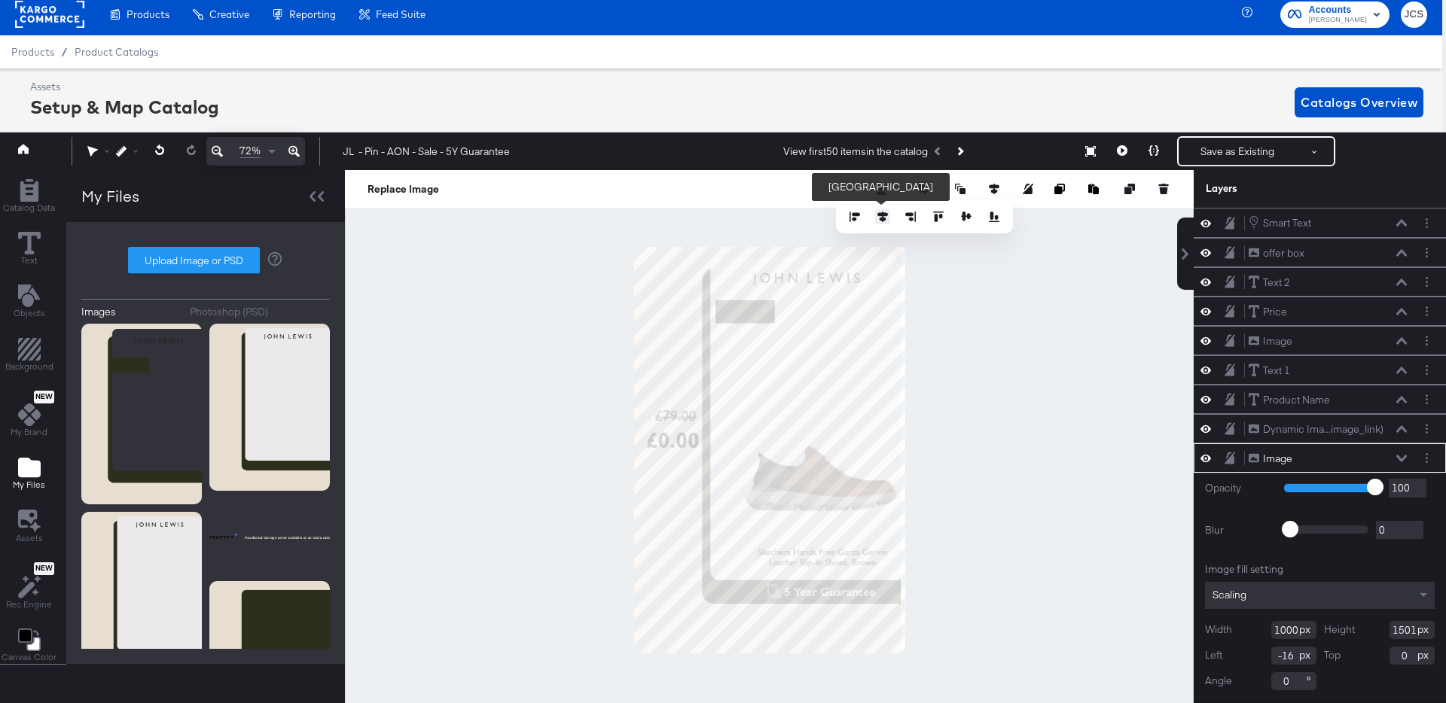
type input "0"
click at [1091, 361] on div at bounding box center [769, 450] width 849 height 560
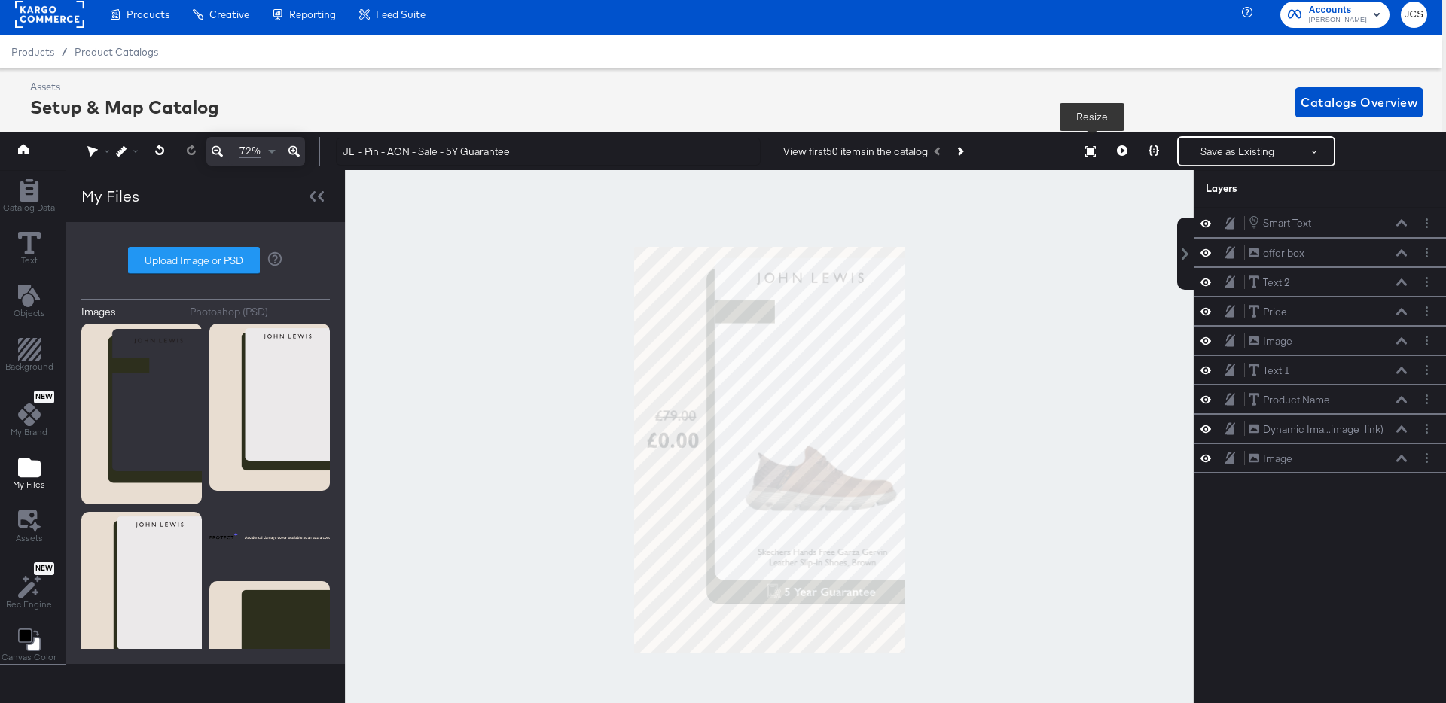
click at [1097, 150] on button "Resize" at bounding box center [1091, 152] width 32 height 27
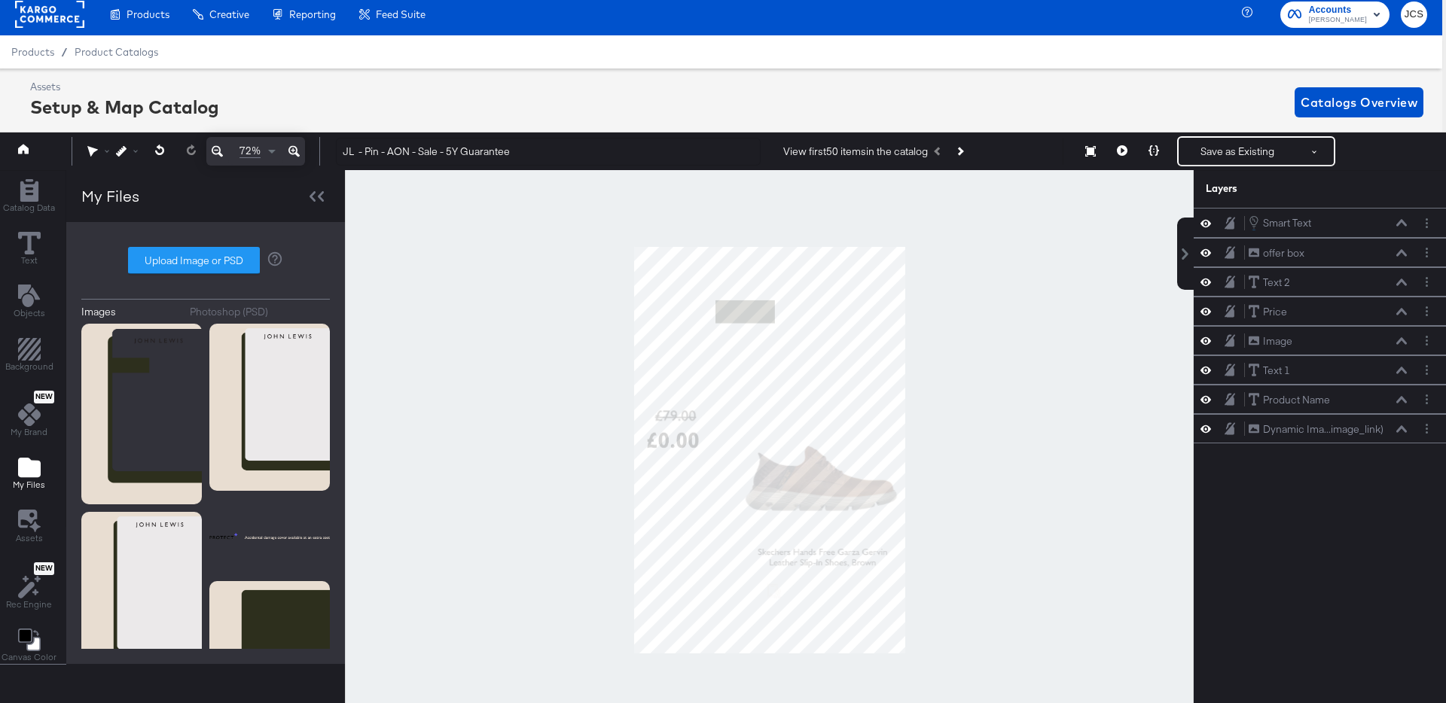
click at [95, 21] on div "Products Products Product Catalogs Enhance Your Product Catalog, Map Them to Pu…" at bounding box center [216, 14] width 441 height 42
click at [63, 23] on rect at bounding box center [49, 14] width 69 height 27
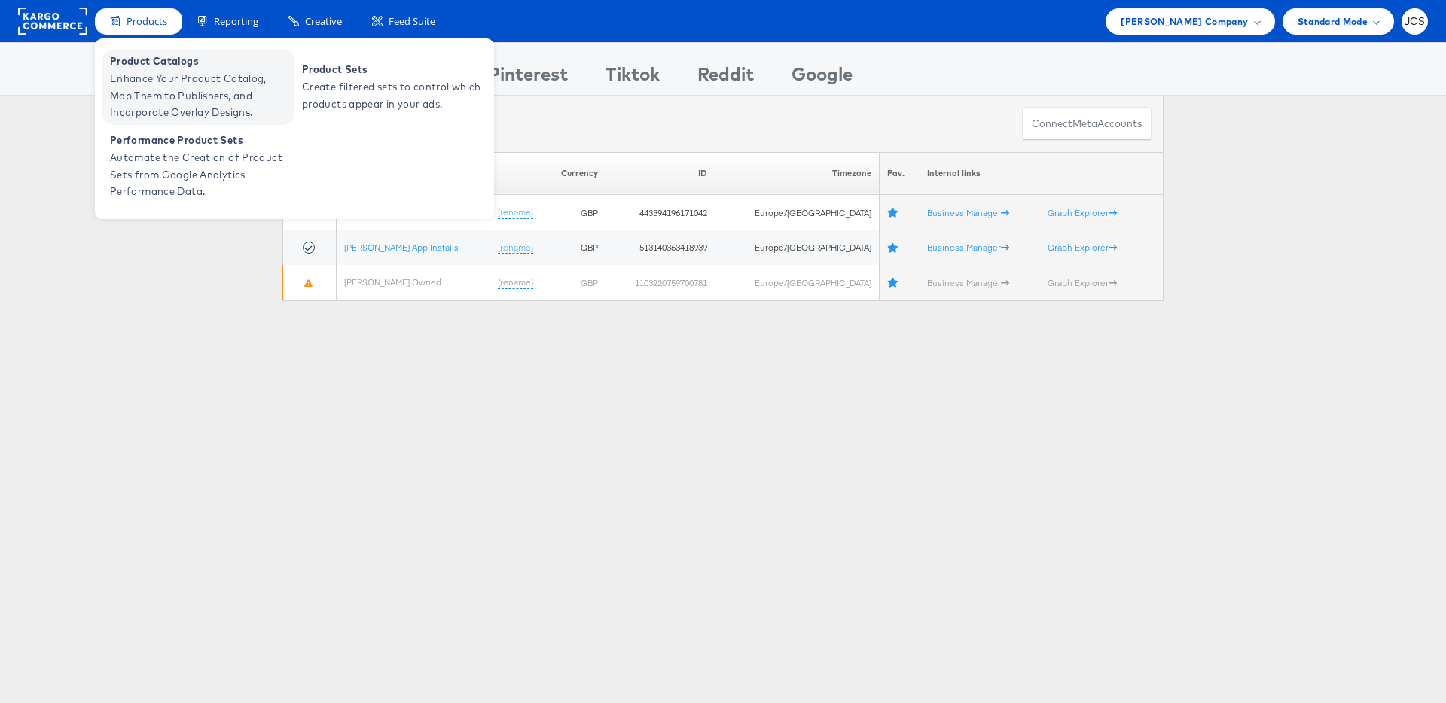
click at [147, 73] on span "Enhance Your Product Catalog, Map Them to Publishers, and Incorporate Overlay D…" at bounding box center [200, 95] width 181 height 51
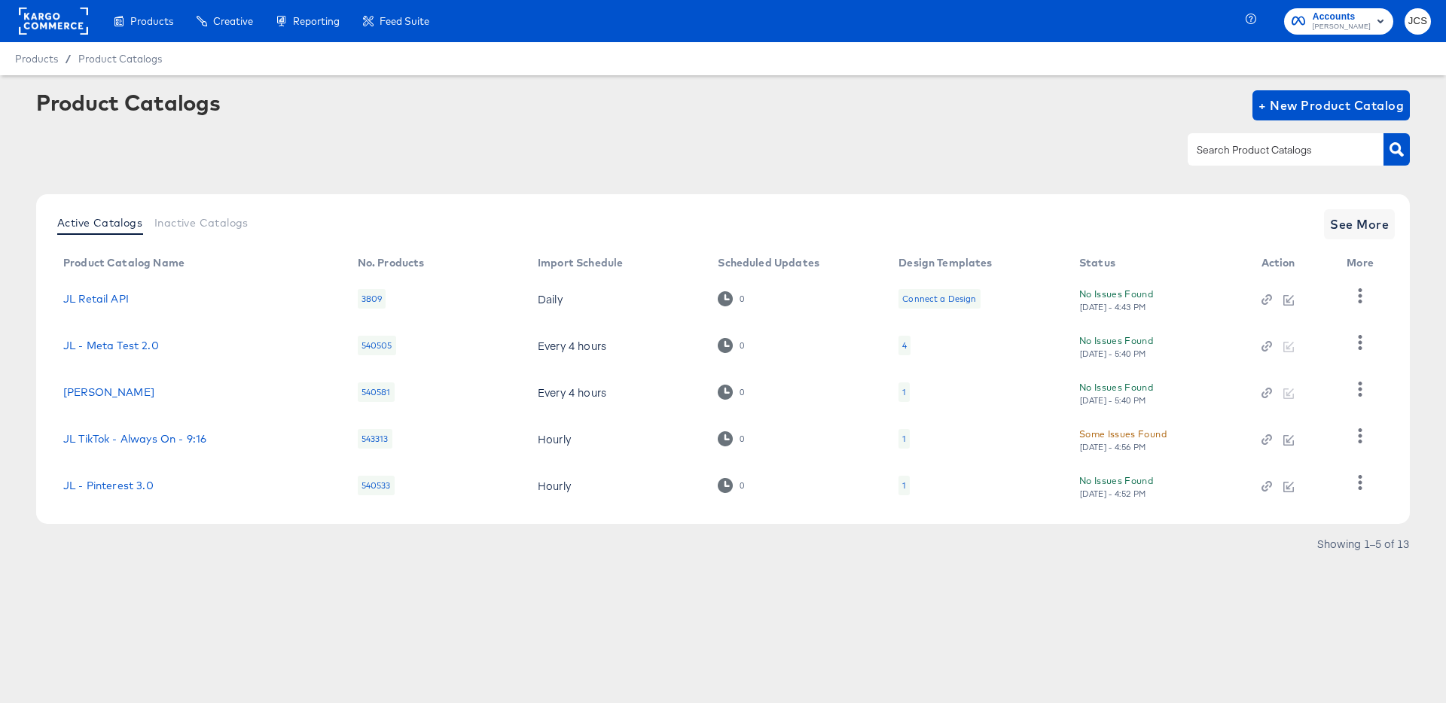
click at [907, 488] on div "1" at bounding box center [903, 486] width 11 height 20
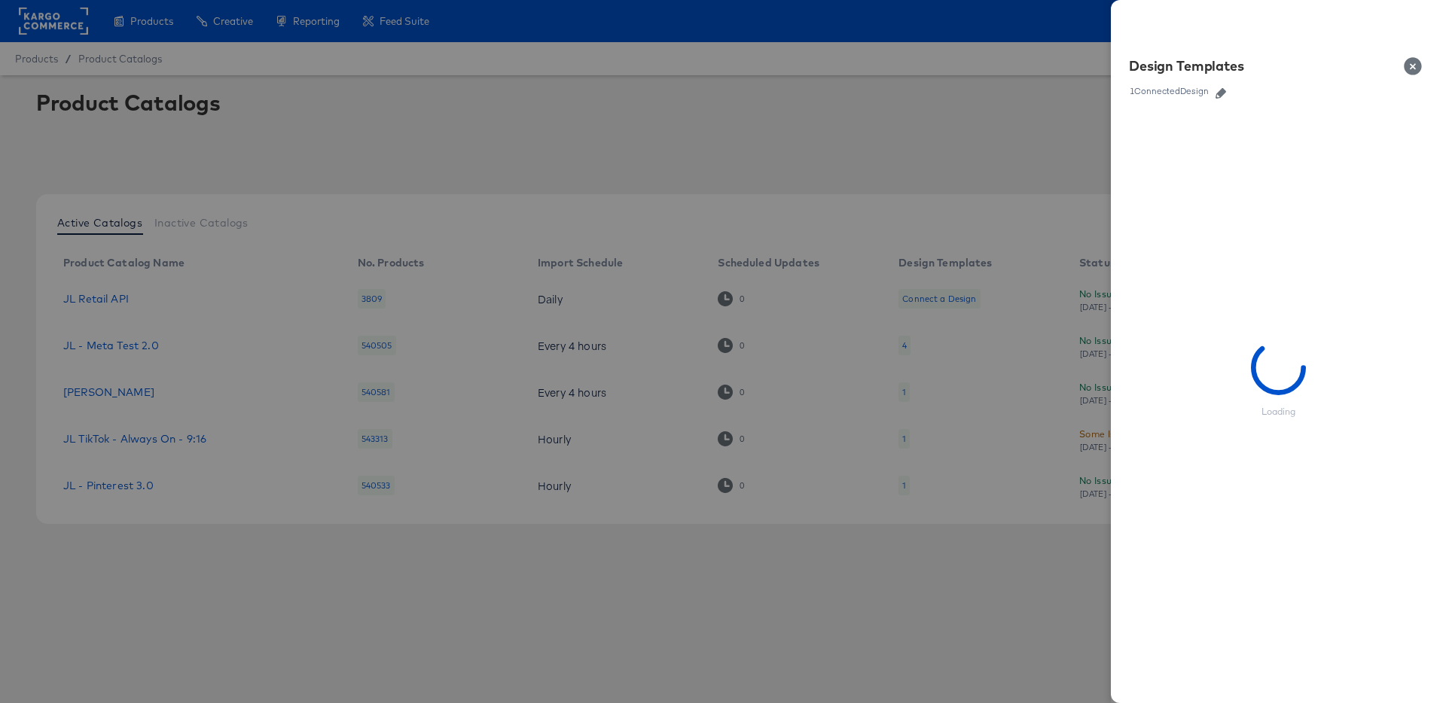
click at [1216, 94] on icon "button" at bounding box center [1220, 93] width 11 height 11
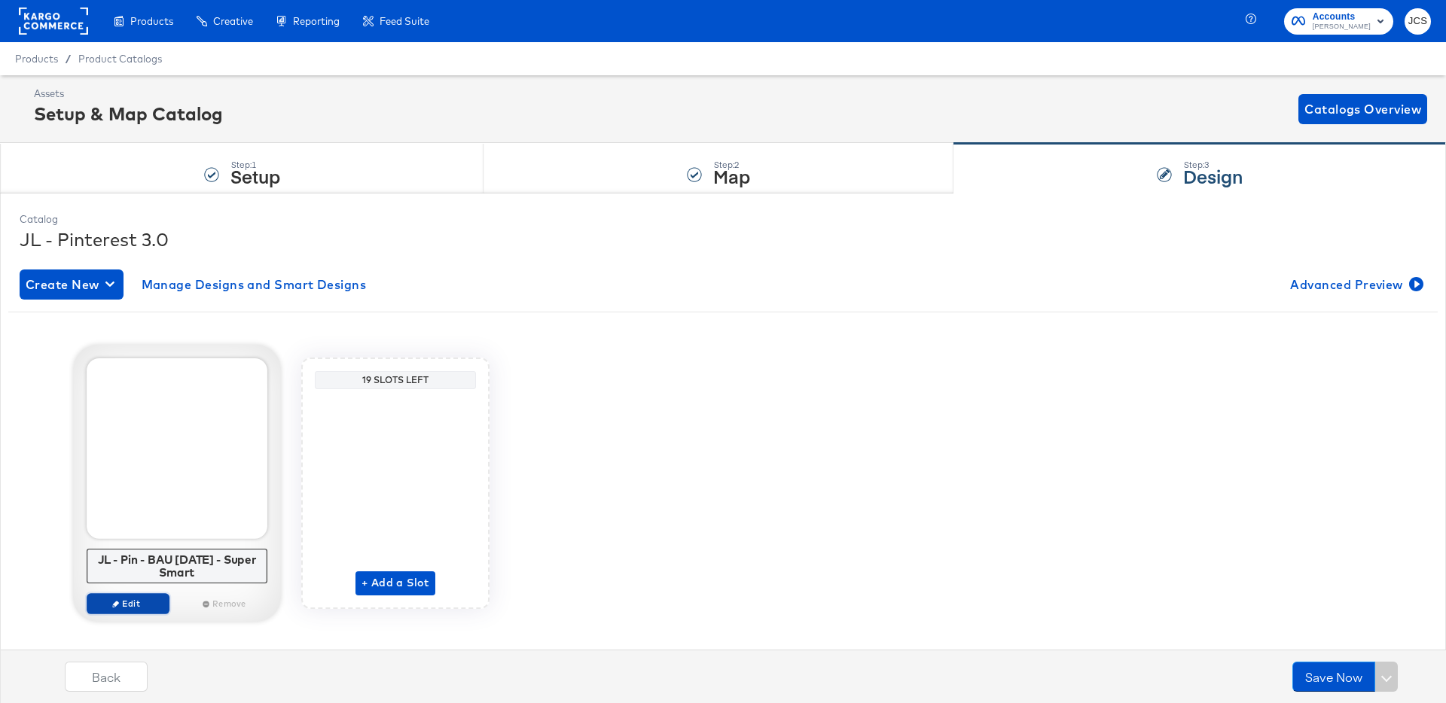
click at [145, 600] on span "Edit" at bounding box center [127, 603] width 69 height 11
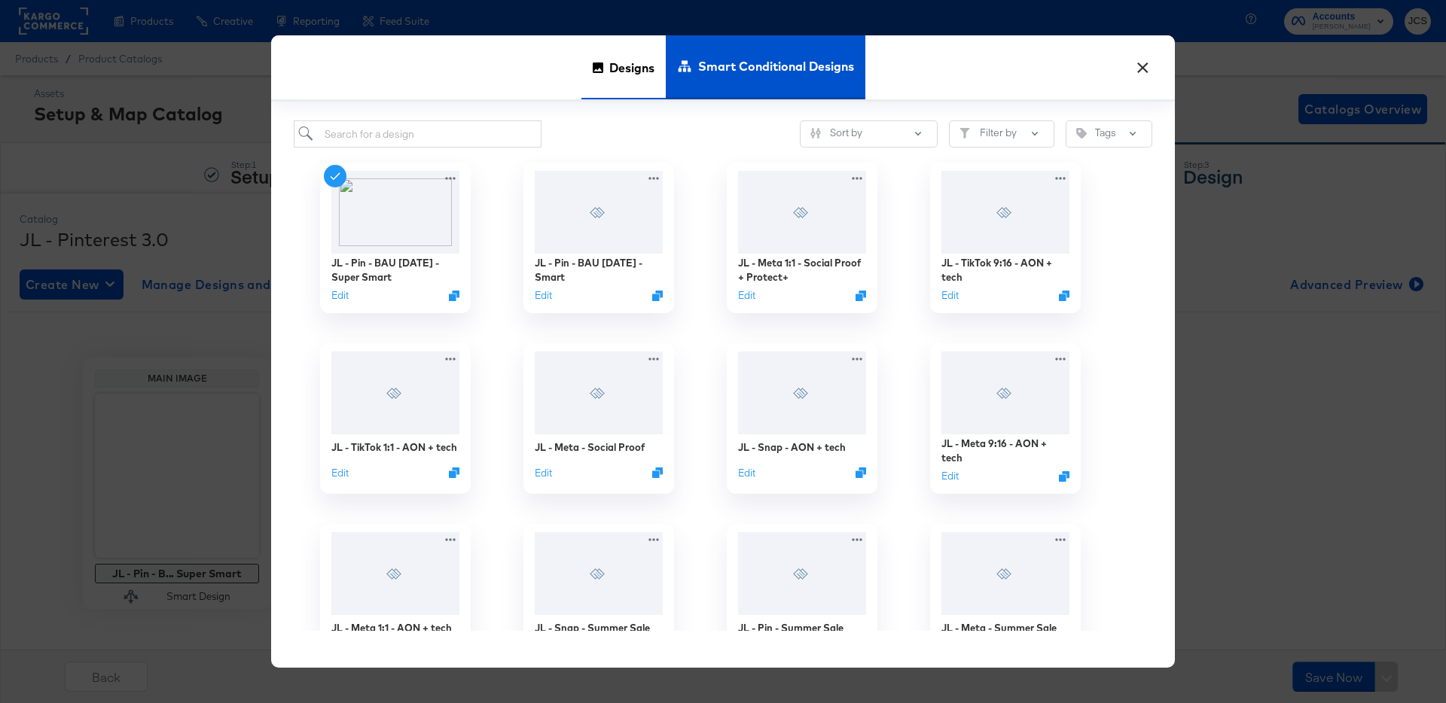
click at [646, 53] on span "Designs" at bounding box center [631, 67] width 45 height 66
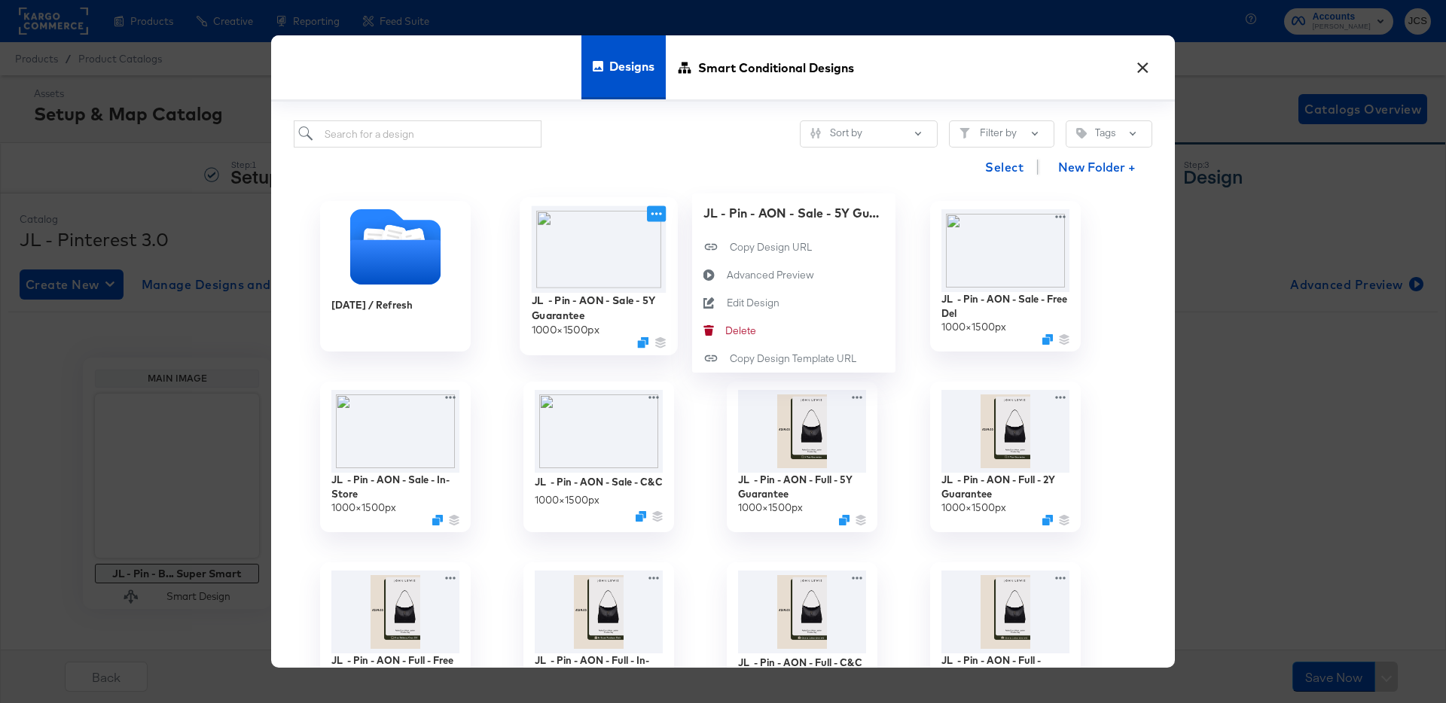
drag, startPoint x: 661, startPoint y: 215, endPoint x: 675, endPoint y: 227, distance: 18.7
click at [661, 215] on icon at bounding box center [656, 214] width 19 height 16
click at [727, 303] on div "Edit Design Edit Design" at bounding box center [727, 303] width 0 height 0
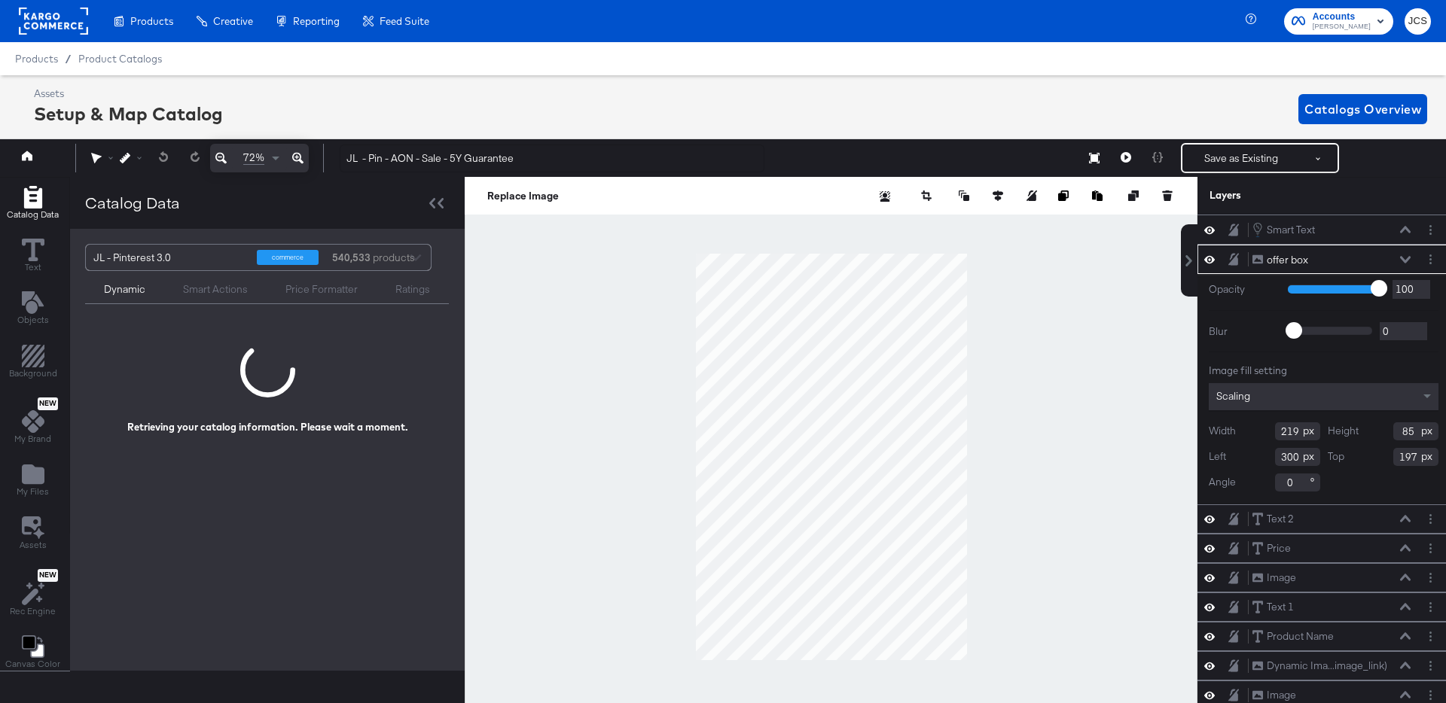
scroll to position [0, 4]
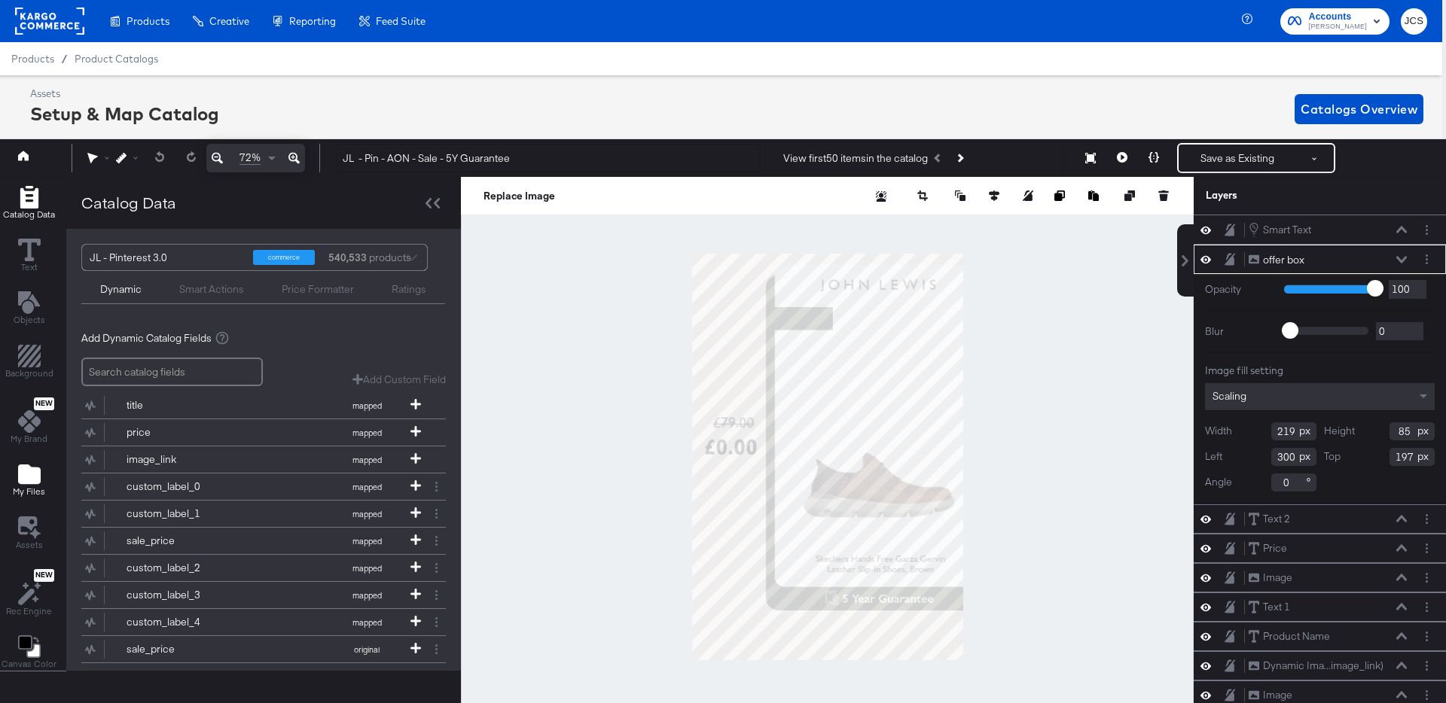
click at [29, 481] on icon "Add Files" at bounding box center [29, 475] width 23 height 20
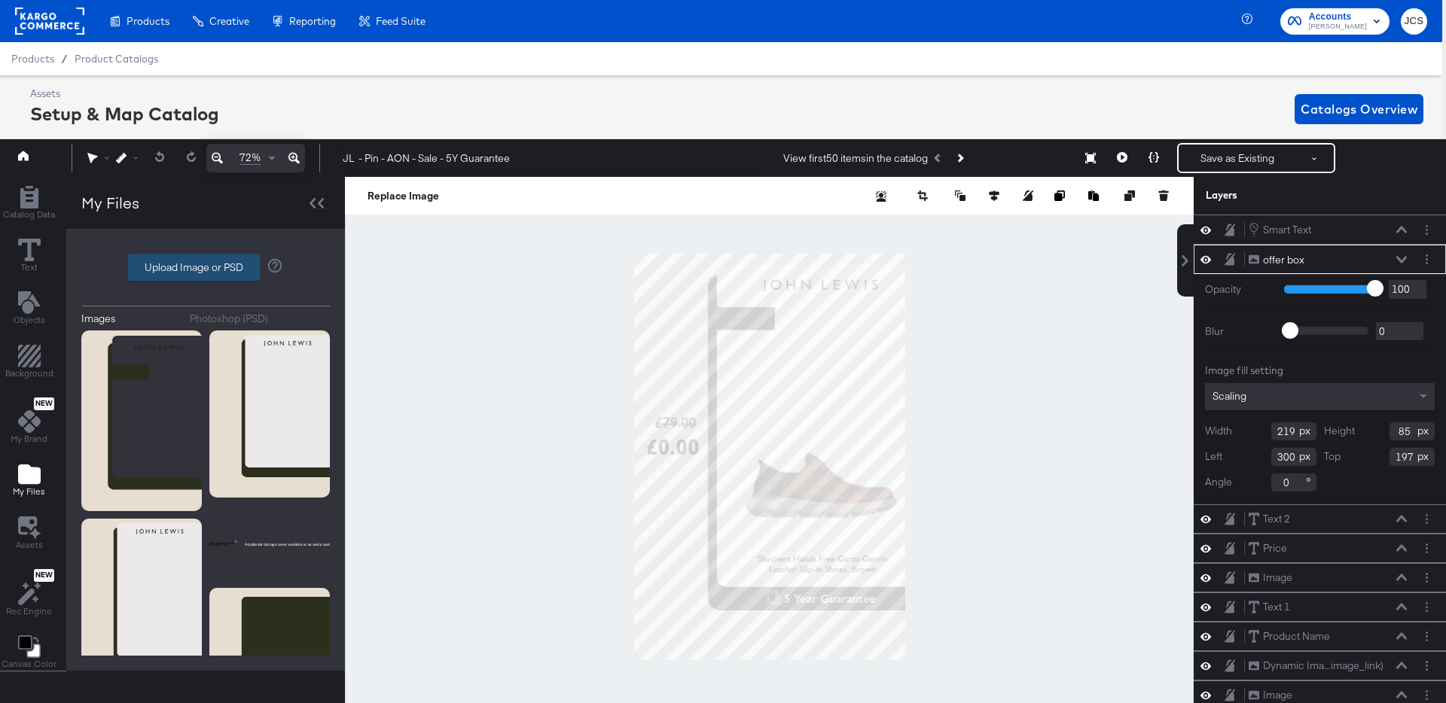
click at [195, 264] on label "Upload Image or PSD" at bounding box center [194, 268] width 130 height 26
click at [206, 267] on input "Upload Image or PSD" at bounding box center [206, 267] width 0 height 0
type input "C:\fakepath\JL Pinterest 1000_1500 - Sale.png"
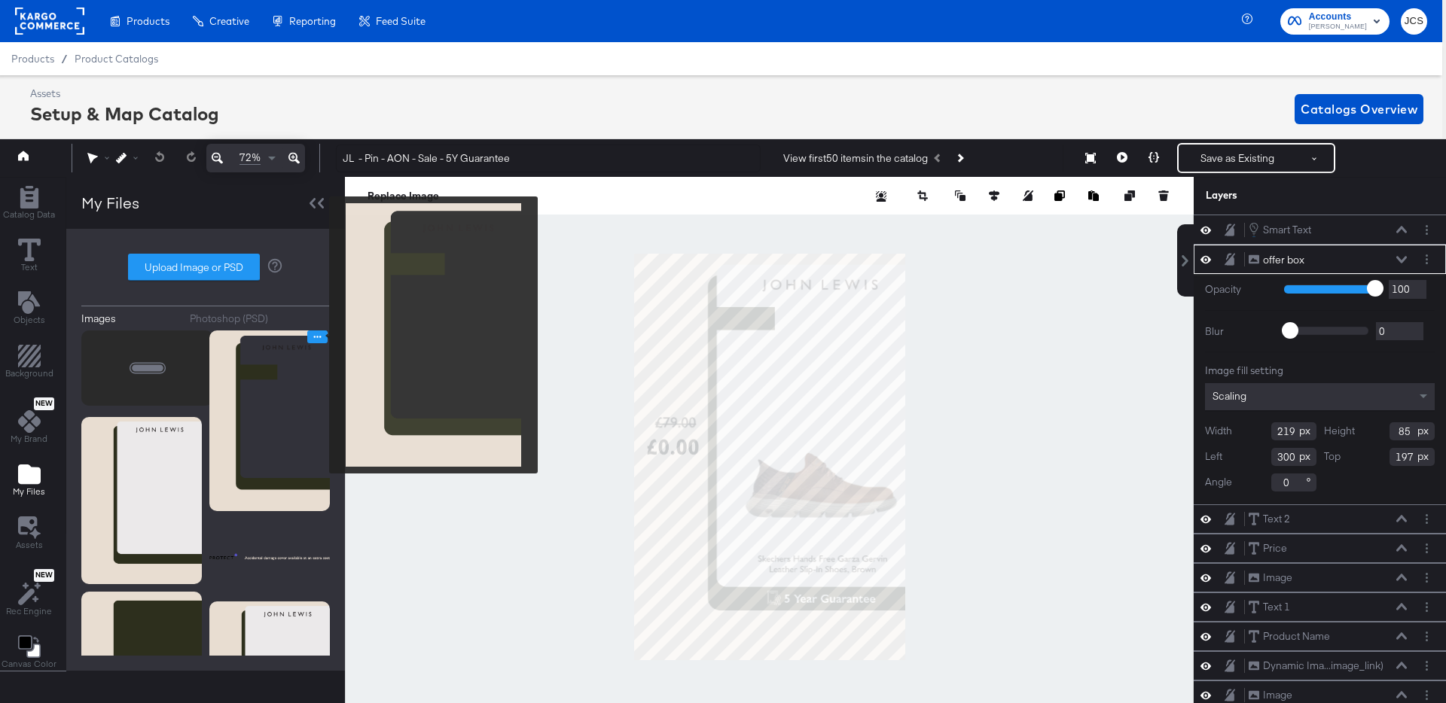
click at [319, 335] on icon "Image Options" at bounding box center [317, 336] width 11 height 11
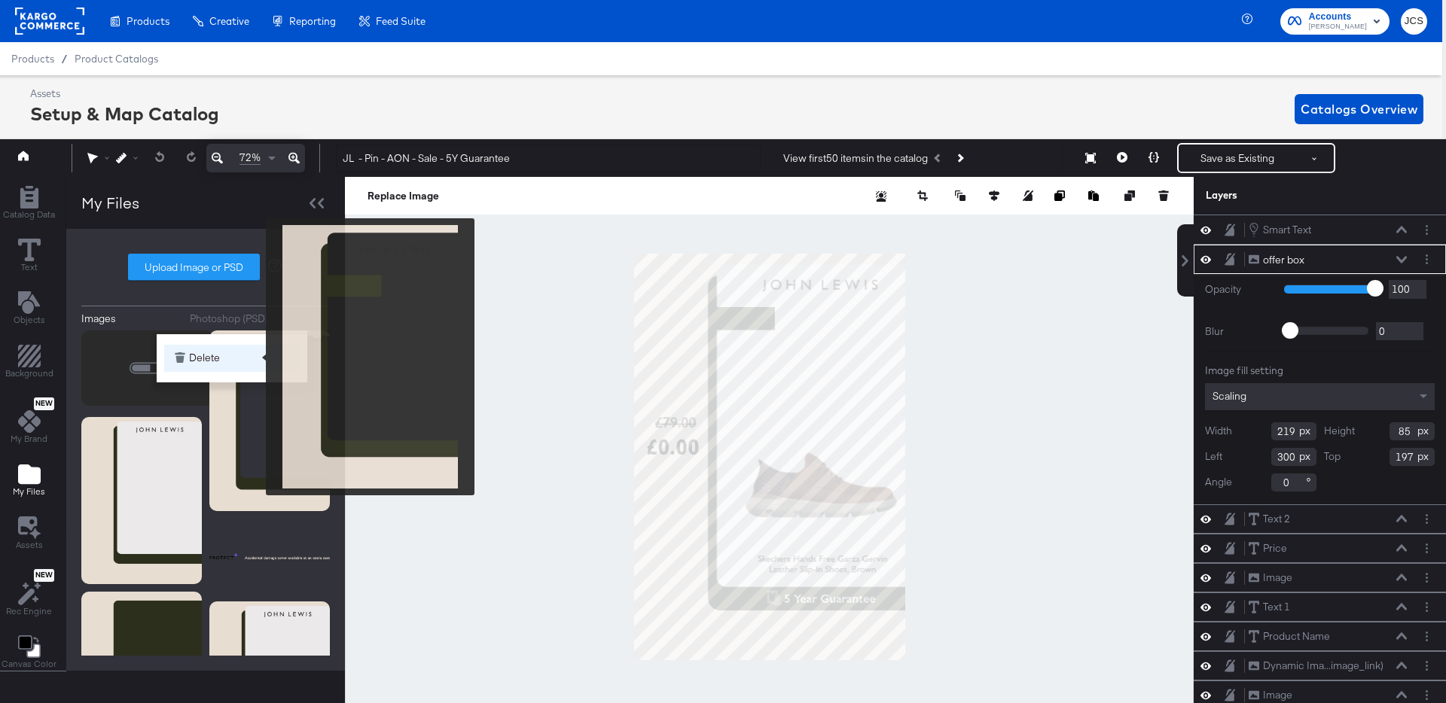
click at [256, 357] on button "Delete" at bounding box center [232, 358] width 136 height 27
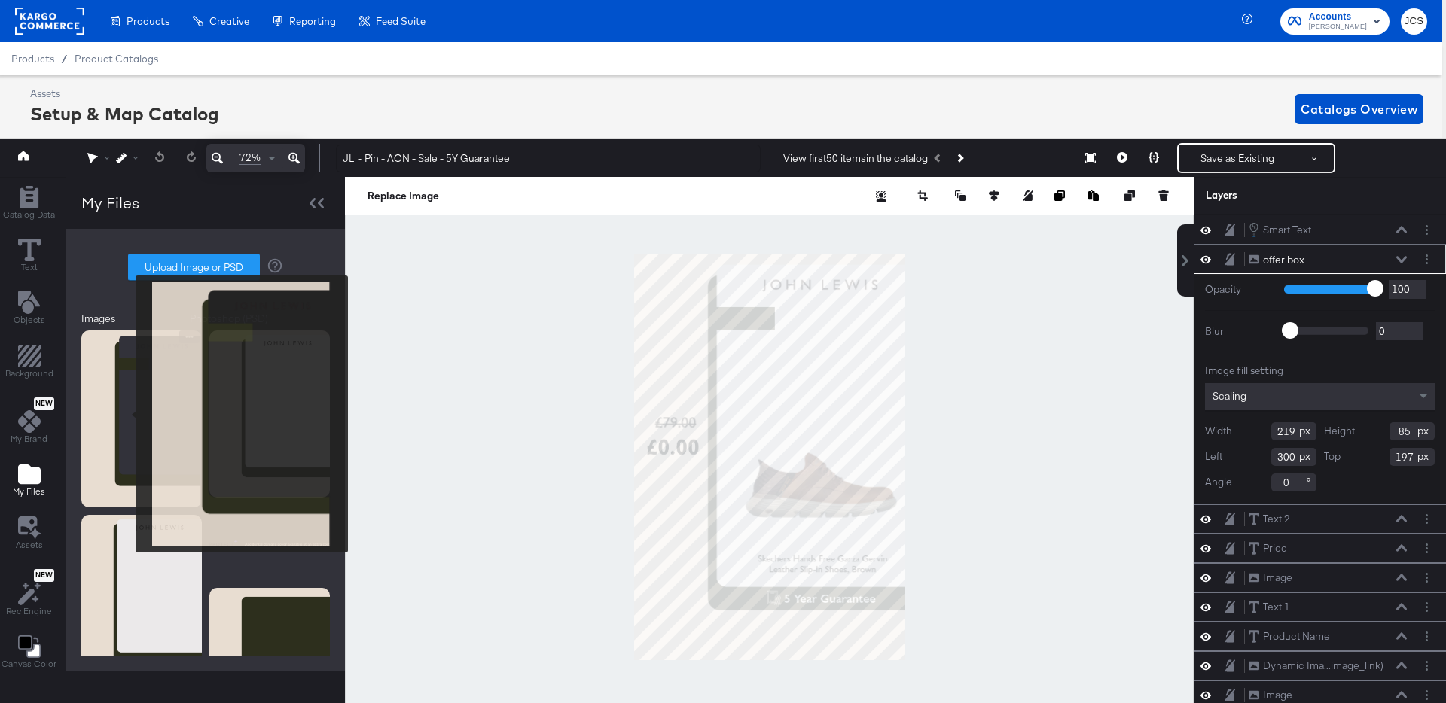
click at [126, 414] on img at bounding box center [141, 420] width 120 height 178
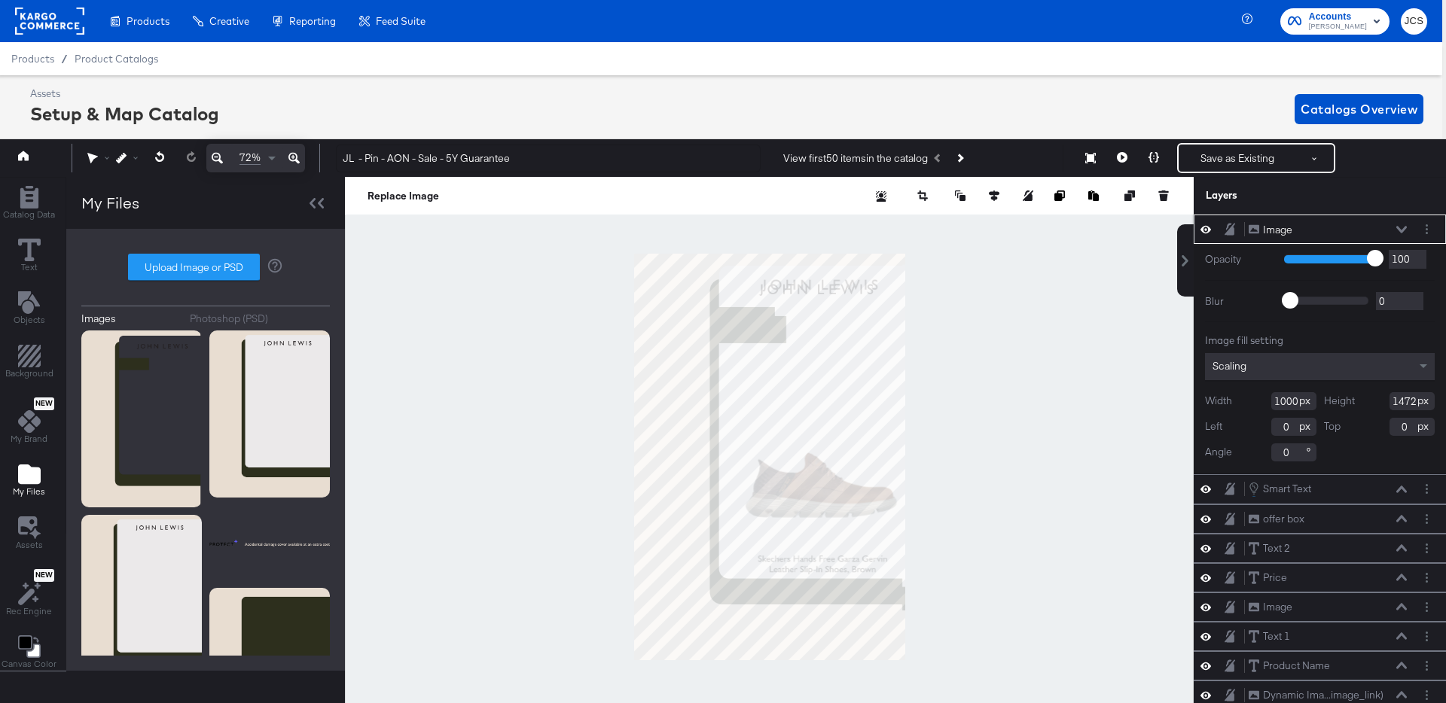
click at [1403, 404] on input "1472" at bounding box center [1411, 401] width 45 height 18
type input "1500"
click at [1399, 228] on icon at bounding box center [1401, 229] width 11 height 7
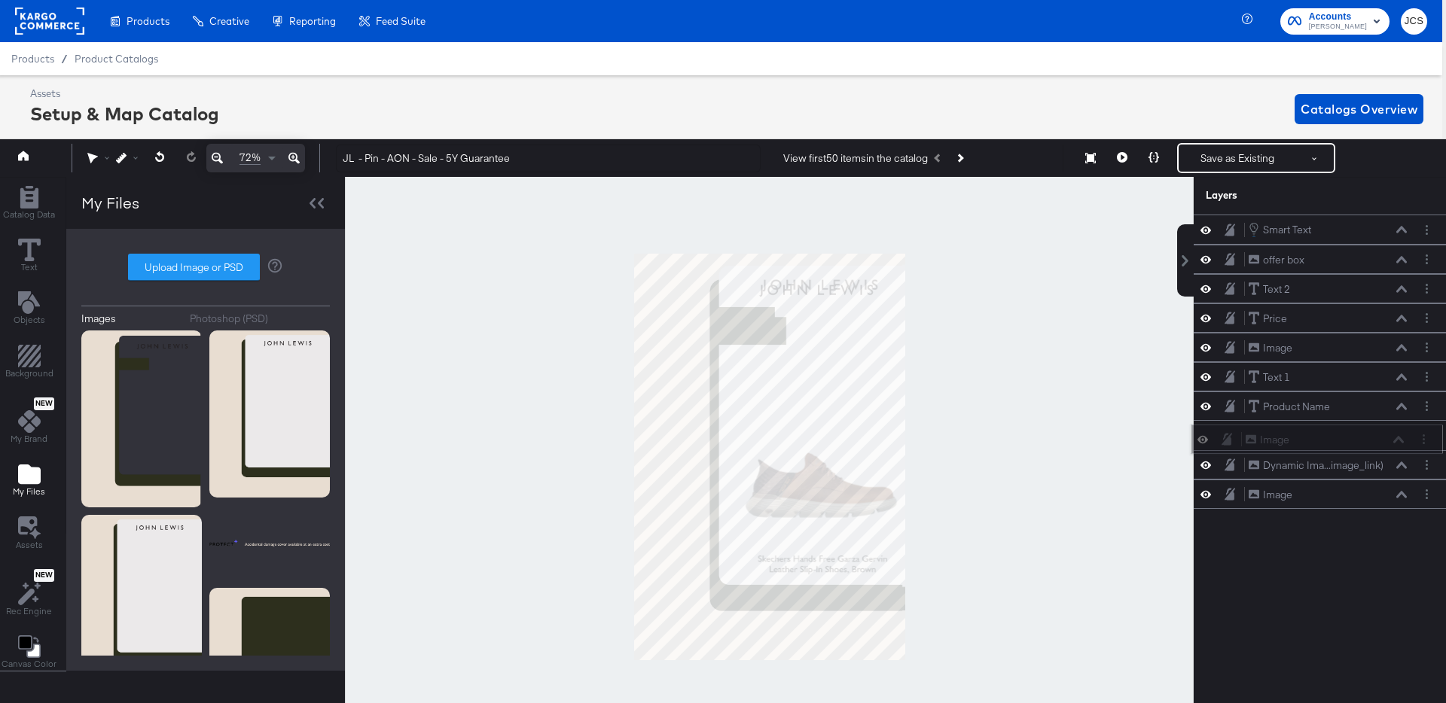
drag, startPoint x: 1349, startPoint y: 226, endPoint x: 1348, endPoint y: 445, distance: 219.1
click at [1348, 445] on div "Image Image" at bounding box center [1325, 440] width 160 height 16
click at [1209, 496] on icon at bounding box center [1205, 495] width 11 height 8
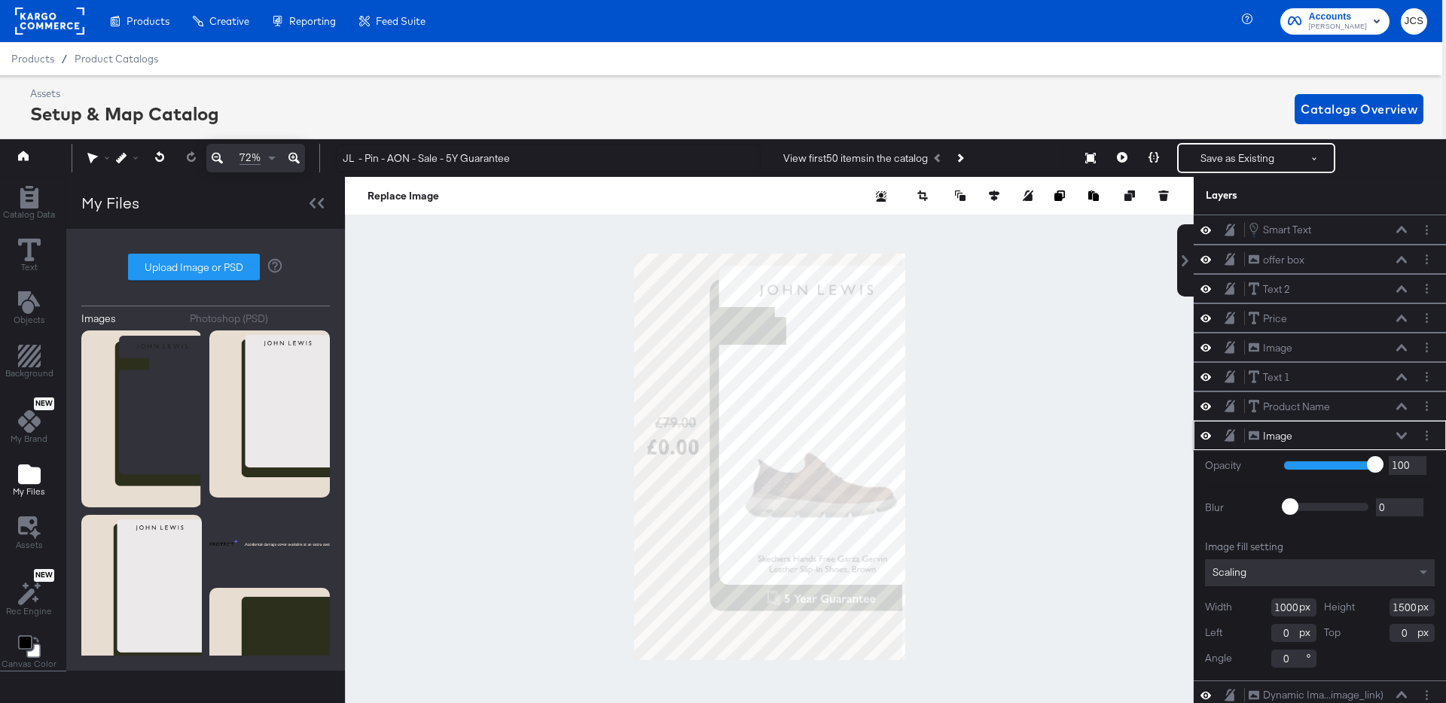
click at [1289, 609] on input "1000" at bounding box center [1293, 608] width 45 height 18
click at [1201, 257] on icon at bounding box center [1205, 259] width 11 height 13
click at [292, 156] on icon at bounding box center [293, 158] width 11 height 18
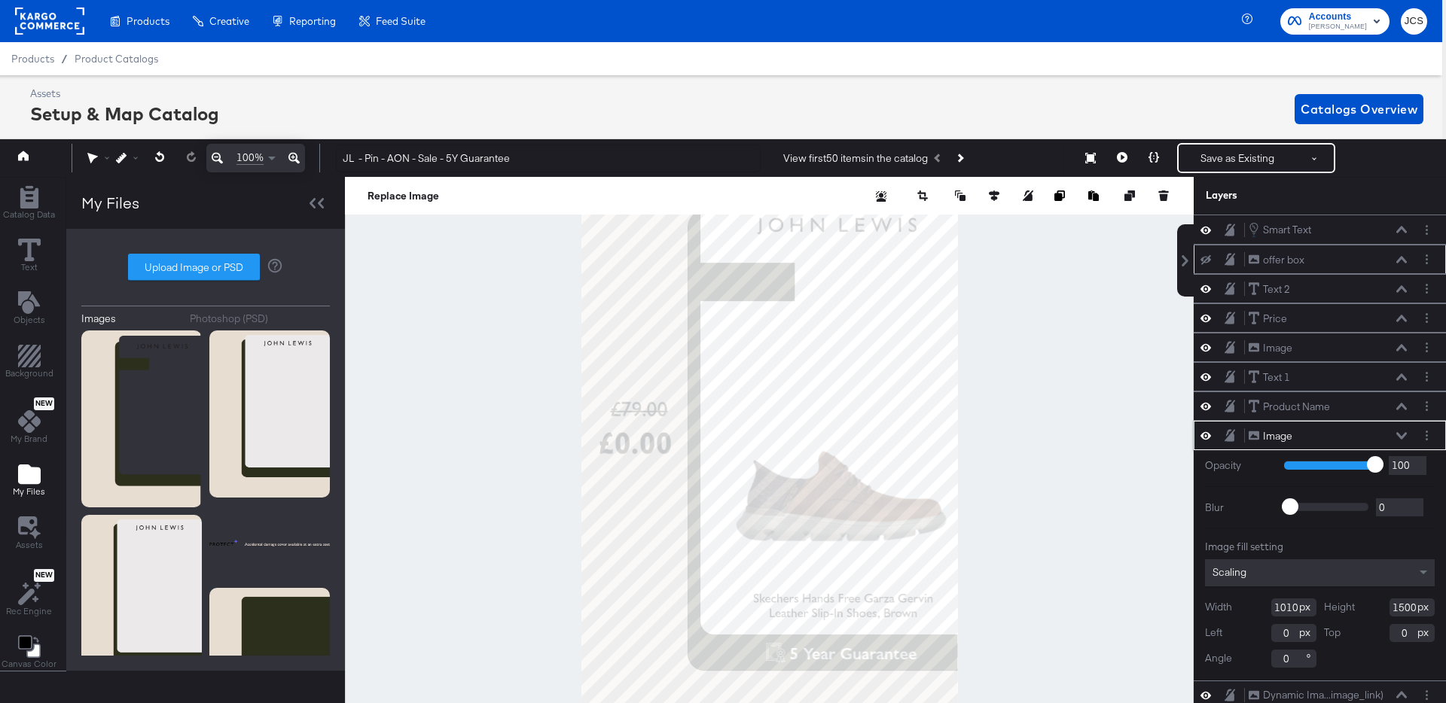
click at [1288, 606] on input "1010" at bounding box center [1293, 608] width 45 height 18
click at [1288, 607] on input "1010" at bounding box center [1293, 608] width 45 height 18
type input "1010"
click at [213, 160] on icon at bounding box center [217, 158] width 11 height 11
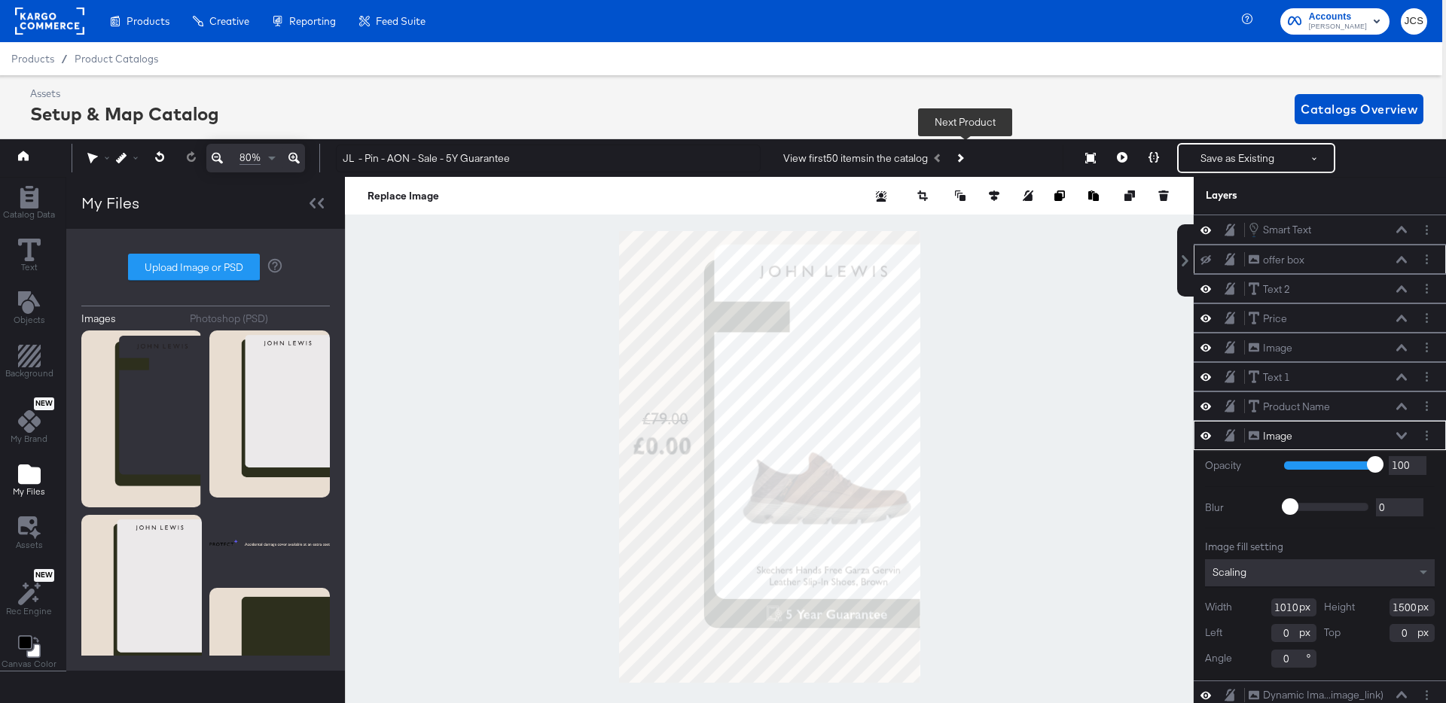
click at [967, 155] on button "Next Product" at bounding box center [959, 158] width 21 height 27
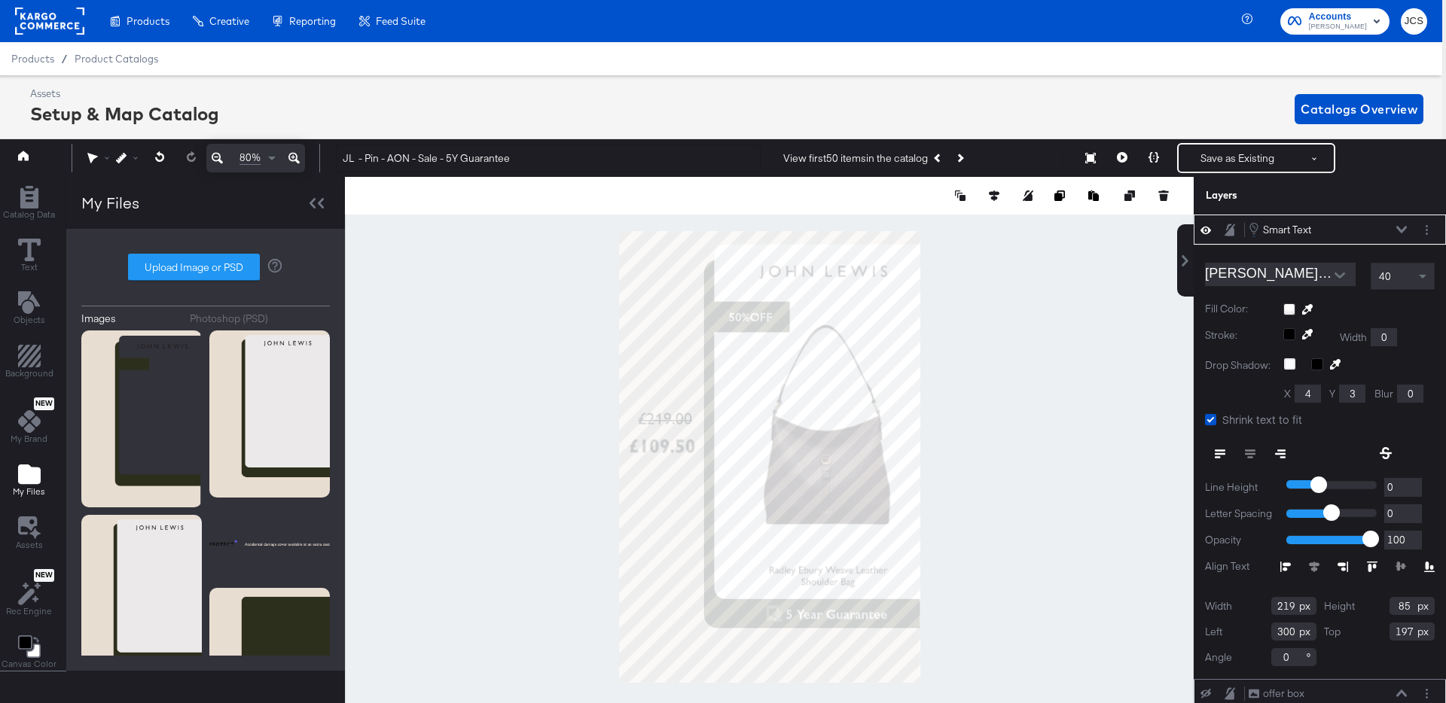
type input "330"
type input "245"
click at [1420, 273] on span at bounding box center [1424, 277] width 19 height 26
click at [1107, 340] on div at bounding box center [769, 457] width 849 height 560
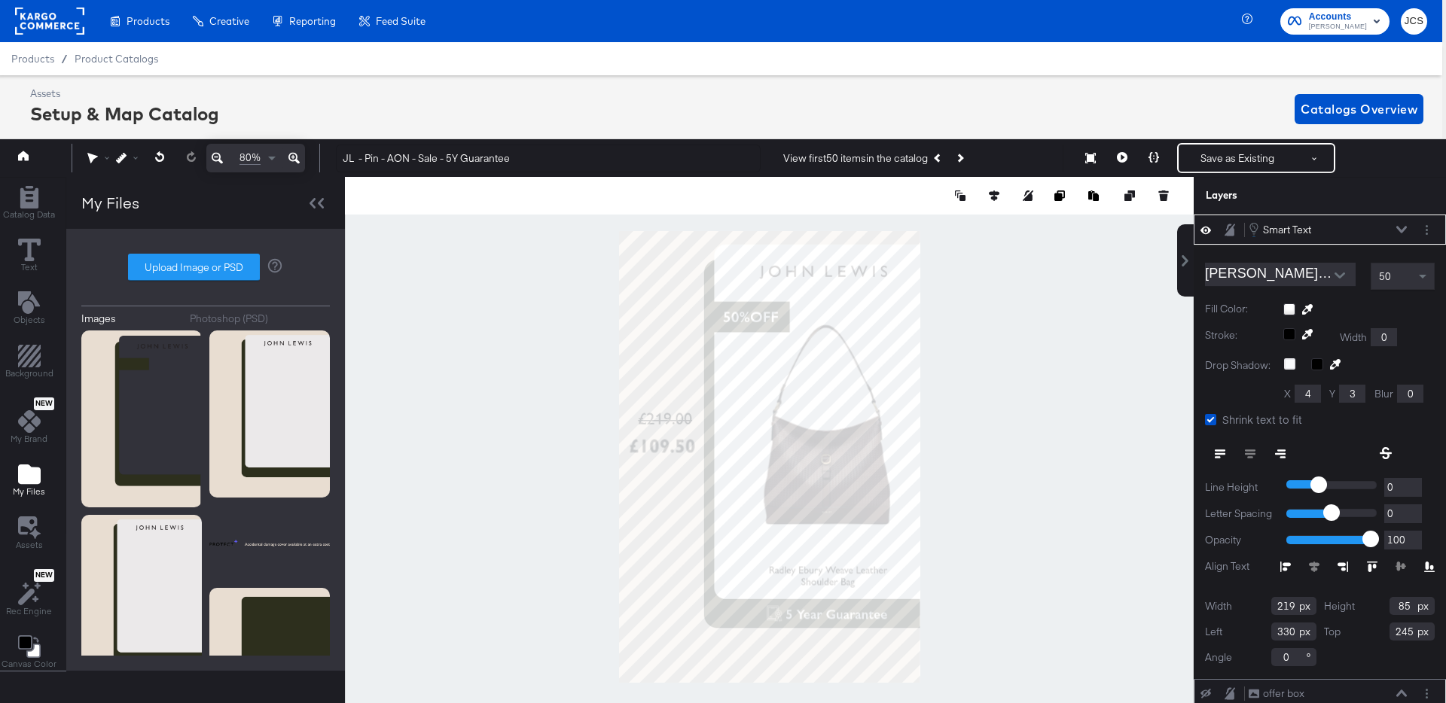
click at [1007, 334] on div at bounding box center [769, 457] width 849 height 560
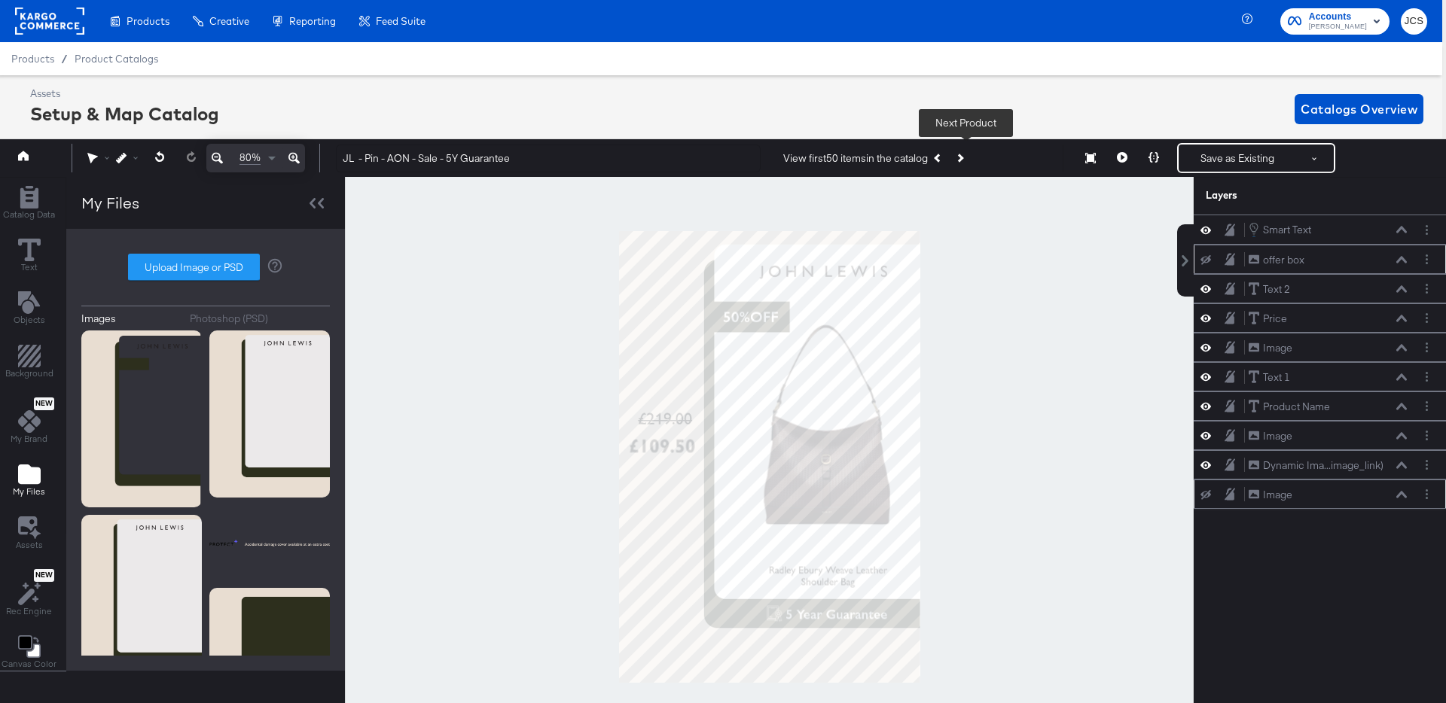
click at [970, 161] on button "Next Product" at bounding box center [959, 158] width 21 height 27
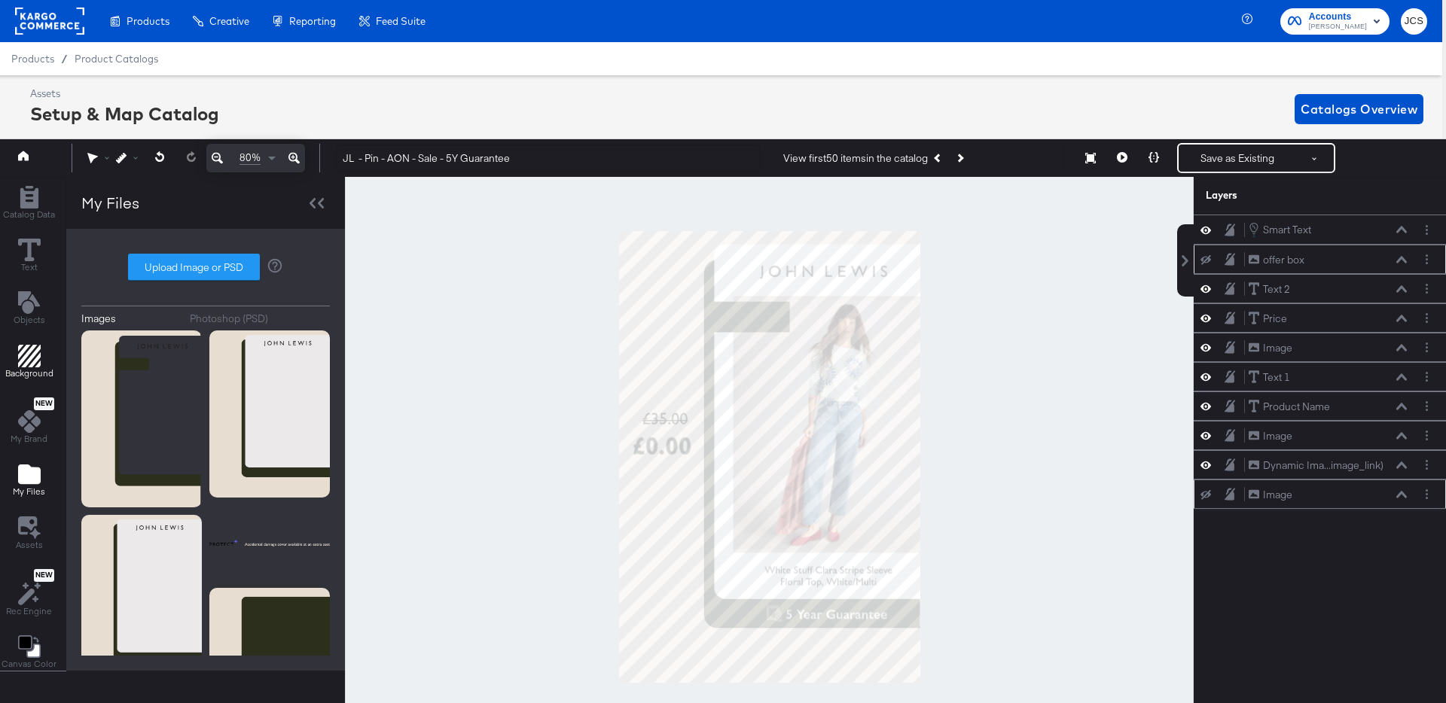
click at [28, 358] on icon "Add Rectangle" at bounding box center [29, 356] width 23 height 23
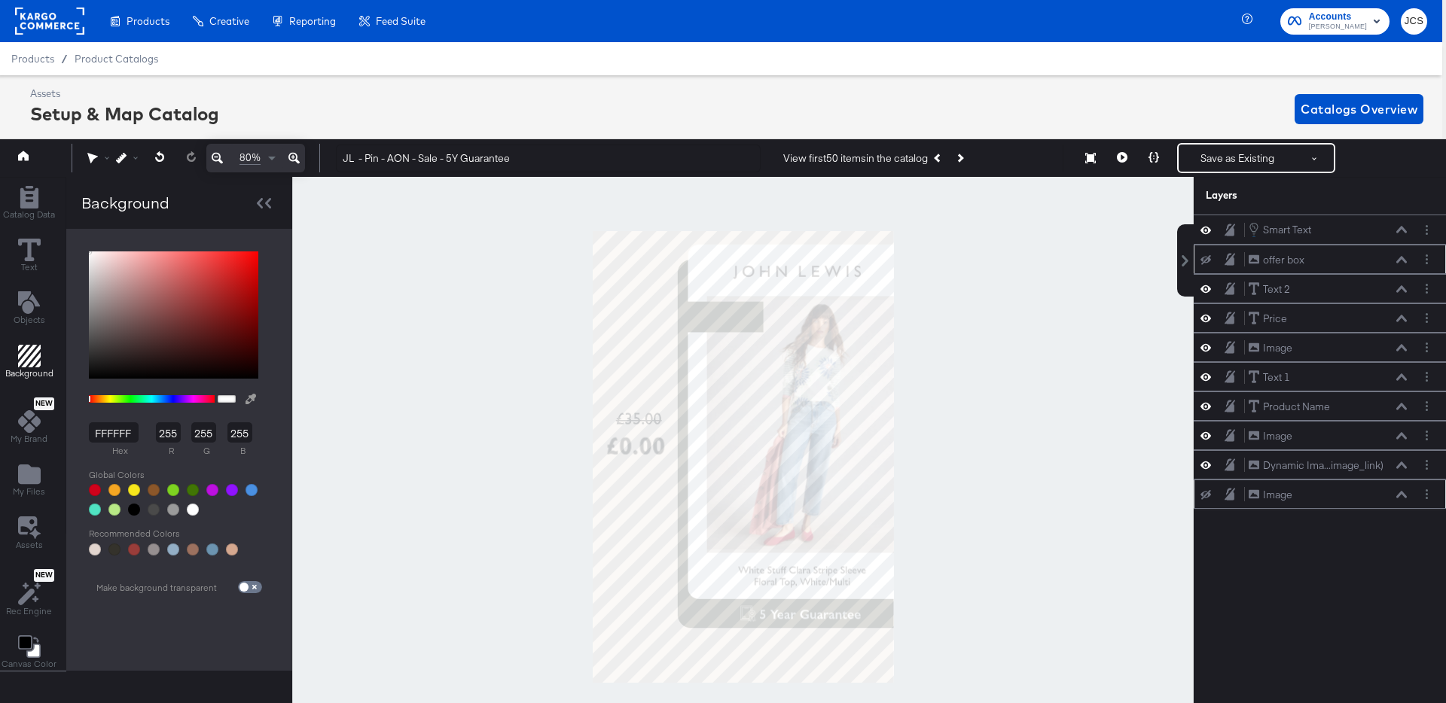
click at [246, 396] on button at bounding box center [251, 400] width 24 height 28
type input "E8DDD1"
type input "232"
type input "221"
type input "209"
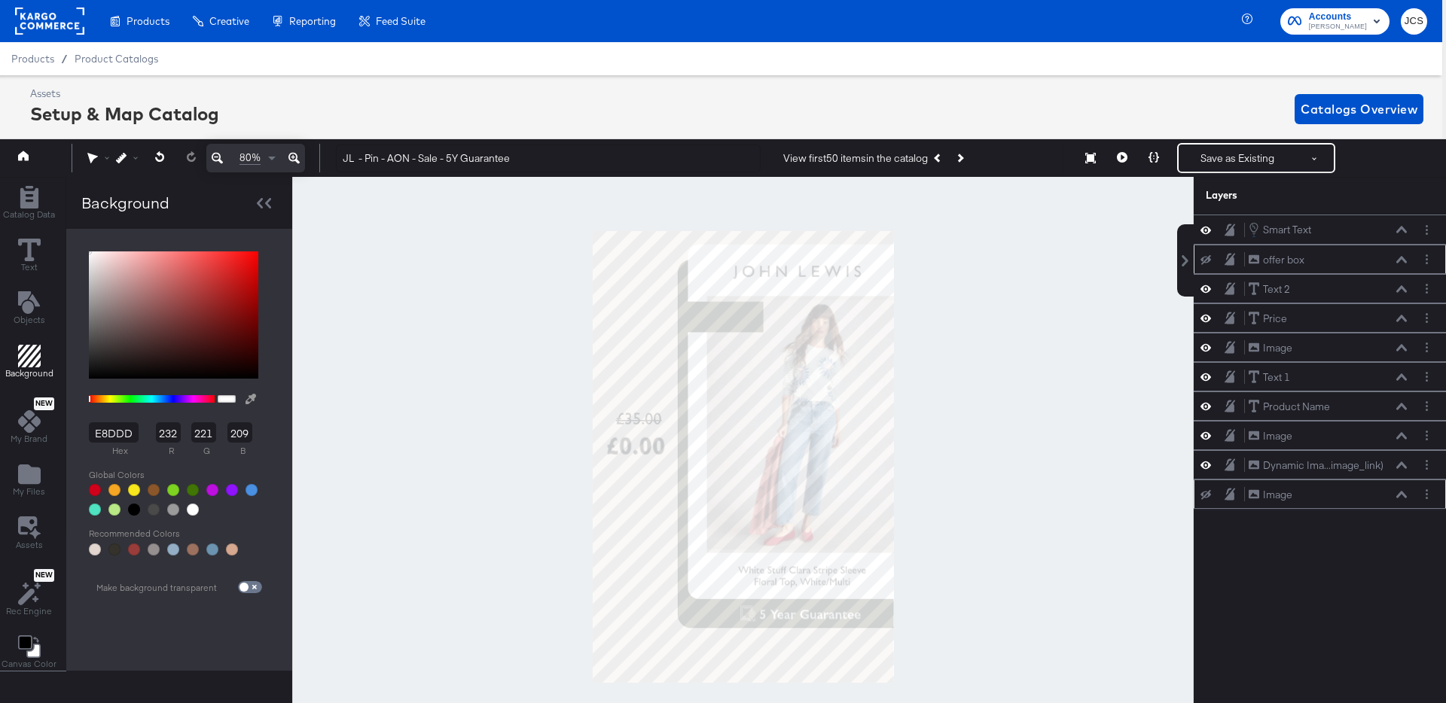
click at [645, 307] on div at bounding box center [743, 457] width 900 height 560
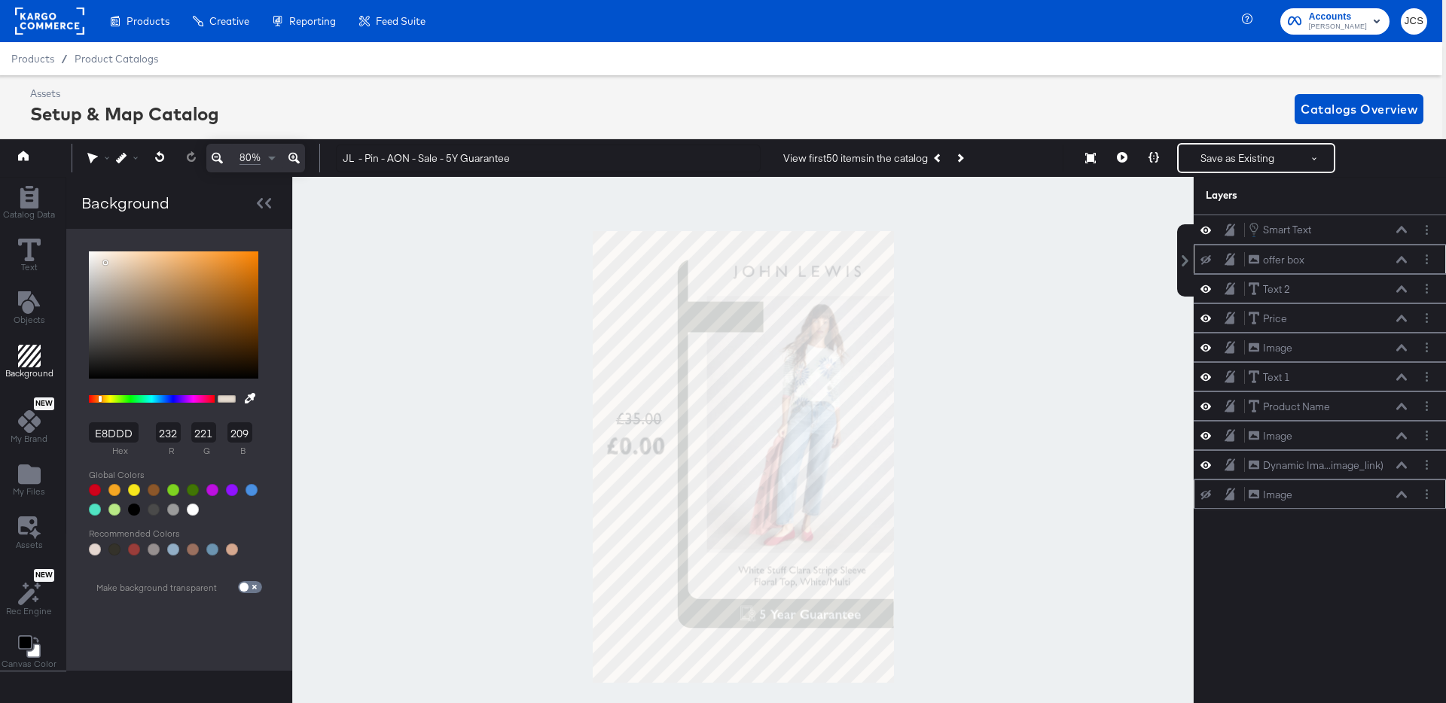
click at [194, 509] on div at bounding box center [193, 510] width 12 height 12
type input "FFFFFF"
type input "255"
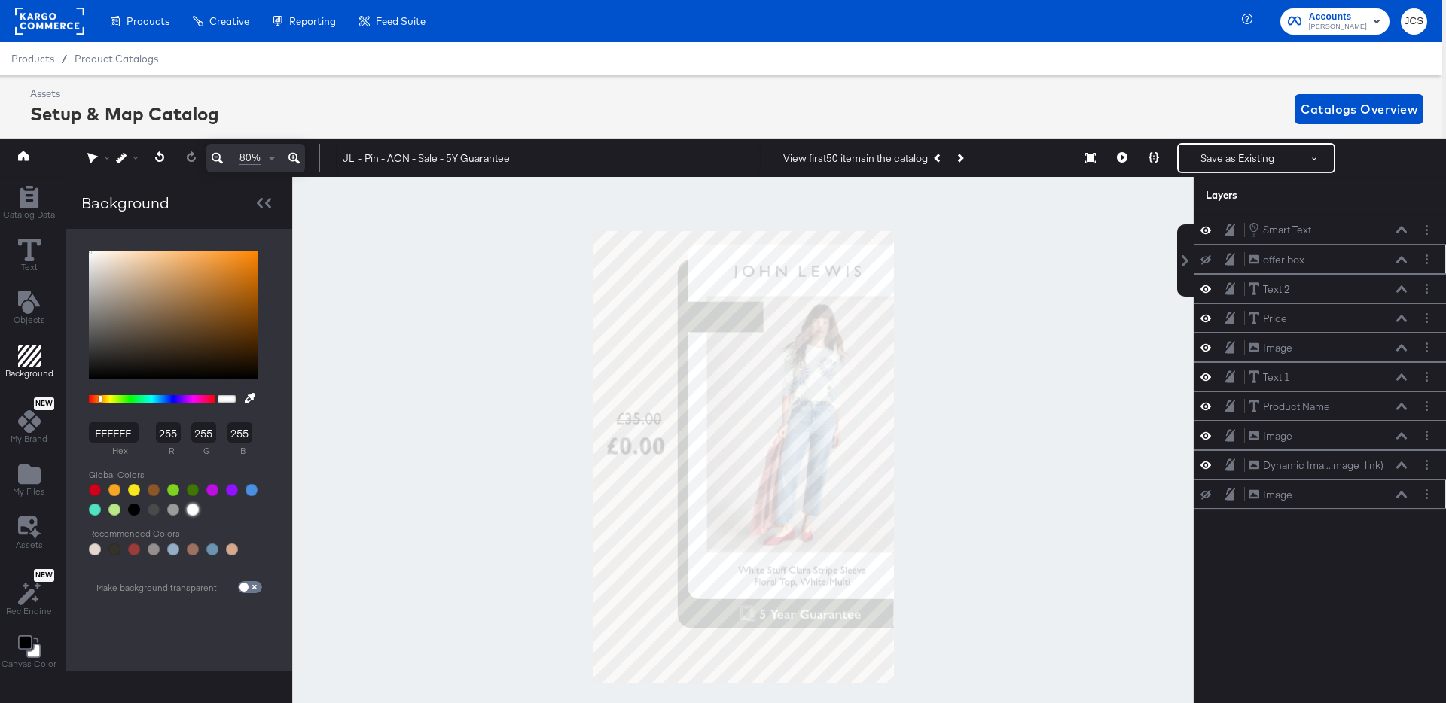
click at [193, 511] on div at bounding box center [193, 510] width 12 height 12
click at [943, 157] on icon "Previous Product" at bounding box center [939, 158] width 8 height 8
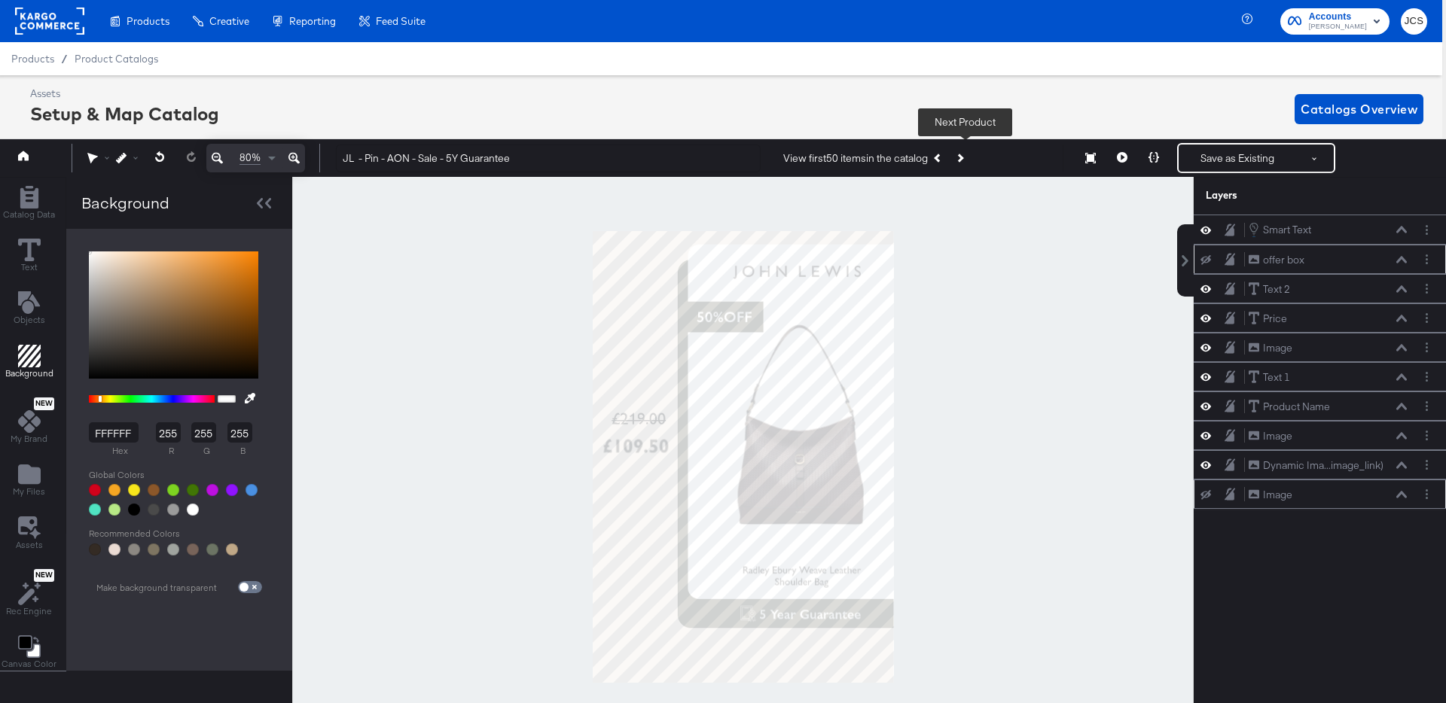
click at [970, 155] on button "Next Product" at bounding box center [959, 158] width 21 height 27
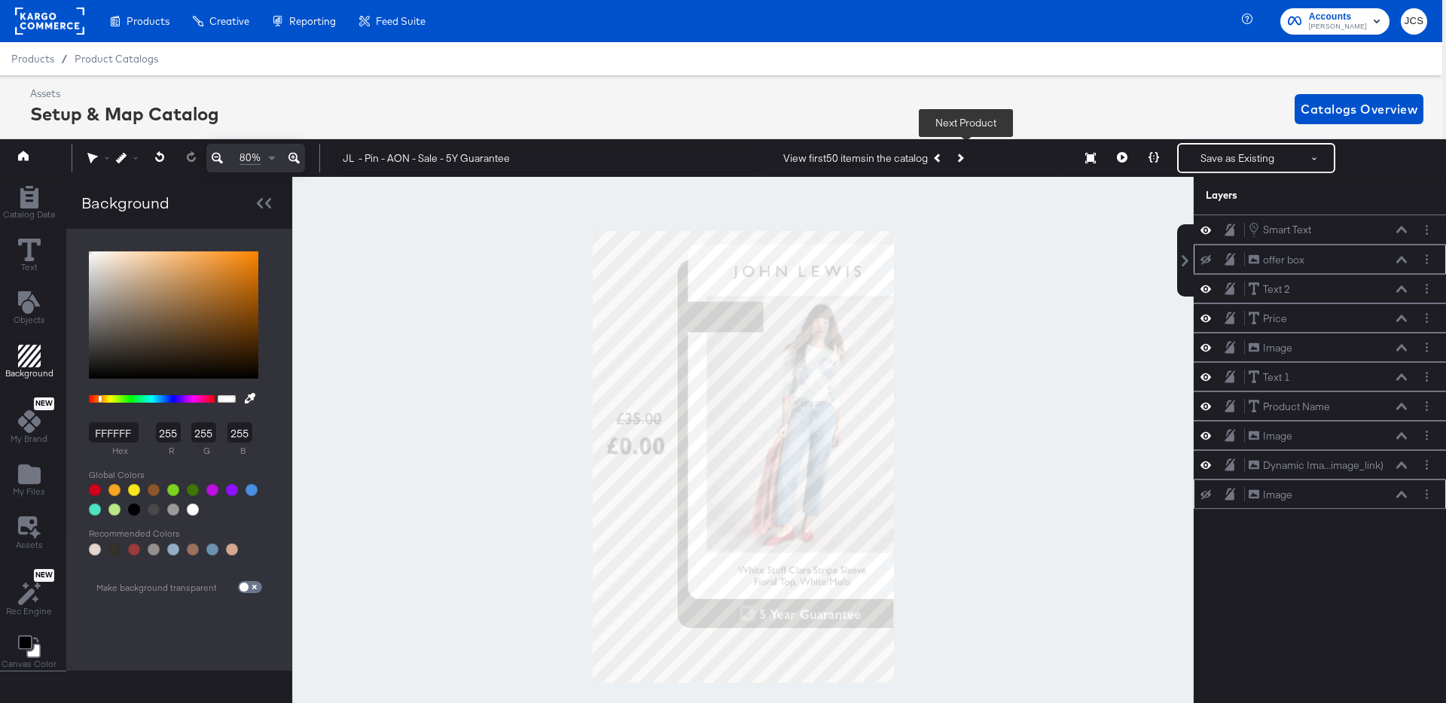
click at [970, 155] on button "Next Product" at bounding box center [959, 158] width 21 height 27
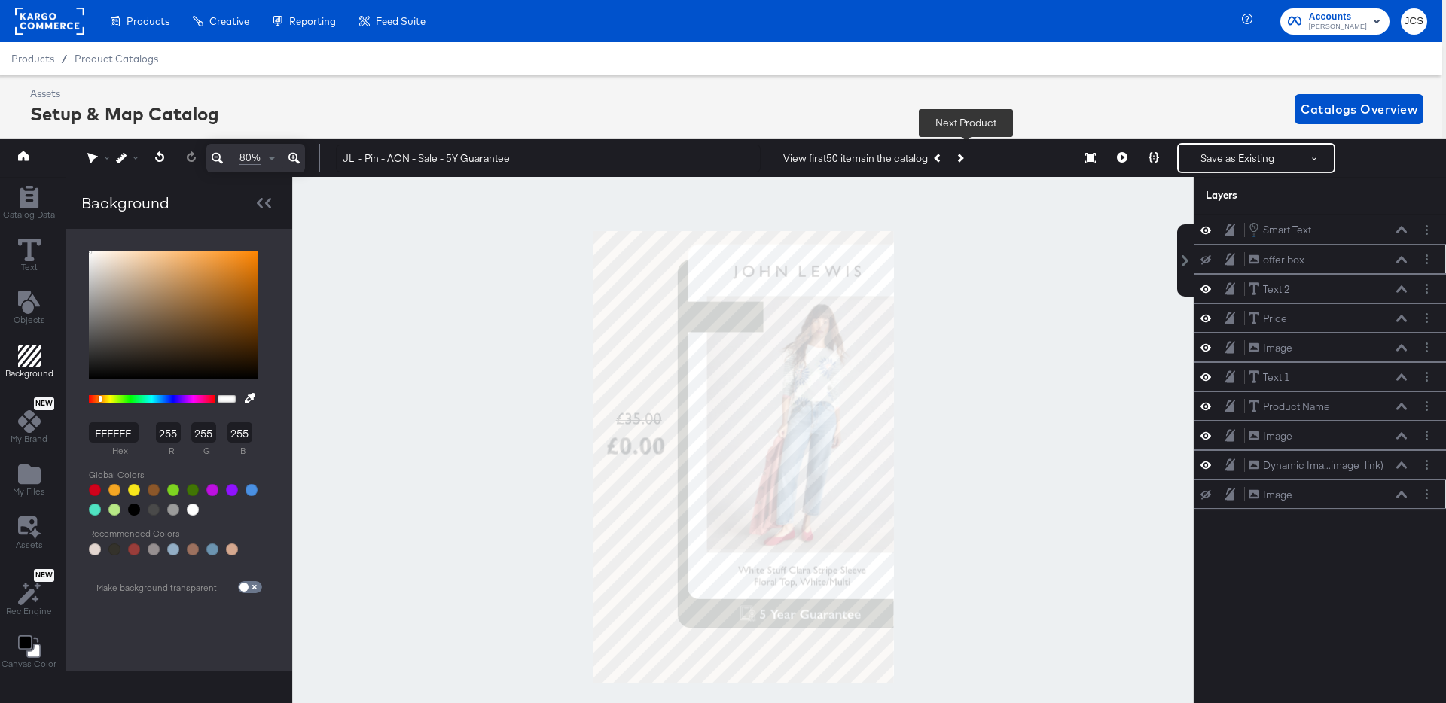
click at [970, 155] on button "Next Product" at bounding box center [959, 158] width 21 height 27
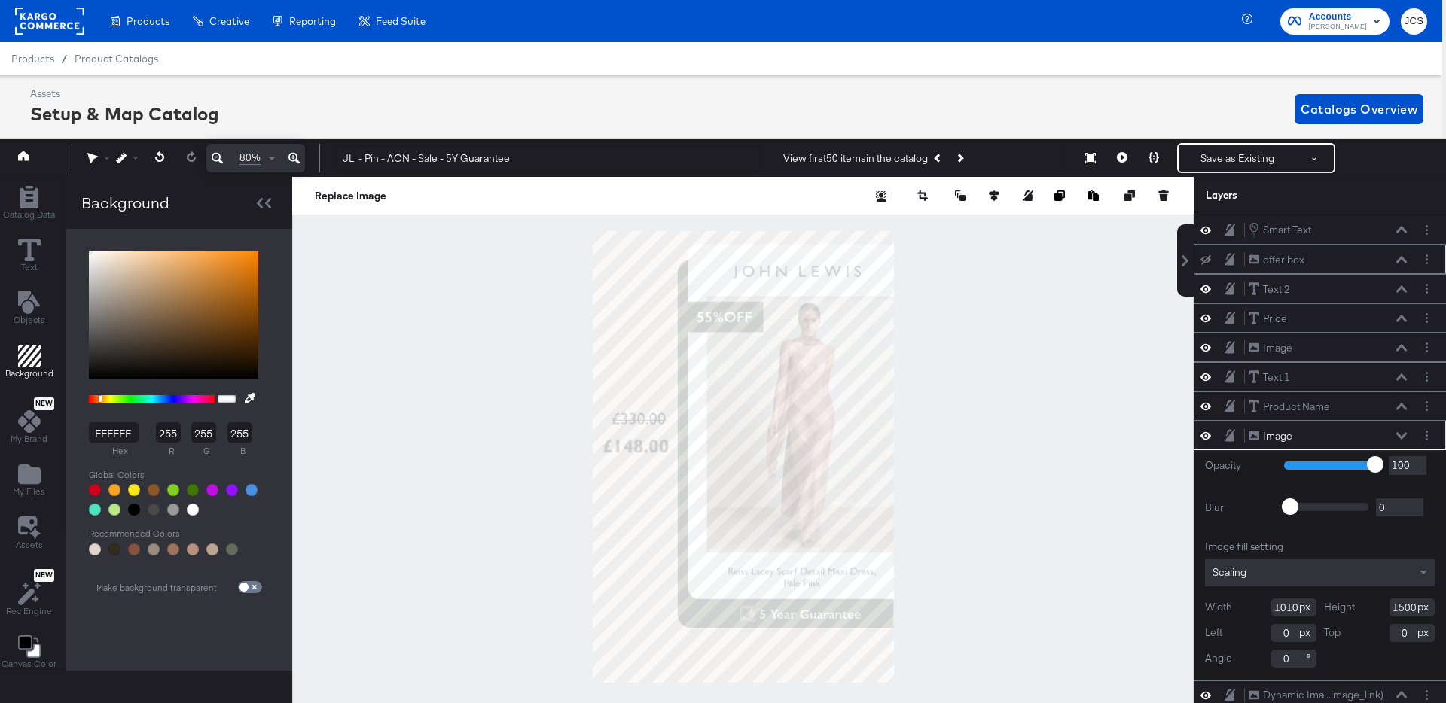
scroll to position [20, 0]
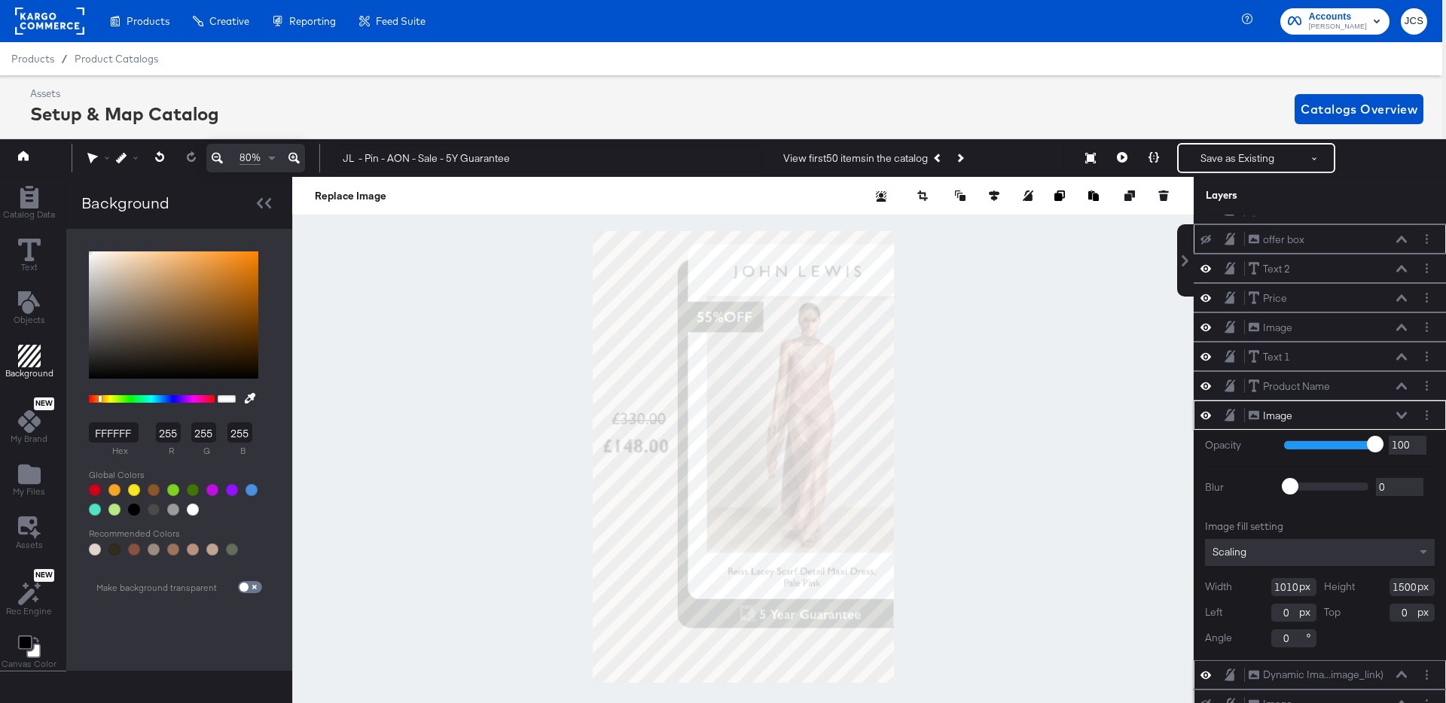
click at [1399, 672] on icon at bounding box center [1401, 675] width 11 height 8
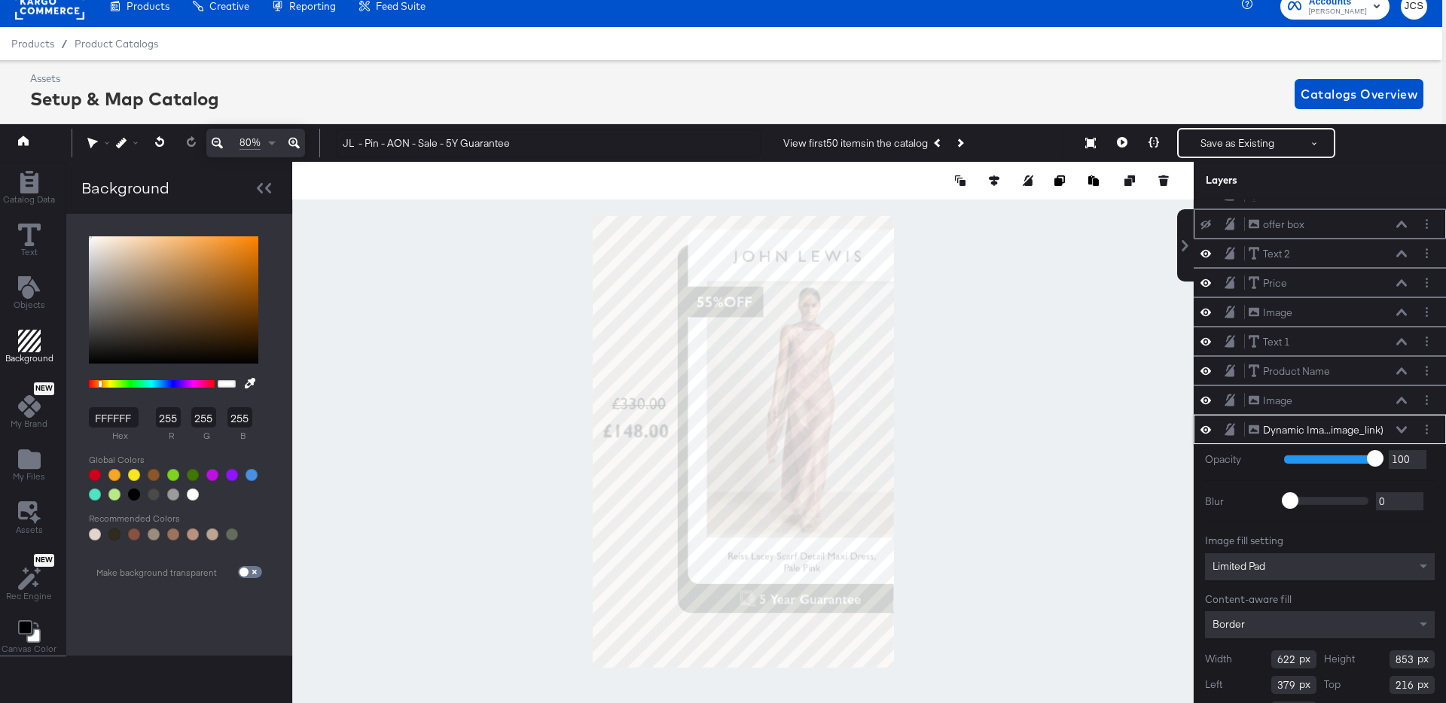
scroll to position [49, 0]
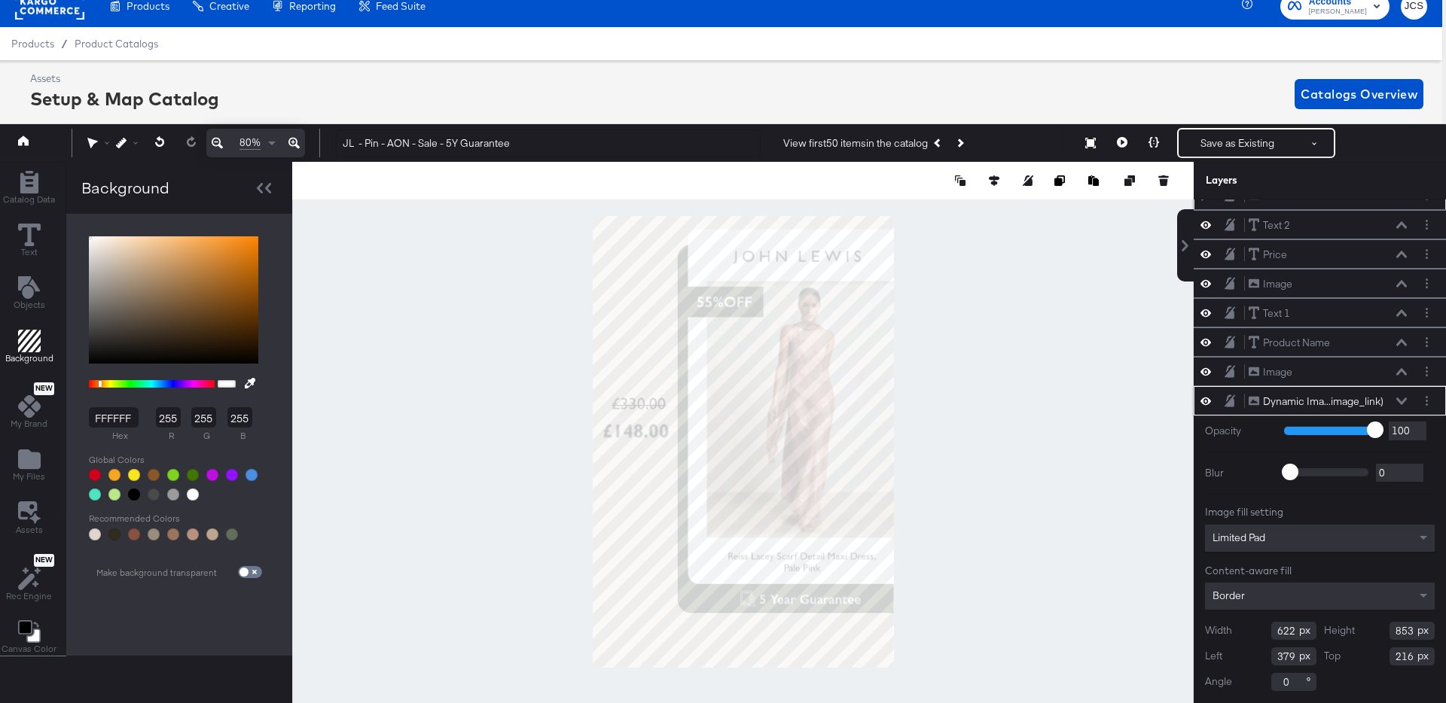
click at [1290, 633] on input "622" at bounding box center [1293, 631] width 45 height 18
type input "622"
type input "830"
click at [979, 548] on div at bounding box center [742, 442] width 901 height 560
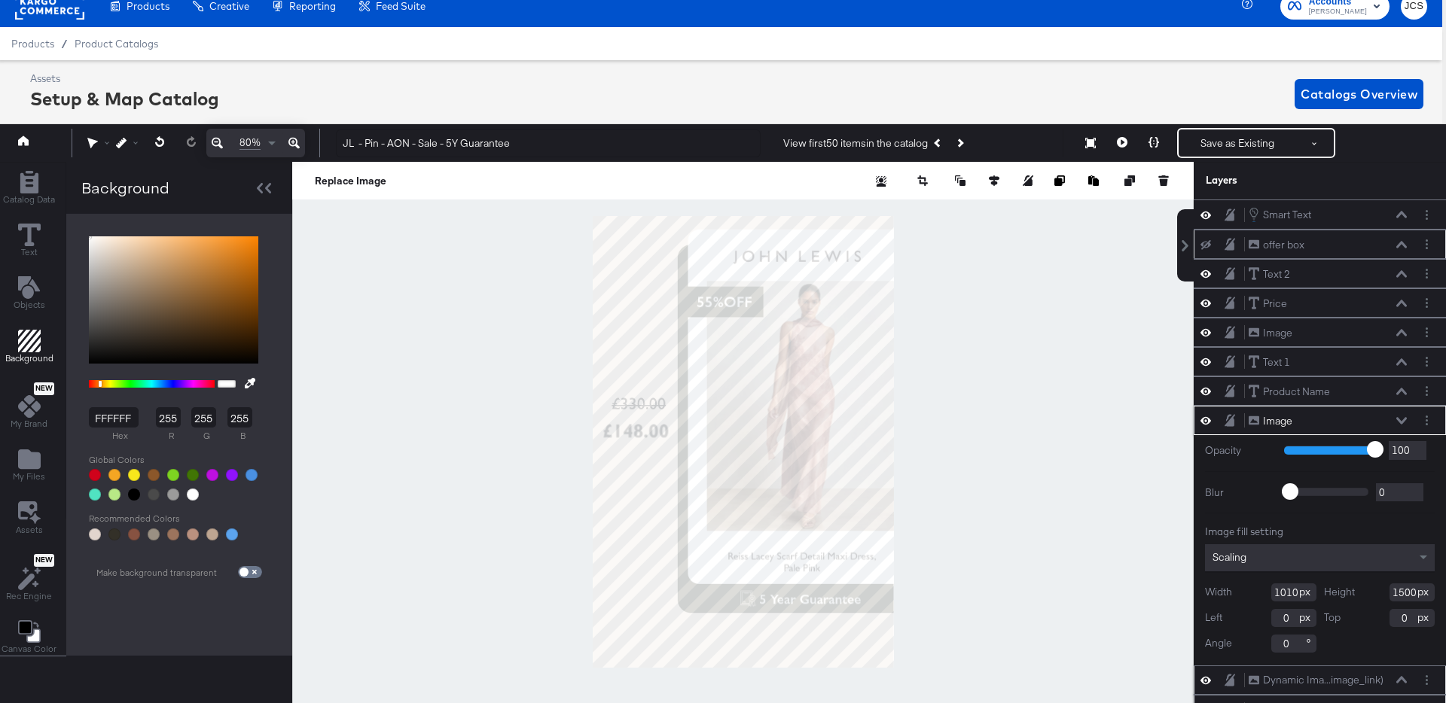
click at [1398, 679] on icon at bounding box center [1401, 680] width 11 height 8
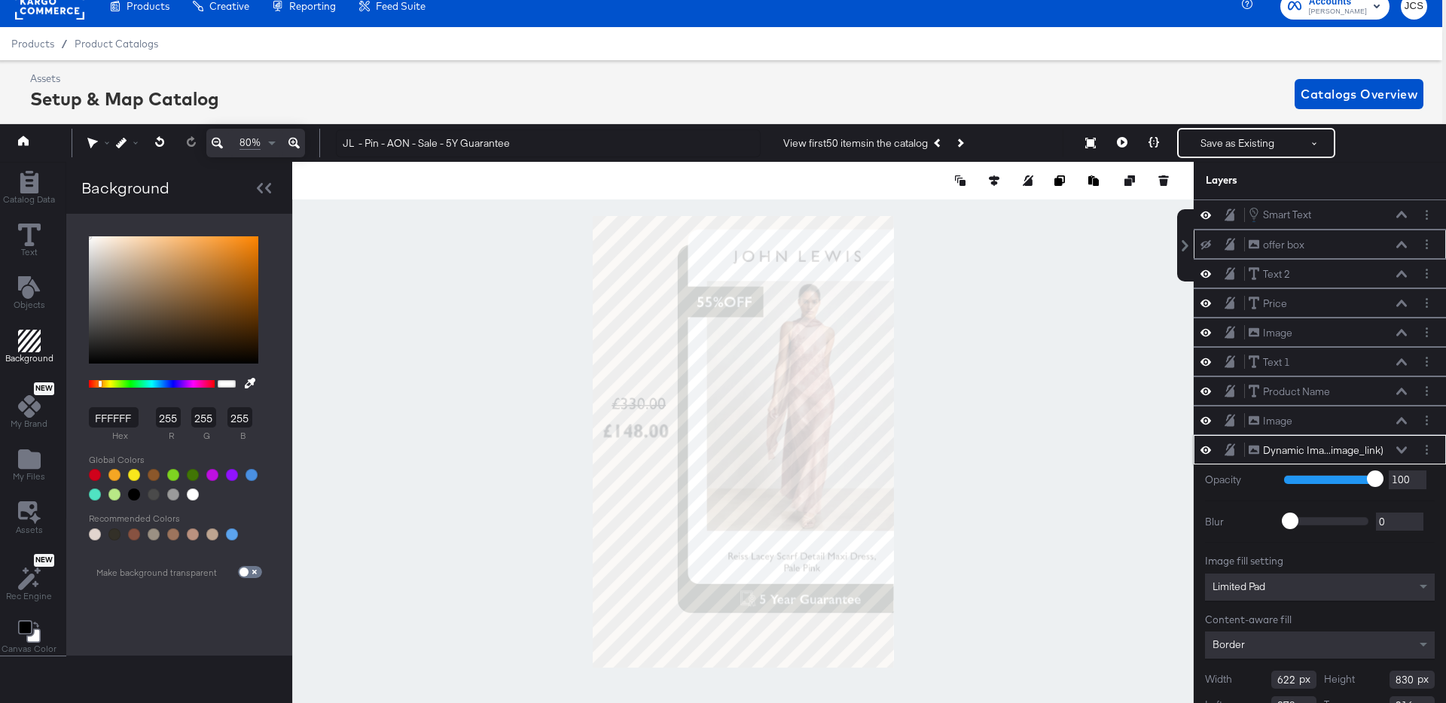
scroll to position [49, 0]
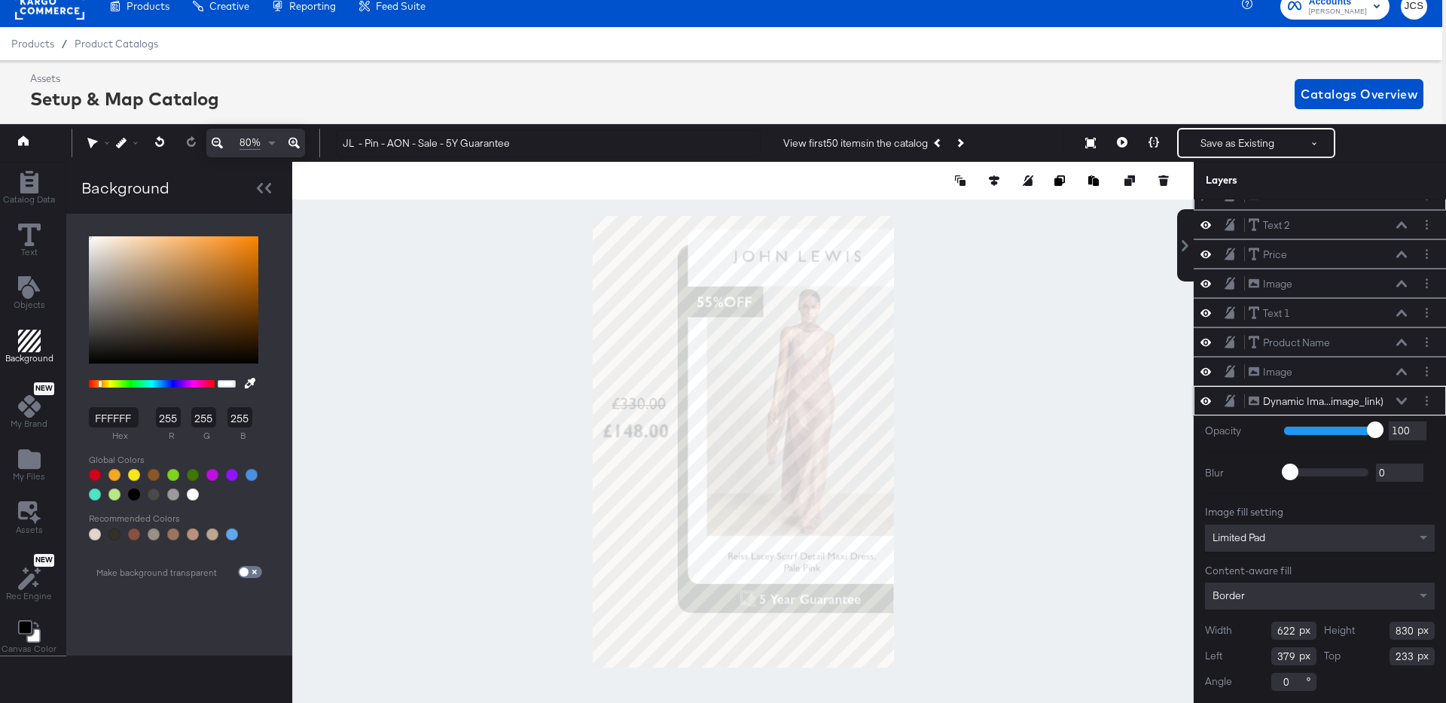
type input "234"
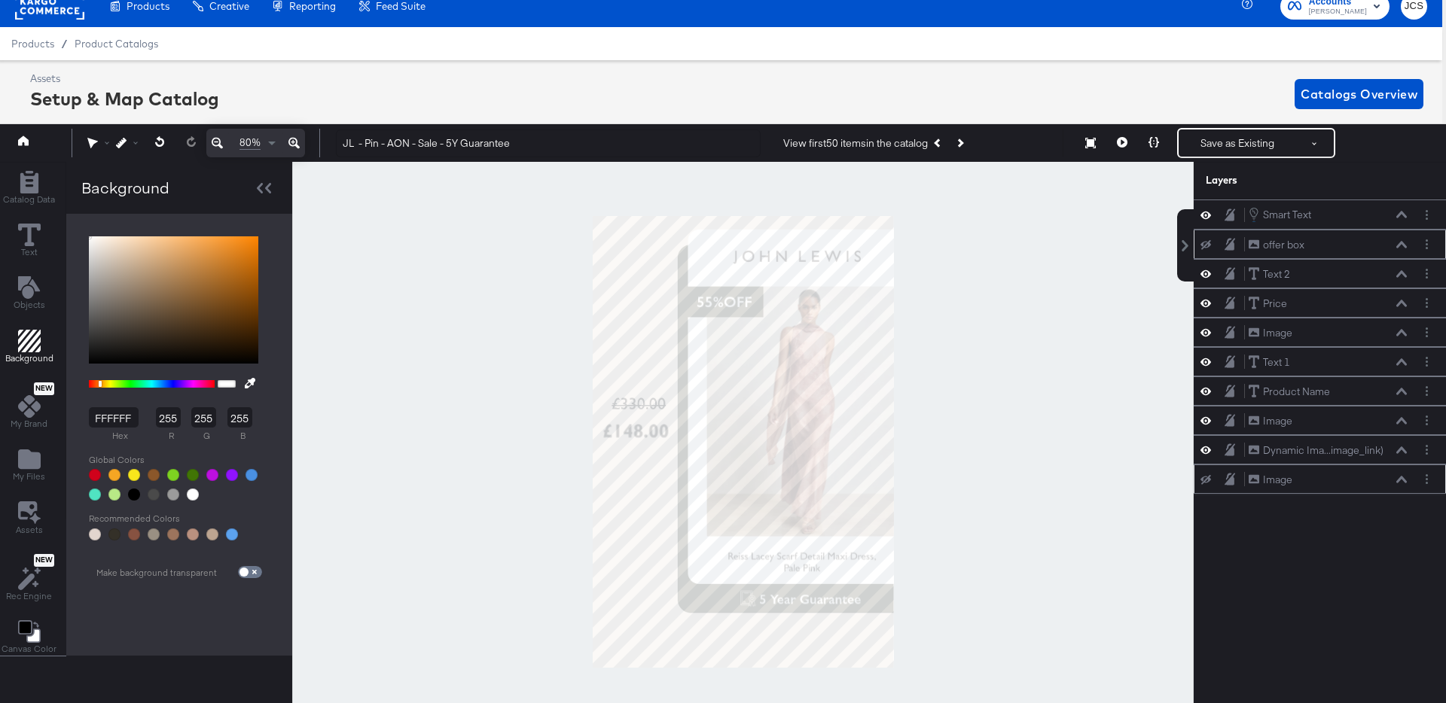
click at [1112, 496] on div at bounding box center [742, 442] width 901 height 560
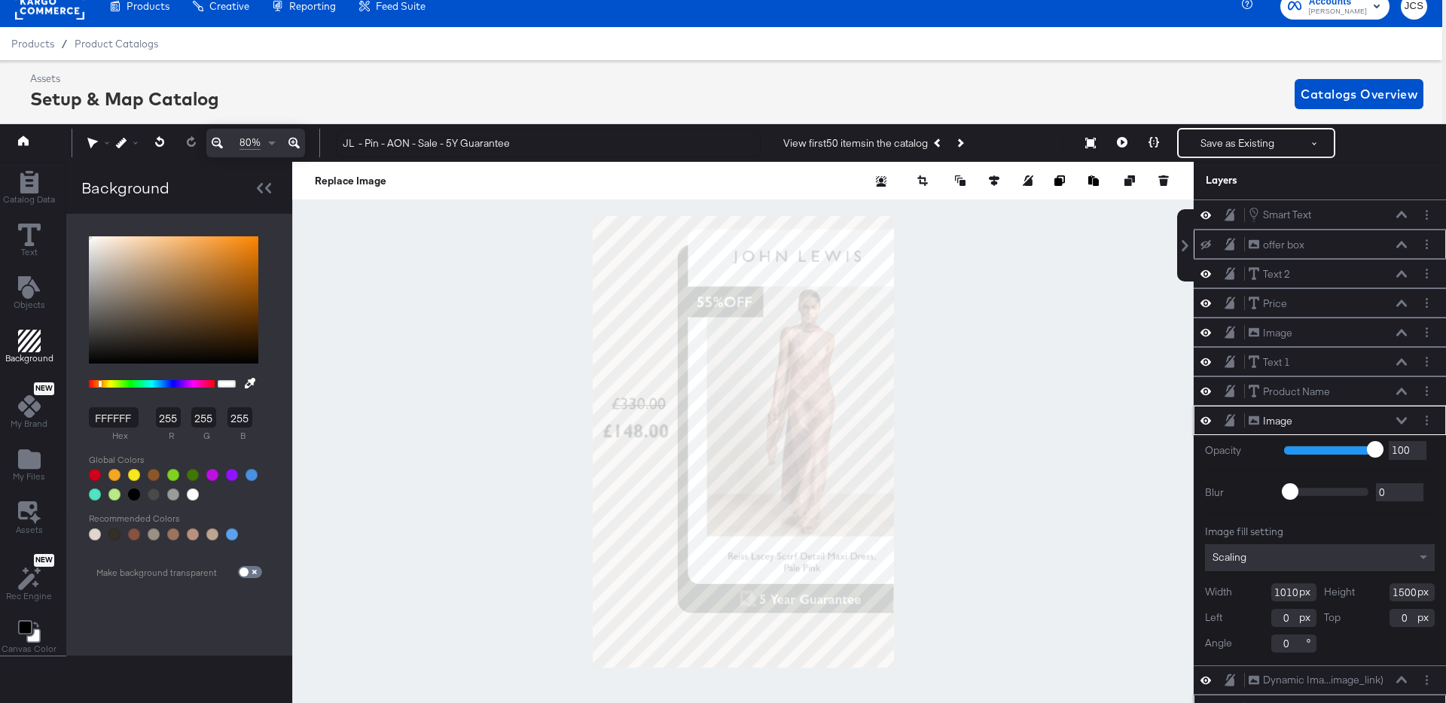
click at [1401, 416] on div "Image Image" at bounding box center [1328, 421] width 160 height 16
click at [1398, 417] on icon at bounding box center [1401, 421] width 11 height 8
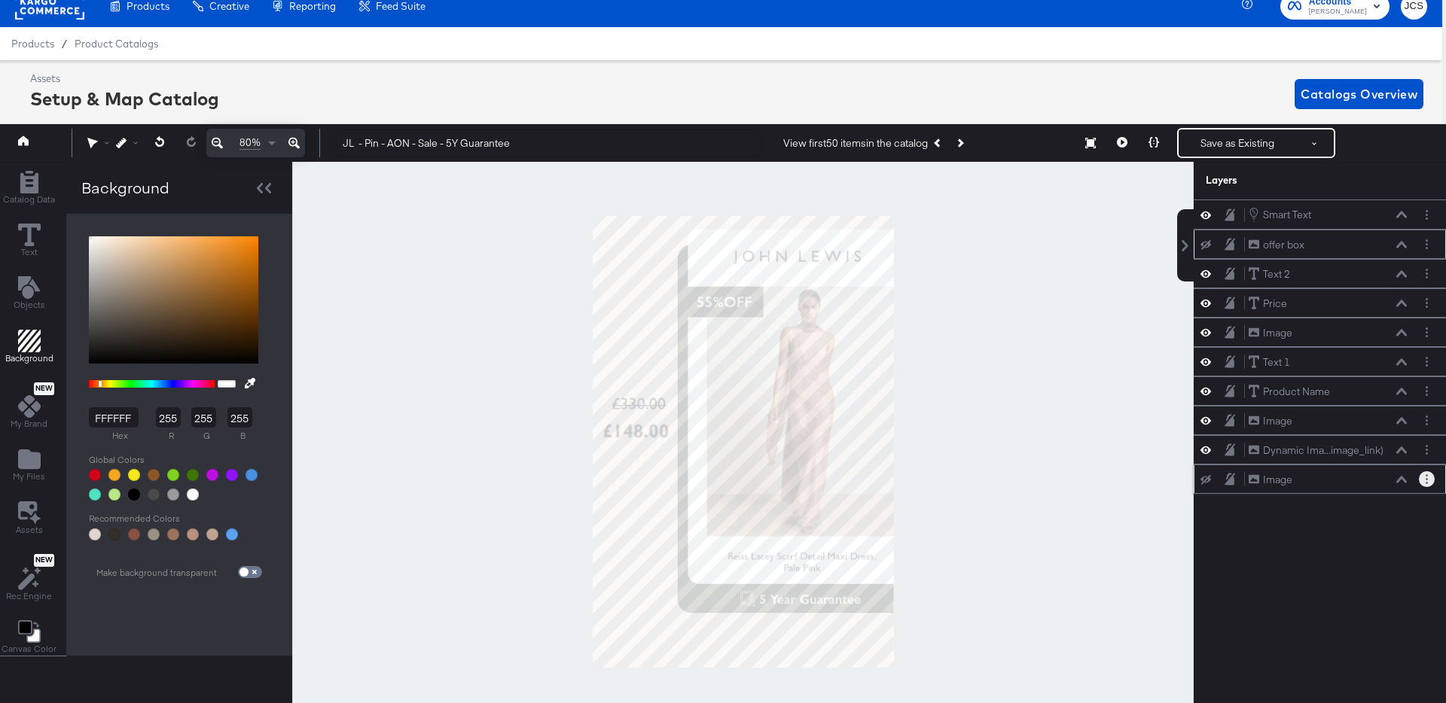
click at [1427, 478] on icon "Layer Options" at bounding box center [1427, 479] width 2 height 10
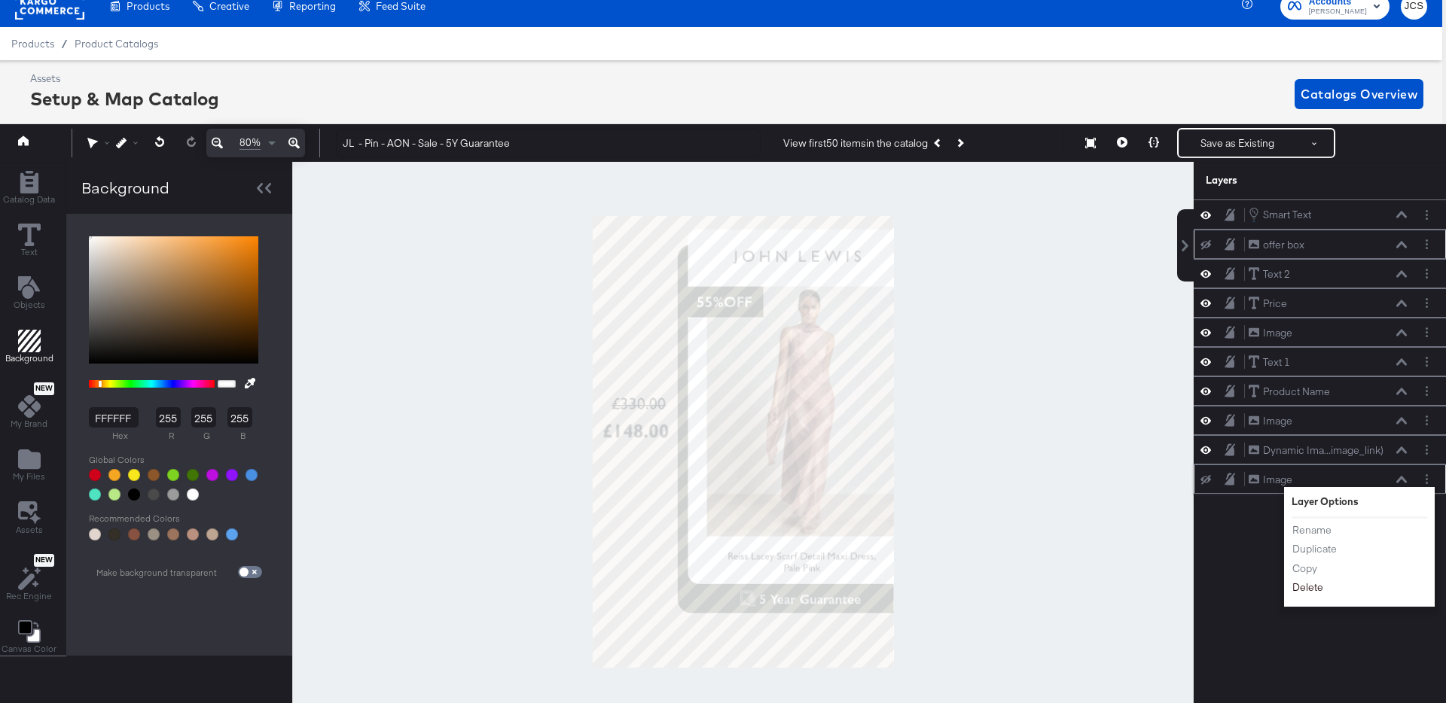
click at [1313, 589] on button "Delete" at bounding box center [1308, 589] width 32 height 16
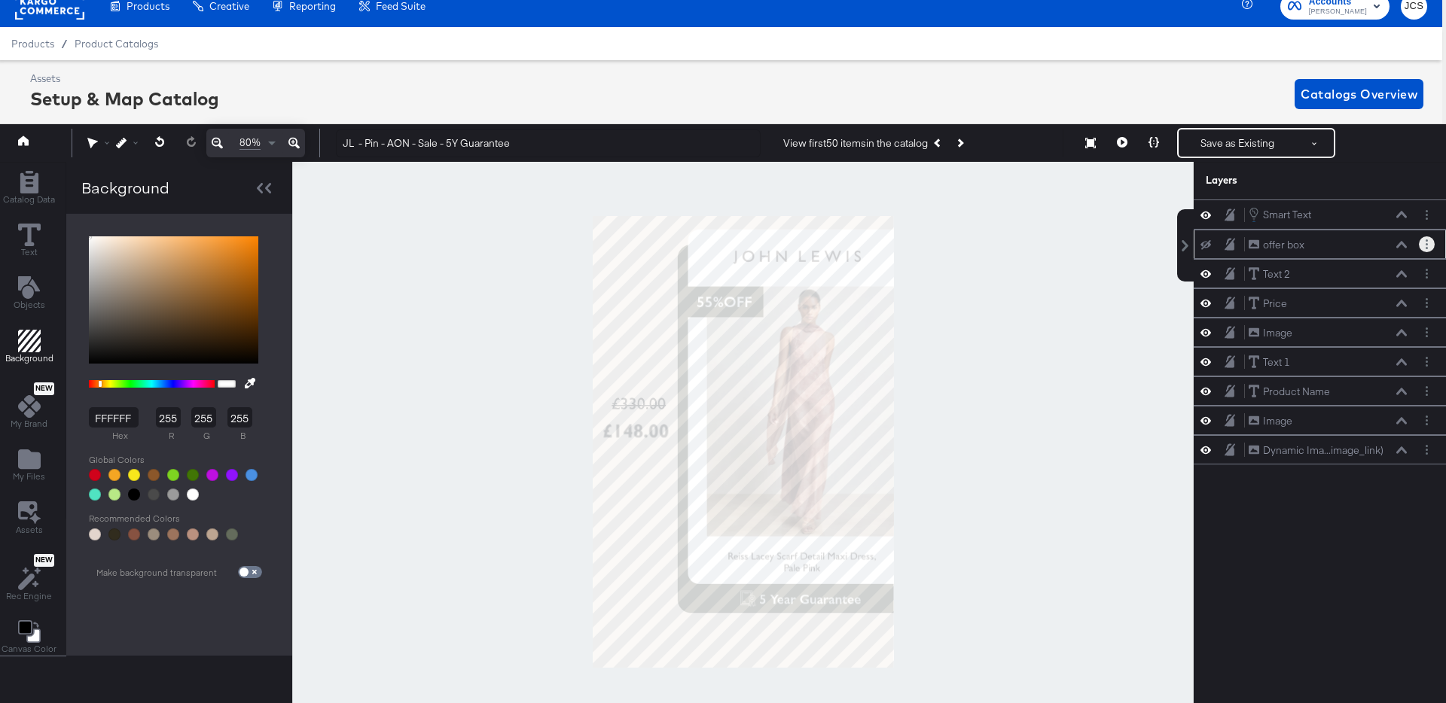
click at [1428, 238] on button "Layer Options" at bounding box center [1427, 244] width 16 height 16
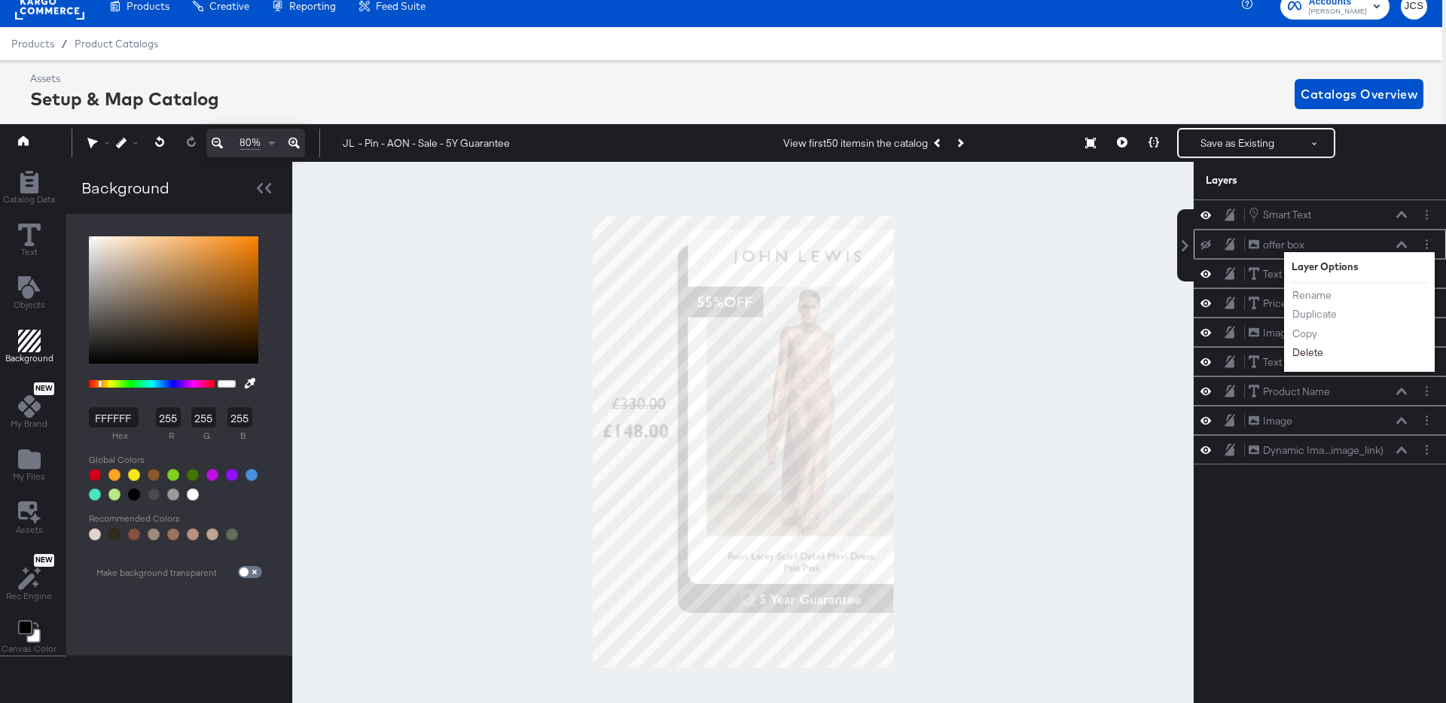
click at [1308, 349] on button "Delete" at bounding box center [1308, 354] width 32 height 16
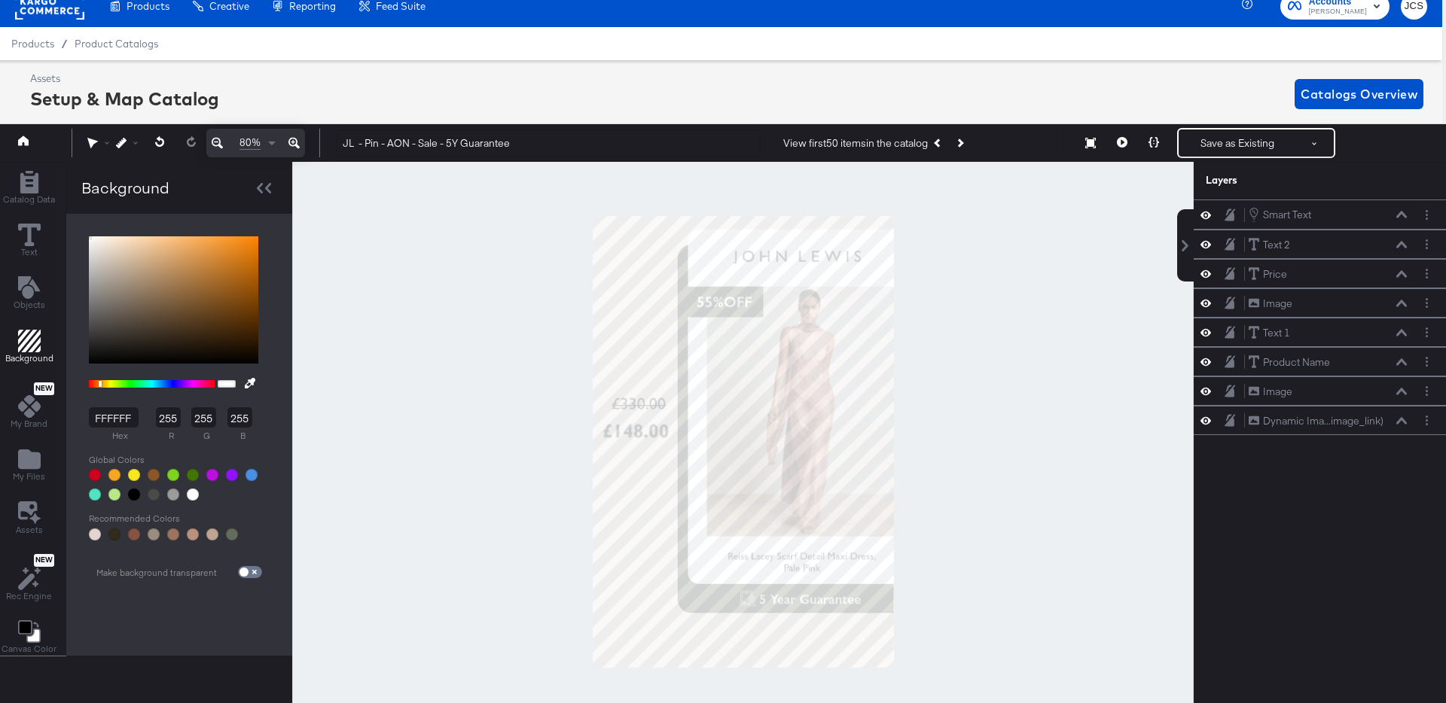
click at [20, 342] on icon "Add Rectangle" at bounding box center [29, 341] width 23 height 23
click at [190, 490] on div at bounding box center [193, 495] width 12 height 12
click at [1206, 137] on button "Save as Existing" at bounding box center [1237, 143] width 117 height 27
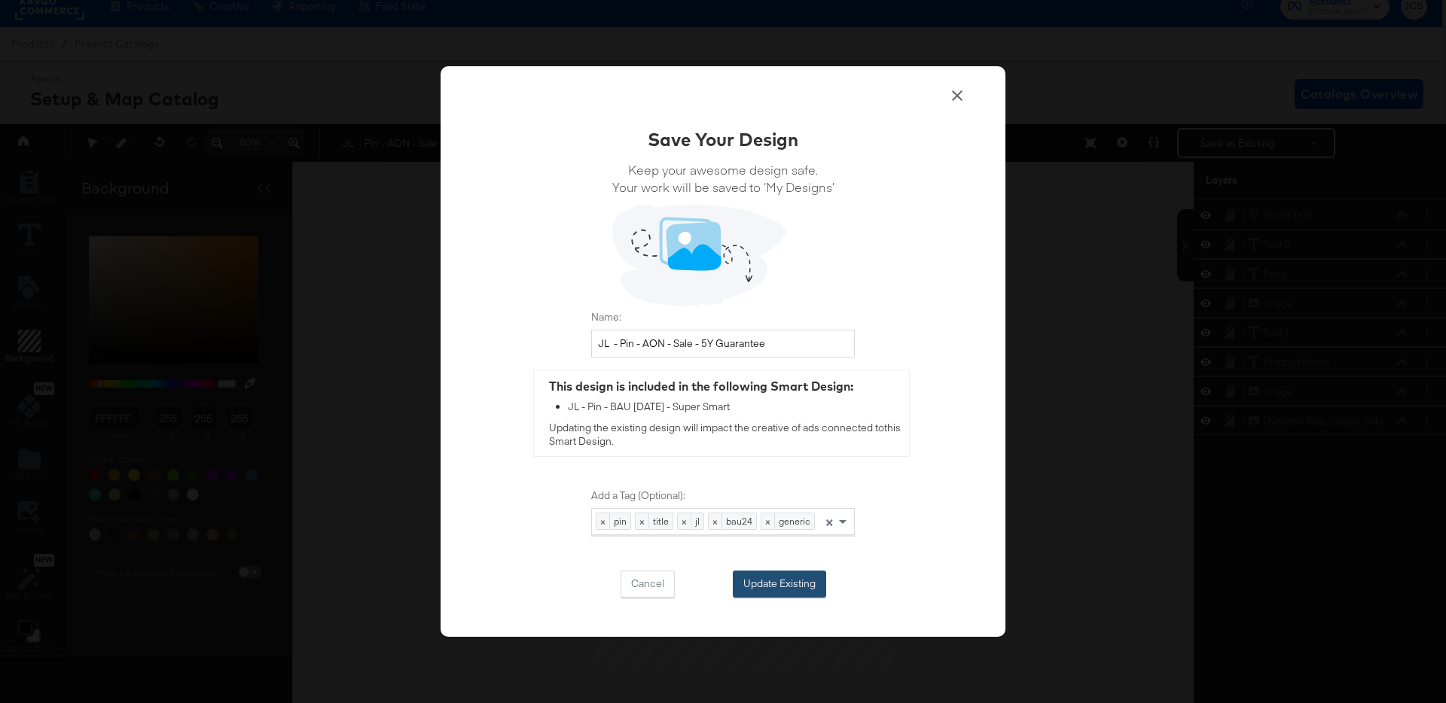
click at [781, 591] on button "Update Existing" at bounding box center [779, 584] width 93 height 27
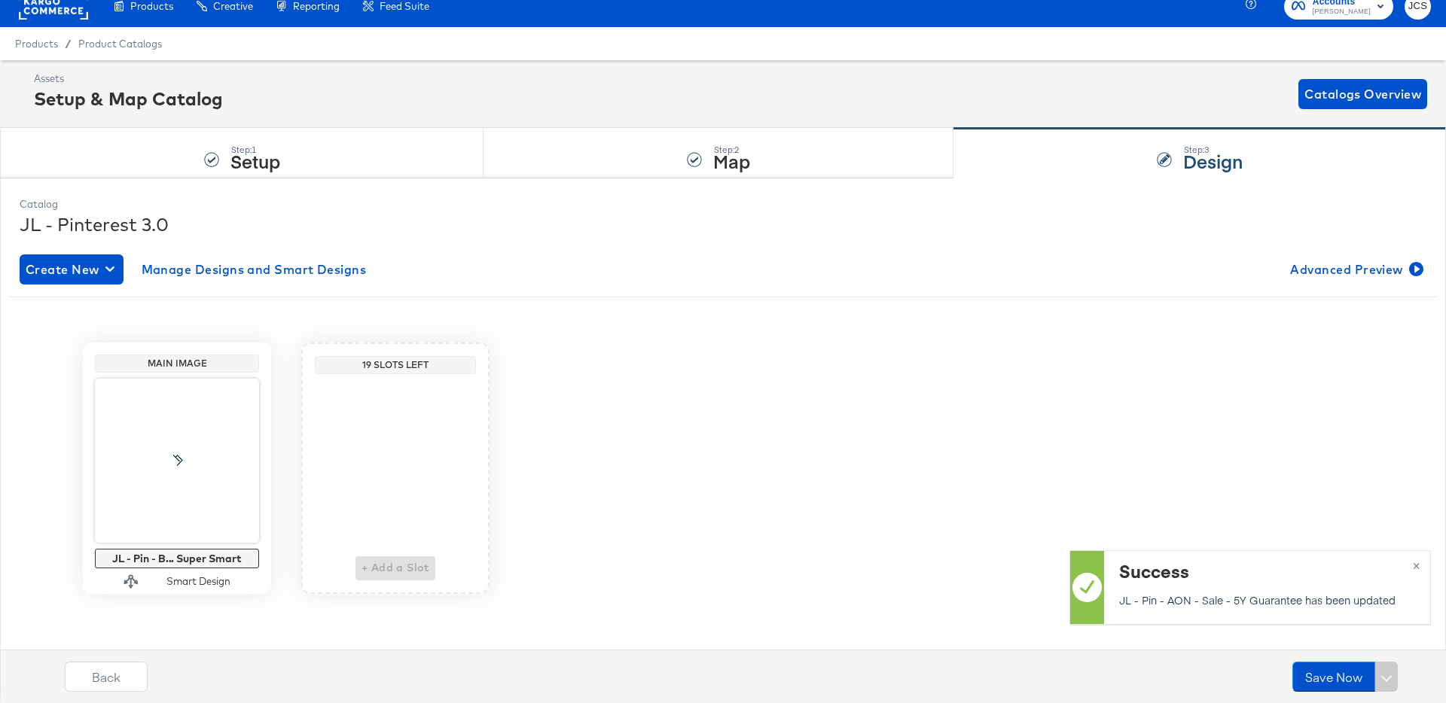
scroll to position [15, 0]
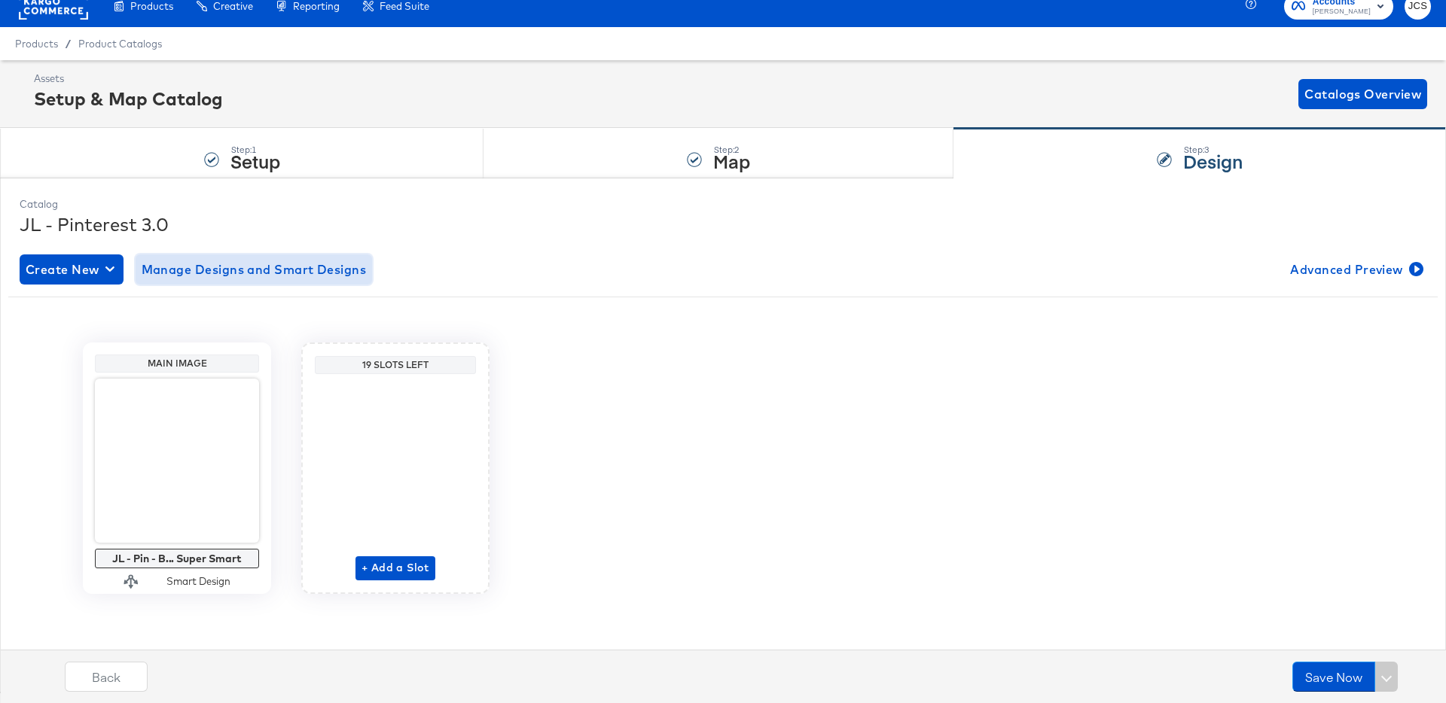
click at [199, 265] on span "Manage Designs and Smart Designs" at bounding box center [254, 269] width 225 height 21
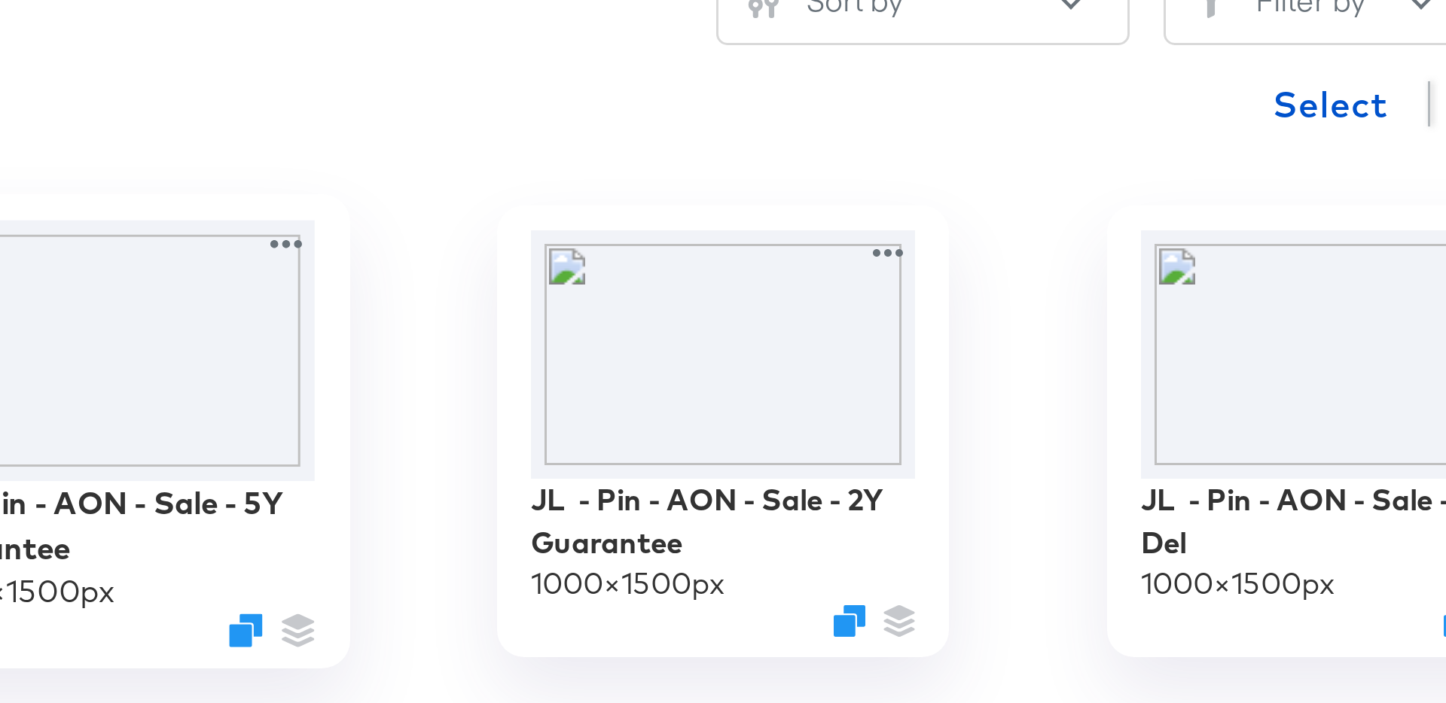
scroll to position [0, 0]
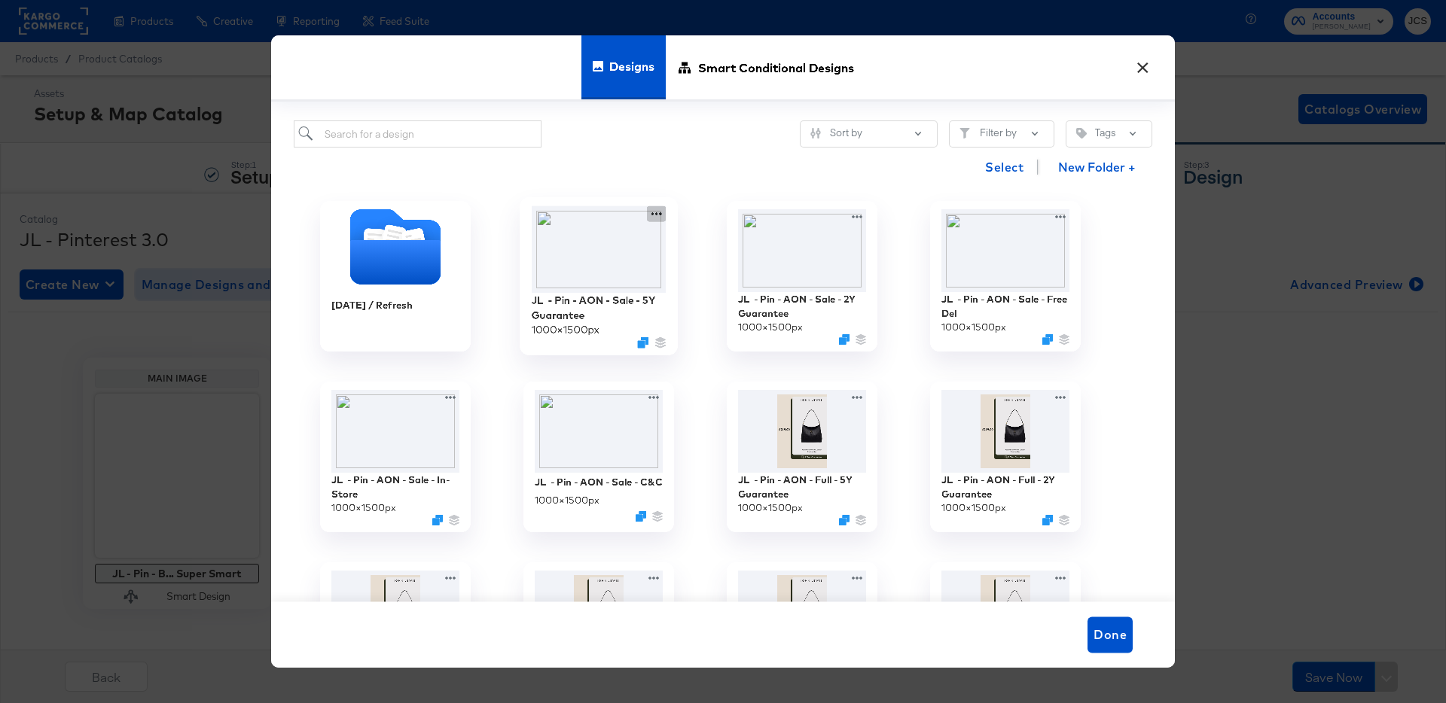
click at [659, 217] on icon at bounding box center [656, 214] width 19 height 16
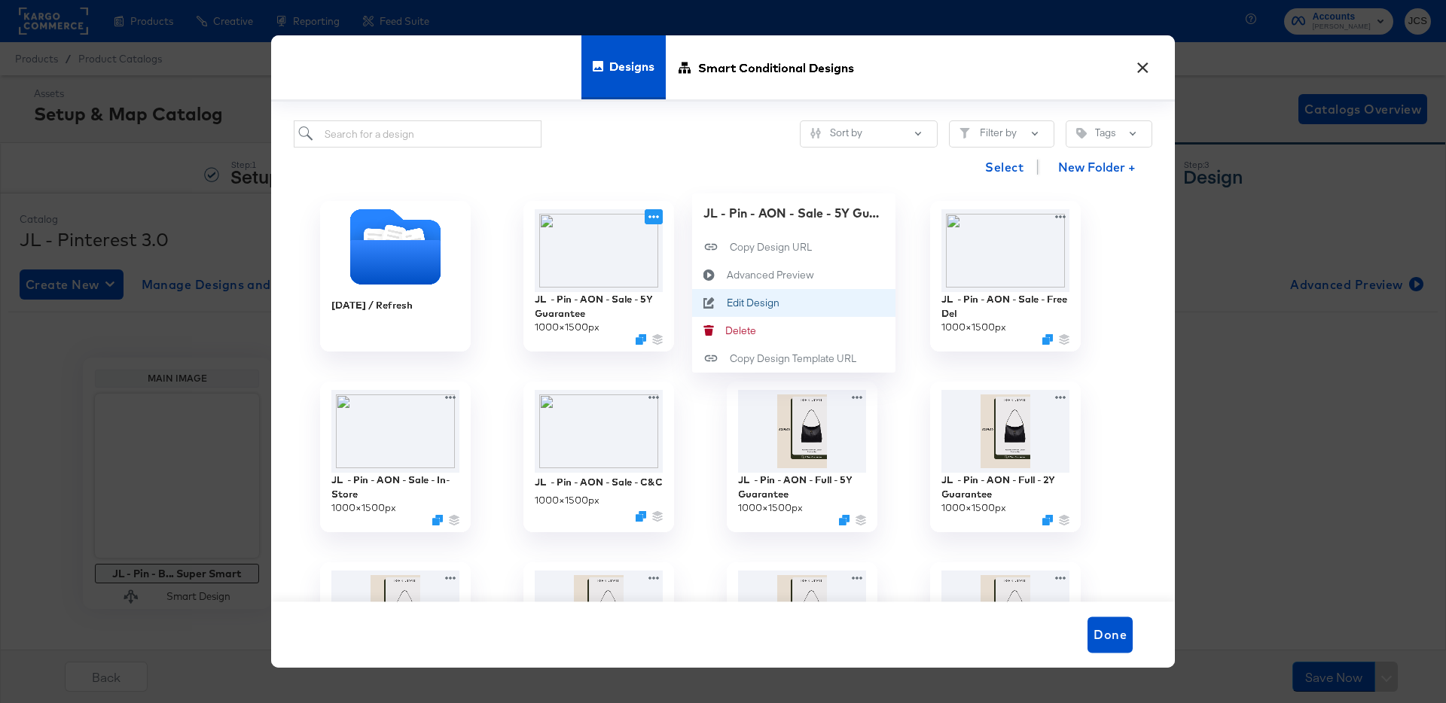
click at [727, 303] on div "Edit Design Edit Design" at bounding box center [727, 303] width 0 height 0
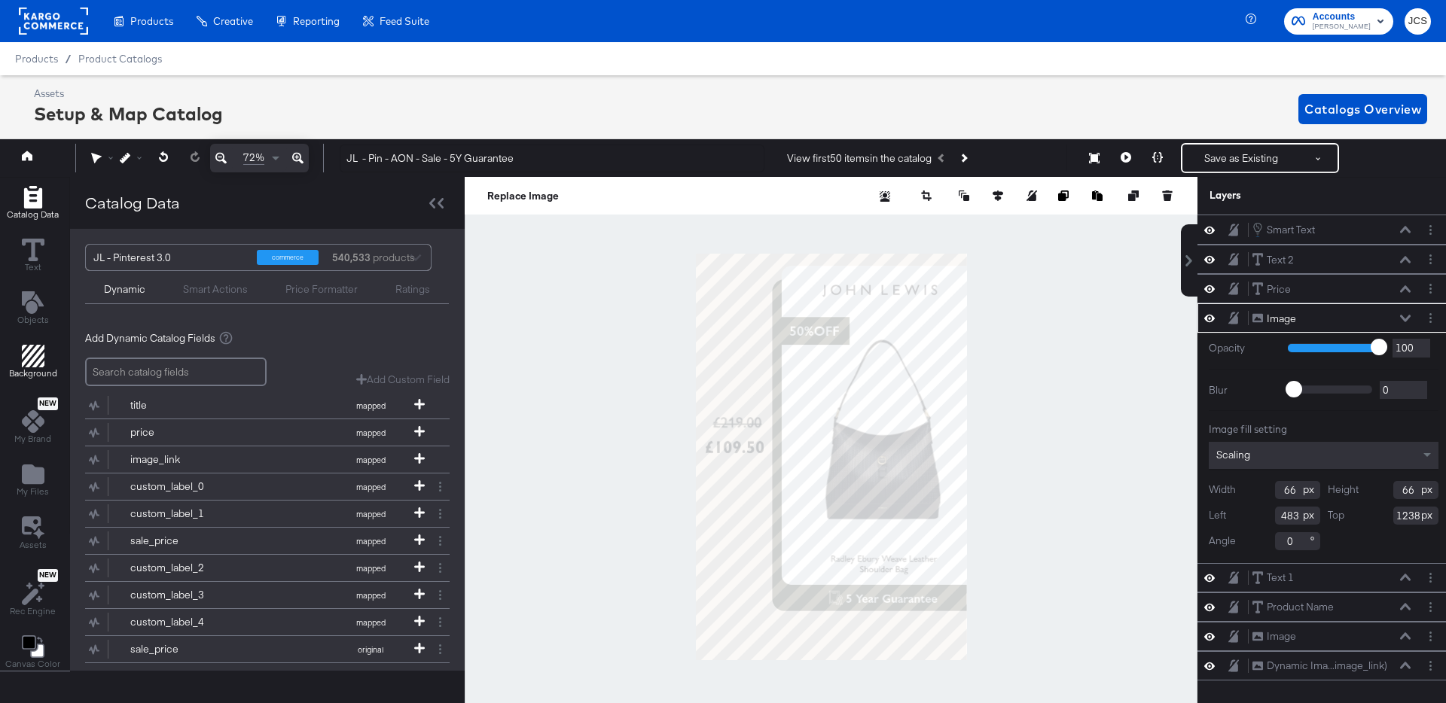
click at [32, 358] on icon "Add Rectangle" at bounding box center [33, 356] width 23 height 23
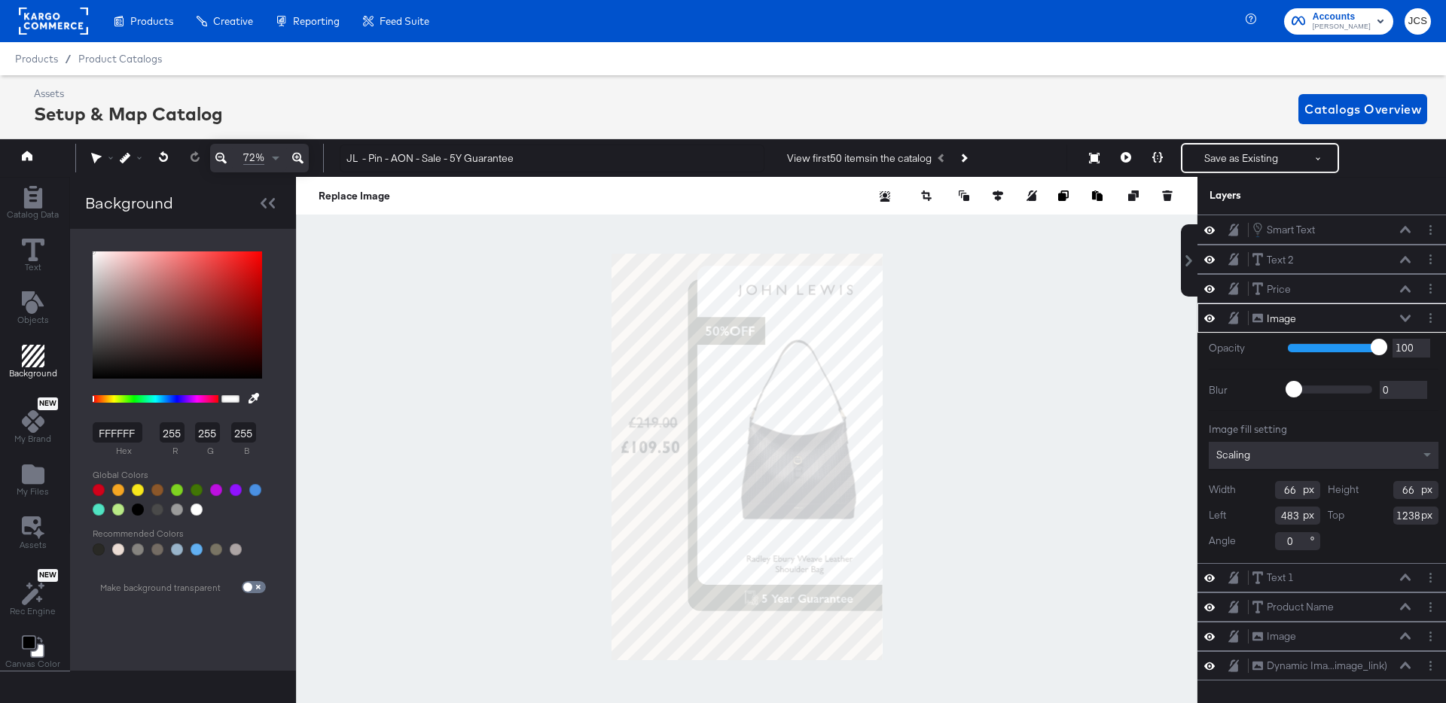
click at [111, 431] on input "FFFFFF" at bounding box center [118, 432] width 50 height 20
type input "ebe"
type input "238"
type input "187"
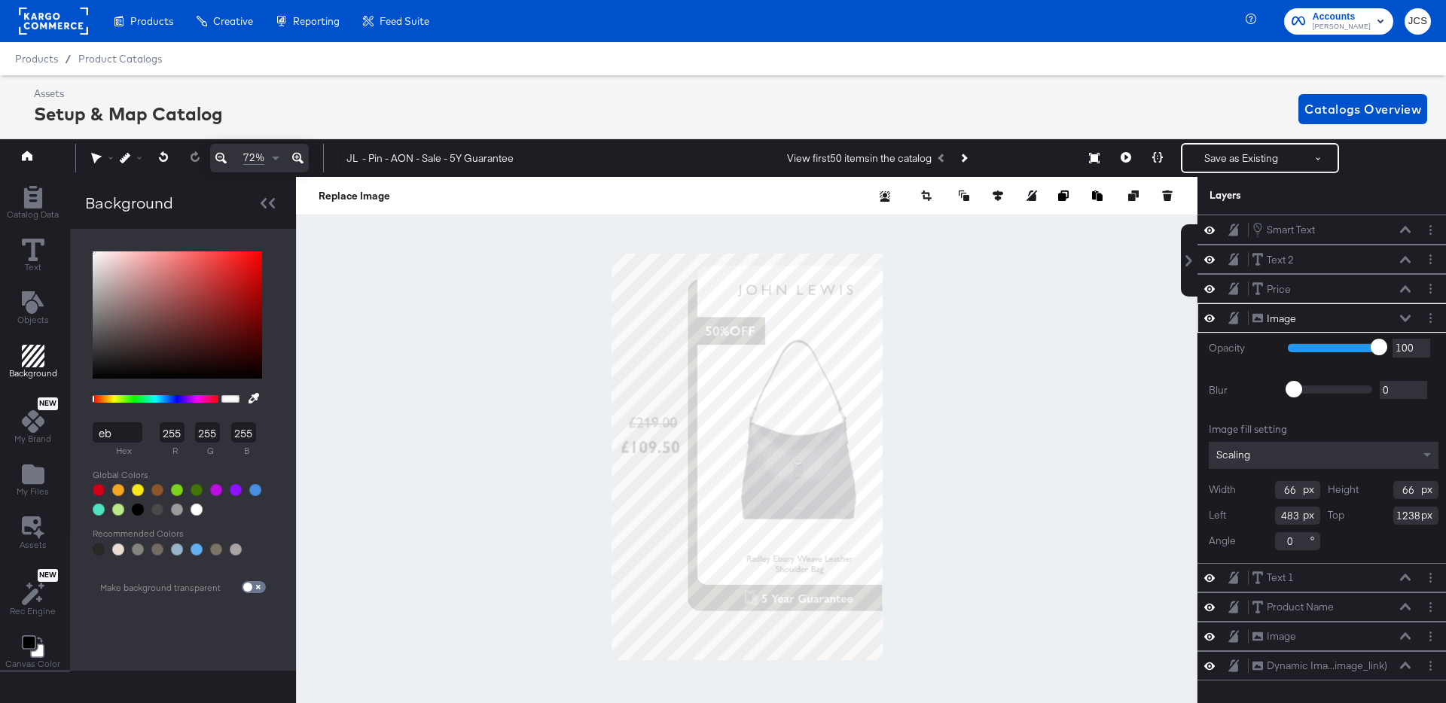
type input "238"
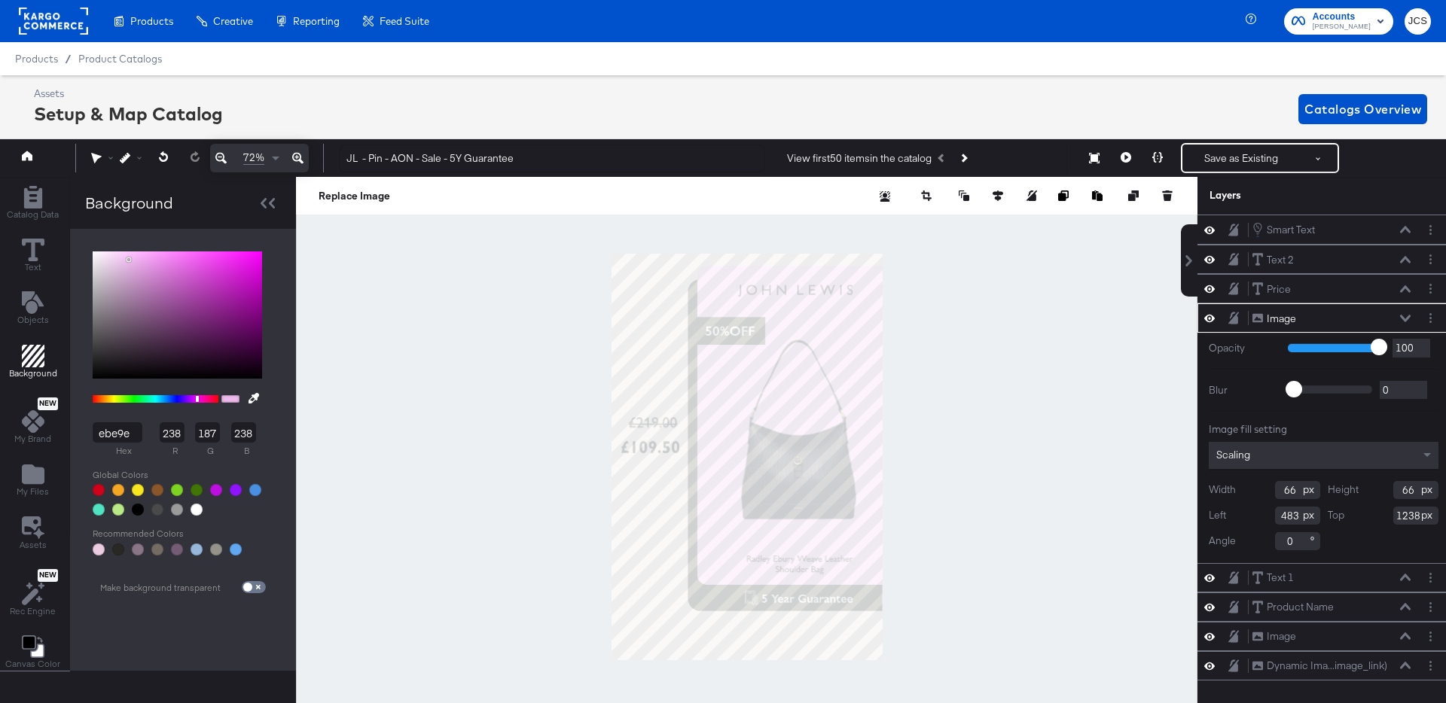
type input "ebe9ea"
type input "235"
type input "233"
type input "234"
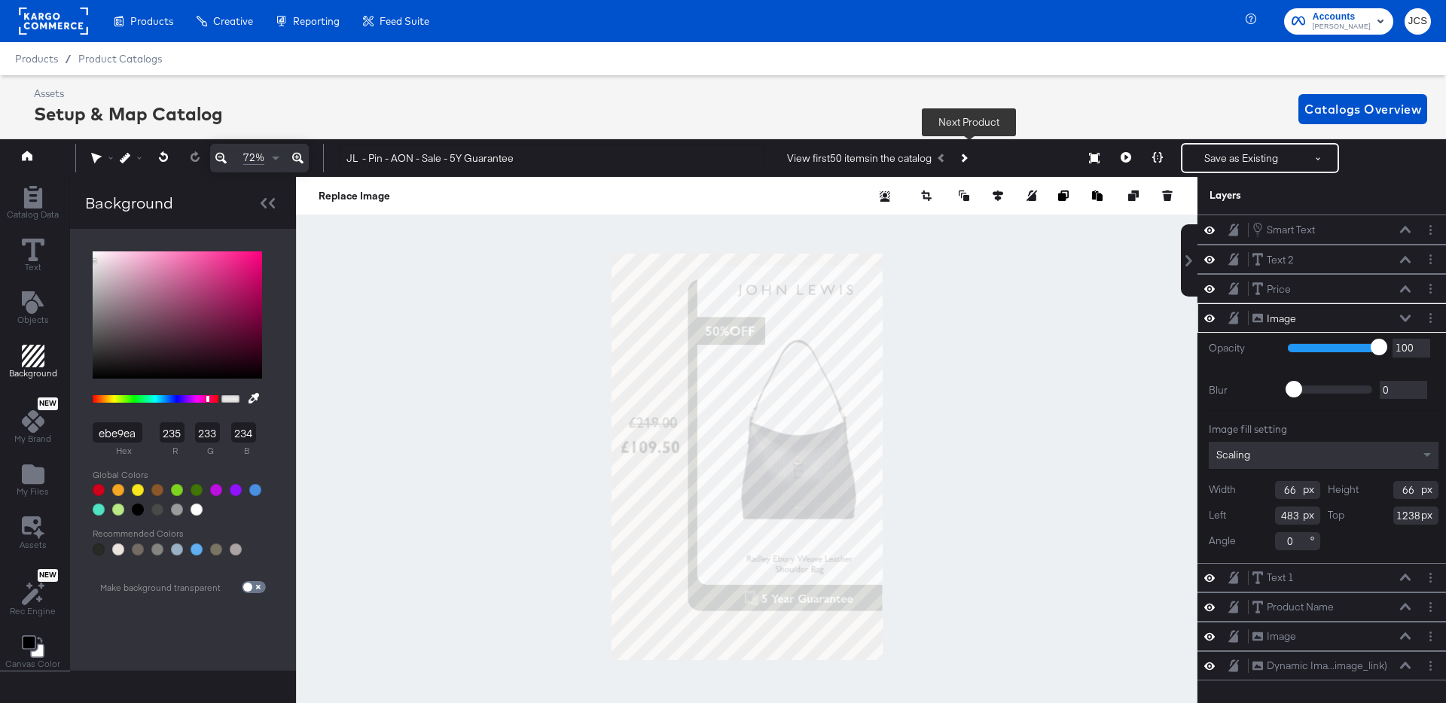
type input "EBE9EA"
click at [971, 154] on button "Next Product" at bounding box center [963, 158] width 21 height 27
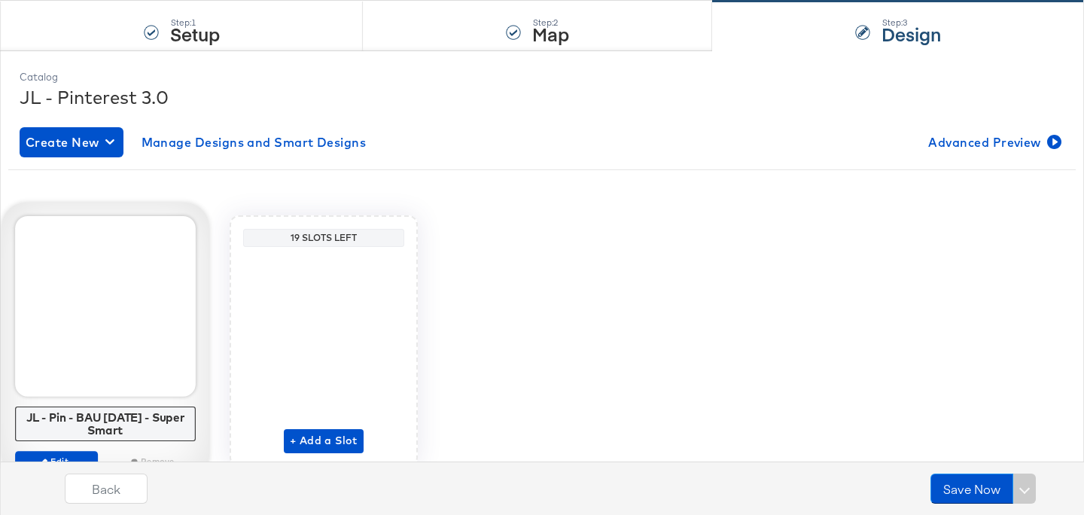
scroll to position [154, 0]
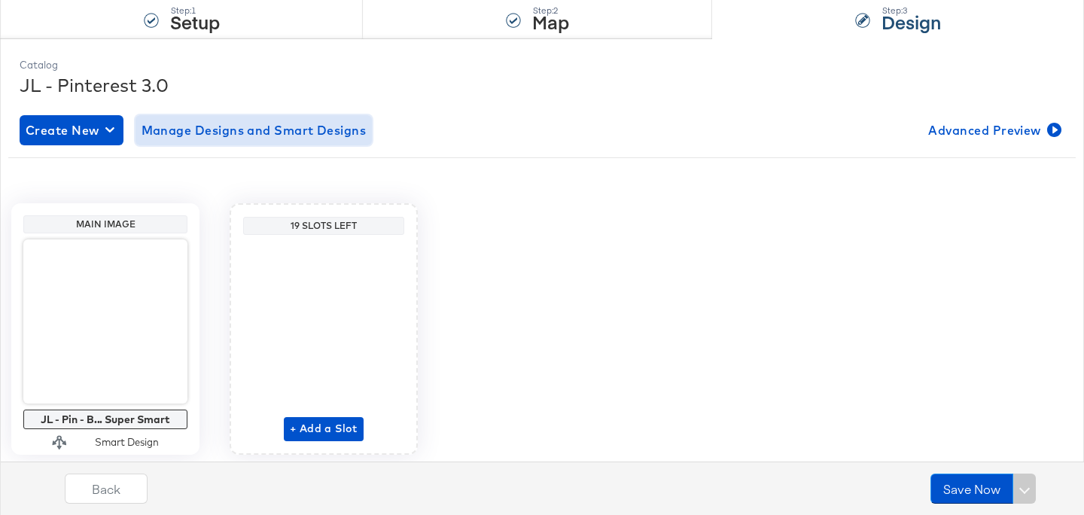
click at [203, 140] on button "Manage Designs and Smart Designs" at bounding box center [254, 130] width 237 height 30
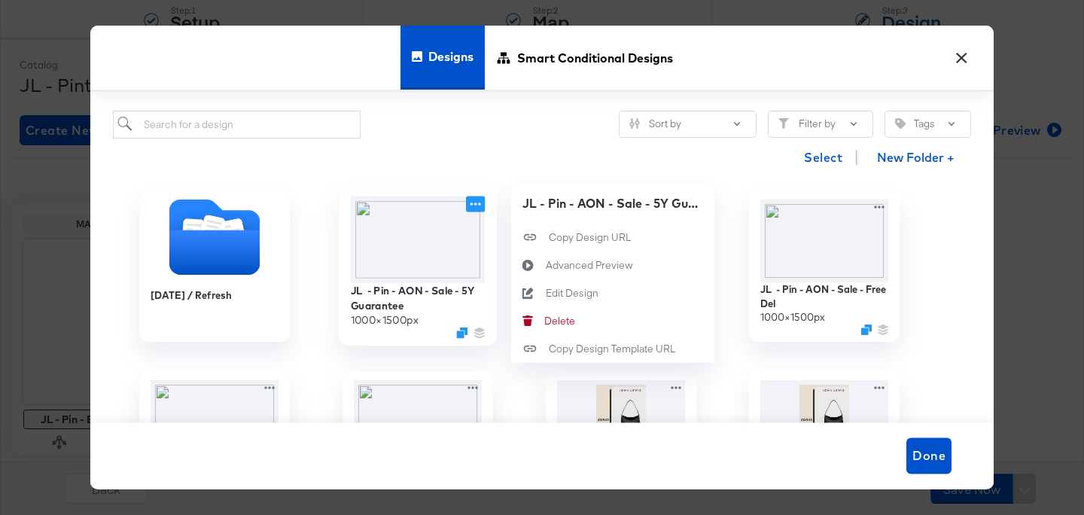
click at [483, 201] on icon at bounding box center [475, 205] width 19 height 16
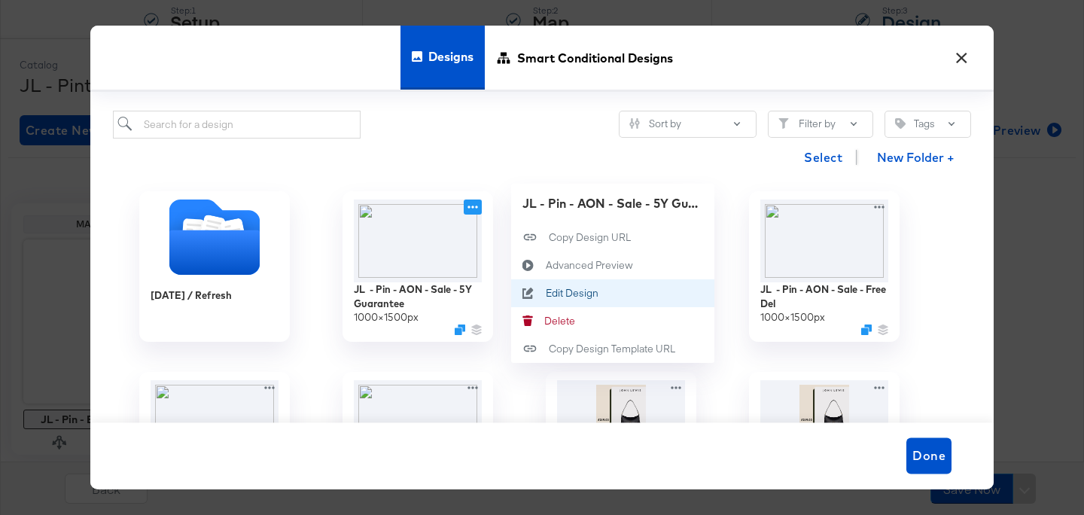
click at [538, 286] on div "Edit Design Edit Design" at bounding box center [528, 293] width 35 height 28
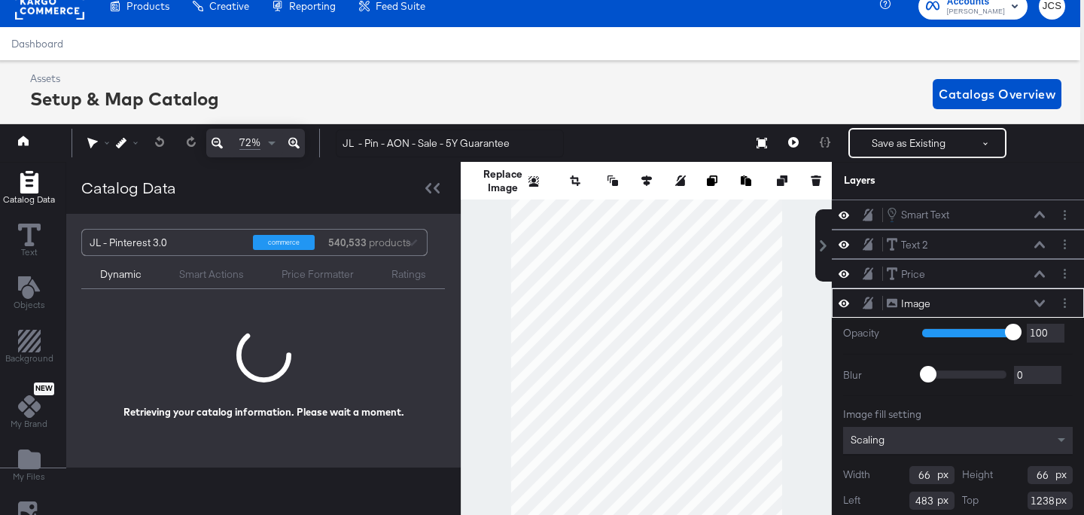
scroll to position [32, 0]
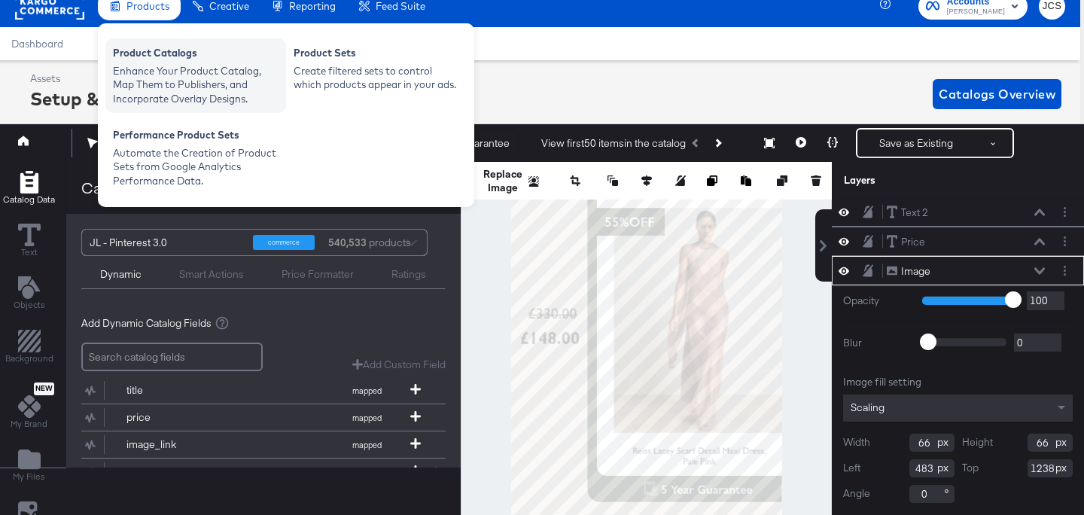
drag, startPoint x: 149, startPoint y: 13, endPoint x: 146, endPoint y: 42, distance: 29.5
click at [146, 21] on li "Products Products Product Catalogs Enhance Your Product Catalog, Map Them to Pu…" at bounding box center [139, 6] width 83 height 29
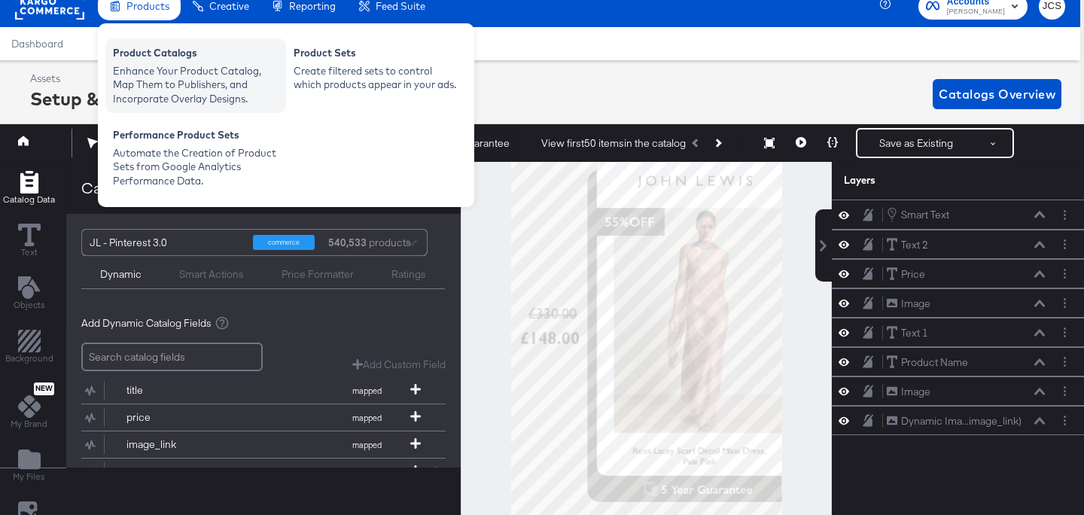
click at [151, 74] on div "Enhance Your Product Catalog, Map Them to Publishers, and Incorporate Overlay D…" at bounding box center [196, 85] width 166 height 42
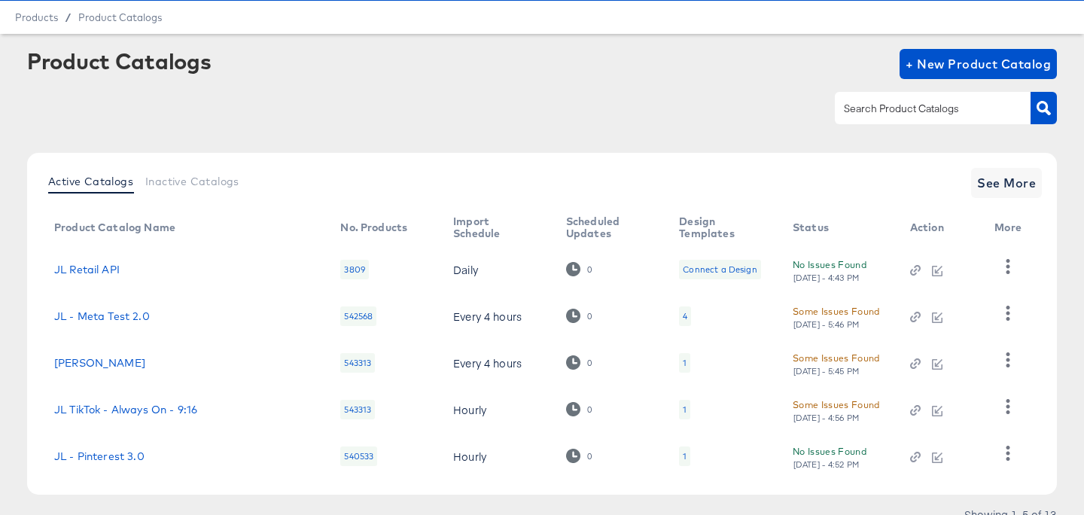
scroll to position [67, 0]
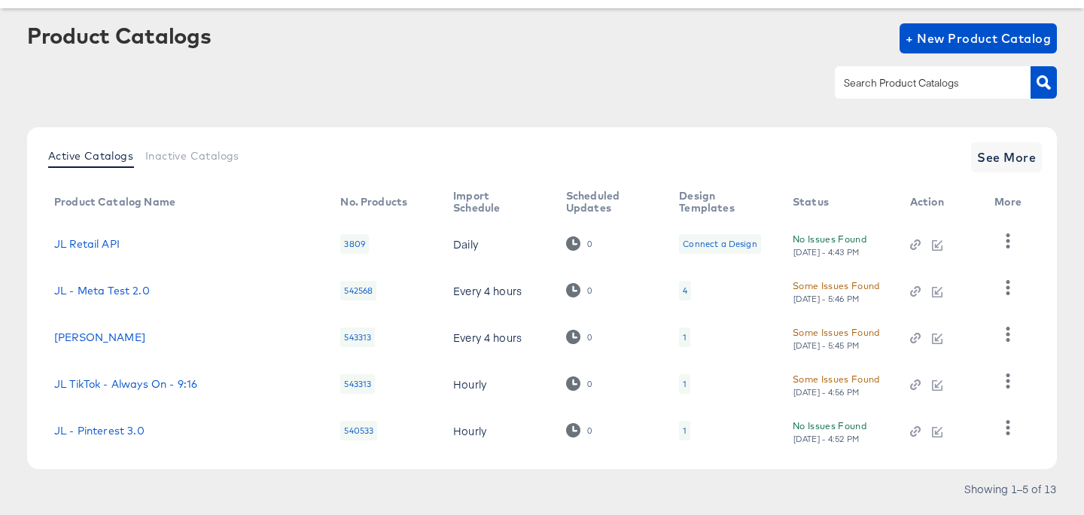
click at [679, 430] on div "1" at bounding box center [684, 431] width 11 height 20
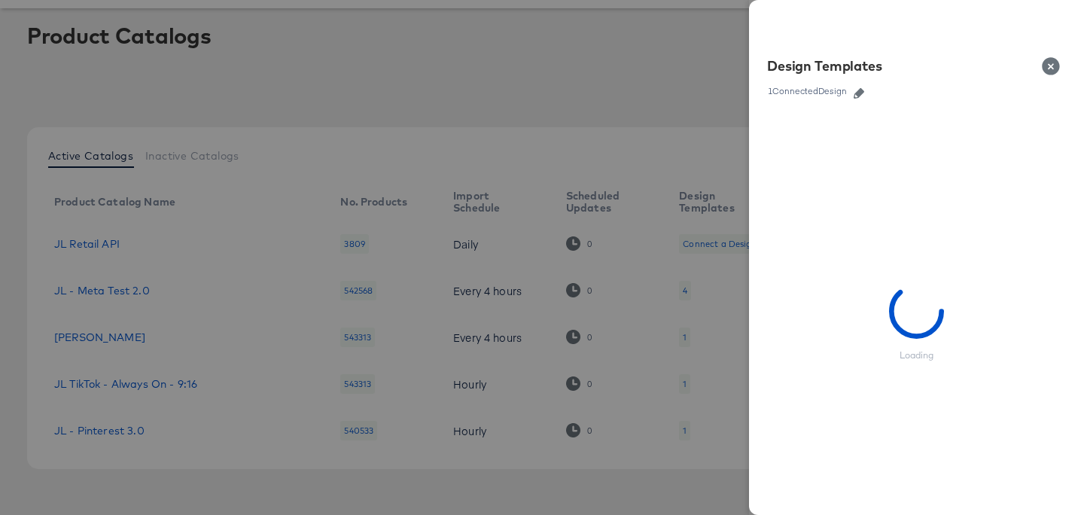
click at [863, 91] on icon "button" at bounding box center [859, 93] width 11 height 11
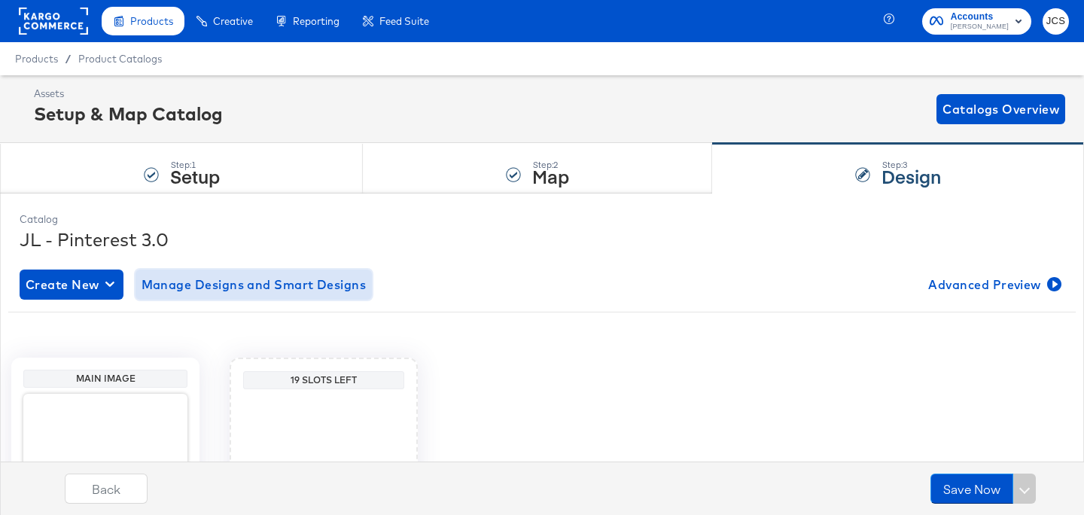
click at [248, 276] on span "Manage Designs and Smart Designs" at bounding box center [254, 284] width 225 height 21
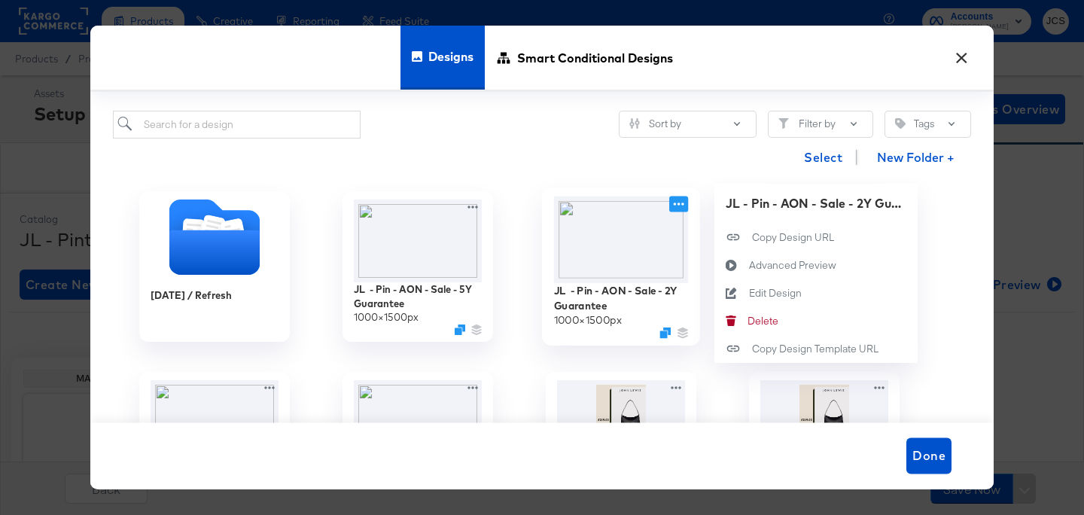
click at [681, 204] on icon at bounding box center [678, 205] width 19 height 16
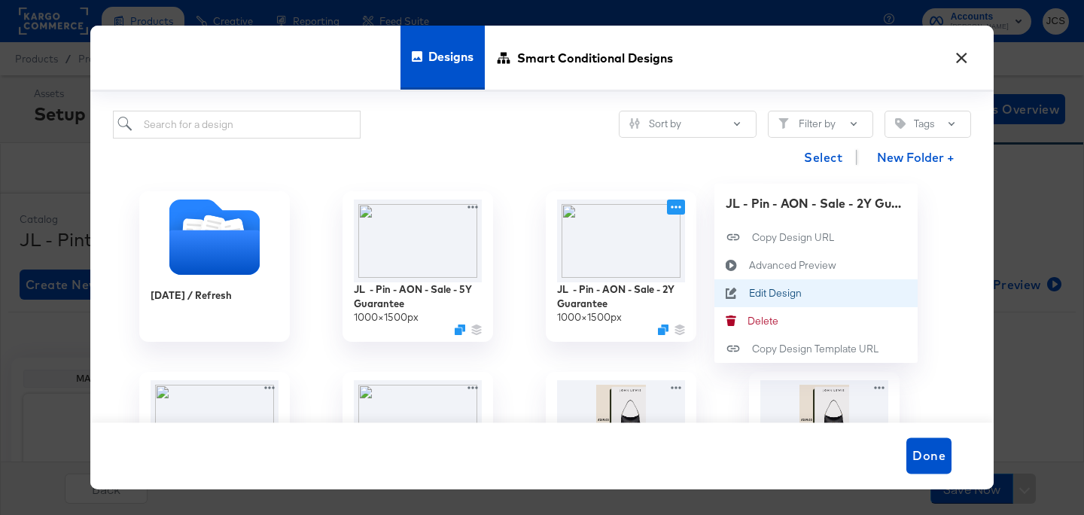
click at [749, 294] on div "Edit Design Edit Design" at bounding box center [749, 294] width 0 height 0
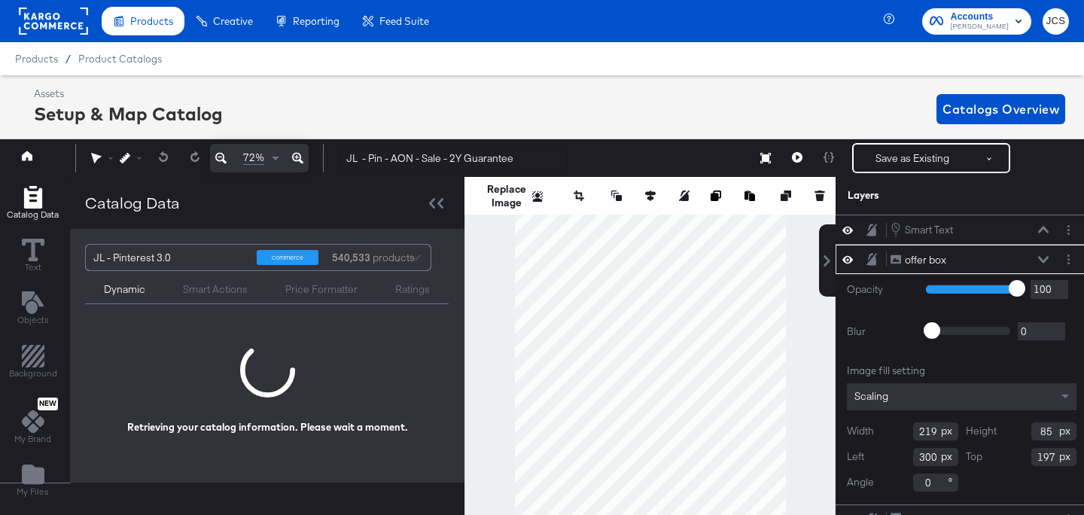
scroll to position [0, 4]
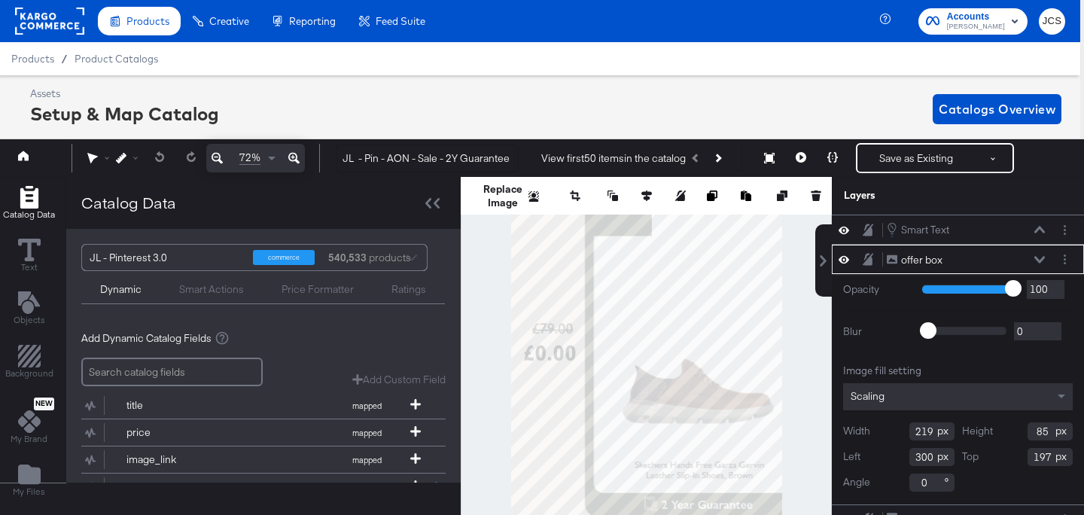
click at [1040, 259] on icon at bounding box center [1040, 260] width 11 height 8
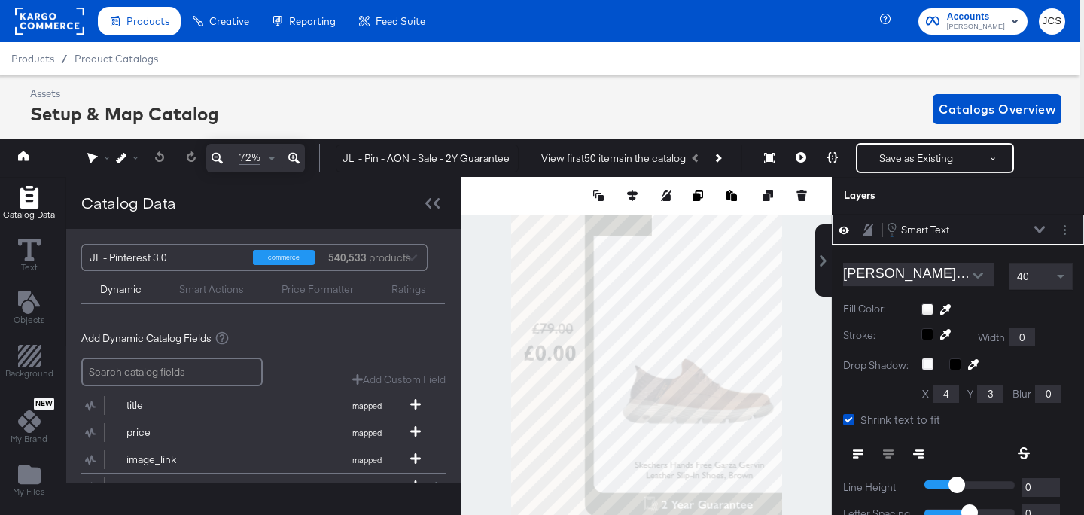
scroll to position [15, 4]
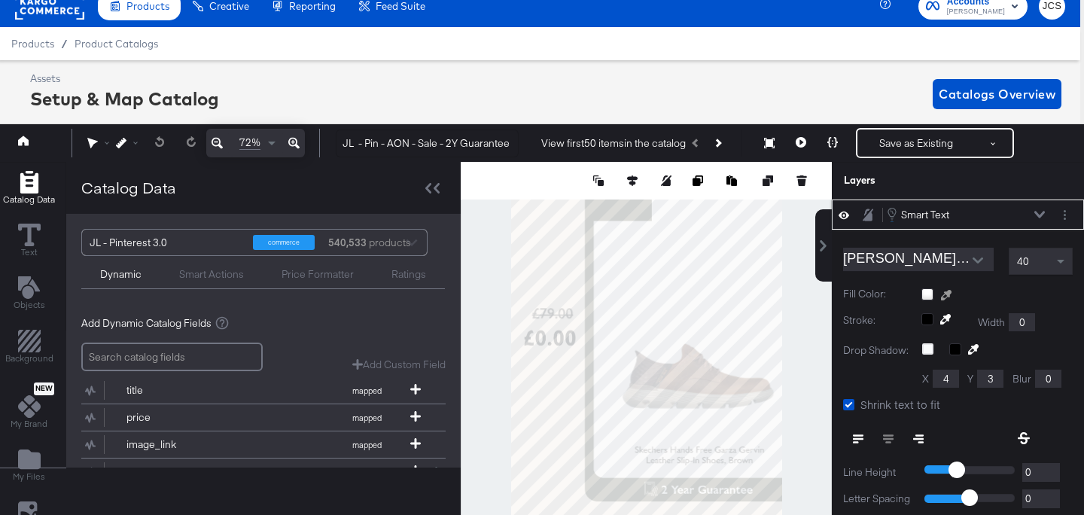
click at [948, 291] on icon at bounding box center [946, 295] width 11 height 11
click at [713, 272] on div at bounding box center [647, 348] width 370 height 372
click at [928, 291] on div at bounding box center [997, 294] width 151 height 12
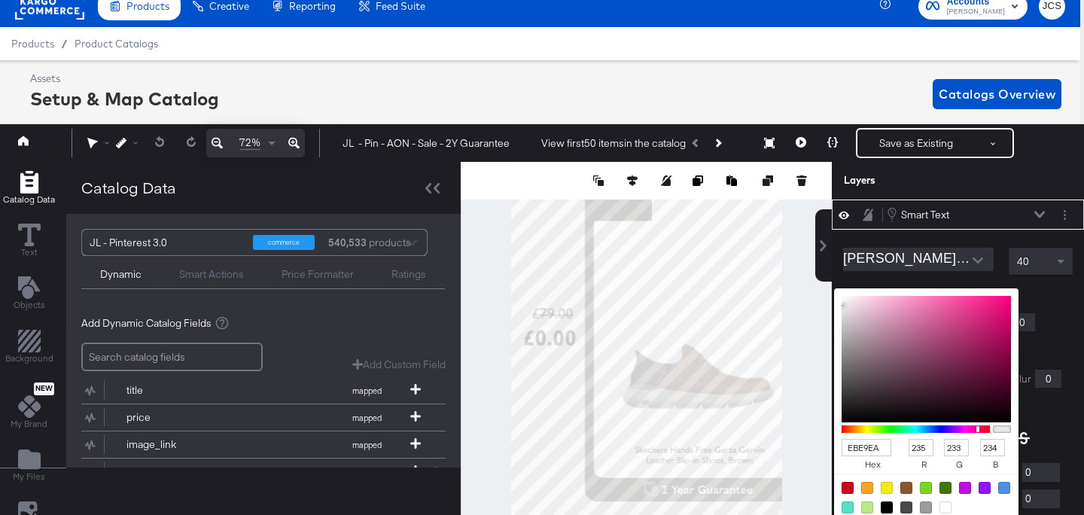
scroll to position [48, 0]
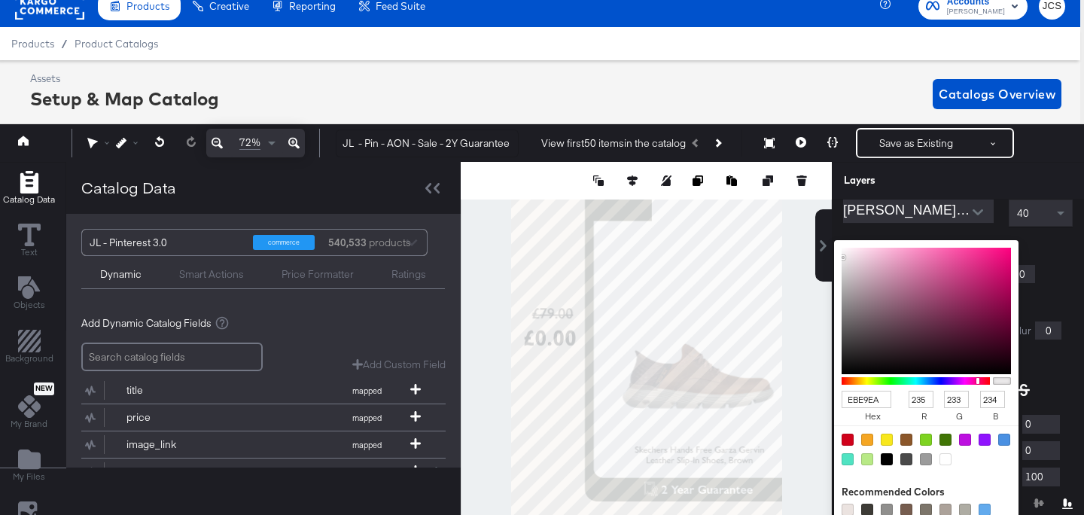
click at [859, 397] on input "EBE9EA" at bounding box center [867, 399] width 50 height 17
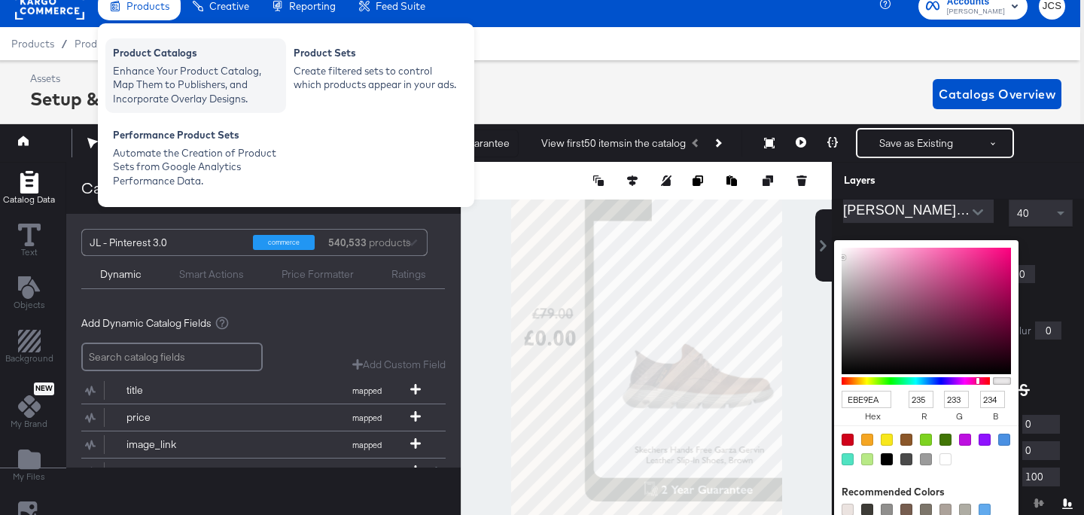
click at [133, 56] on div "Product Catalogs" at bounding box center [196, 55] width 166 height 18
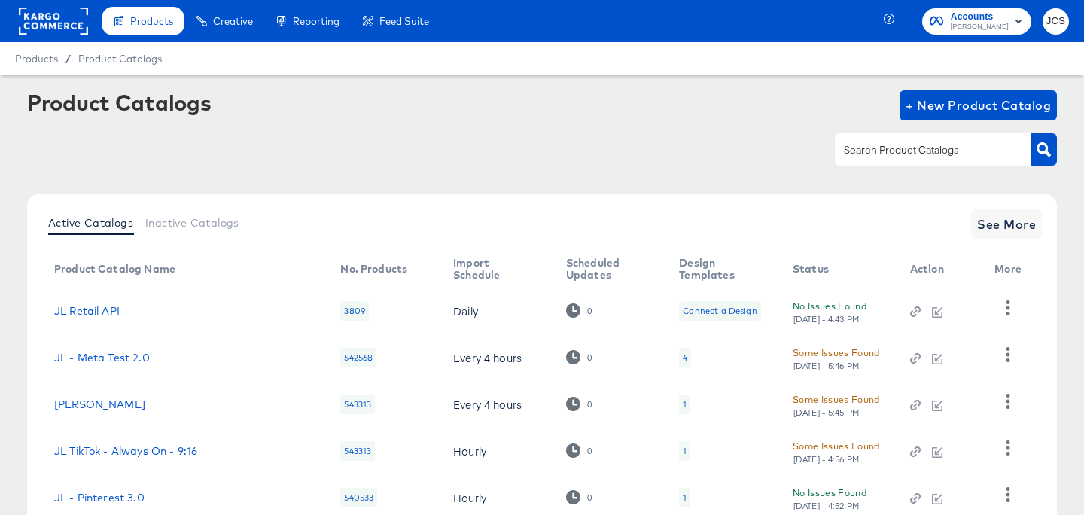
click at [683, 499] on div "1" at bounding box center [685, 498] width 4 height 12
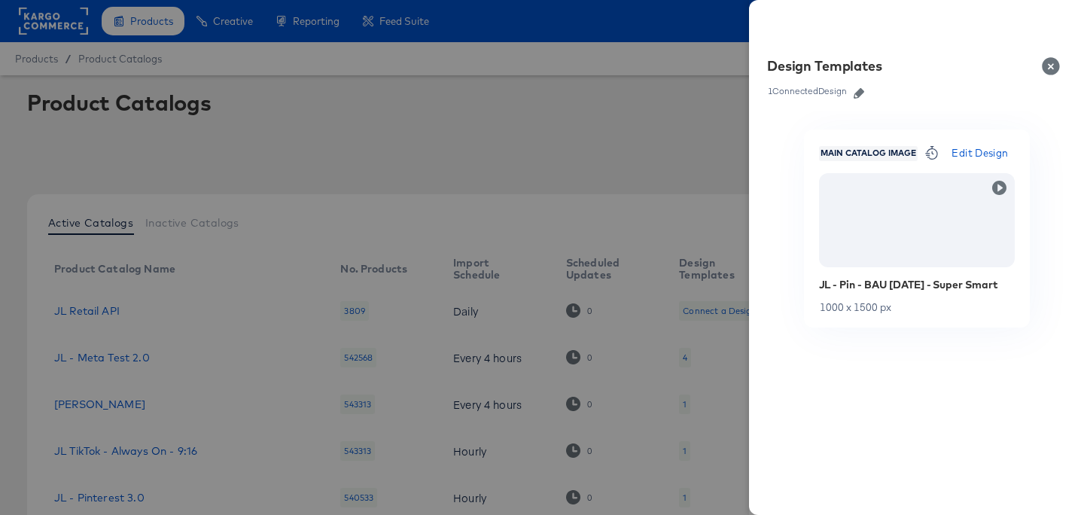
click at [867, 83] on link at bounding box center [859, 91] width 23 height 17
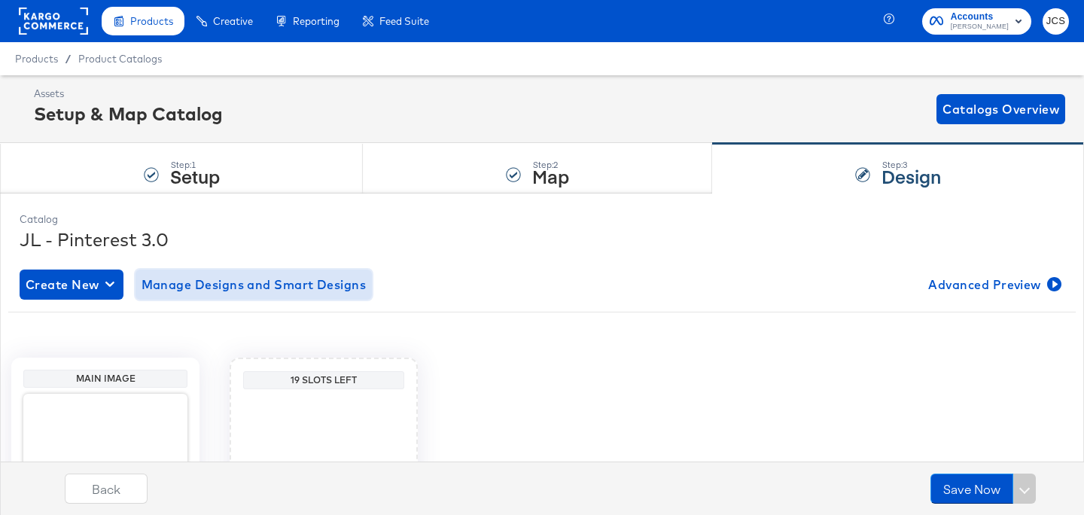
click at [200, 286] on span "Manage Designs and Smart Designs" at bounding box center [254, 284] width 225 height 21
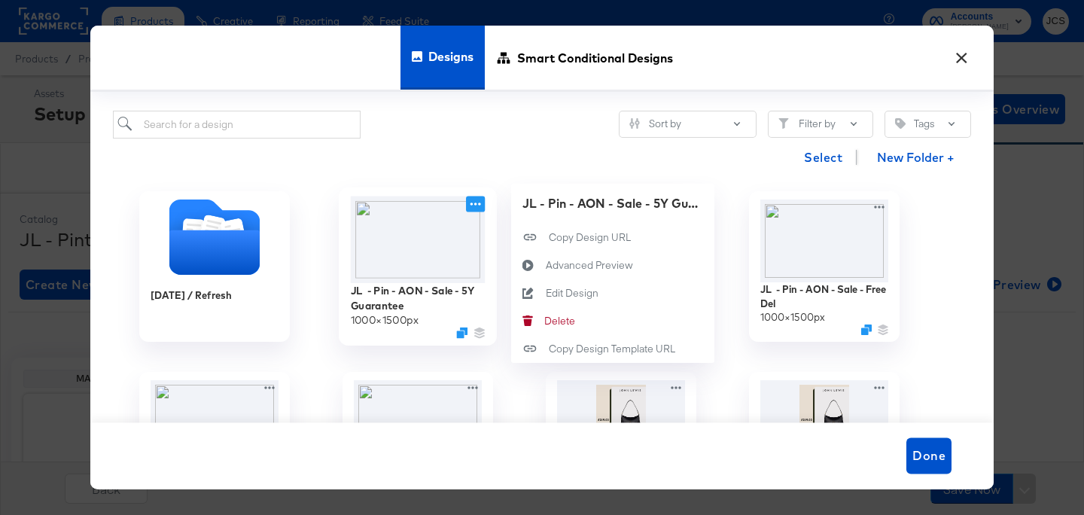
click at [480, 204] on icon at bounding box center [476, 204] width 11 height 3
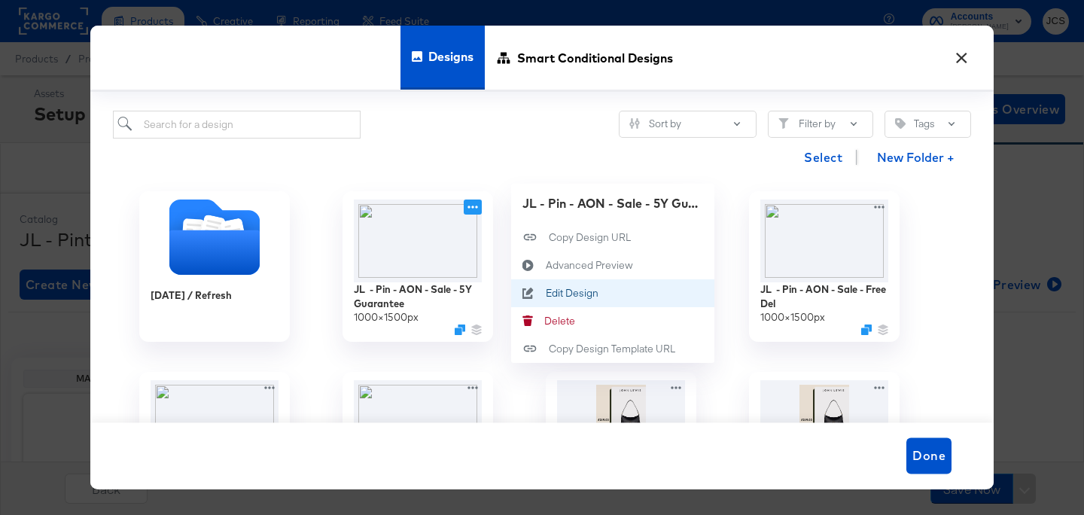
click at [546, 294] on div "Edit Design Edit Design" at bounding box center [546, 294] width 0 height 0
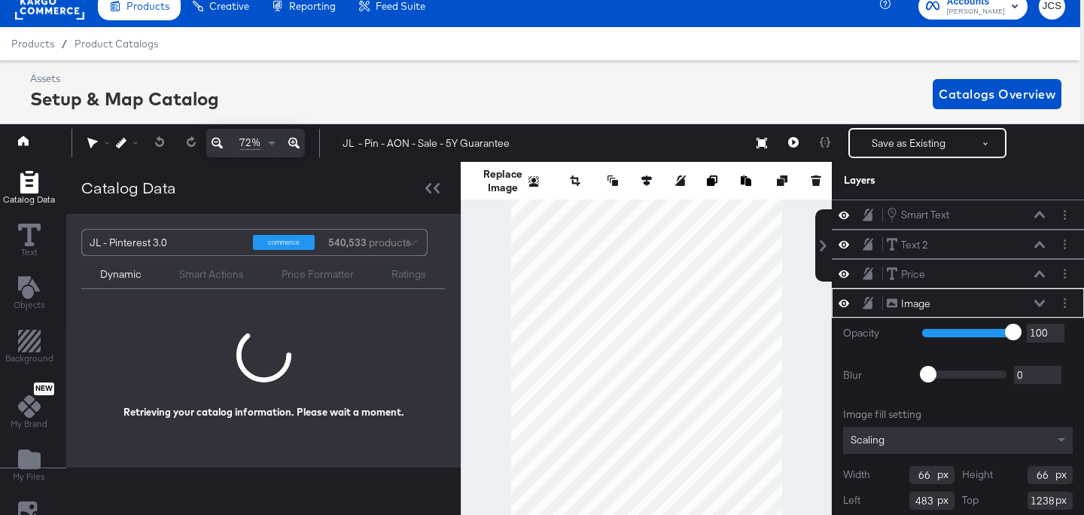
scroll to position [32, 0]
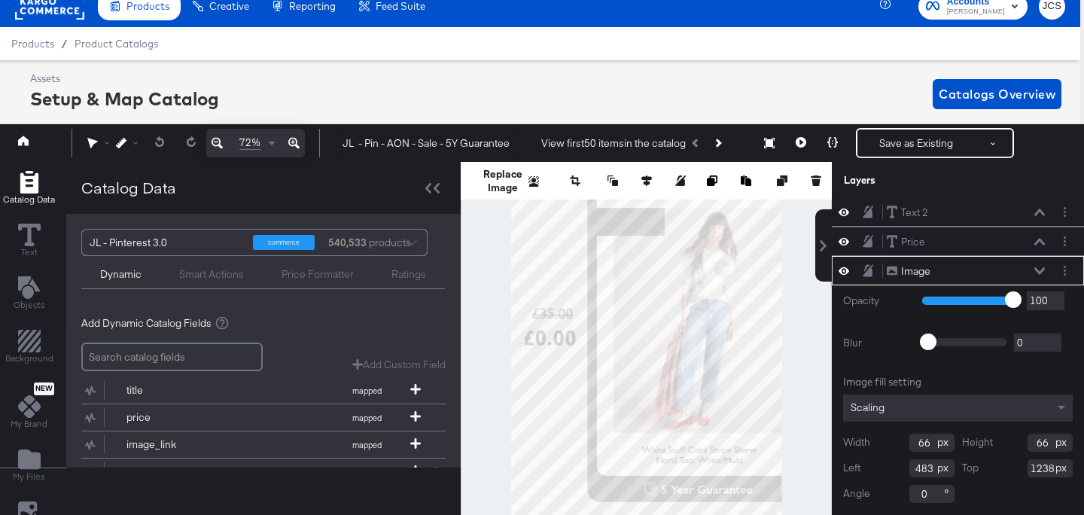
click at [1040, 270] on icon at bounding box center [1040, 271] width 11 height 8
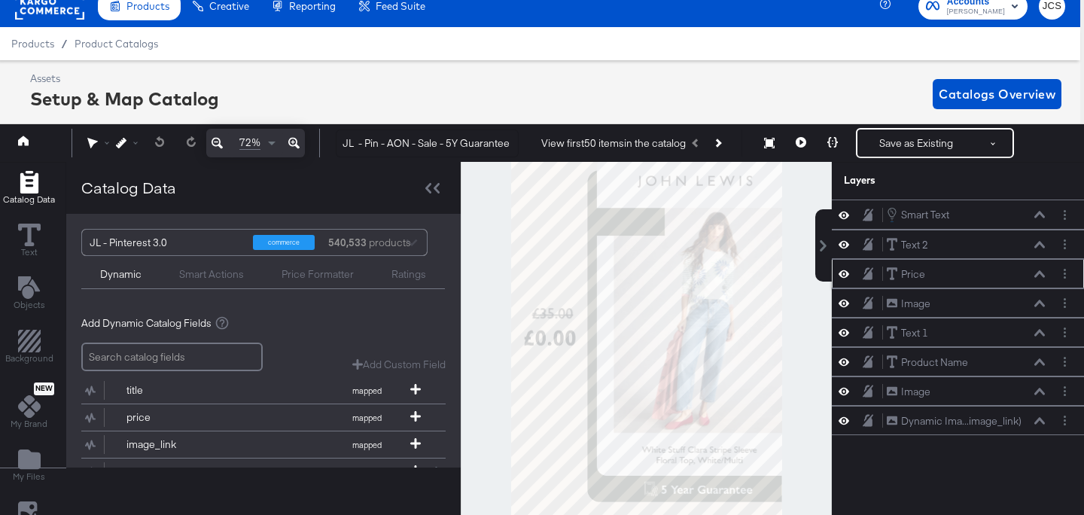
scroll to position [0, 4]
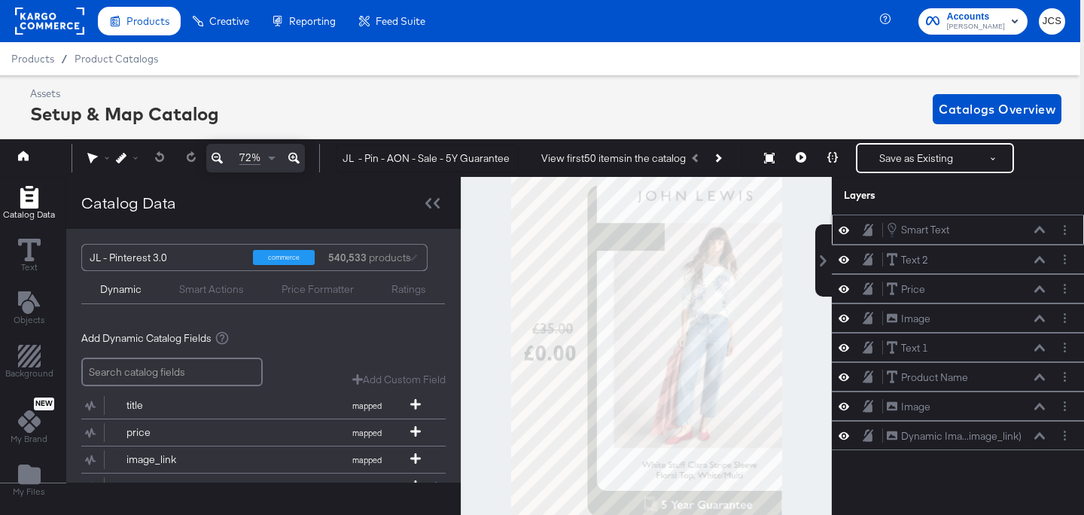
click at [843, 232] on icon at bounding box center [844, 230] width 11 height 13
click at [843, 232] on icon at bounding box center [844, 230] width 11 height 10
click at [1045, 232] on icon at bounding box center [1040, 230] width 11 height 7
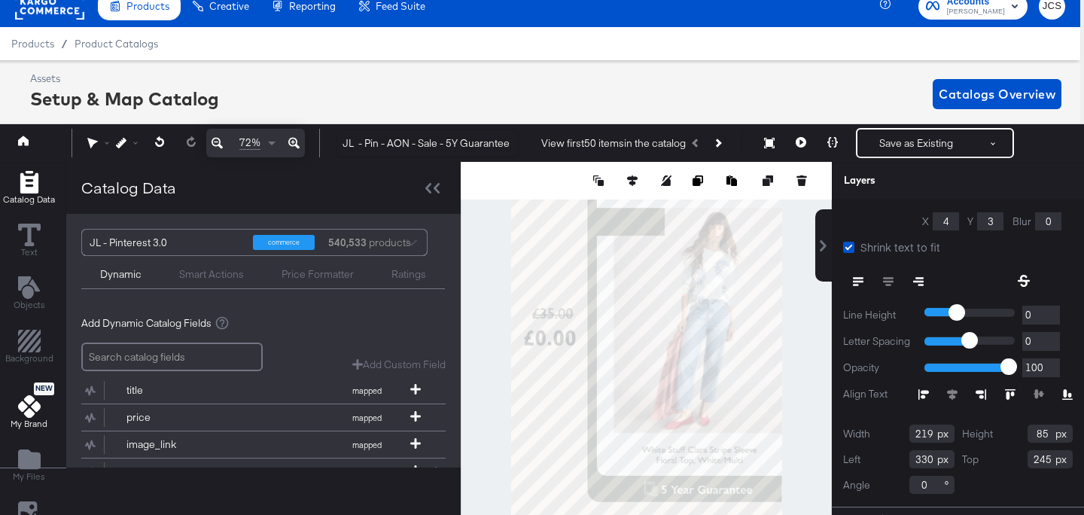
scroll to position [180, 0]
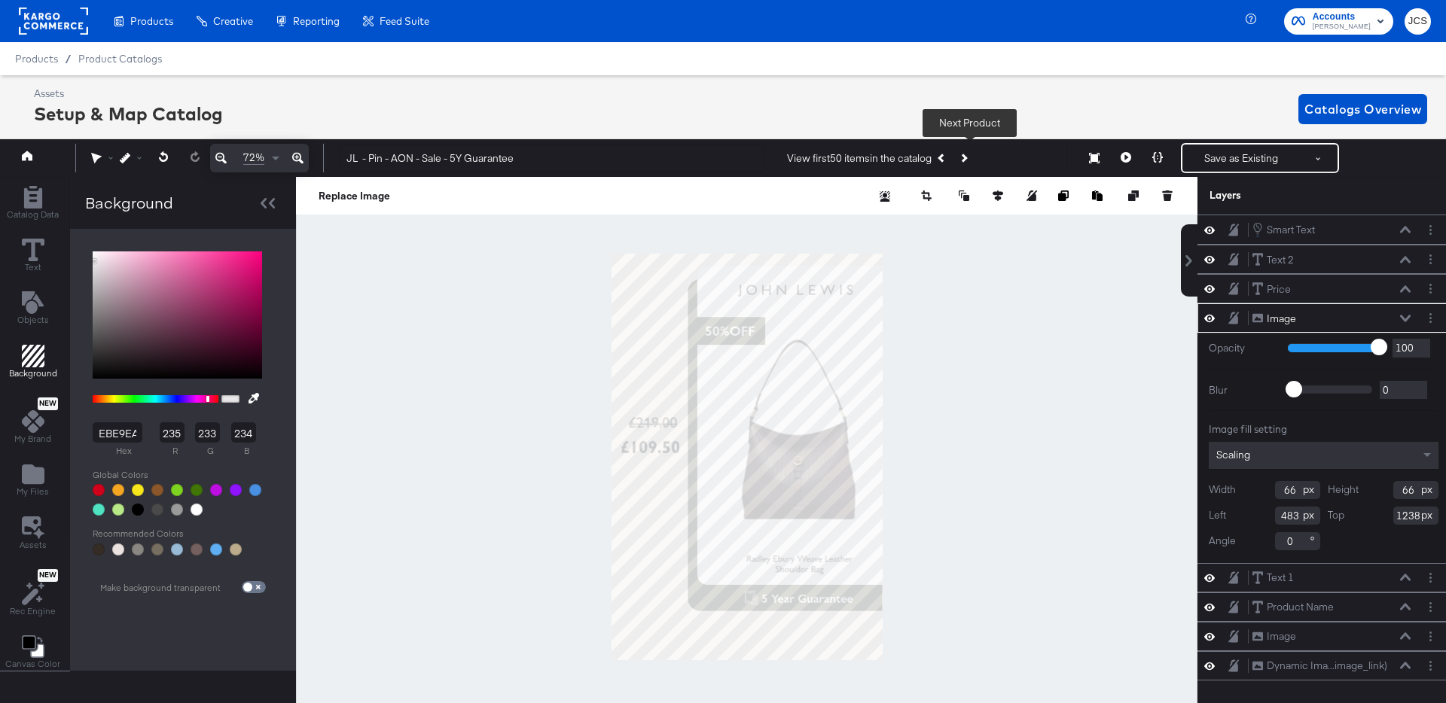
click at [968, 154] on icon "Next Product" at bounding box center [963, 158] width 8 height 8
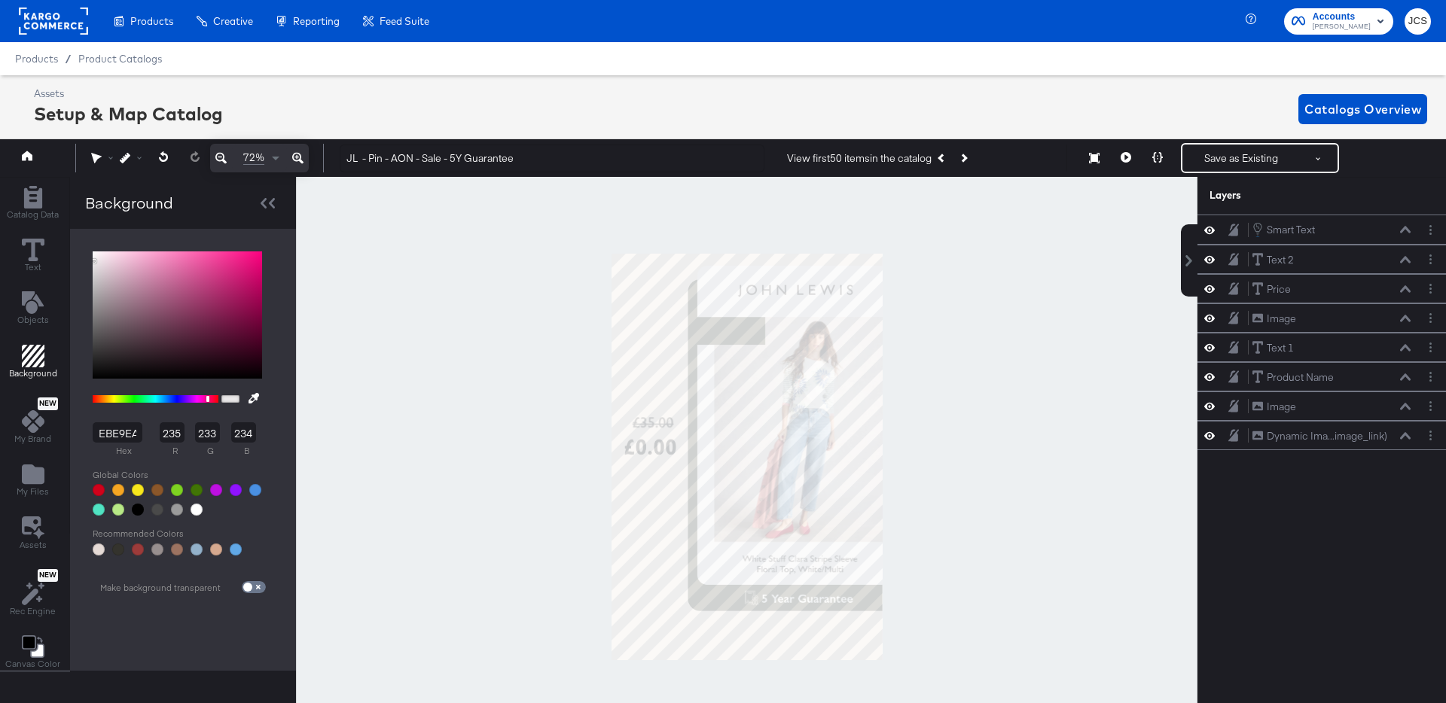
click at [1045, 300] on div at bounding box center [746, 457] width 901 height 560
click at [1222, 161] on button "Save as Existing" at bounding box center [1240, 158] width 117 height 27
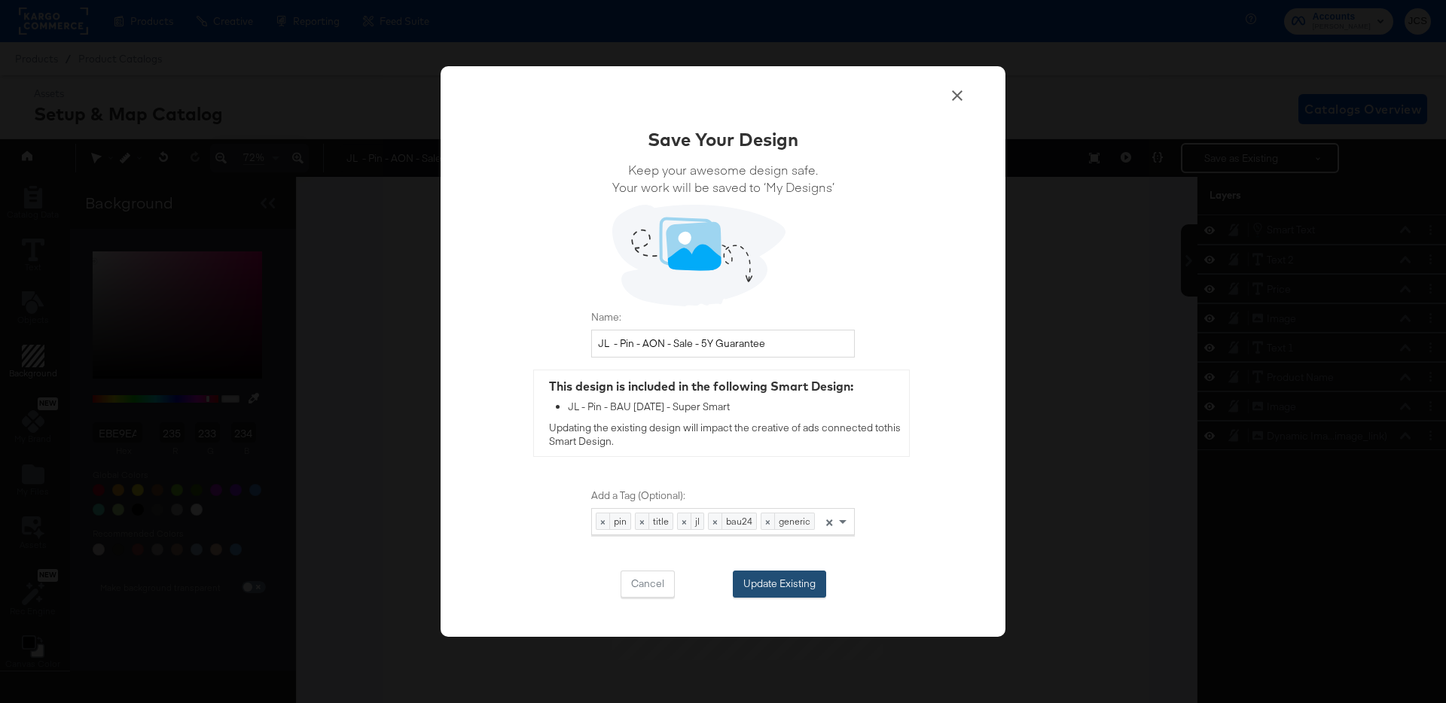
click at [769, 578] on button "Update Existing" at bounding box center [779, 584] width 93 height 27
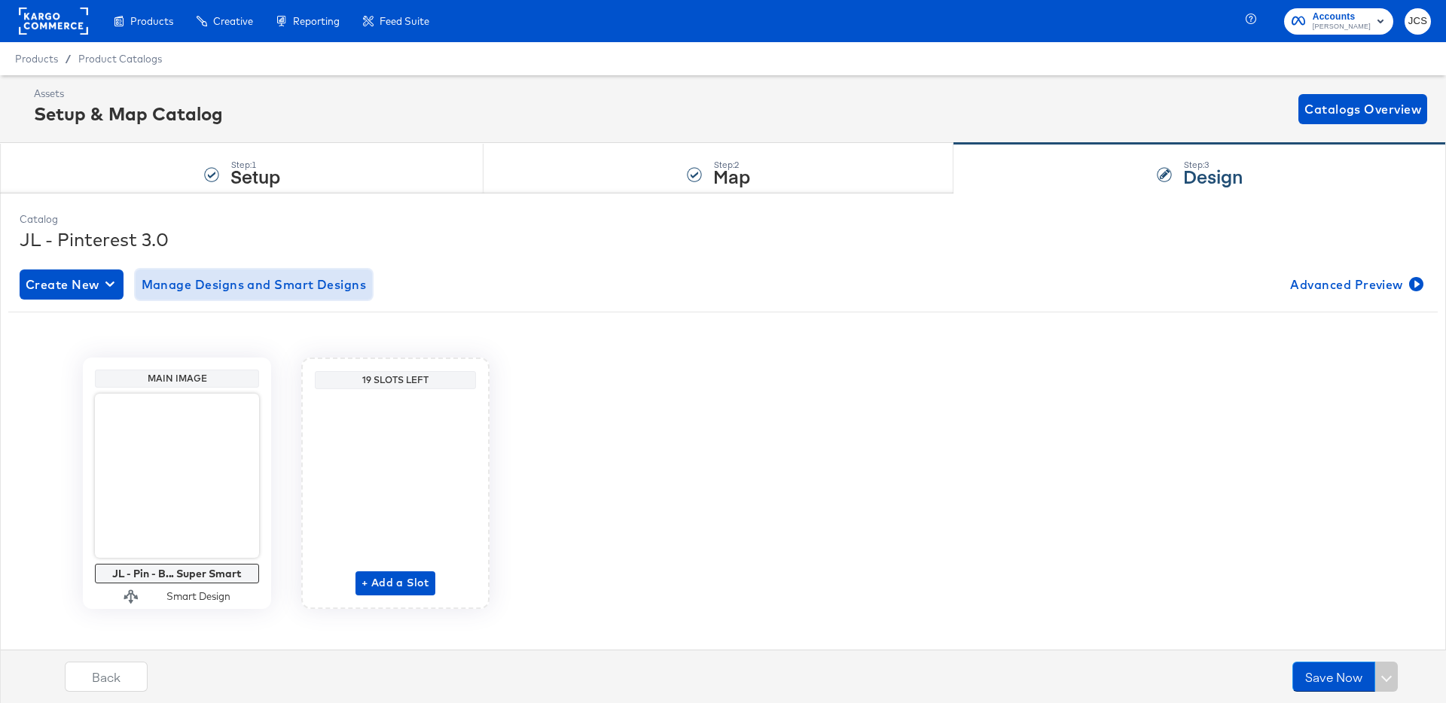
click at [230, 282] on span "Manage Designs and Smart Designs" at bounding box center [254, 284] width 225 height 21
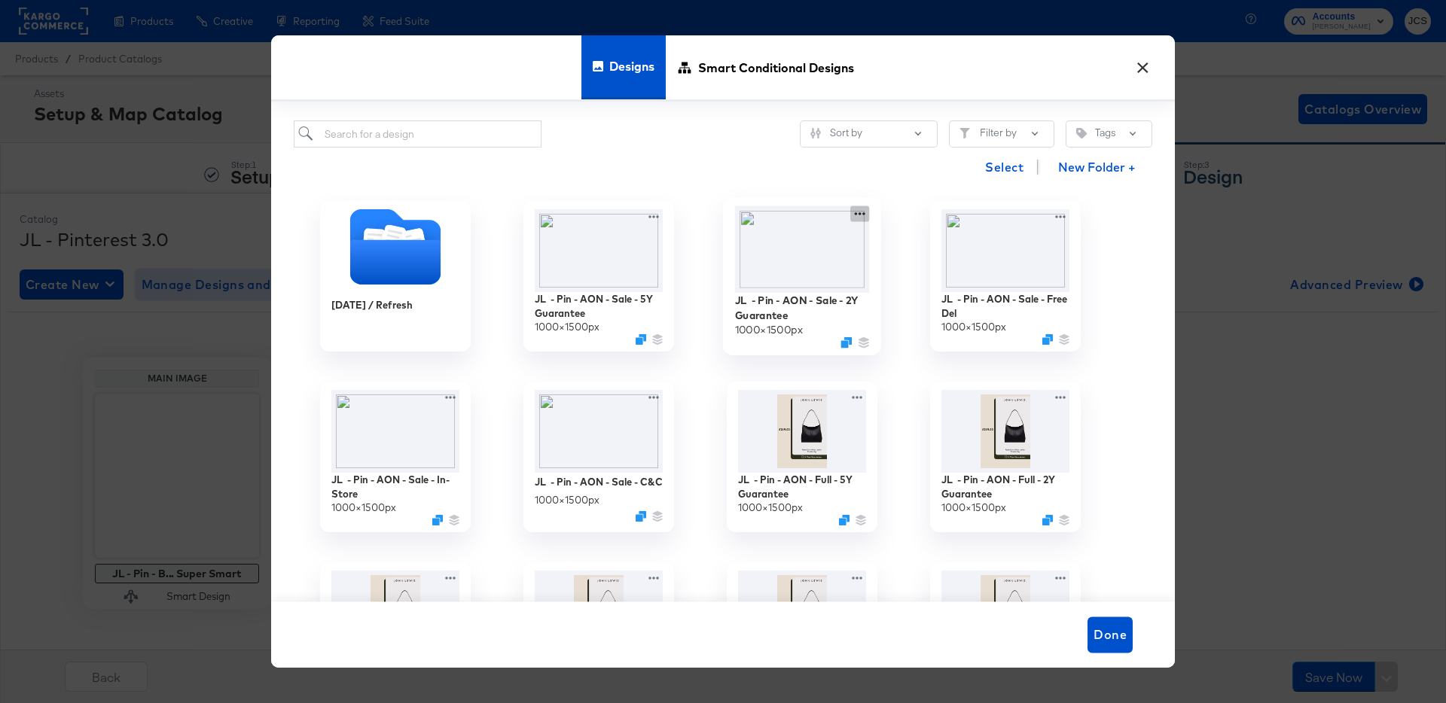
click at [866, 212] on icon at bounding box center [859, 214] width 19 height 16
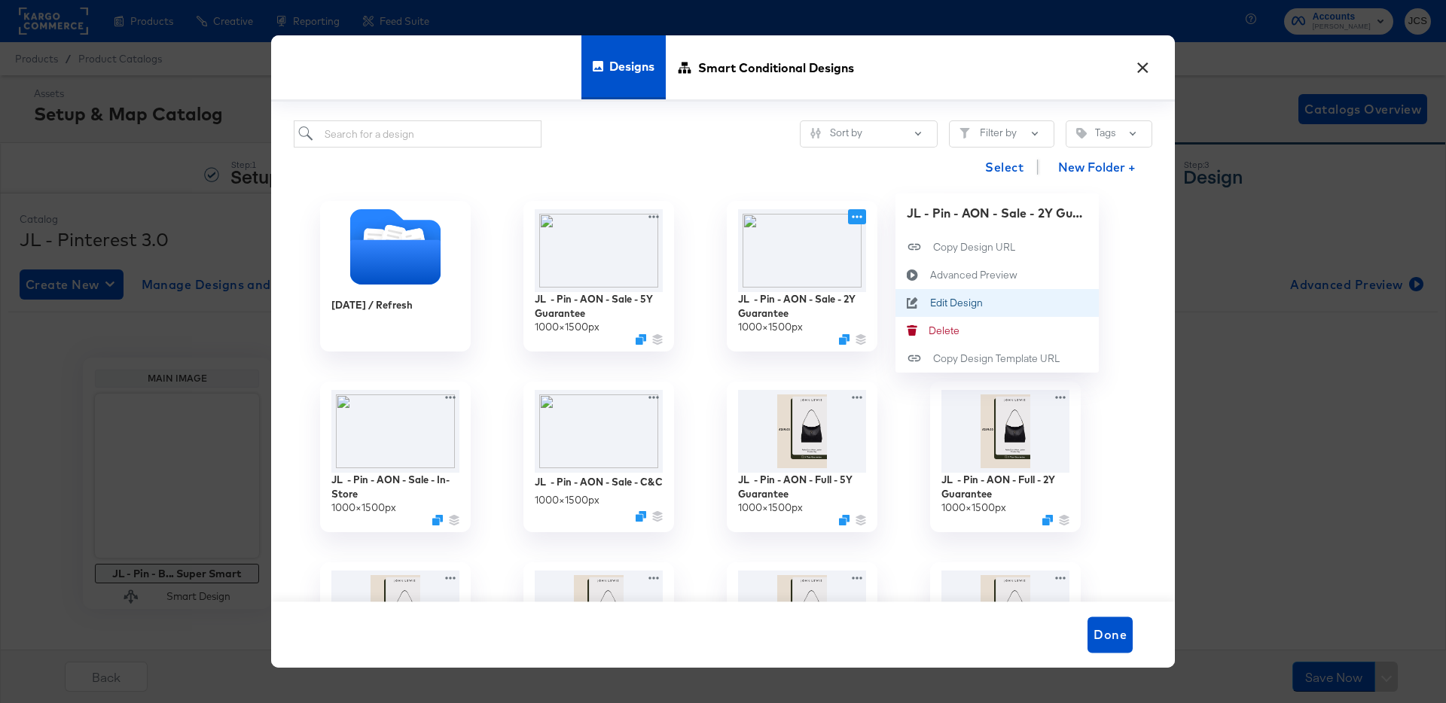
click at [930, 303] on div "Edit Design Edit Design" at bounding box center [930, 303] width 0 height 0
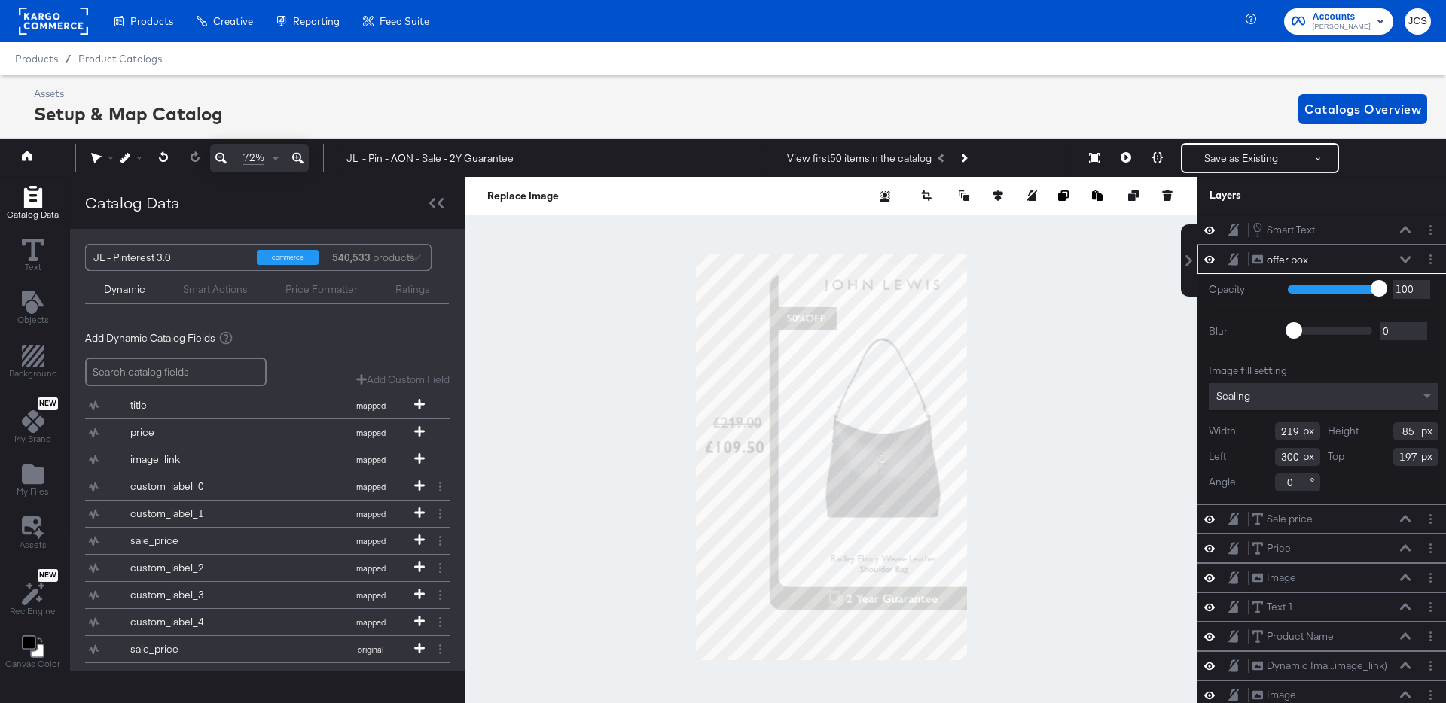
click at [1404, 257] on icon at bounding box center [1405, 260] width 11 height 8
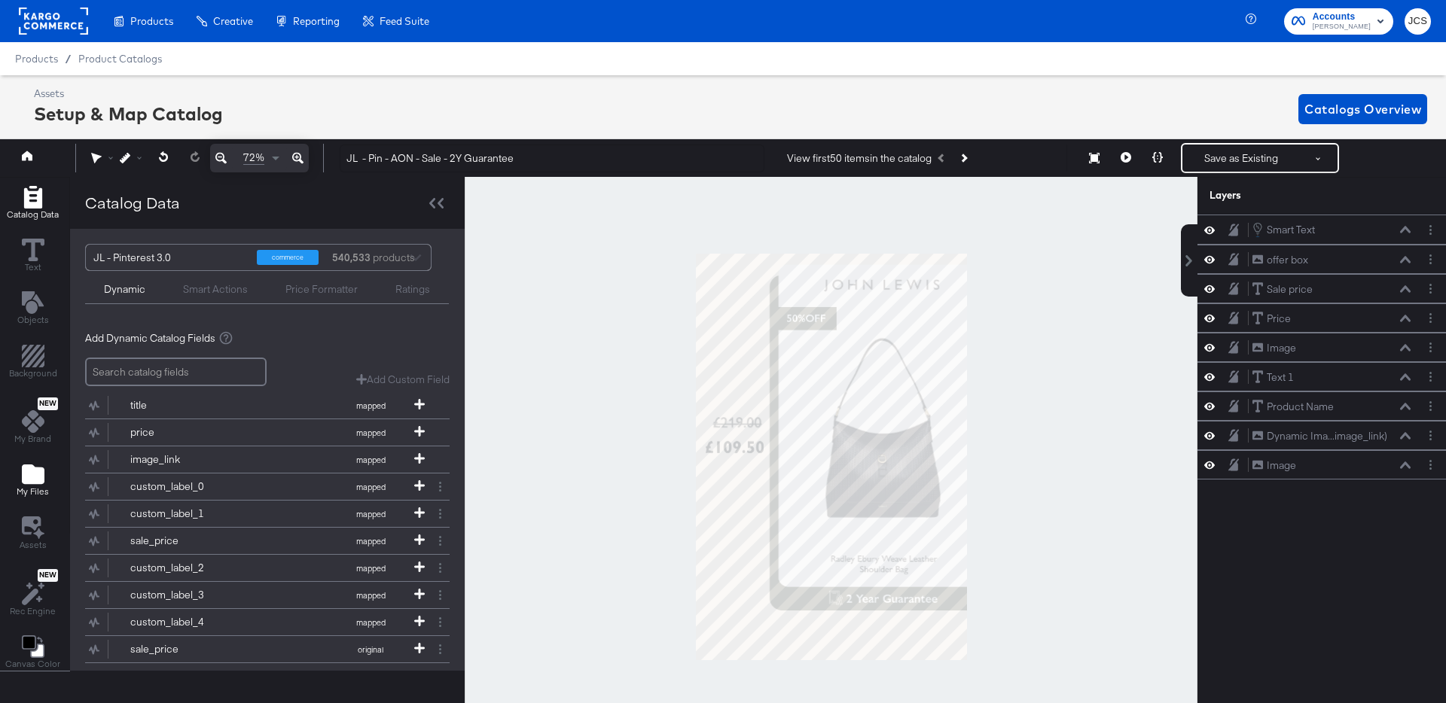
click at [22, 483] on icon "Add Files" at bounding box center [33, 474] width 23 height 23
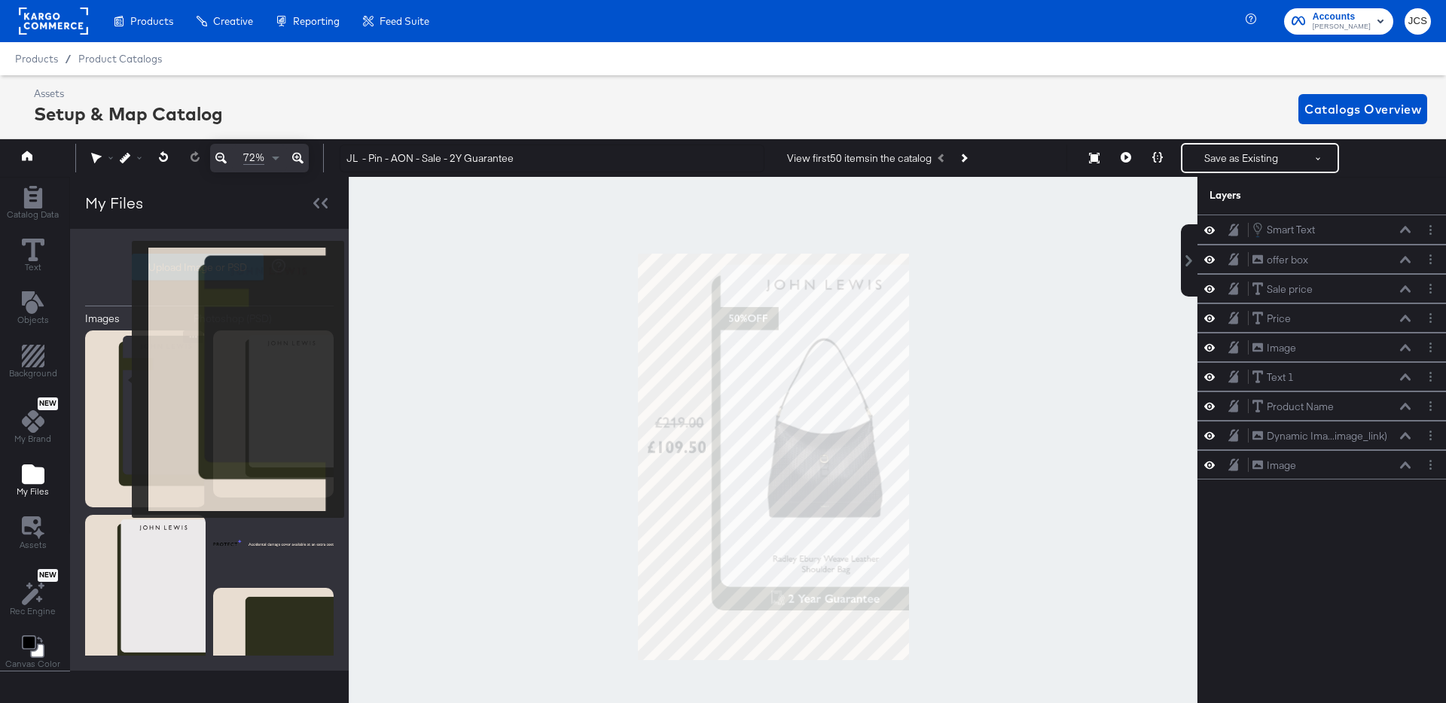
click at [122, 380] on img at bounding box center [145, 420] width 120 height 178
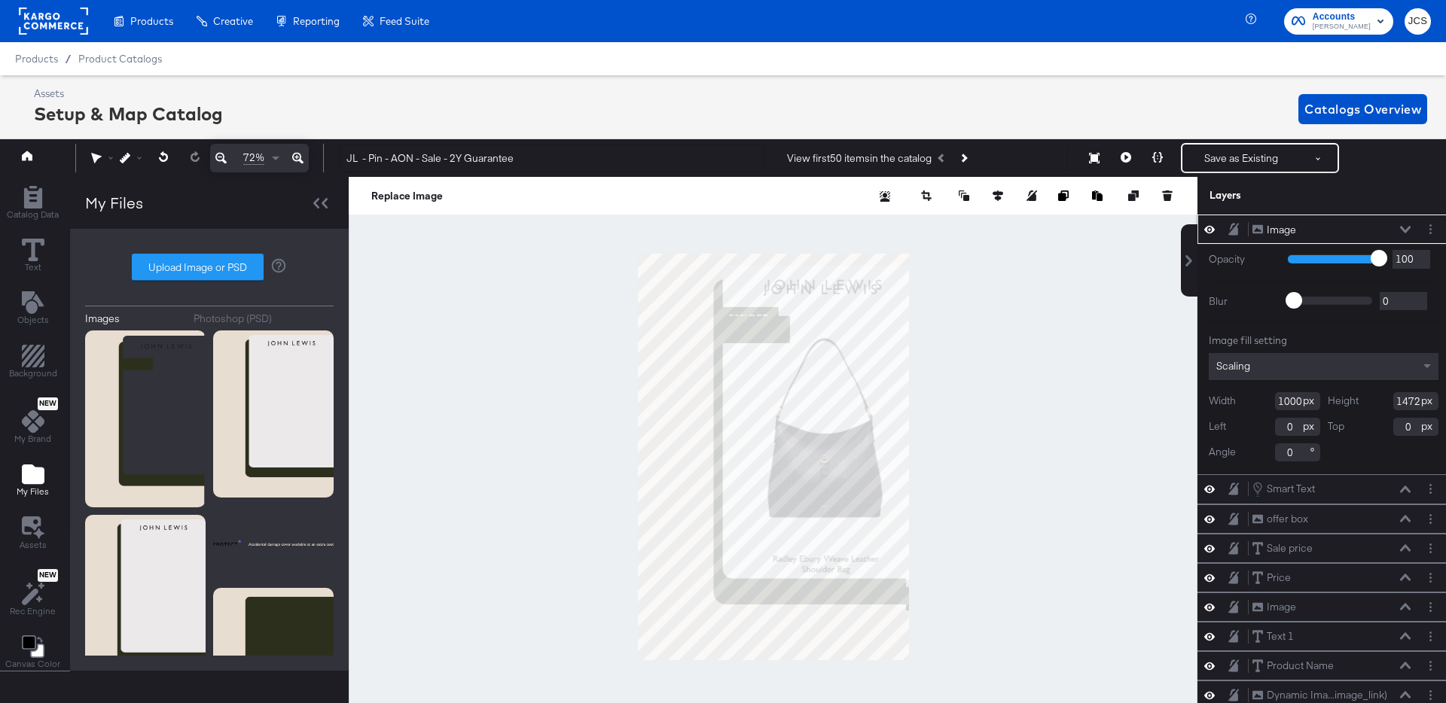
click at [1296, 398] on input "1000" at bounding box center [1297, 401] width 45 height 18
type input "1010"
type input "1500"
click at [1407, 230] on icon at bounding box center [1405, 229] width 11 height 7
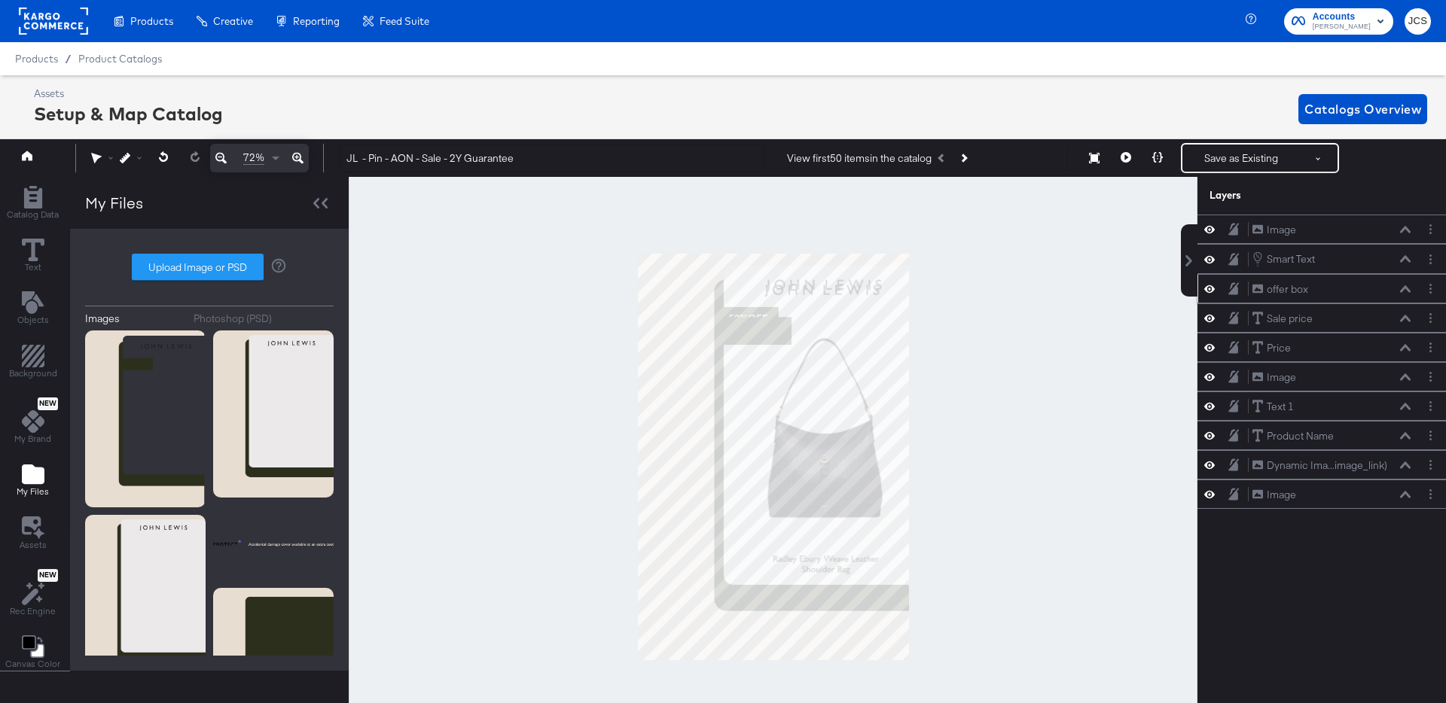
scroll to position [0, 4]
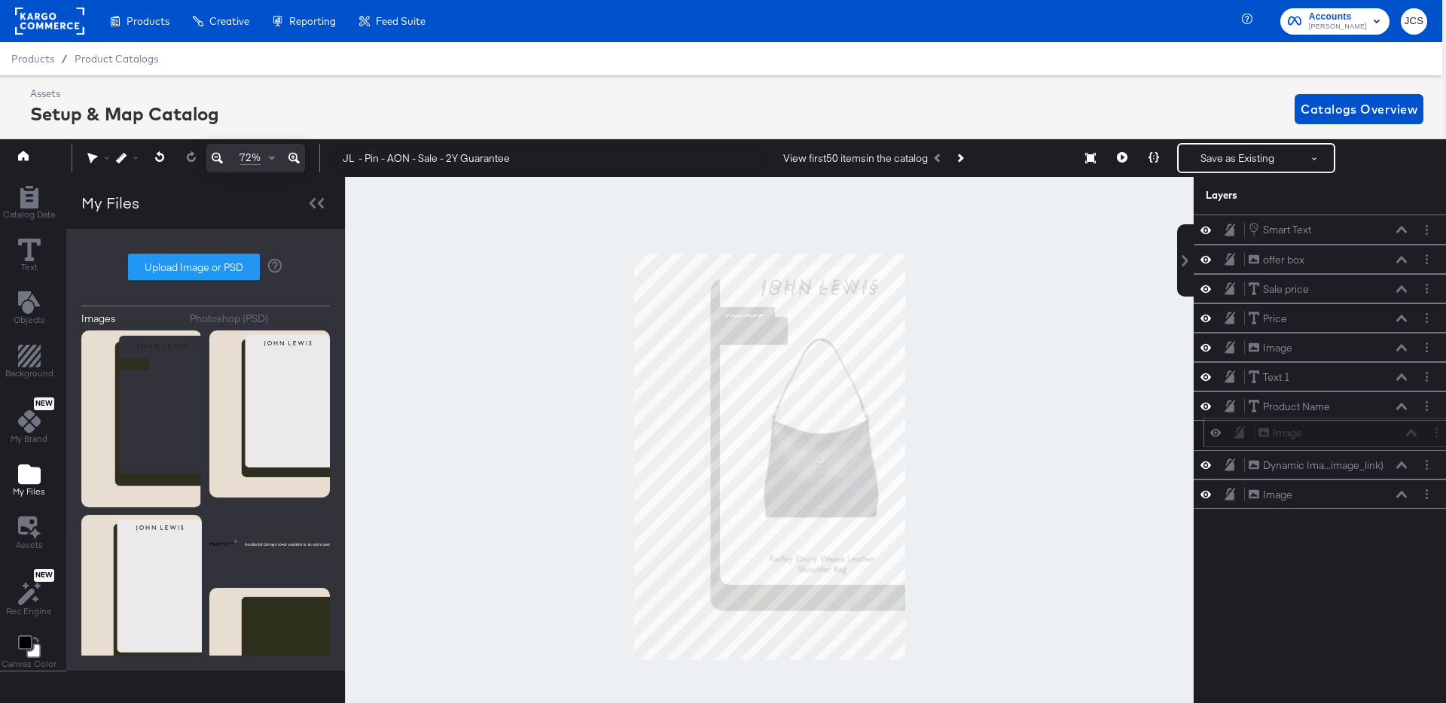
drag, startPoint x: 1325, startPoint y: 231, endPoint x: 1331, endPoint y: 438, distance: 207.2
click at [1331, 438] on div "Image Image" at bounding box center [1338, 433] width 160 height 16
click at [1432, 493] on button "Layer Options" at bounding box center [1427, 494] width 16 height 16
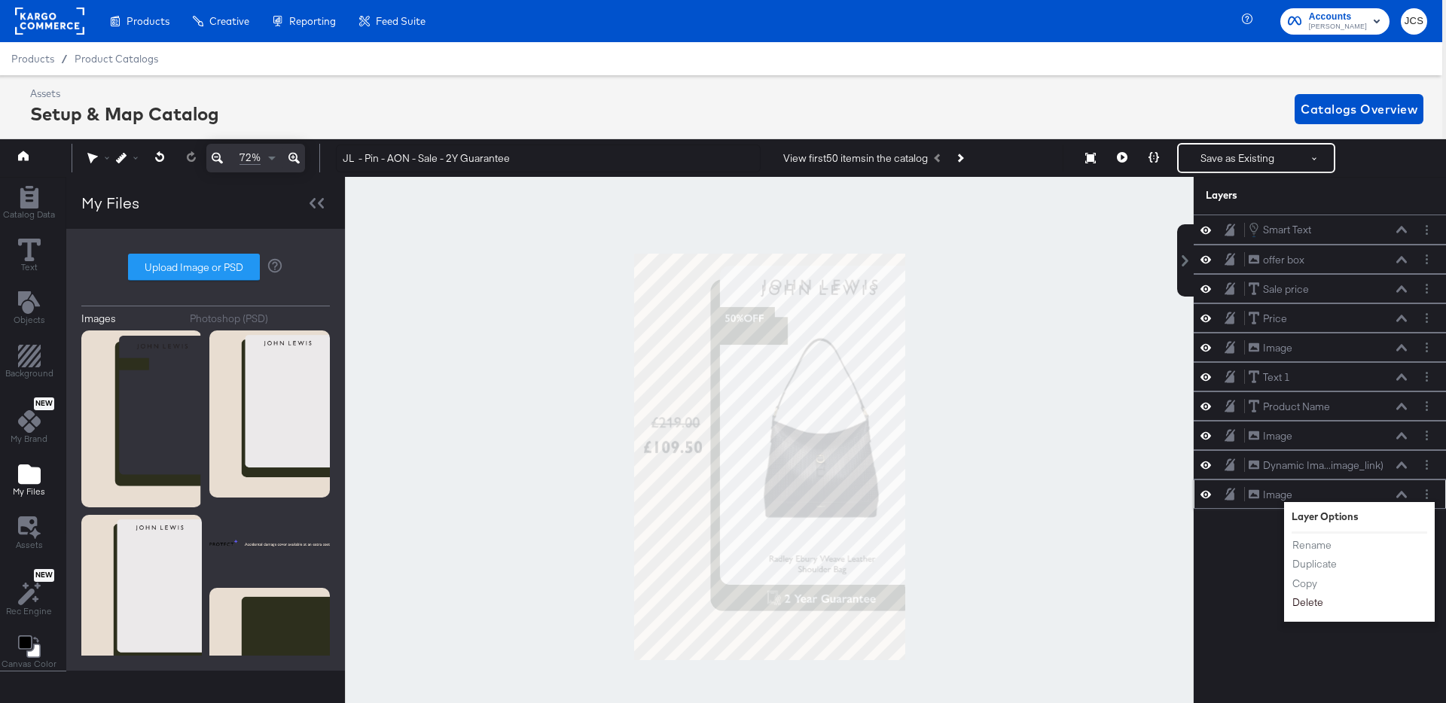
click at [1316, 608] on button "Delete" at bounding box center [1308, 604] width 32 height 16
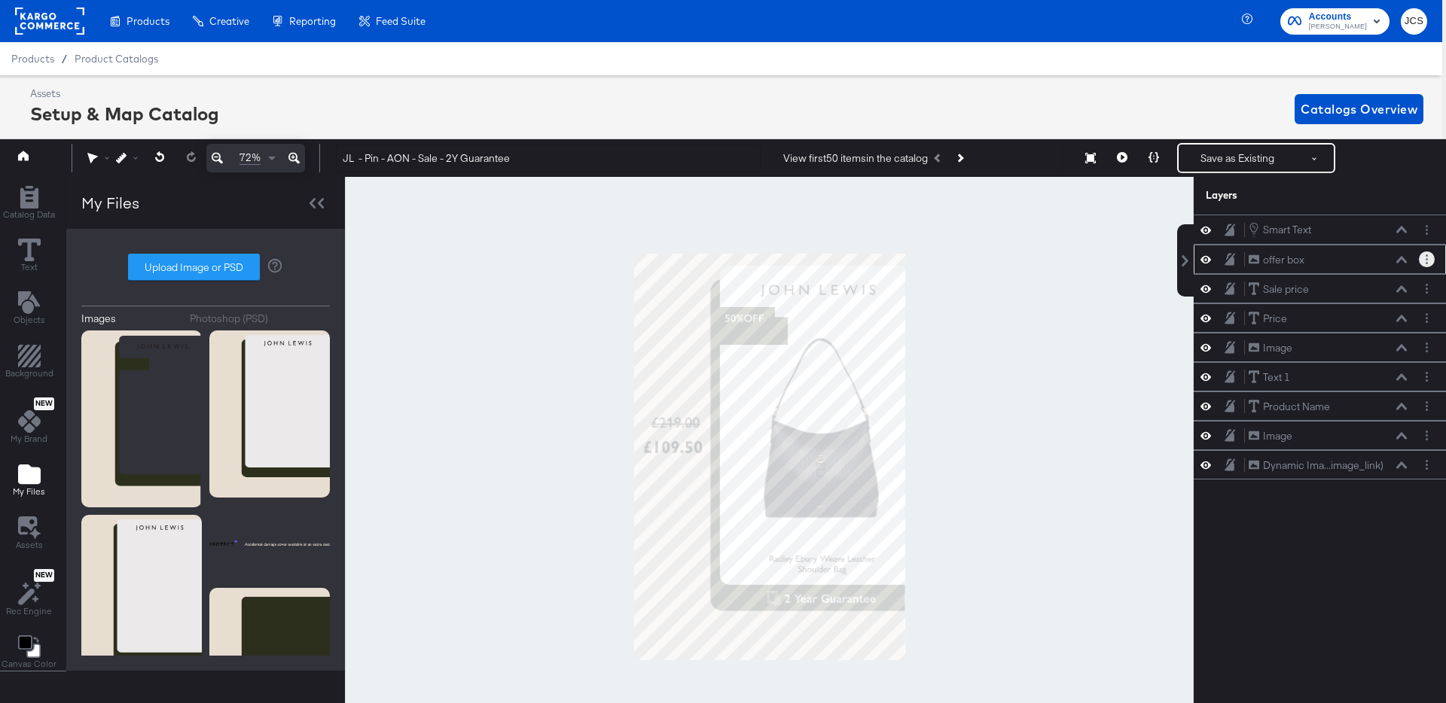
click at [1422, 261] on button "Layer Options" at bounding box center [1427, 260] width 16 height 16
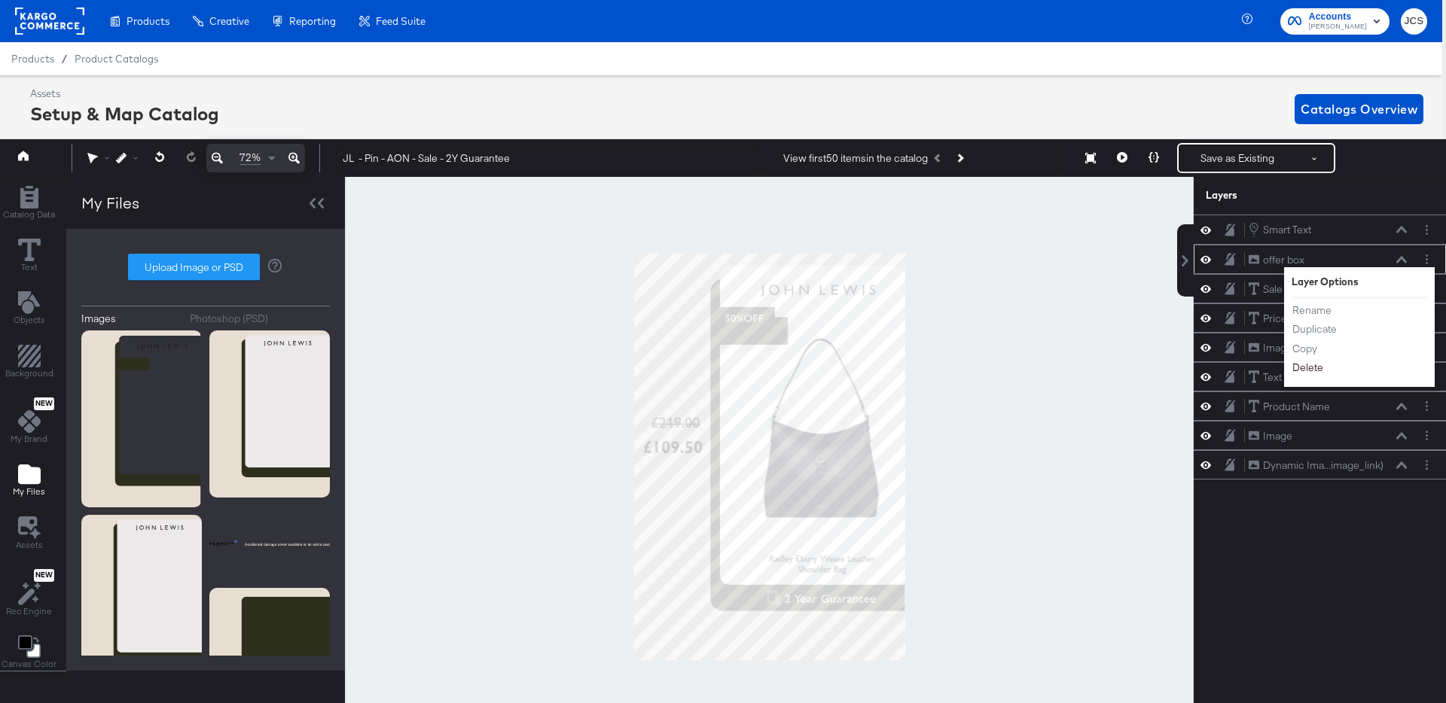
click at [1317, 368] on button "Delete" at bounding box center [1308, 369] width 32 height 16
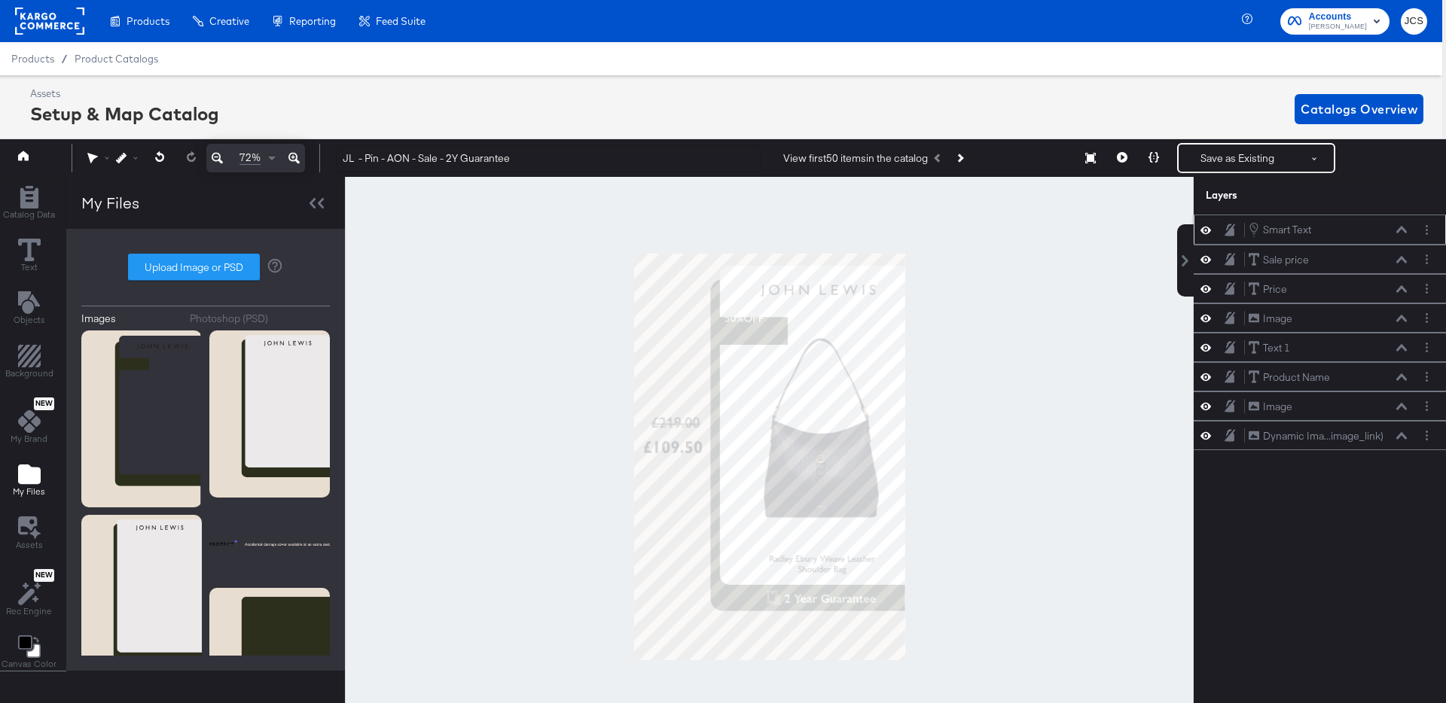
click at [1404, 229] on icon at bounding box center [1401, 230] width 11 height 7
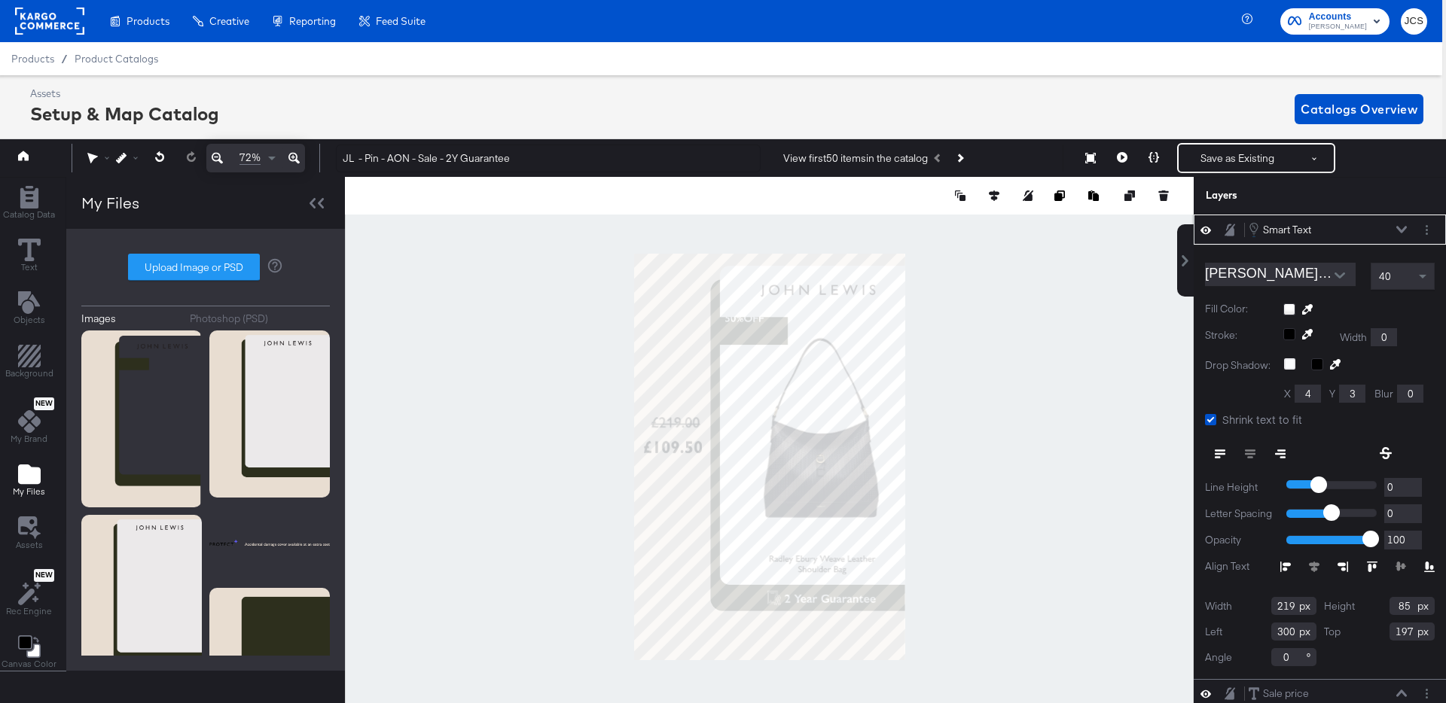
click at [1285, 626] on input "300" at bounding box center [1293, 632] width 45 height 18
type input "330"
type input "245"
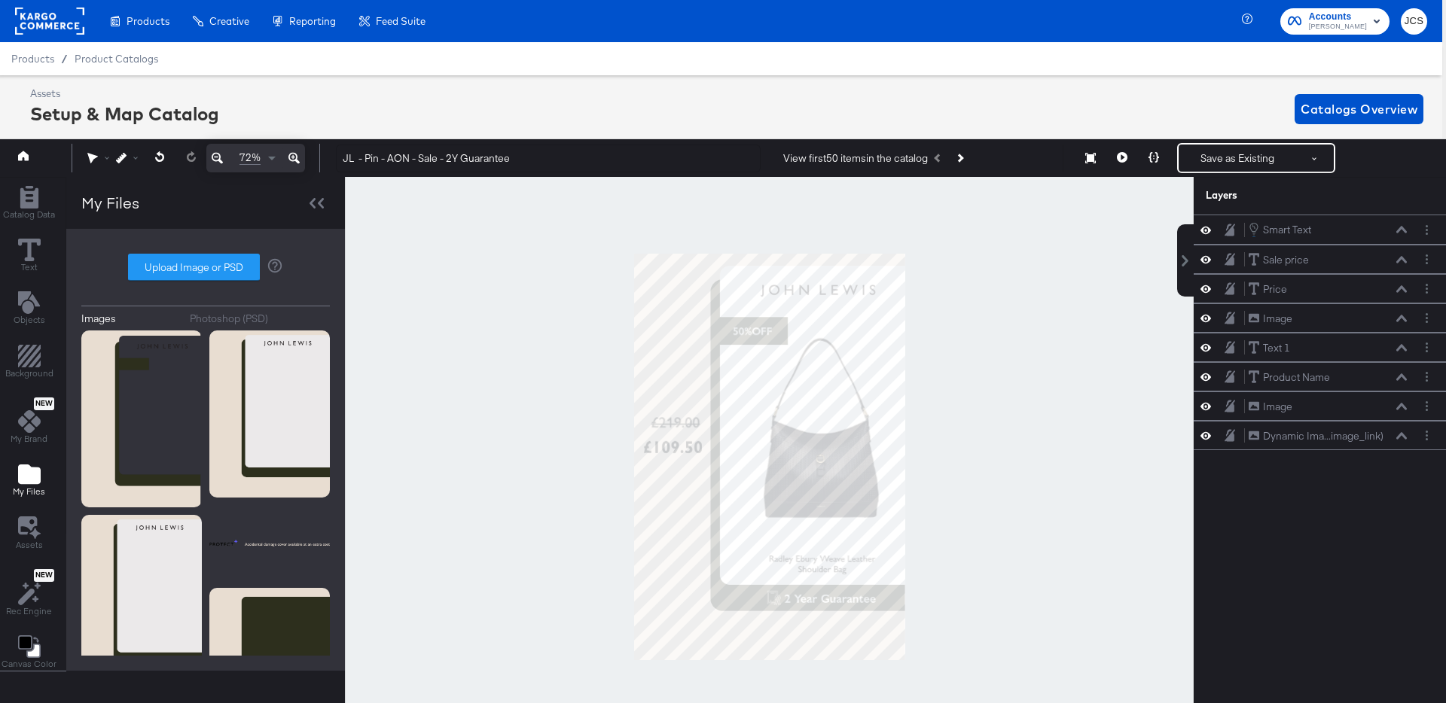
click at [1124, 533] on div at bounding box center [769, 457] width 849 height 560
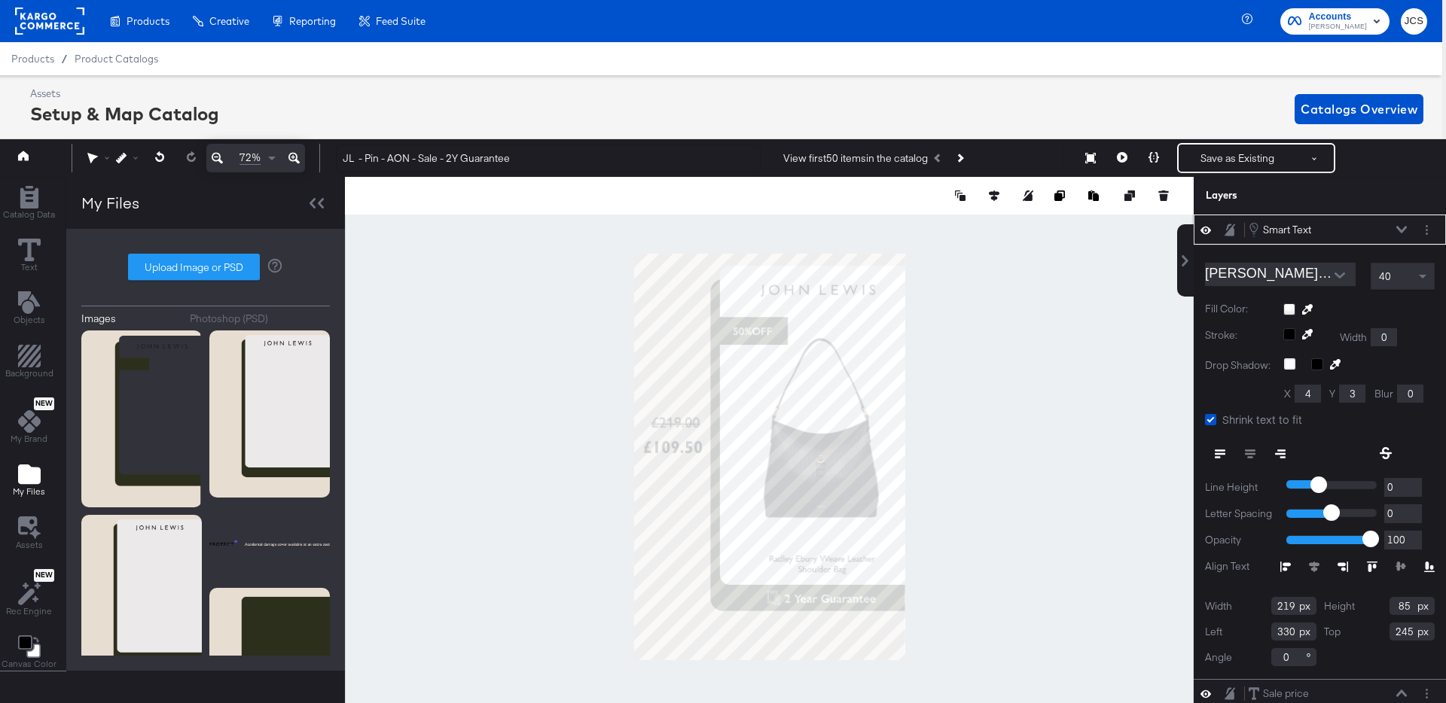
click at [1412, 274] on div "40" at bounding box center [1402, 277] width 63 height 26
click at [1045, 443] on div at bounding box center [769, 457] width 849 height 560
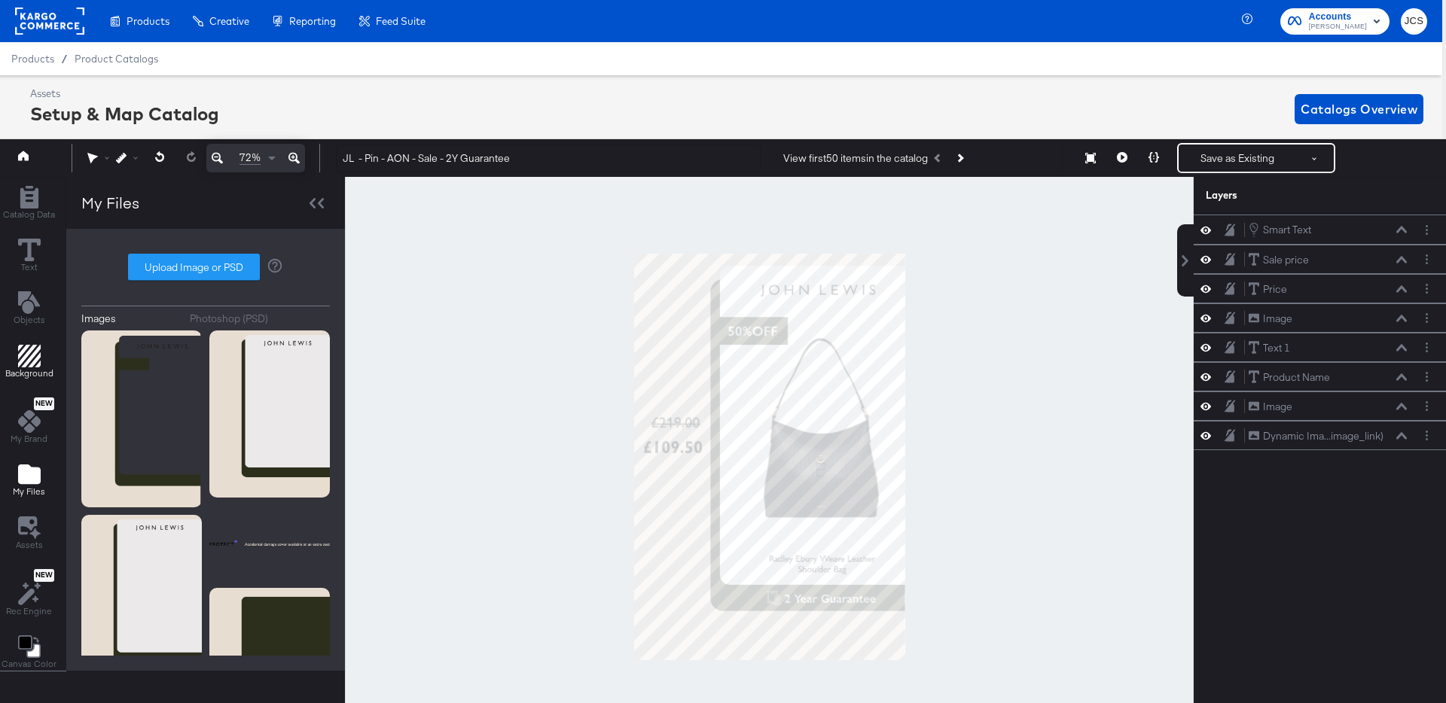
click at [13, 352] on div "Background" at bounding box center [29, 362] width 48 height 35
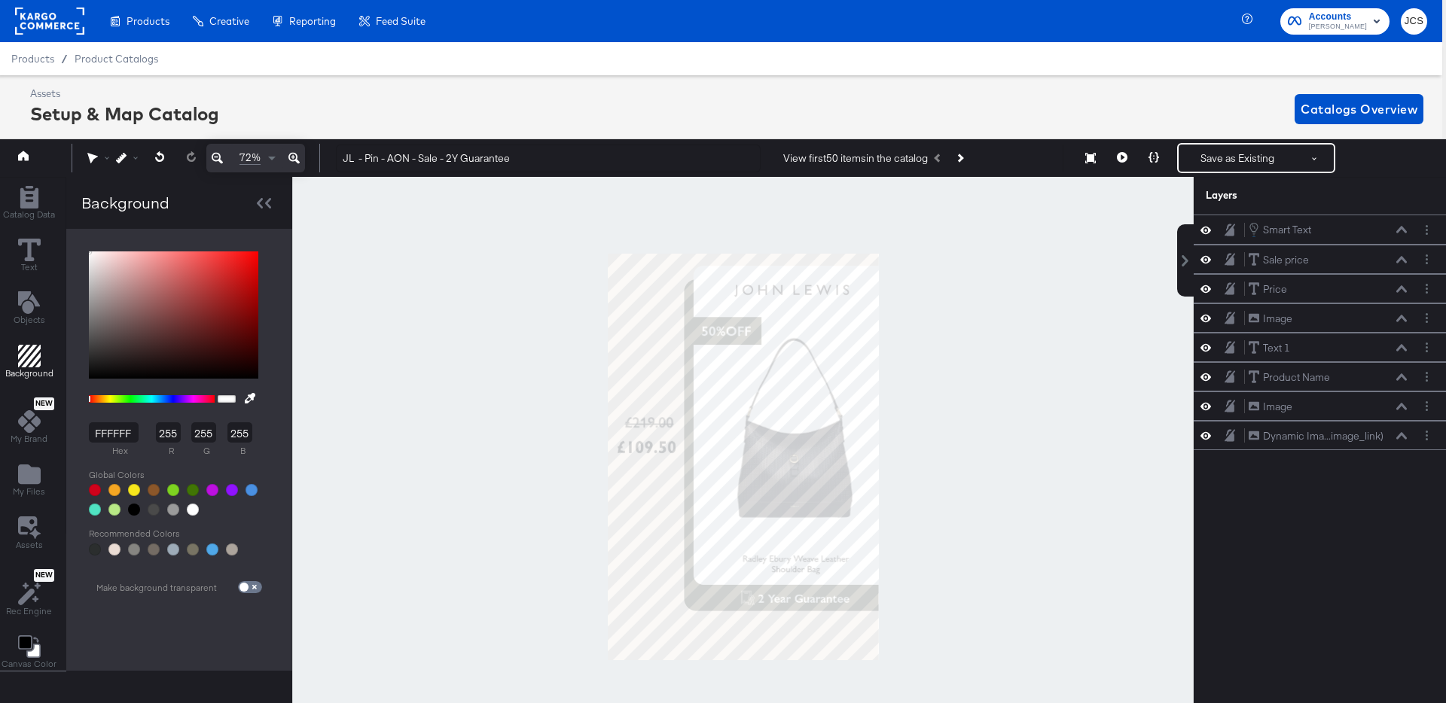
click at [112, 428] on input "FFFFFF" at bounding box center [114, 432] width 50 height 20
paste input "EBE9EA"
type input "EBE9EA"
type input "235"
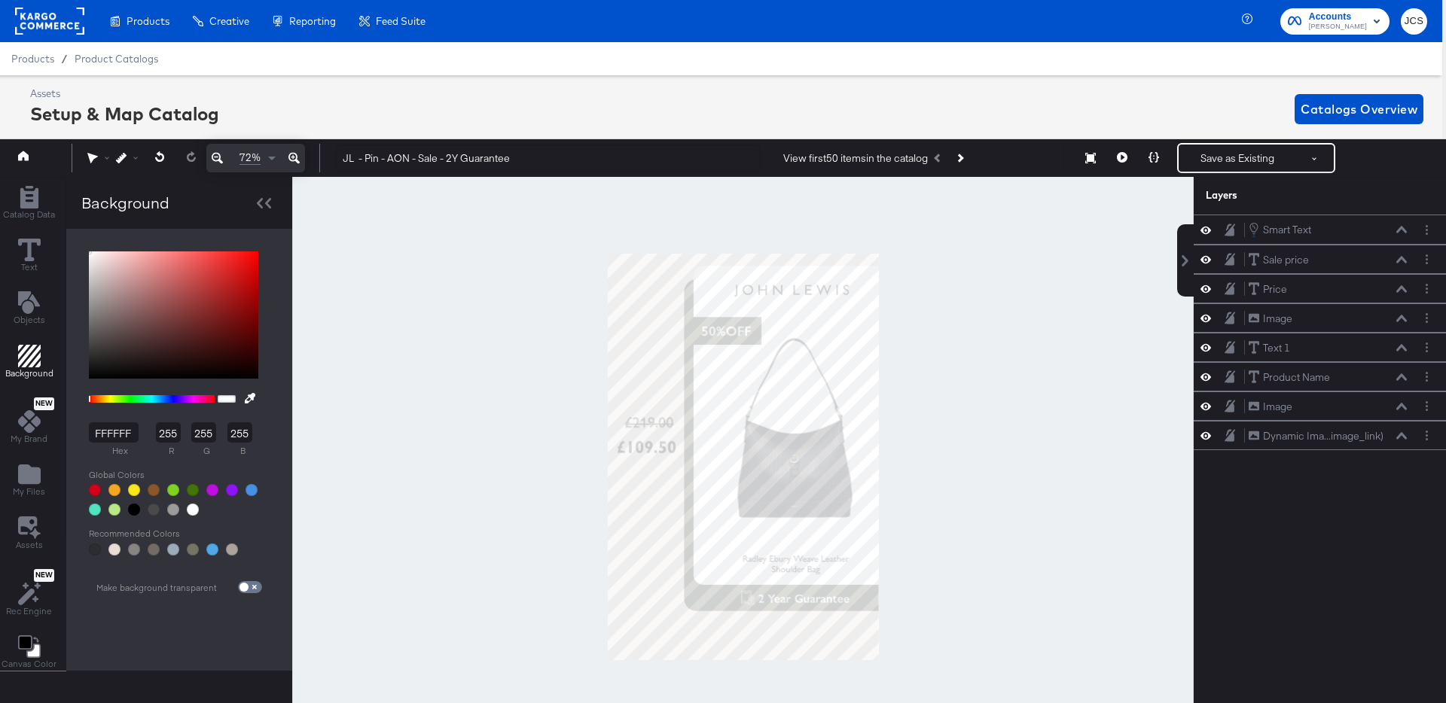
type input "233"
type input "234"
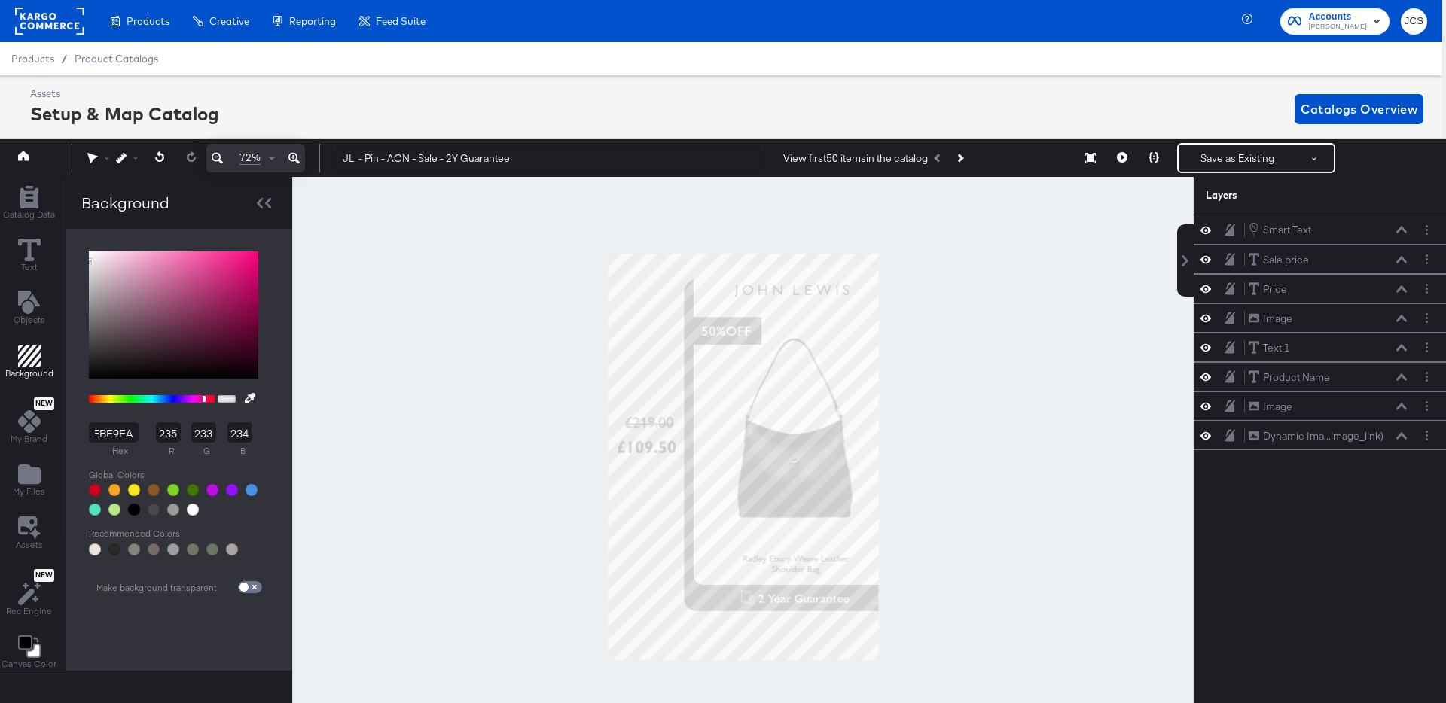
type input "EBE9EA"
click at [421, 471] on div at bounding box center [742, 457] width 901 height 560
click at [1228, 163] on button "Save as Existing" at bounding box center [1237, 158] width 117 height 27
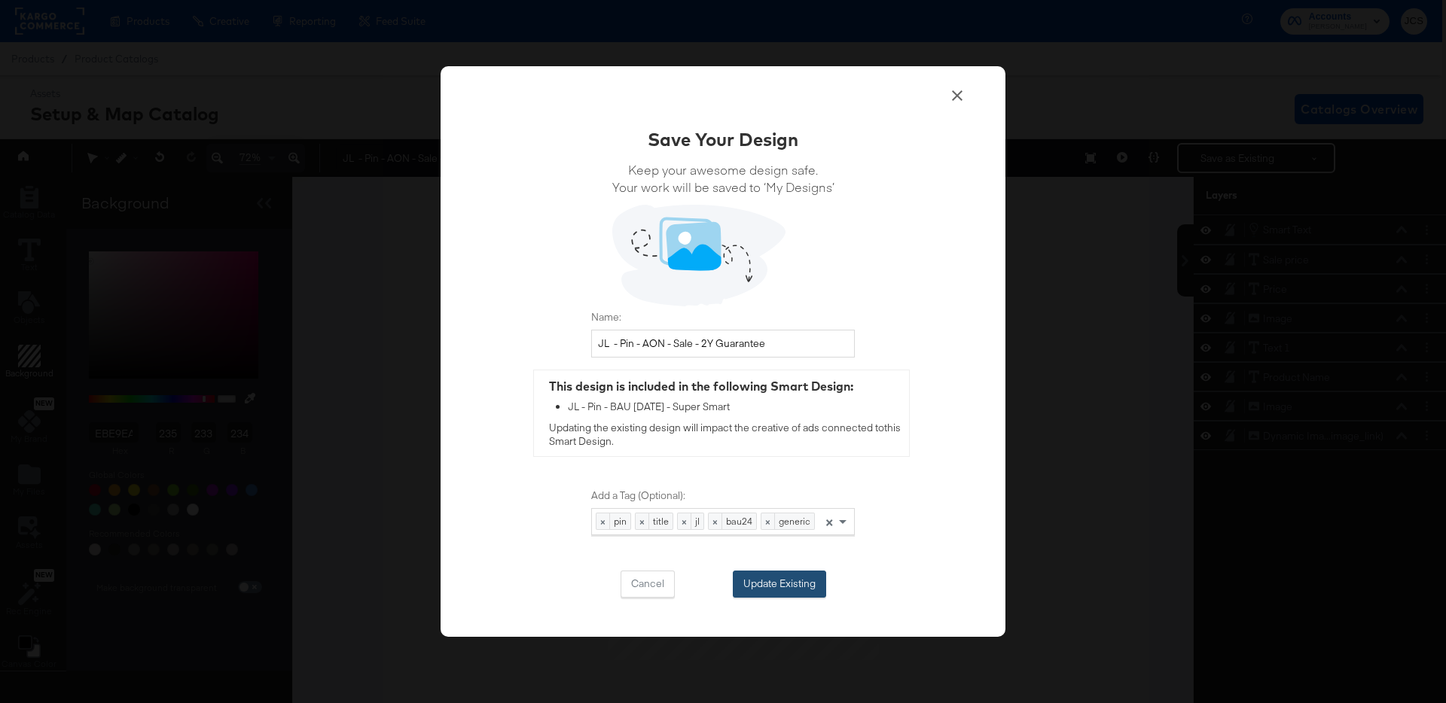
click at [761, 580] on button "Update Existing" at bounding box center [779, 584] width 93 height 27
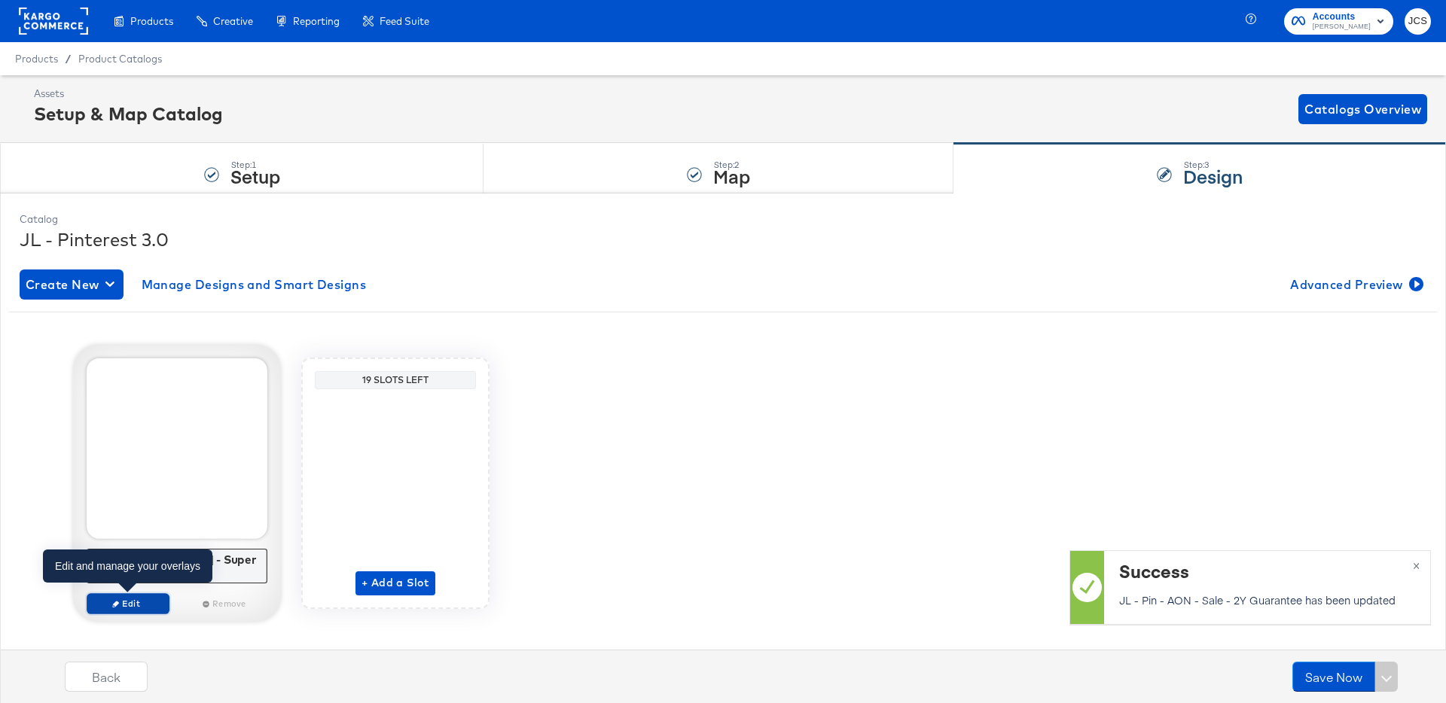
click at [129, 601] on span "Edit" at bounding box center [127, 603] width 69 height 11
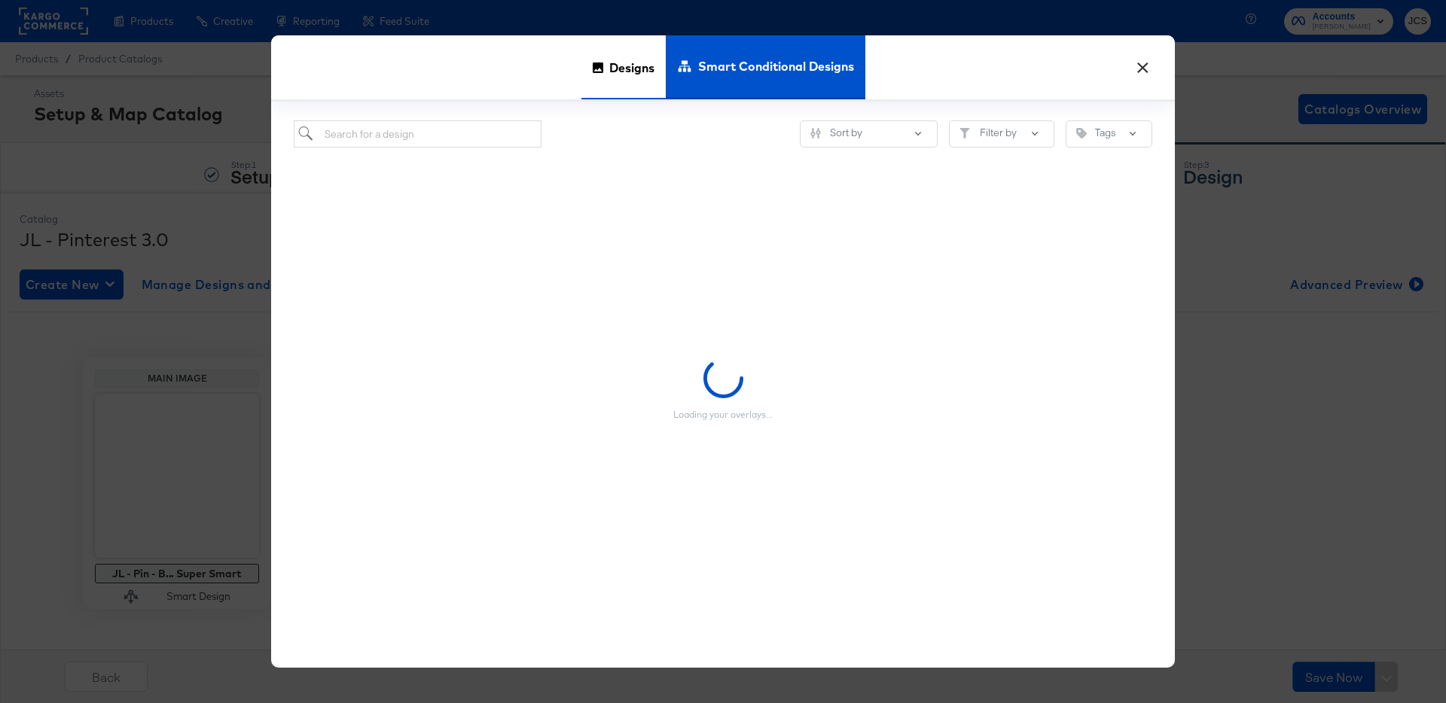
click at [624, 63] on span "Designs" at bounding box center [631, 67] width 45 height 66
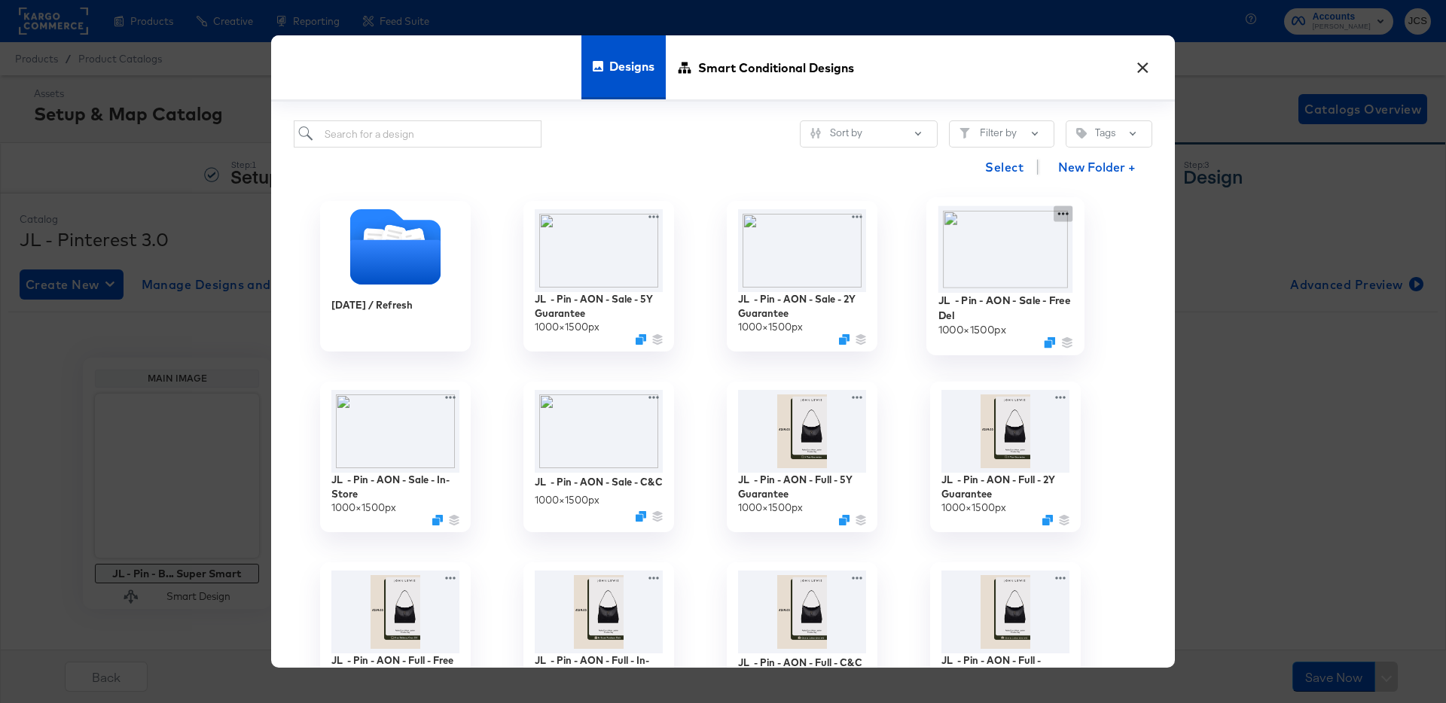
click at [1069, 211] on div "JL - Pin - AON - Sale - Free Del 1000 × 1500 px" at bounding box center [1005, 276] width 203 height 181
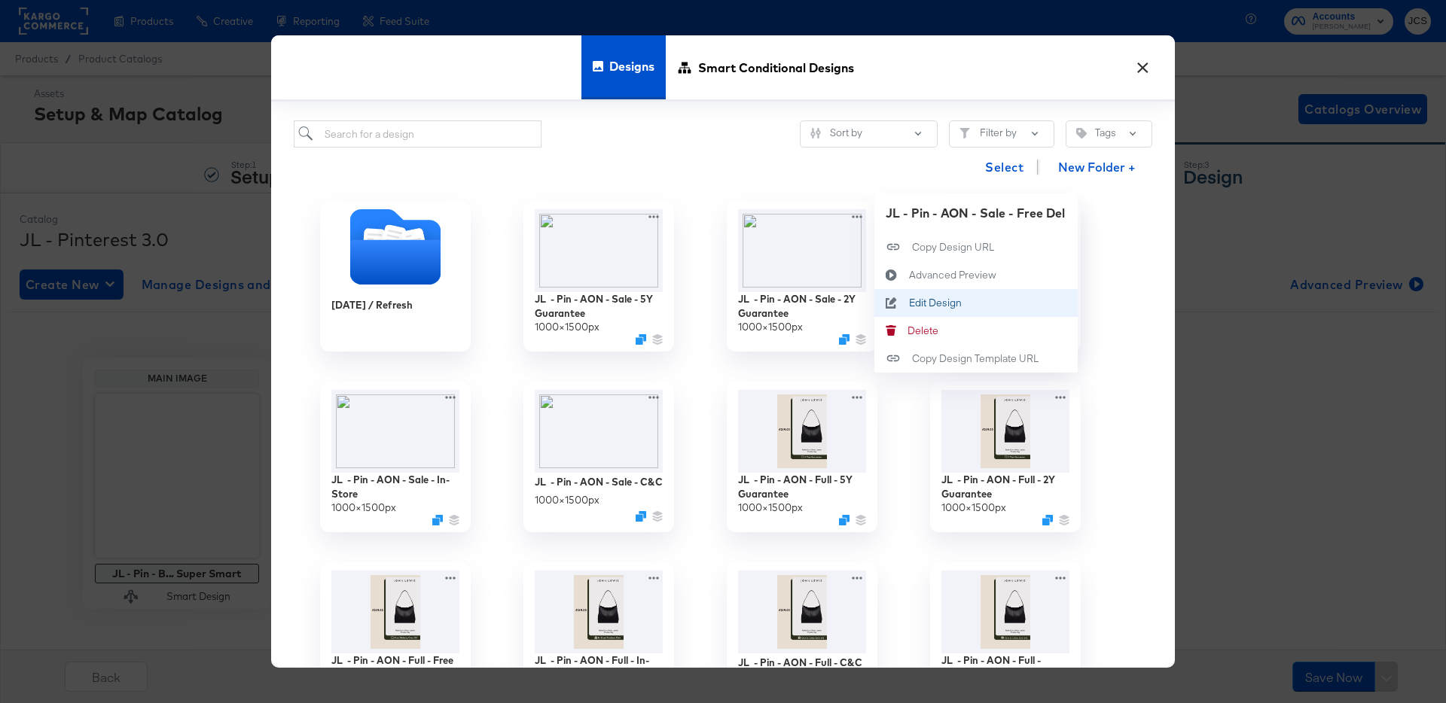
click at [909, 303] on div "Edit Design Edit Design" at bounding box center [909, 303] width 0 height 0
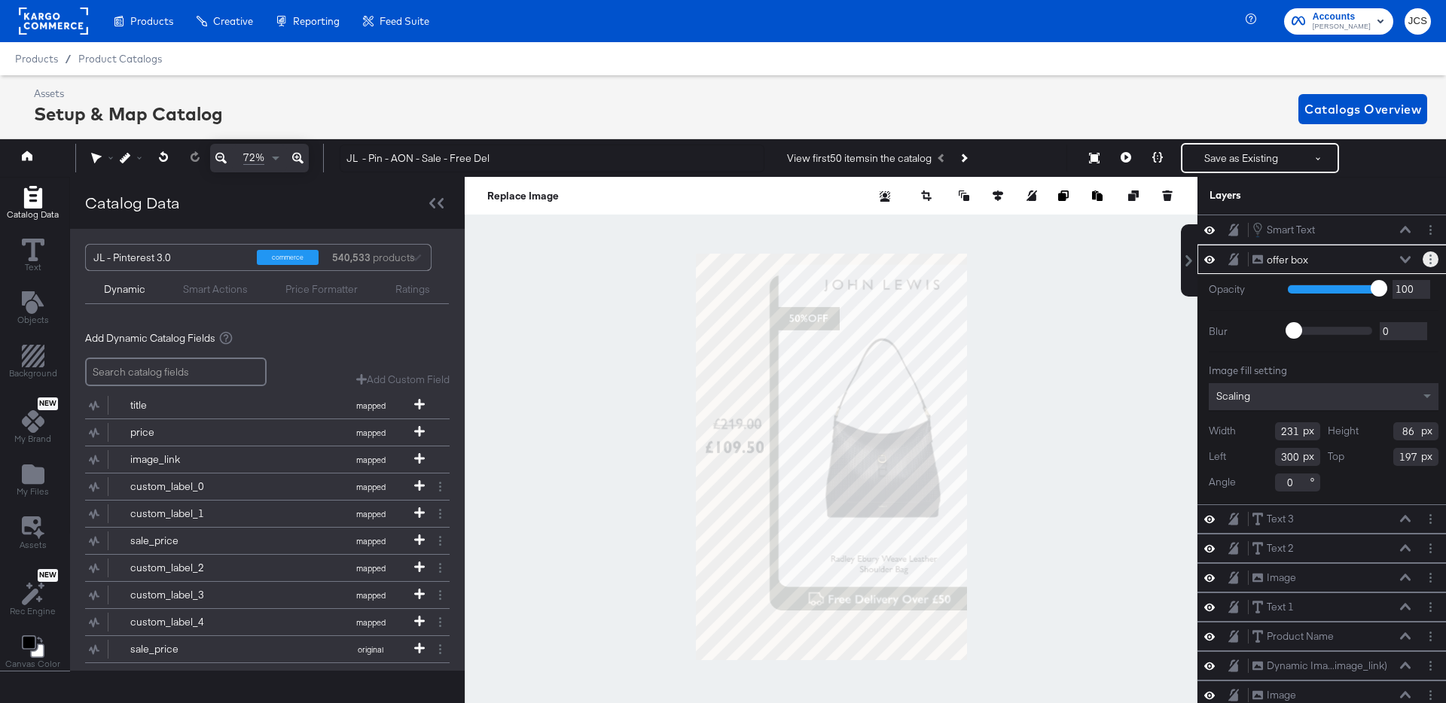
click at [1432, 257] on button "Layer Options" at bounding box center [1431, 260] width 16 height 16
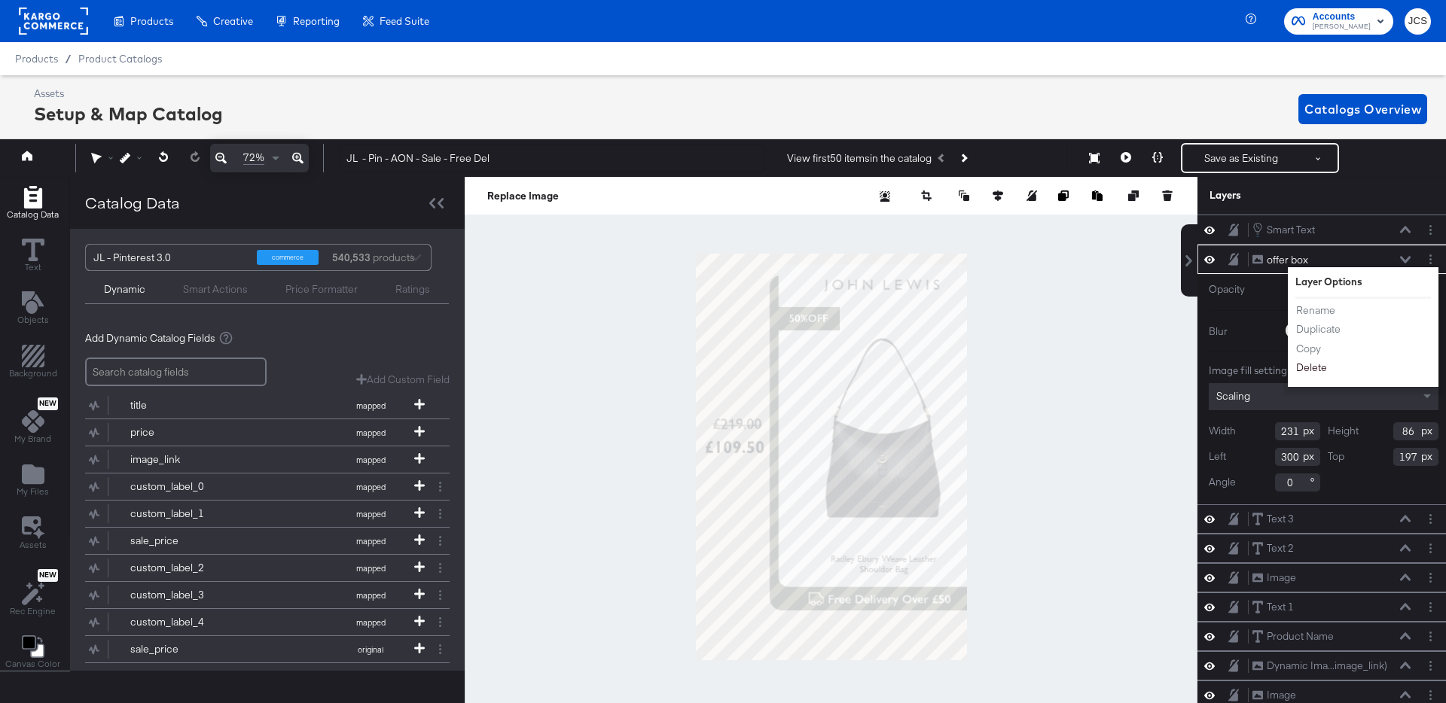
click at [1304, 369] on button "Delete" at bounding box center [1311, 369] width 32 height 16
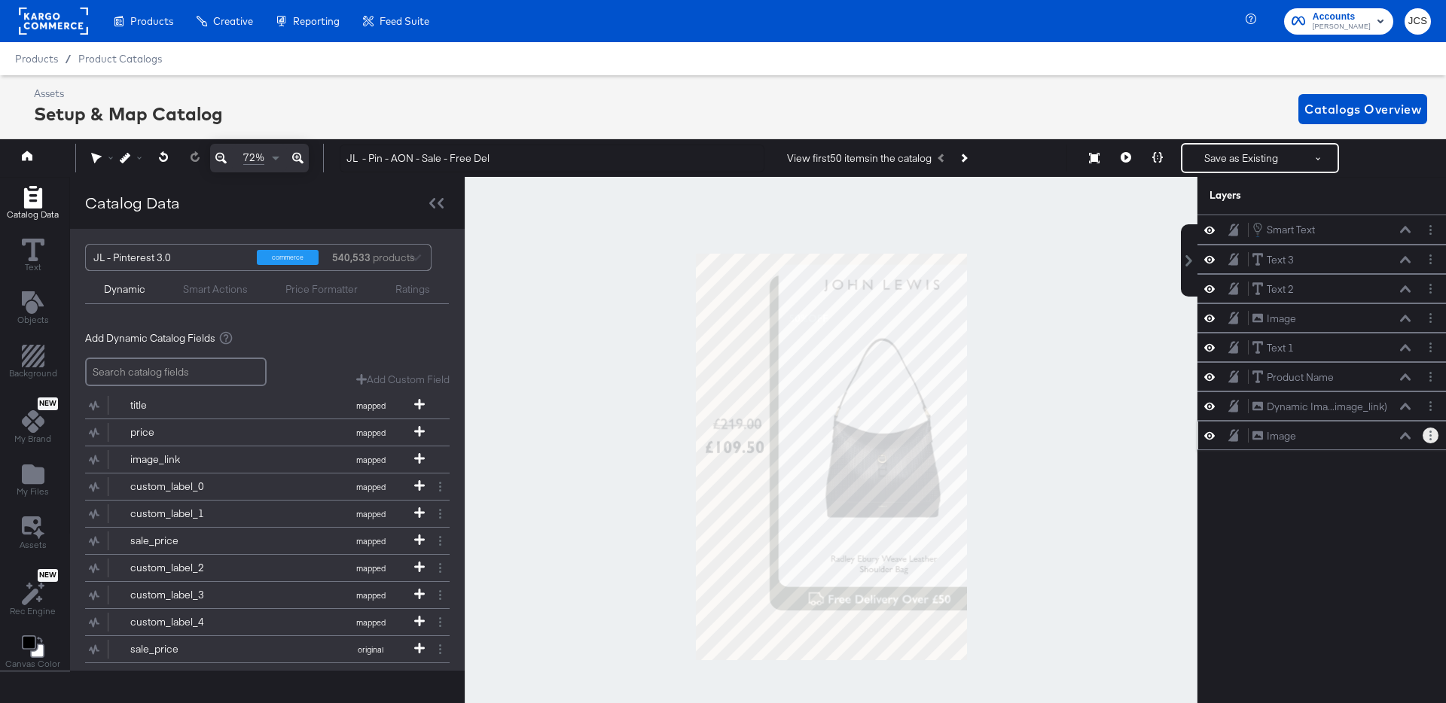
click at [1432, 441] on button "Layer Options" at bounding box center [1431, 436] width 16 height 16
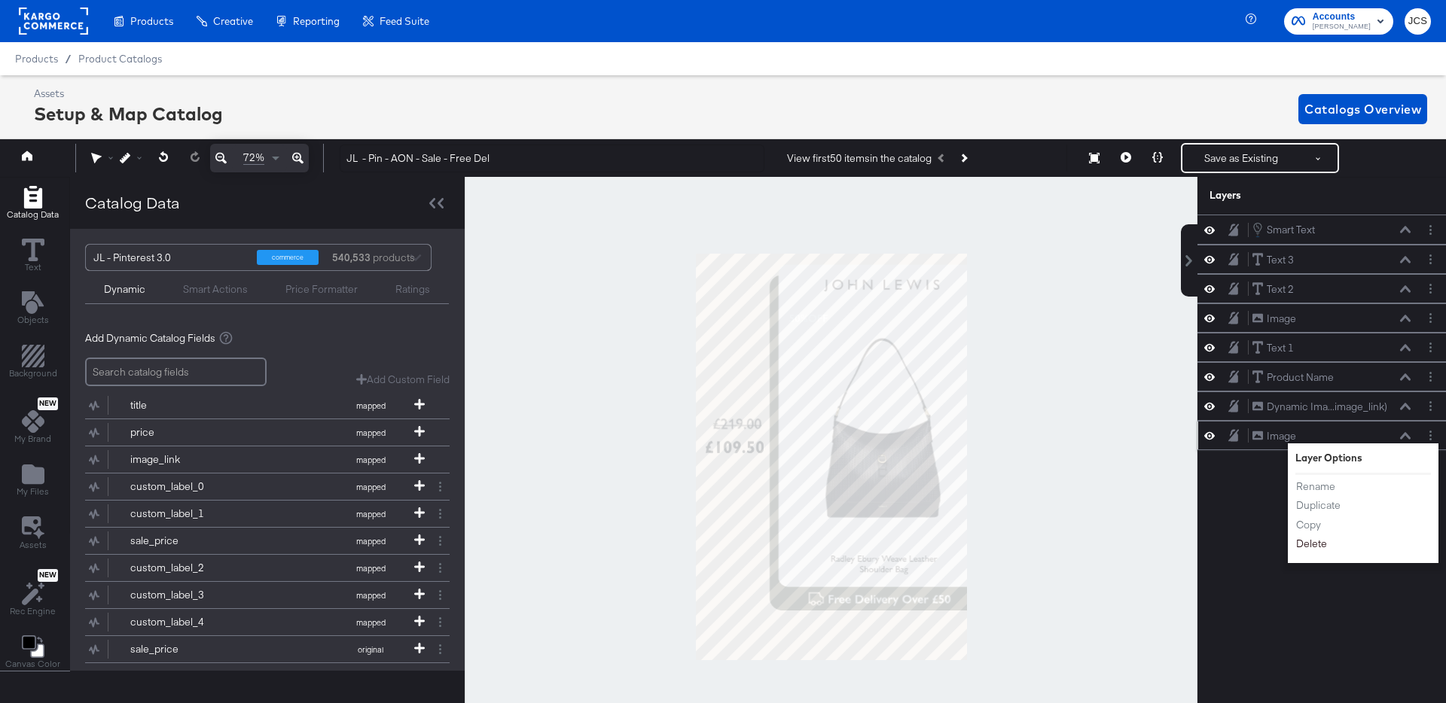
click at [1301, 541] on button "Delete" at bounding box center [1311, 545] width 32 height 16
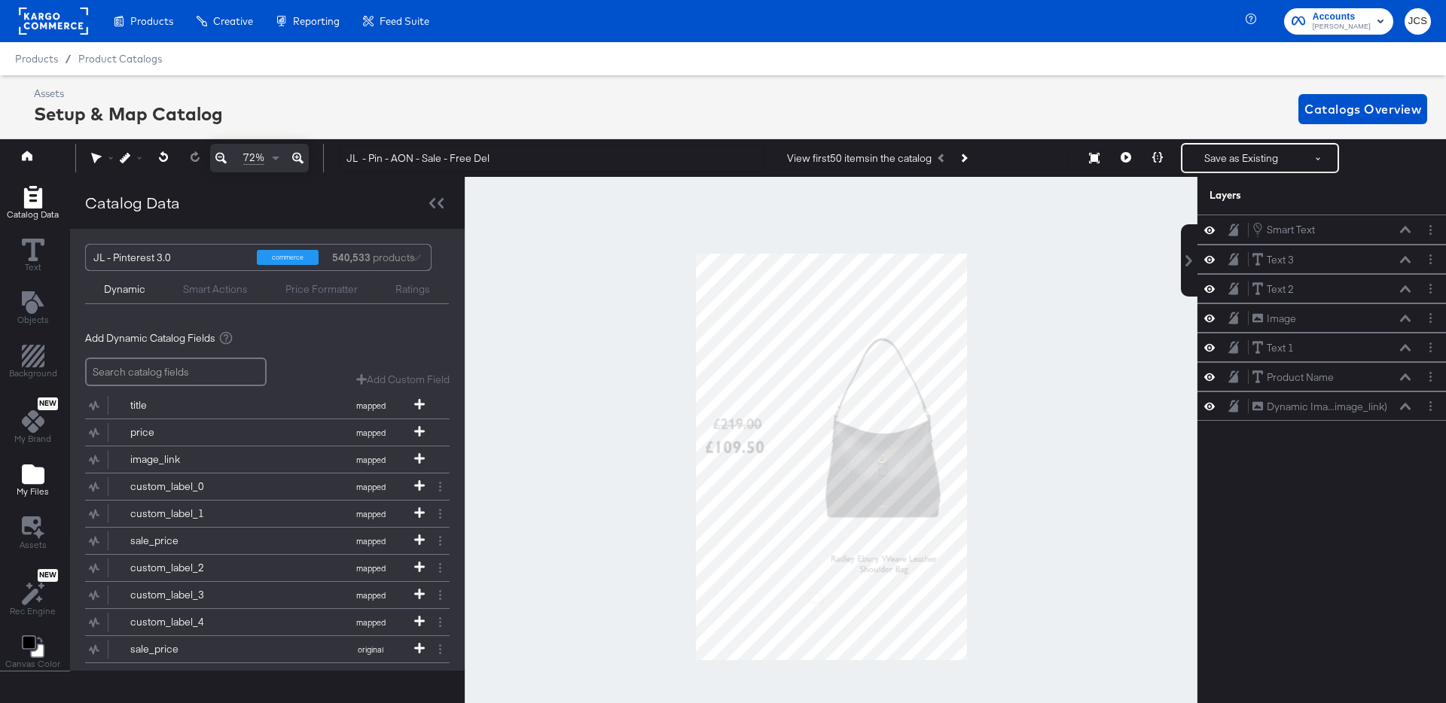
click at [38, 474] on icon "Add Files" at bounding box center [33, 475] width 23 height 20
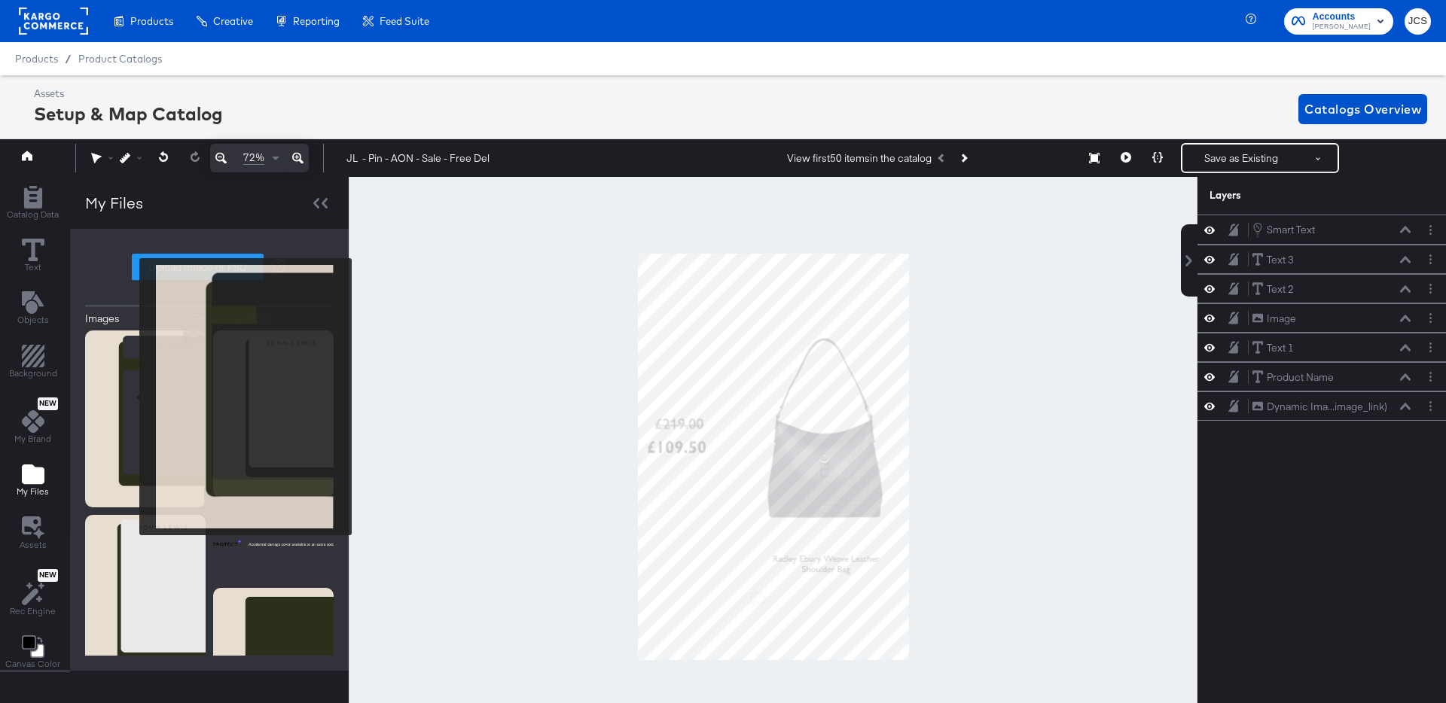
click at [130, 397] on img at bounding box center [145, 420] width 120 height 178
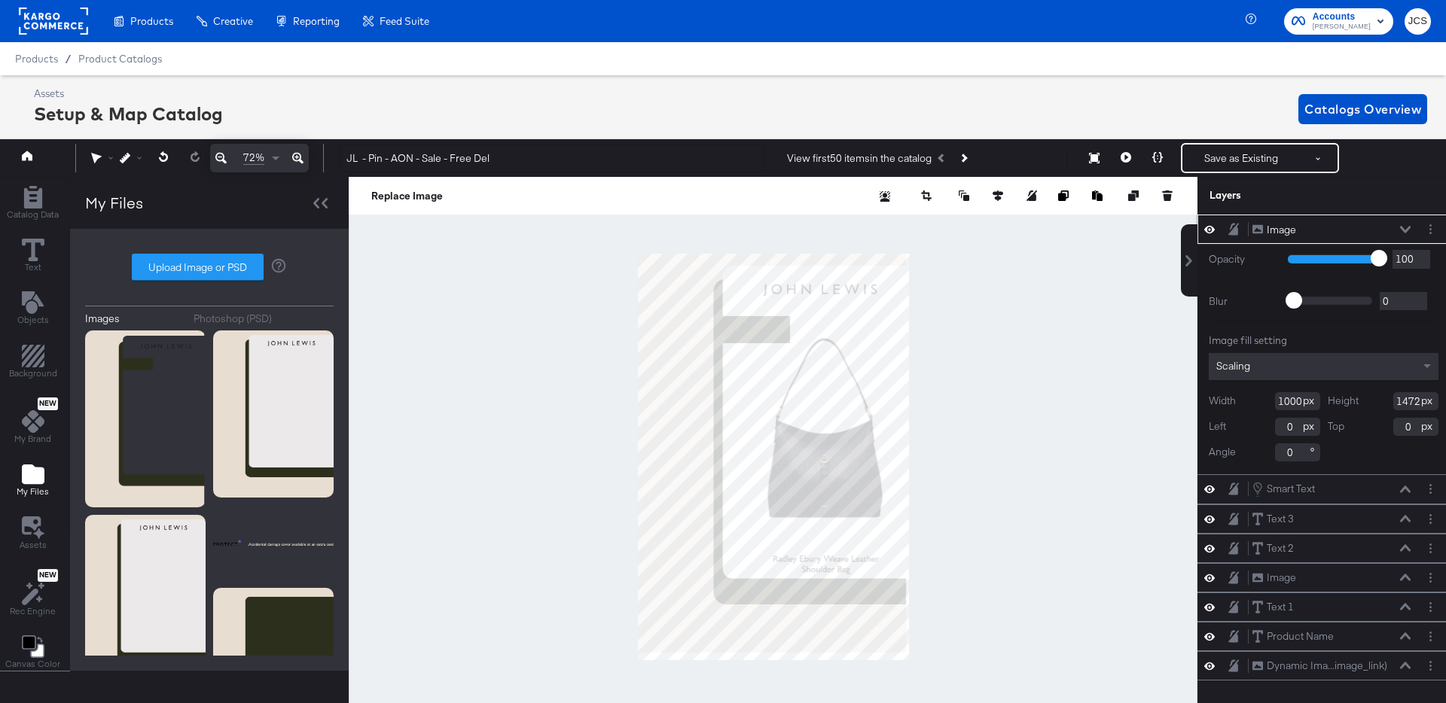
click at [1295, 402] on input "1000" at bounding box center [1297, 401] width 45 height 18
type input "1010"
type input "1500"
click at [1409, 225] on button at bounding box center [1405, 229] width 12 height 9
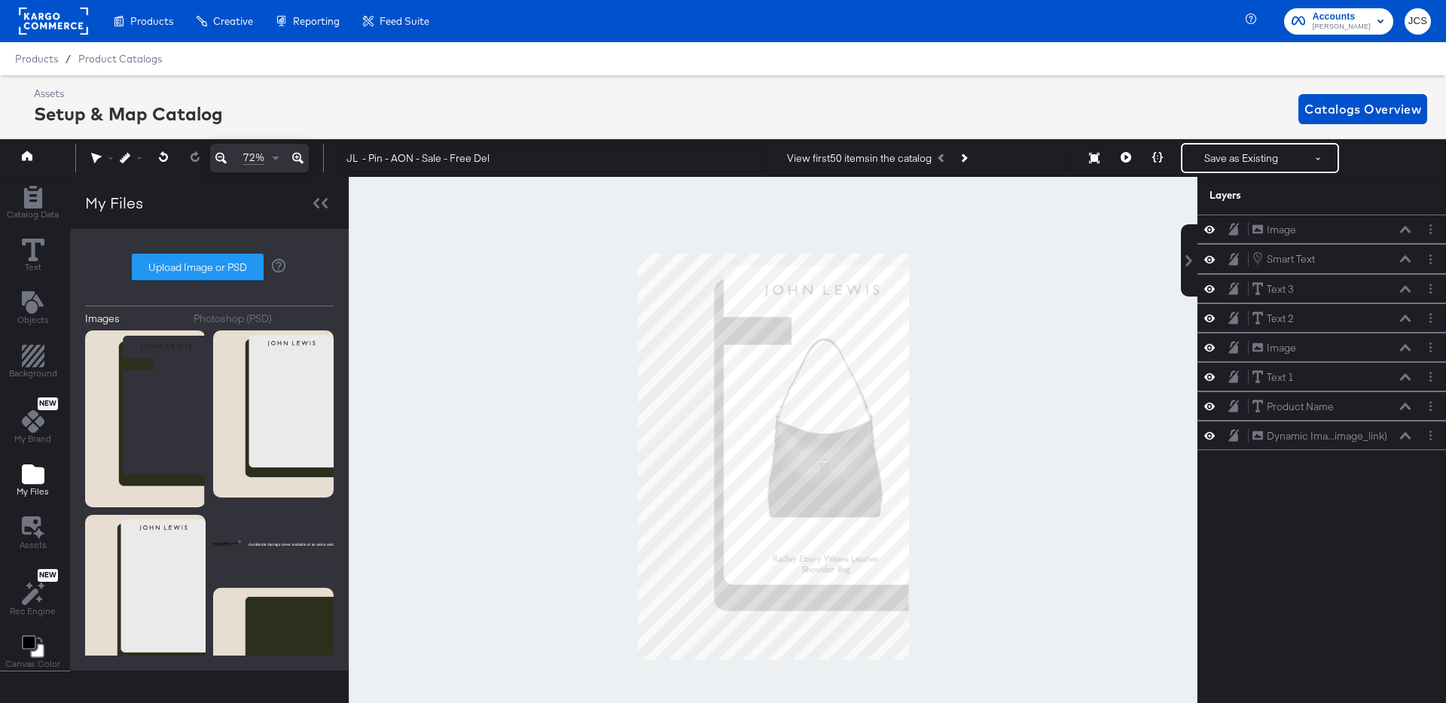
scroll to position [0, 4]
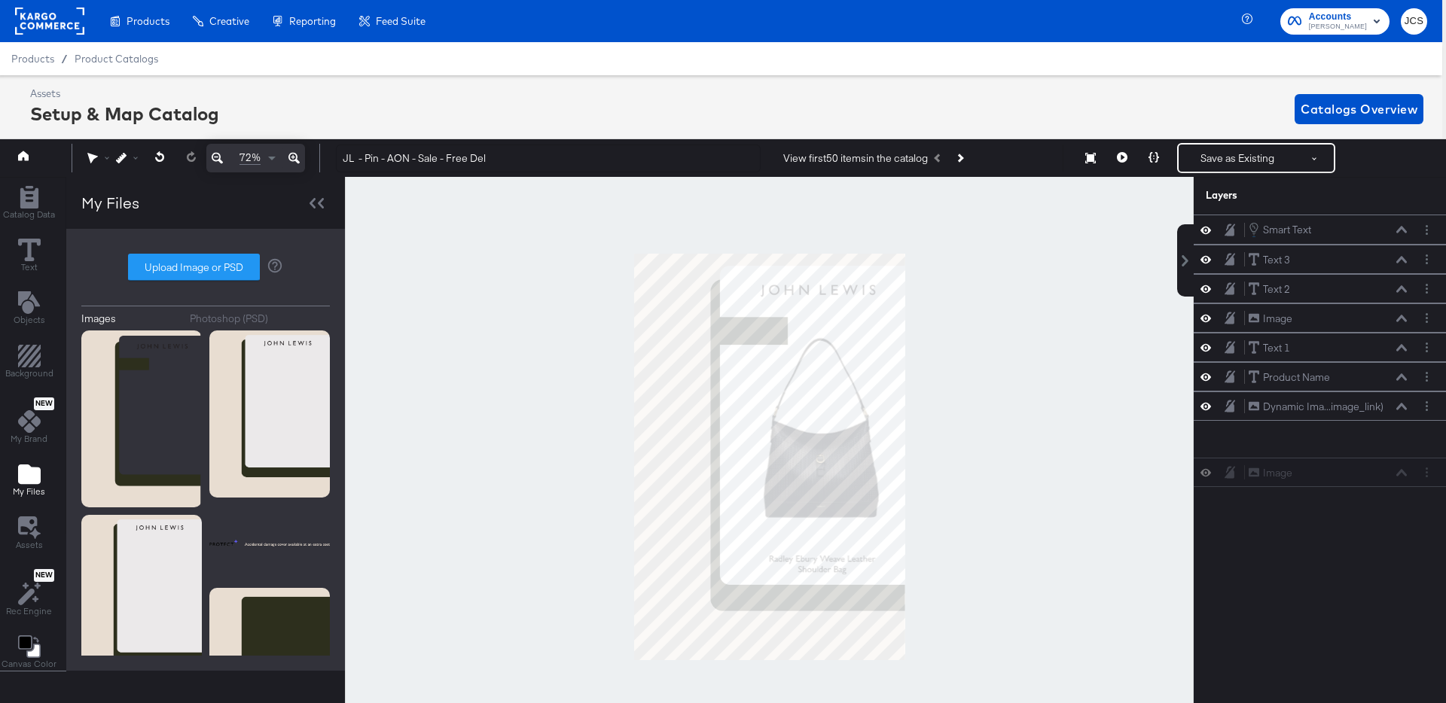
drag, startPoint x: 1348, startPoint y: 229, endPoint x: 1343, endPoint y: 477, distance: 247.8
click at [1343, 477] on div "Image Image" at bounding box center [1328, 473] width 160 height 16
drag, startPoint x: 1324, startPoint y: 239, endPoint x: 1323, endPoint y: 411, distance: 171.7
click at [1323, 411] on div "Image Image Smart Text Smart Text Text 3 Text 3 Text 2 Text 2 Image Image Text …" at bounding box center [1320, 333] width 252 height 236
click at [1405, 230] on icon at bounding box center [1401, 230] width 11 height 8
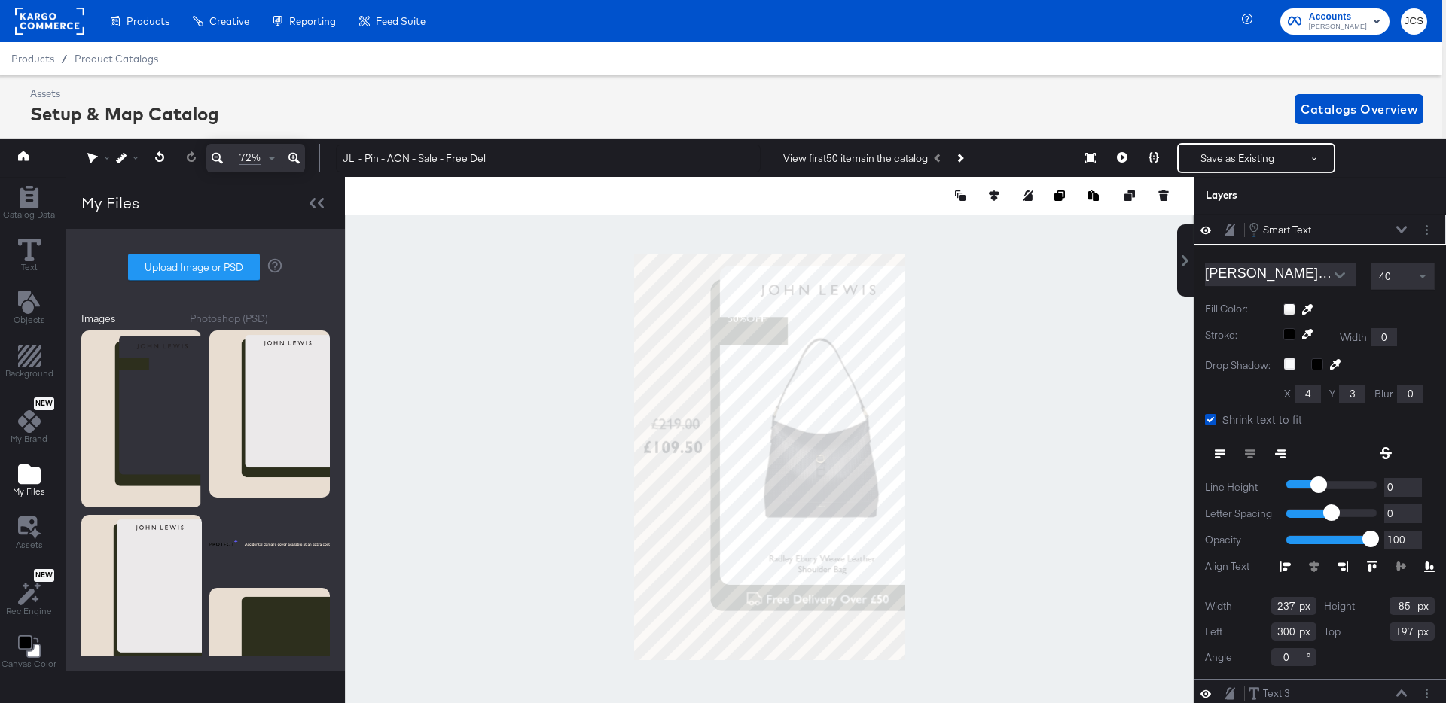
click at [1400, 268] on div "40" at bounding box center [1402, 277] width 63 height 26
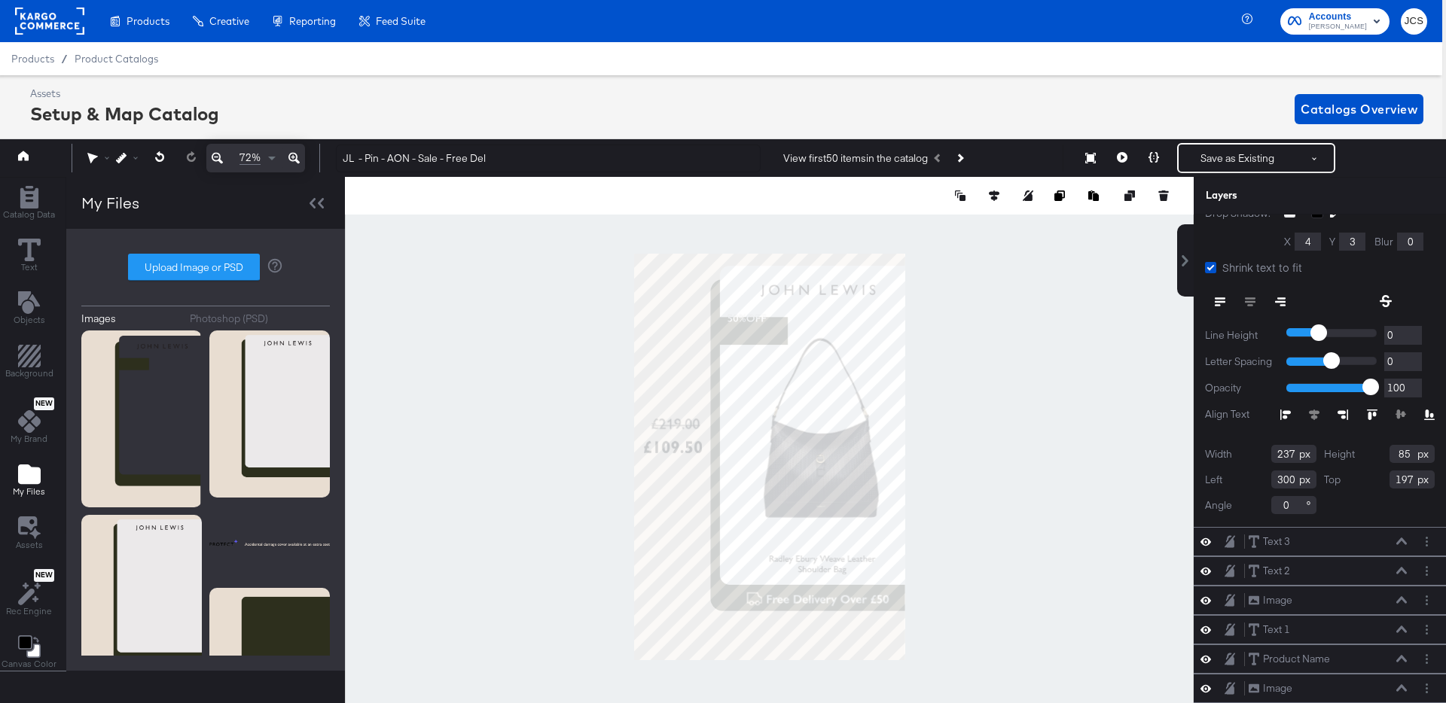
scroll to position [166, 0]
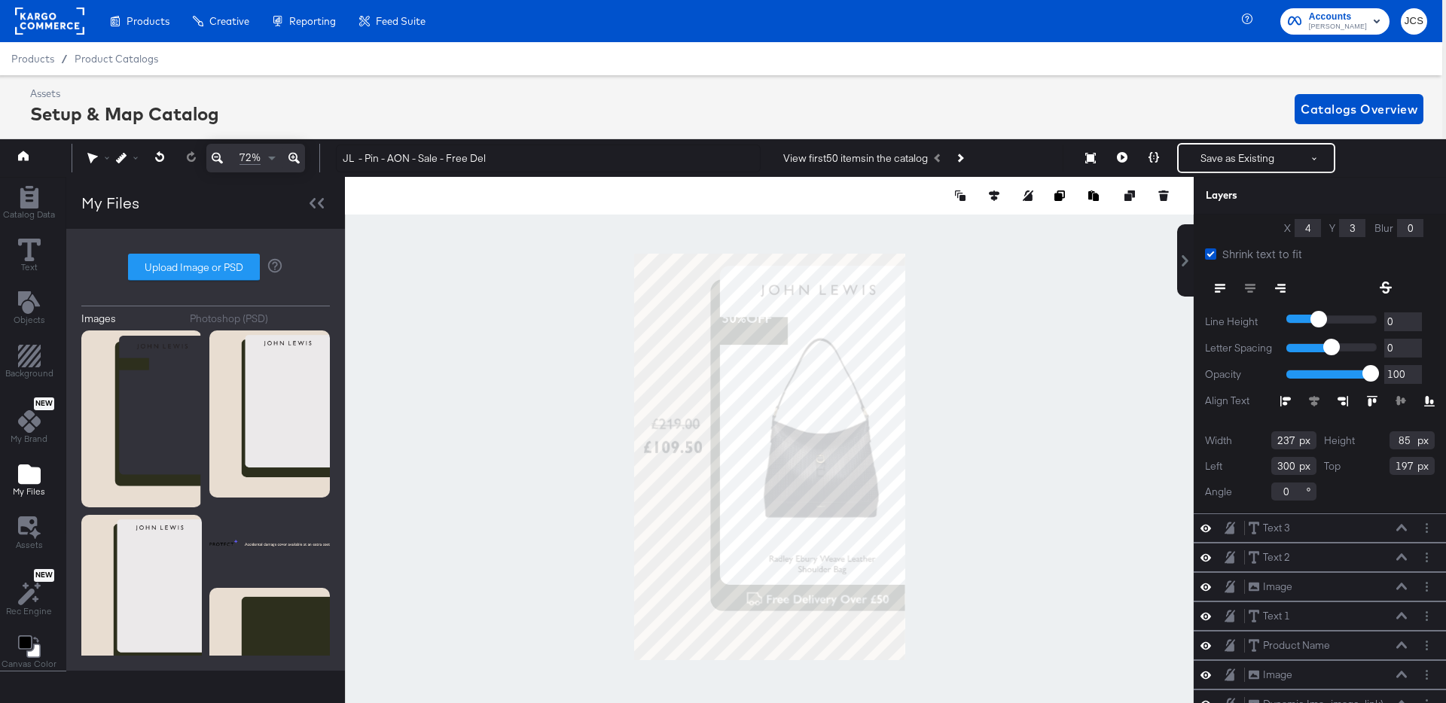
click at [1292, 444] on input "237" at bounding box center [1293, 441] width 45 height 18
type input "219"
type input "339"
type input "245"
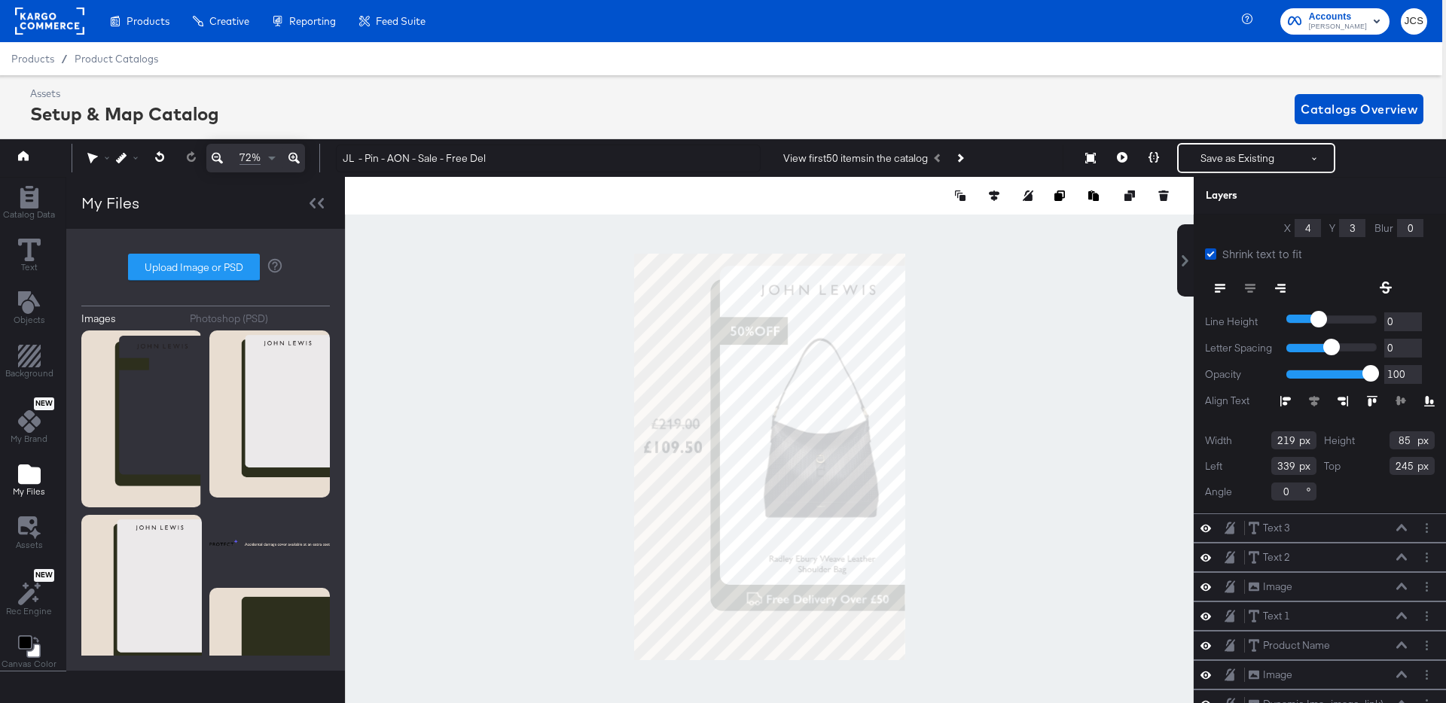
click at [1293, 465] on input "339" at bounding box center [1293, 466] width 45 height 18
type input "330"
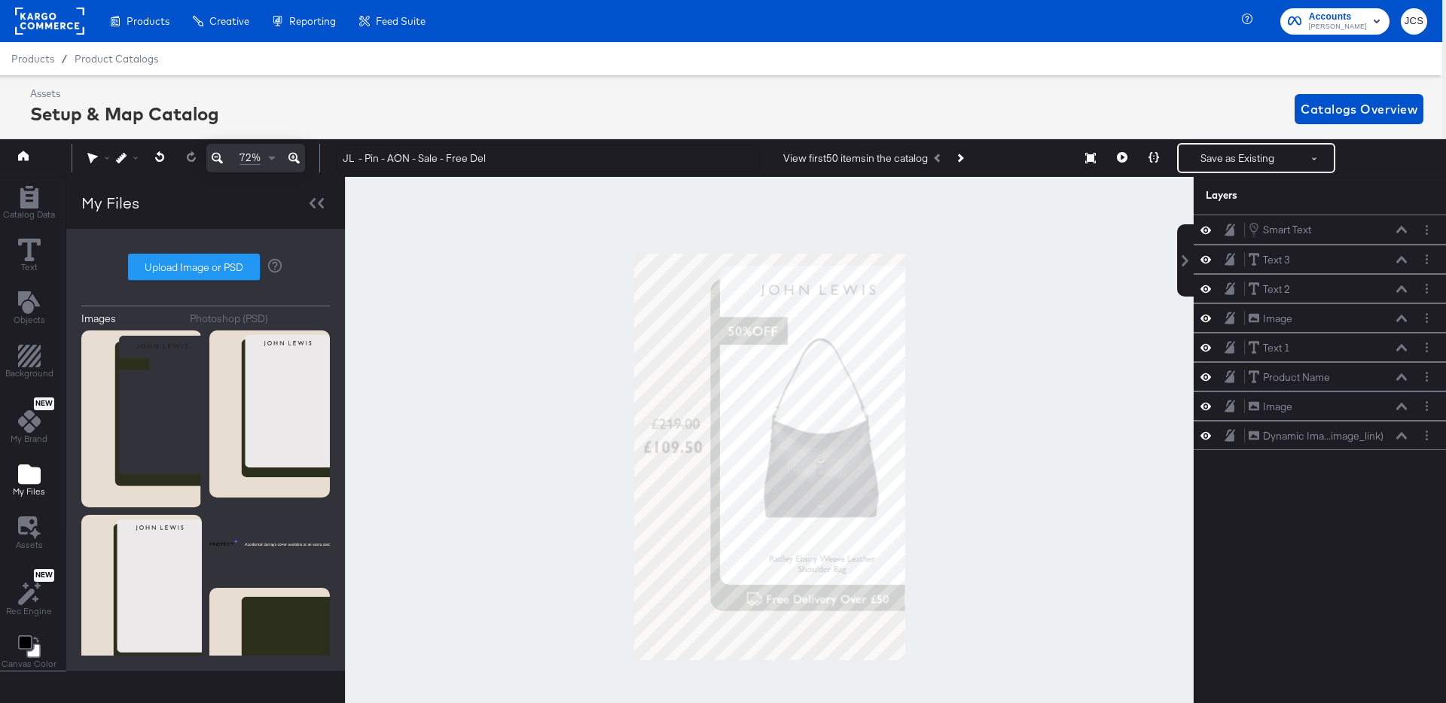
scroll to position [0, 0]
click at [1133, 465] on div at bounding box center [769, 457] width 849 height 560
click at [23, 350] on icon "Add Rectangle" at bounding box center [29, 356] width 23 height 23
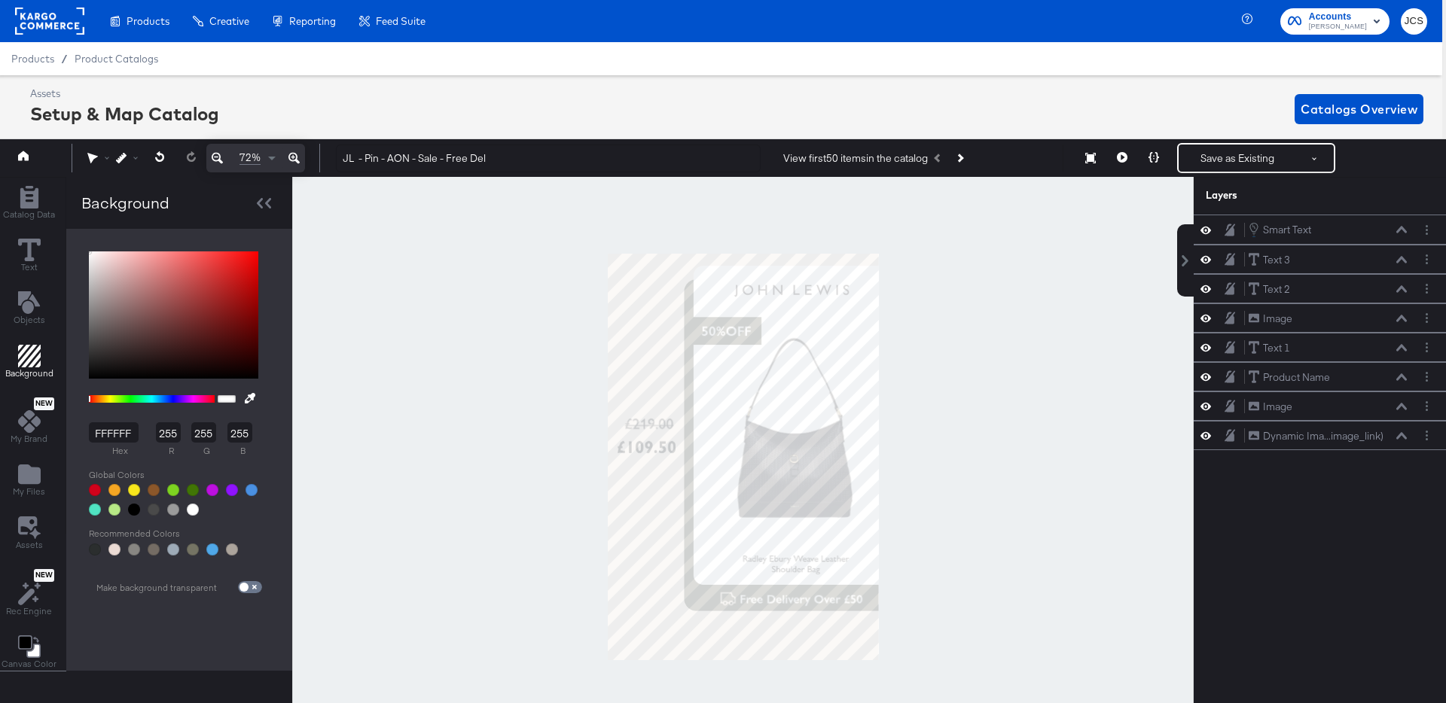
click at [108, 429] on input "FFFFFF" at bounding box center [114, 432] width 50 height 20
paste input "EBE9EA"
type input "EBE9EA"
type input "235"
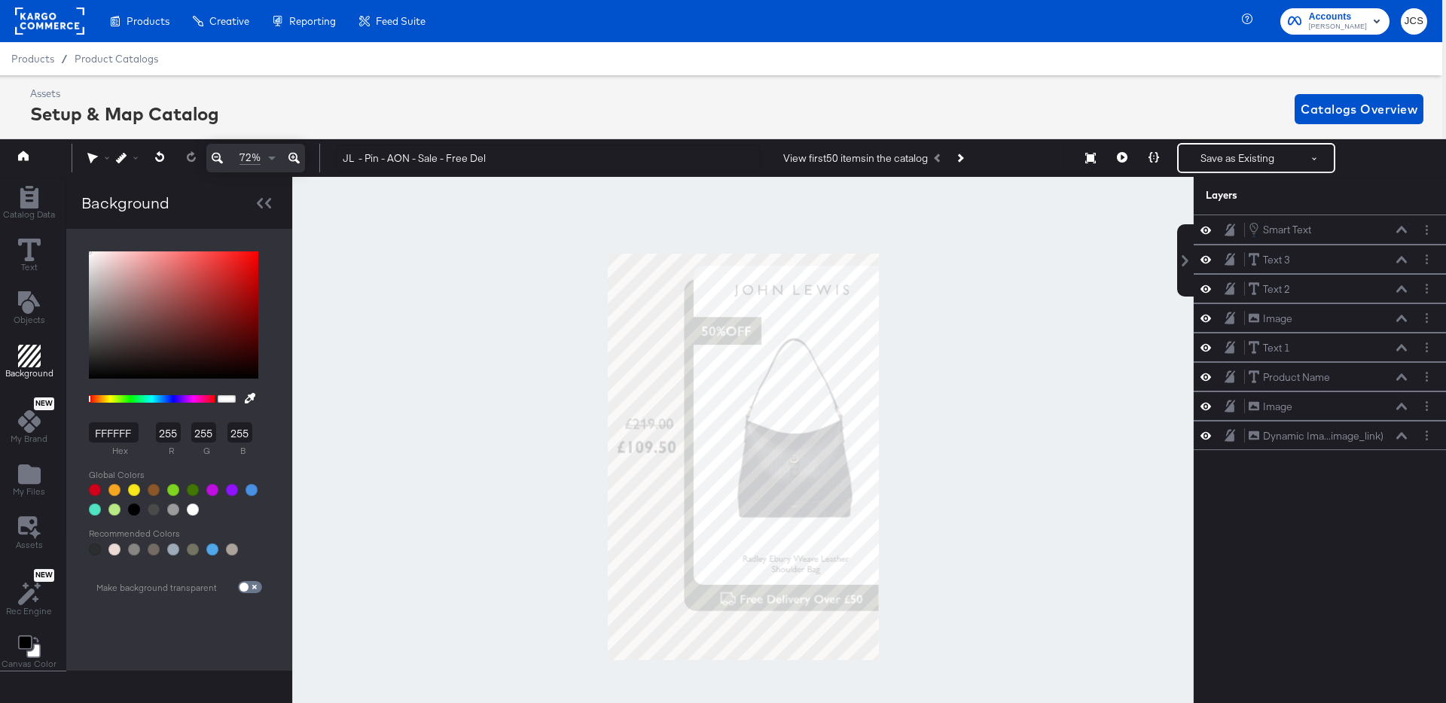
type input "233"
type input "234"
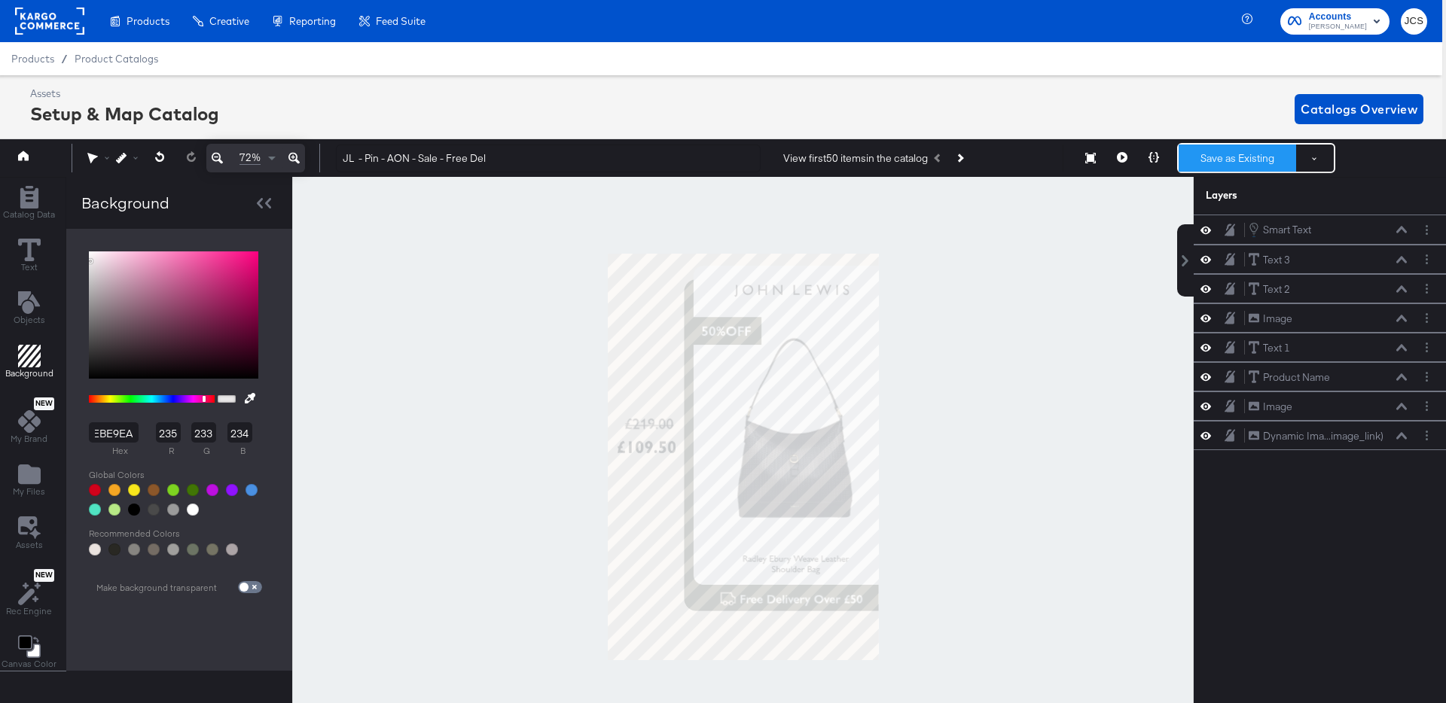
type input "EBE9EA"
click at [1236, 166] on button "Save as Existing" at bounding box center [1237, 158] width 117 height 27
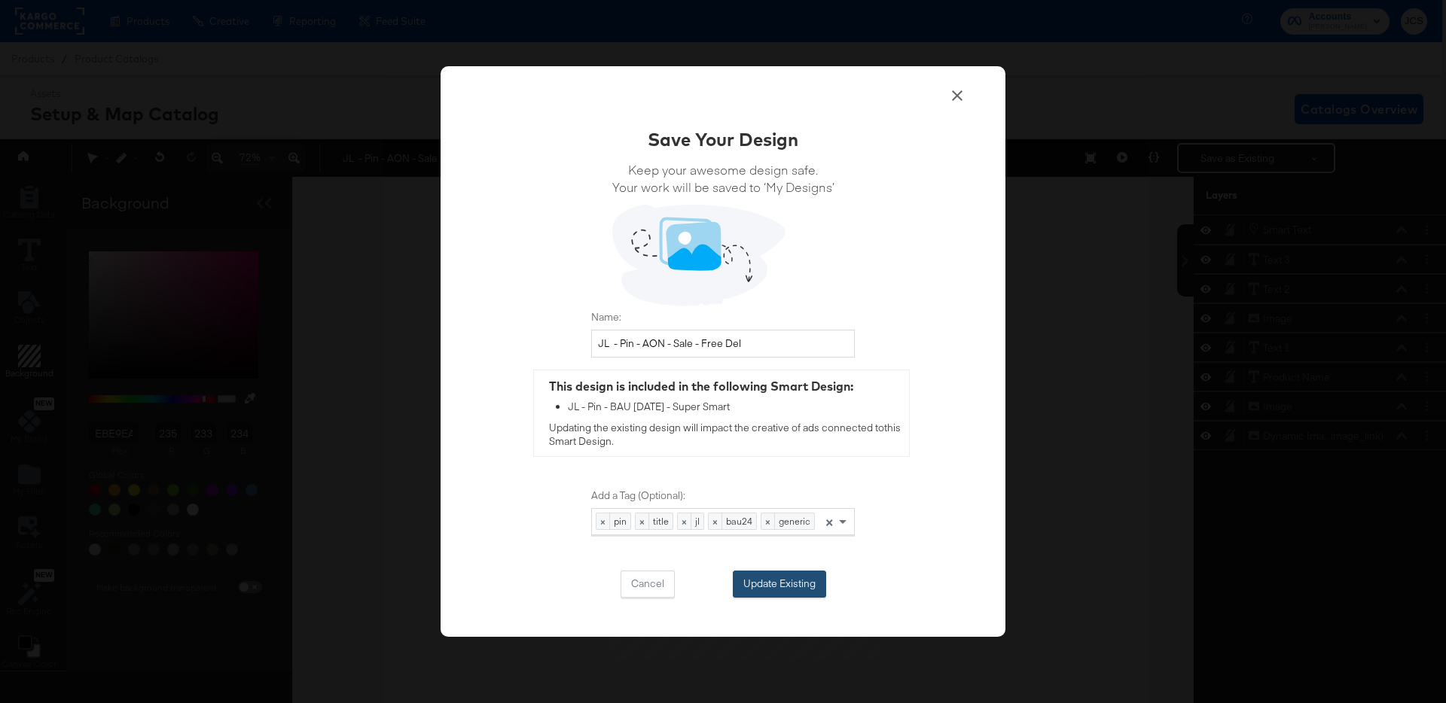
click at [764, 587] on button "Update Existing" at bounding box center [779, 584] width 93 height 27
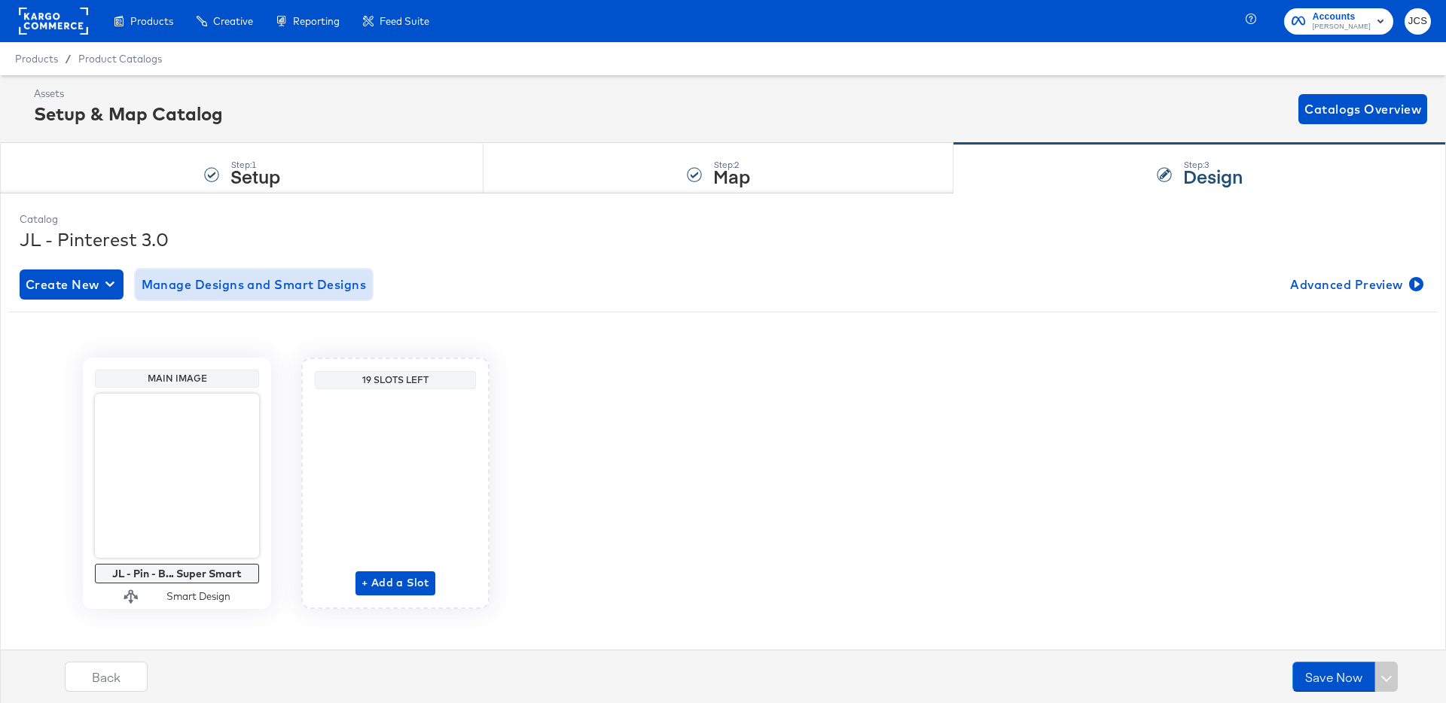
click at [224, 281] on span "Manage Designs and Smart Designs" at bounding box center [254, 284] width 225 height 21
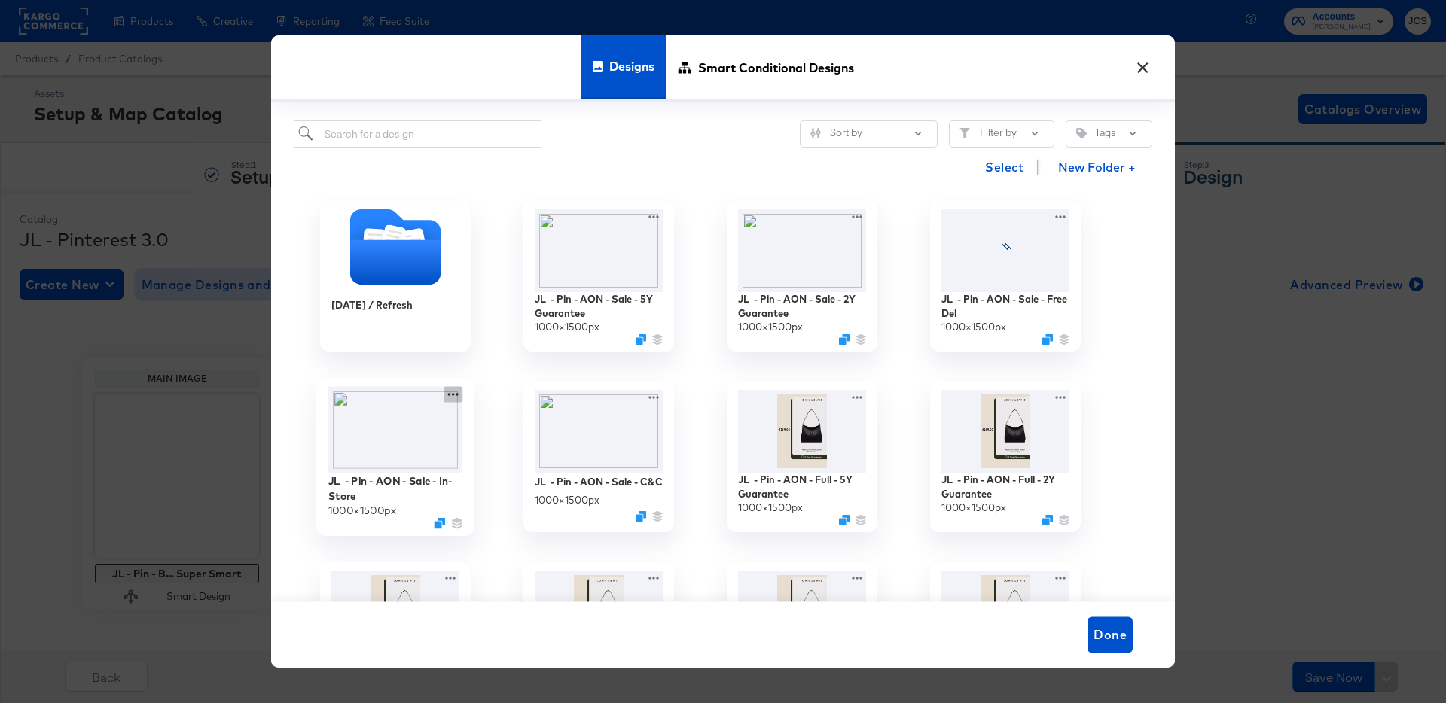
click at [455, 392] on icon at bounding box center [453, 395] width 19 height 16
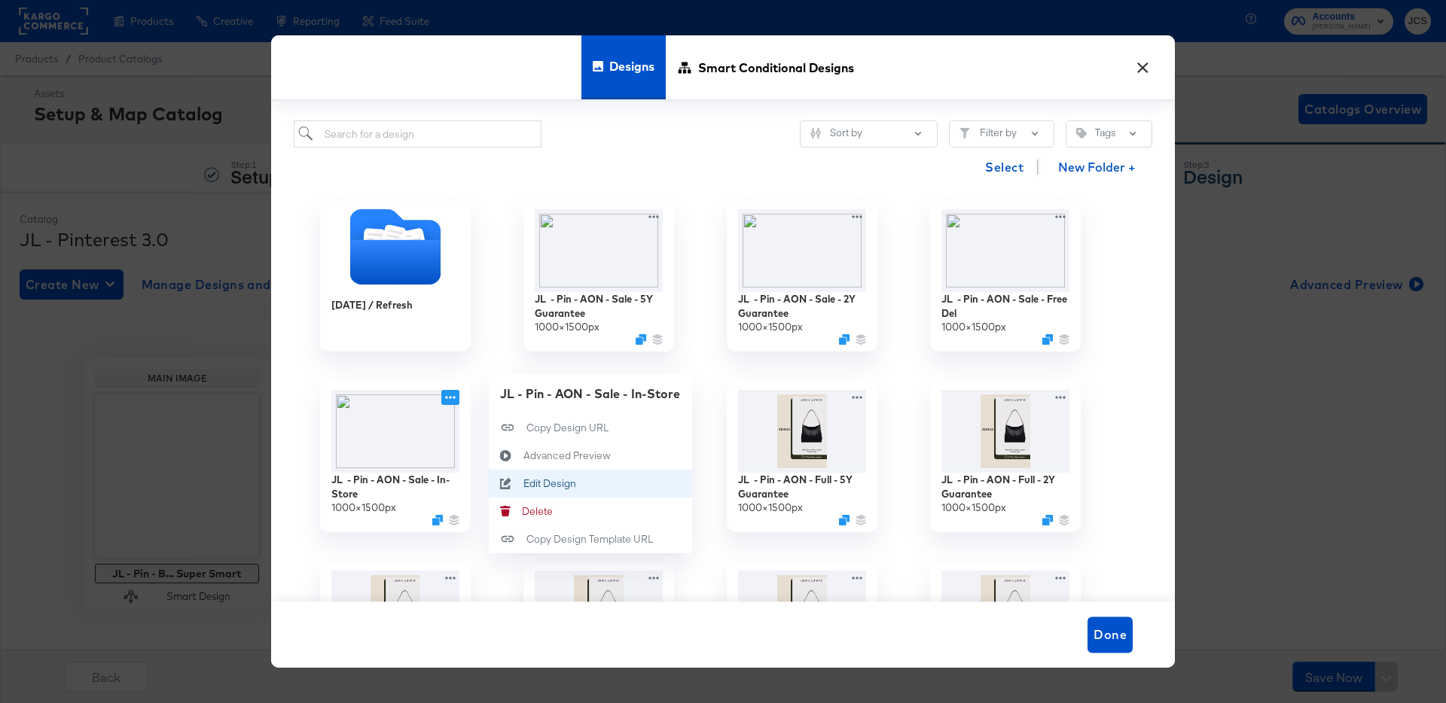
click at [523, 483] on div "Edit Design Edit Design" at bounding box center [523, 483] width 0 height 0
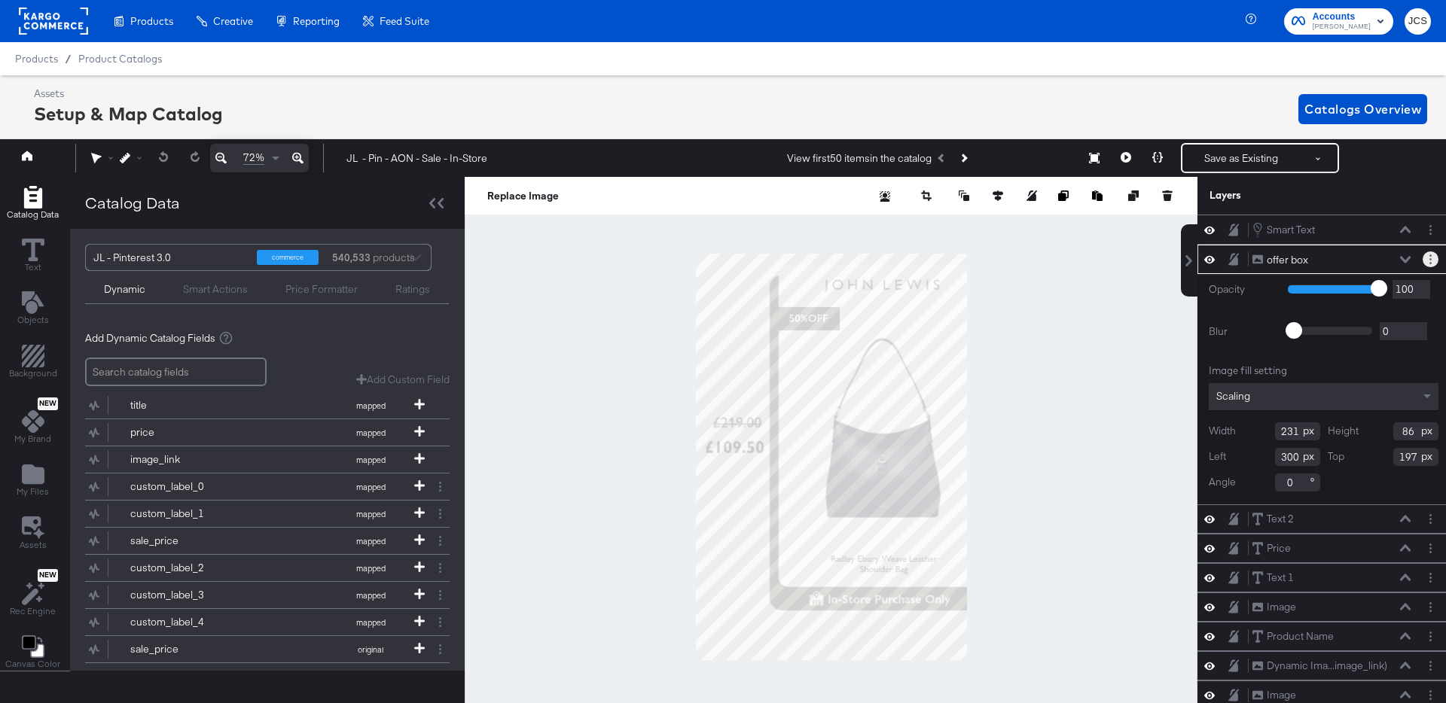
click at [1432, 257] on button "Layer Options" at bounding box center [1431, 260] width 16 height 16
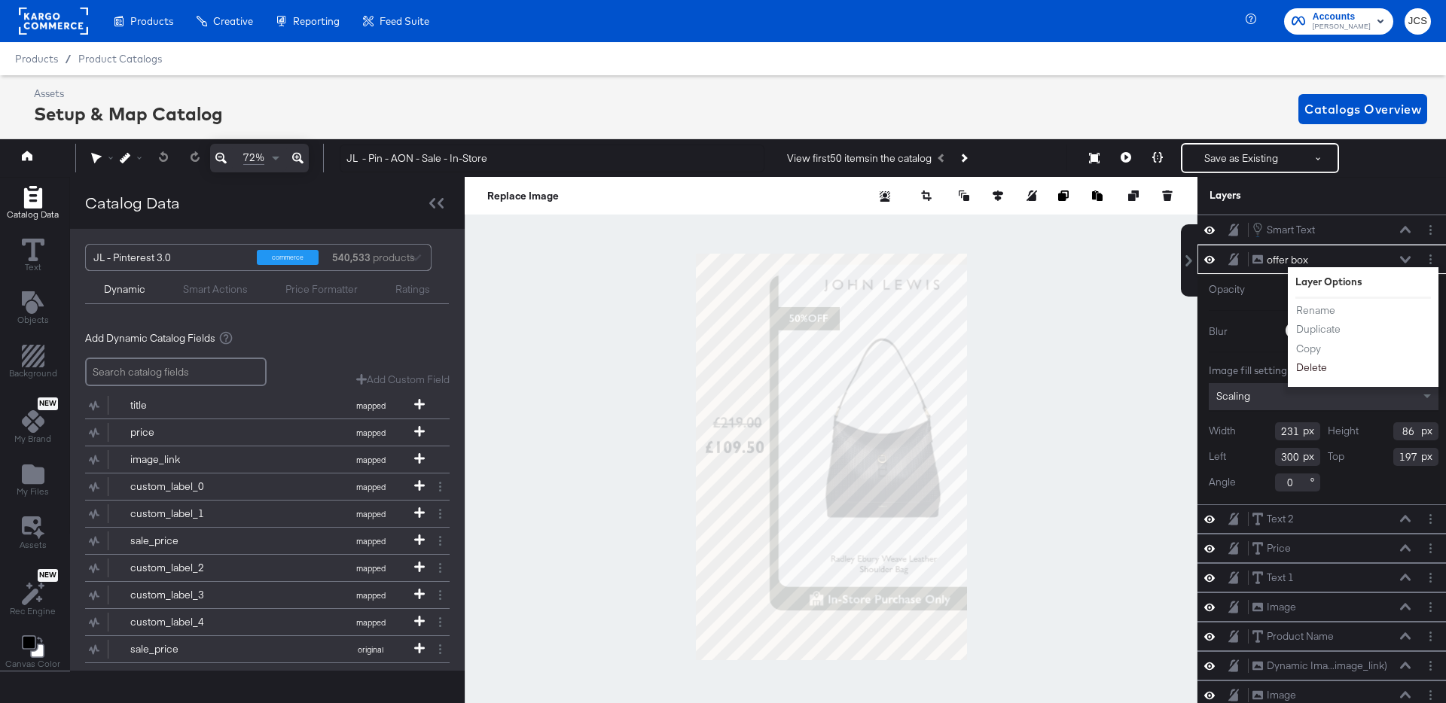
click at [1309, 367] on button "Delete" at bounding box center [1311, 369] width 32 height 16
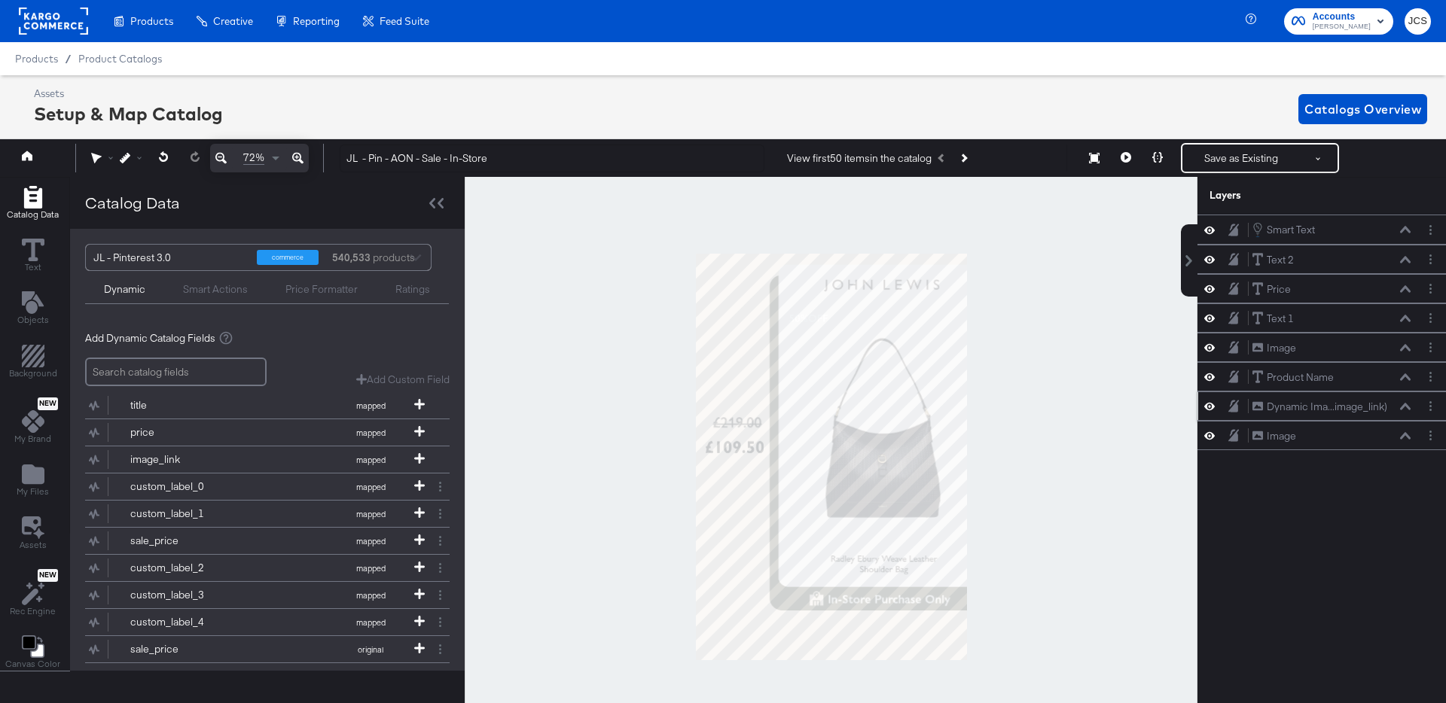
scroll to position [34, 0]
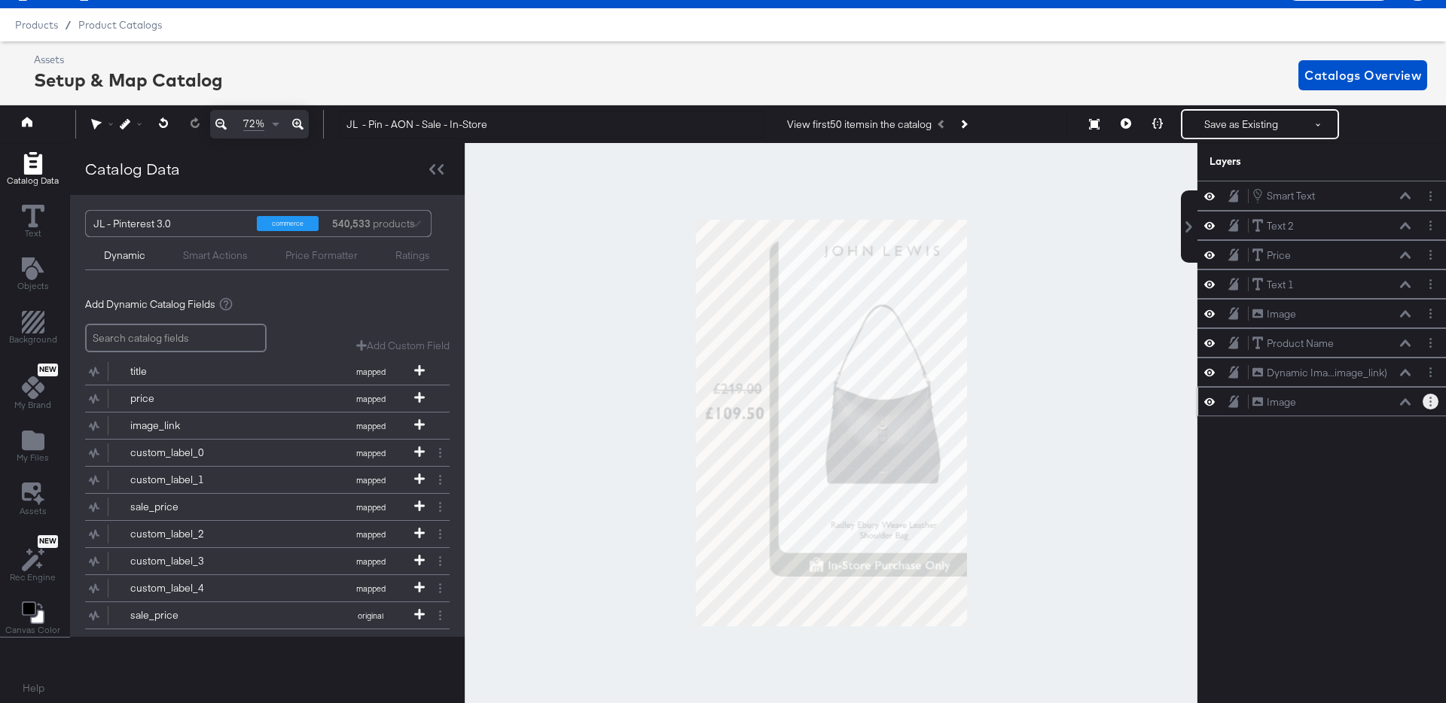
click at [1427, 404] on button "Layer Options" at bounding box center [1431, 402] width 16 height 16
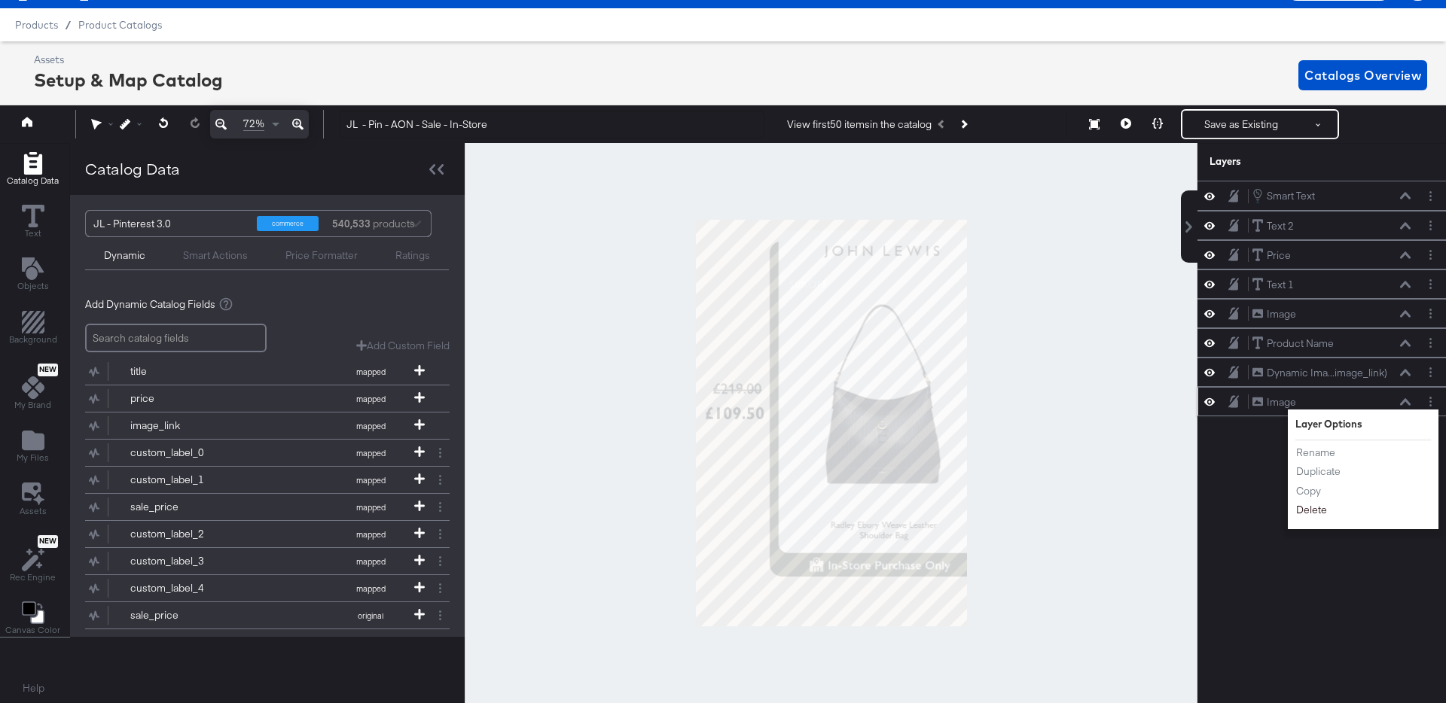
click at [1310, 510] on button "Delete" at bounding box center [1311, 511] width 32 height 16
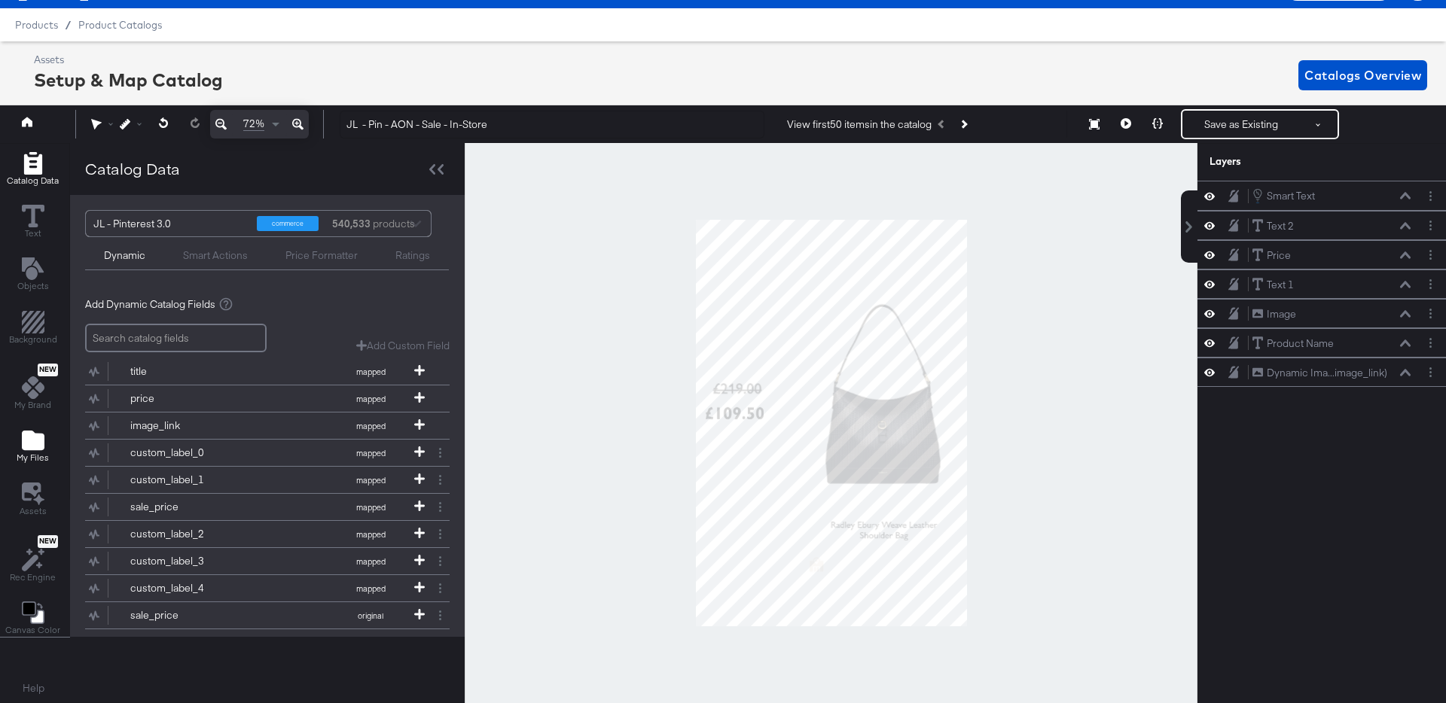
click at [30, 454] on span "My Files" at bounding box center [33, 458] width 32 height 12
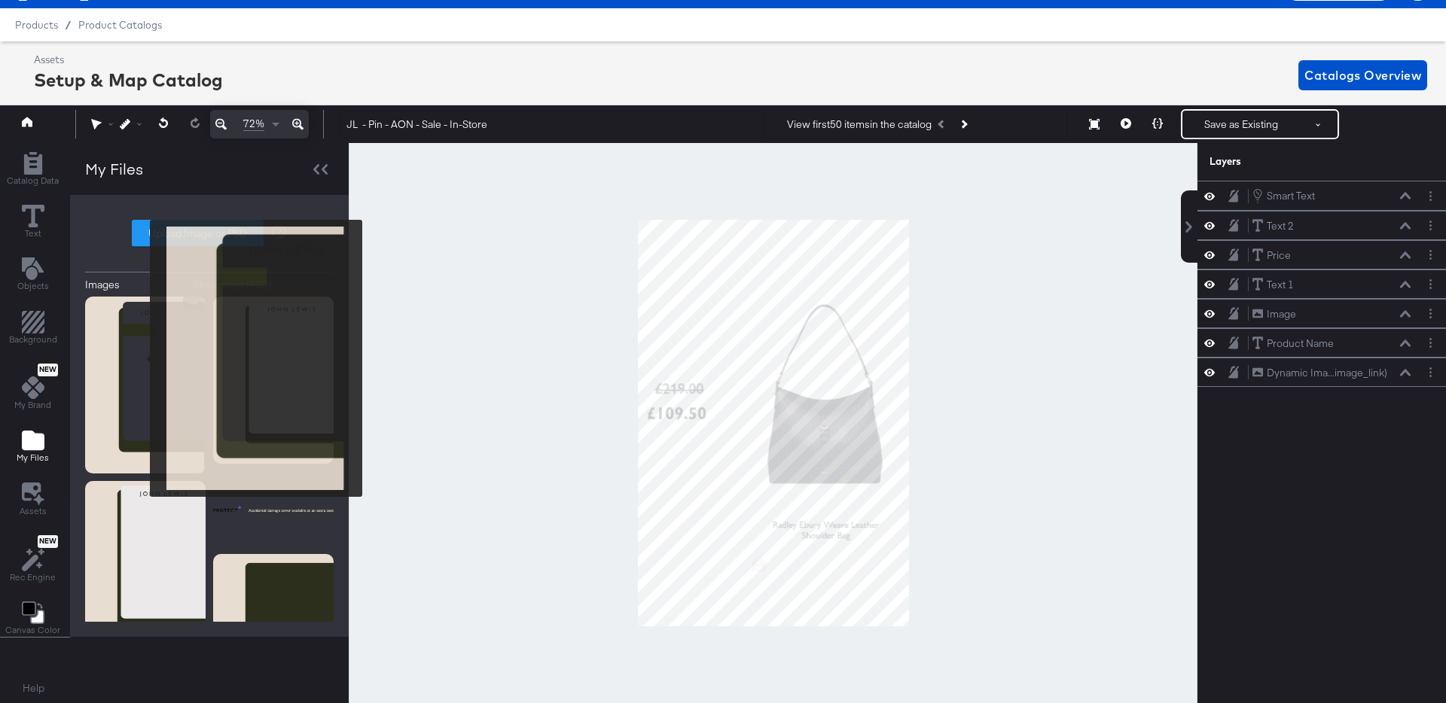
click at [140, 358] on img at bounding box center [145, 386] width 120 height 178
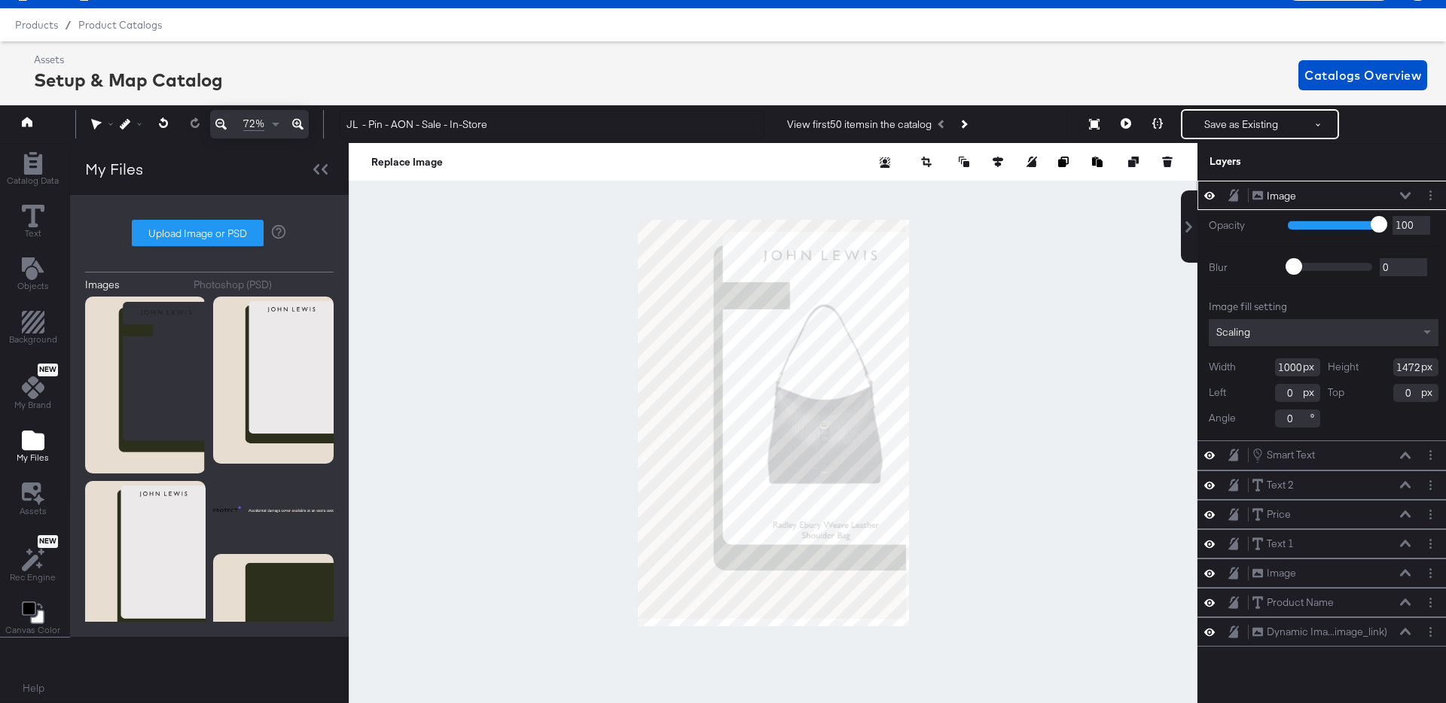
click at [1401, 196] on icon at bounding box center [1405, 196] width 11 height 8
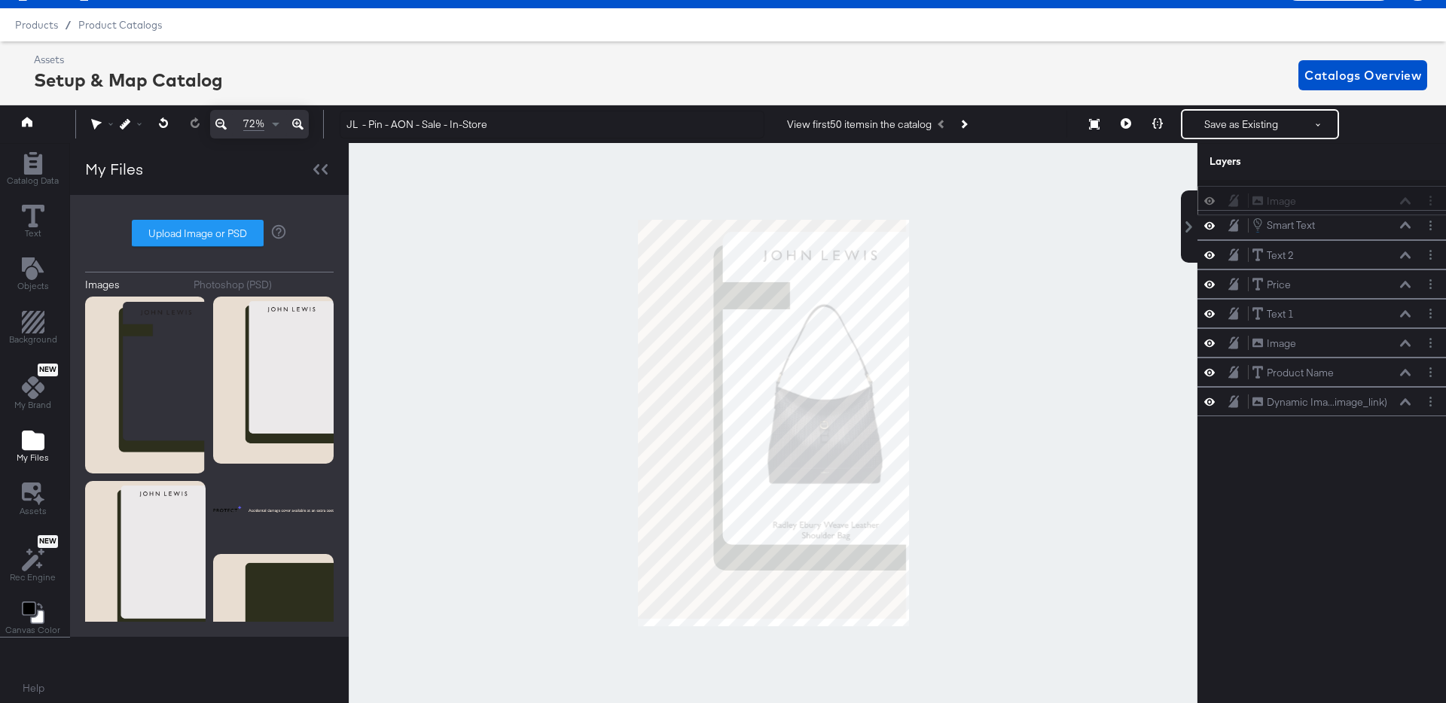
scroll to position [34, 4]
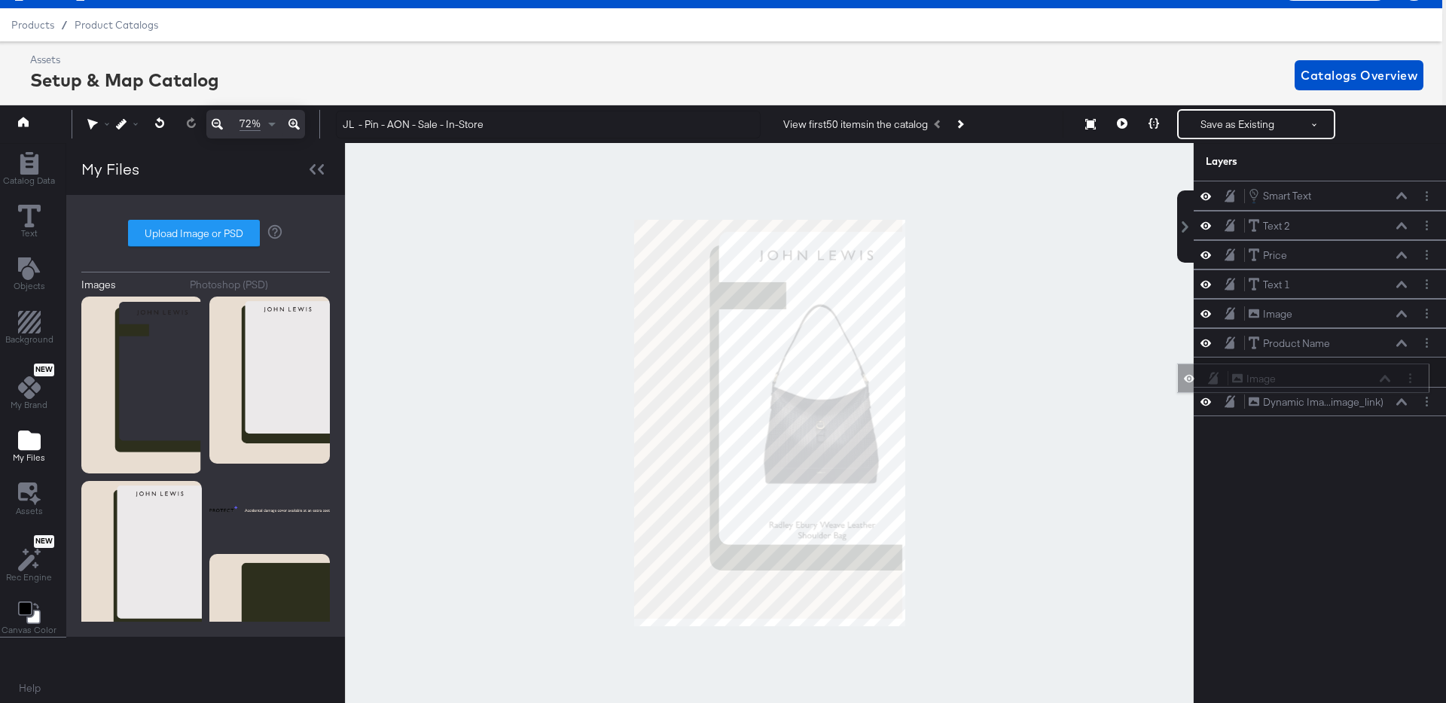
drag, startPoint x: 1403, startPoint y: 192, endPoint x: 1380, endPoint y: 383, distance: 192.6
click at [1381, 383] on icon at bounding box center [1385, 379] width 11 height 8
click at [1401, 374] on icon at bounding box center [1401, 373] width 11 height 8
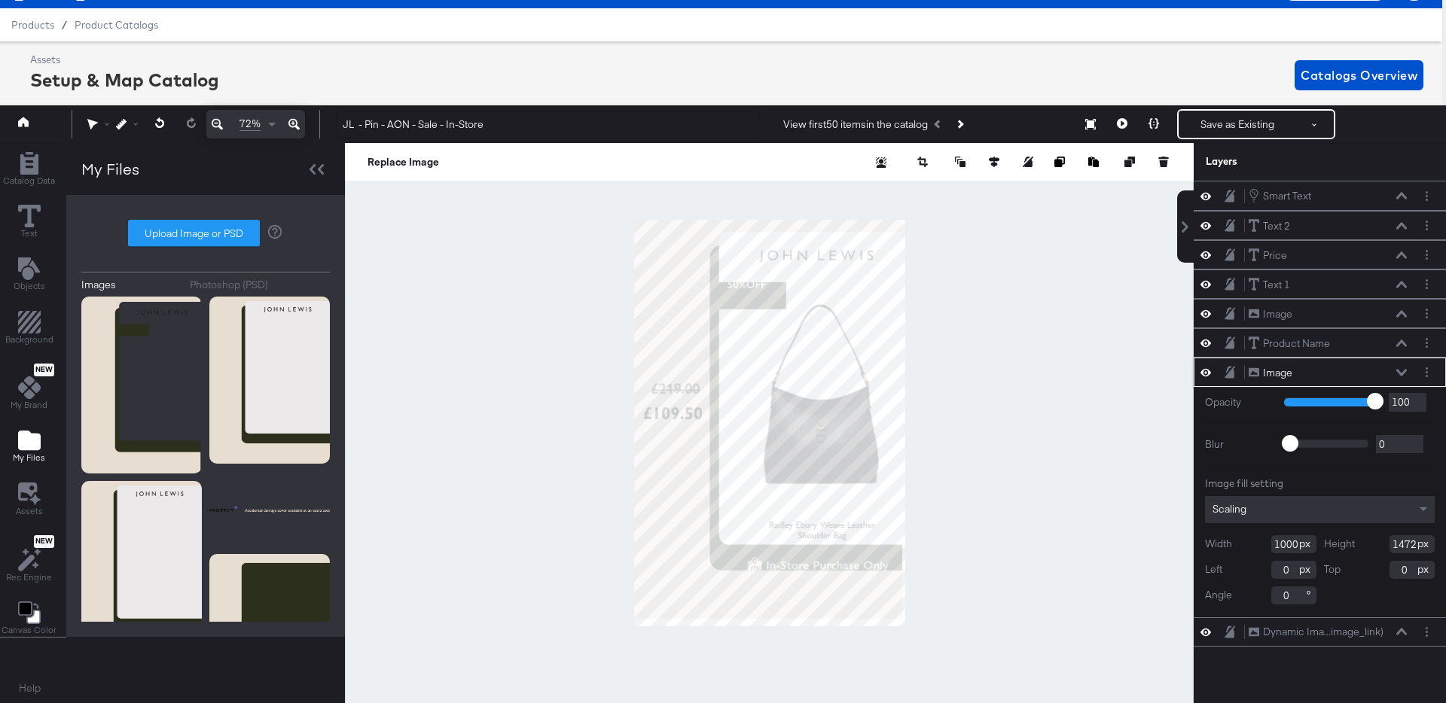
click at [1292, 548] on input "1000" at bounding box center [1293, 544] width 45 height 18
type input "1010"
type input "1500"
click at [1407, 374] on button at bounding box center [1401, 372] width 12 height 9
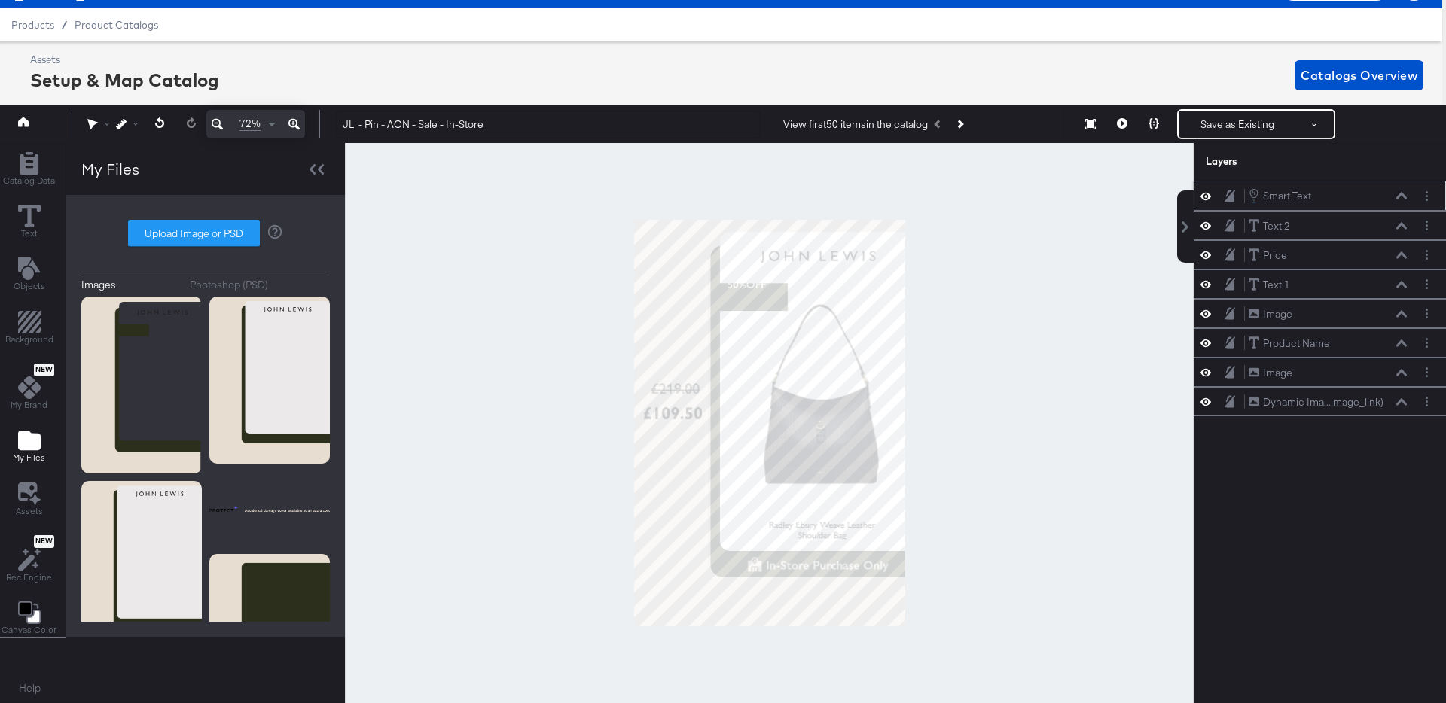
click at [1402, 195] on icon at bounding box center [1401, 196] width 11 height 7
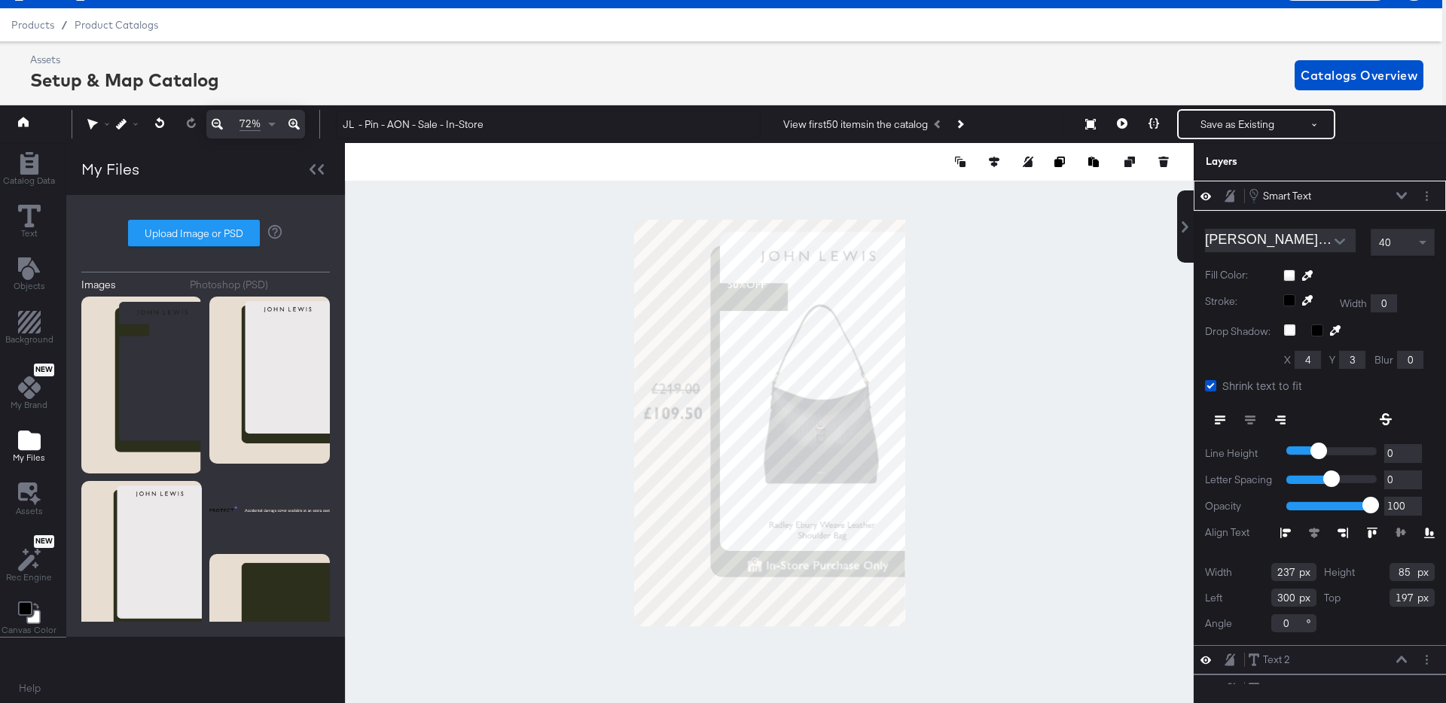
click at [1410, 248] on div "40" at bounding box center [1402, 243] width 63 height 26
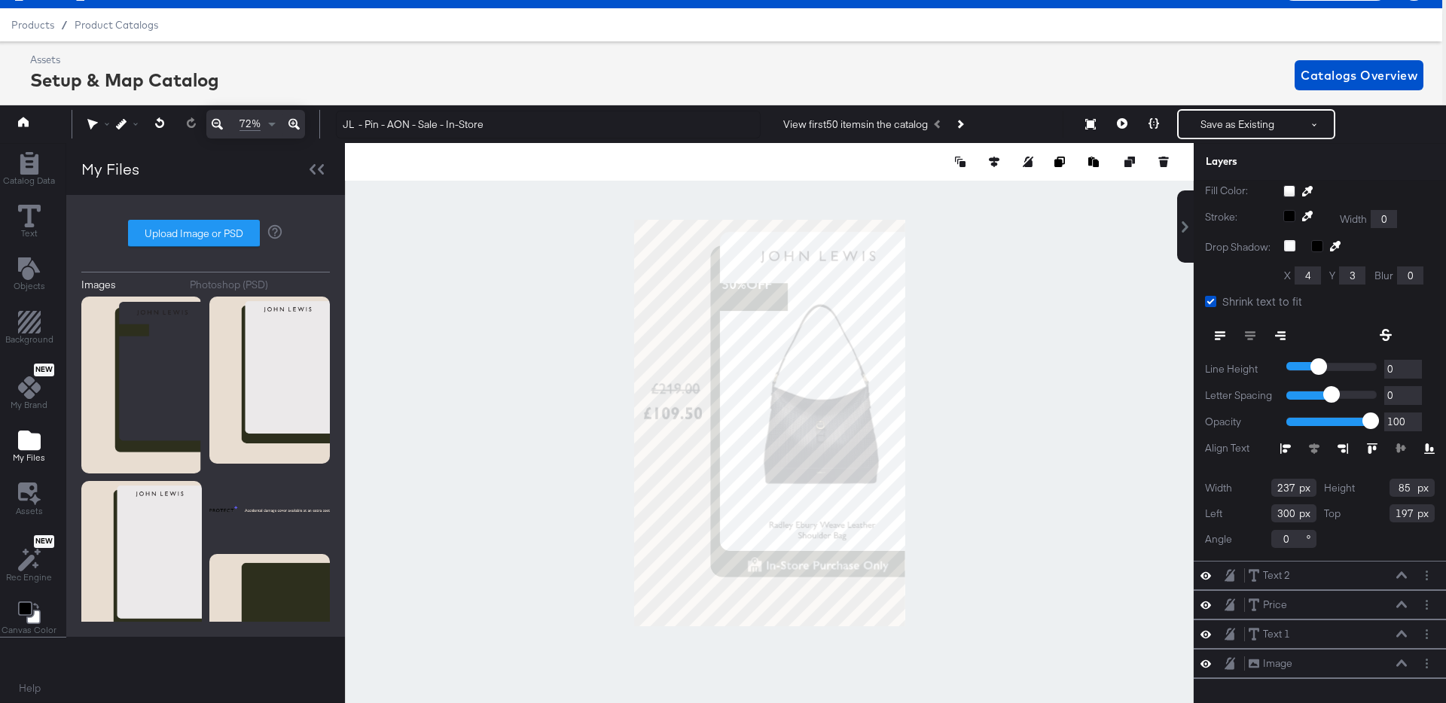
scroll to position [98, 0]
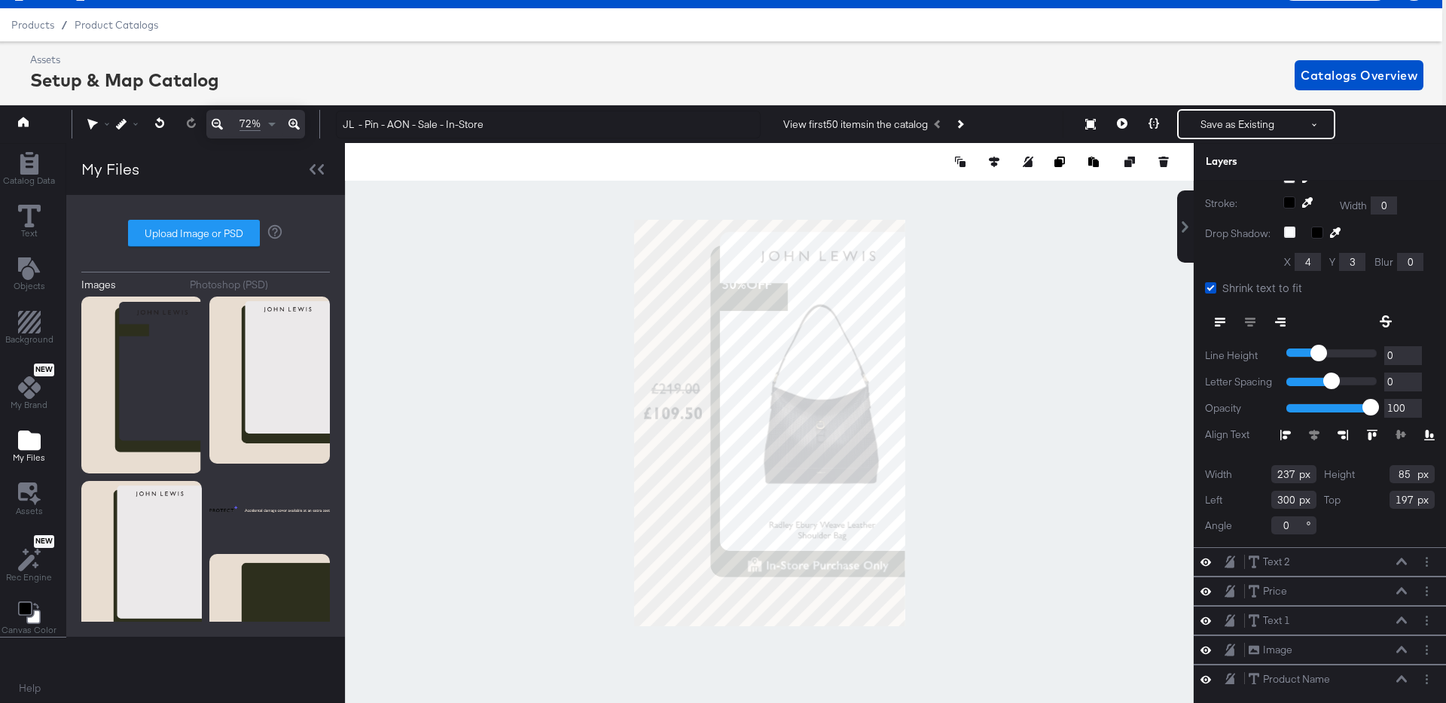
click at [1287, 476] on input "237" at bounding box center [1293, 474] width 45 height 18
type input "219"
type input "330"
type input "245"
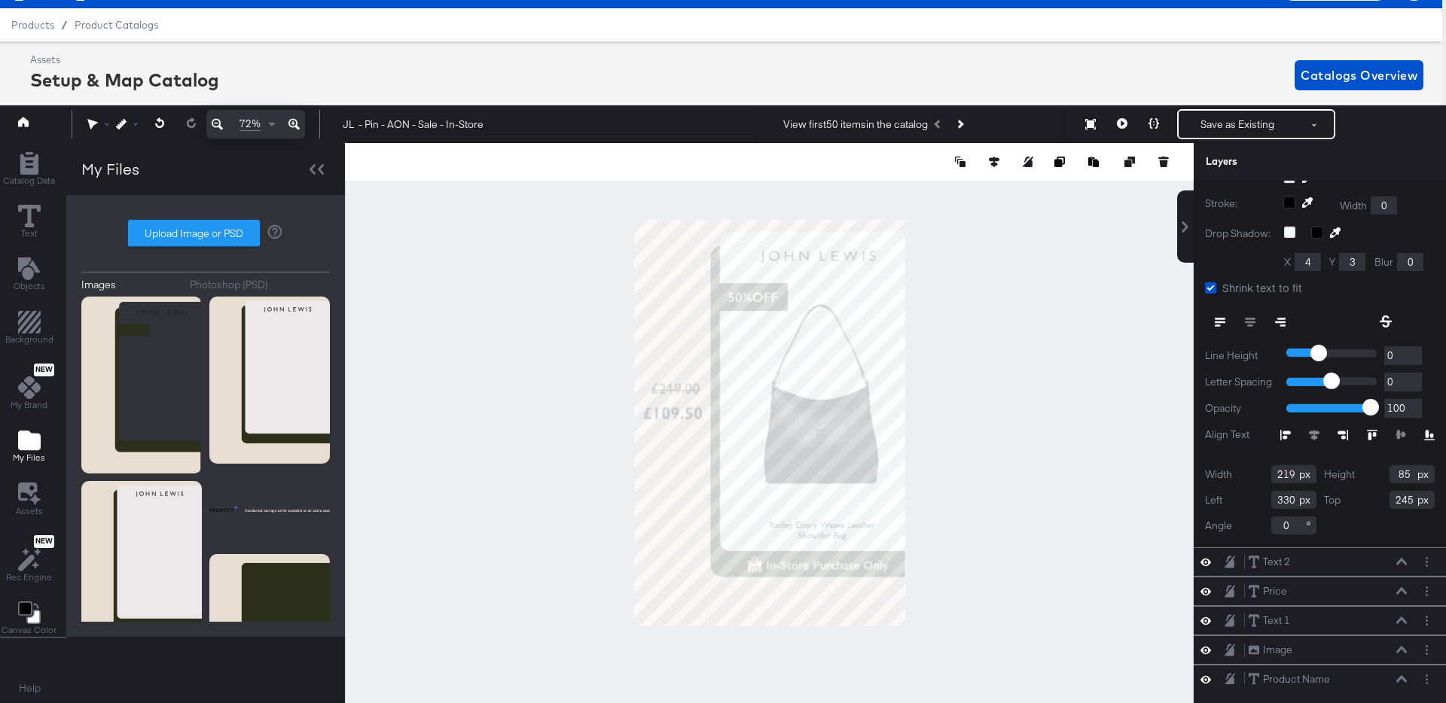
click at [1018, 360] on div at bounding box center [769, 423] width 849 height 560
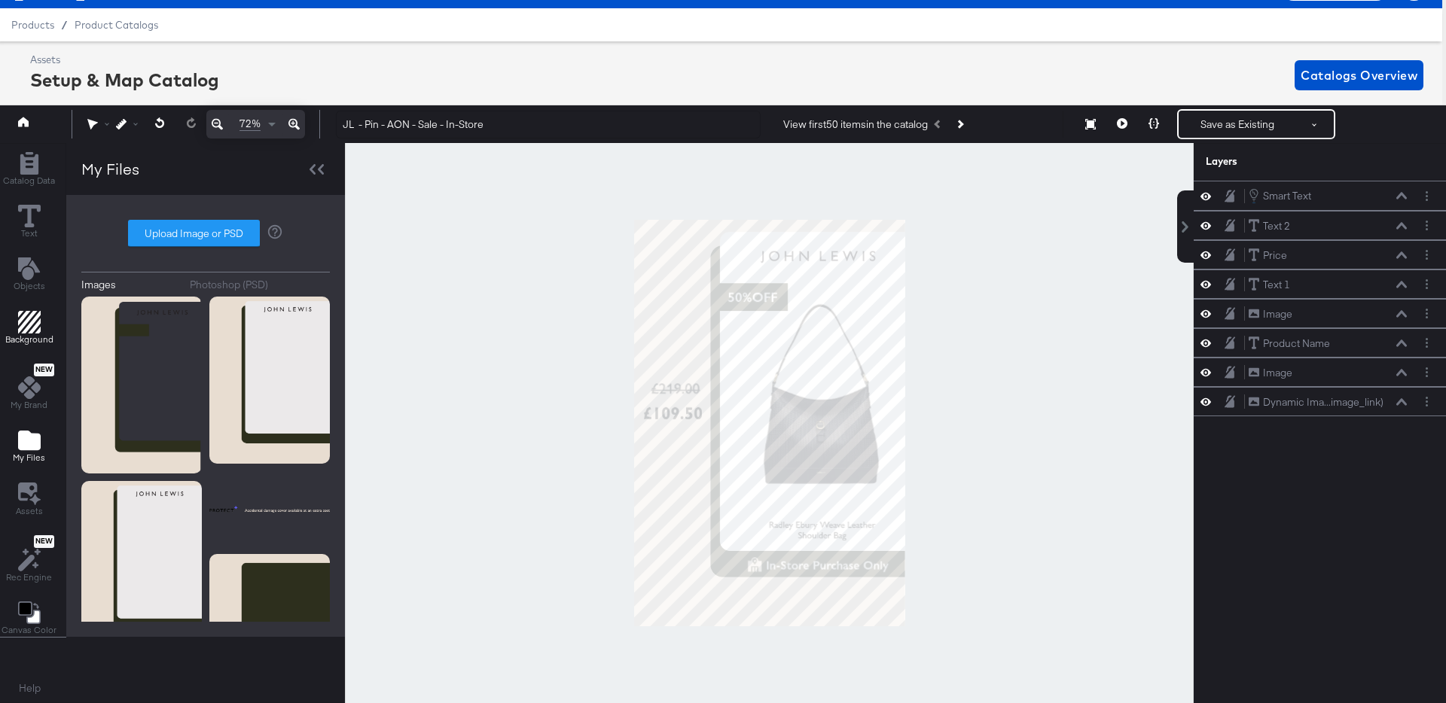
click at [28, 335] on span "Background" at bounding box center [29, 340] width 48 height 12
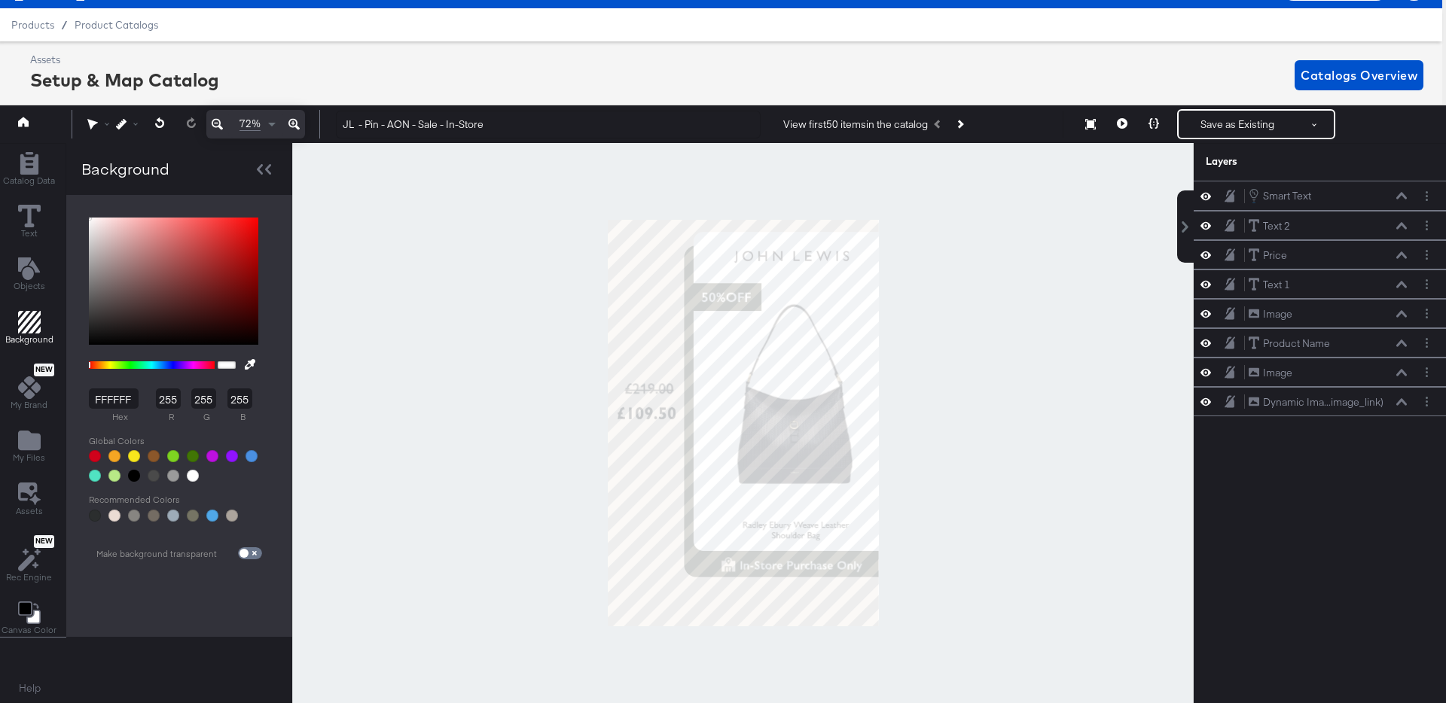
click at [102, 400] on input "FFFFFF" at bounding box center [114, 399] width 50 height 20
paste input "EBE9EA"
type input "EBE9EA"
type input "235"
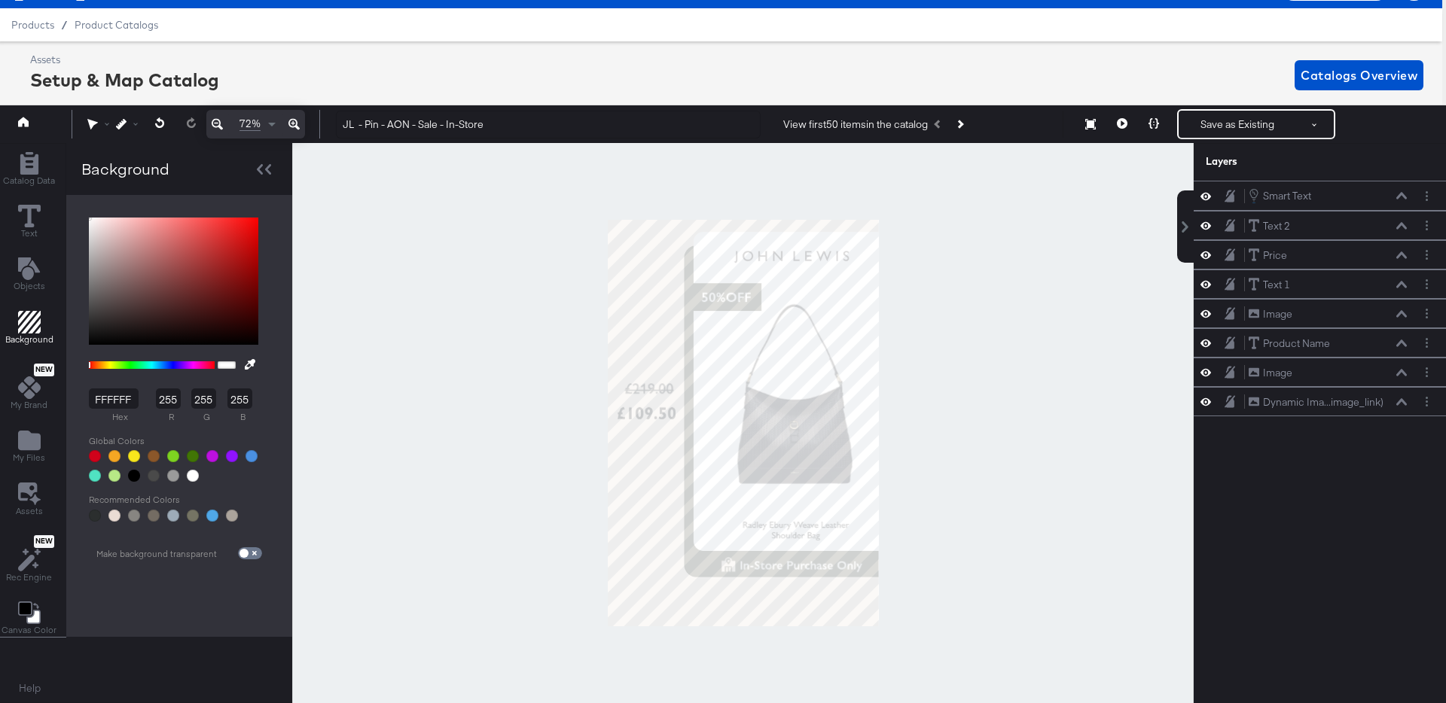
type input "233"
type input "234"
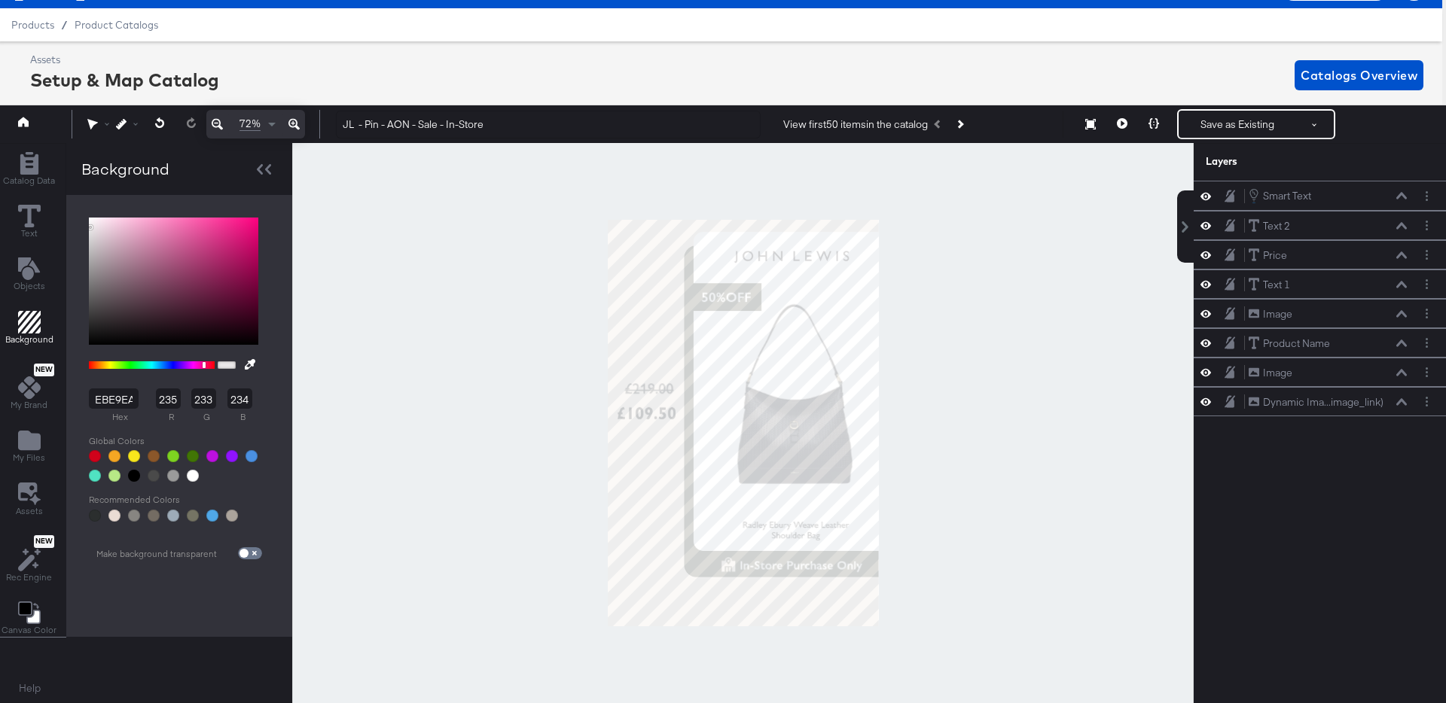
scroll to position [0, 3]
type input "EBE9EA"
click at [1056, 317] on div at bounding box center [742, 423] width 901 height 560
click at [1237, 123] on button "Save as Existing" at bounding box center [1237, 124] width 117 height 27
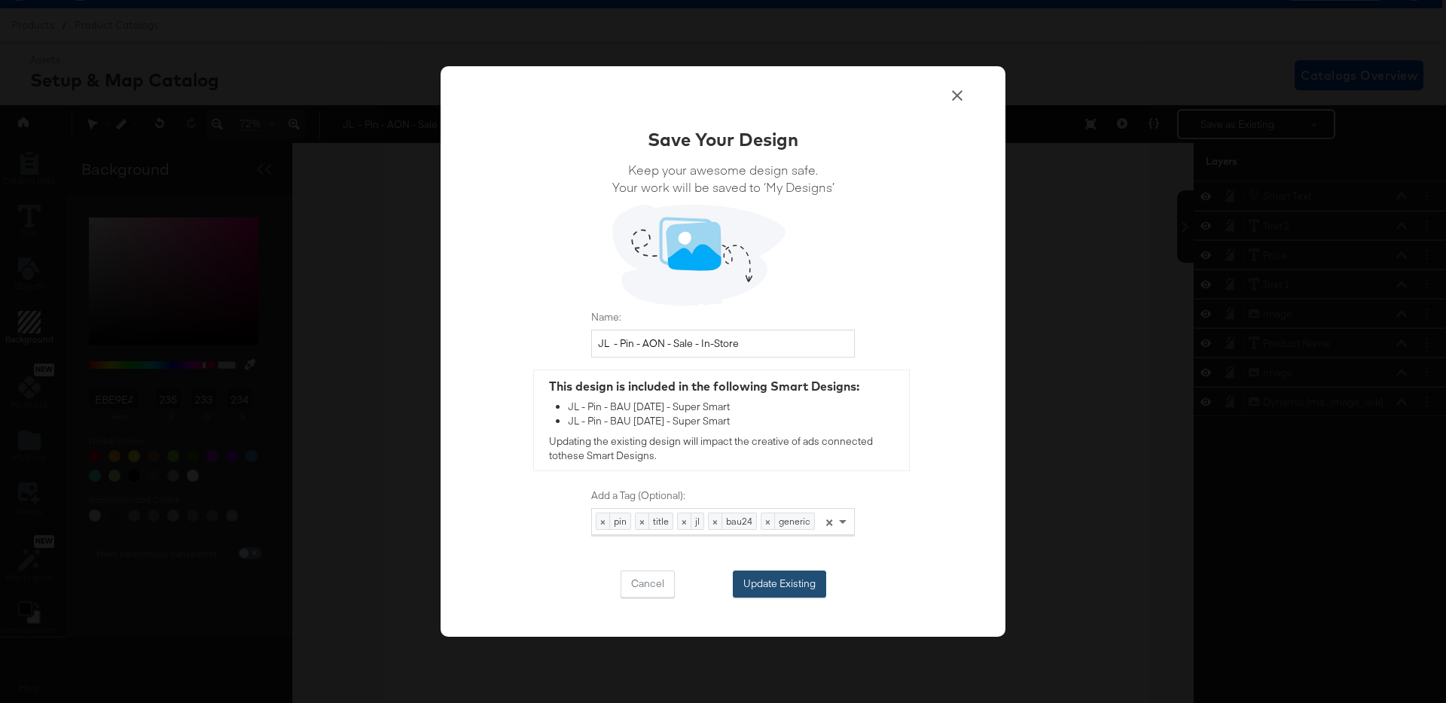
click at [791, 580] on button "Update Existing" at bounding box center [779, 584] width 93 height 27
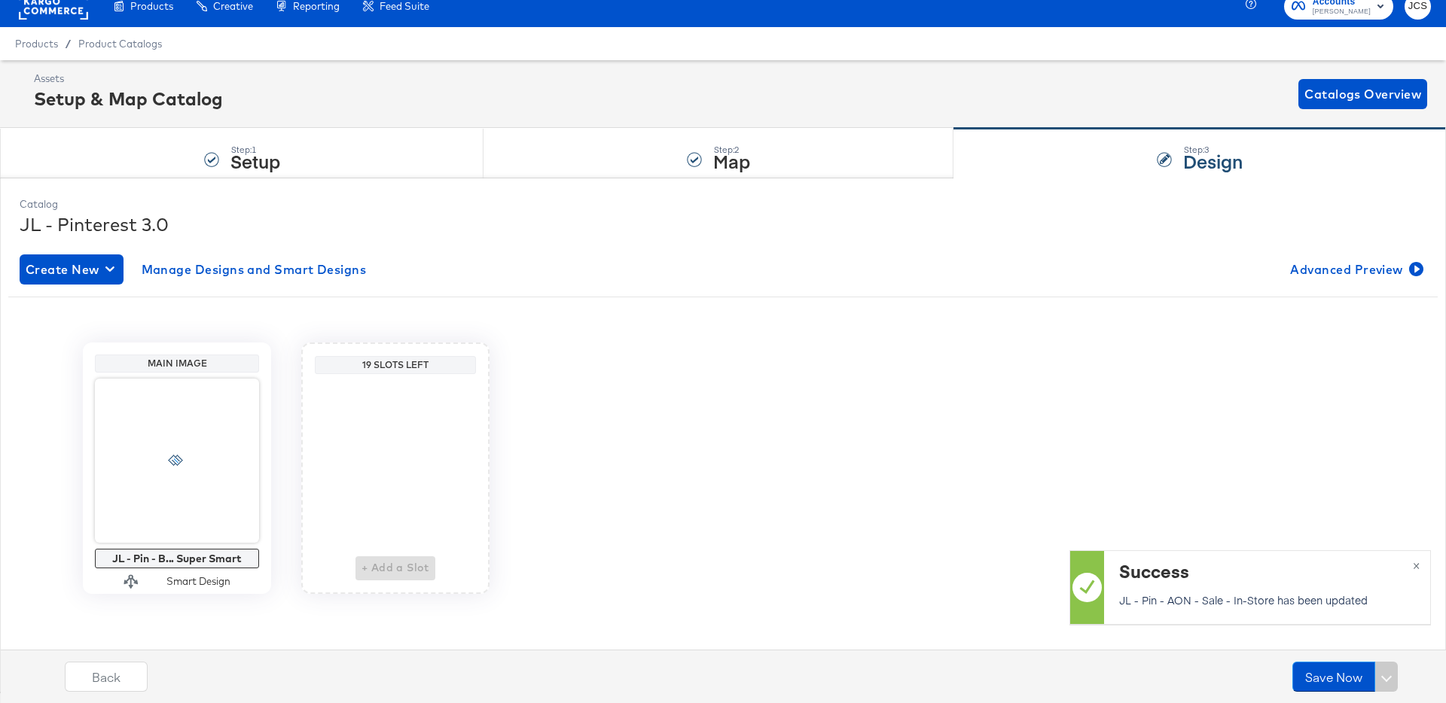
scroll to position [15, 0]
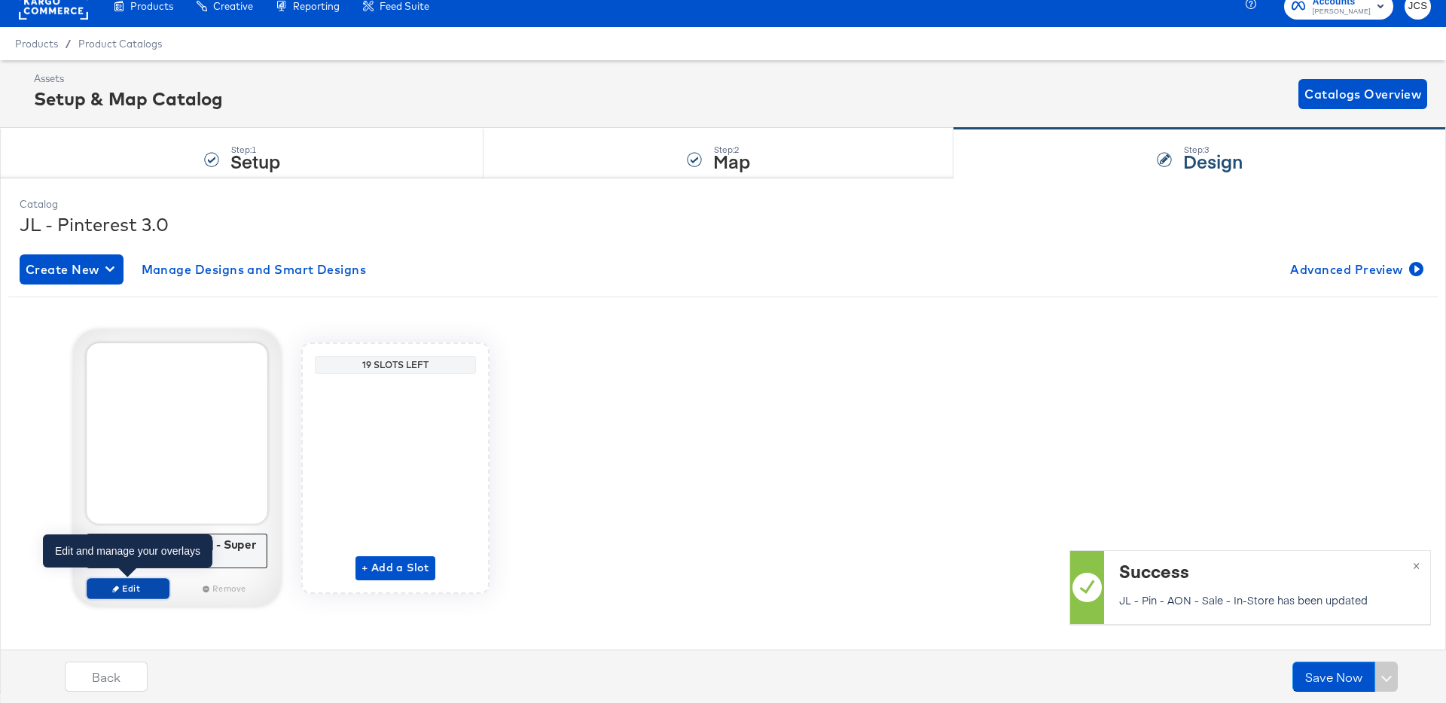
click at [126, 592] on span "Edit" at bounding box center [127, 588] width 69 height 11
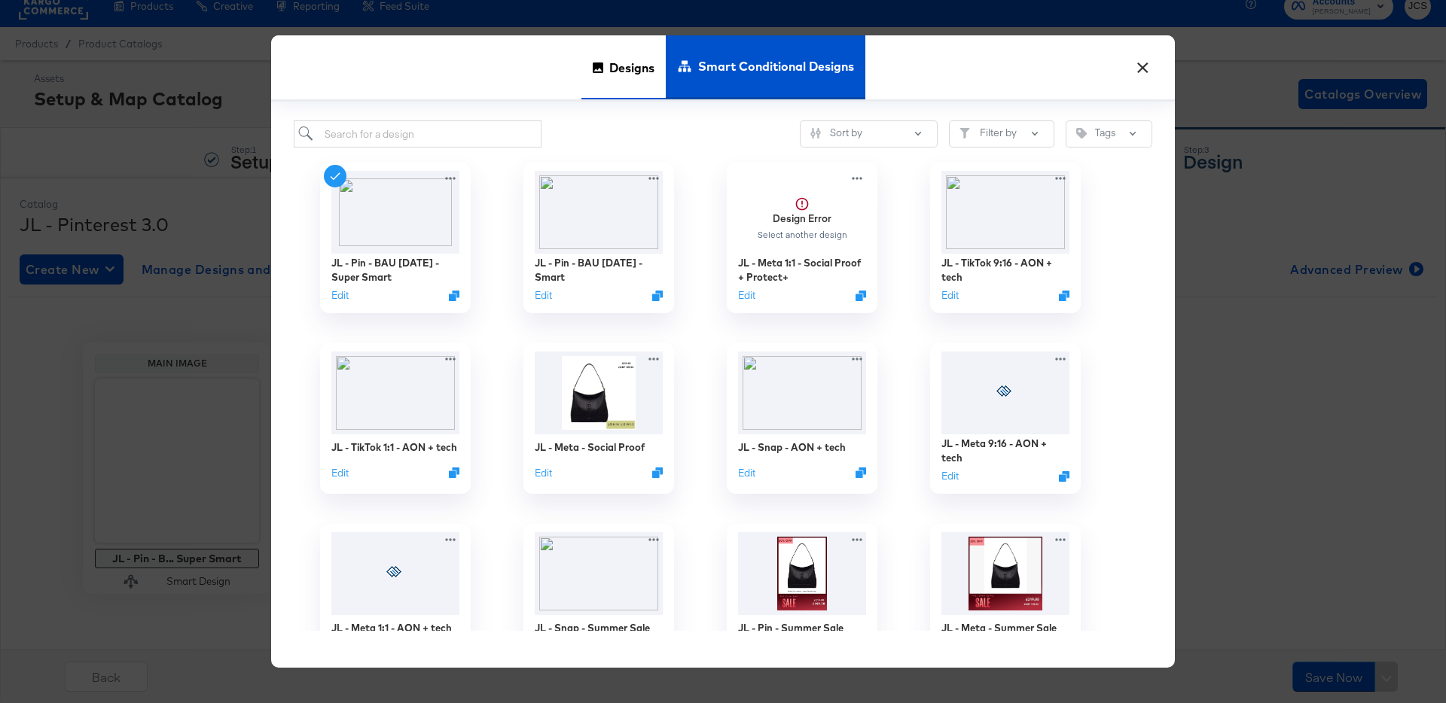
click at [621, 58] on span "Designs" at bounding box center [631, 67] width 45 height 66
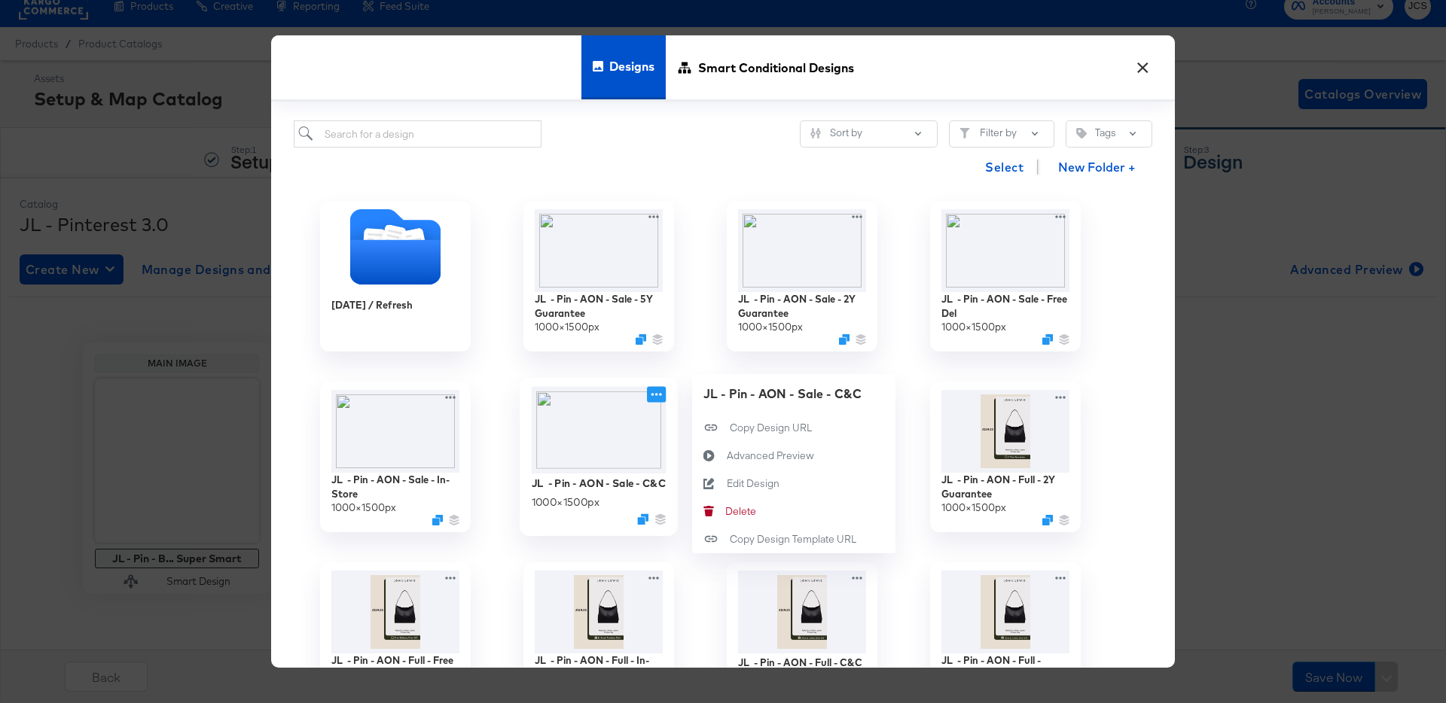
click at [657, 392] on icon at bounding box center [656, 395] width 19 height 16
click at [727, 483] on div "Edit Design Edit Design" at bounding box center [727, 483] width 0 height 0
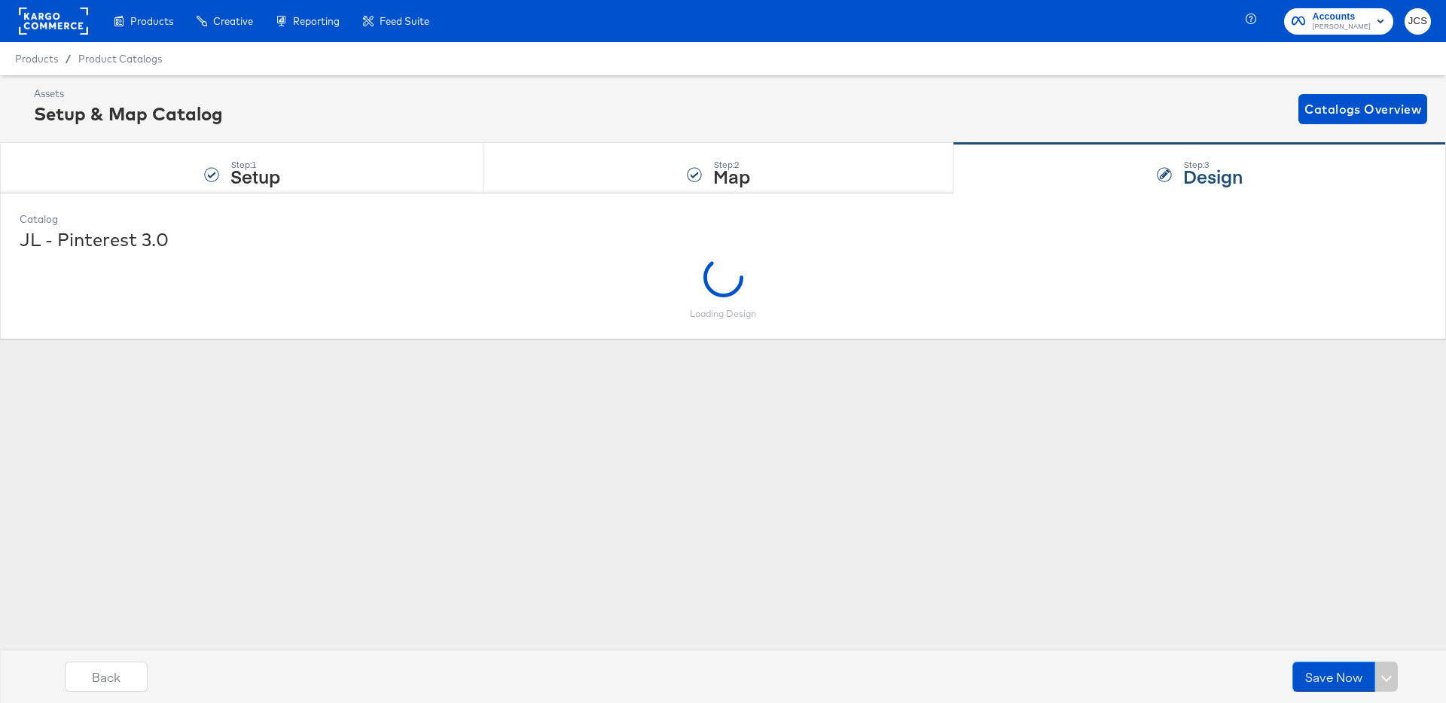
scroll to position [0, 0]
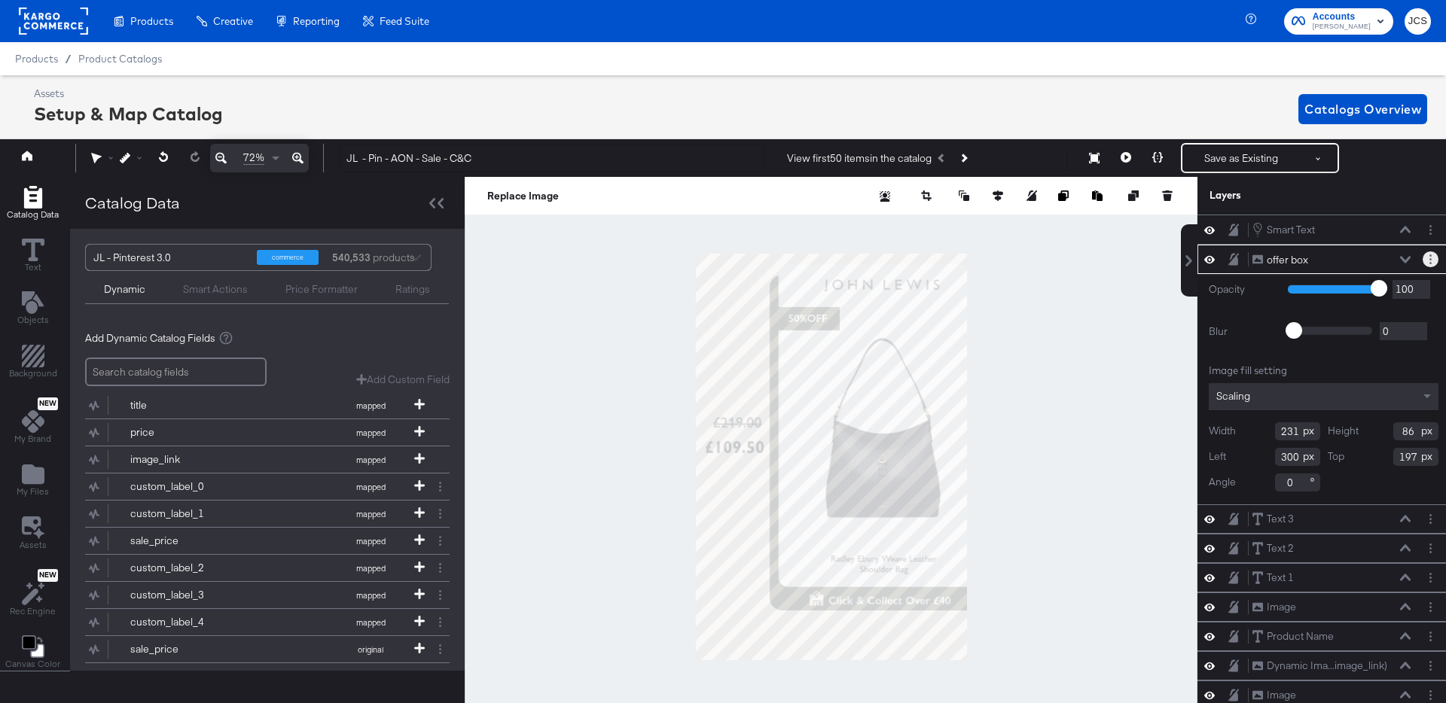
click at [1434, 261] on button "Layer Options" at bounding box center [1431, 260] width 16 height 16
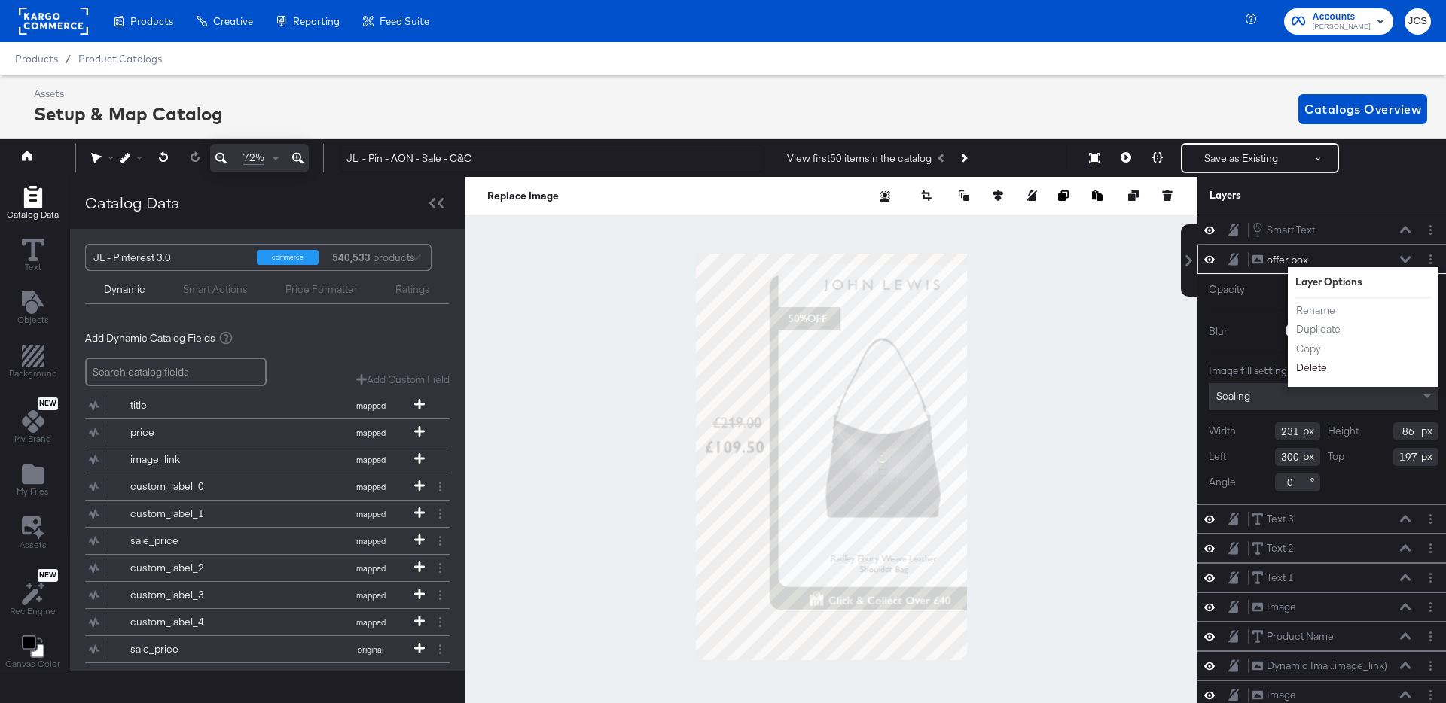
click at [1319, 367] on button "Delete" at bounding box center [1311, 369] width 32 height 16
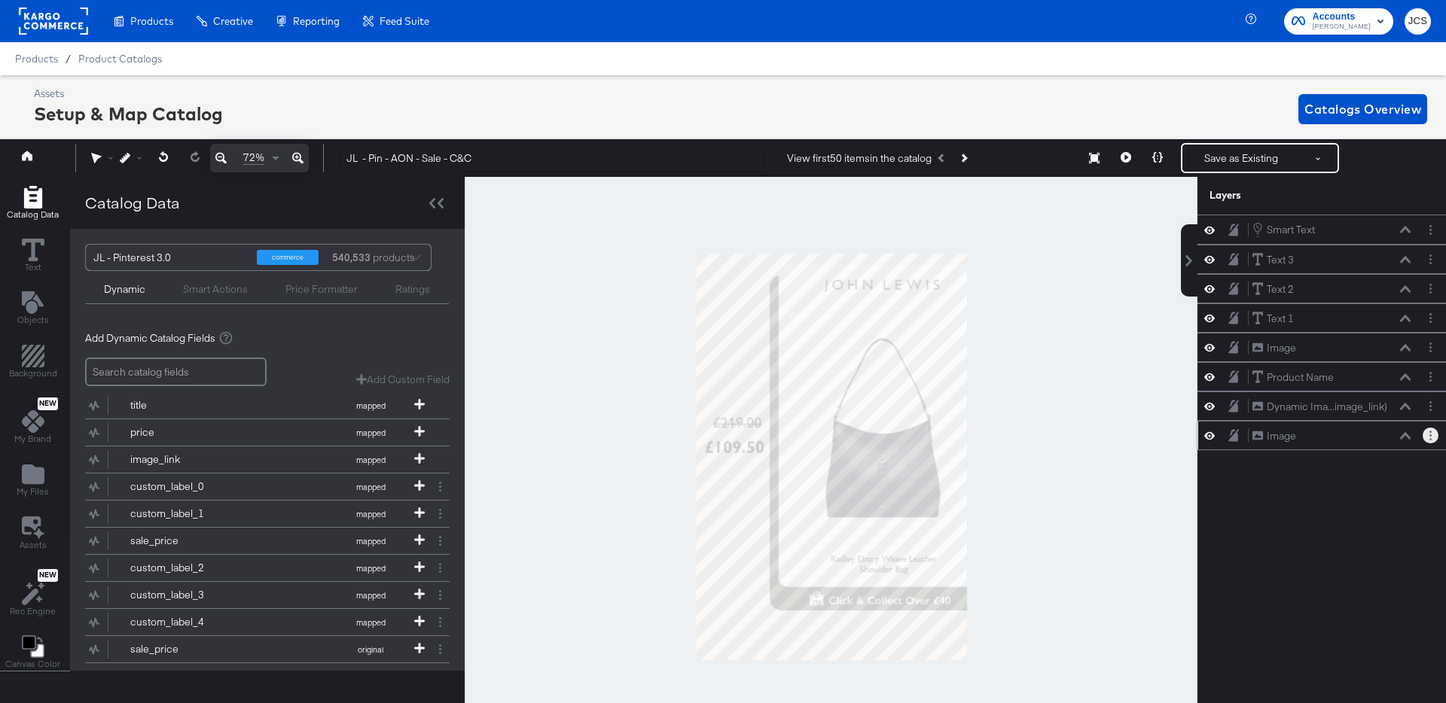
click at [1423, 436] on button "Layer Options" at bounding box center [1431, 436] width 16 height 16
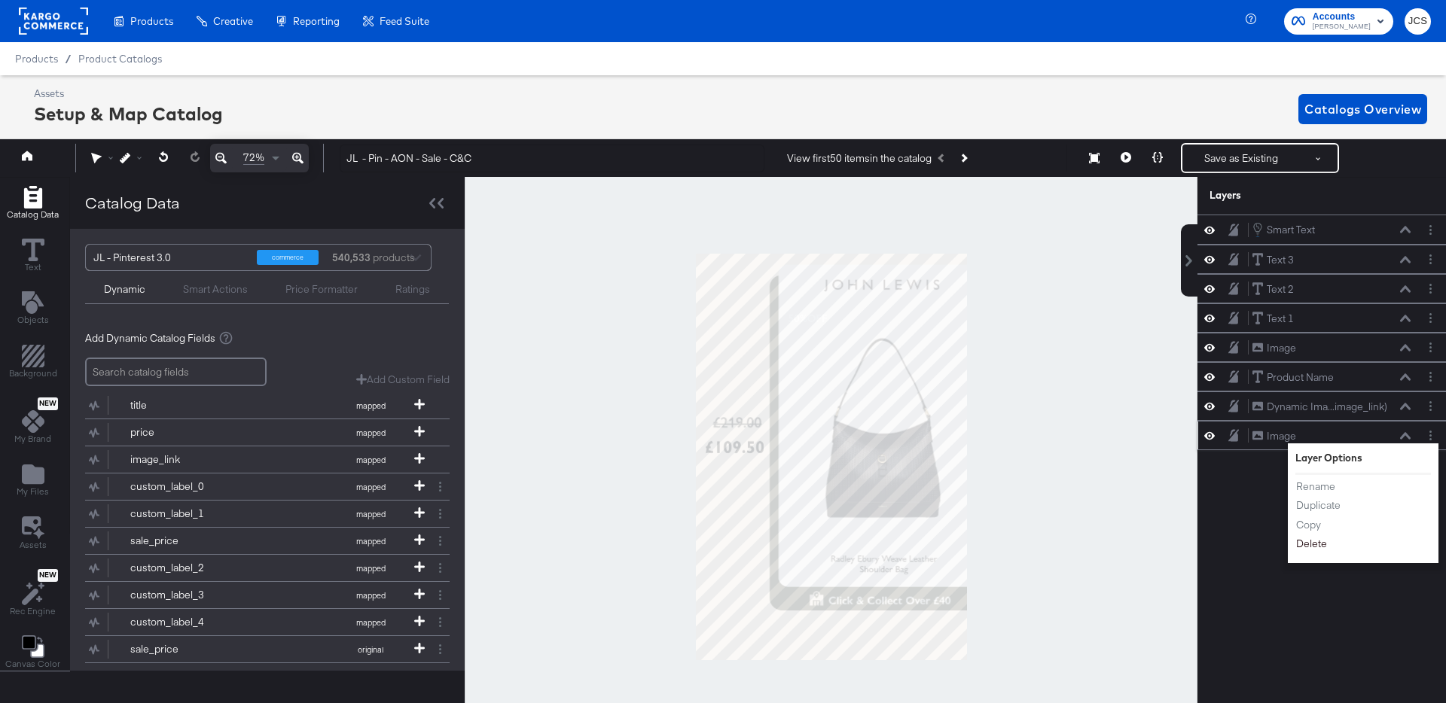
click at [1316, 541] on button "Delete" at bounding box center [1311, 545] width 32 height 16
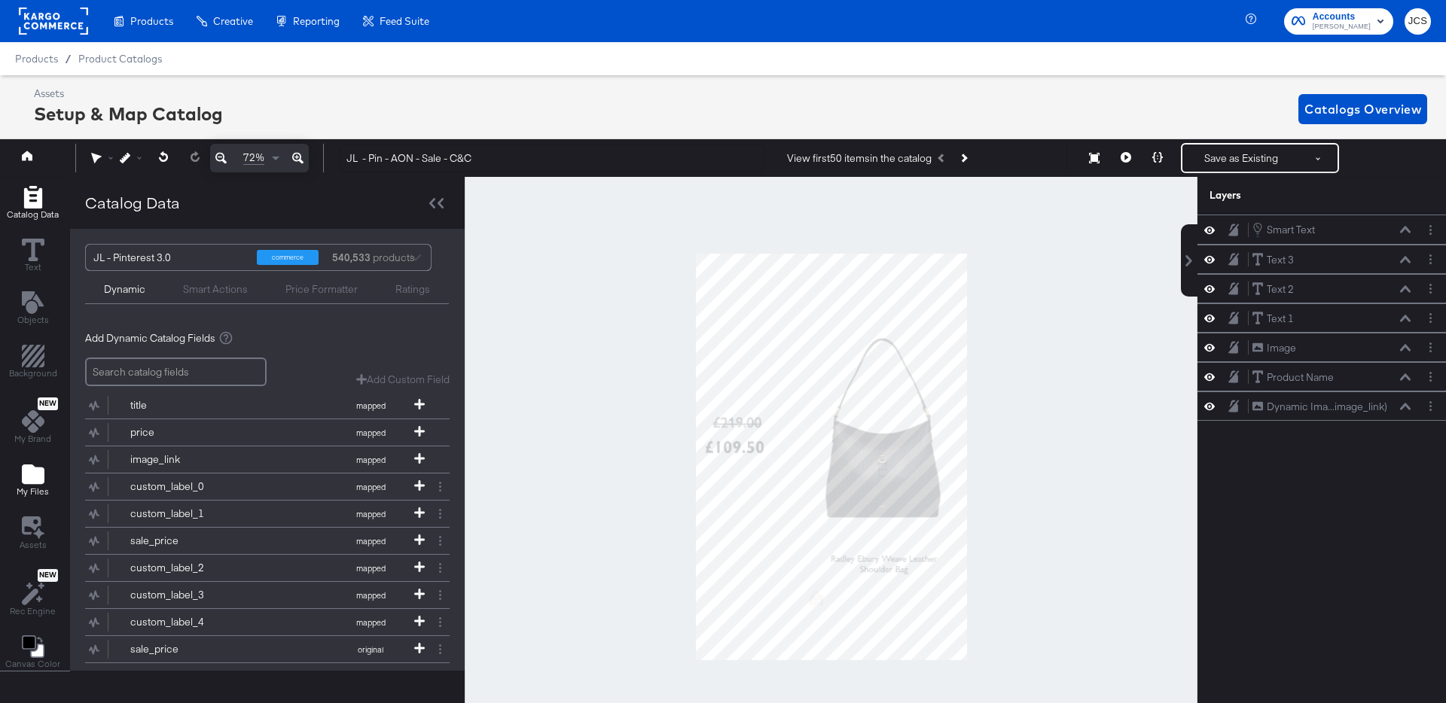
click at [35, 475] on icon "Add Files" at bounding box center [33, 475] width 23 height 20
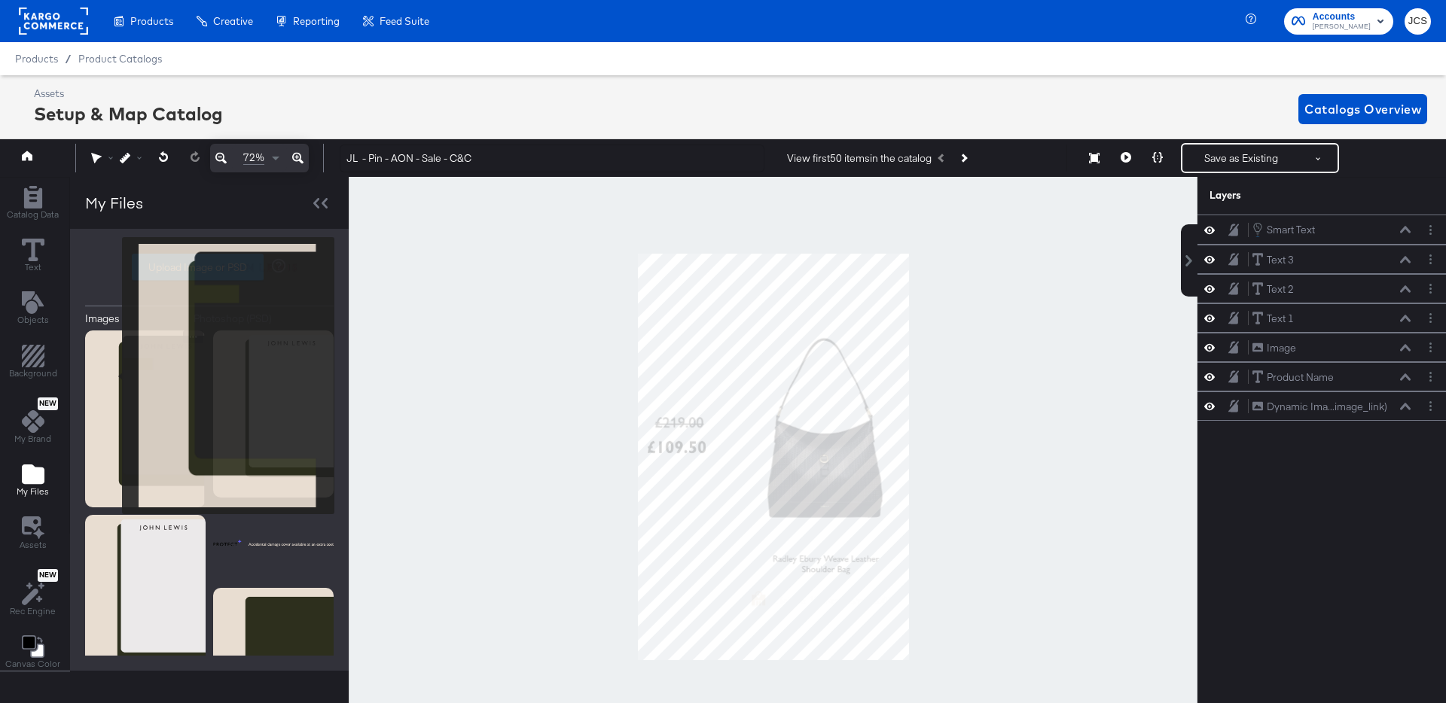
click at [112, 376] on img at bounding box center [145, 420] width 120 height 178
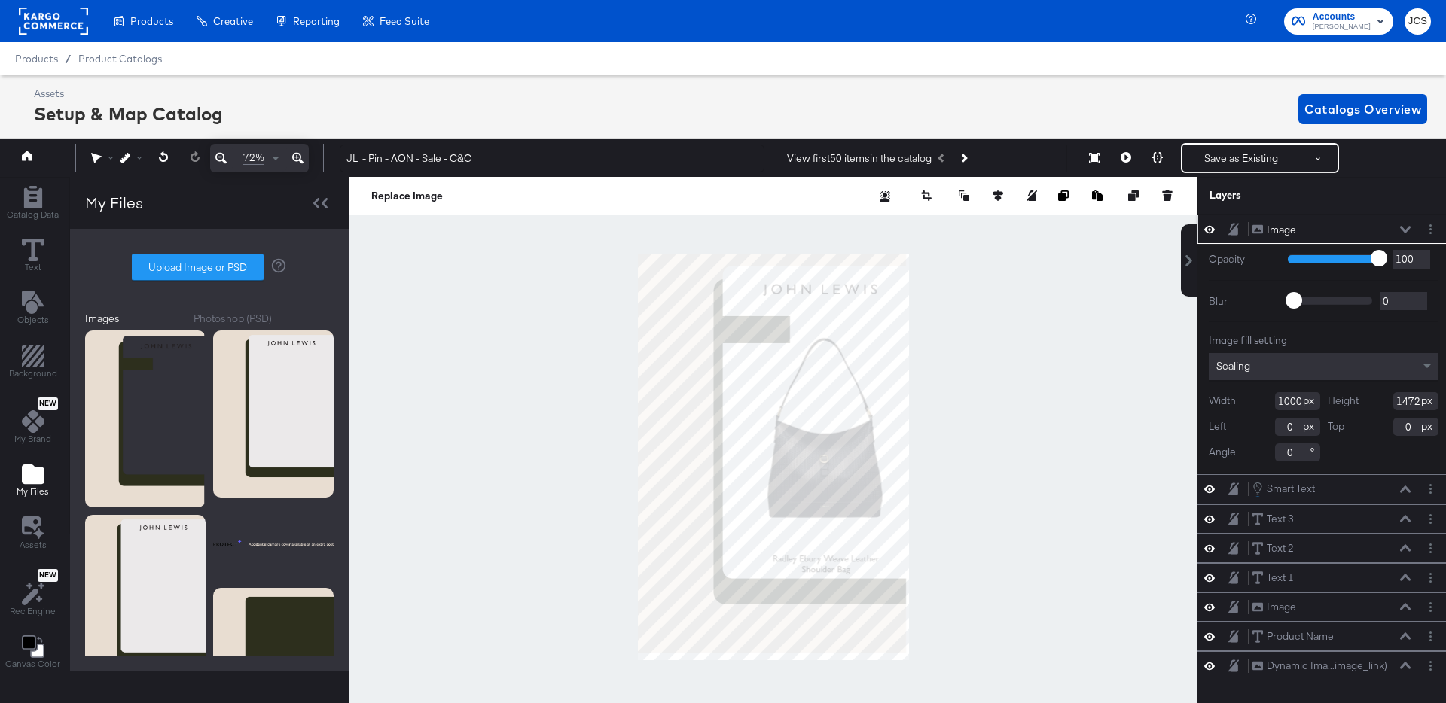
click at [1292, 402] on input "1000" at bounding box center [1297, 401] width 45 height 18
type input "1010"
type input "1500"
click at [1403, 229] on icon at bounding box center [1405, 229] width 11 height 7
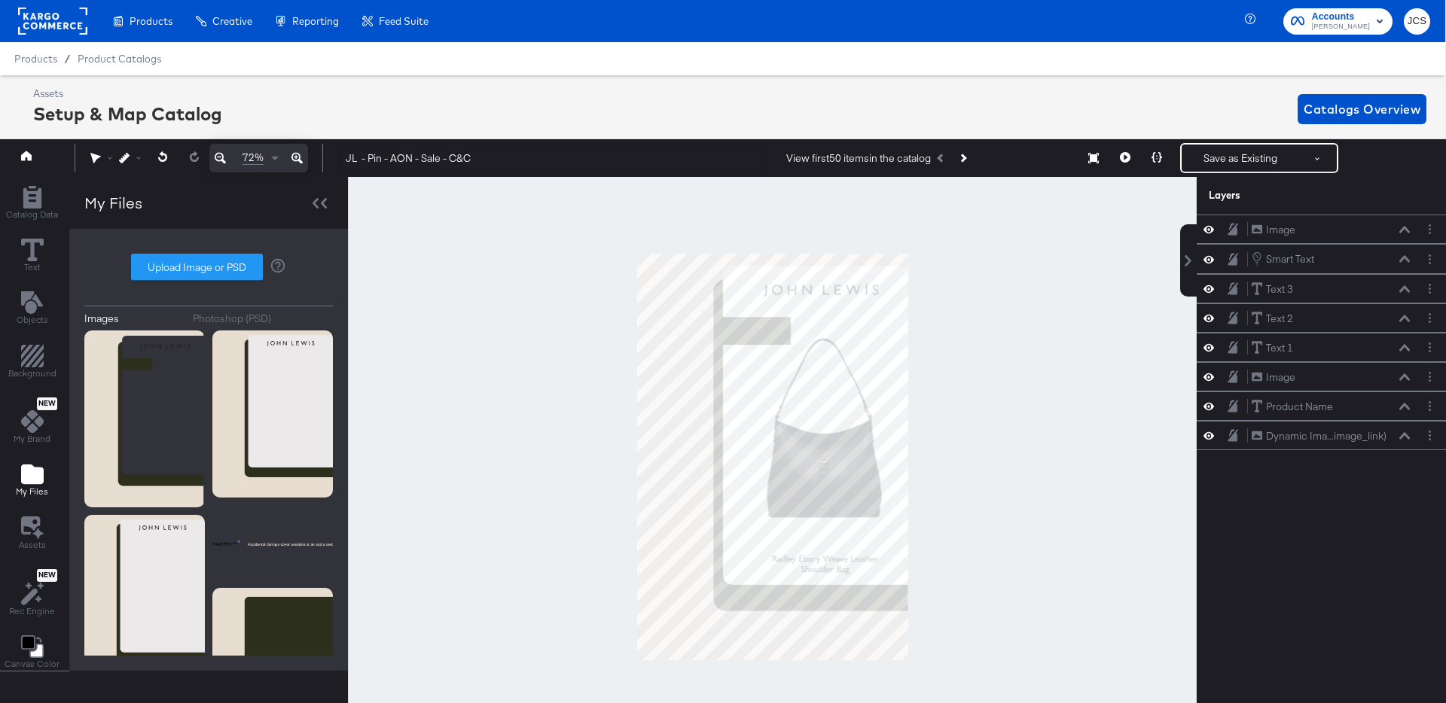
scroll to position [0, 4]
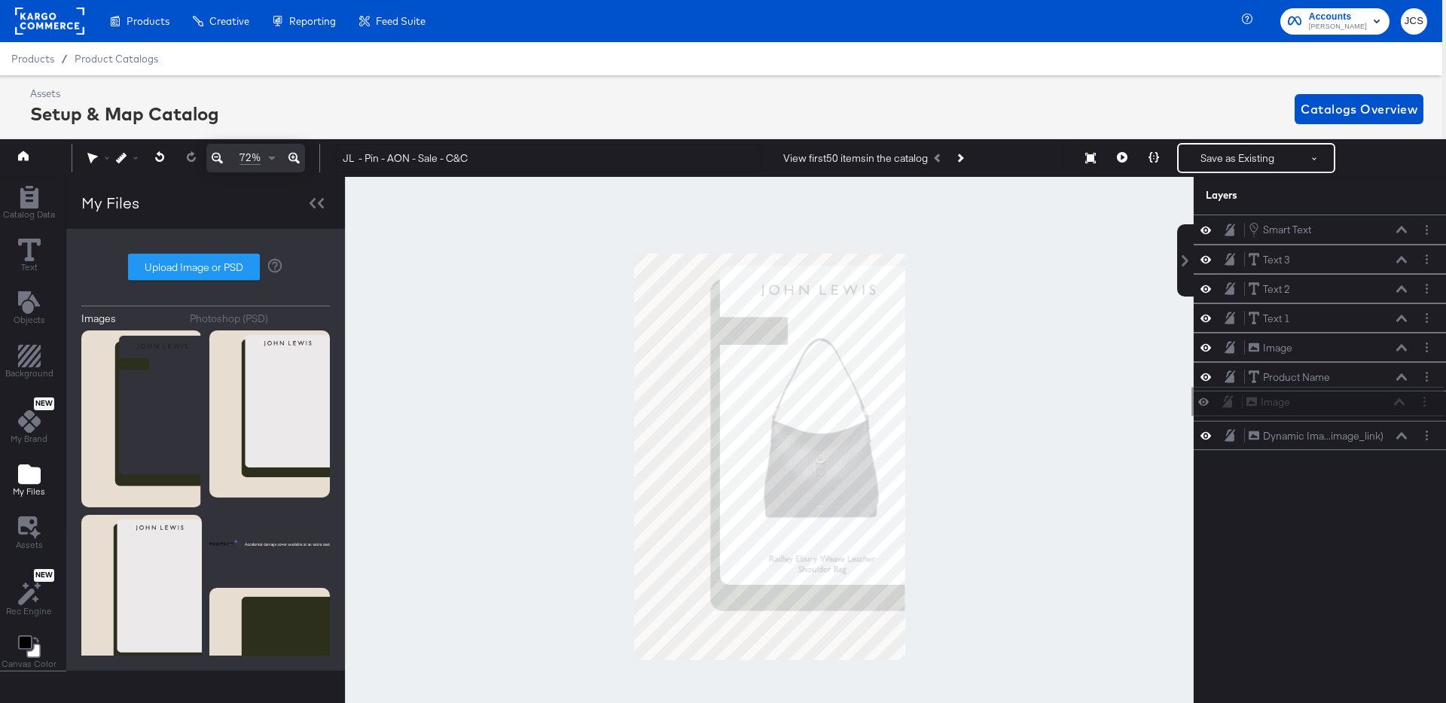
drag, startPoint x: 1359, startPoint y: 233, endPoint x: 1353, endPoint y: 410, distance: 177.8
click at [1353, 410] on div "Image Image Smart Text Smart Text Text 3 Text 3 Text 2 Text 2 Text 1 Text 1 Ima…" at bounding box center [1320, 333] width 252 height 236
click at [1404, 233] on icon at bounding box center [1401, 230] width 11 height 8
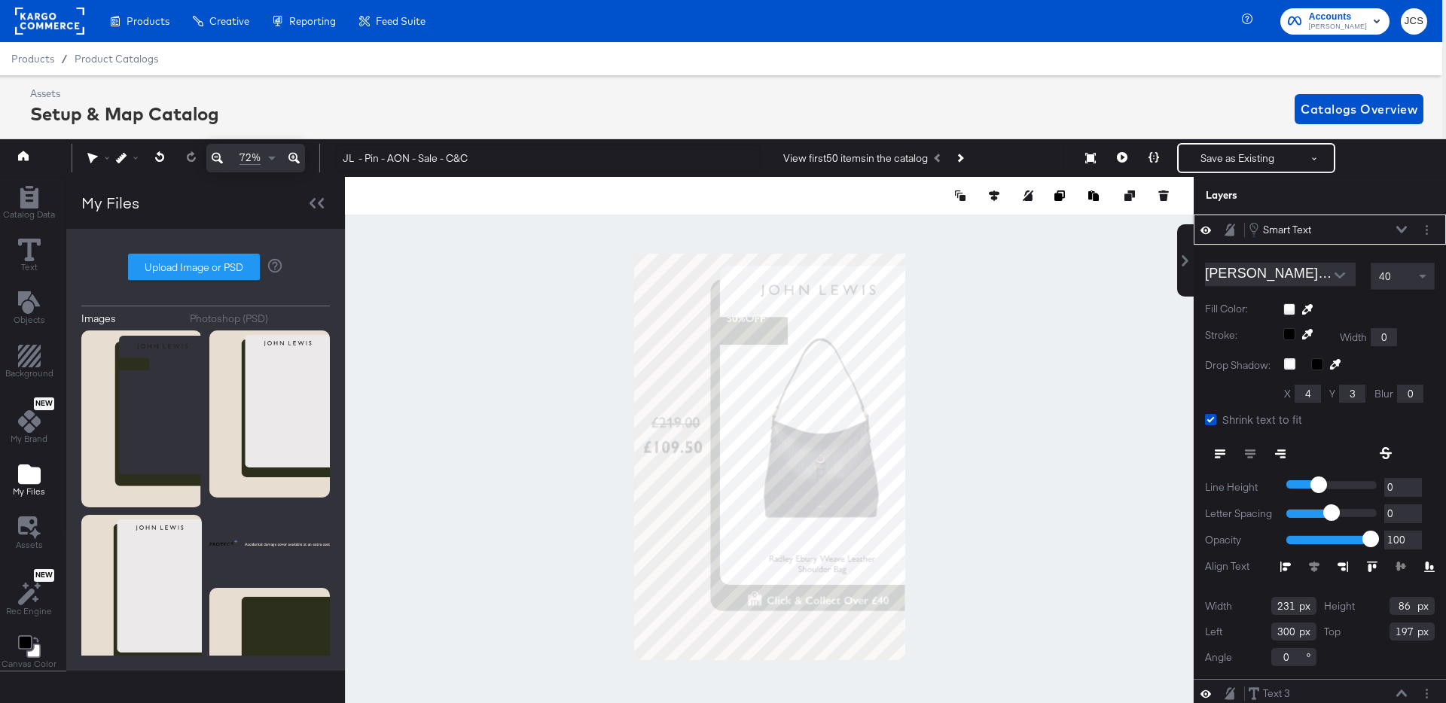
click at [1390, 280] on span "40" at bounding box center [1385, 277] width 12 height 14
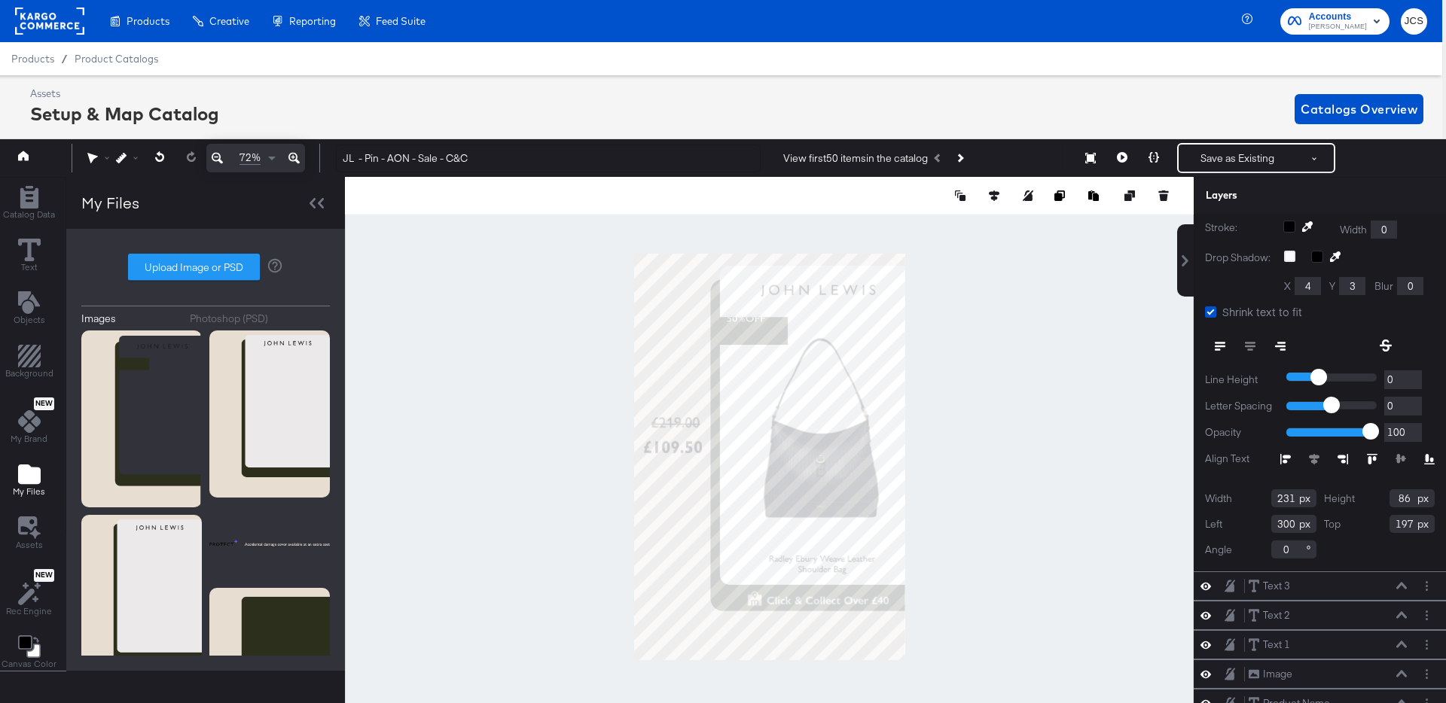
scroll to position [109, 0]
click at [1286, 504] on input "231" at bounding box center [1293, 497] width 45 height 18
type input "219"
type input "330"
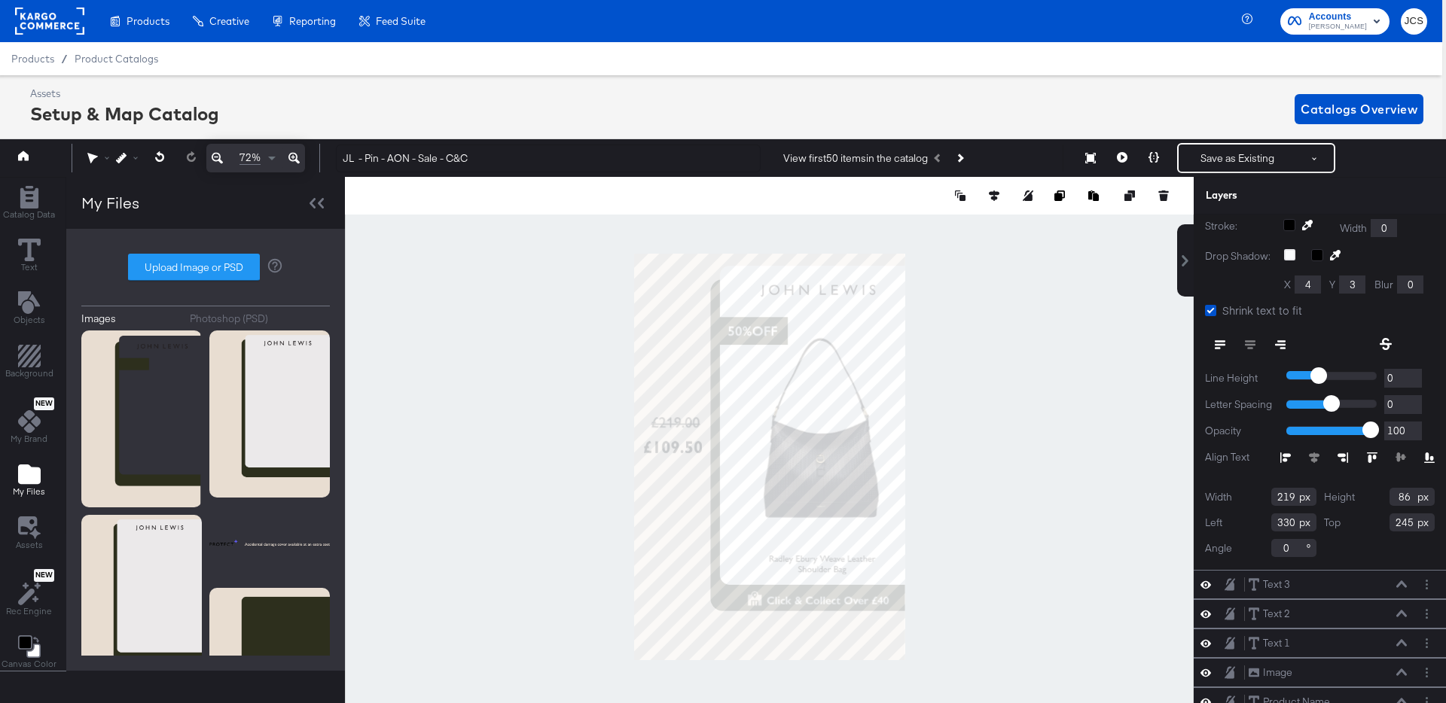
type input "245"
click at [1390, 548] on div "Width 219 Height 86 Left 330 Top 245 Angle 0" at bounding box center [1320, 522] width 230 height 69
click at [1237, 163] on button "Save as Existing" at bounding box center [1237, 158] width 117 height 27
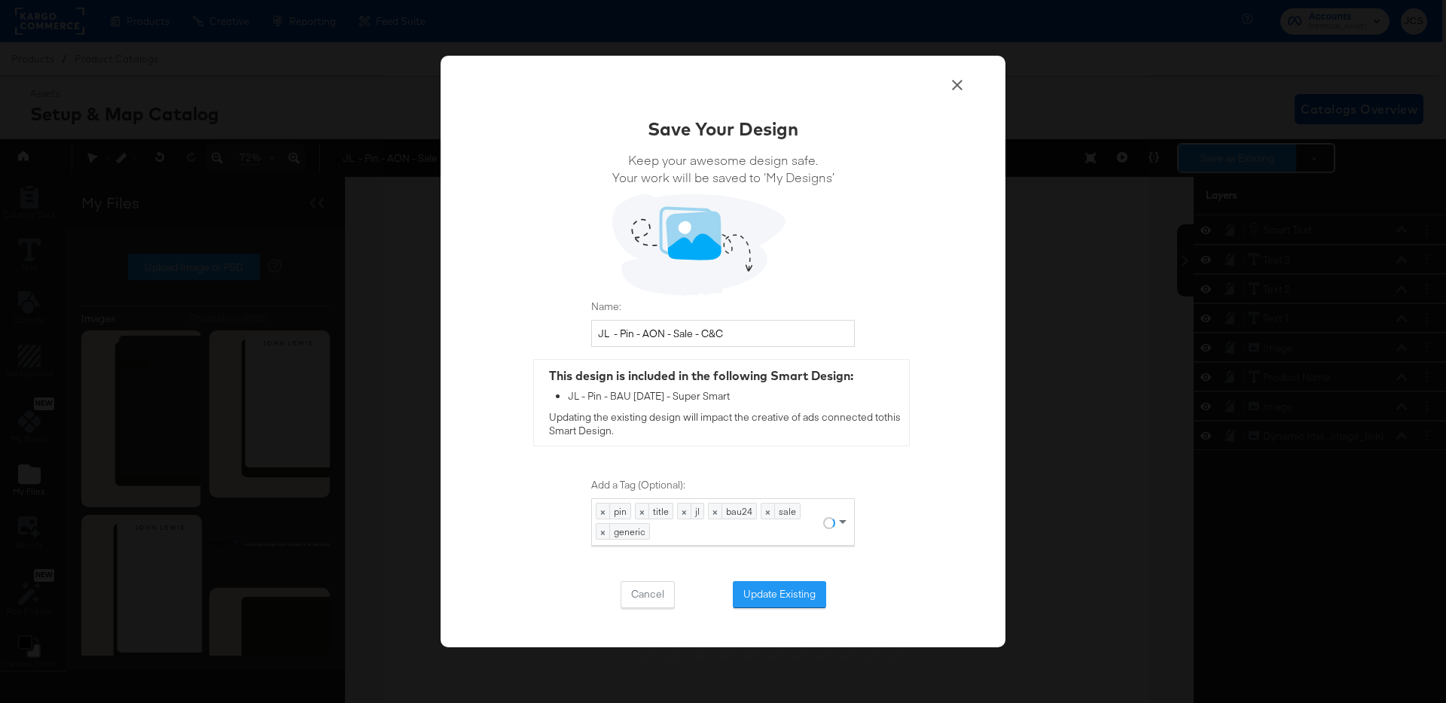
scroll to position [0, 0]
click at [771, 596] on button "Update Existing" at bounding box center [779, 594] width 93 height 27
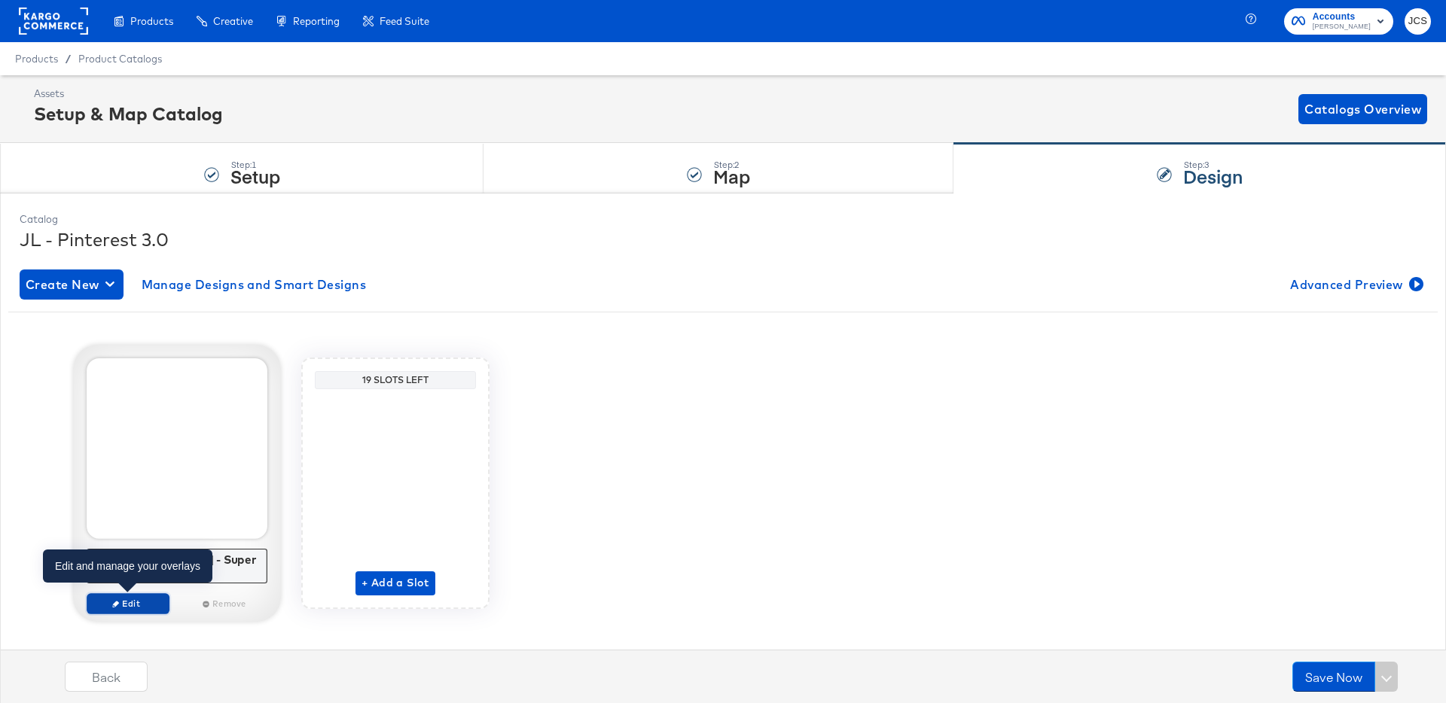
click at [139, 601] on span "Edit" at bounding box center [127, 603] width 69 height 11
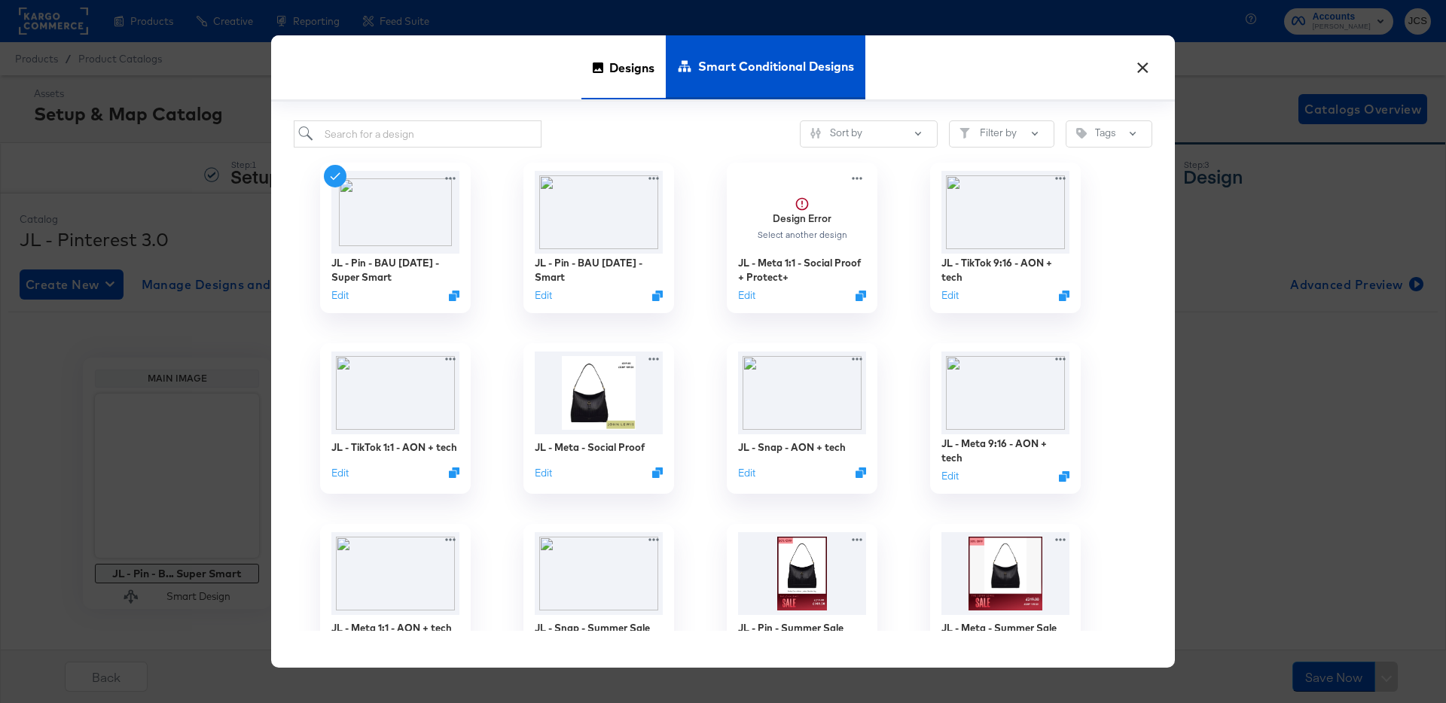
click at [625, 68] on span "Designs" at bounding box center [631, 67] width 45 height 66
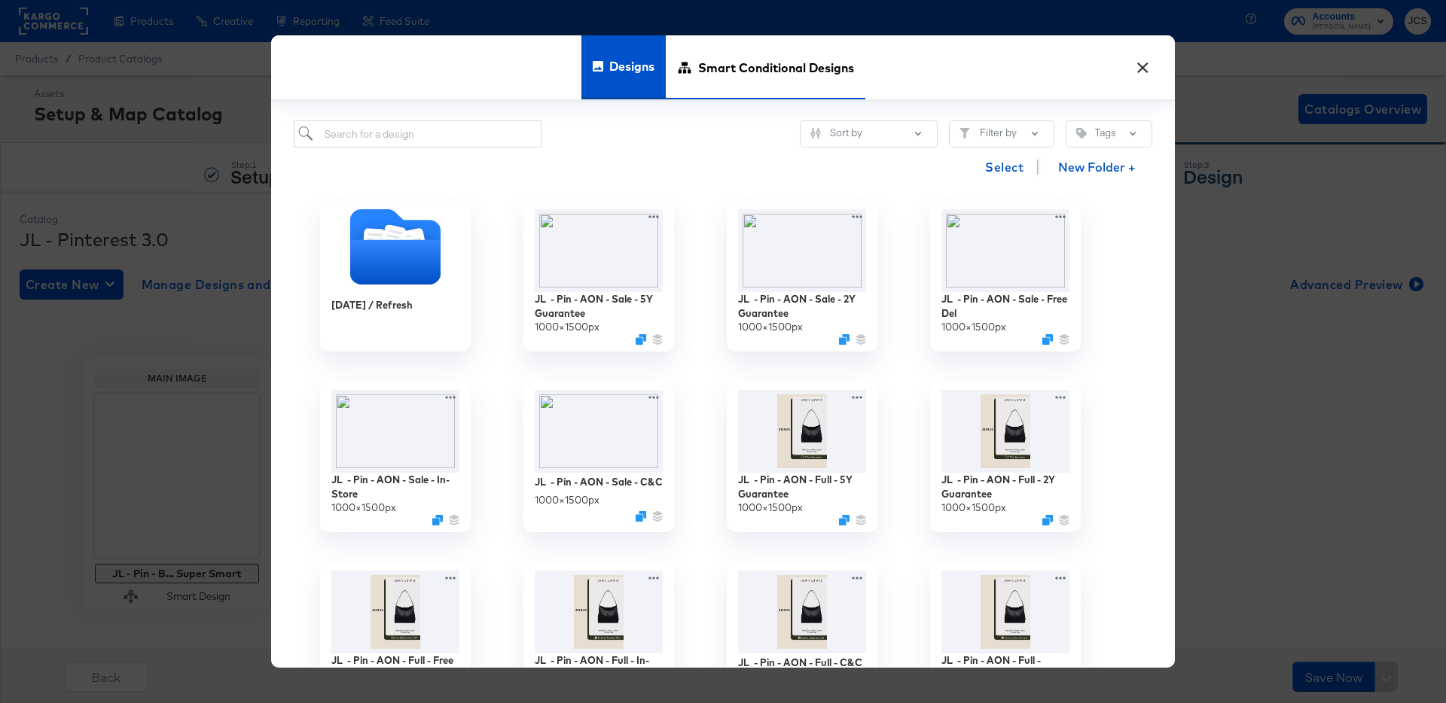
click at [737, 75] on span "Smart Conditional Designs" at bounding box center [776, 67] width 156 height 66
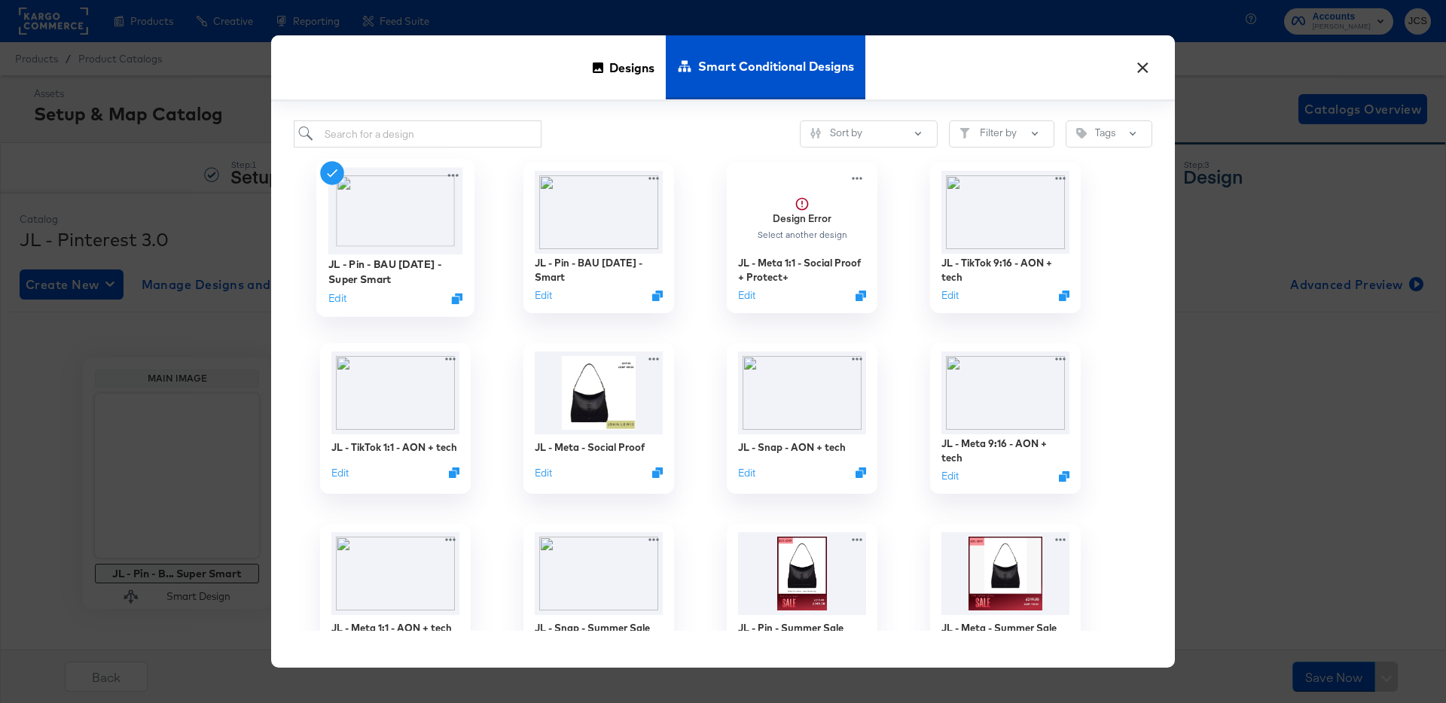
click at [351, 299] on div "Edit" at bounding box center [395, 298] width 135 height 14
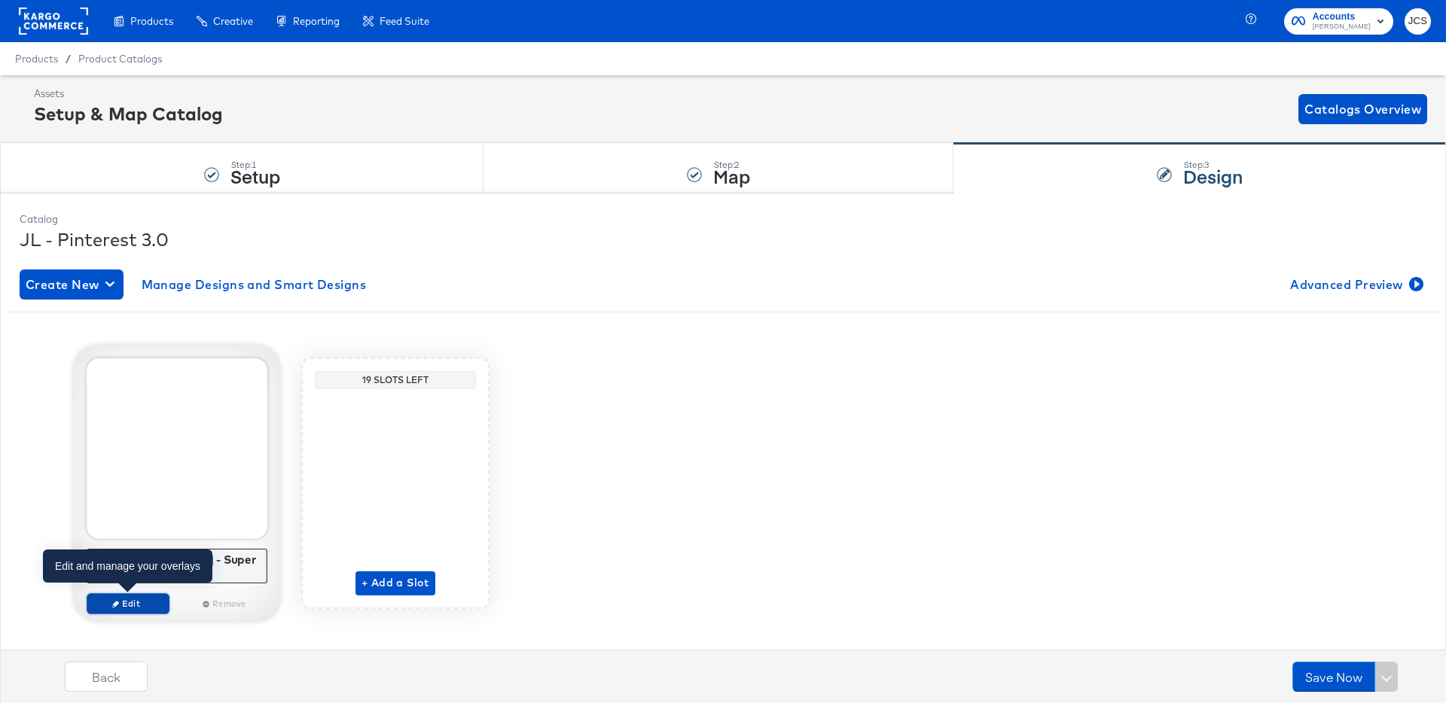
click at [135, 604] on span "Edit" at bounding box center [127, 603] width 69 height 11
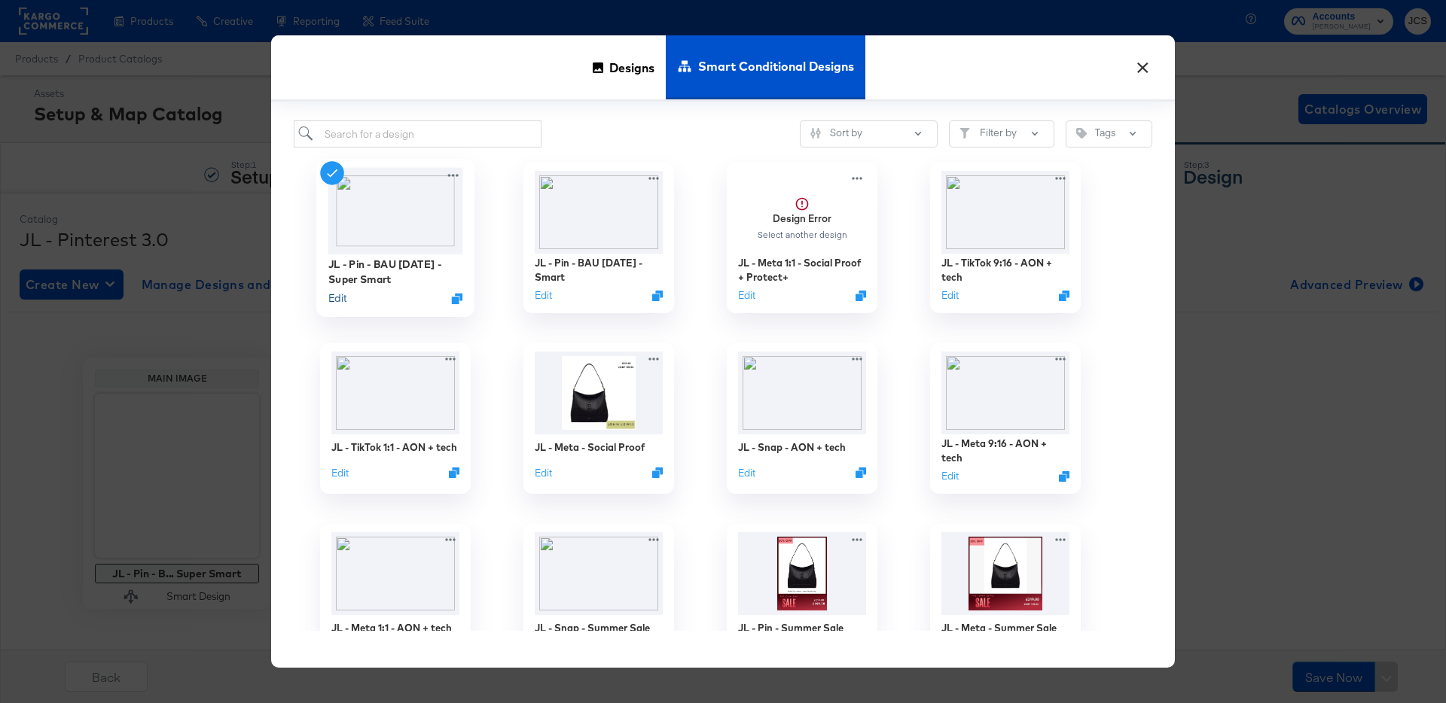
click at [338, 303] on button "Edit" at bounding box center [337, 298] width 18 height 14
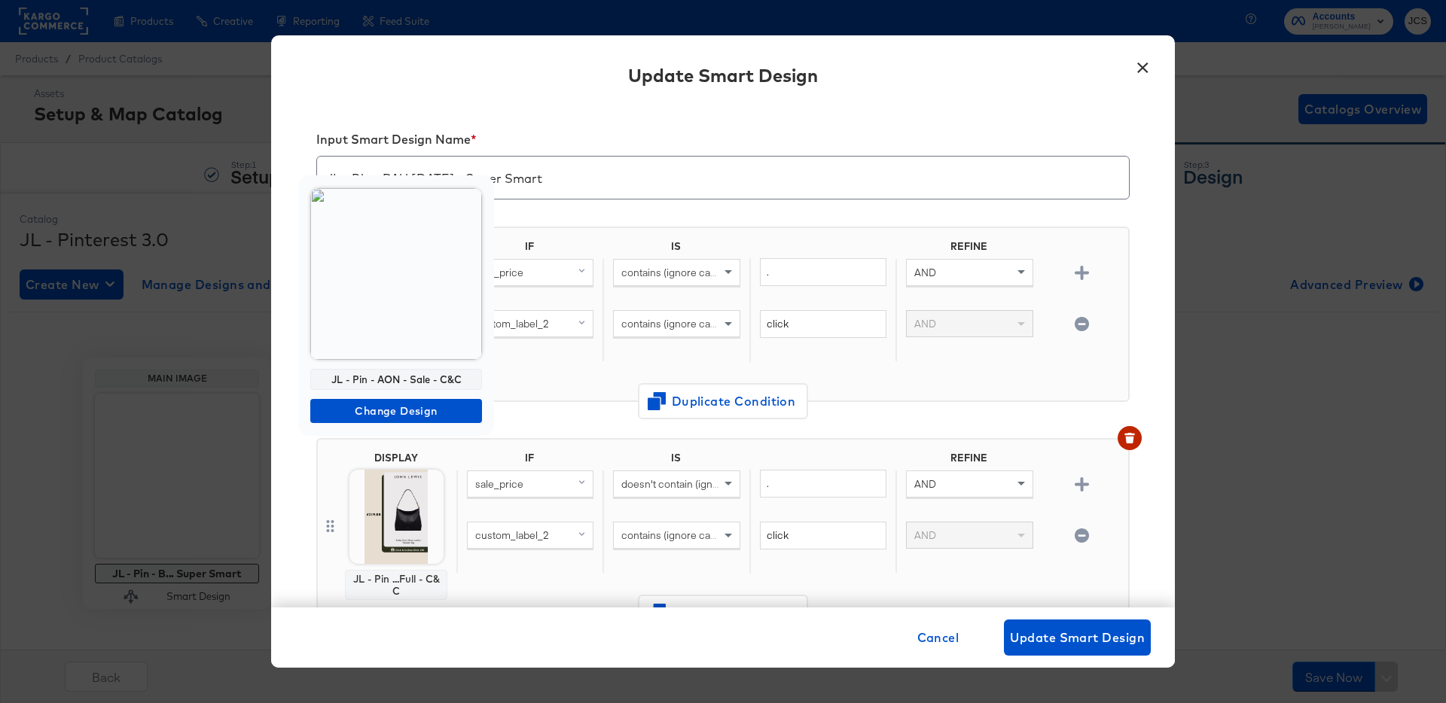
click at [389, 307] on img at bounding box center [396, 274] width 172 height 172
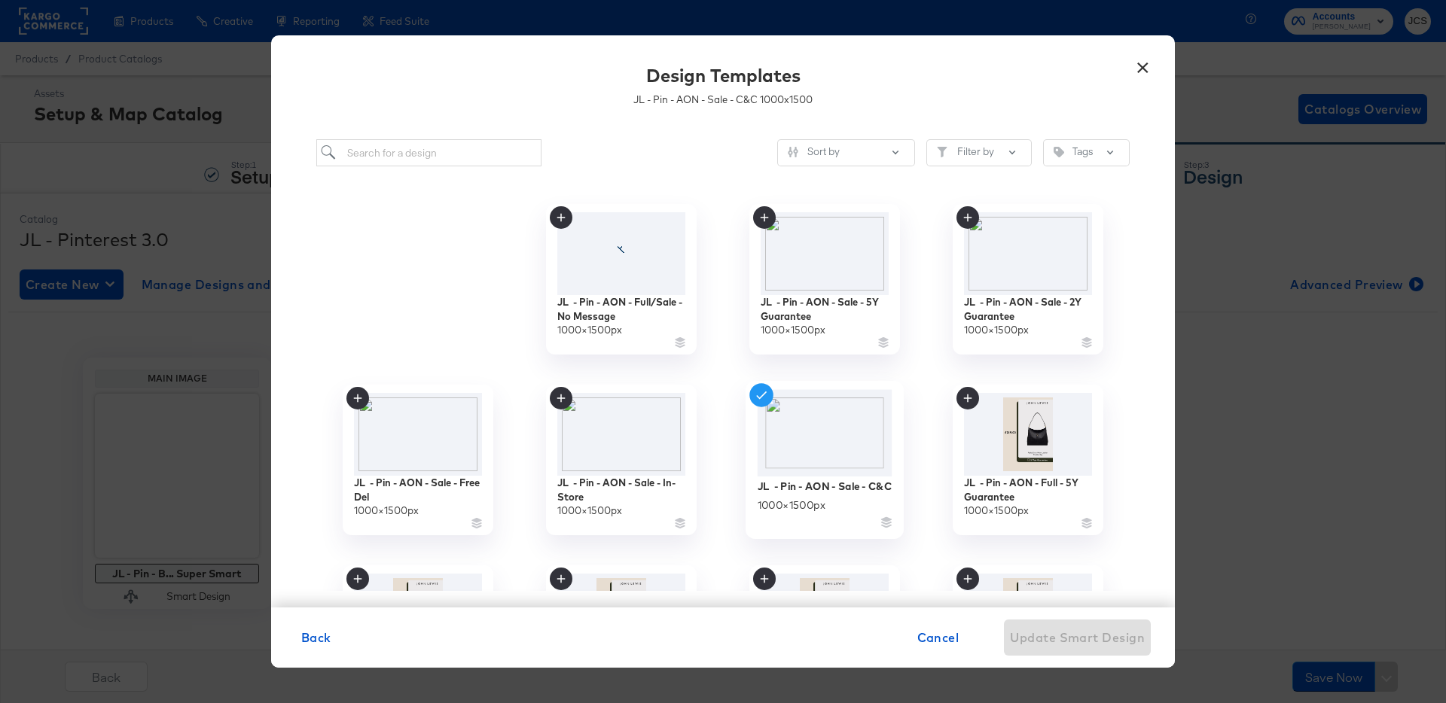
click at [837, 448] on img at bounding box center [825, 433] width 135 height 87
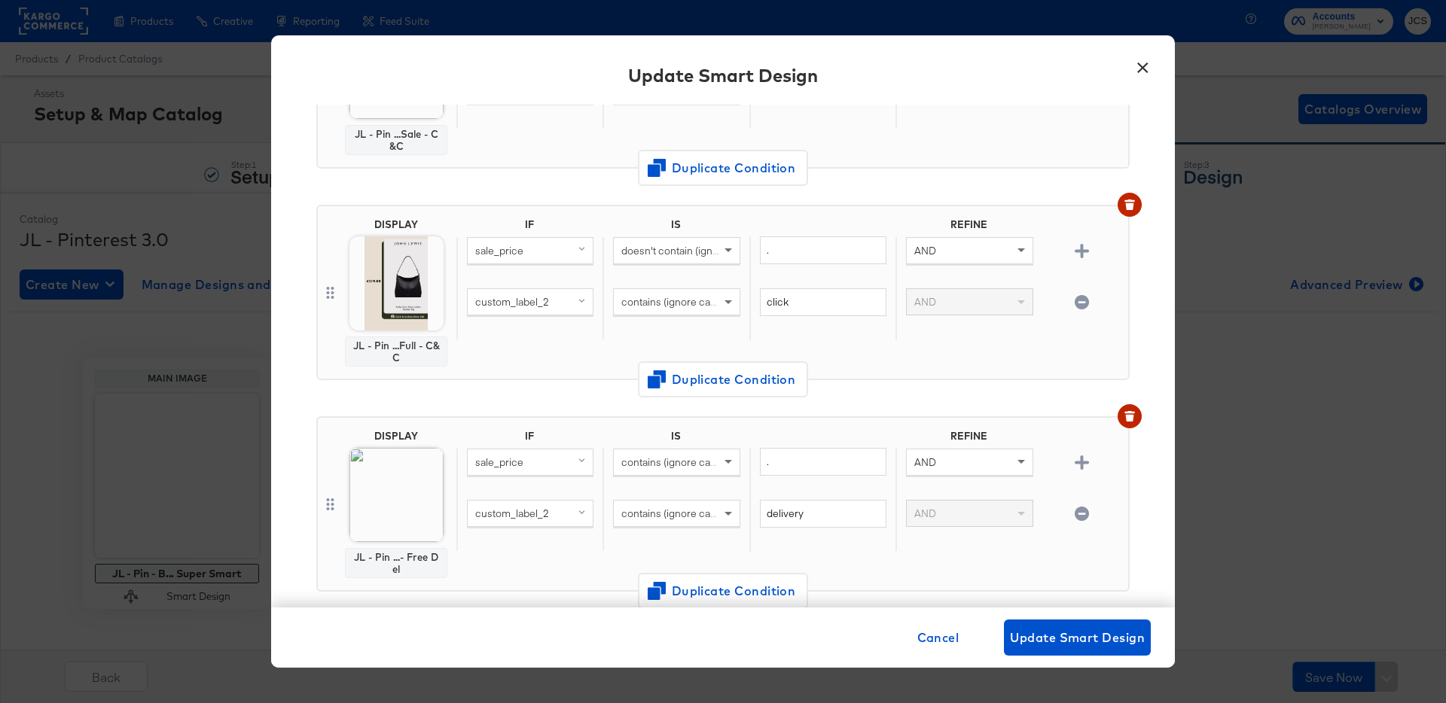
scroll to position [234, 0]
click at [401, 483] on img at bounding box center [396, 494] width 94 height 94
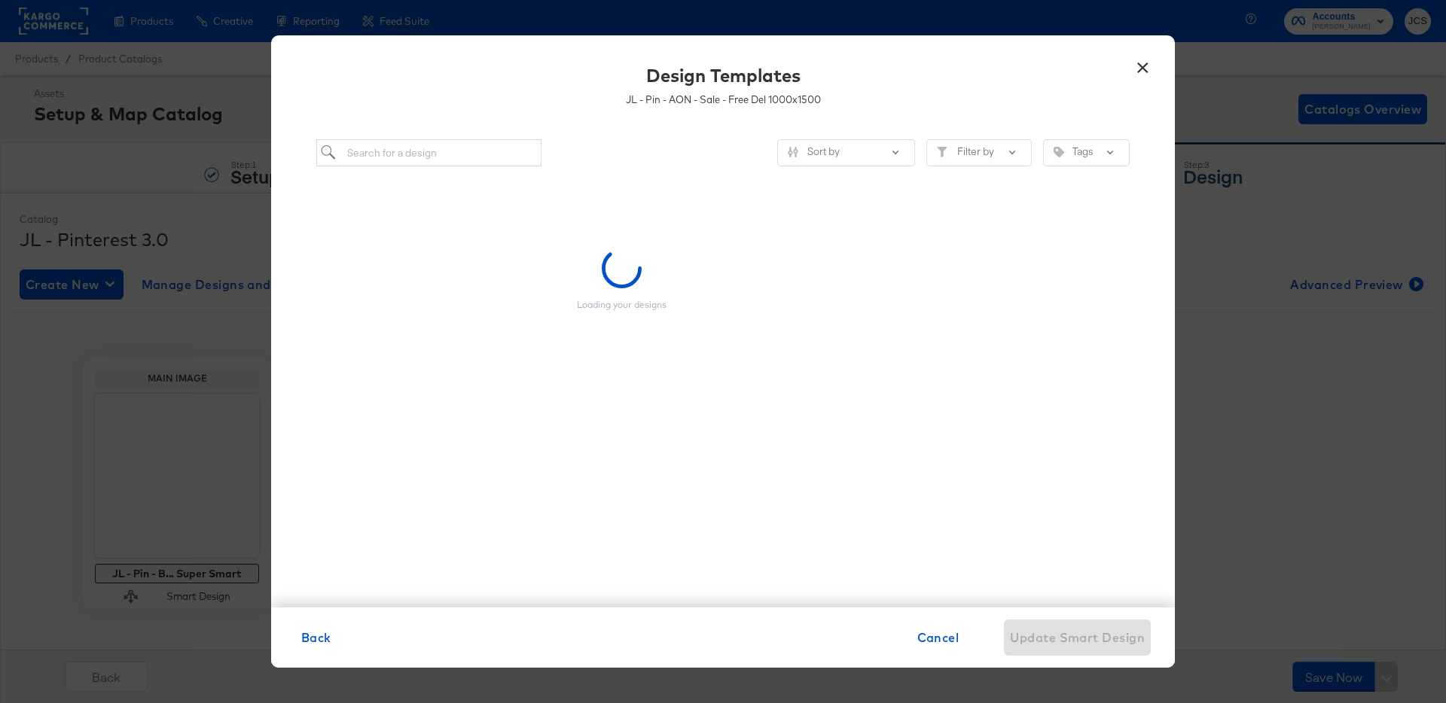
scroll to position [0, 0]
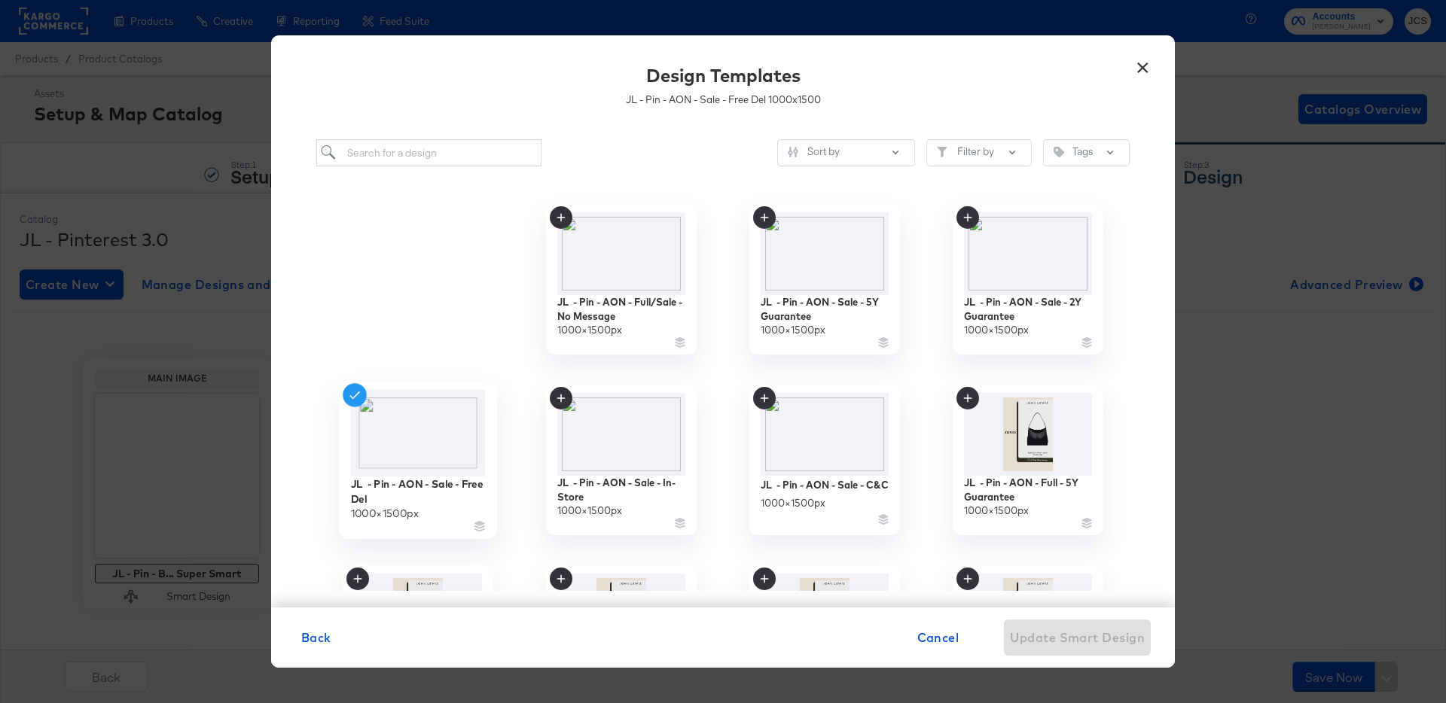
click at [419, 438] on img at bounding box center [418, 433] width 135 height 87
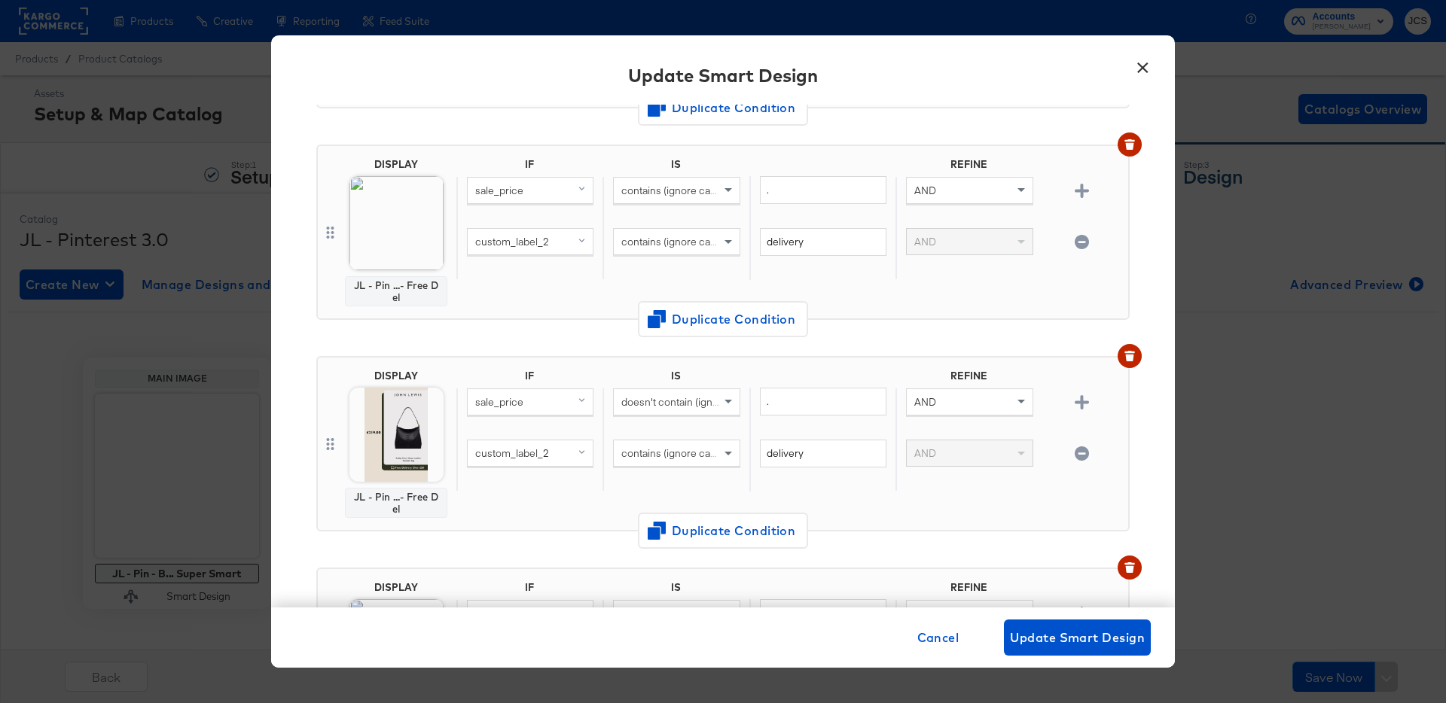
scroll to position [507, 0]
click at [406, 433] on img at bounding box center [396, 433] width 94 height 94
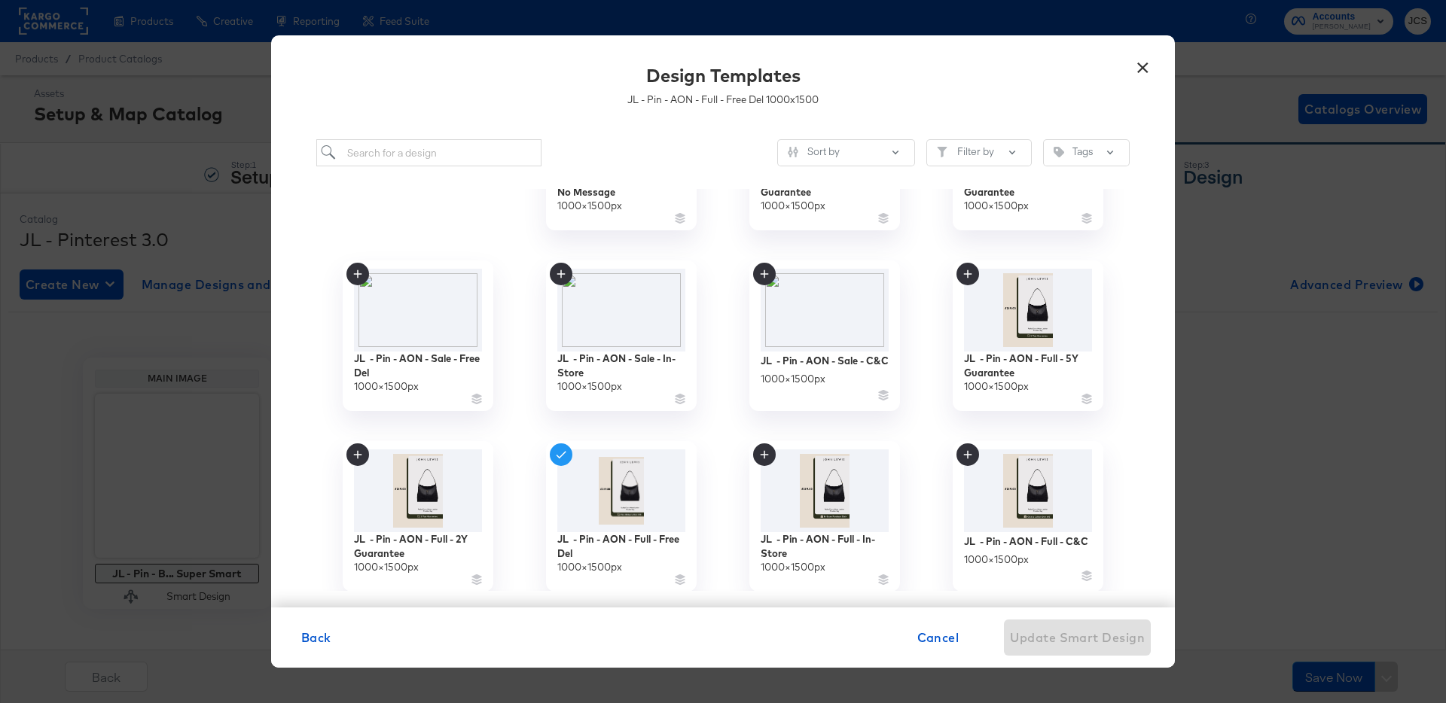
scroll to position [130, 0]
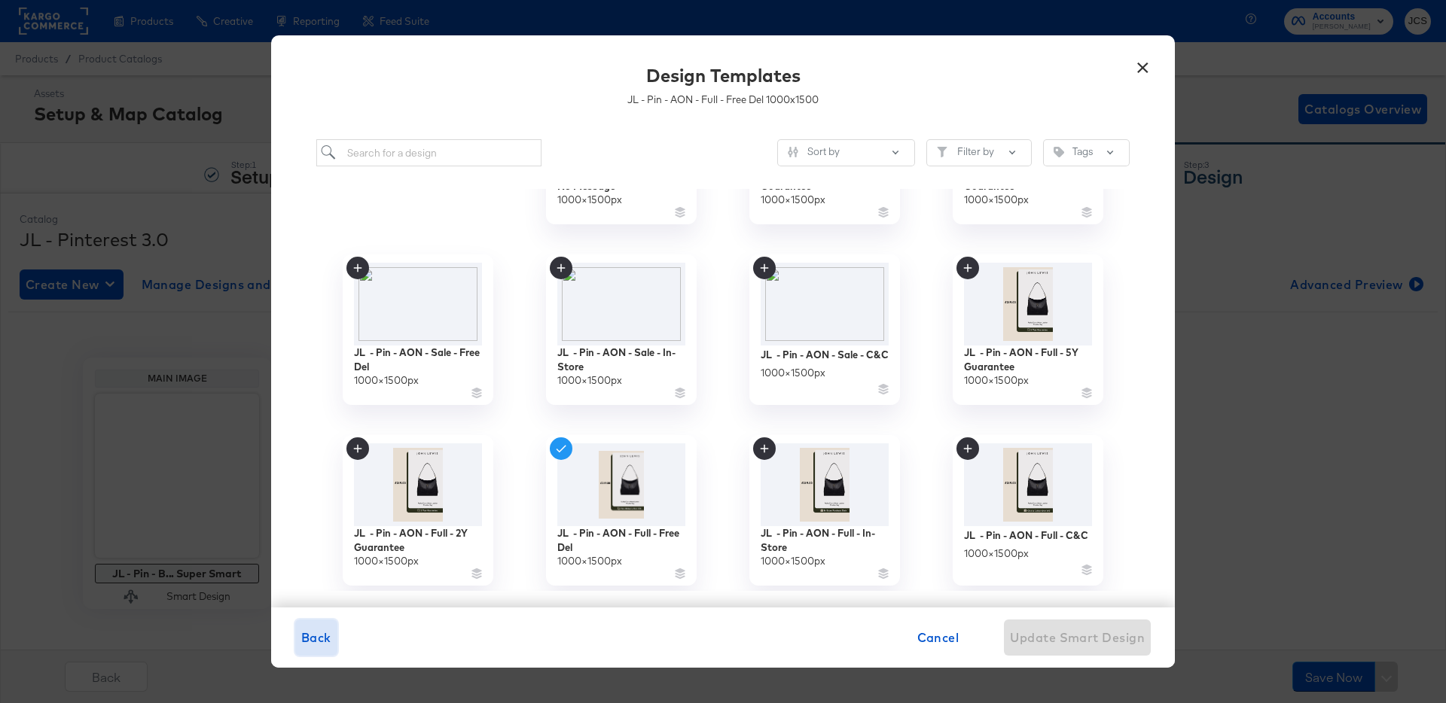
click at [322, 630] on span "Back" at bounding box center [316, 637] width 30 height 21
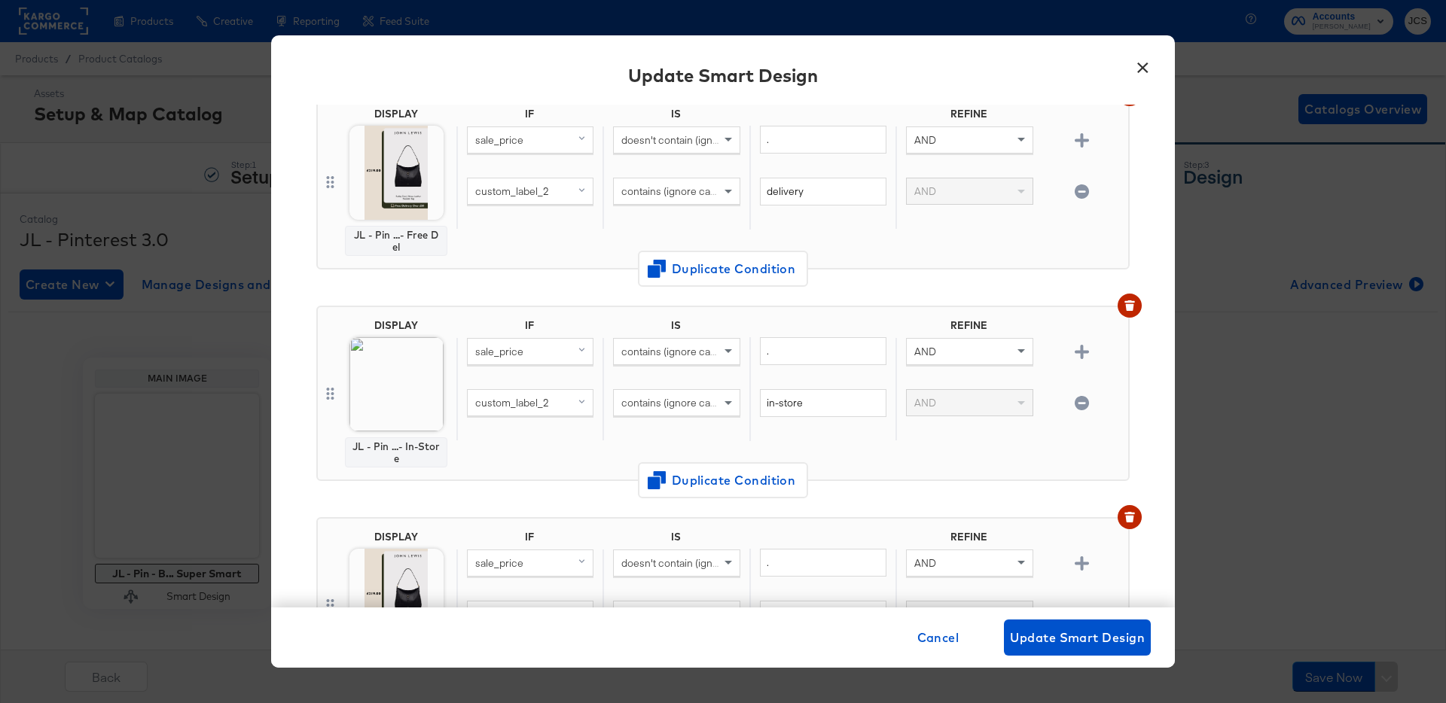
scroll to position [779, 0]
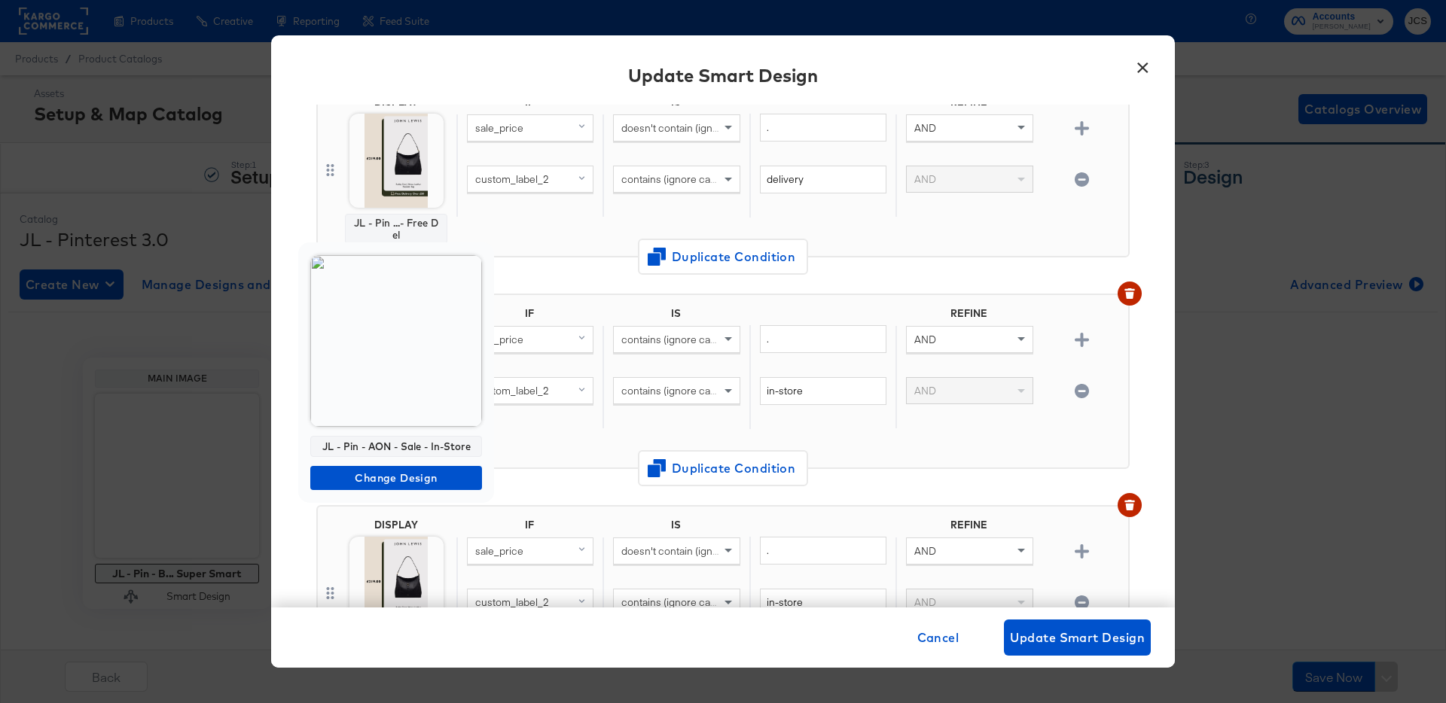
click at [402, 390] on img at bounding box center [396, 341] width 172 height 172
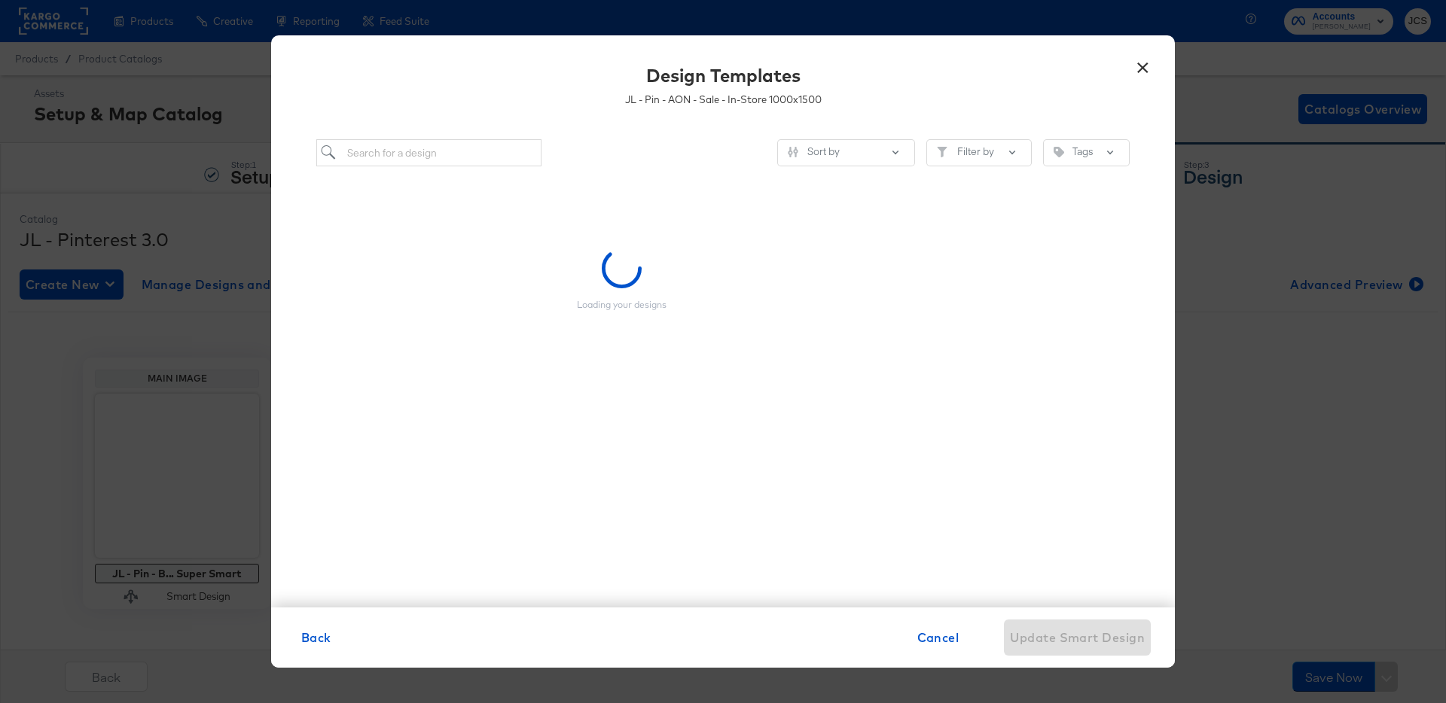
scroll to position [0, 0]
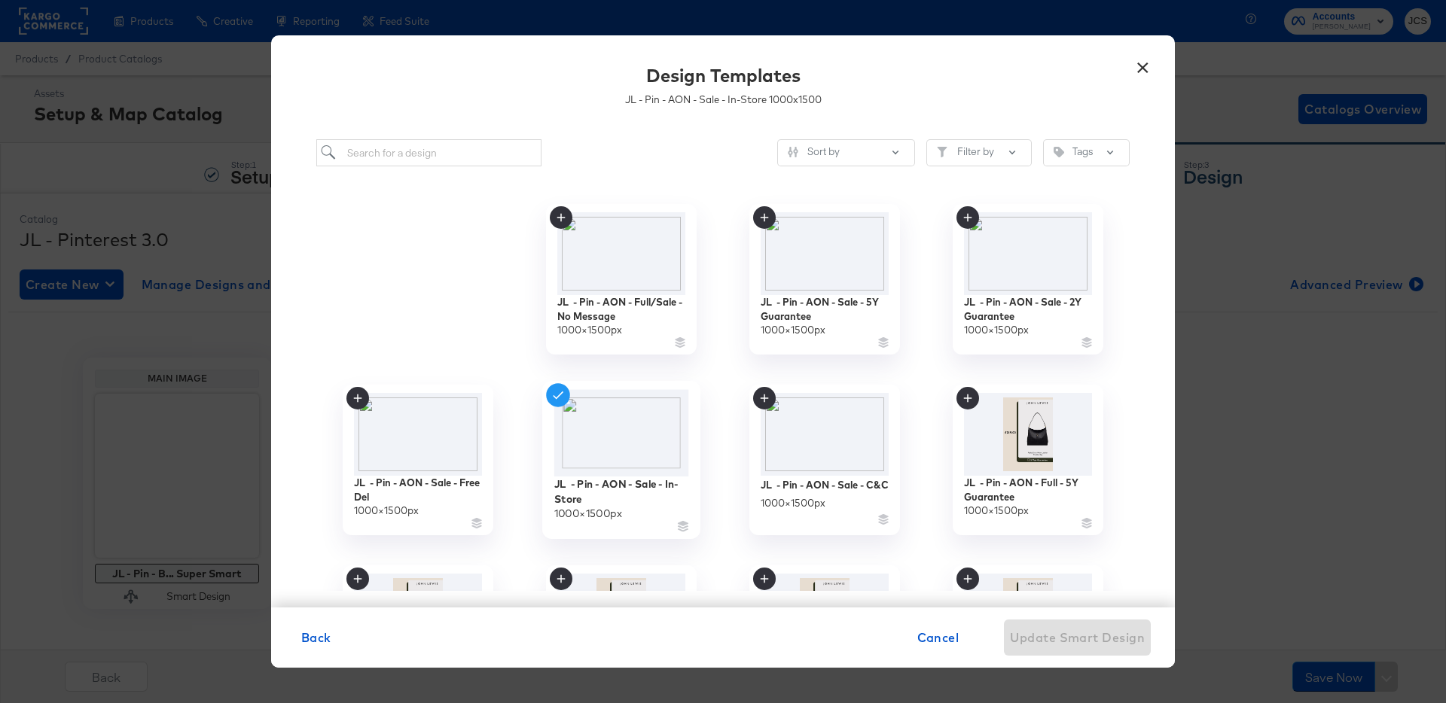
click at [618, 464] on img at bounding box center [621, 433] width 135 height 87
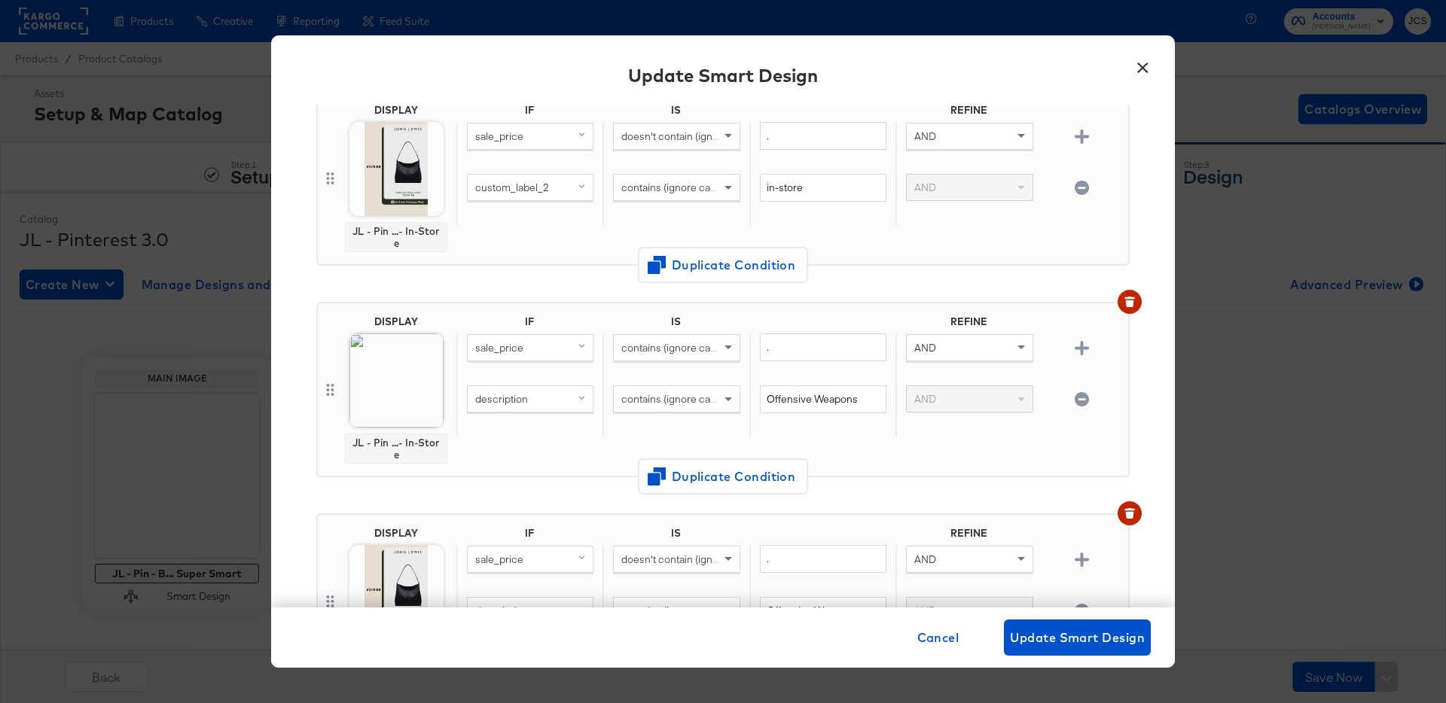
scroll to position [1195, 0]
click at [401, 385] on img at bounding box center [396, 380] width 94 height 94
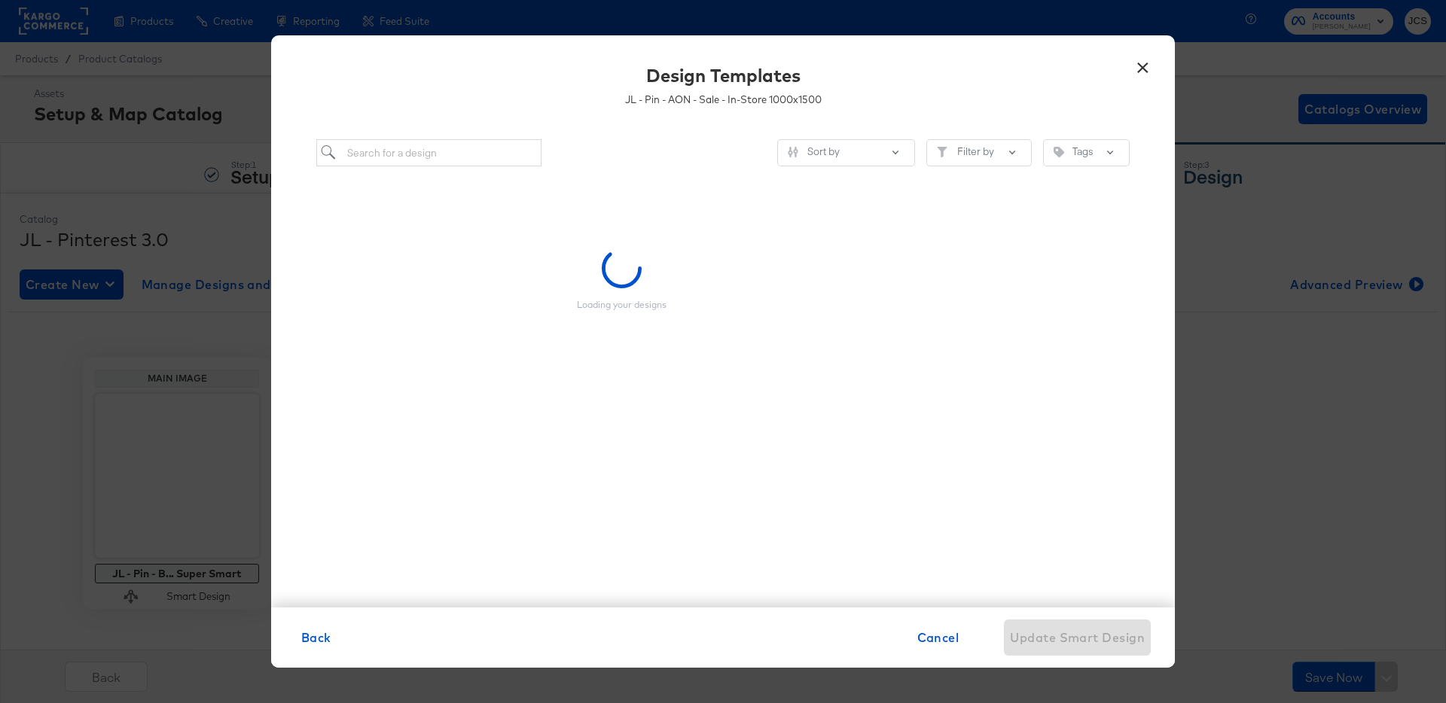
scroll to position [0, 0]
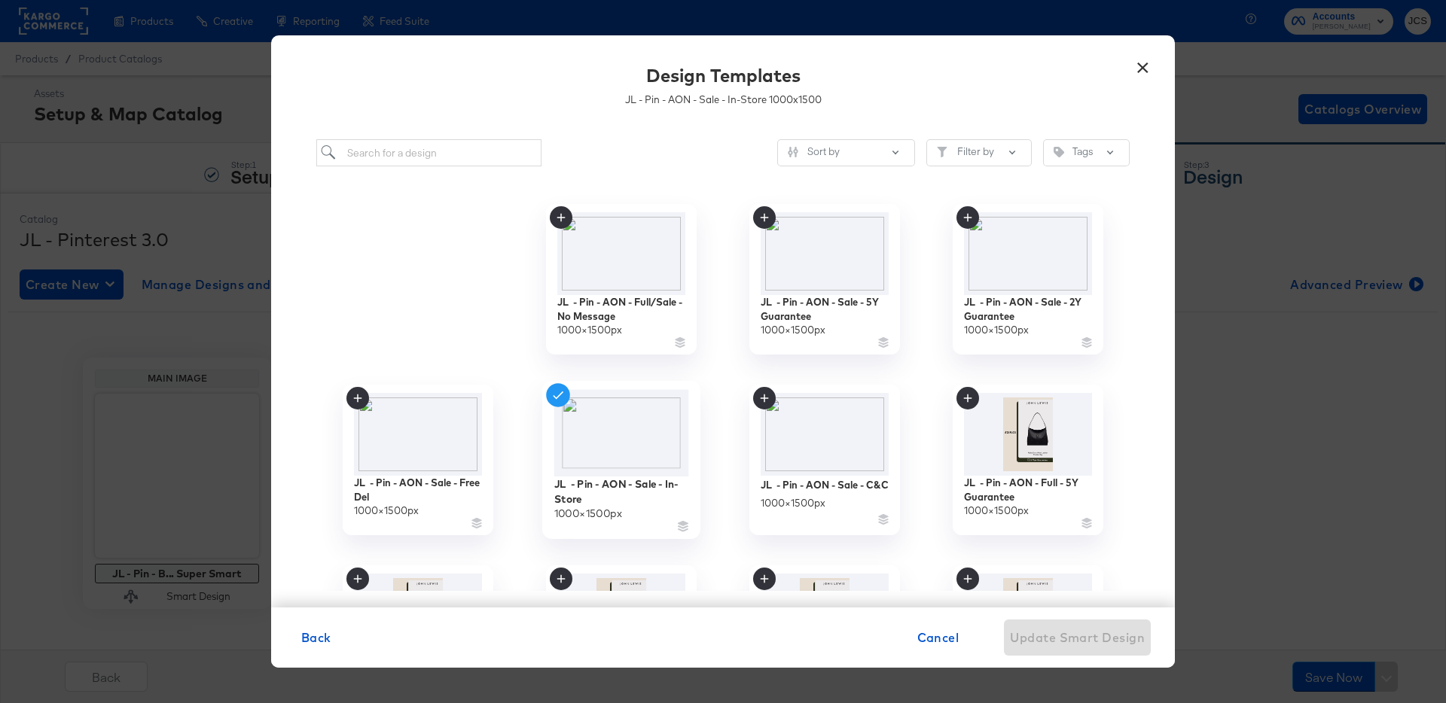
click at [586, 444] on img at bounding box center [621, 433] width 135 height 87
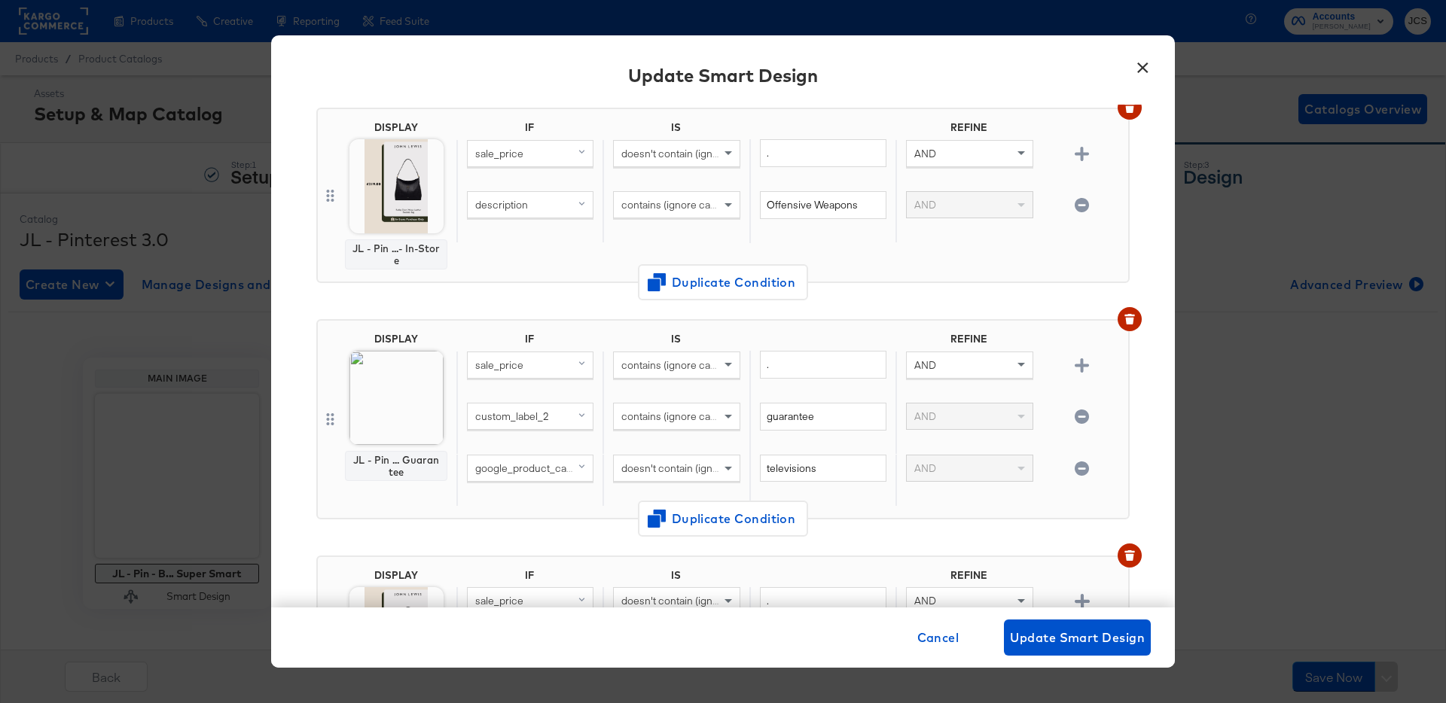
scroll to position [1603, 0]
click at [425, 408] on img at bounding box center [396, 395] width 94 height 94
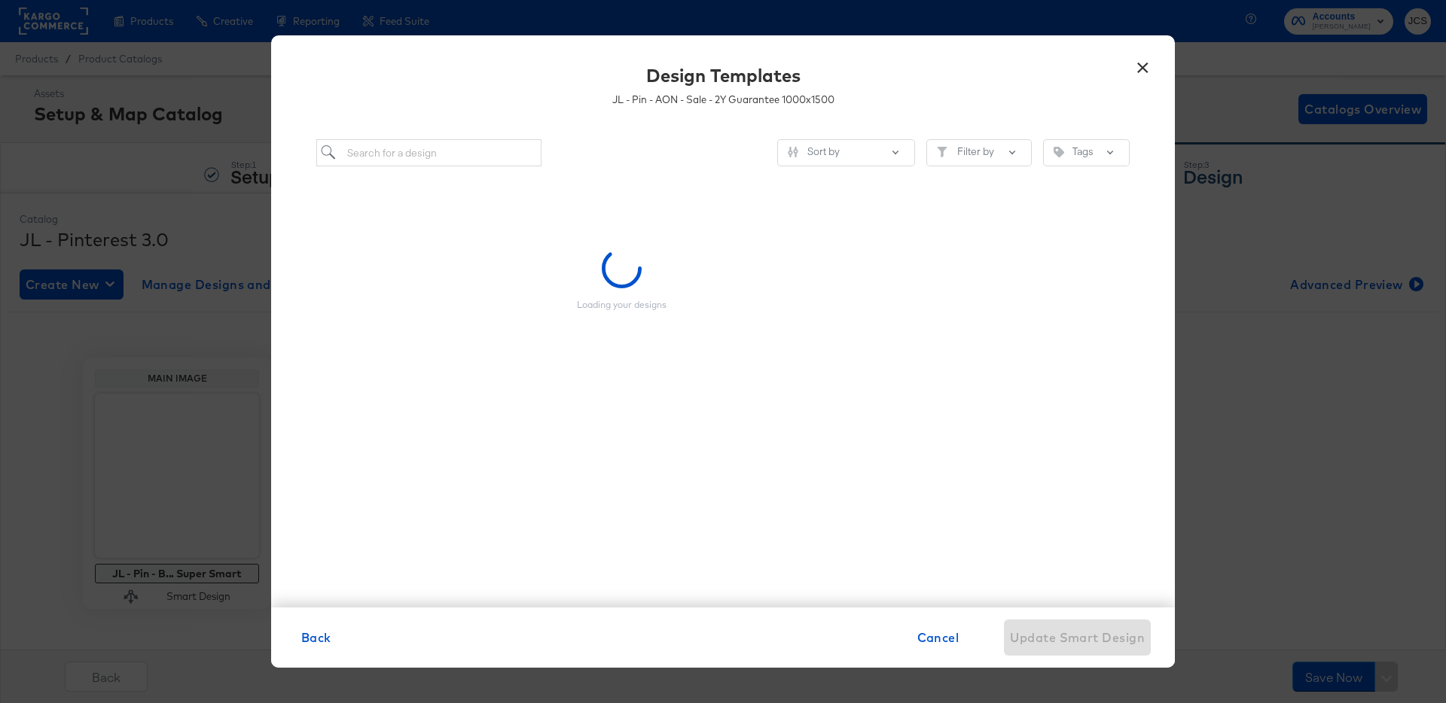
scroll to position [0, 0]
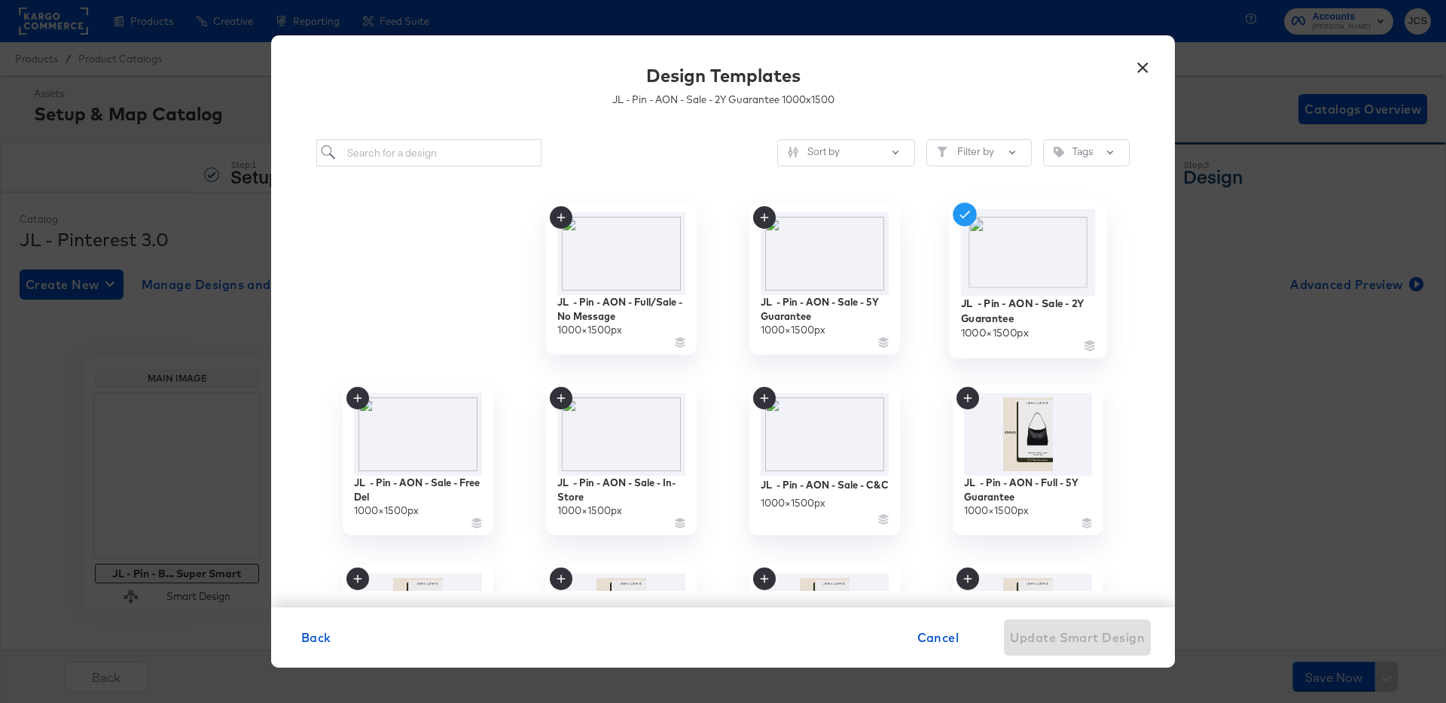
click at [1043, 267] on img at bounding box center [1028, 252] width 135 height 87
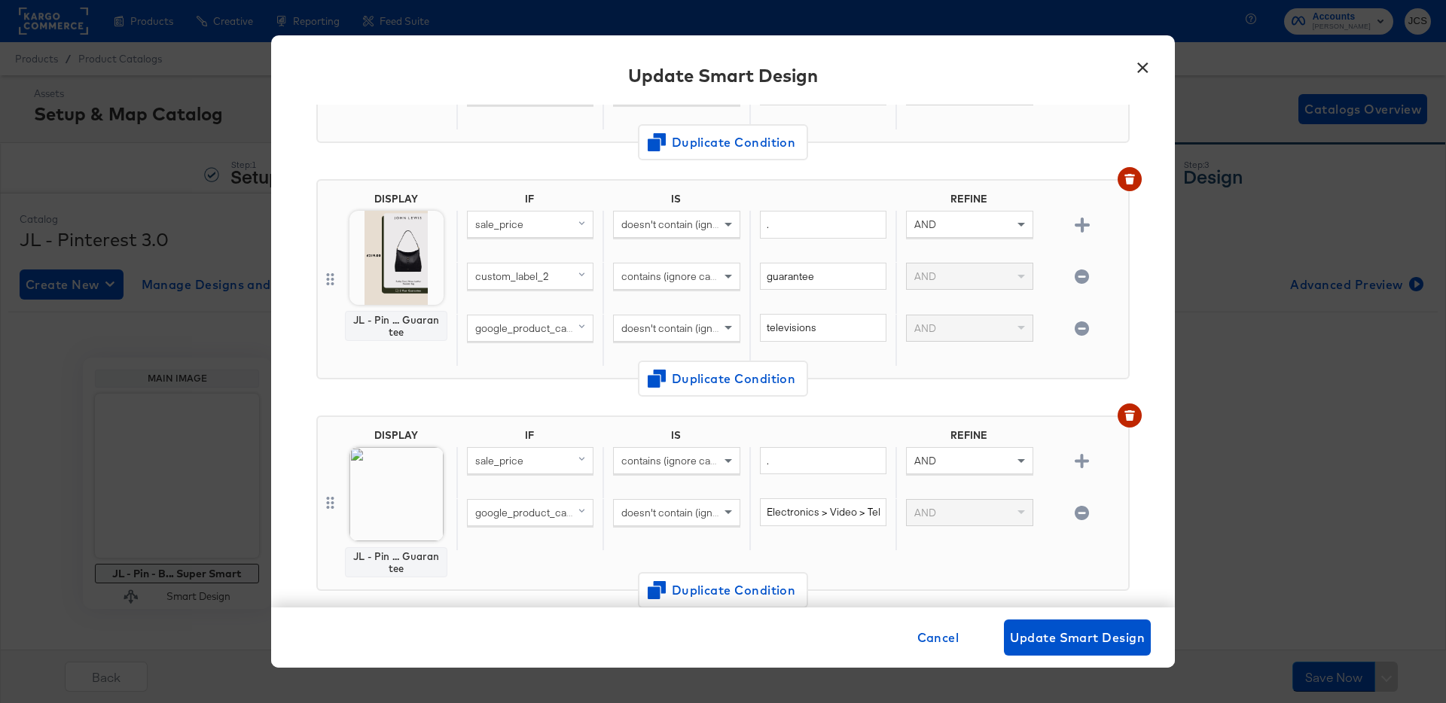
scroll to position [2054, 0]
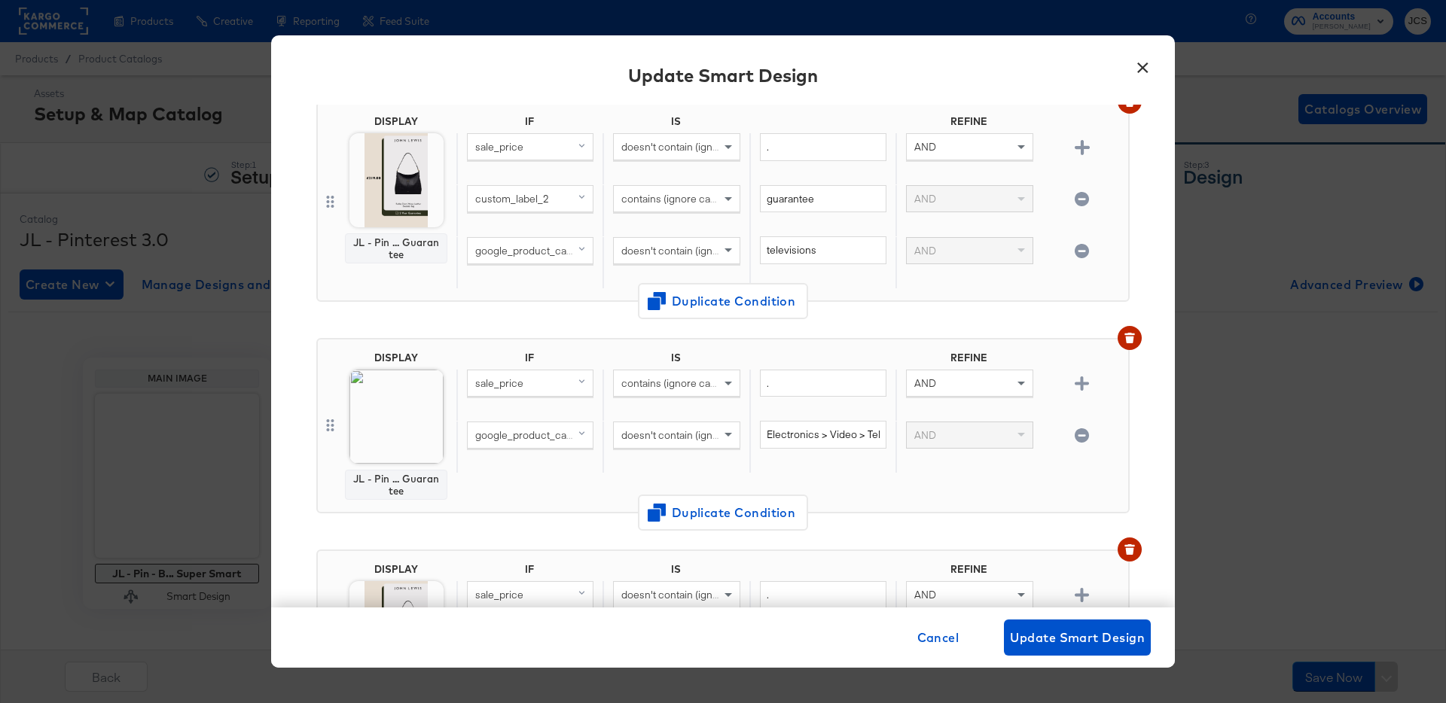
click at [403, 391] on img at bounding box center [396, 417] width 94 height 94
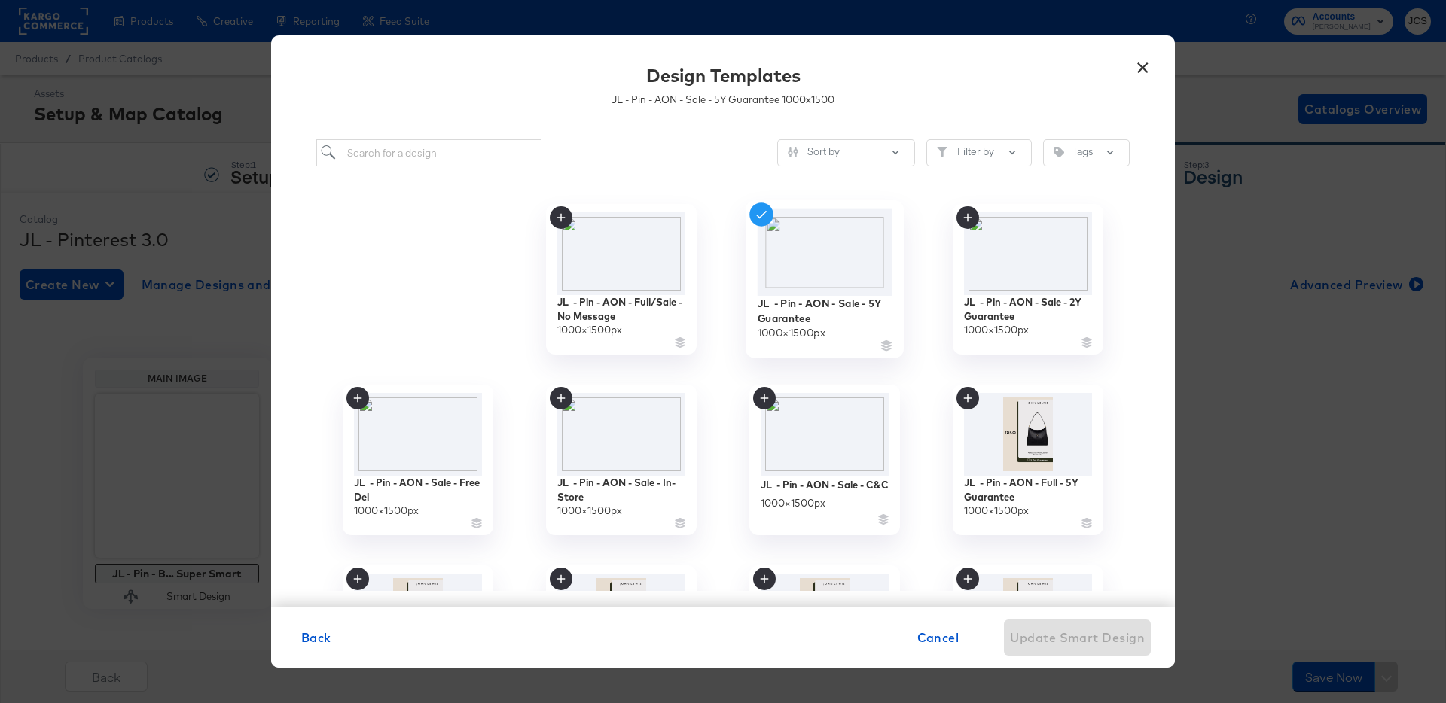
click at [827, 258] on img at bounding box center [825, 252] width 135 height 87
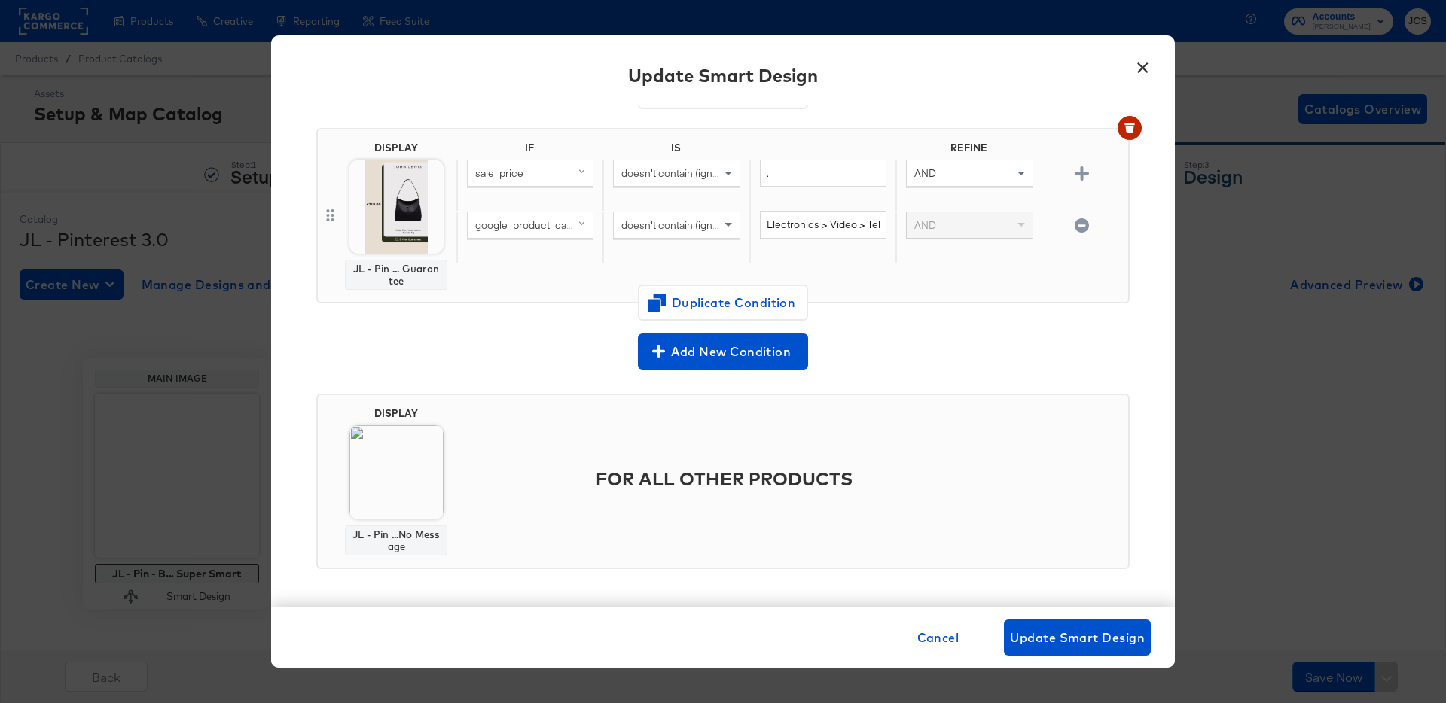
scroll to position [14, 0]
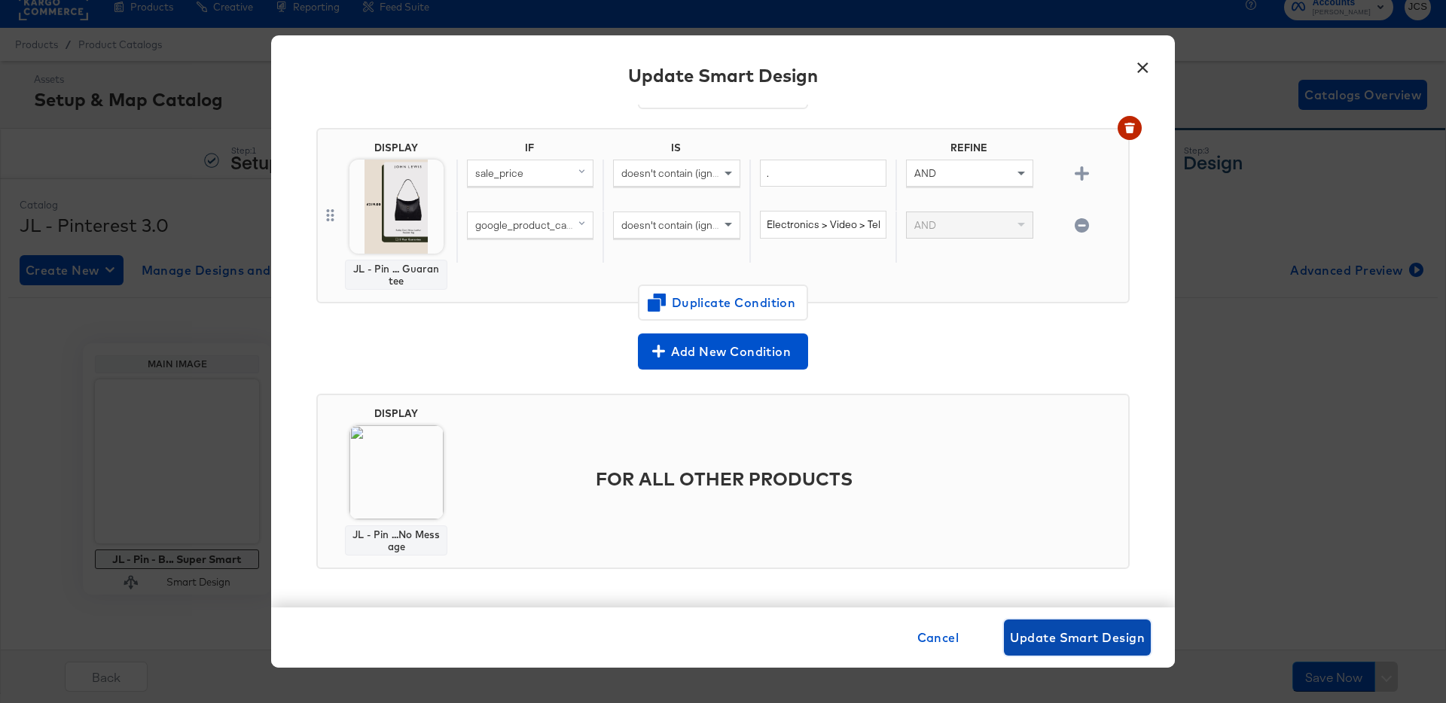
click at [1062, 641] on span "Update Smart Design" at bounding box center [1077, 637] width 135 height 21
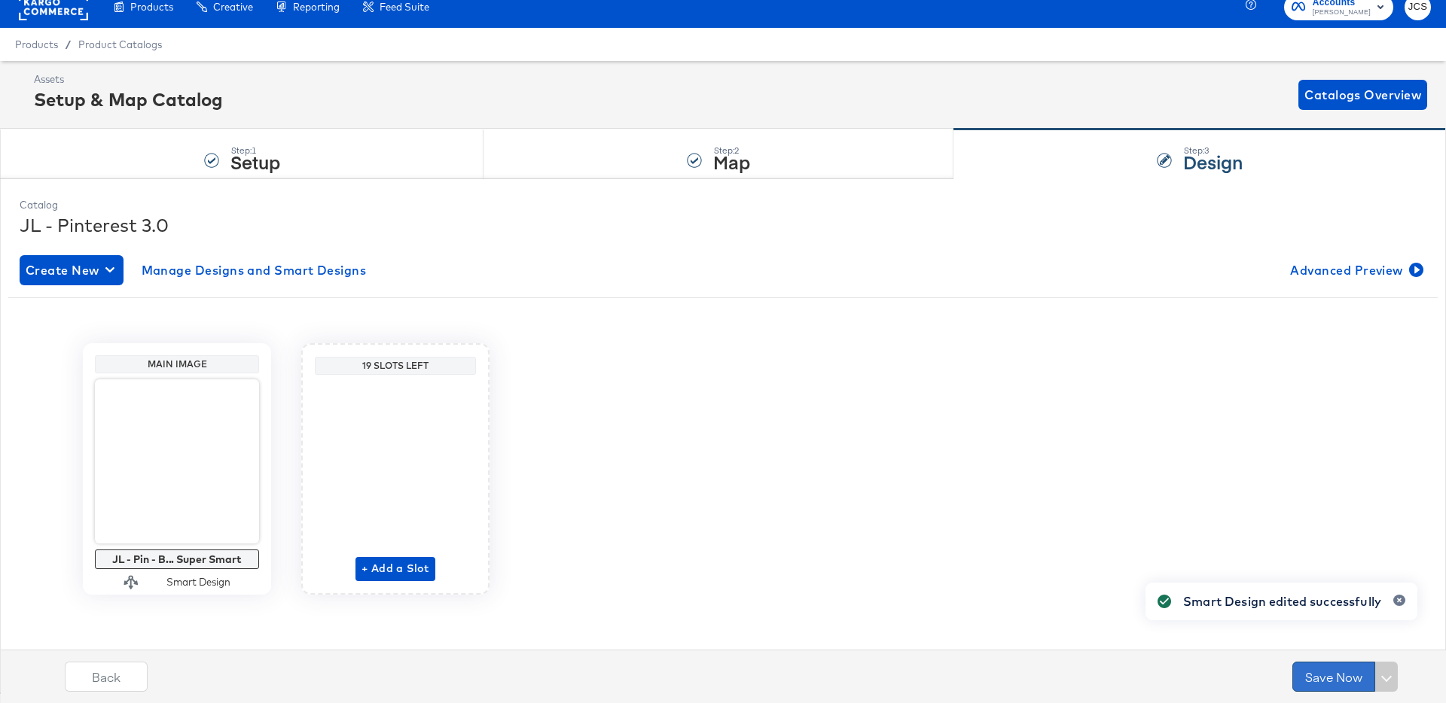
click at [1331, 691] on button "Save Now" at bounding box center [1333, 677] width 83 height 30
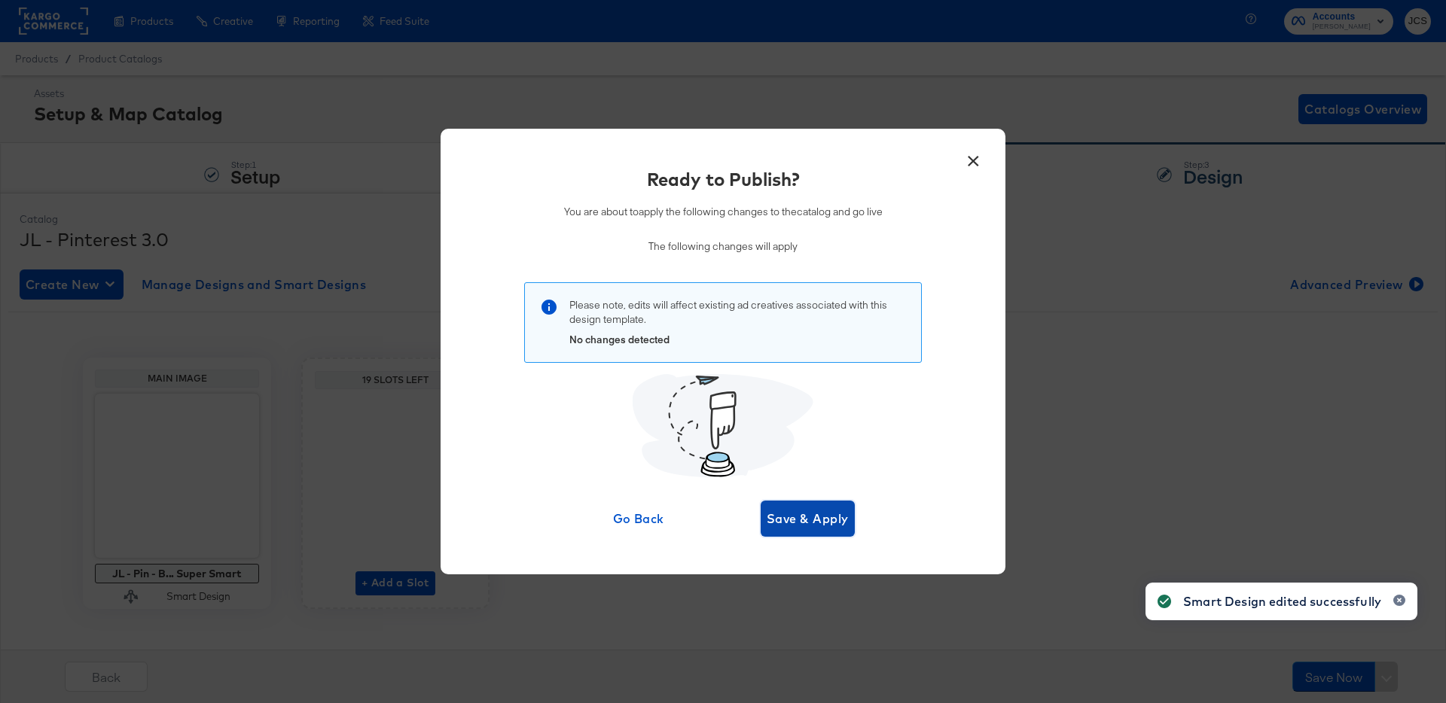
click at [785, 506] on button "Save & Apply" at bounding box center [808, 519] width 94 height 36
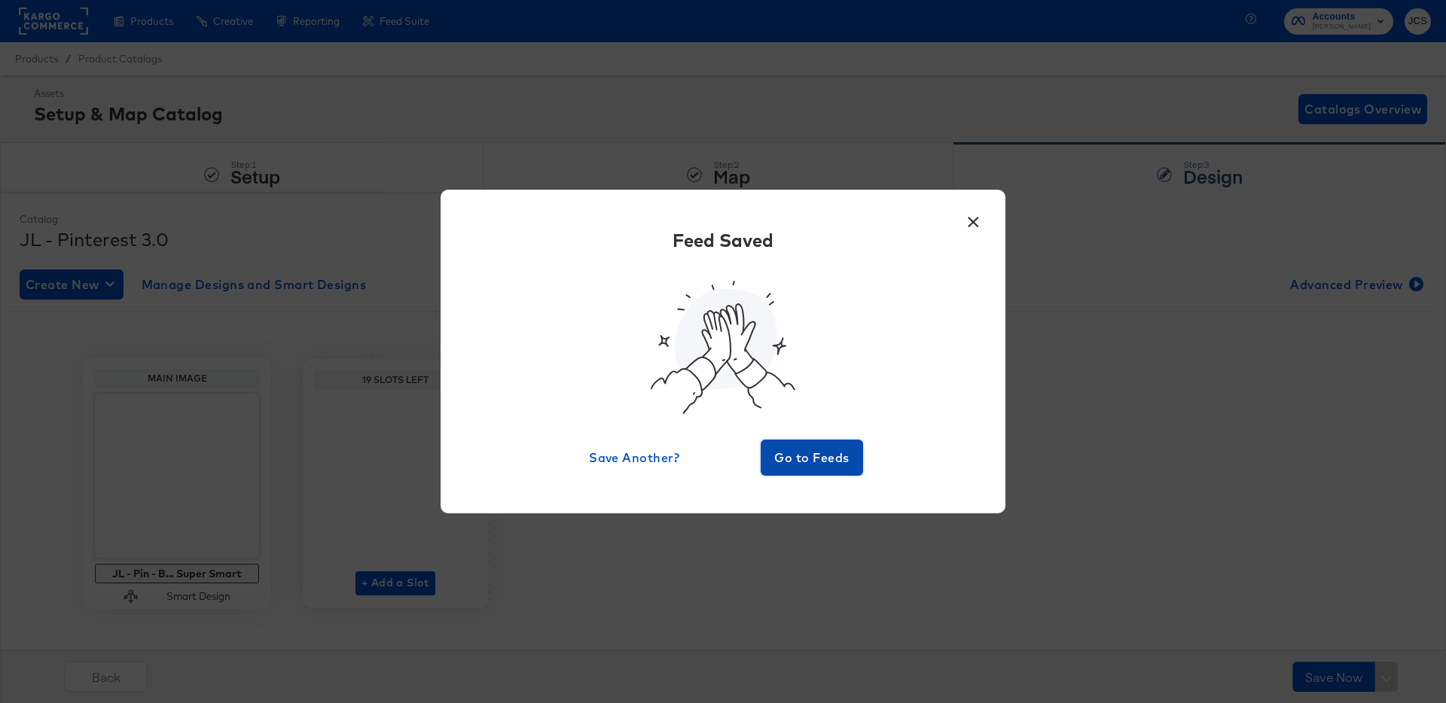
click at [822, 462] on span "Go to Feeds" at bounding box center [812, 457] width 90 height 21
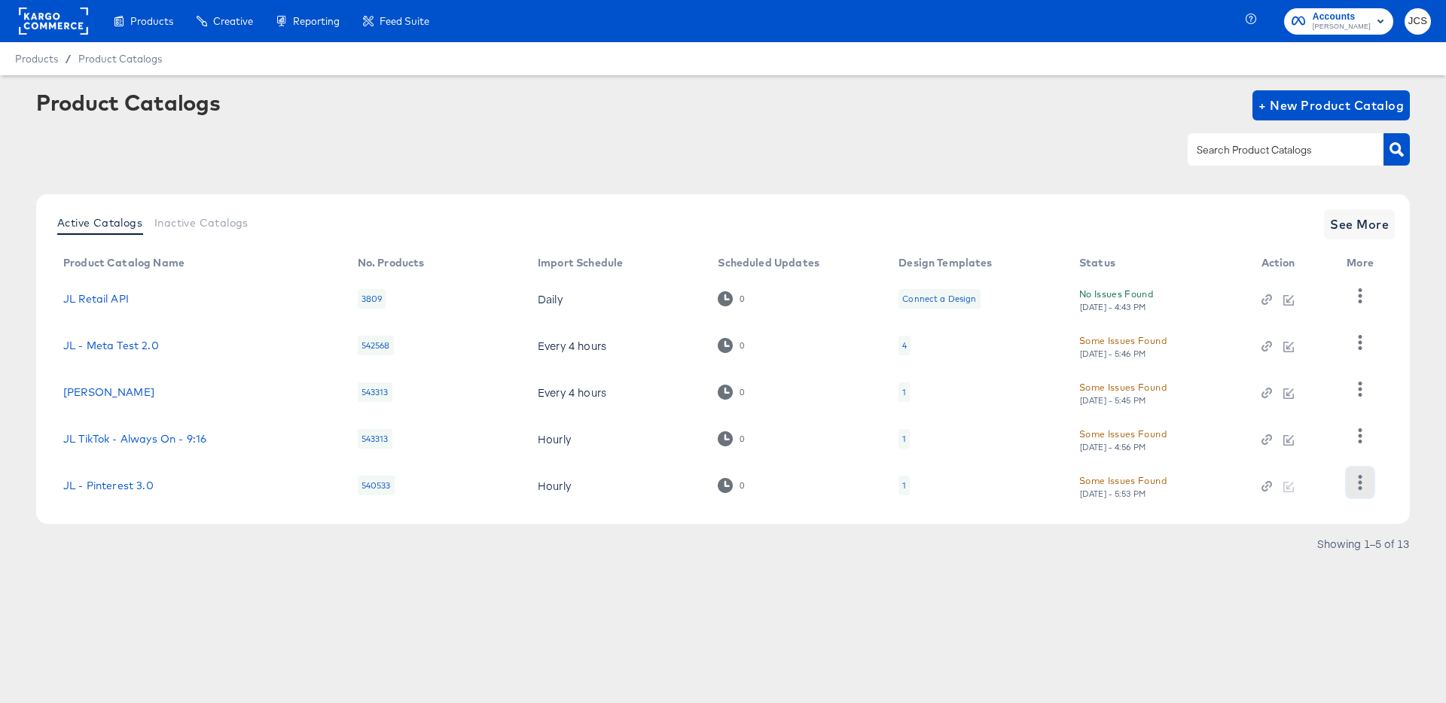
click at [1362, 486] on icon "button" at bounding box center [1360, 482] width 14 height 14
click at [1268, 409] on div "HUD Checks (Internal)" at bounding box center [1298, 407] width 151 height 24
click at [682, 619] on div "Products Creative Reporting Feed Suite Accounts John Lewis JCS Products / Produ…" at bounding box center [723, 351] width 1446 height 703
click at [48, 10] on rect at bounding box center [53, 21] width 69 height 27
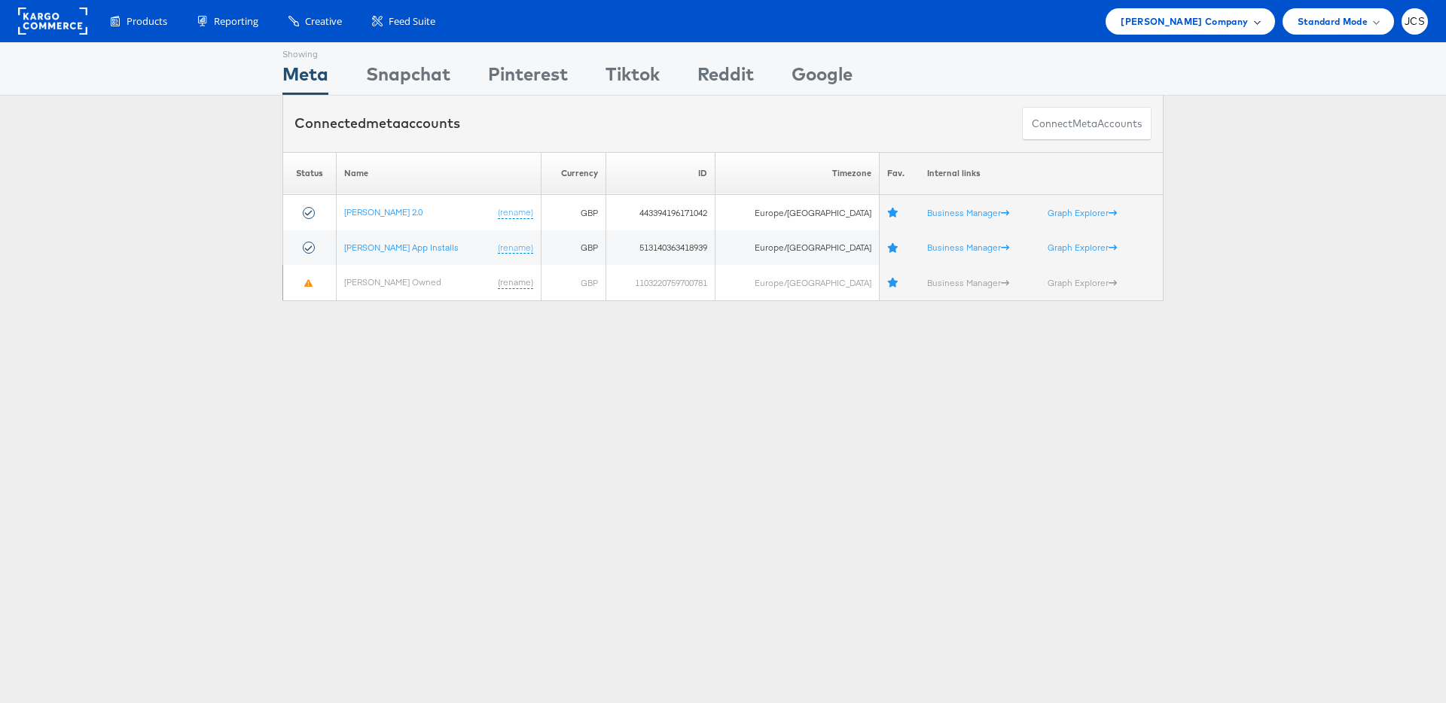
click at [1182, 20] on span "[PERSON_NAME] Company" at bounding box center [1184, 22] width 127 height 16
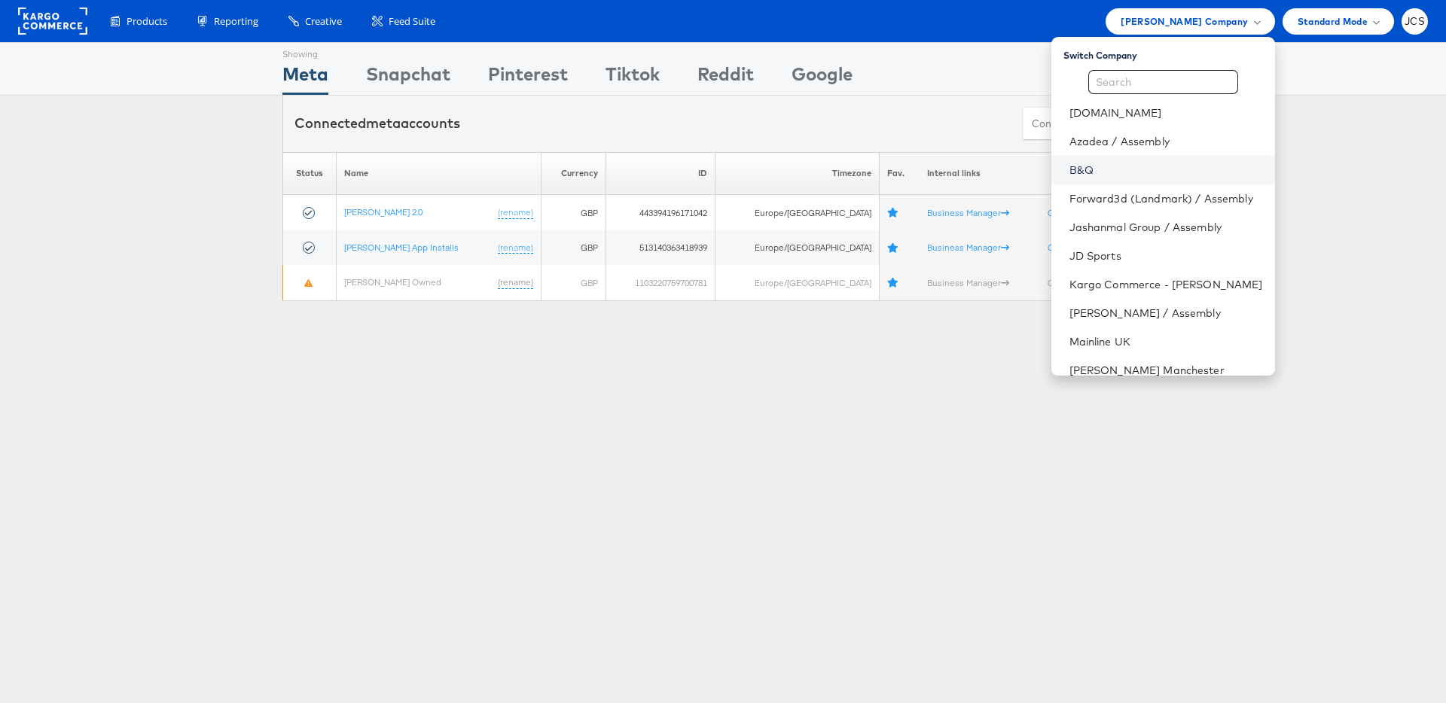
click at [1069, 176] on link "B&Q" at bounding box center [1166, 170] width 194 height 15
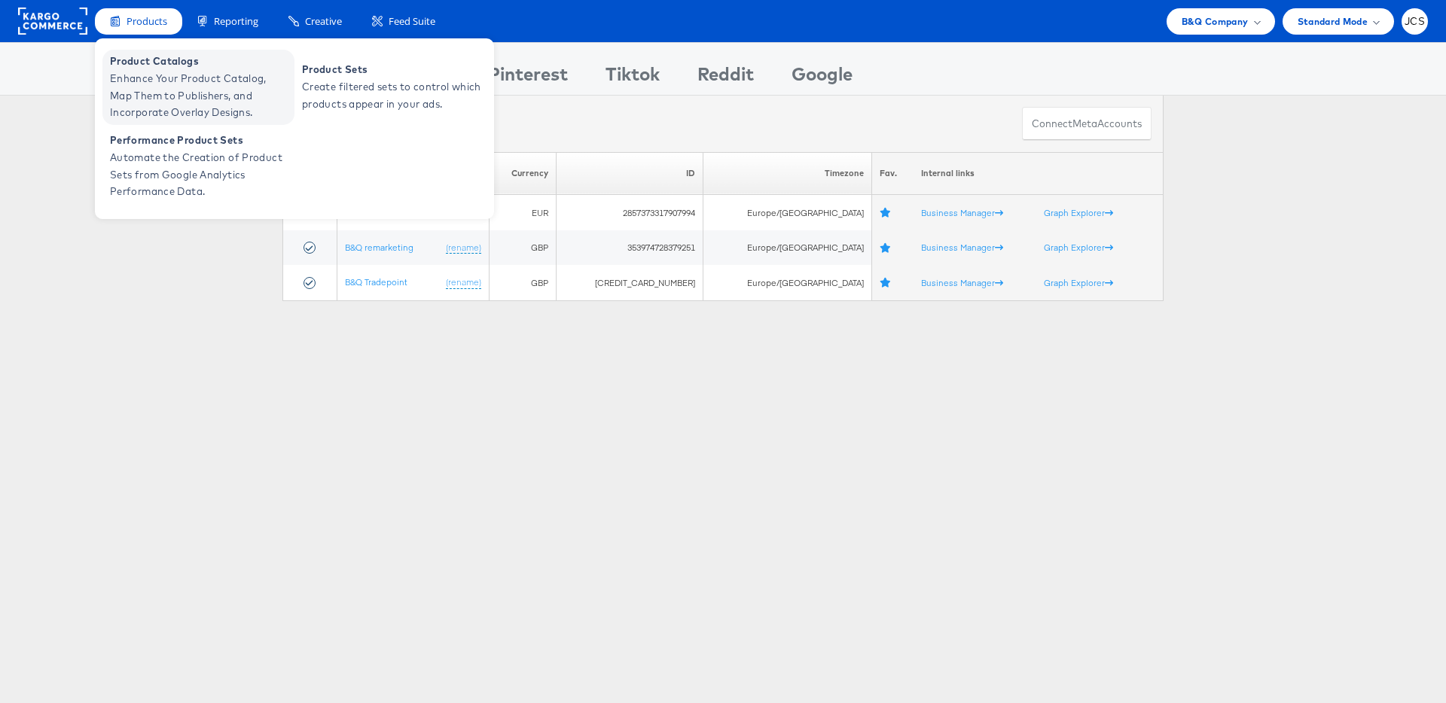
click at [139, 70] on span "Enhance Your Product Catalog, Map Them to Publishers, and Incorporate Overlay D…" at bounding box center [200, 95] width 181 height 51
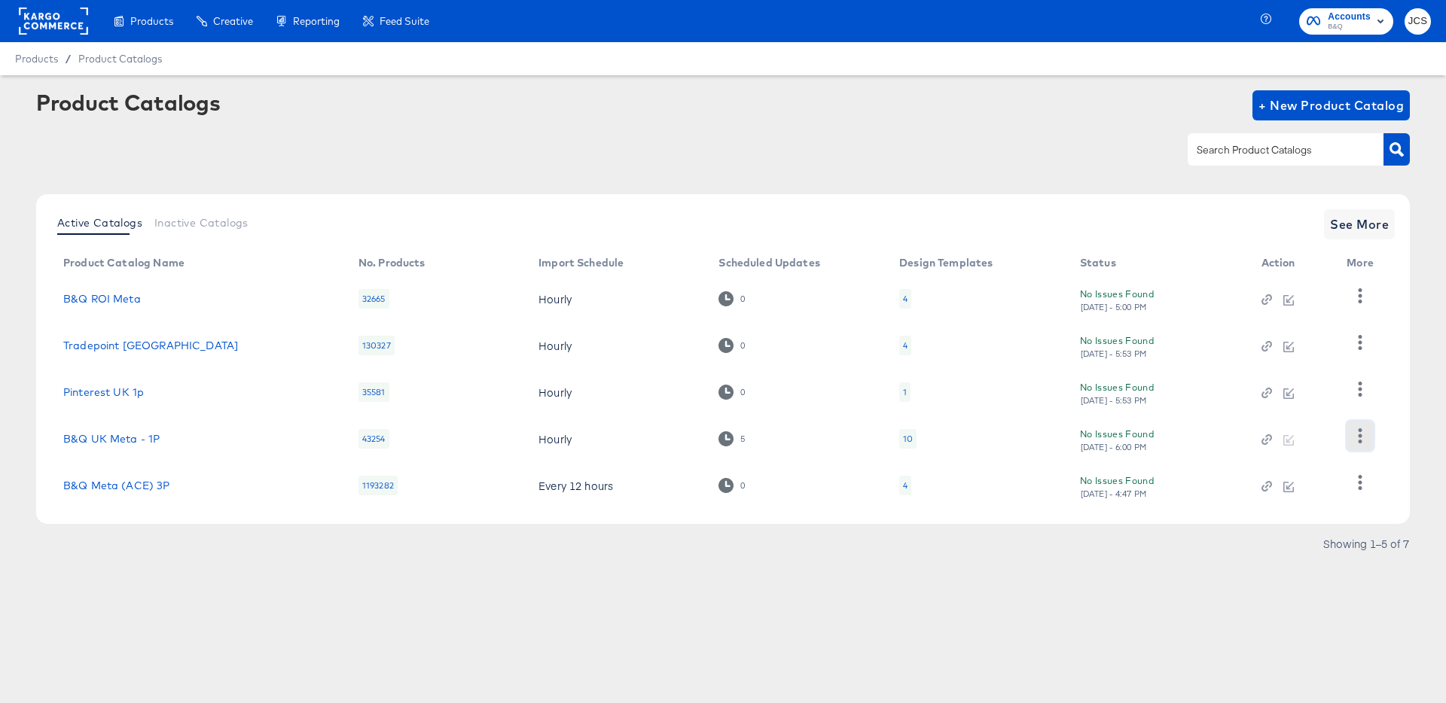
click at [1357, 435] on icon "button" at bounding box center [1360, 435] width 14 height 14
click at [1293, 362] on div "HUD Checks (Internal)" at bounding box center [1298, 361] width 151 height 24
click at [130, 435] on link "B&Q UK Meta - 1P" at bounding box center [111, 439] width 96 height 12
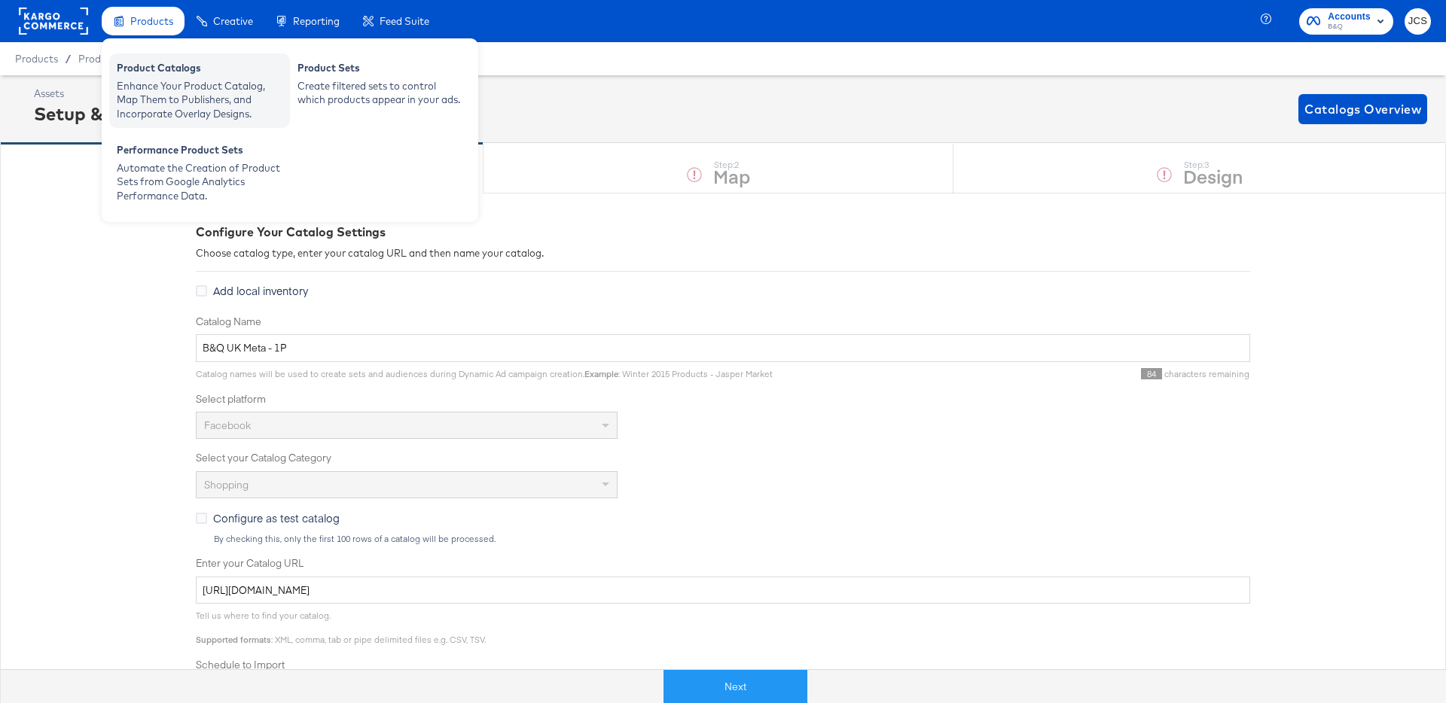
click at [138, 82] on div "Enhance Your Product Catalog, Map Them to Publishers, and Incorporate Overlay D…" at bounding box center [200, 100] width 166 height 42
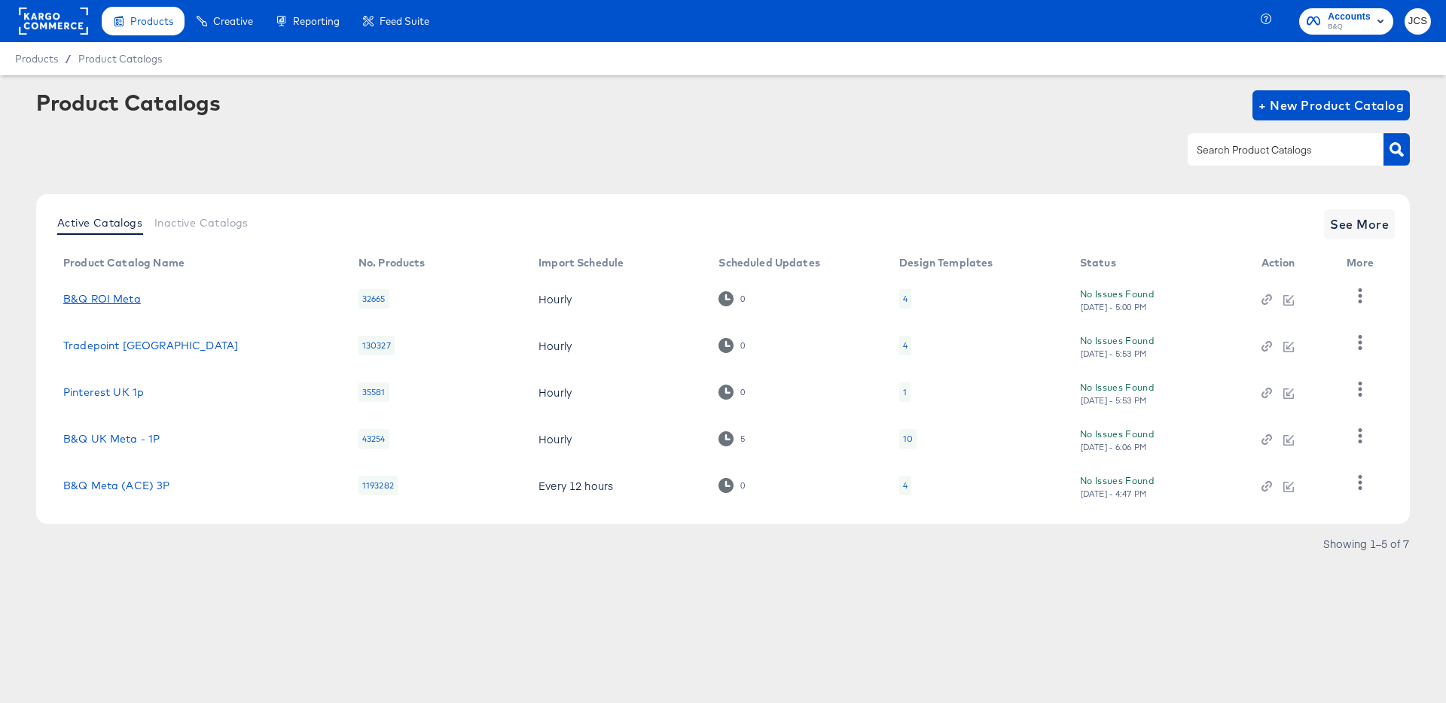
click at [123, 300] on link "B&Q ROI Meta" at bounding box center [102, 299] width 78 height 12
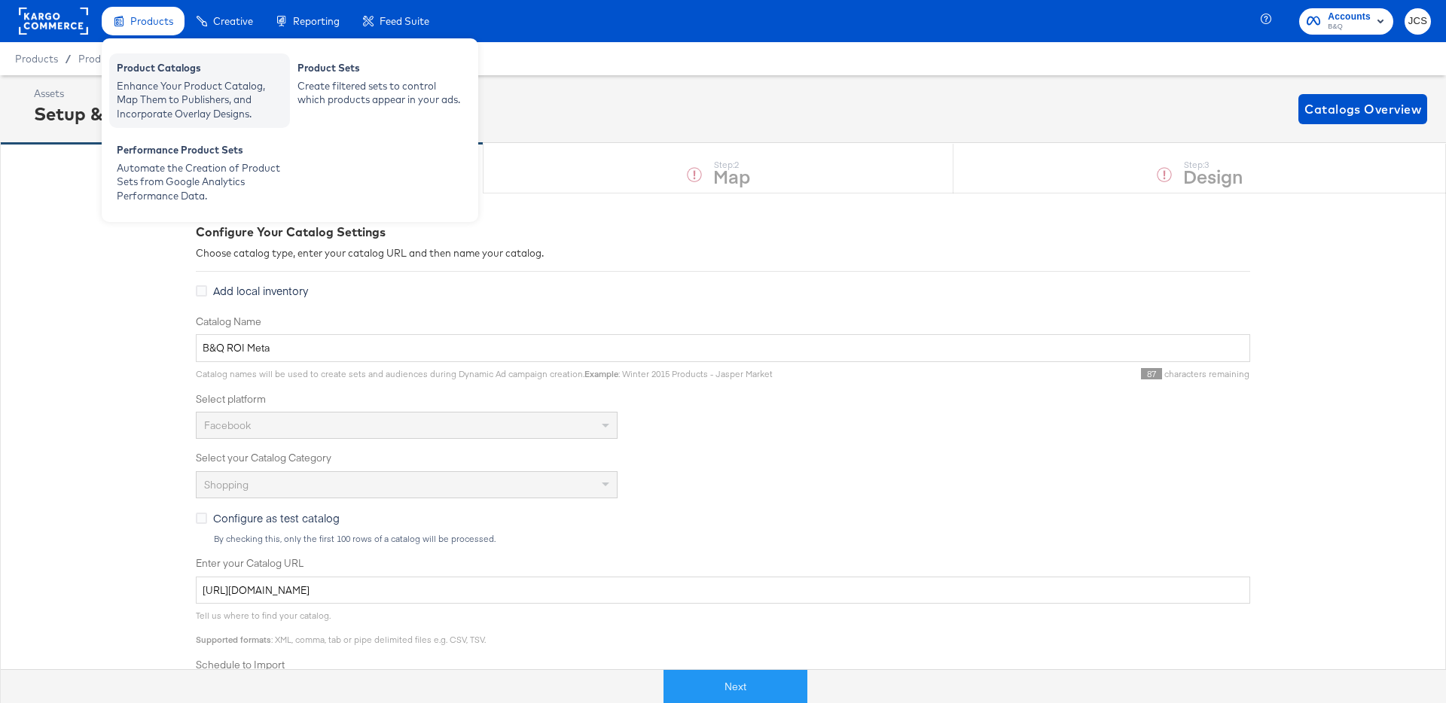
click at [143, 75] on div "Product Catalogs" at bounding box center [200, 70] width 166 height 18
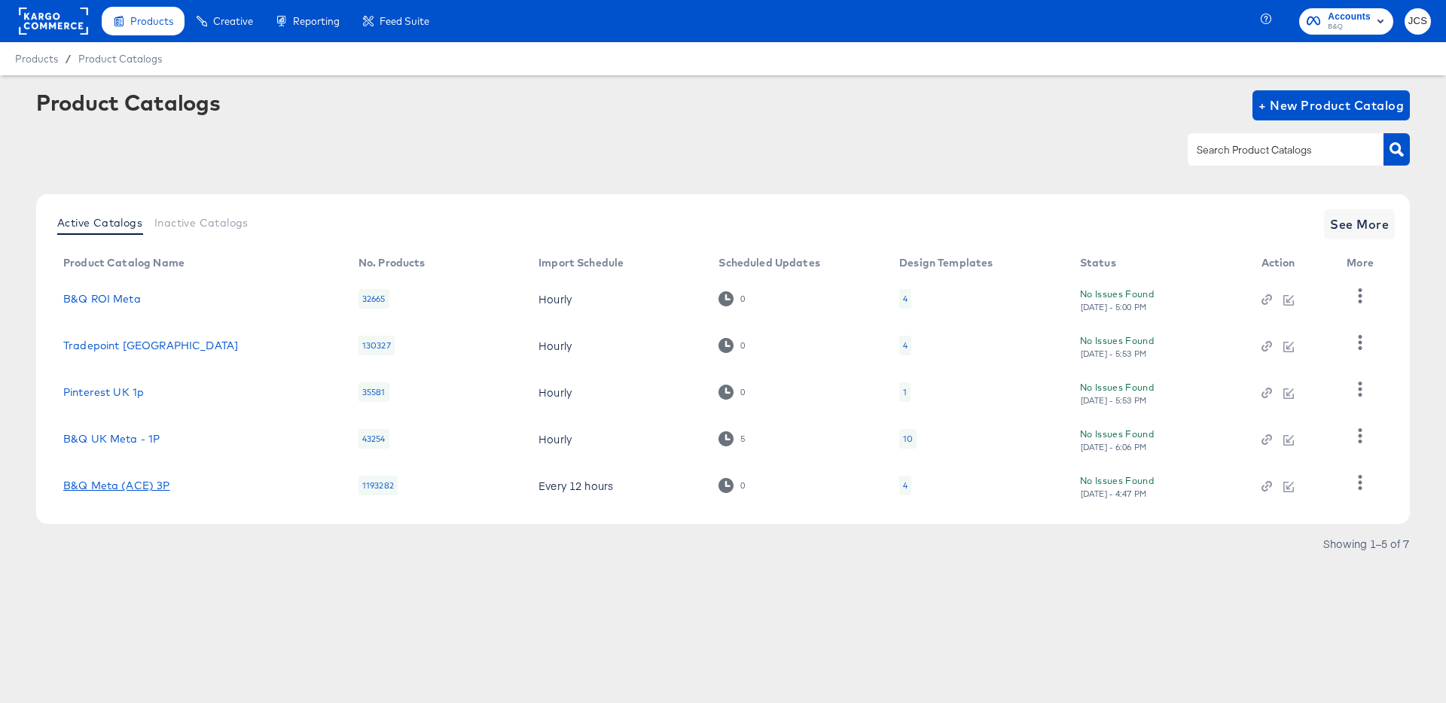
click at [151, 483] on link "B&Q Meta (ACE) 3P" at bounding box center [116, 486] width 107 height 12
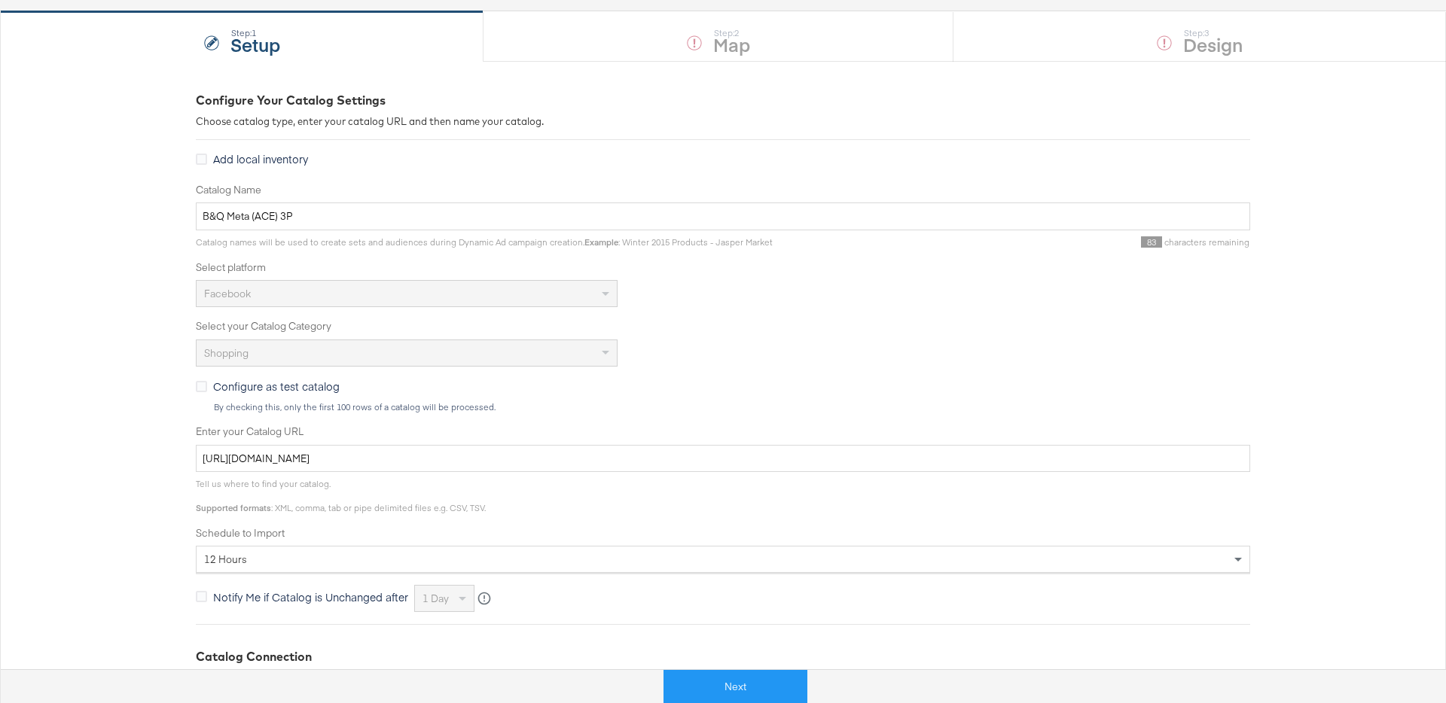
scroll to position [308, 0]
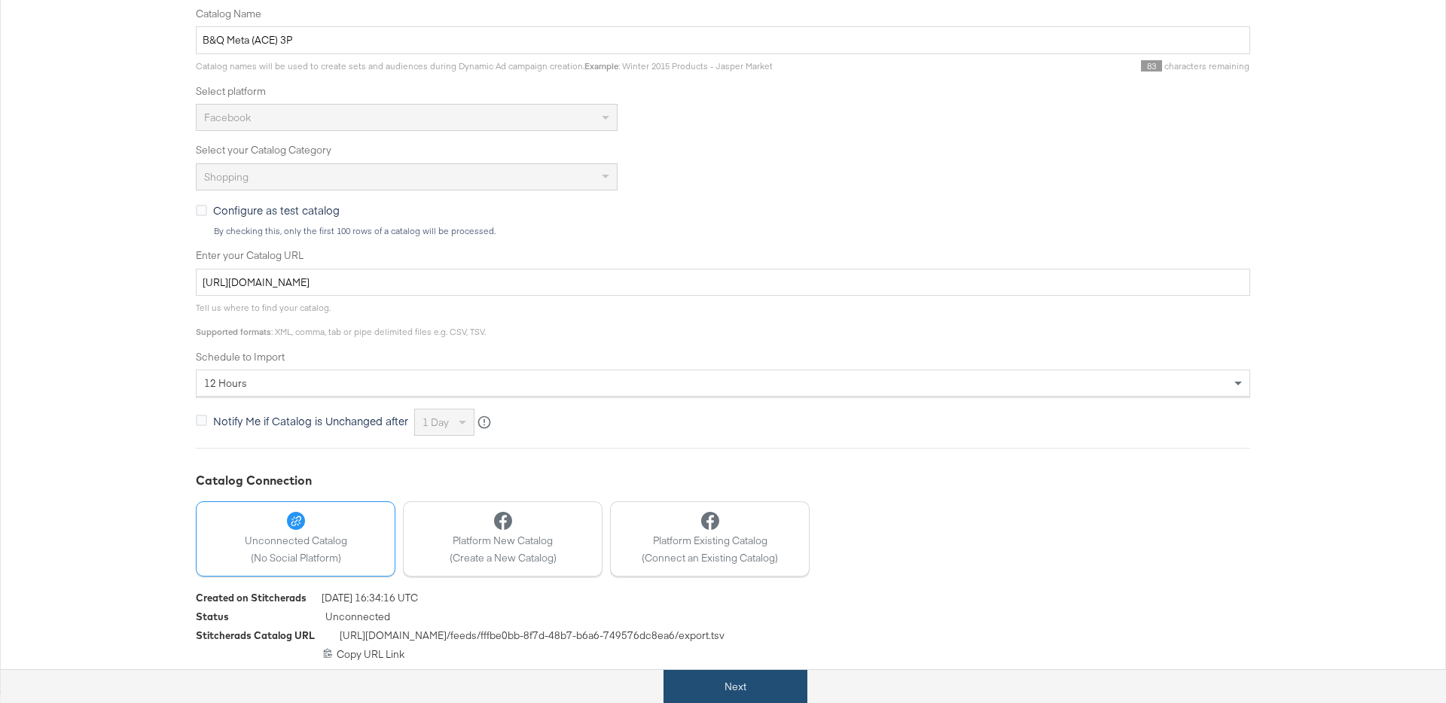
click at [709, 688] on button "Next" at bounding box center [735, 687] width 144 height 34
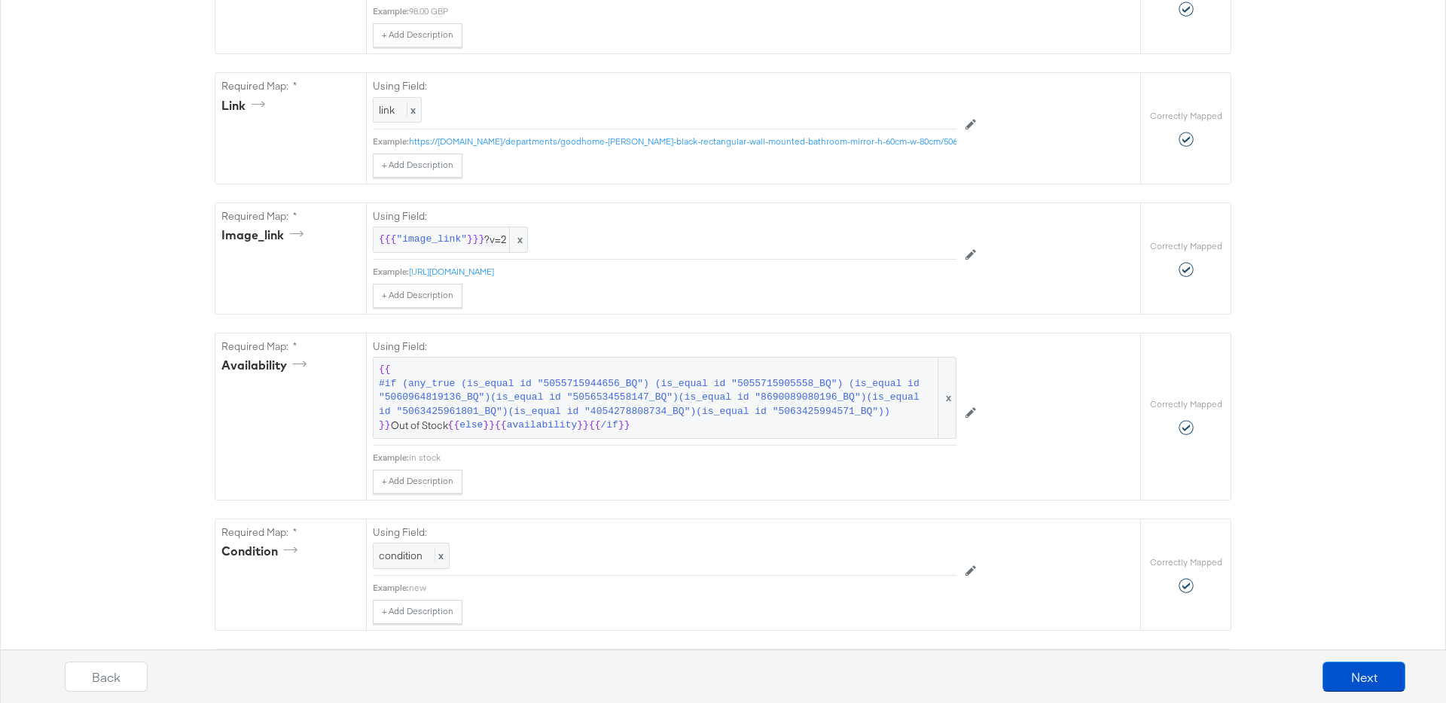
scroll to position [801, 0]
click at [669, 410] on span "#if (any_true (is_equal id "5055715944656_BQ") (is_equal id "5055715905558_BQ")…" at bounding box center [657, 395] width 557 height 42
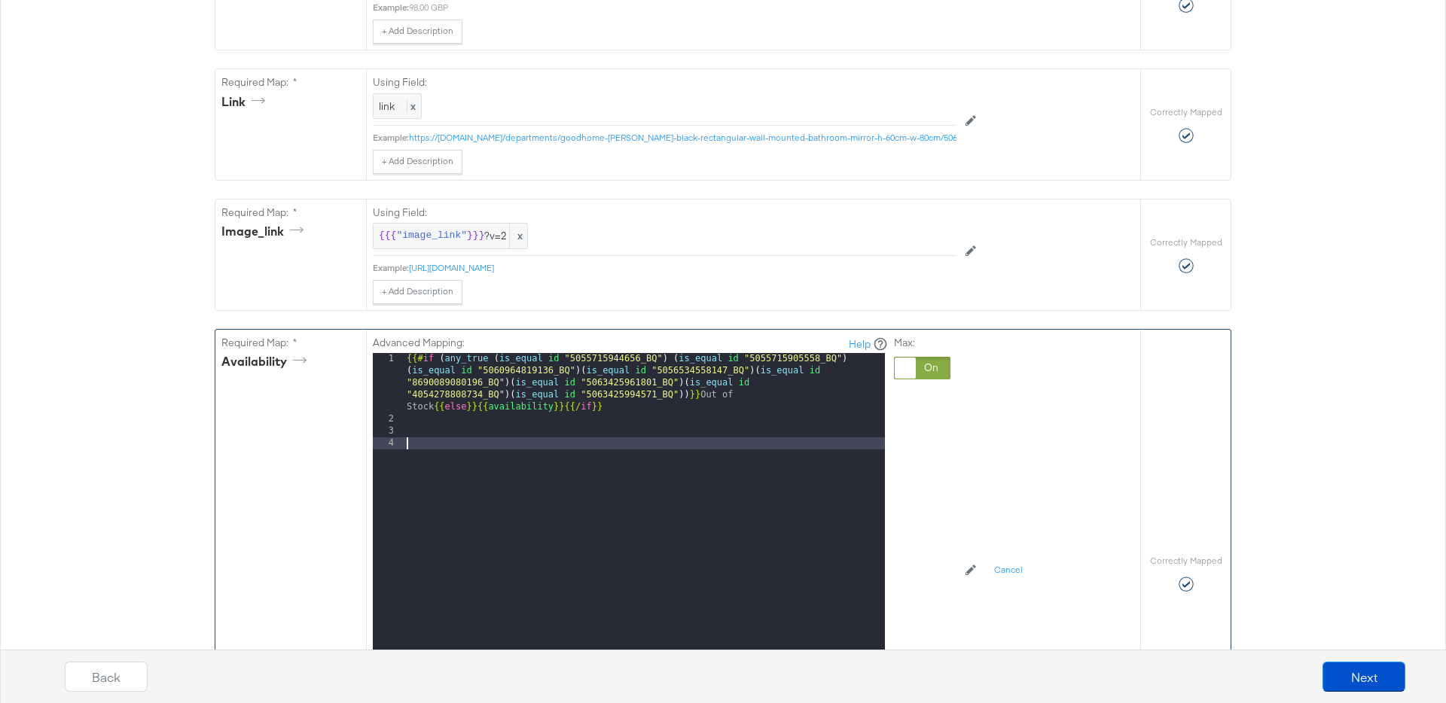
click at [492, 447] on div "{{# if ( any_true ( is_equal id "5055715944656_BQ" ) ( is_equal id "50557159055…" at bounding box center [644, 577] width 481 height 449
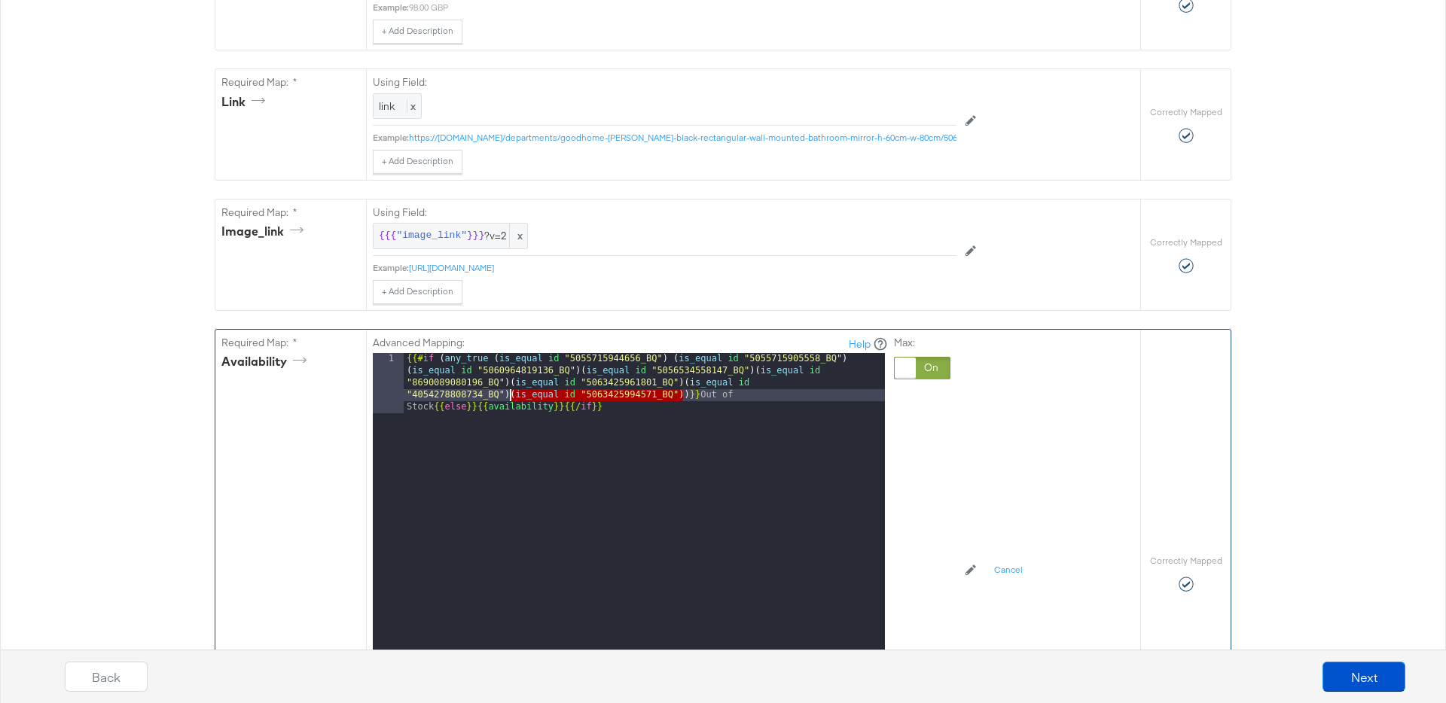
drag, startPoint x: 684, startPoint y: 397, endPoint x: 509, endPoint y: 395, distance: 174.7
click at [509, 395] on div "{{# if ( any_true ( is_equal id "5055715944656_BQ" ) ( is_equal id "50557159055…" at bounding box center [644, 601] width 481 height 497
click at [683, 394] on div "{{# if ( any_true ( is_equal id "5055715944656_BQ" ) ( is_equal id "50557159055…" at bounding box center [644, 601] width 481 height 497
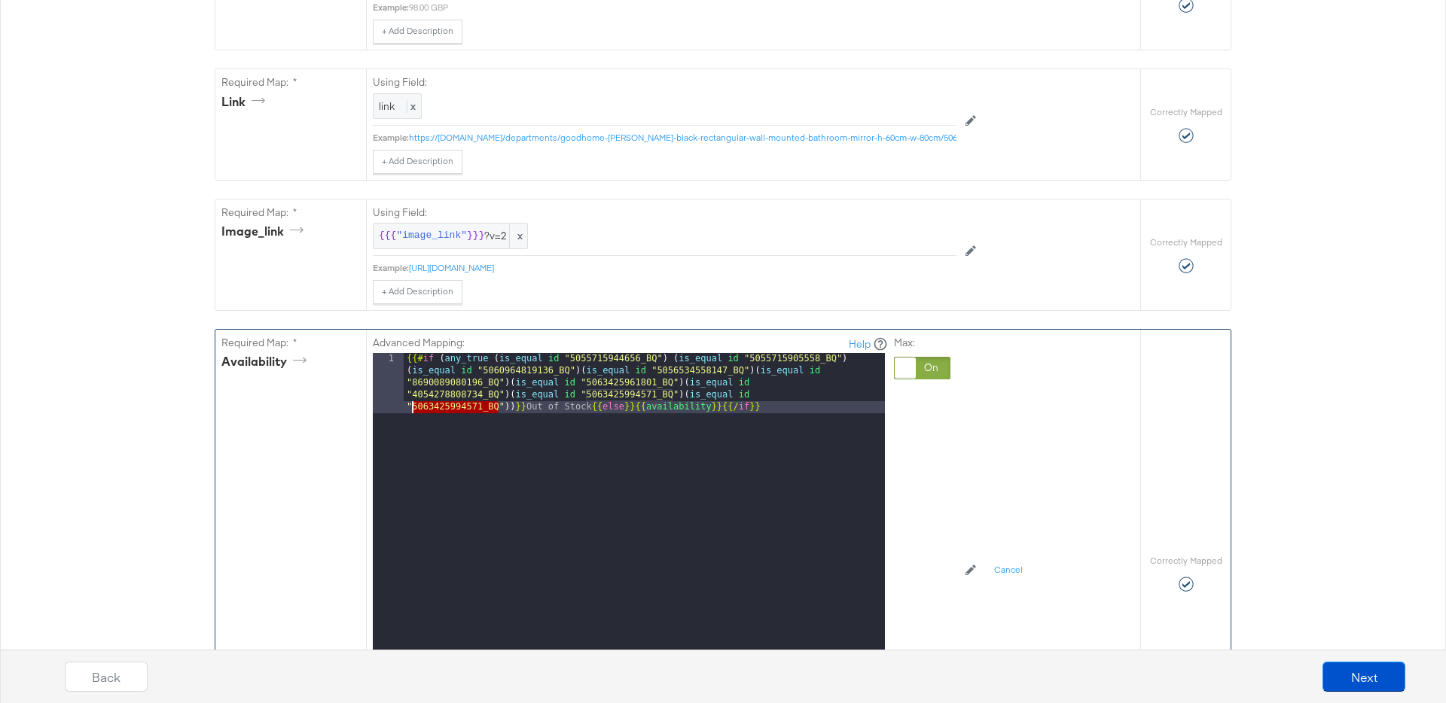
drag, startPoint x: 499, startPoint y: 403, endPoint x: 413, endPoint y: 403, distance: 85.8
click at [413, 403] on div "{{# if ( any_true ( is_equal id "5055715944656_BQ" ) ( is_equal id "50557159055…" at bounding box center [644, 601] width 481 height 497
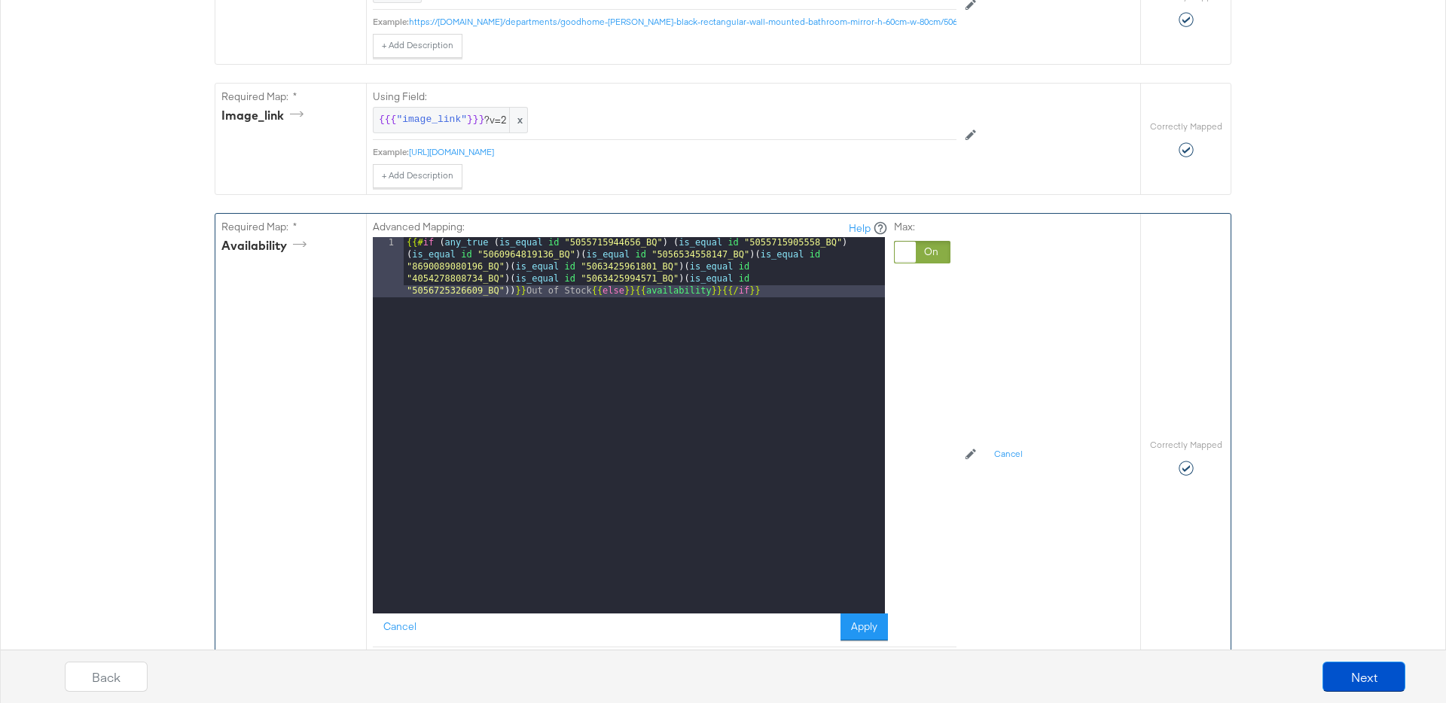
scroll to position [988, 0]
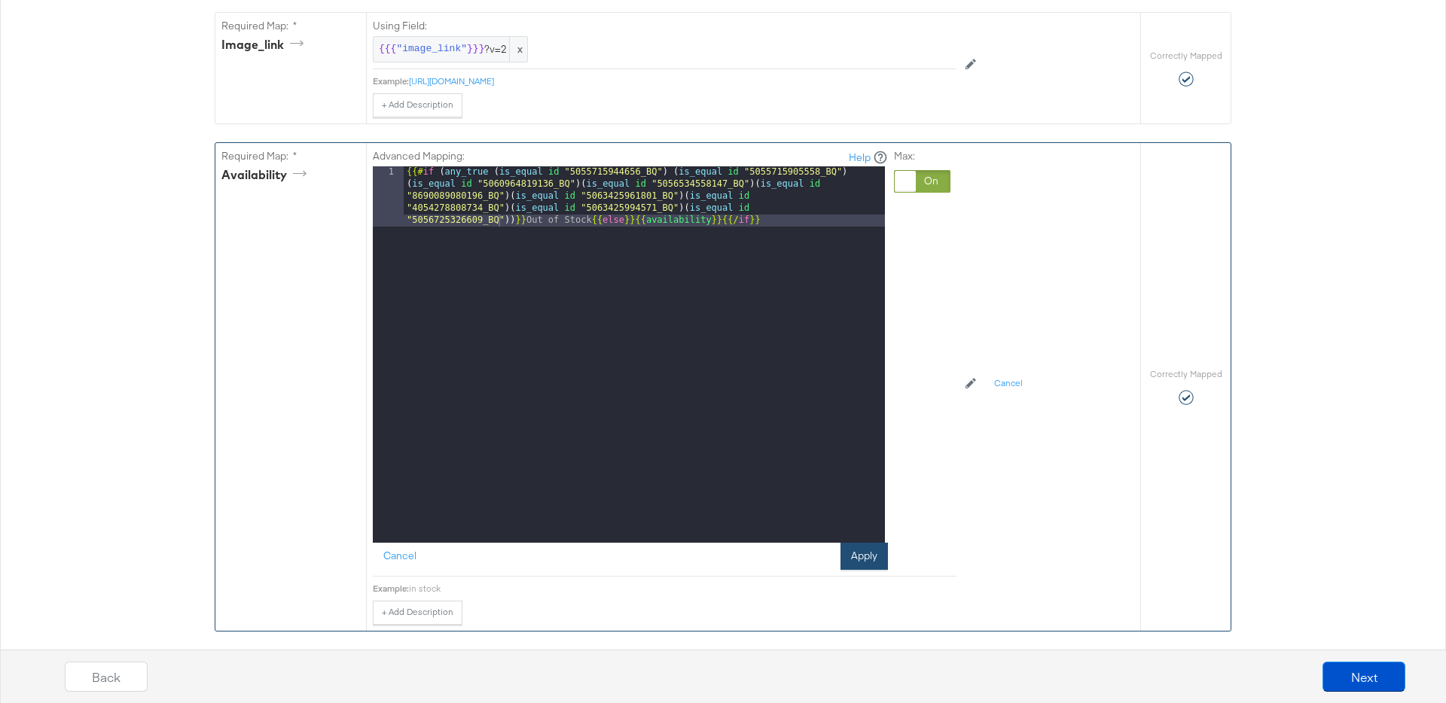
click at [858, 561] on button "Apply" at bounding box center [863, 556] width 47 height 27
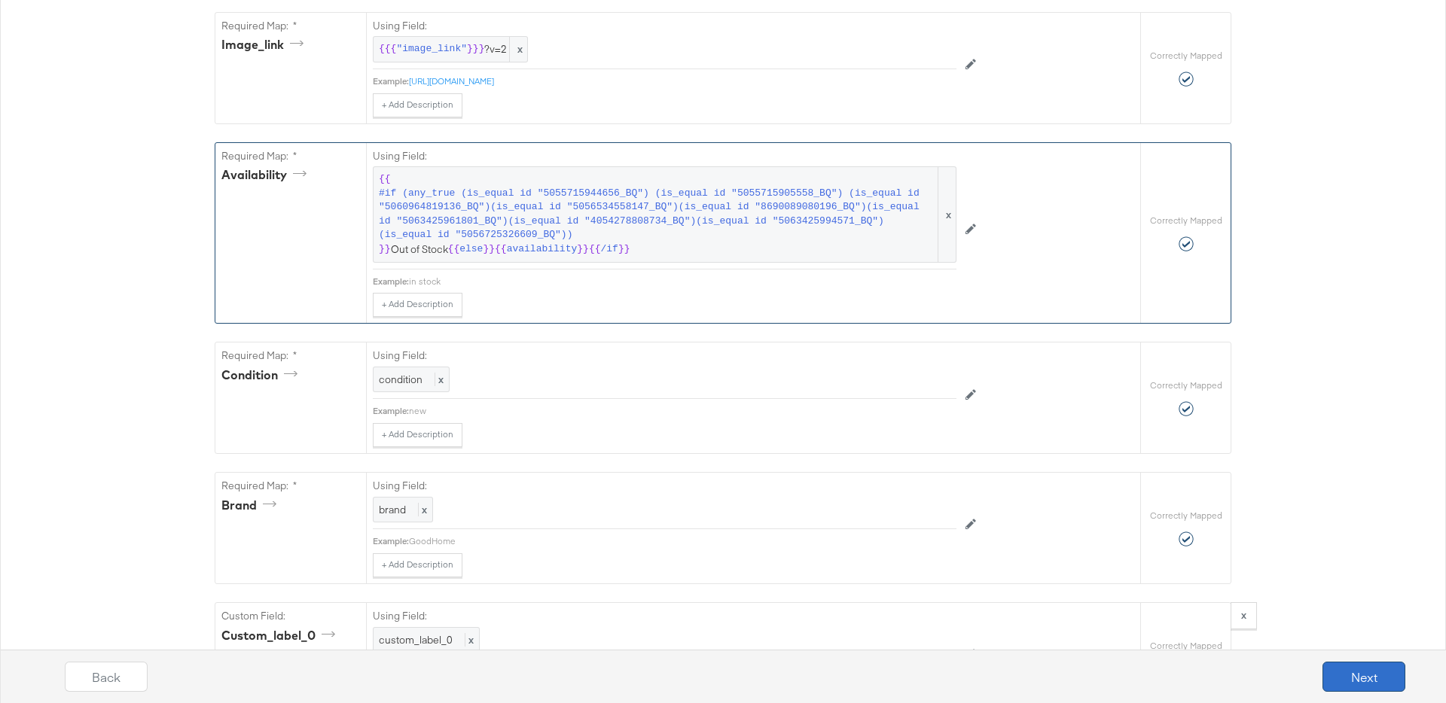
click at [1364, 678] on button "Next" at bounding box center [1363, 677] width 83 height 30
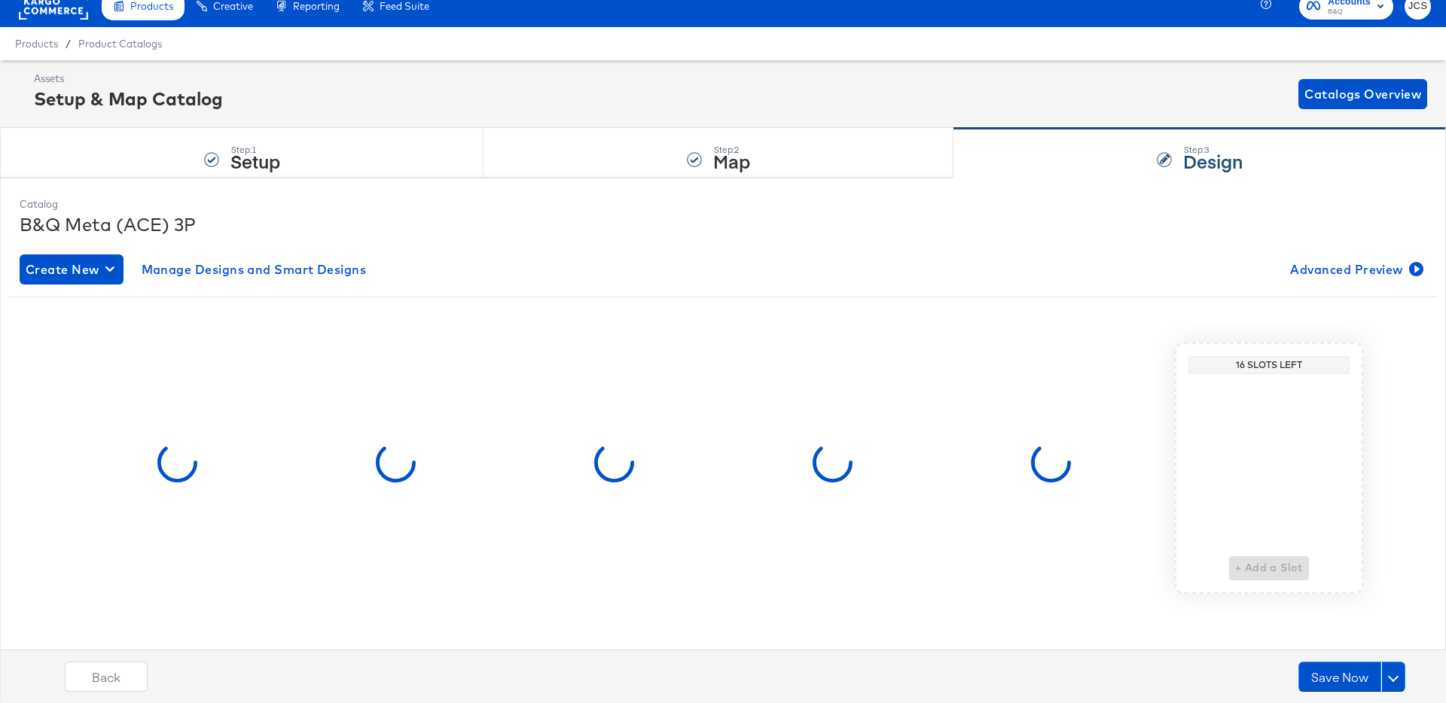
scroll to position [0, 0]
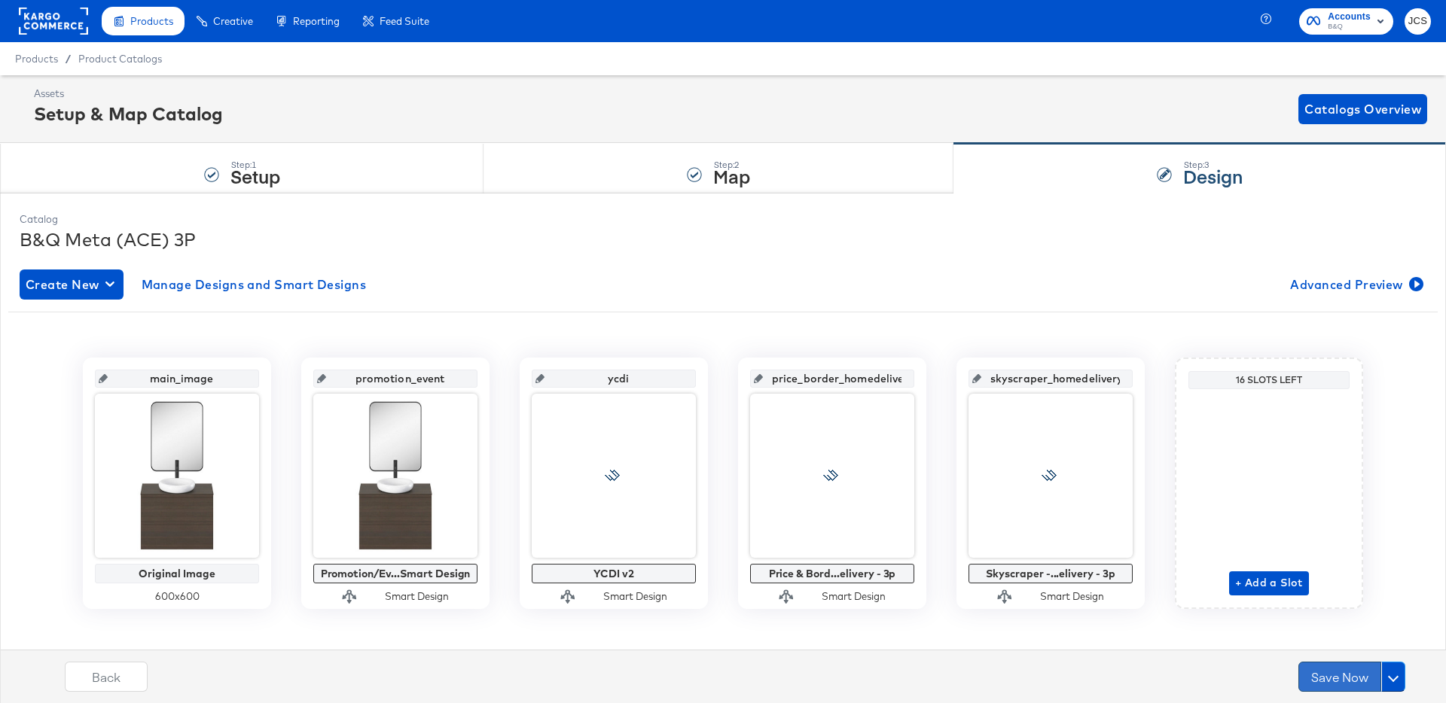
click at [1334, 677] on button "Save Now" at bounding box center [1339, 677] width 83 height 30
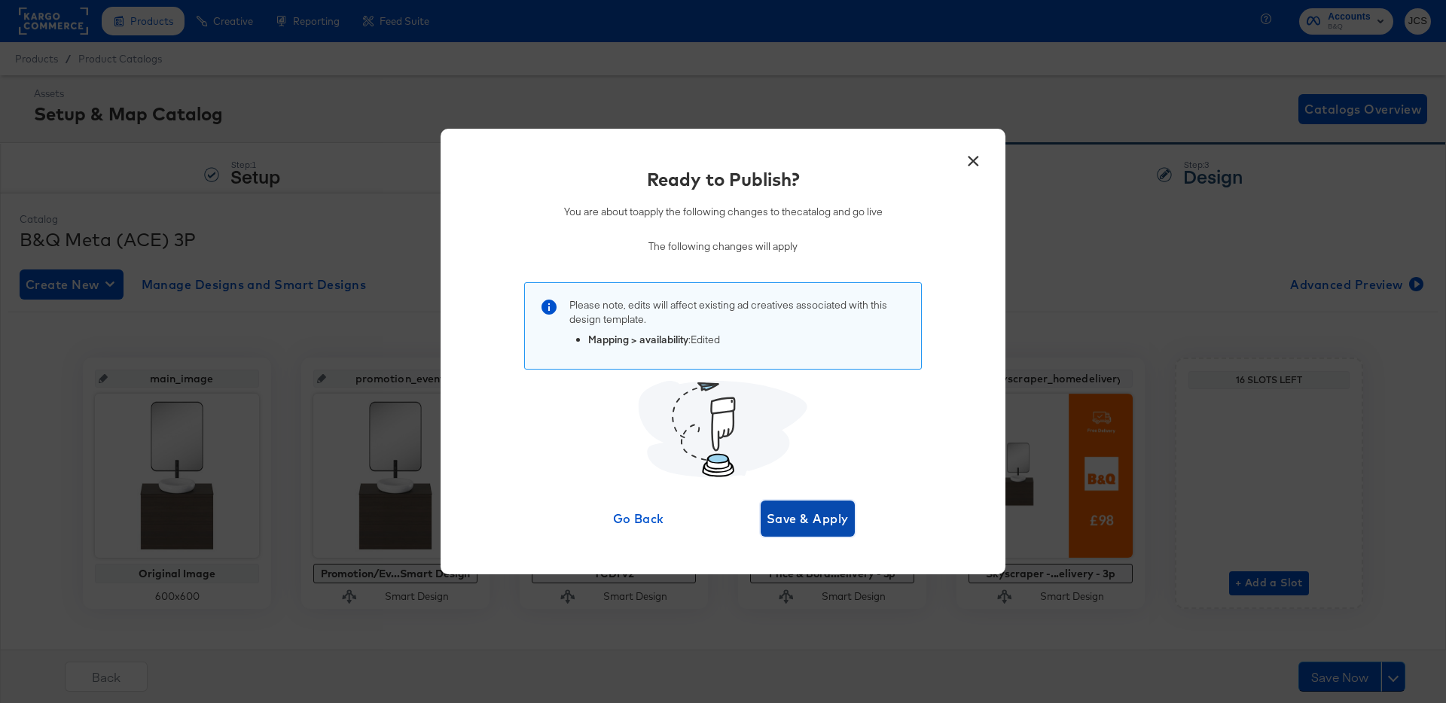
click at [831, 523] on span "Save & Apply" at bounding box center [808, 518] width 82 height 21
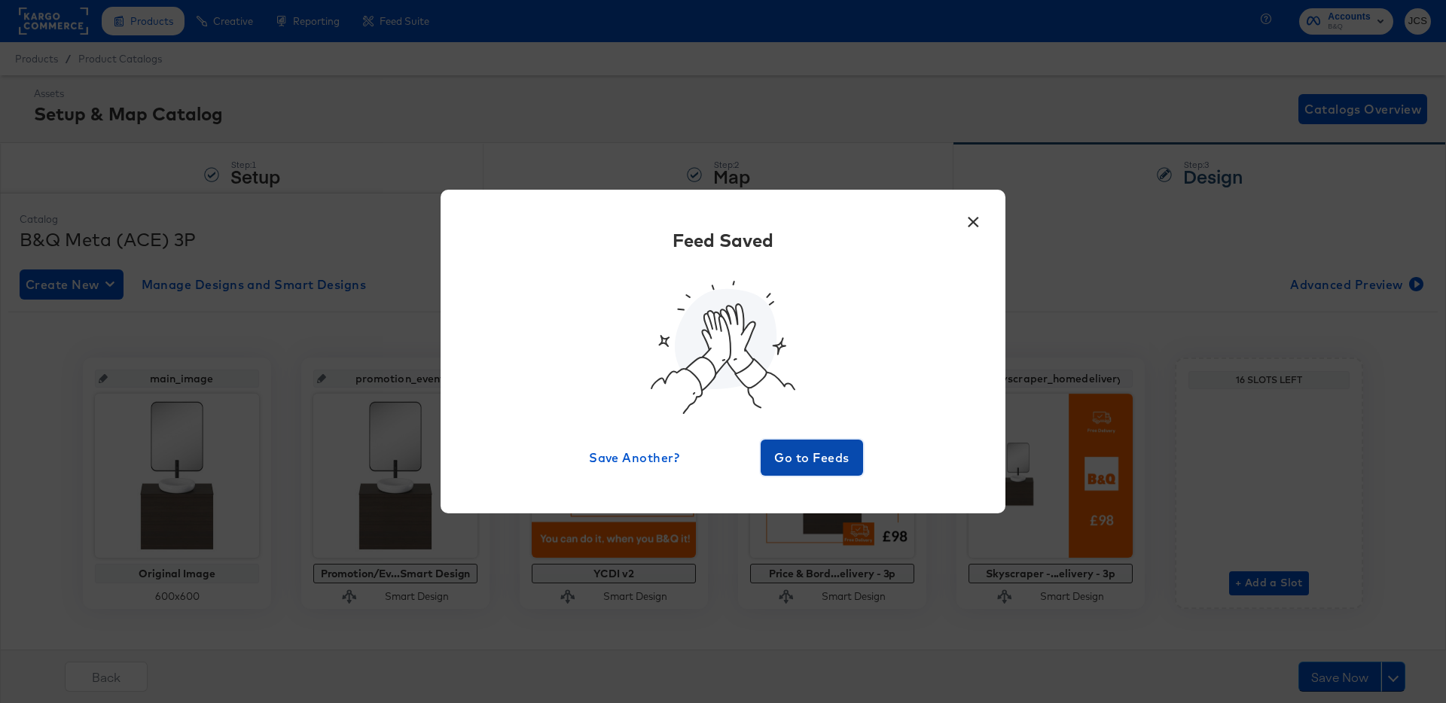
click at [820, 452] on span "Go to Feeds" at bounding box center [812, 457] width 90 height 21
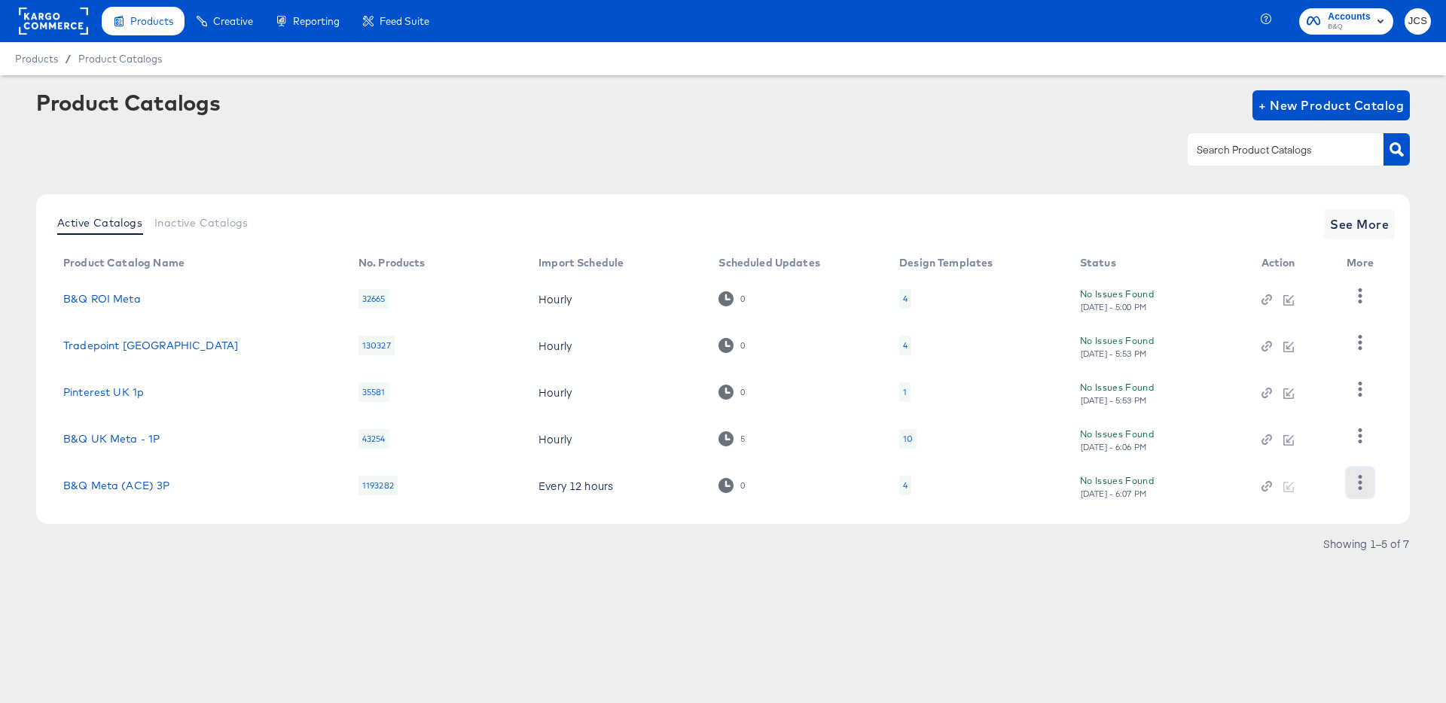
click at [1354, 483] on icon "button" at bounding box center [1360, 482] width 14 height 14
click at [1295, 415] on div "HUD Checks (Internal)" at bounding box center [1298, 407] width 151 height 24
click at [130, 349] on link "Tradepoint [GEOGRAPHIC_DATA]" at bounding box center [150, 346] width 175 height 12
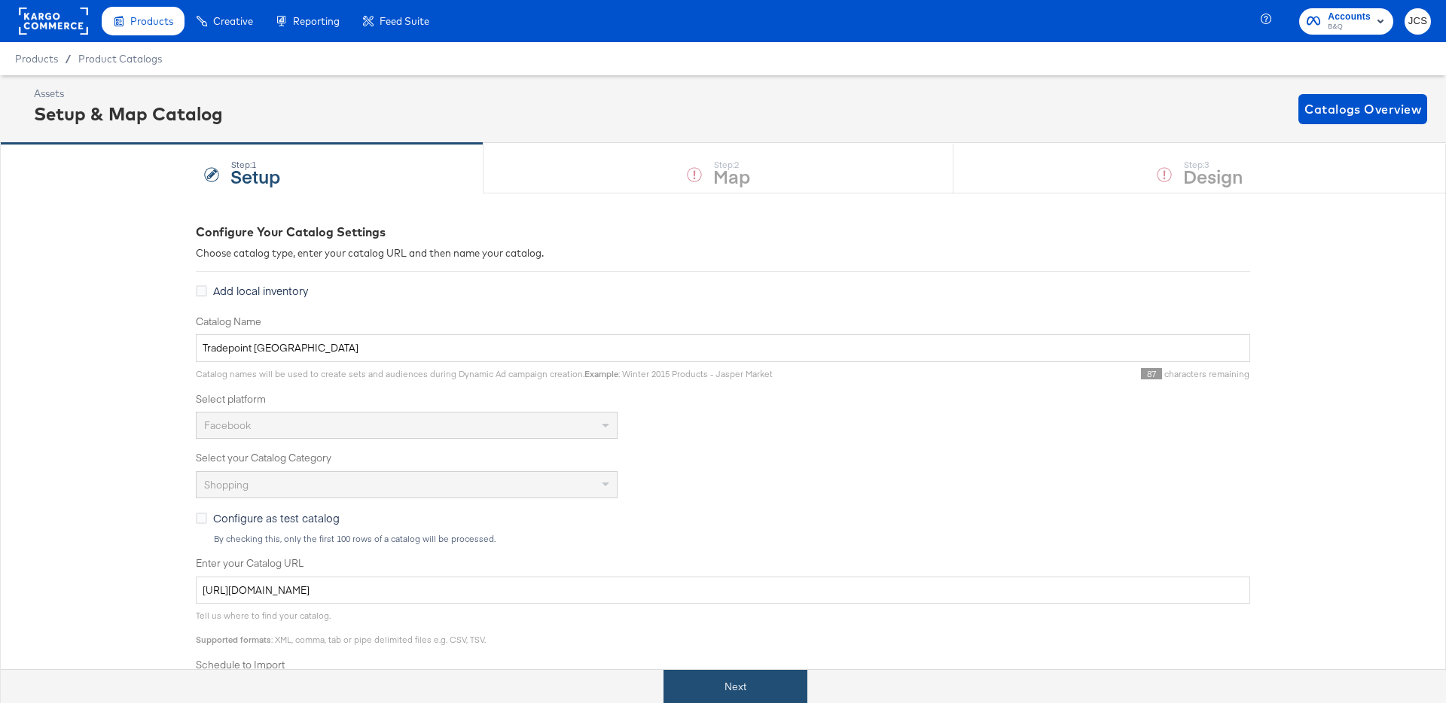
click at [766, 703] on button "Next" at bounding box center [735, 687] width 144 height 34
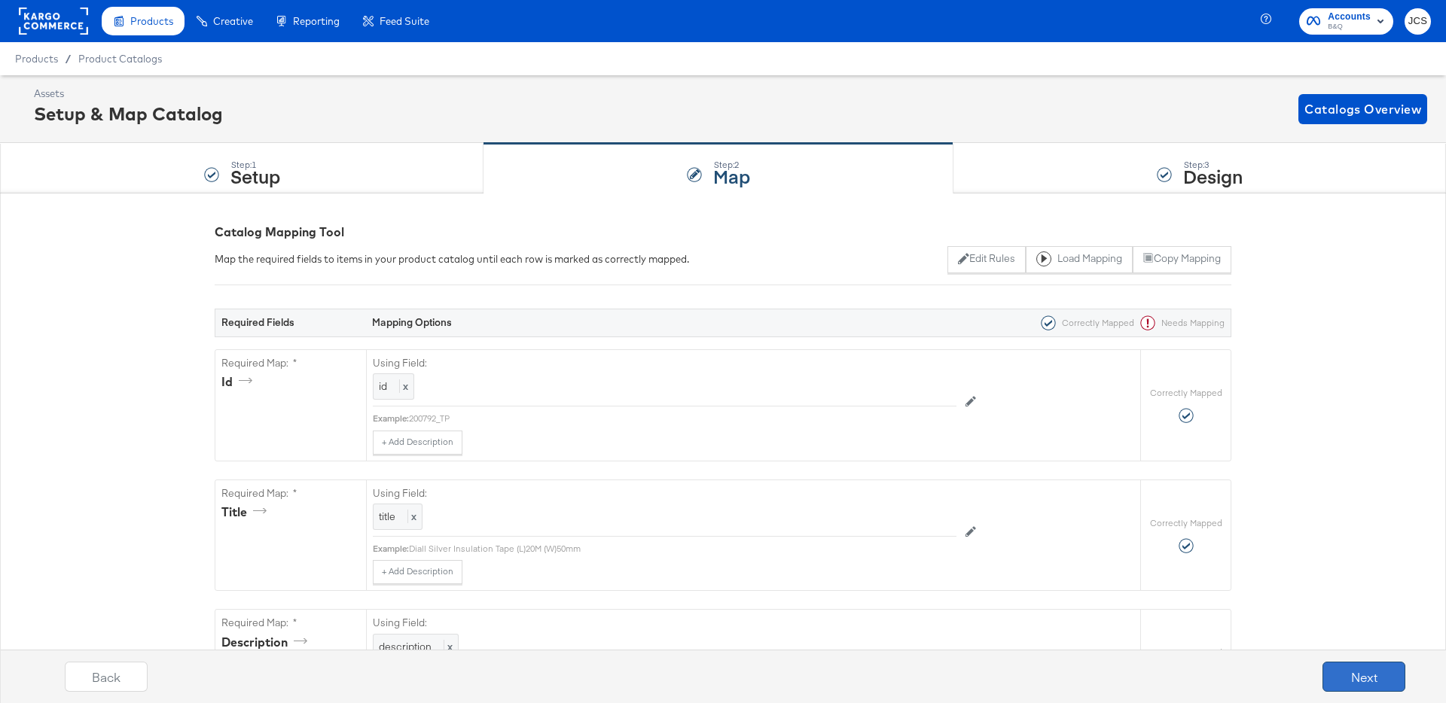
click at [1340, 670] on button "Next" at bounding box center [1363, 677] width 83 height 30
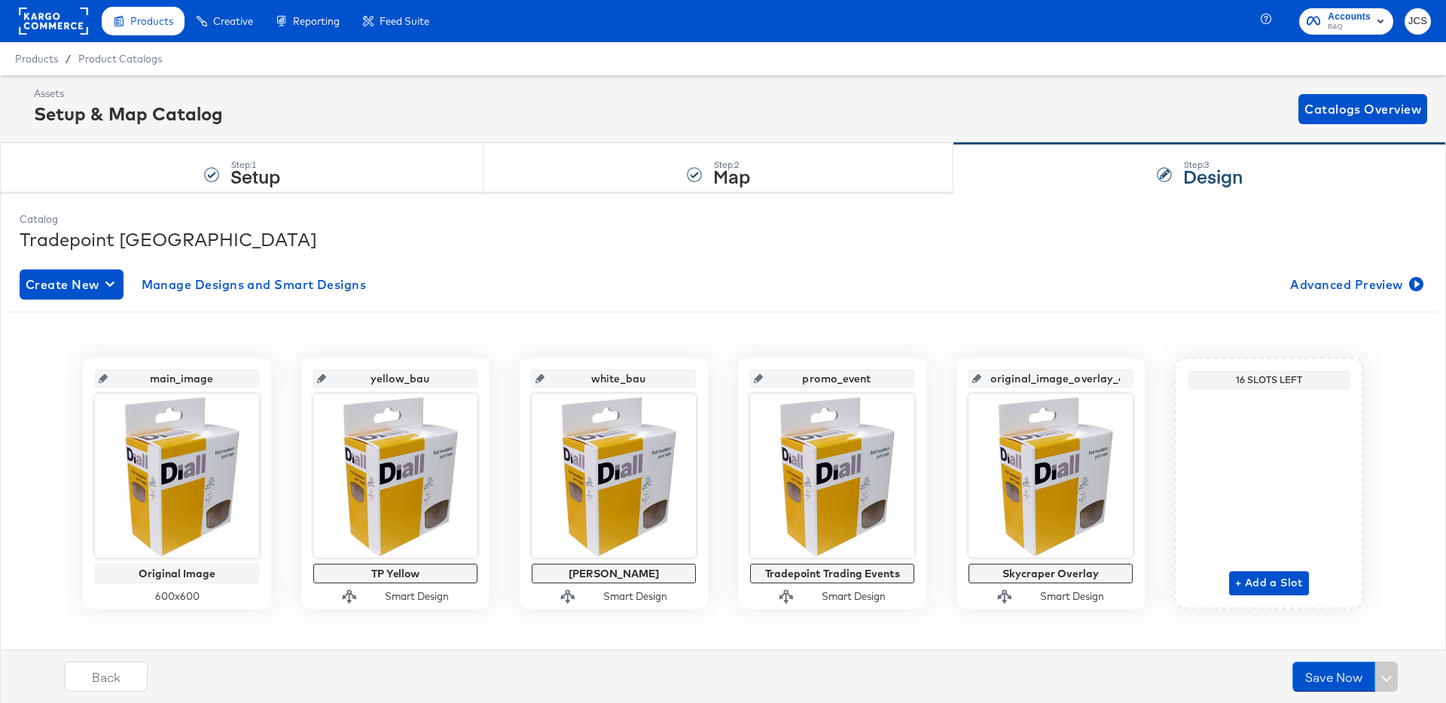
scroll to position [15, 0]
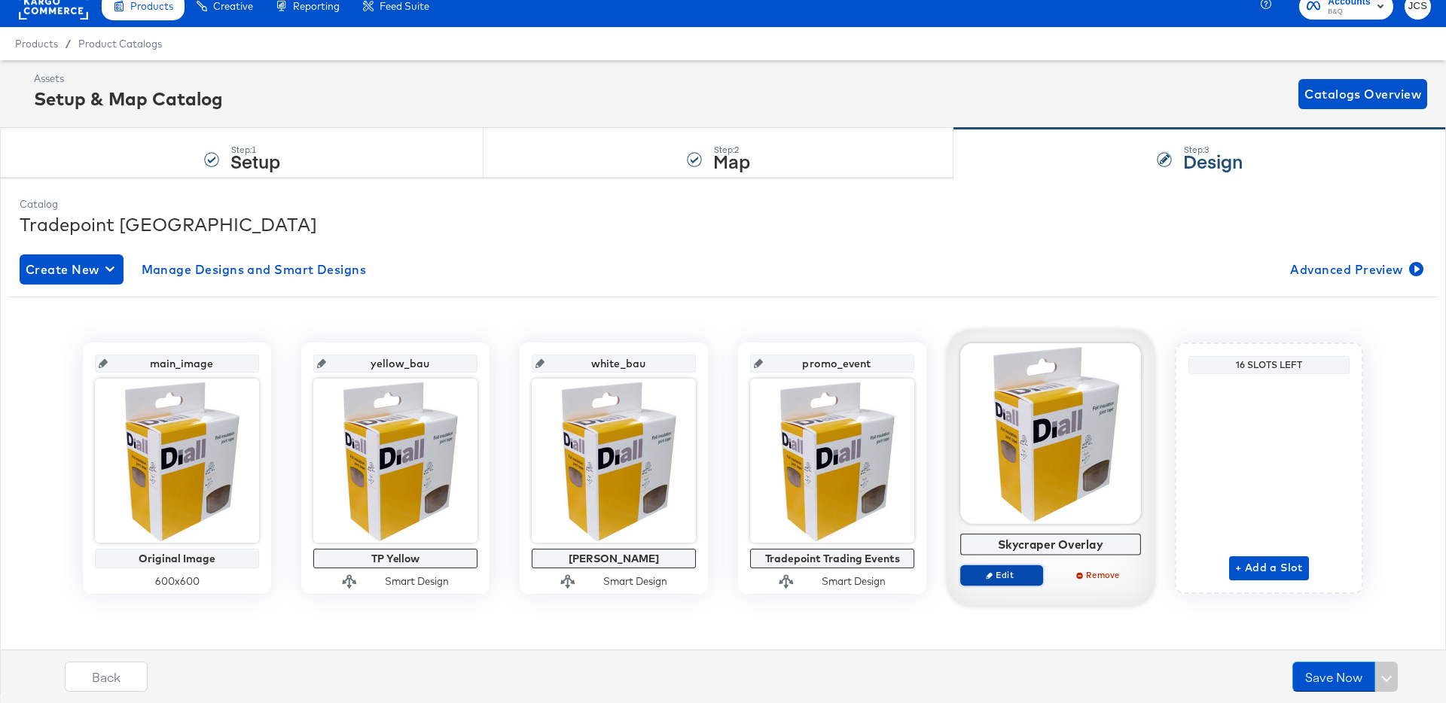
click at [1002, 575] on span "Edit" at bounding box center [1001, 574] width 69 height 11
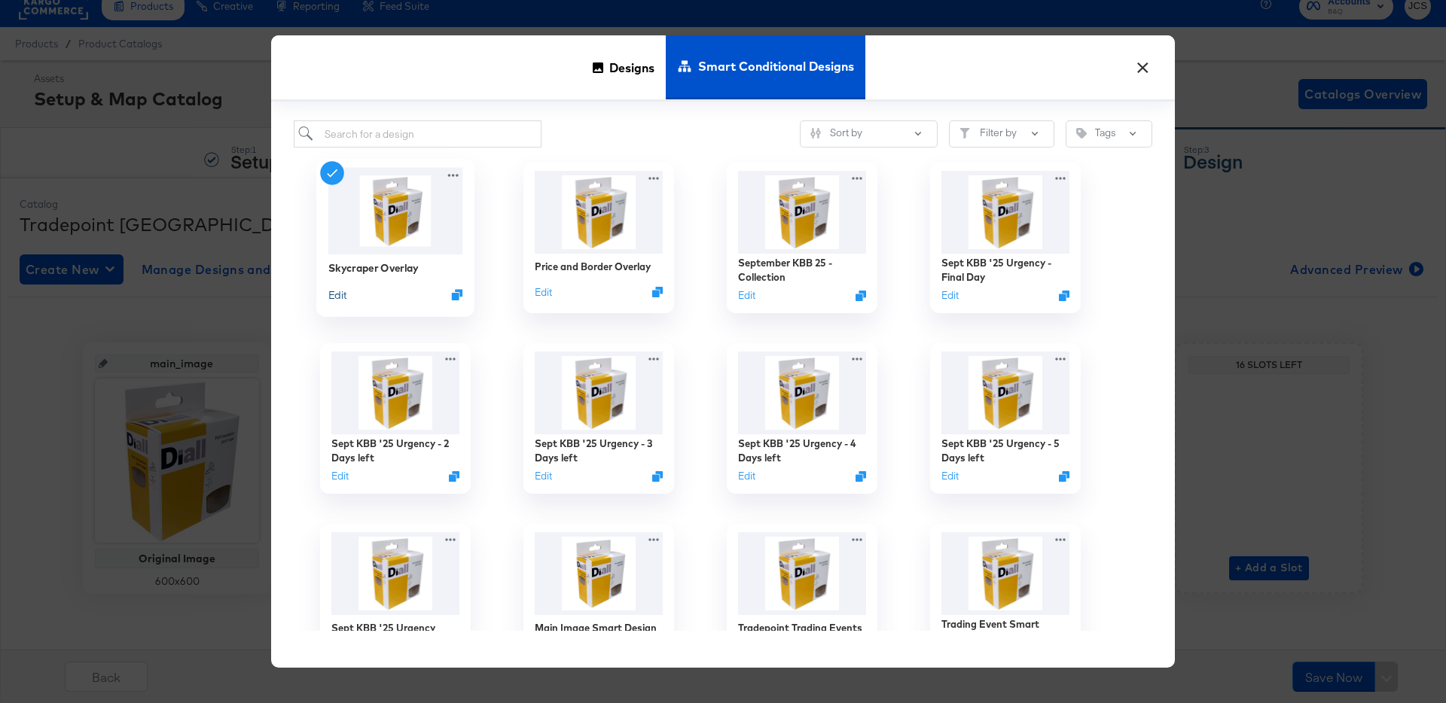
click at [341, 292] on button "Edit" at bounding box center [337, 295] width 18 height 14
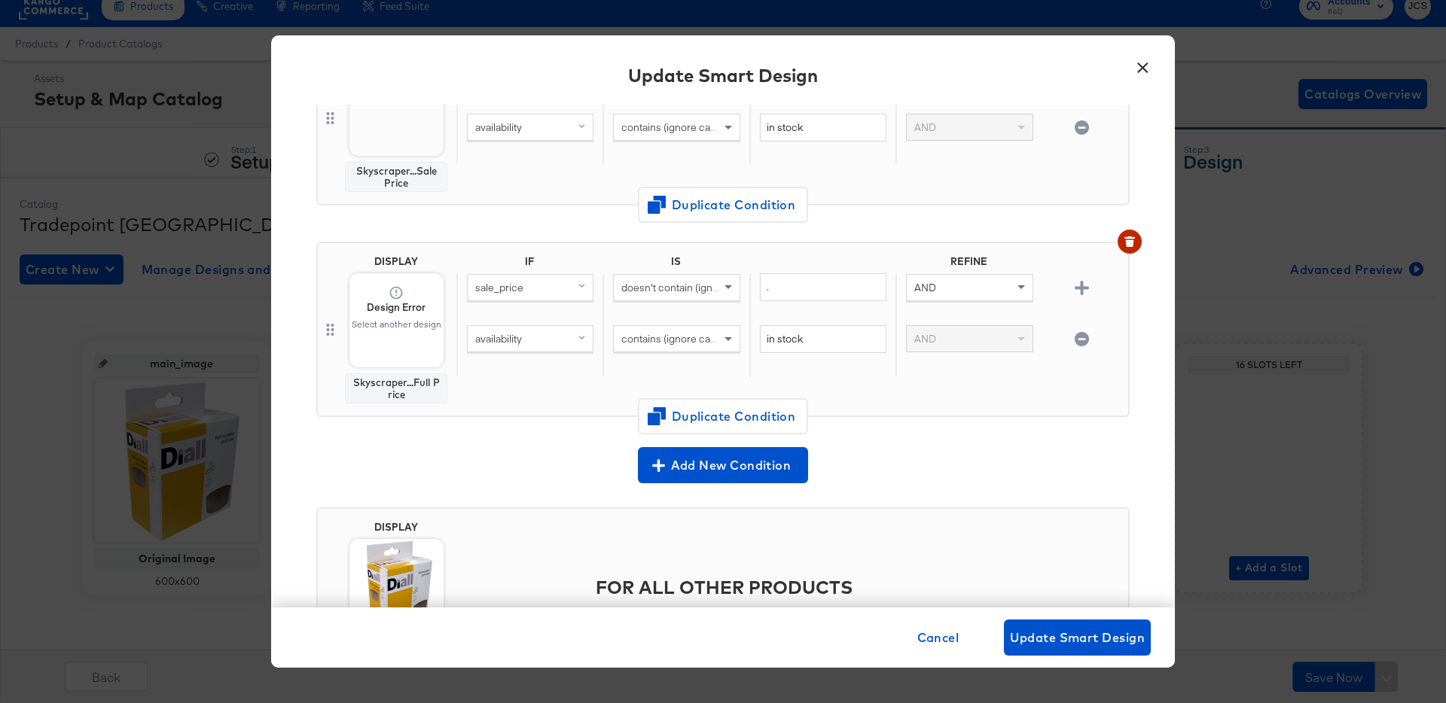
scroll to position [285, 0]
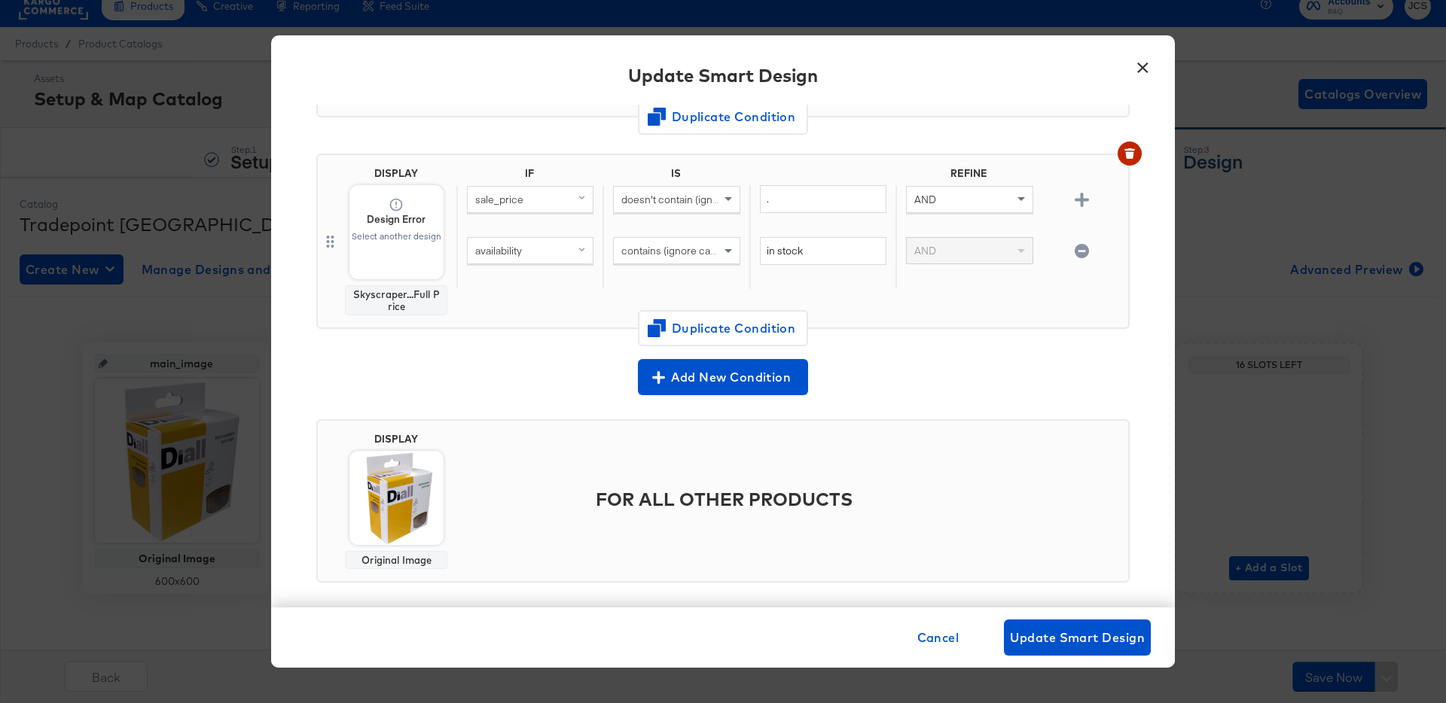
click at [412, 236] on div "Select another design" at bounding box center [396, 236] width 91 height 11
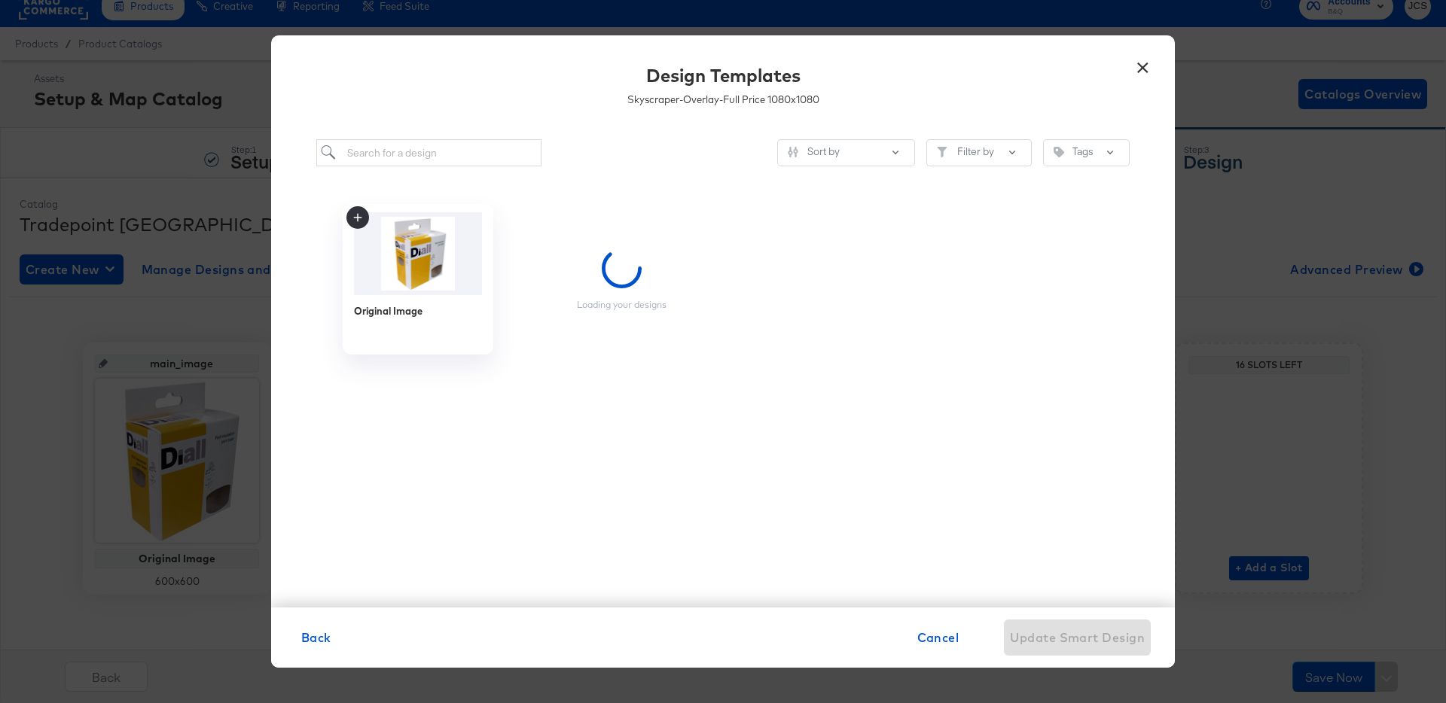
scroll to position [0, 0]
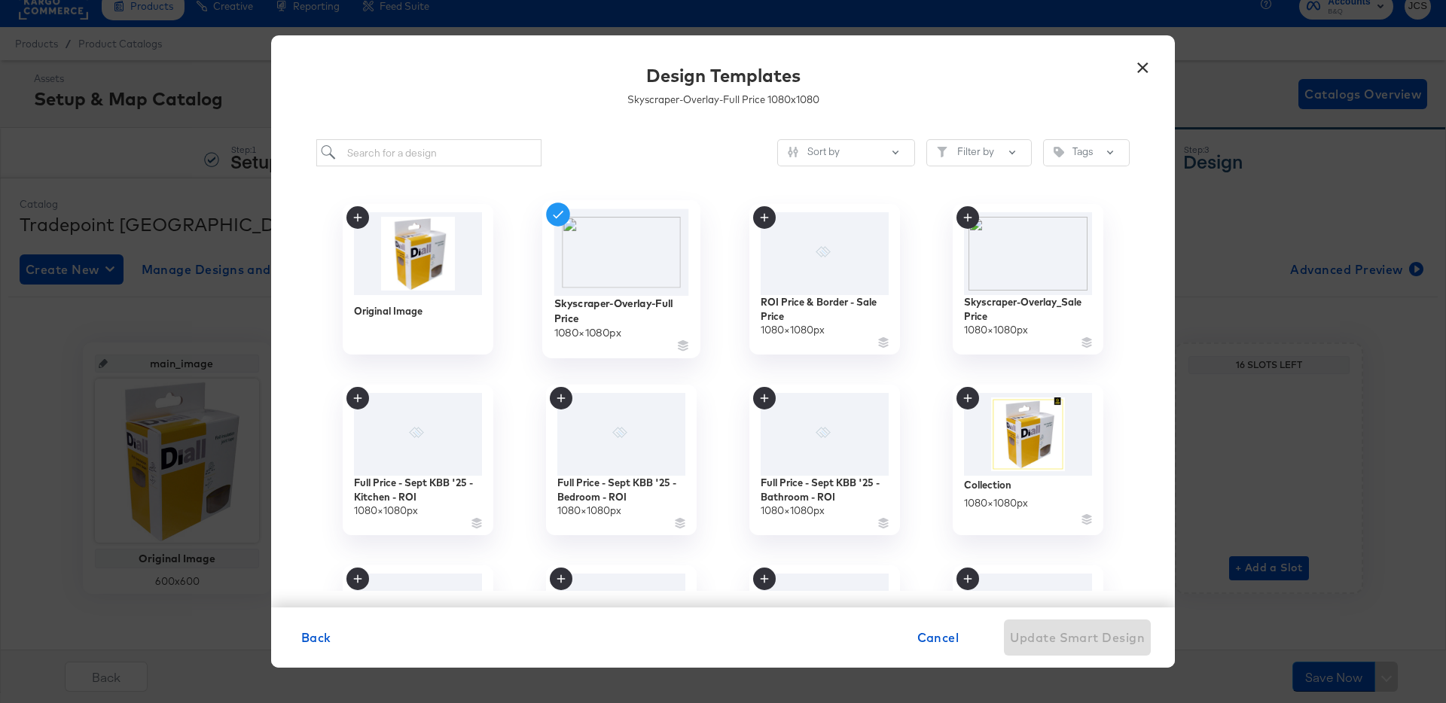
click at [652, 270] on img at bounding box center [621, 252] width 135 height 87
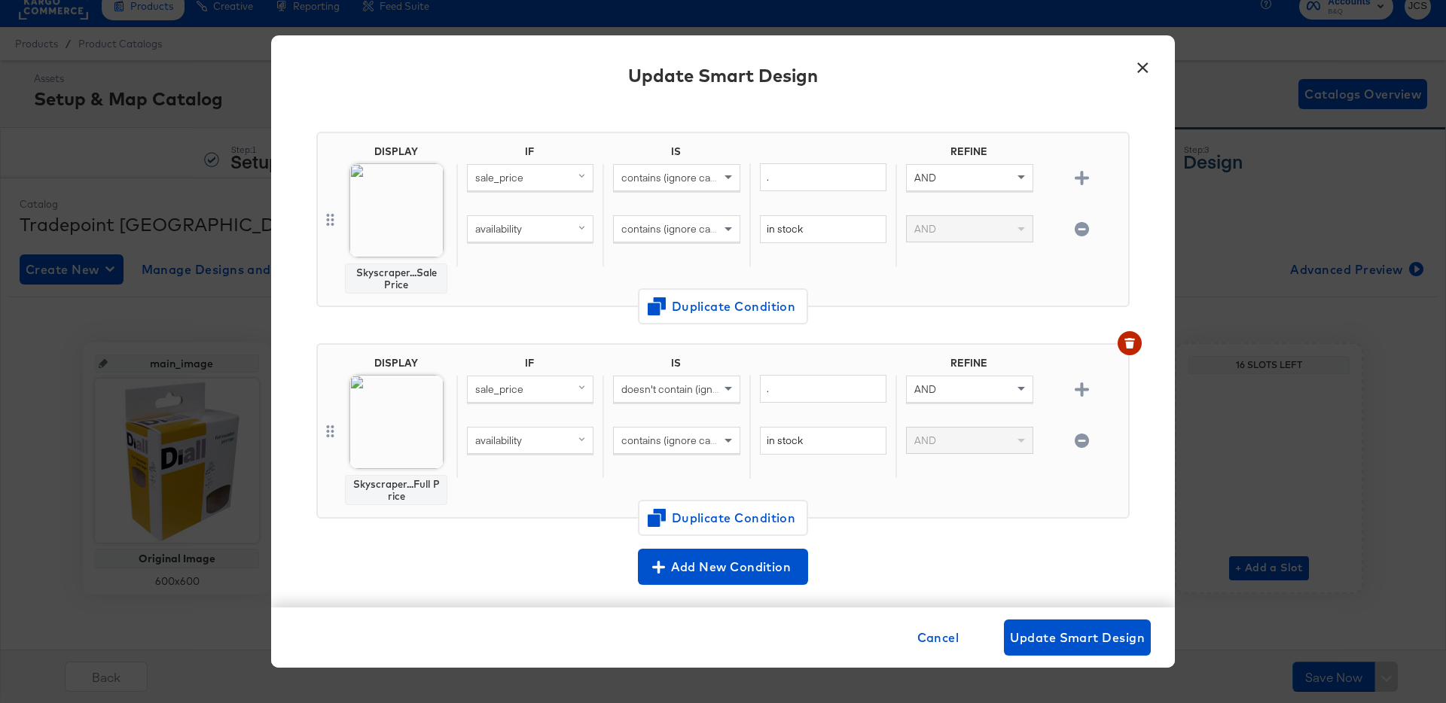
scroll to position [65, 0]
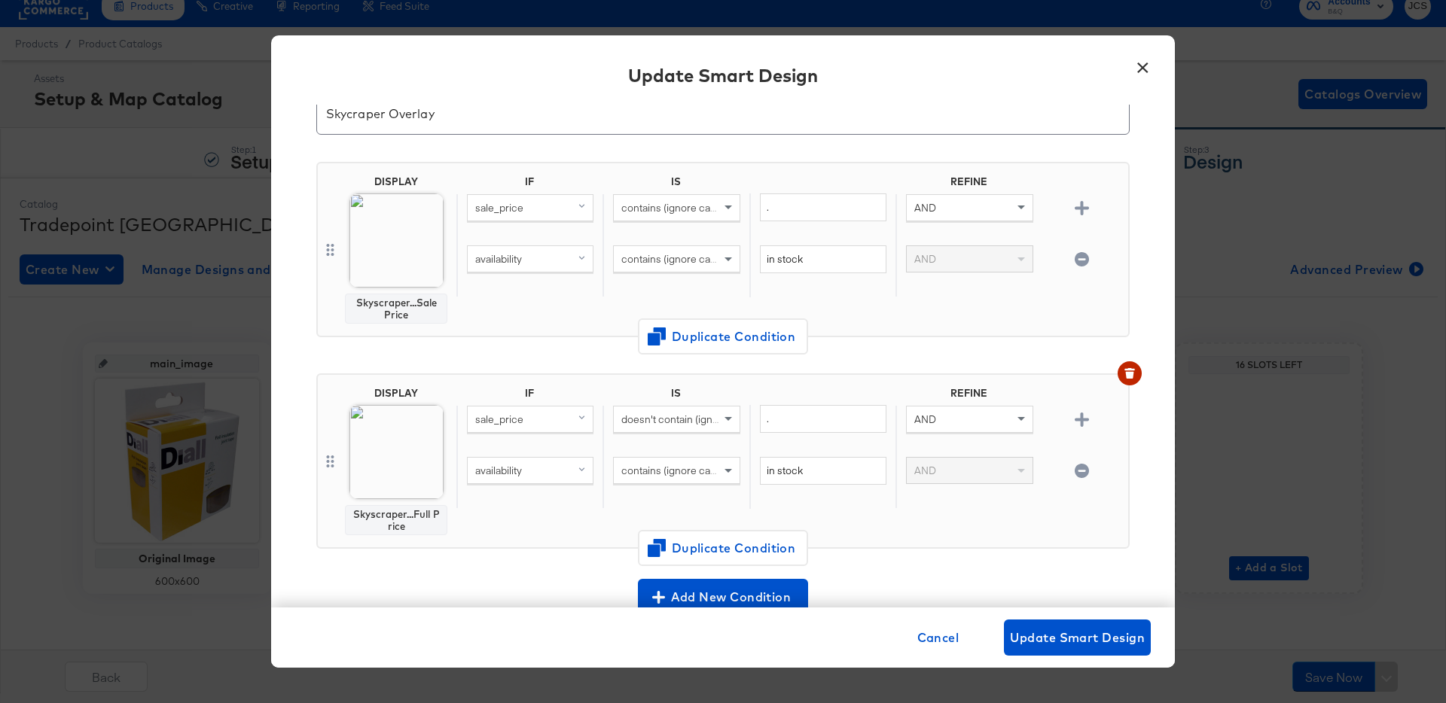
click at [1143, 68] on button "×" at bounding box center [1142, 63] width 27 height 27
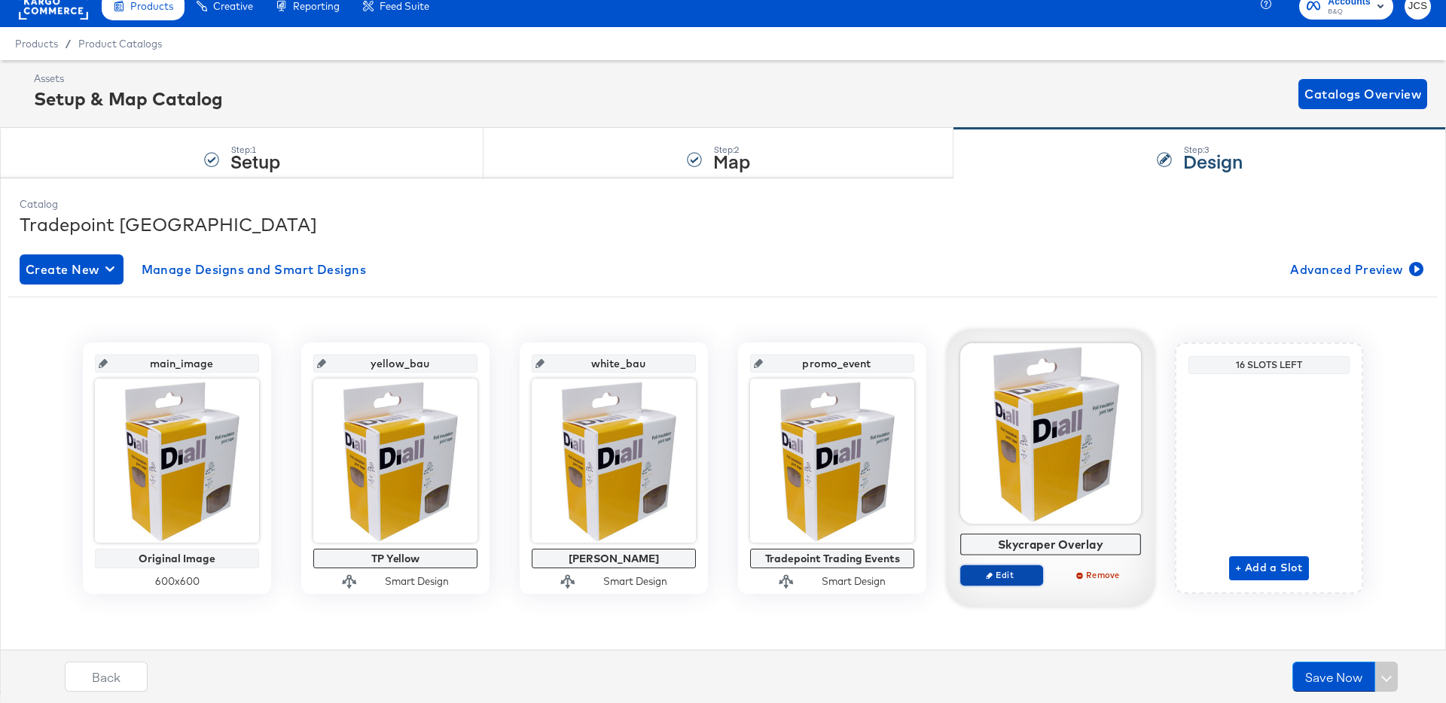
click at [1006, 575] on span "Edit" at bounding box center [1001, 574] width 69 height 11
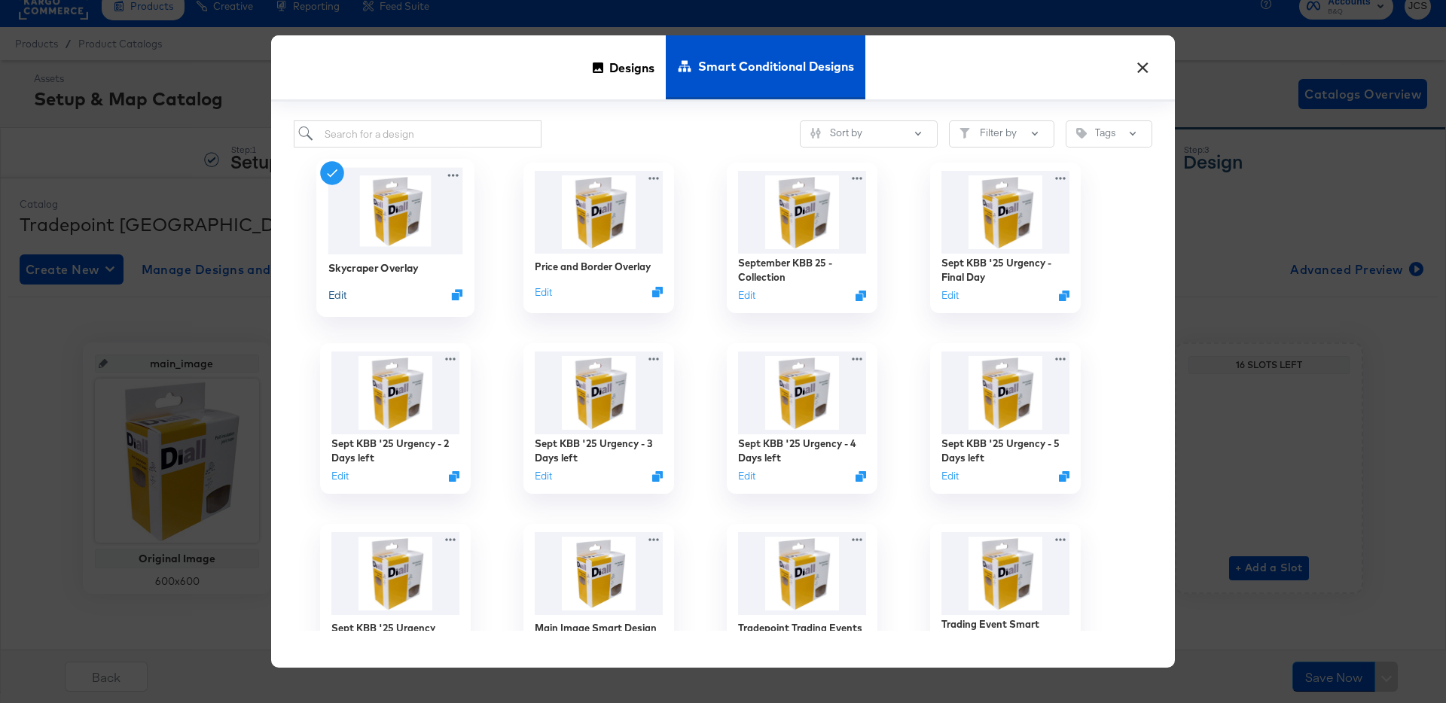
click at [344, 296] on button "Edit" at bounding box center [337, 295] width 18 height 14
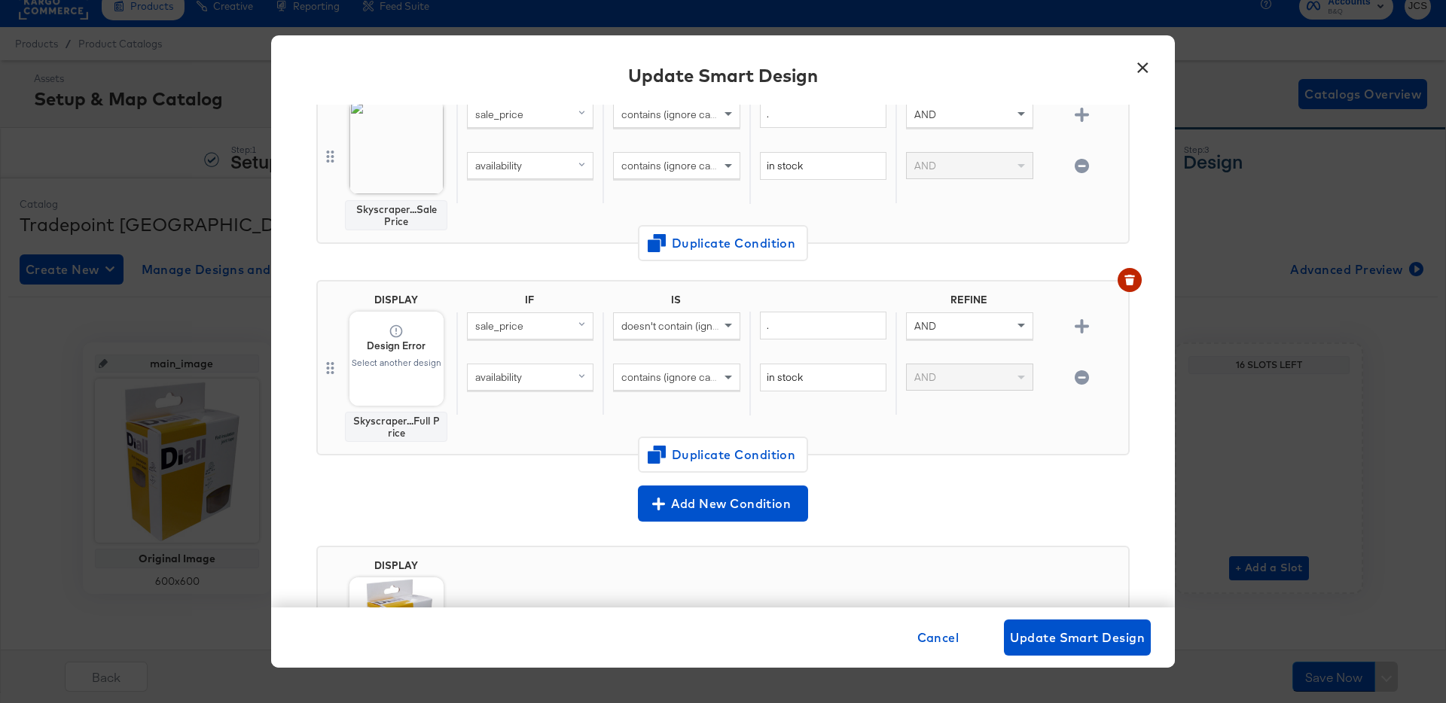
scroll to position [149, 0]
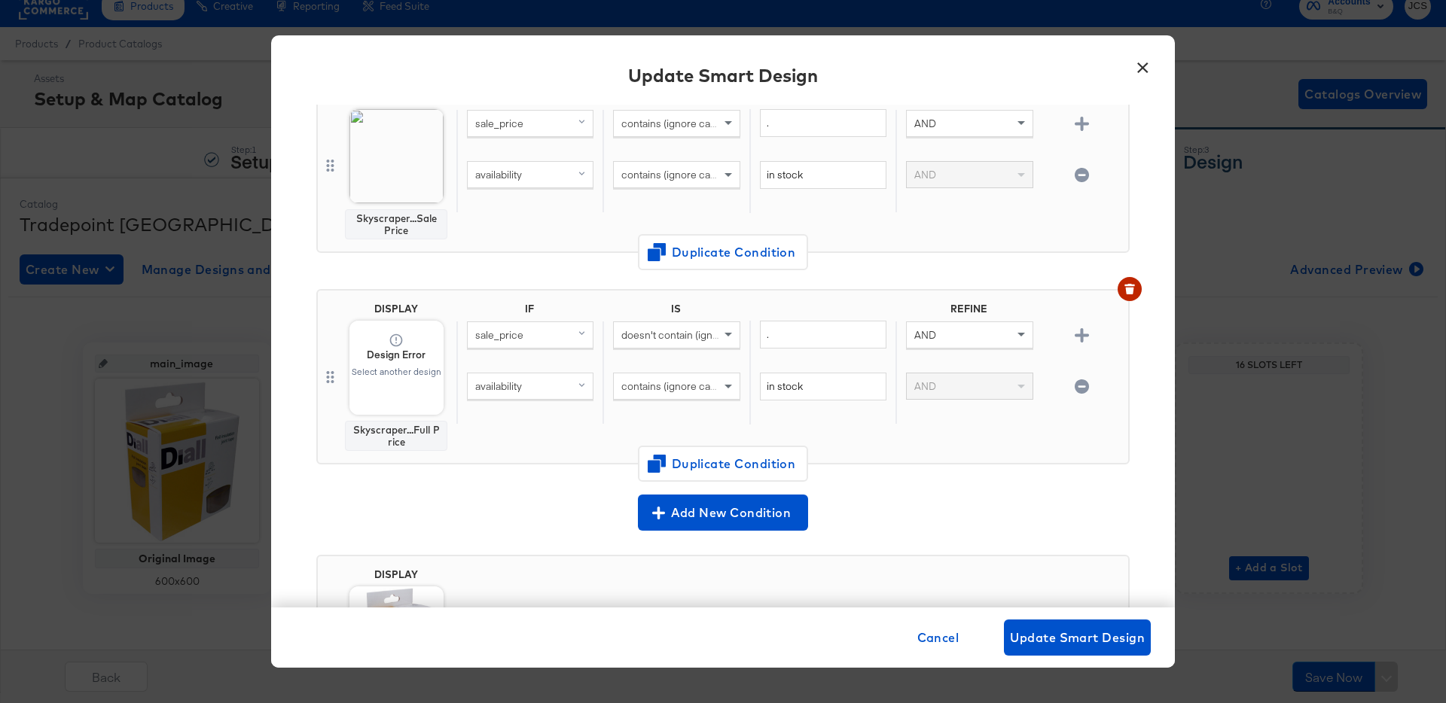
click at [417, 391] on span "Design Error Select another design" at bounding box center [396, 368] width 94 height 94
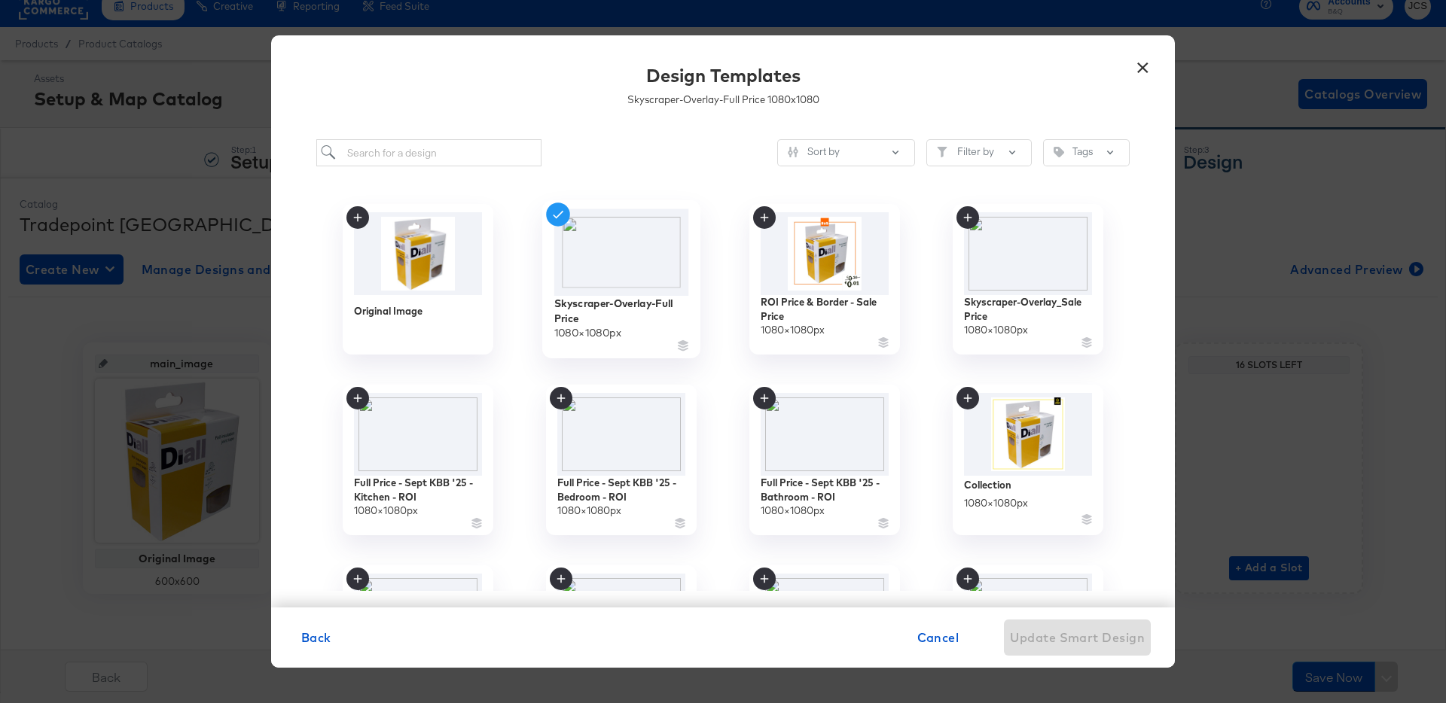
click at [618, 261] on img at bounding box center [621, 252] width 135 height 87
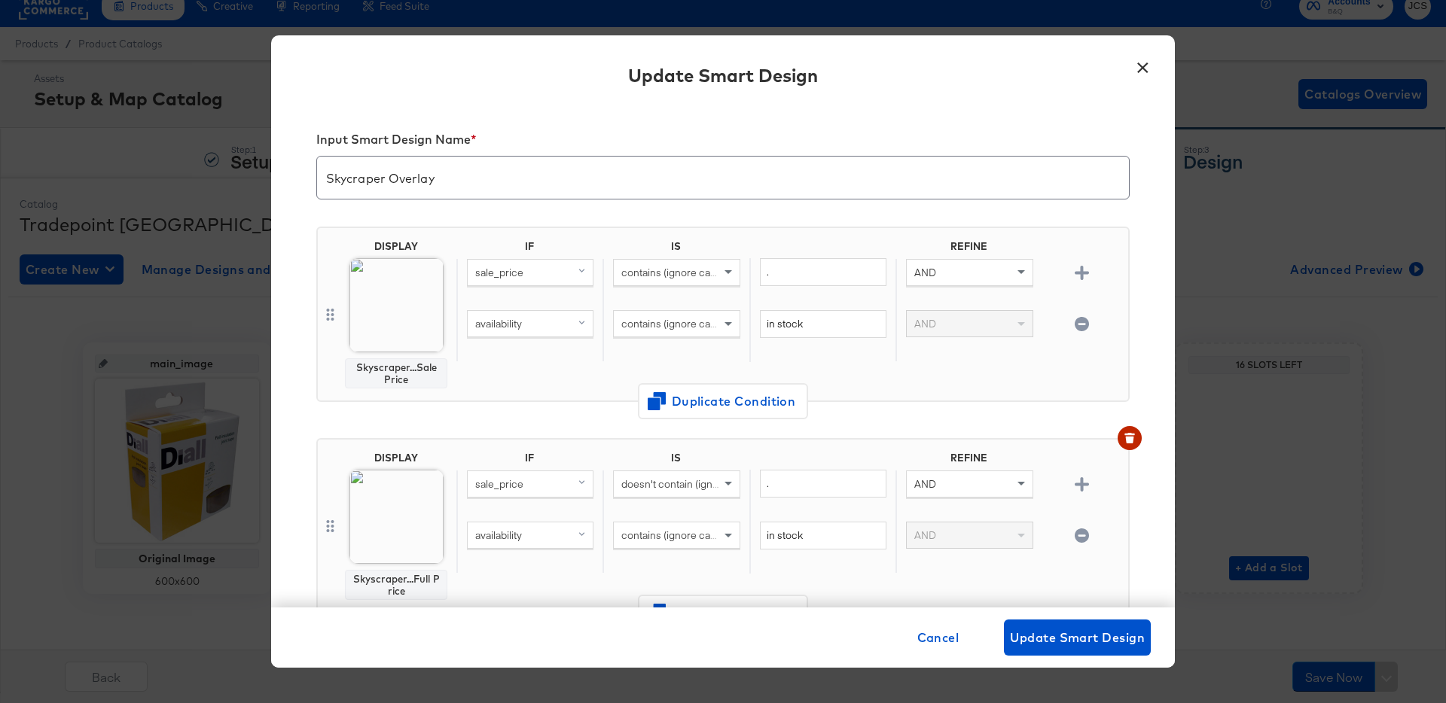
scroll to position [149, 0]
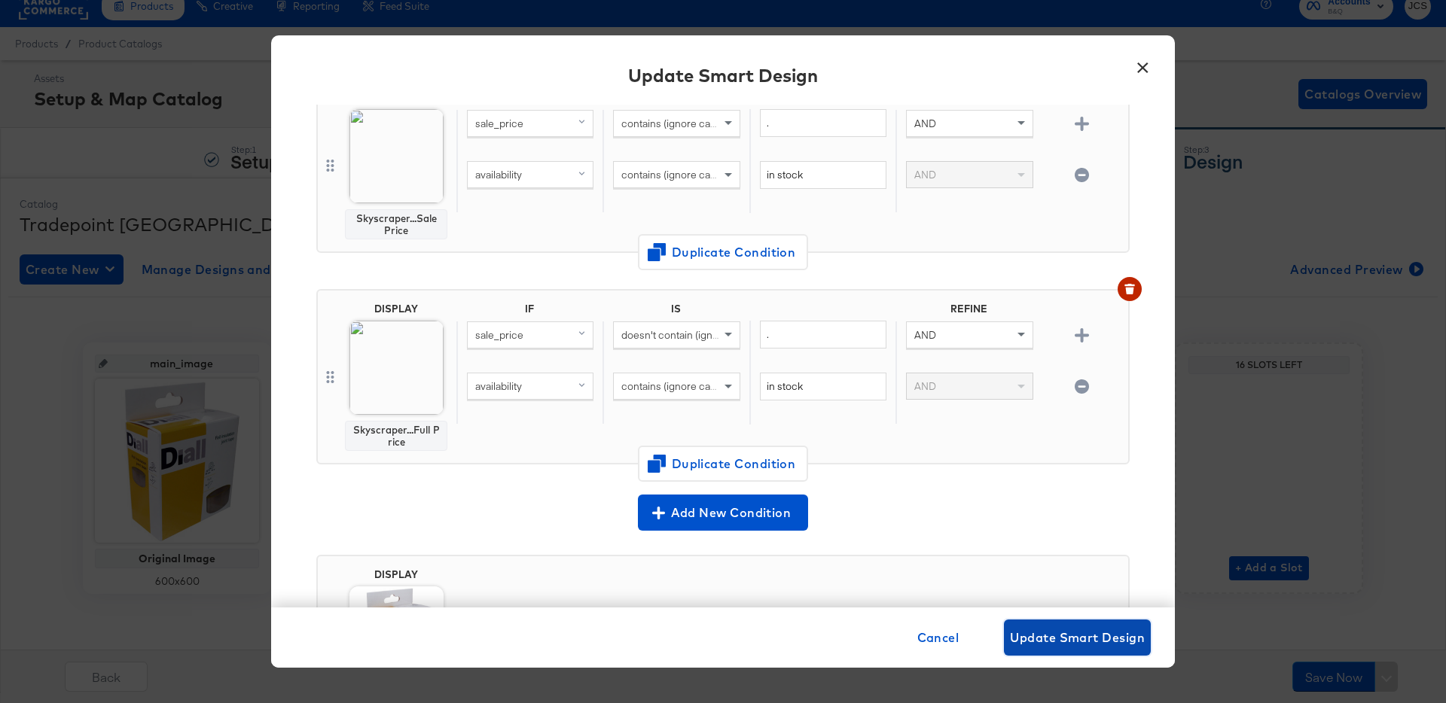
click at [1071, 636] on span "Update Smart Design" at bounding box center [1077, 637] width 135 height 21
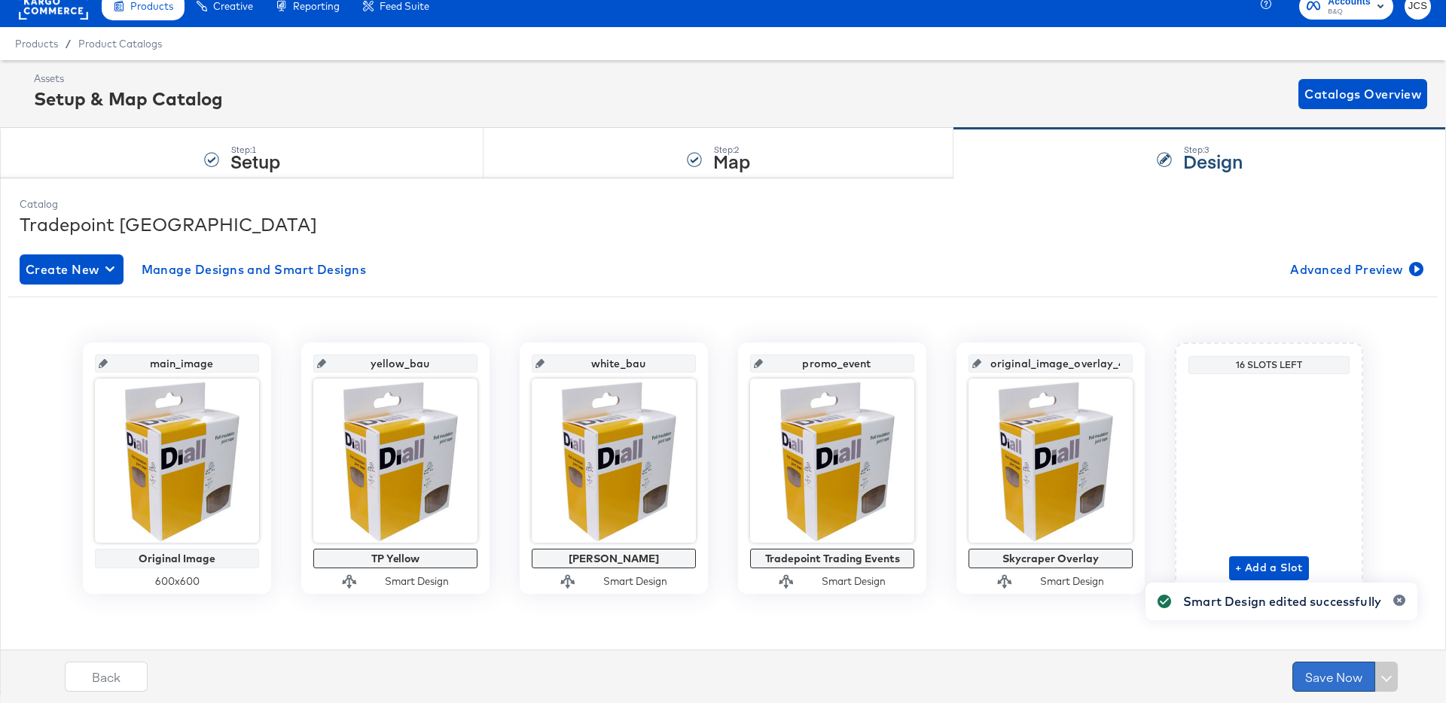
click at [1337, 682] on button "Save Now" at bounding box center [1333, 677] width 83 height 30
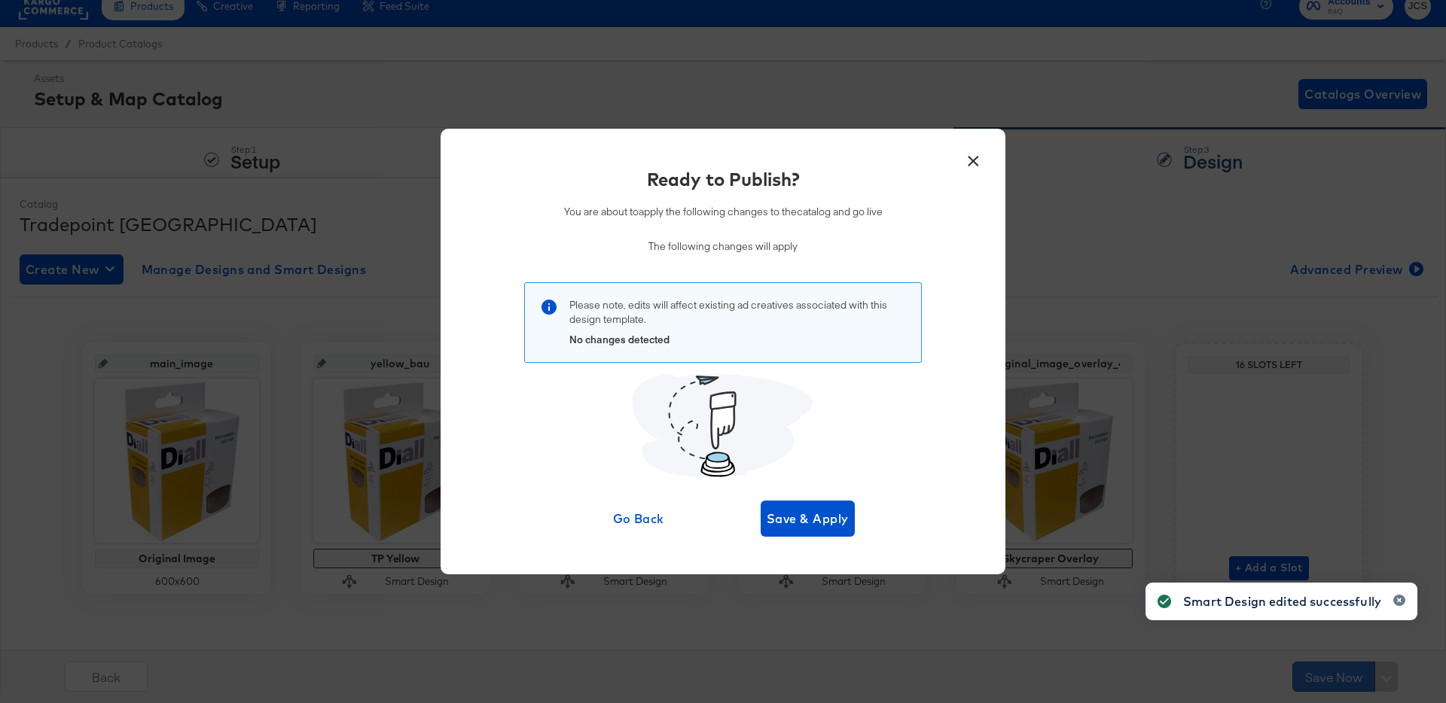
scroll to position [0, 0]
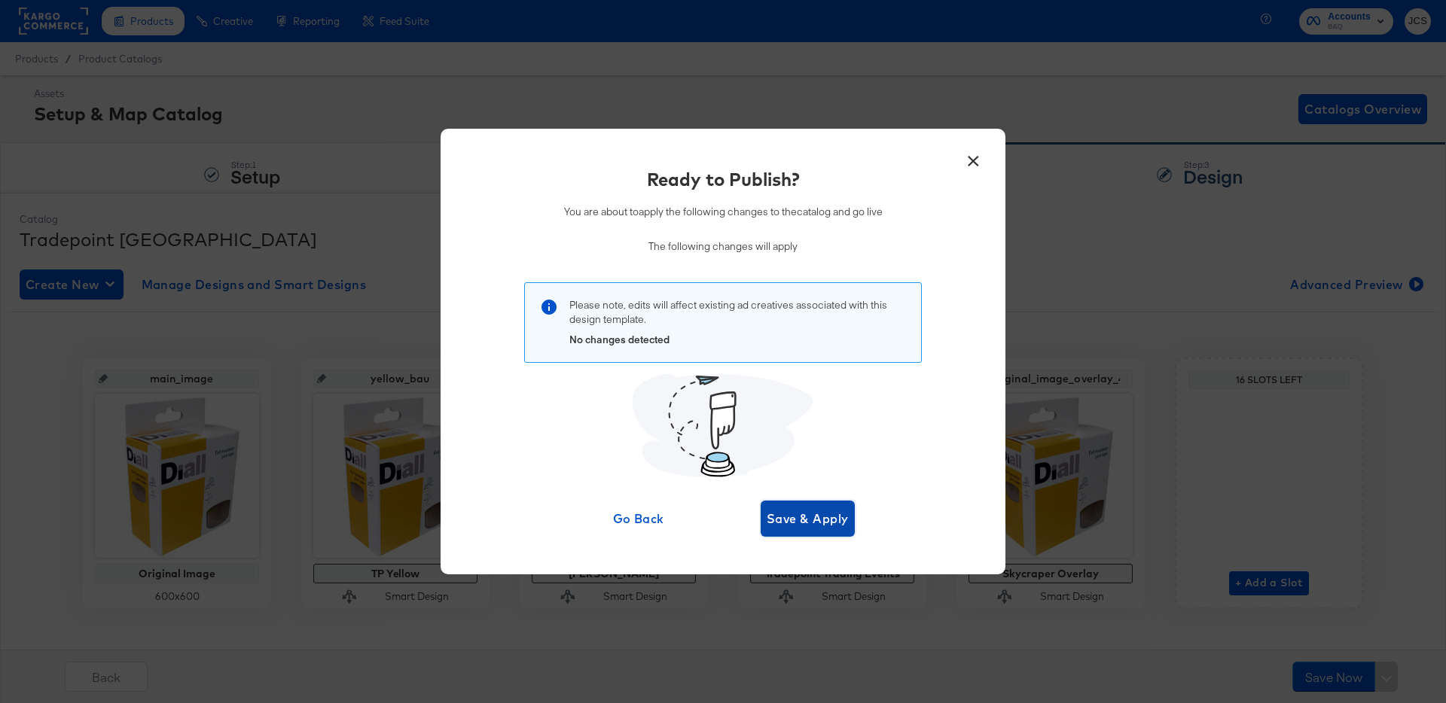
click at [808, 519] on span "Save & Apply" at bounding box center [808, 518] width 82 height 21
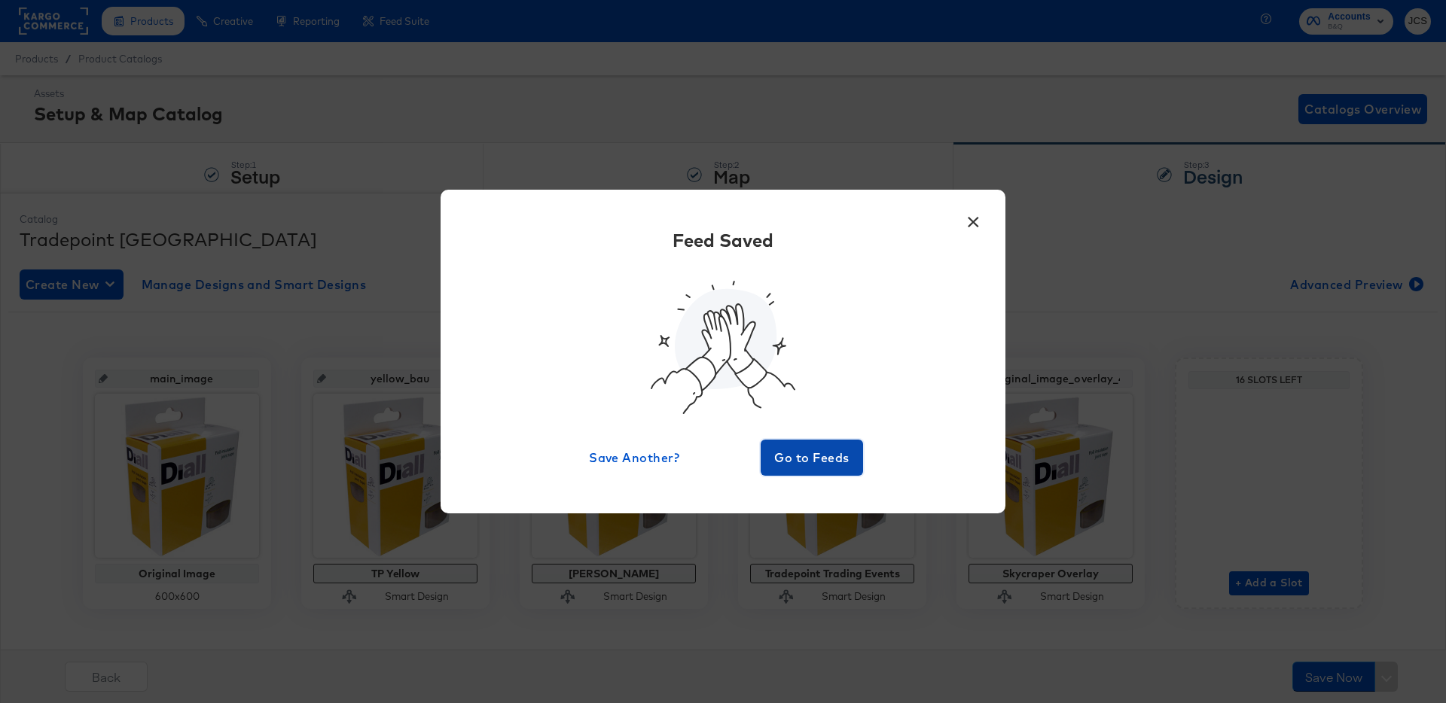
click at [816, 465] on span "Go to Feeds" at bounding box center [812, 457] width 90 height 21
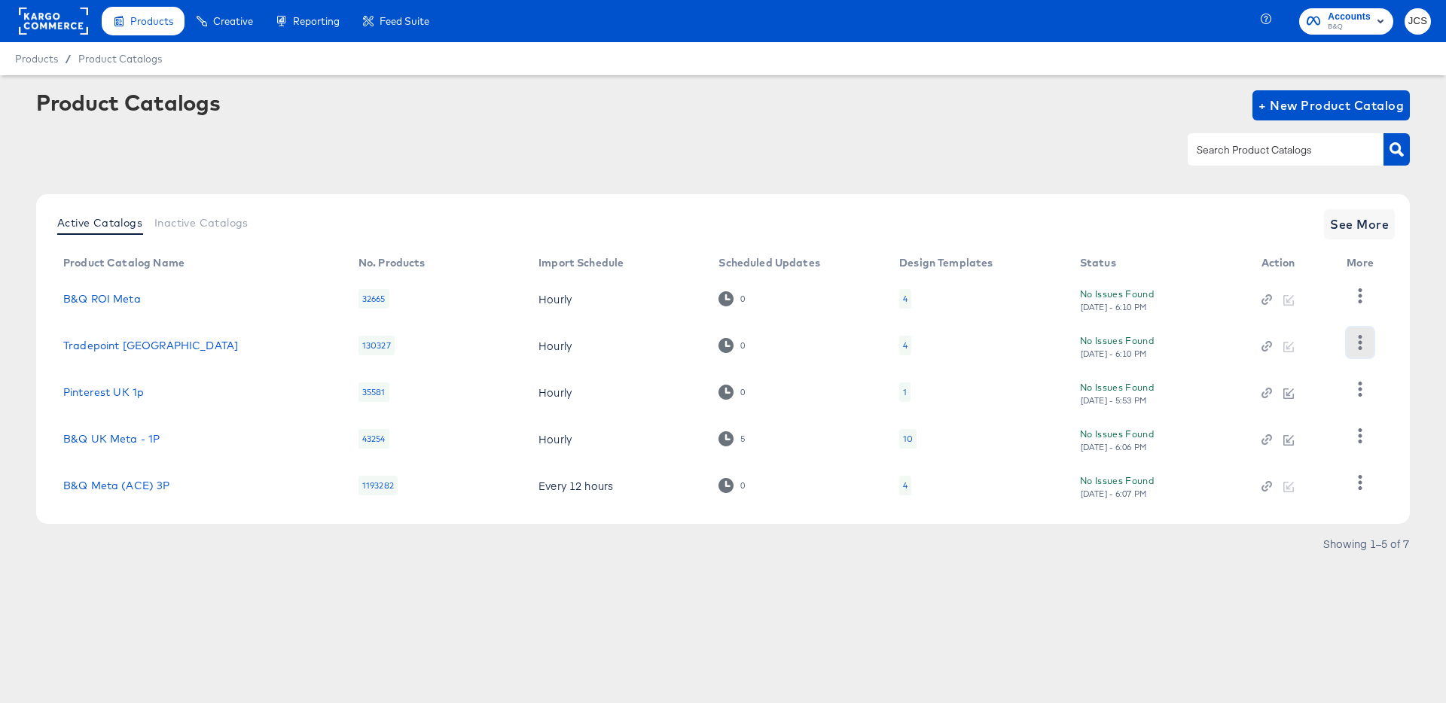
click at [1362, 337] on icon "button" at bounding box center [1361, 342] width 4 height 14
click at [1265, 388] on div "HUD Checks (Internal)" at bounding box center [1298, 398] width 151 height 24
click at [743, 172] on div "Product Catalogs + New Product Catalog" at bounding box center [723, 136] width 1374 height 92
click at [924, 340] on td "4" at bounding box center [977, 345] width 181 height 47
click at [824, 171] on div "Product Catalogs + New Product Catalog" at bounding box center [723, 136] width 1374 height 92
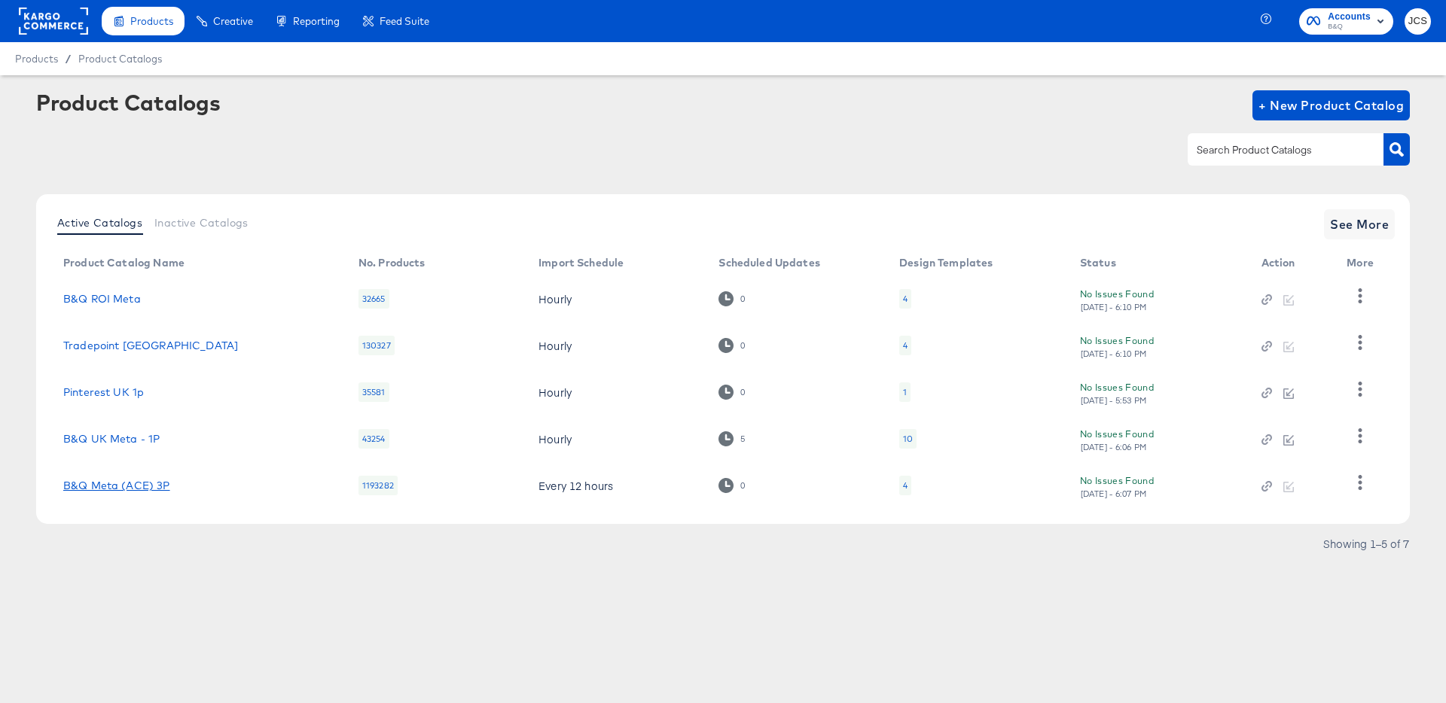
click at [160, 482] on link "B&Q Meta (ACE) 3P" at bounding box center [116, 486] width 107 height 12
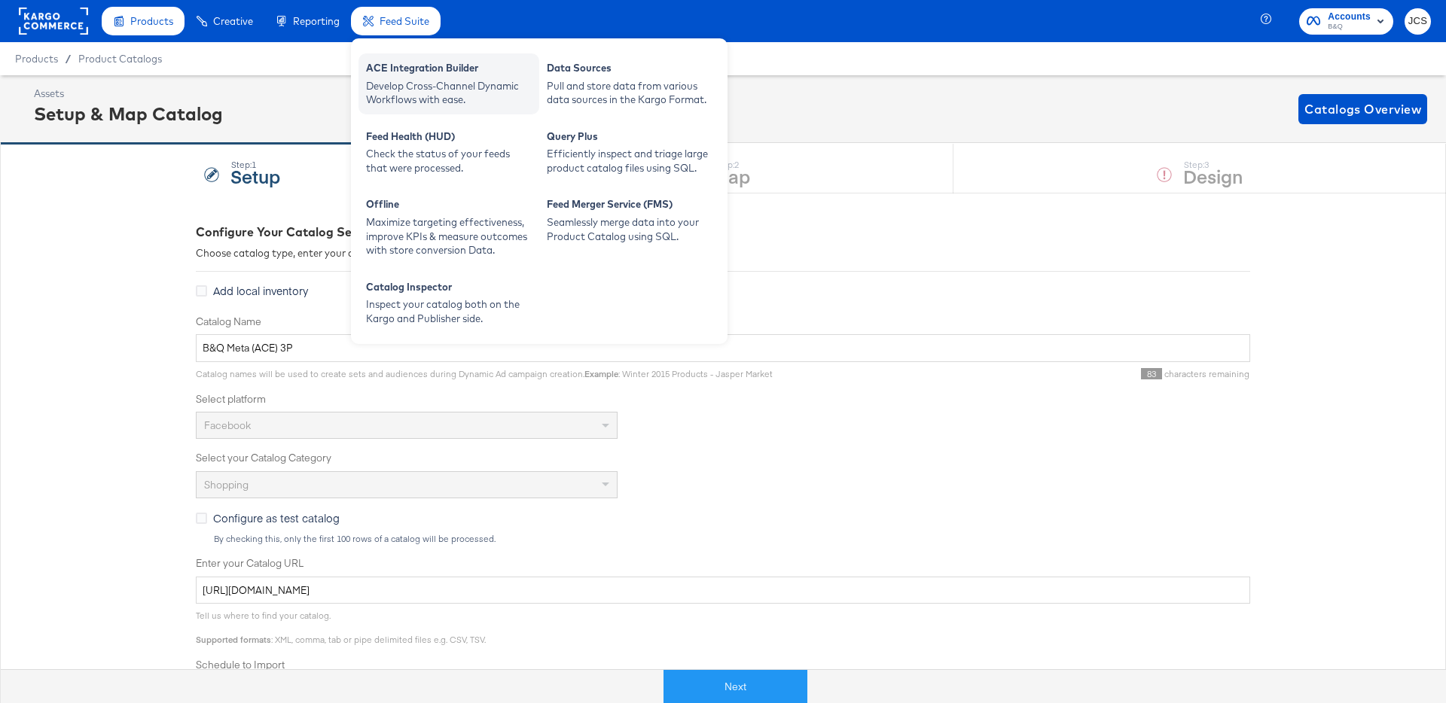
click at [383, 87] on div "Develop Cross-Channel Dynamic Workflows with ease." at bounding box center [449, 93] width 166 height 28
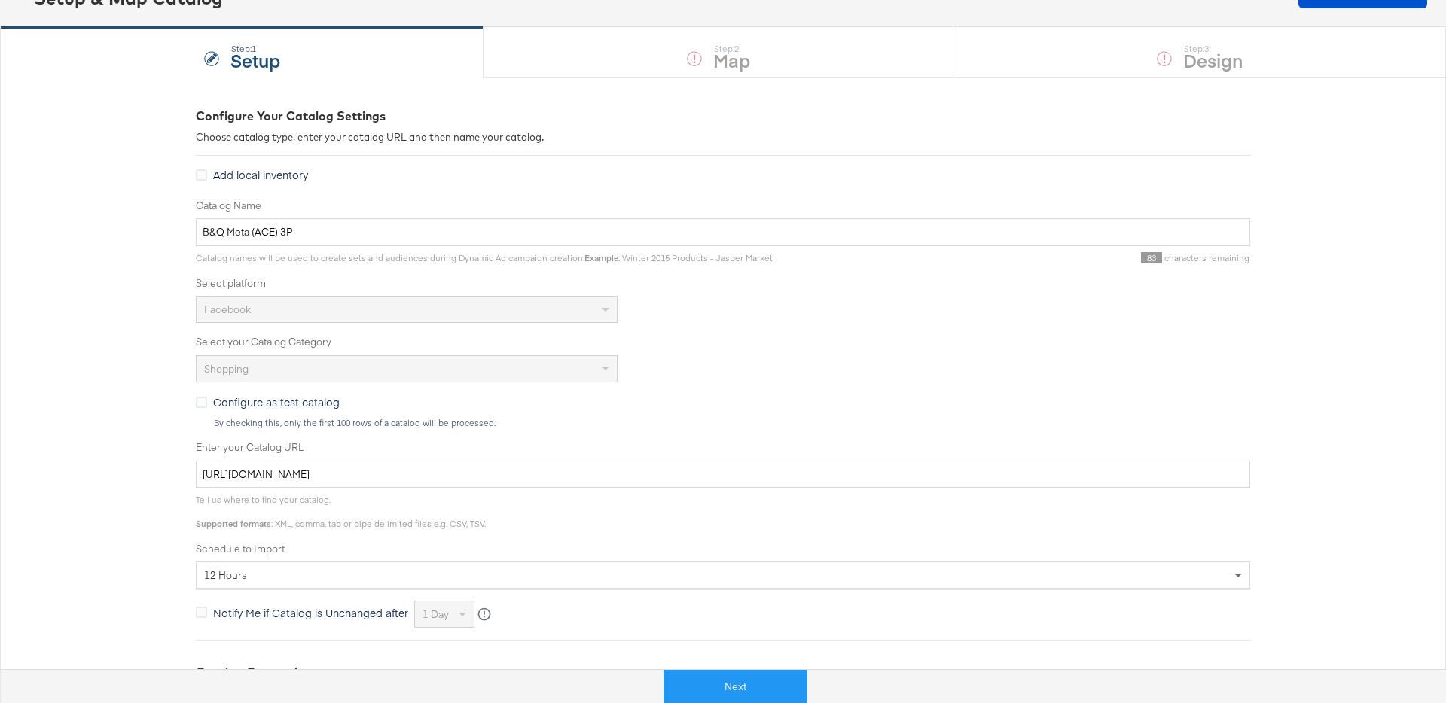
scroll to position [133, 0]
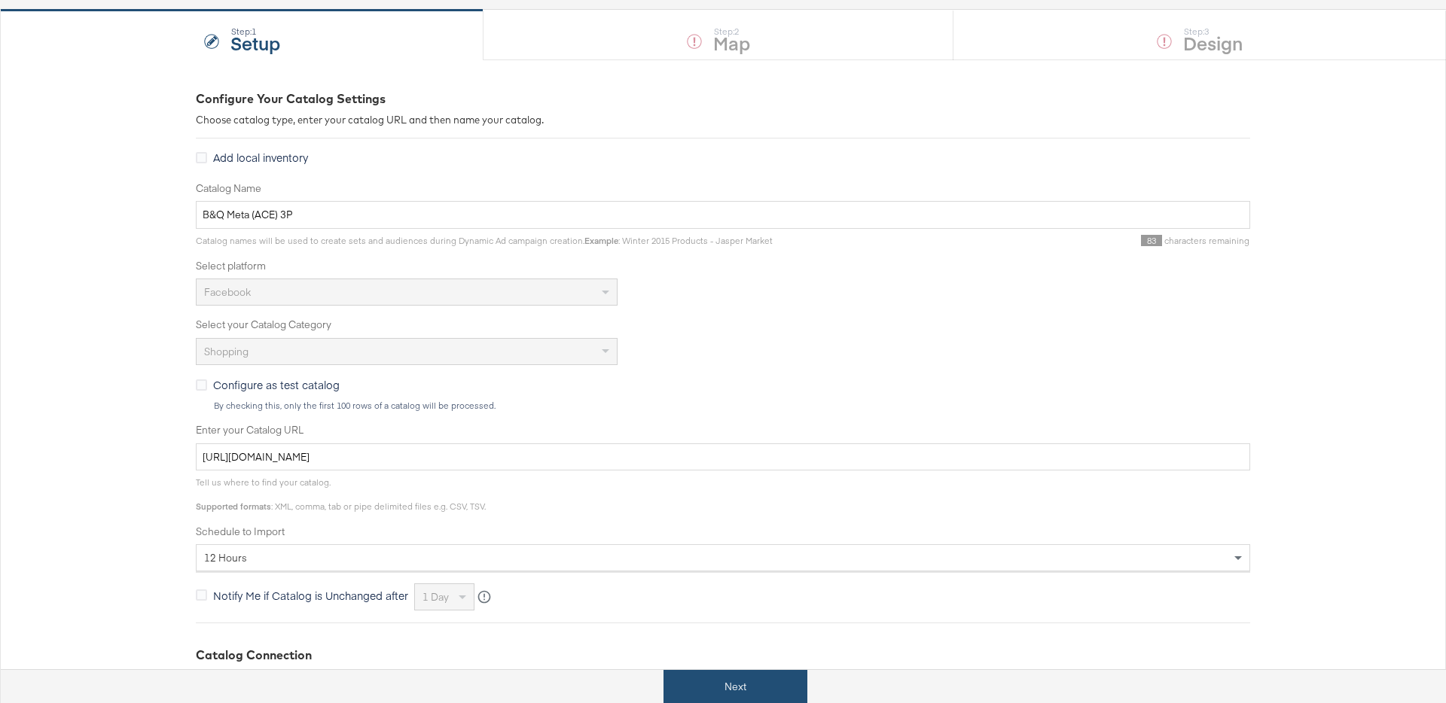
click at [732, 703] on button "Next" at bounding box center [735, 687] width 144 height 34
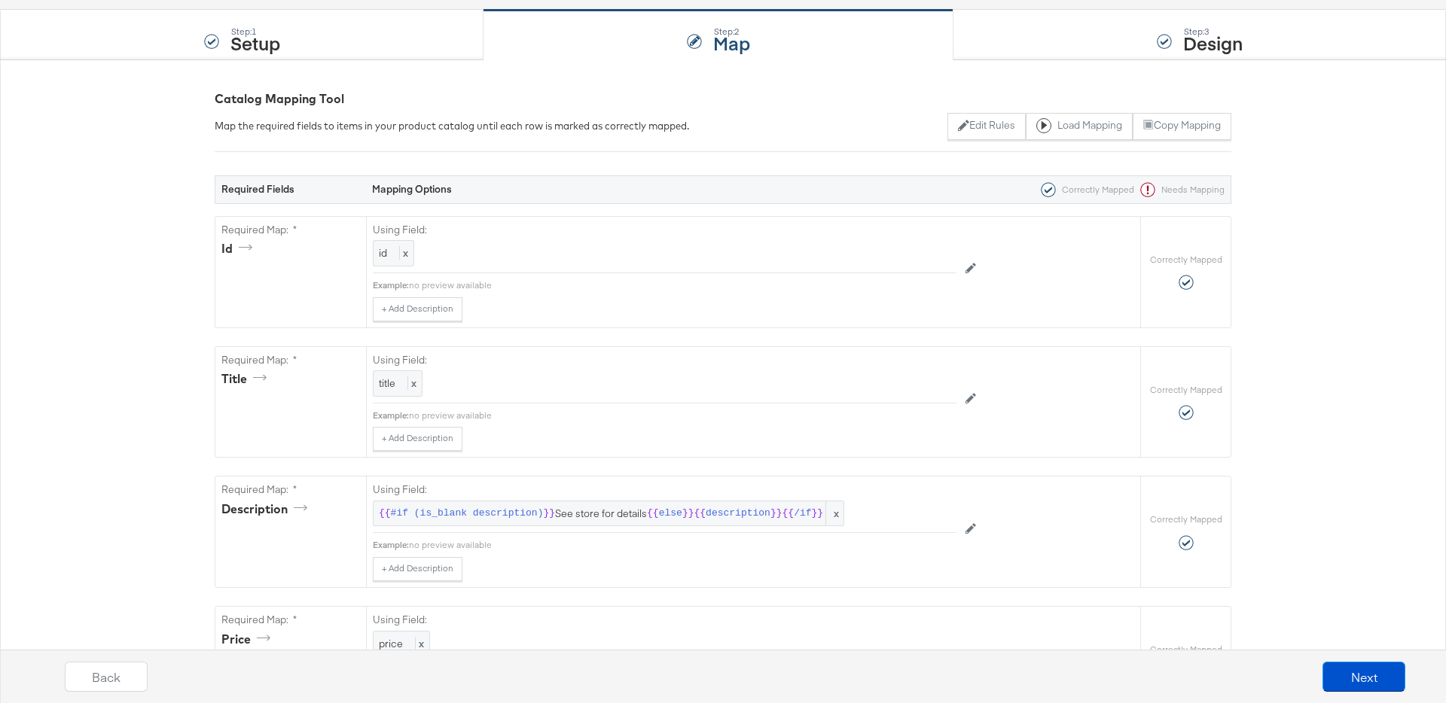
scroll to position [0, 0]
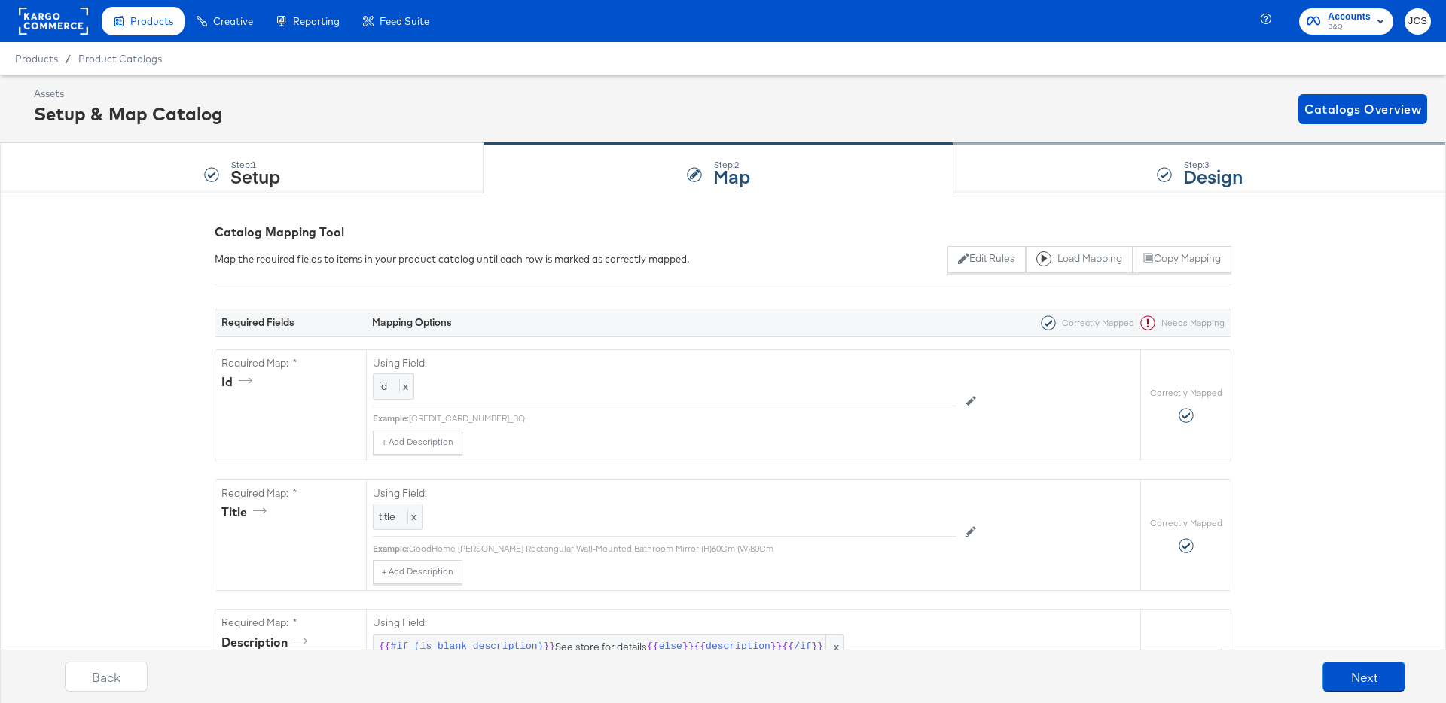
click at [1091, 169] on div "Step: 3 Design" at bounding box center [1199, 169] width 493 height 50
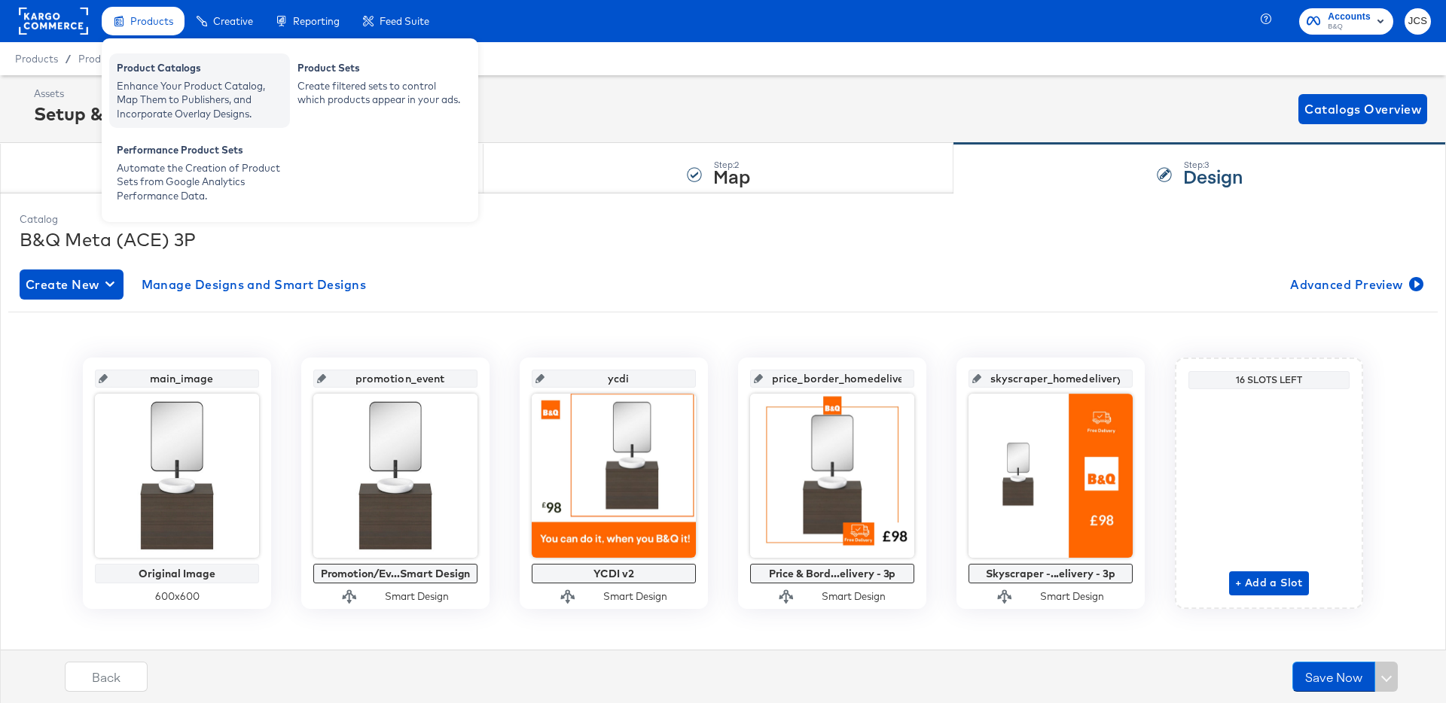
click at [163, 98] on div "Enhance Your Product Catalog, Map Them to Publishers, and Incorporate Overlay D…" at bounding box center [200, 100] width 166 height 42
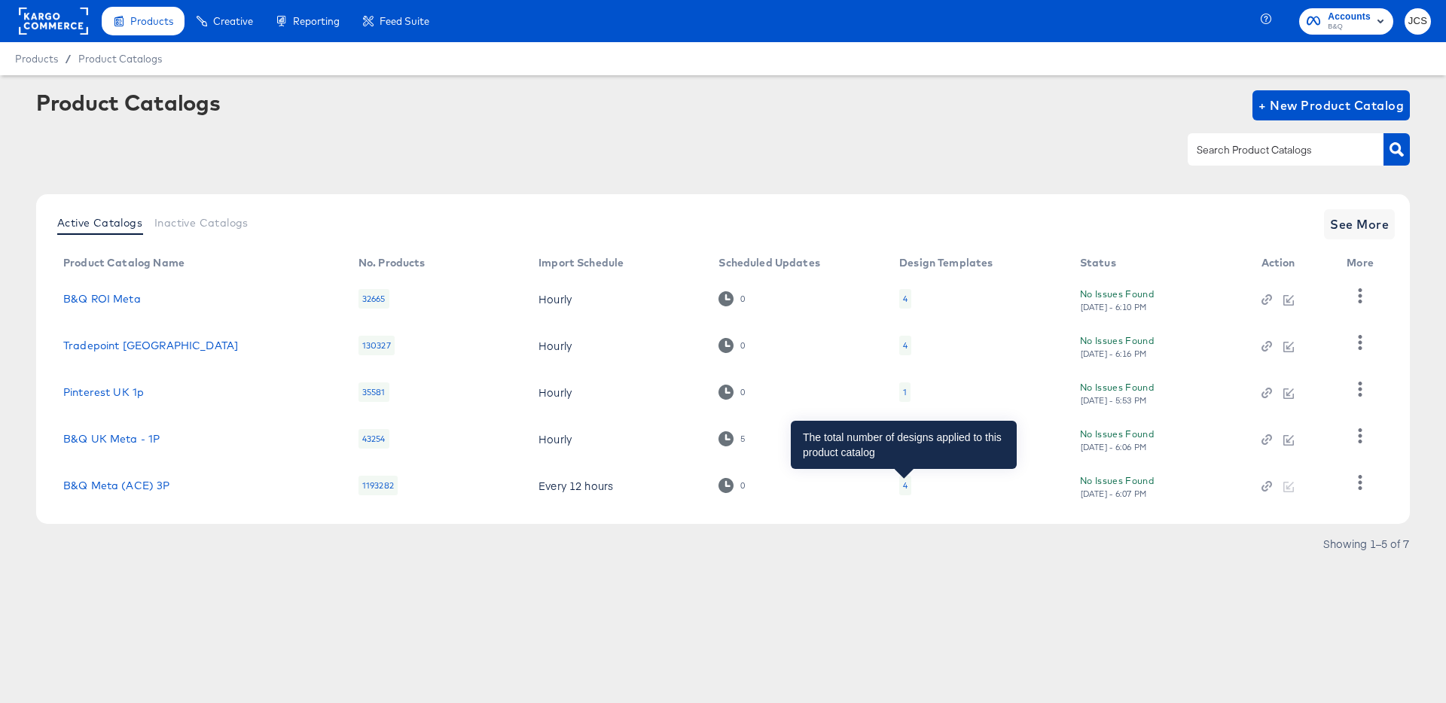
click at [903, 483] on div "4" at bounding box center [905, 486] width 5 height 12
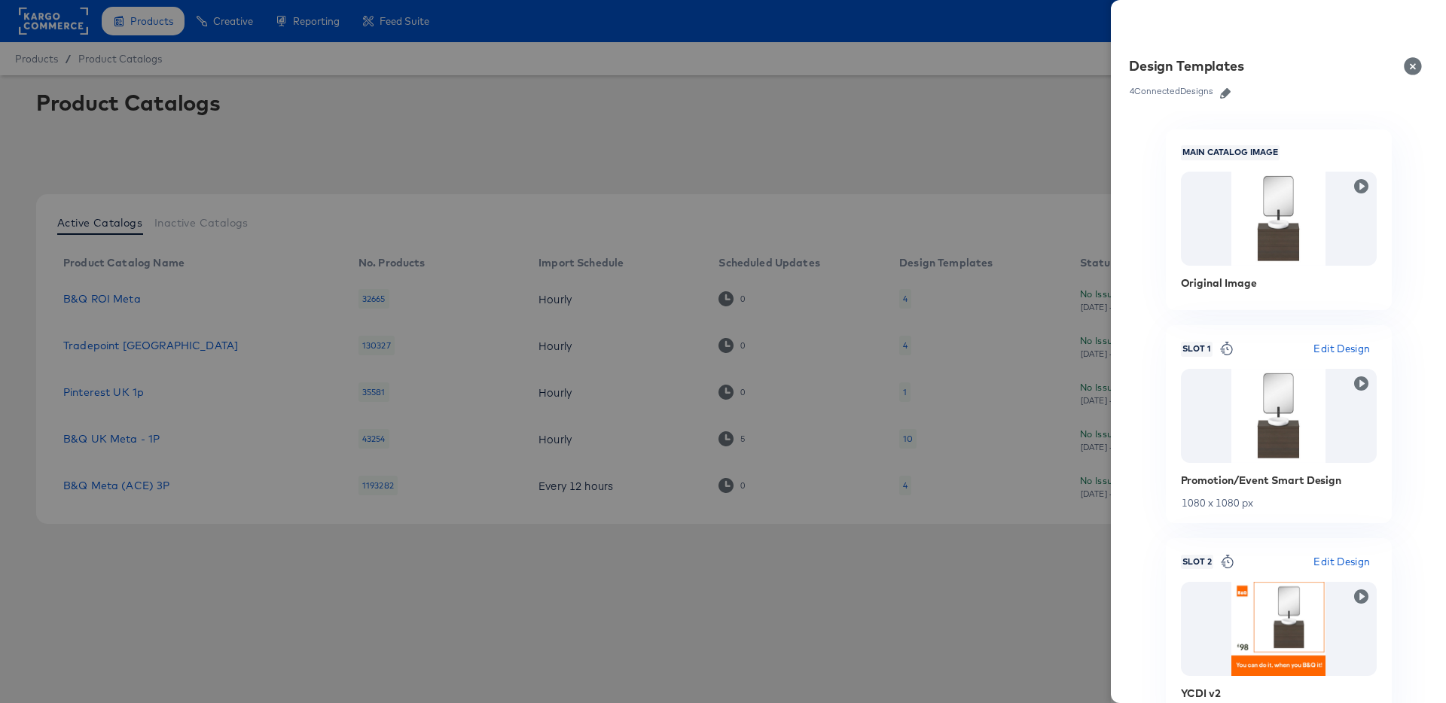
click at [948, 279] on div at bounding box center [723, 351] width 1446 height 703
